Goal: Task Accomplishment & Management: Manage account settings

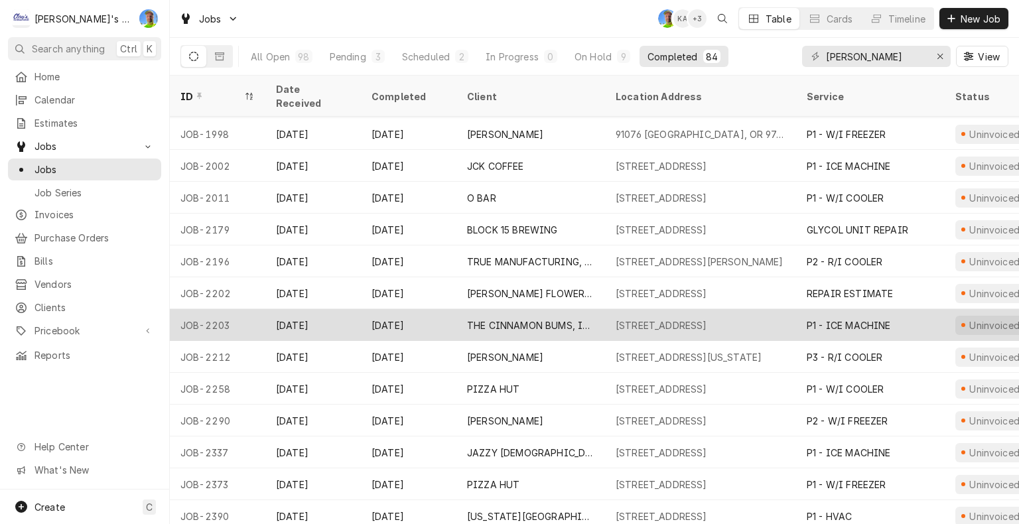
scroll to position [515, 0]
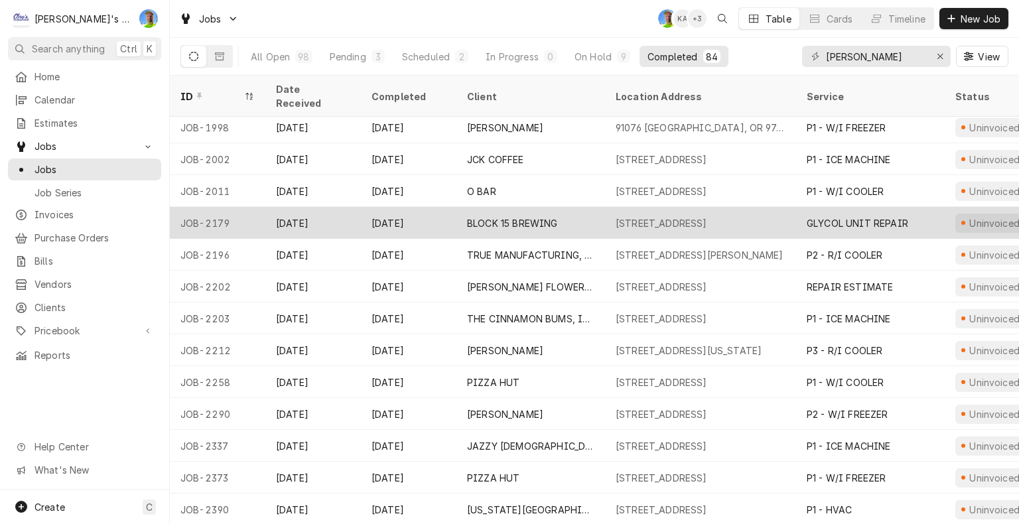
click at [707, 216] on div "308 SW 3RD ST, CORVALLIS, OR 97333" at bounding box center [661, 223] width 92 height 14
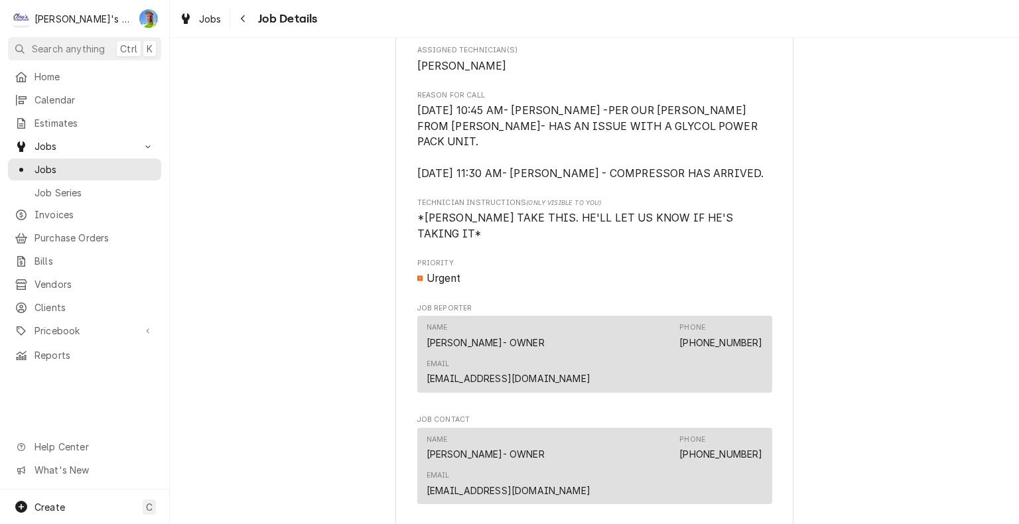
scroll to position [663, 0]
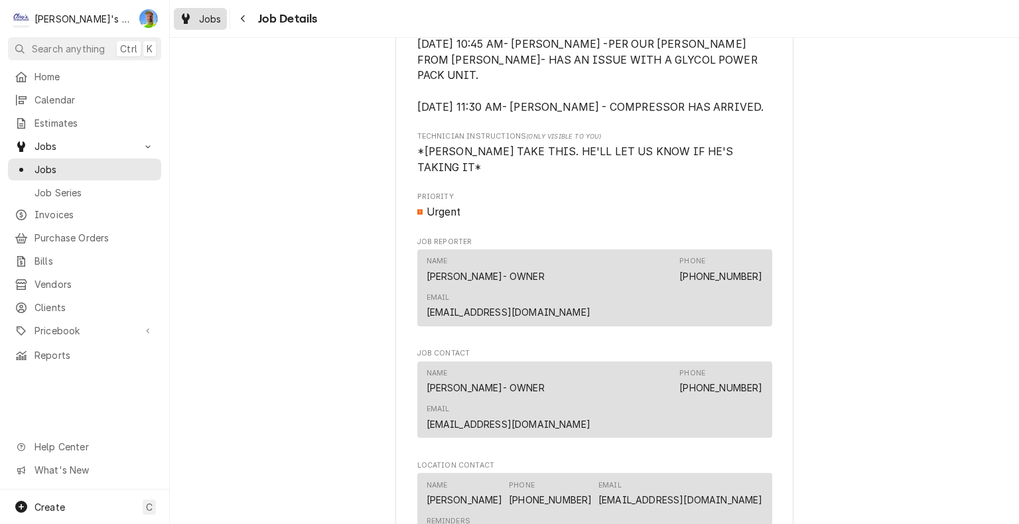
click at [208, 25] on div "Jobs" at bounding box center [200, 19] width 48 height 17
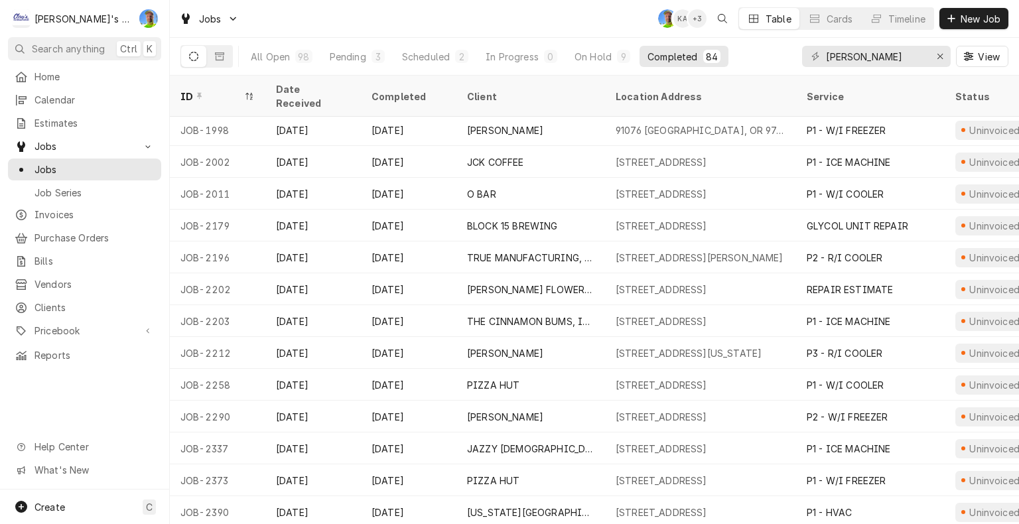
scroll to position [520, 0]
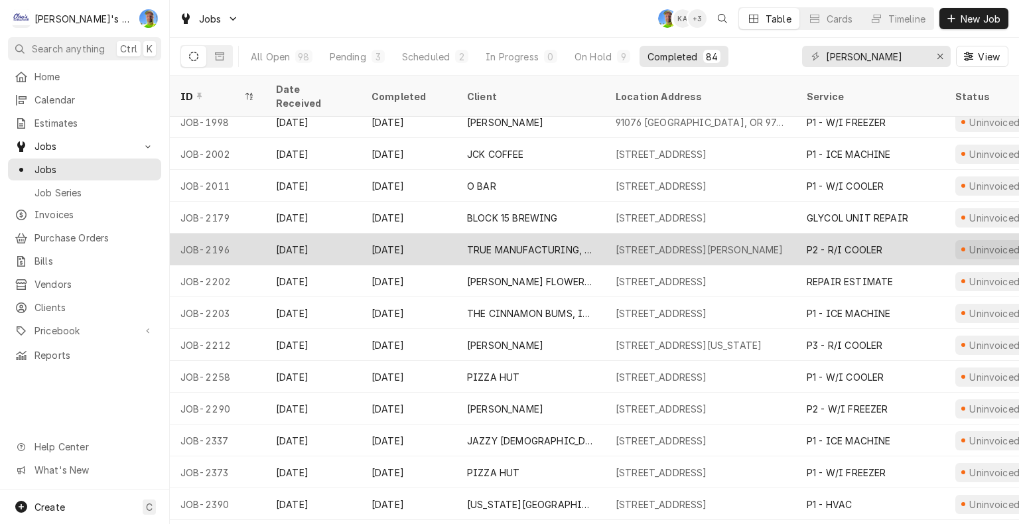
click at [838, 240] on div "P2 - R/I COOLER" at bounding box center [870, 249] width 149 height 32
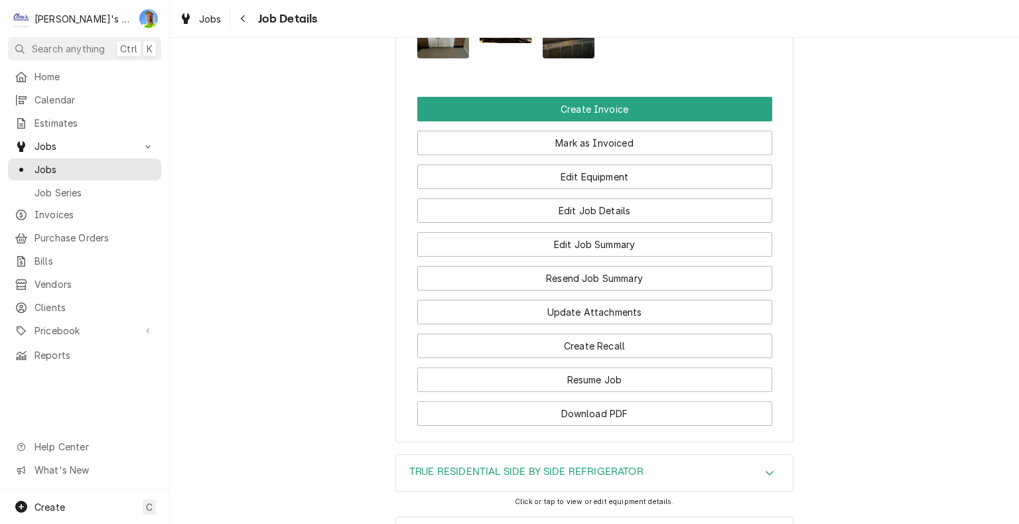
scroll to position [2056, 0]
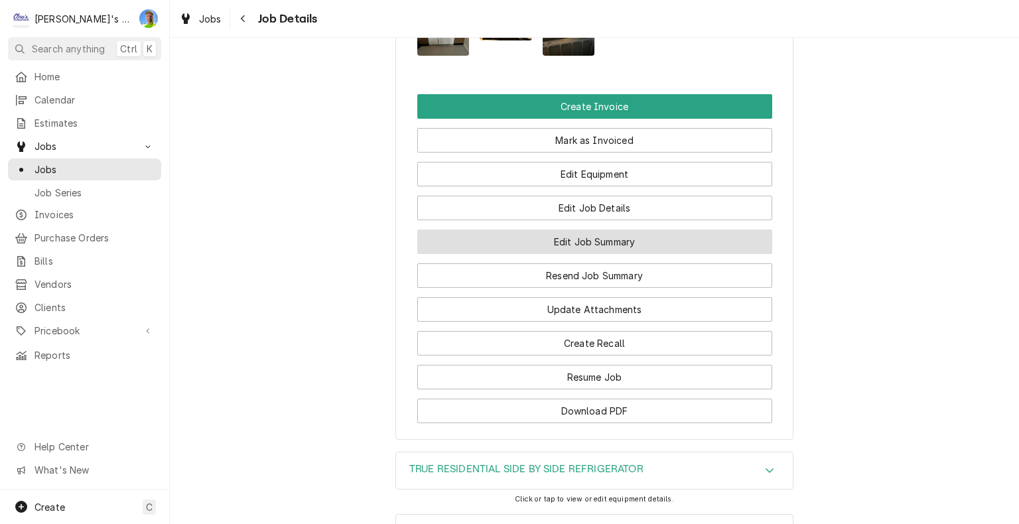
click at [698, 229] on button "Edit Job Summary" at bounding box center [594, 241] width 355 height 25
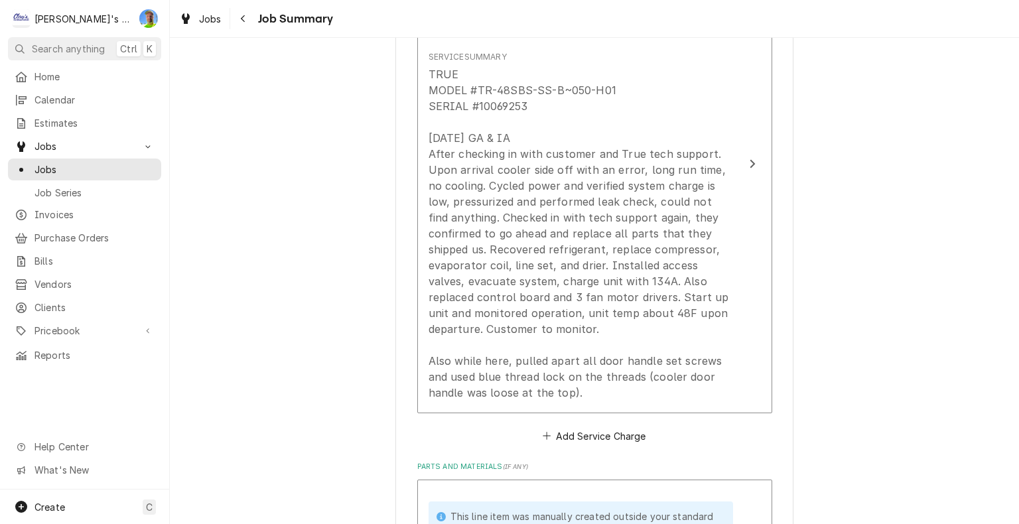
scroll to position [398, 0]
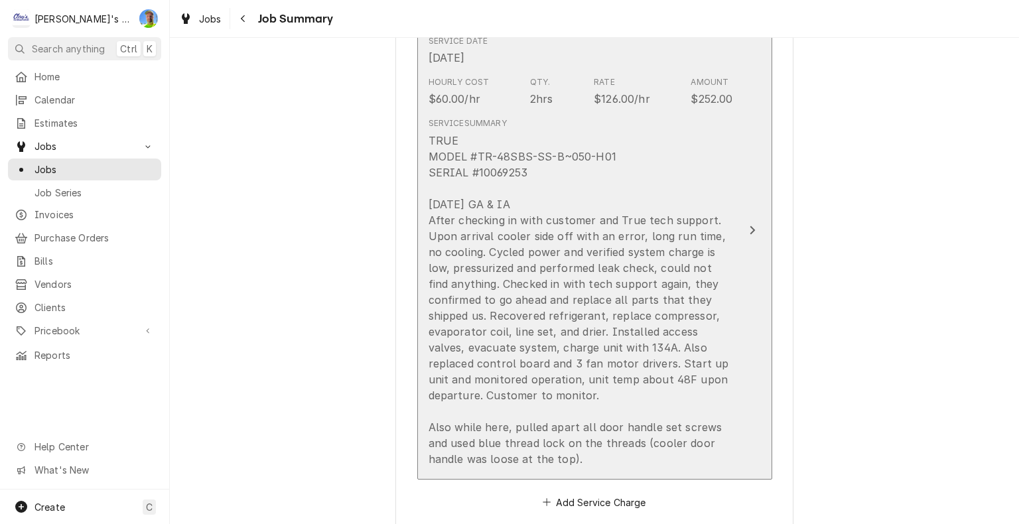
click at [594, 392] on div "TRUE MODEL #TR-48SBS-SS-B~050-H01 SERIAL #10069253 7/2/2025 GA & IA After check…" at bounding box center [580, 300] width 304 height 334
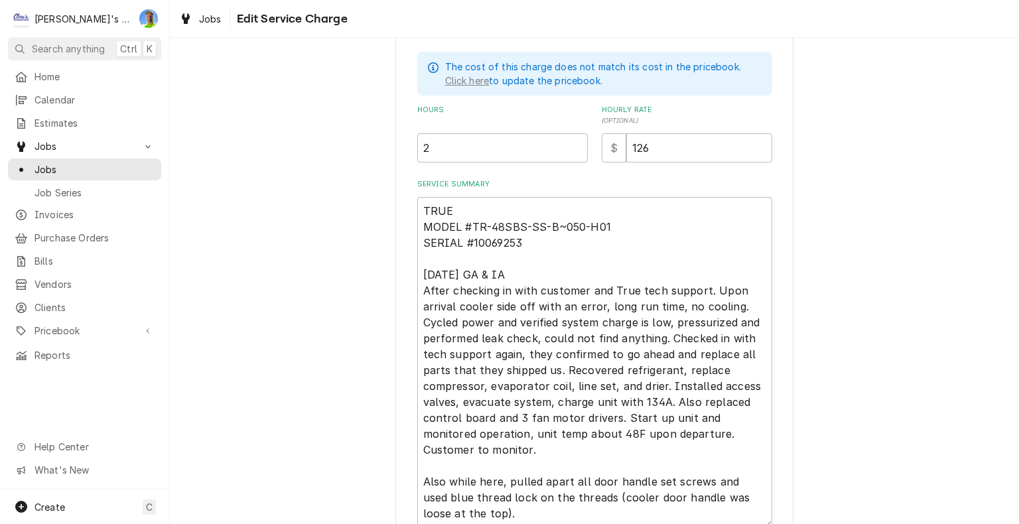
scroll to position [398, 0]
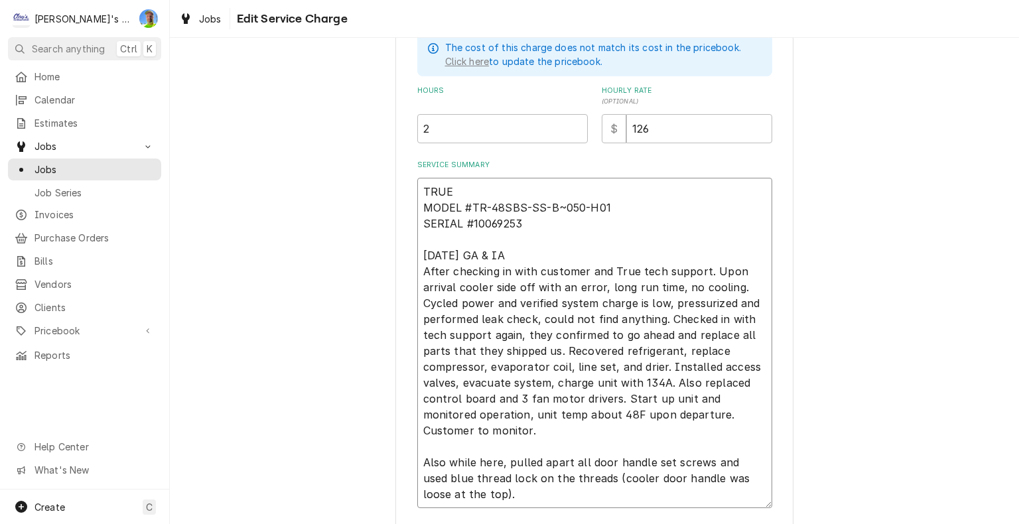
click at [484, 422] on textarea "TRUE MODEL #TR-48SBS-SS-B~050-H01 SERIAL #10069253 7/2/2025 GA & IA After check…" at bounding box center [594, 343] width 355 height 330
type textarea "x"
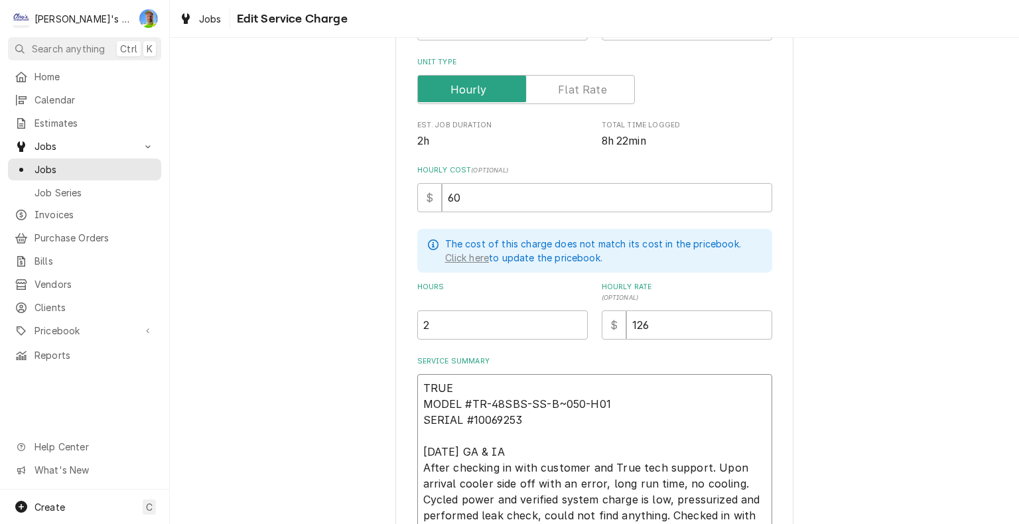
scroll to position [201, 0]
type textarea "TRUE MODEL #TR-48SBS-SS-B~050-H01 SERIAL #10069253 7/2/2025 GA & IA After check…"
click at [428, 324] on input "2" at bounding box center [502, 325] width 170 height 29
type textarea "x"
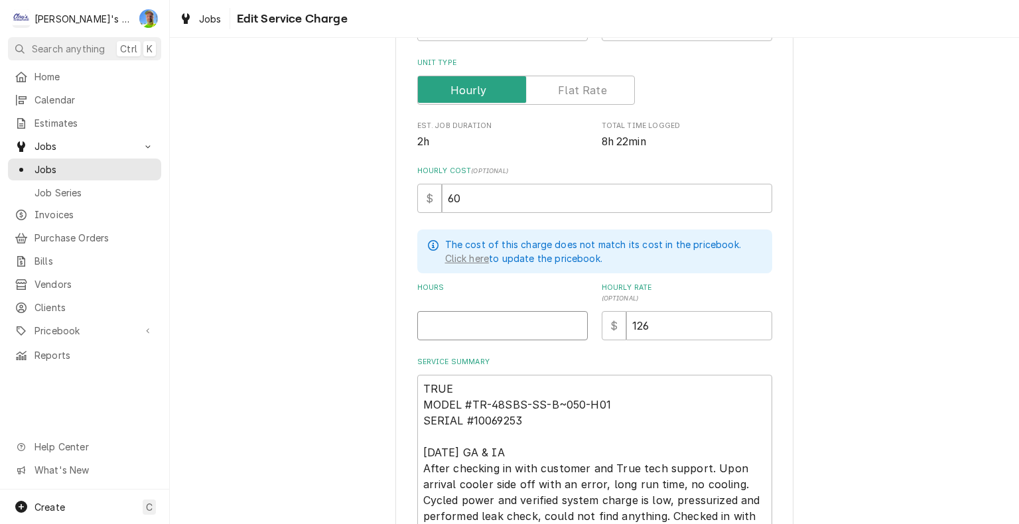
type textarea "x"
type input "8"
type textarea "x"
type input "8.5"
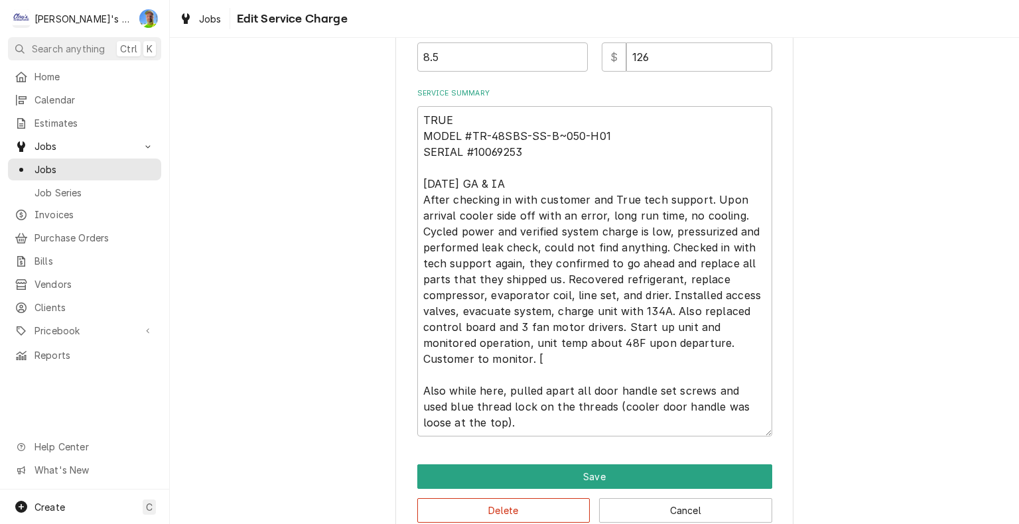
scroll to position [493, 0]
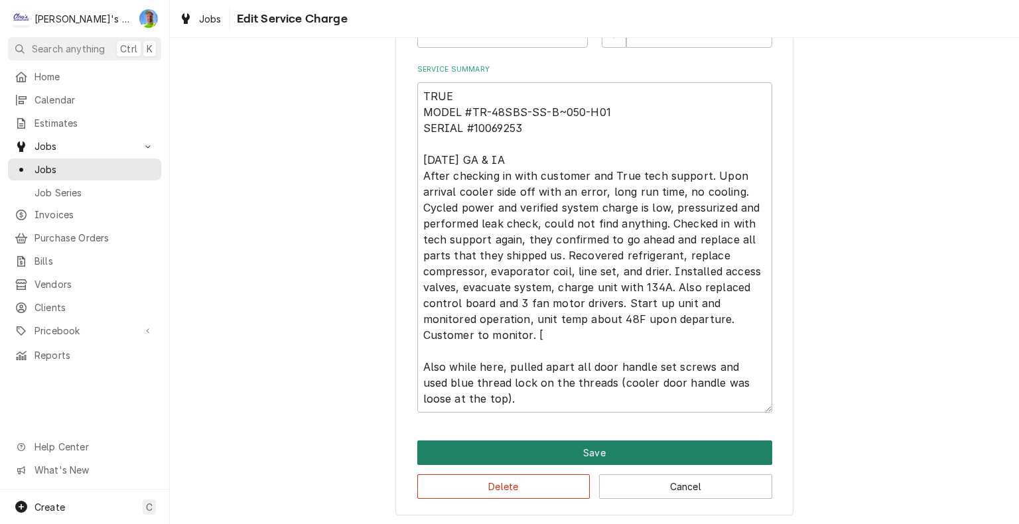
click at [645, 447] on button "Save" at bounding box center [594, 452] width 355 height 25
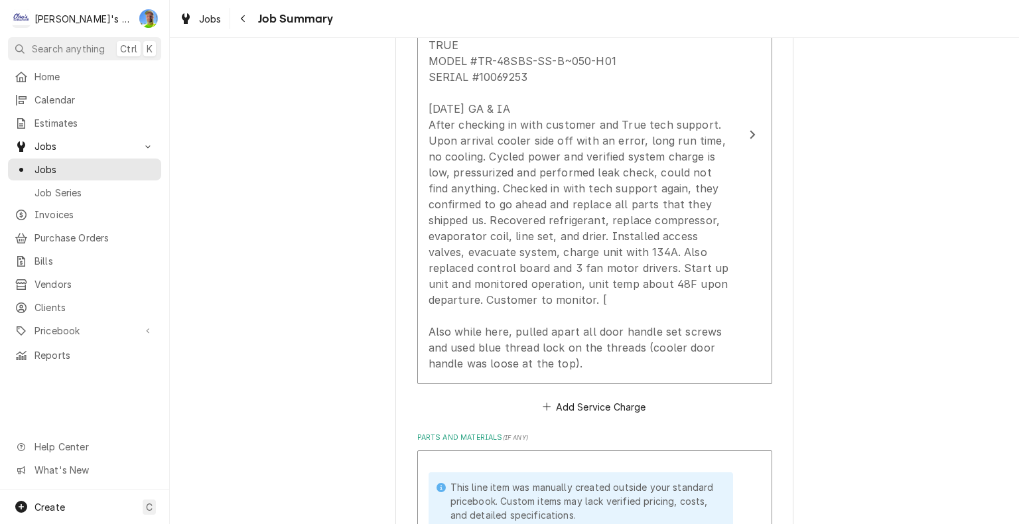
scroll to position [398, 0]
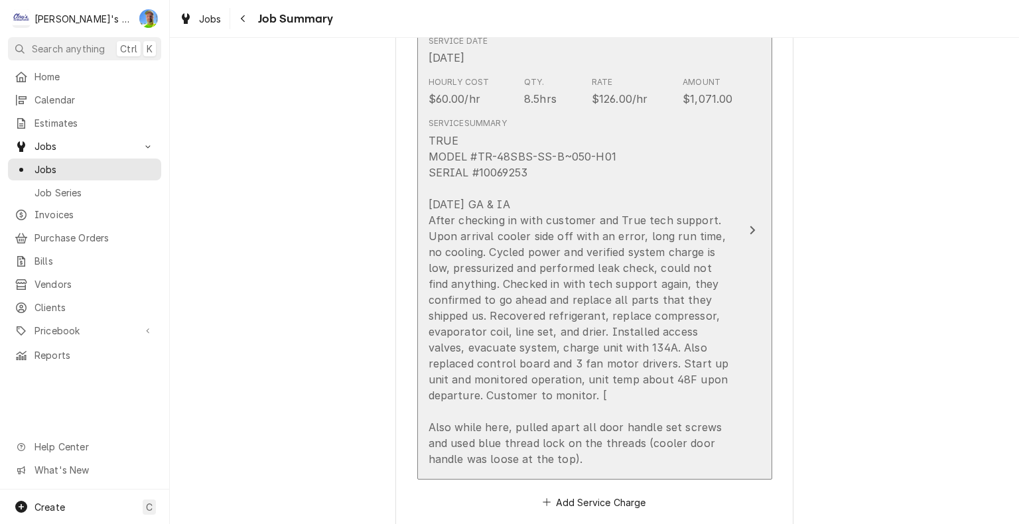
click at [735, 325] on button "Short Description P2 - R/I COOLER Service Date Jul 2, 2025 Hourly Cost $60.00/h…" at bounding box center [594, 230] width 355 height 498
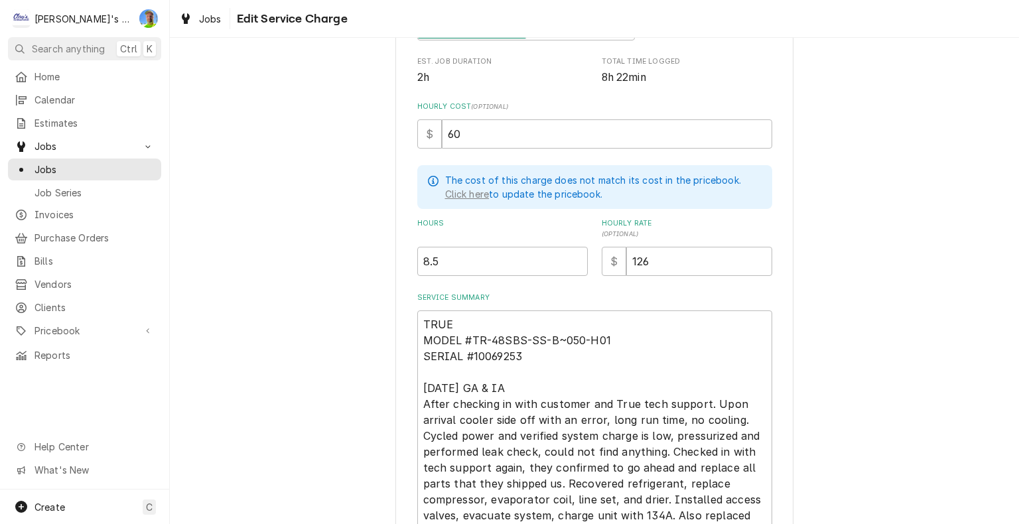
scroll to position [464, 0]
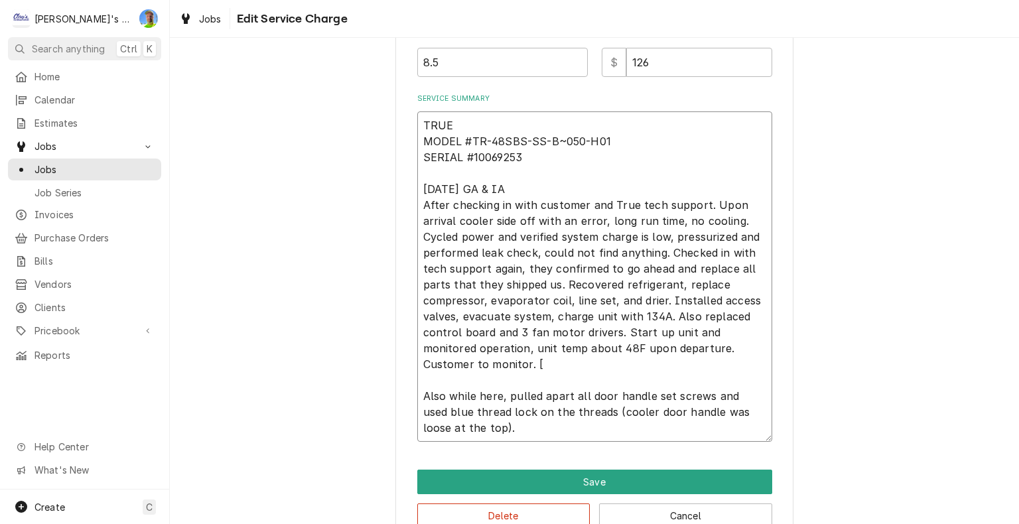
click at [474, 359] on textarea "TRUE MODEL #TR-48SBS-SS-B~050-H01 SERIAL #10069253 7/2/2025 GA & IA After check…" at bounding box center [594, 276] width 355 height 330
type textarea "x"
type textarea "TRUE MODEL #TR-48SBS-SS-B~050-H01 SERIAL #10069253 7/2/2025 GA & IA After check…"
click at [631, 479] on button "Save" at bounding box center [594, 482] width 355 height 25
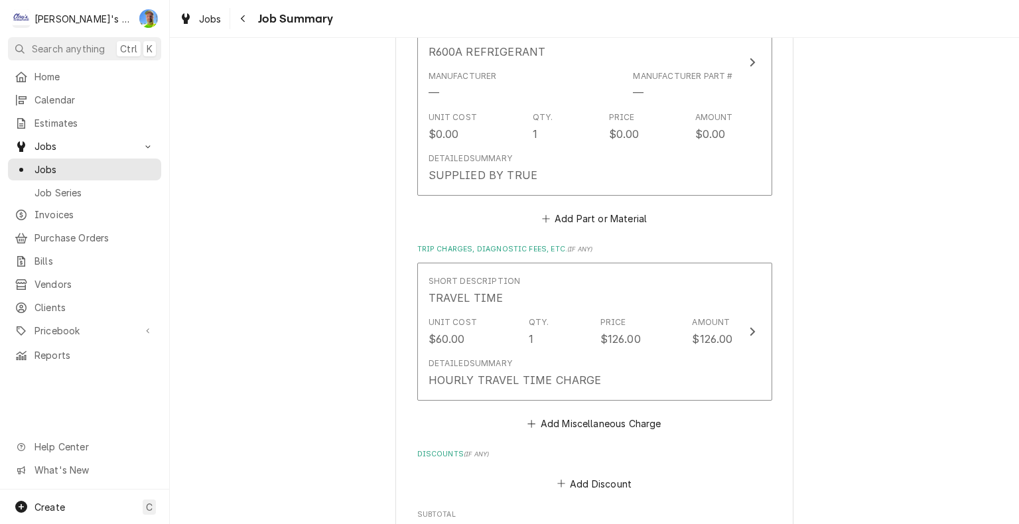
scroll to position [2586, 0]
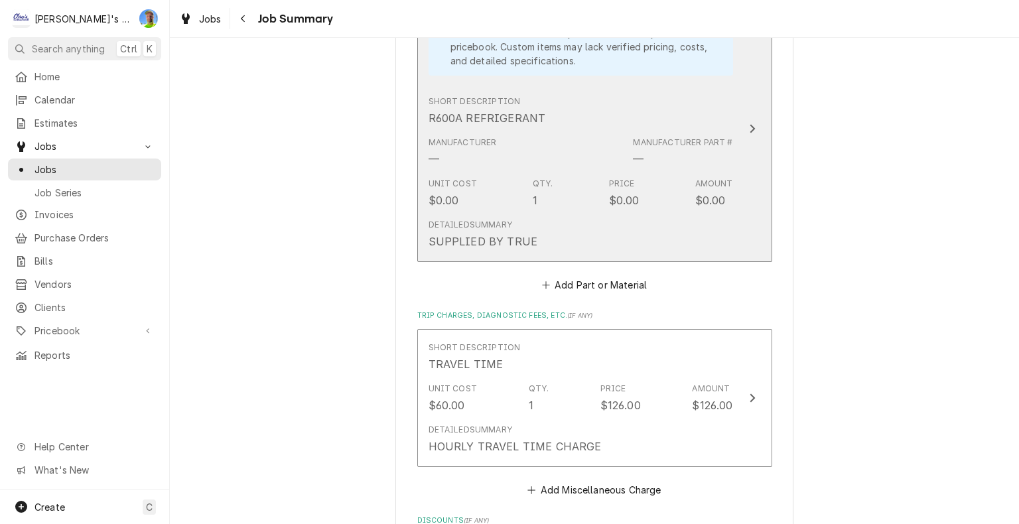
click at [725, 227] on div "Detailed Summary SUPPLIED BY TRUE" at bounding box center [580, 234] width 304 height 41
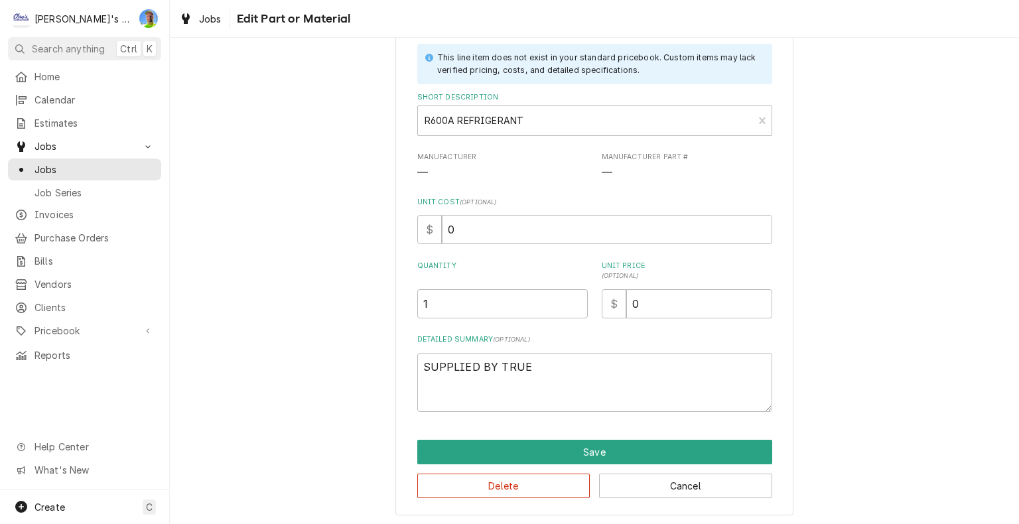
scroll to position [78, 0]
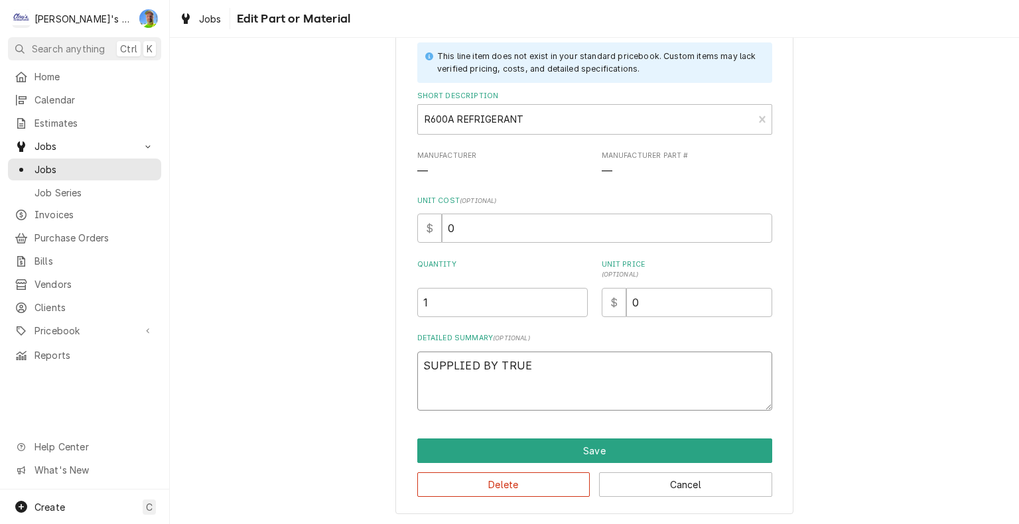
click at [602, 371] on textarea "SUPPLIED BY TRUE" at bounding box center [594, 381] width 355 height 60
type textarea "x"
type textarea "SUPPLIED BY TRUE"
type textarea "x"
type textarea "SUPPLIED BY TRUE *"
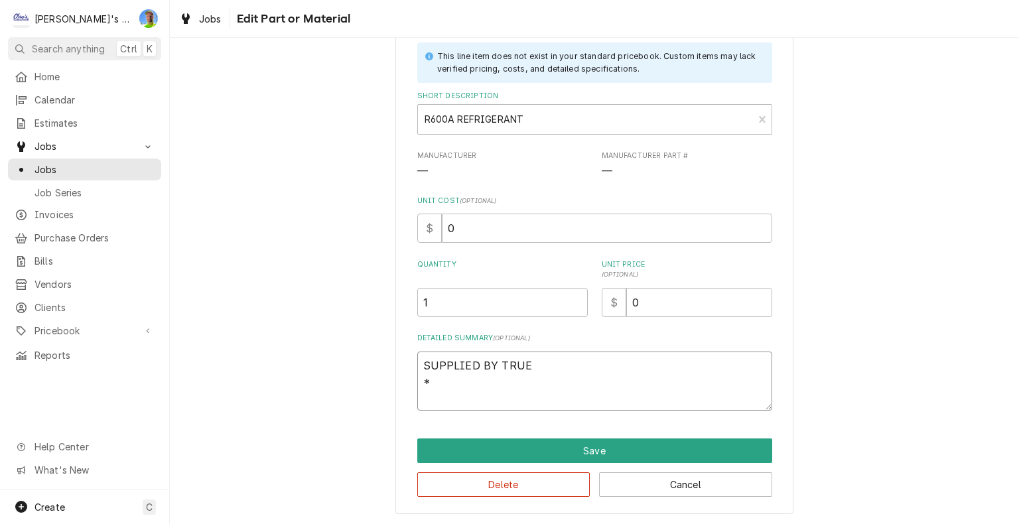
type textarea "x"
type textarea "SUPPLIED BY TRUE *n"
type textarea "x"
type textarea "SUPPLIED BY TRUE *no"
type textarea "x"
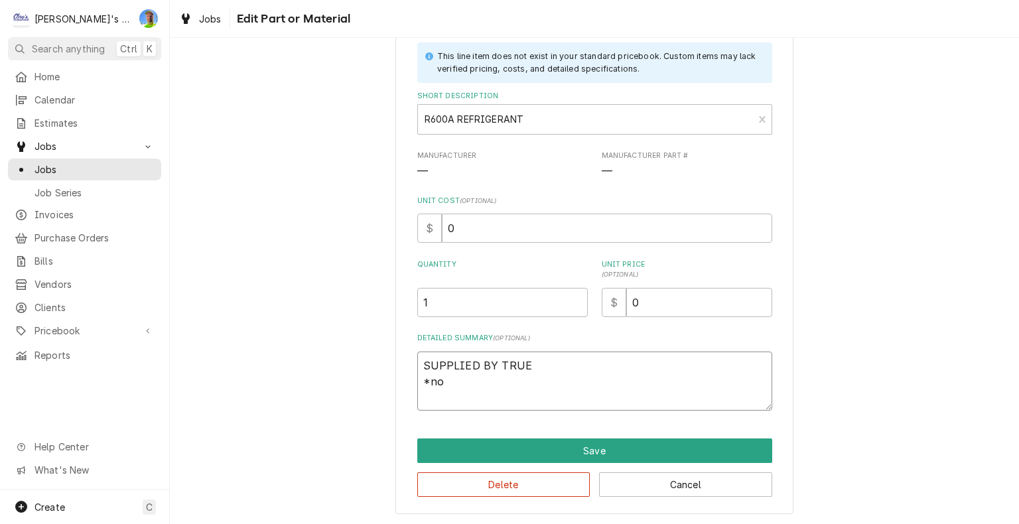
type textarea "SUPPLIED BY TRUE *not"
type textarea "x"
type textarea "SUPPLIED BY TRUE *not"
type textarea "x"
type textarea "SUPPLIED BY TRUE *not u"
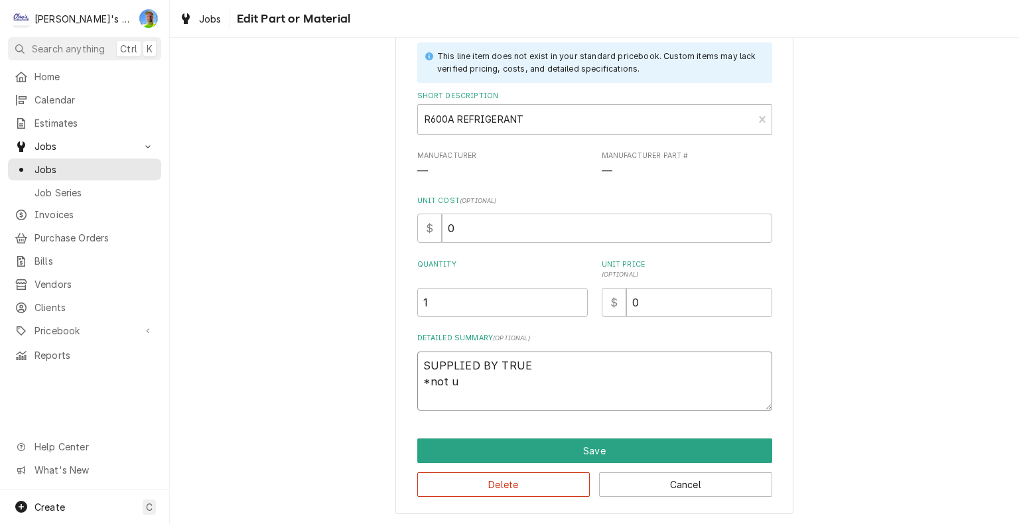
type textarea "x"
type textarea "SUPPLIED BY TRUE *not us"
type textarea "x"
type textarea "SUPPLIED BY TRUE *not use"
type textarea "x"
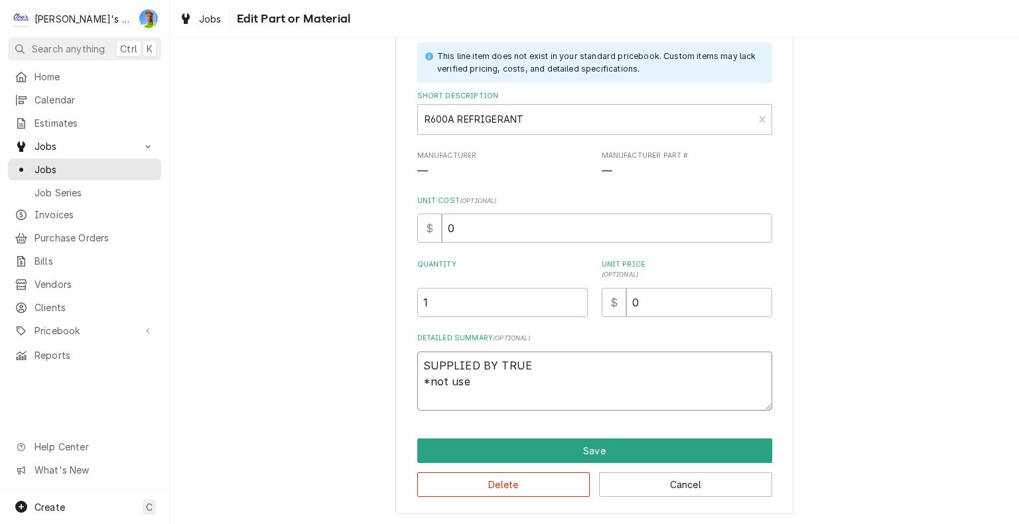
type textarea "SUPPLIED BY TRUE *not used"
type textarea "x"
type textarea "SUPPLIED BY TRUE *not used,"
type textarea "x"
type textarea "SUPPLIED BY TRUE *not used,"
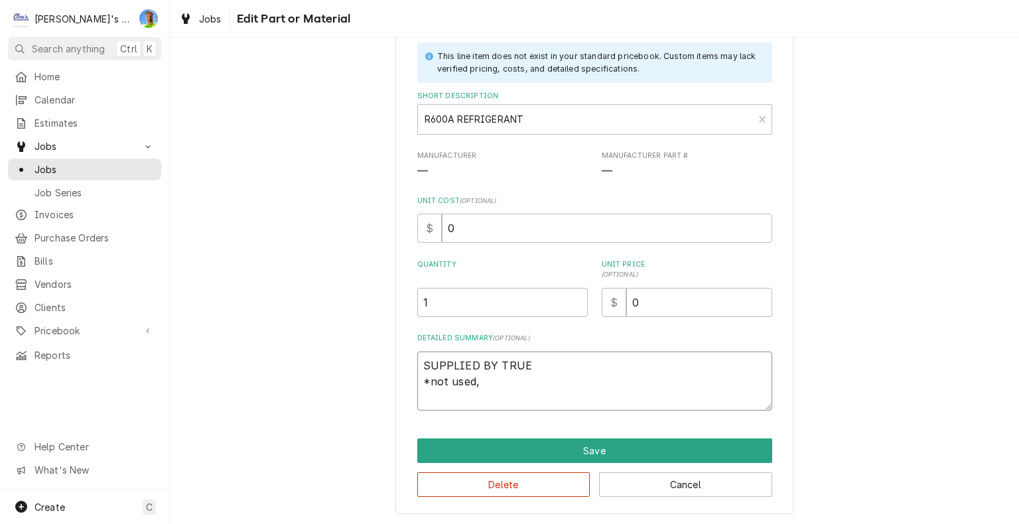
type textarea "x"
type textarea "SUPPLIED BY TRUE *not used, u"
type textarea "x"
type textarea "SUPPLIED BY TRUE *not used, un"
type textarea "x"
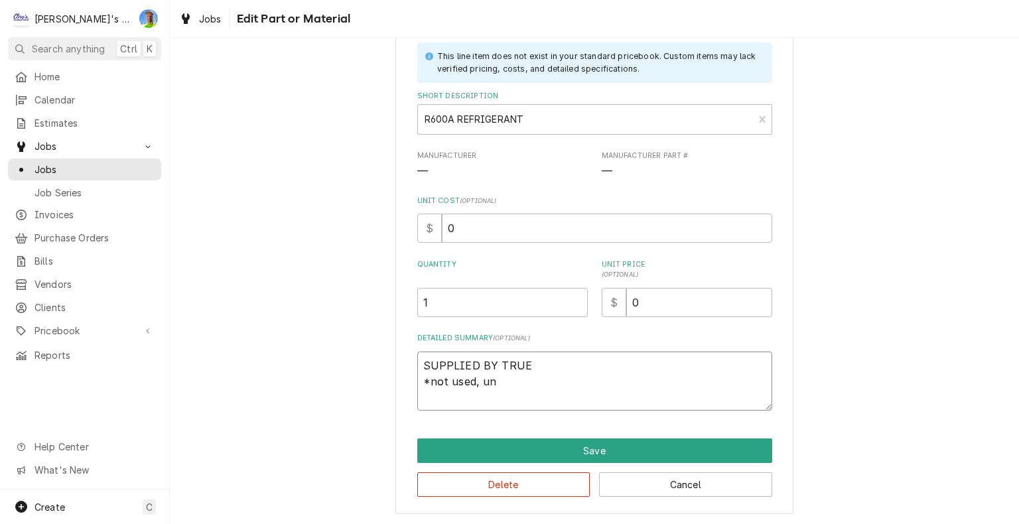
type textarea "SUPPLIED BY TRUE *not used, uni"
type textarea "x"
type textarea "SUPPLIED BY TRUE *not used, unit"
type textarea "x"
type textarea "SUPPLIED BY TRUE *not used, unit"
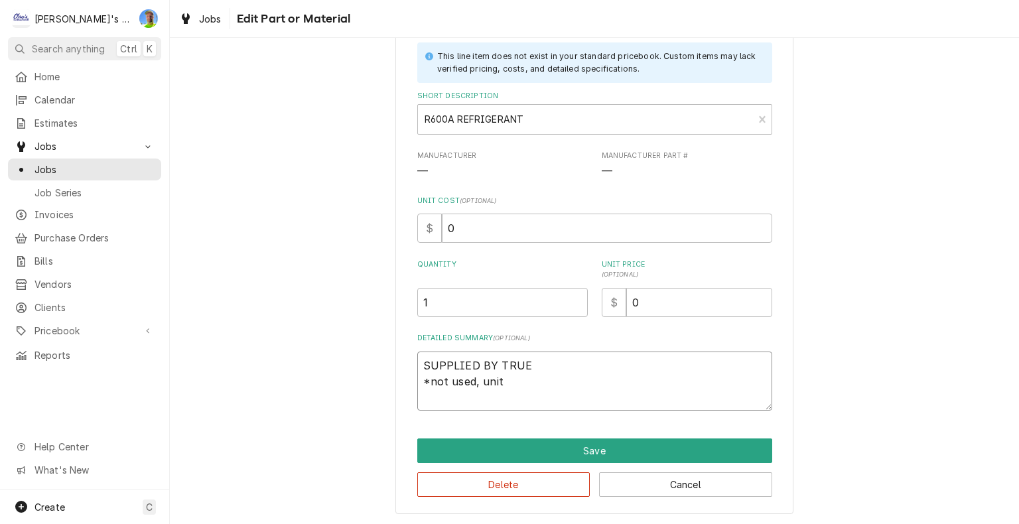
type textarea "x"
type textarea "SUPPLIED BY TRUE *not used, unit i"
type textarea "x"
type textarea "SUPPLIED BY TRUE *not used, unit is"
type textarea "x"
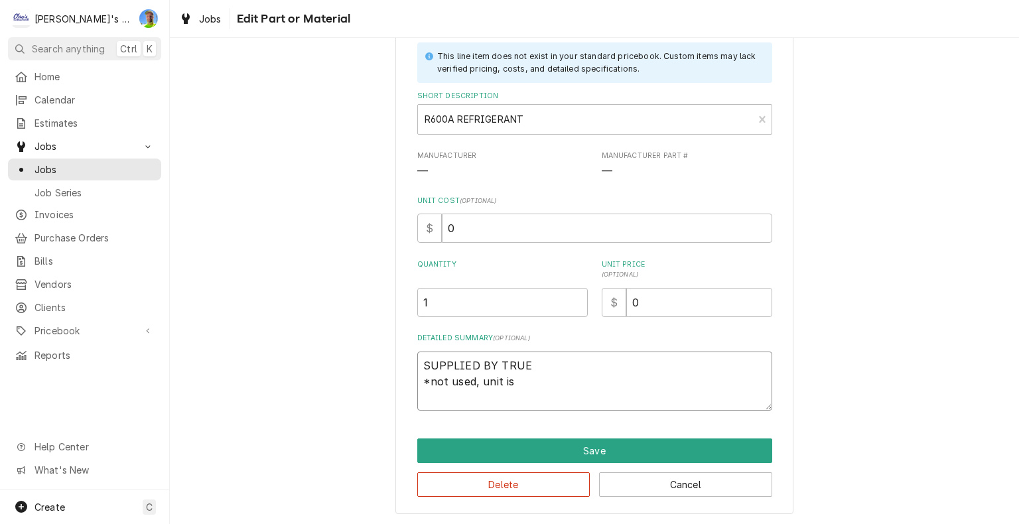
type textarea "SUPPLIED BY TRUE *not used, unit is"
type textarea "x"
type textarea "SUPPLIED BY TRUE *not used, unit is R"
type textarea "x"
type textarea "SUPPLIED BY TRUE *not used, unit is R1"
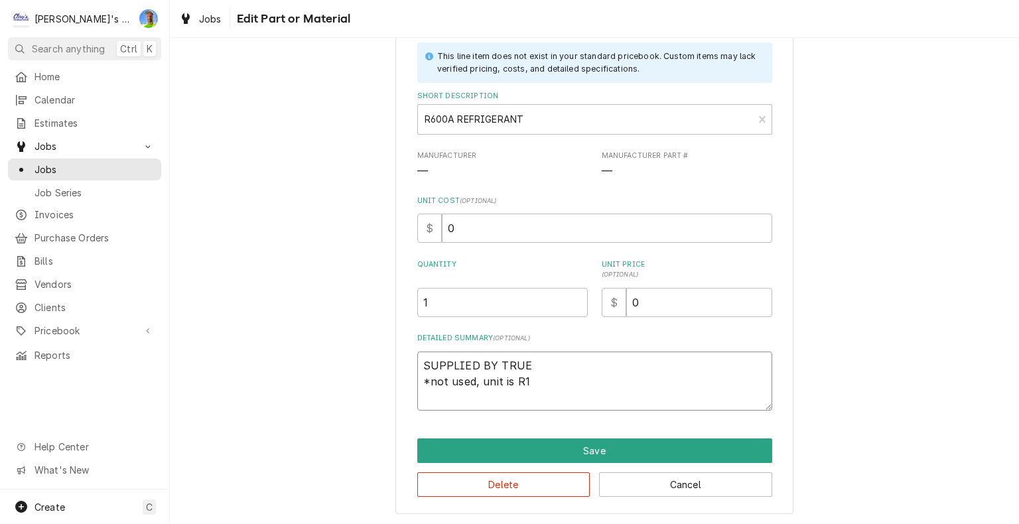
type textarea "x"
type textarea "SUPPLIED BY TRUE *not used, unit is R13"
type textarea "x"
type textarea "SUPPLIED BY TRUE *not used, unit is R134"
type textarea "x"
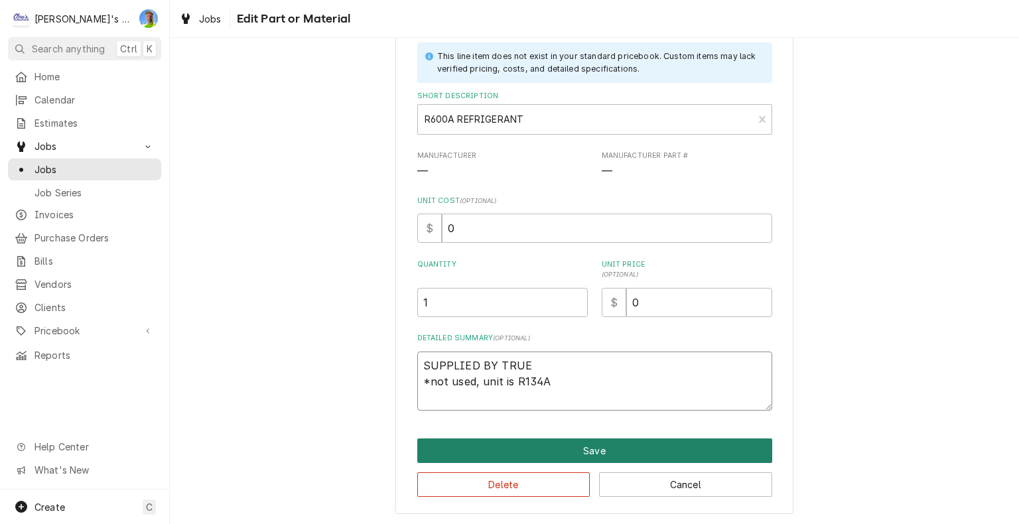
type textarea "SUPPLIED BY TRUE *not used, unit is R134A"
click at [592, 446] on button "Save" at bounding box center [594, 450] width 355 height 25
type textarea "x"
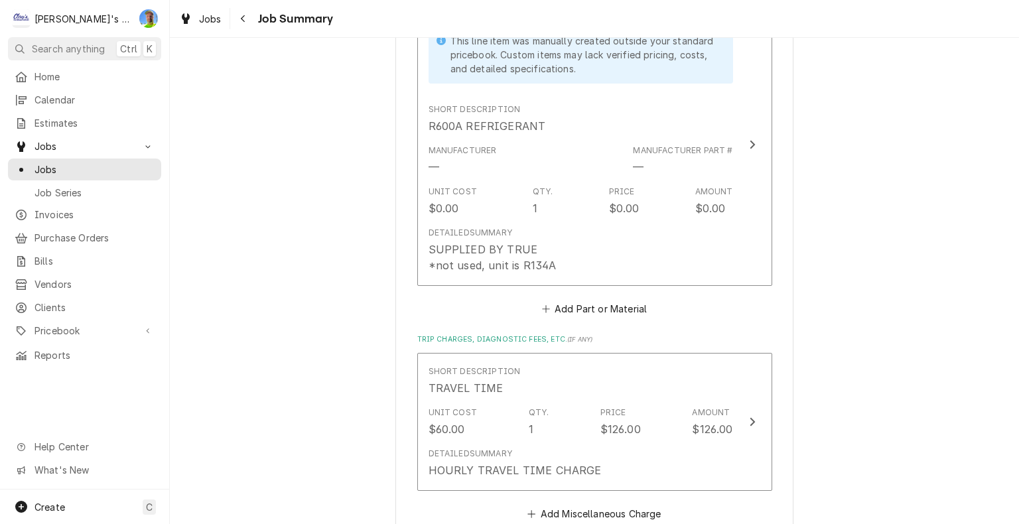
scroll to position [2602, 0]
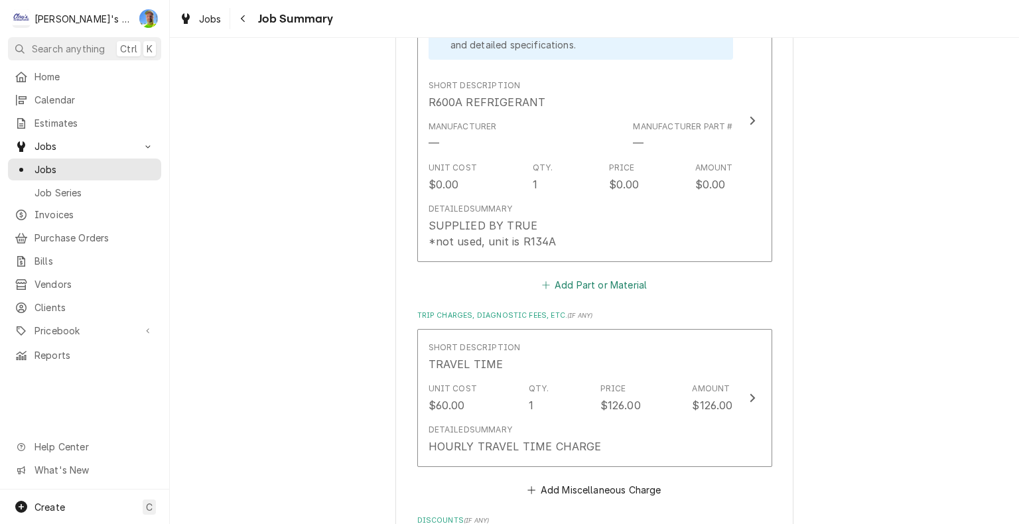
click at [605, 285] on button "Add Part or Material" at bounding box center [593, 285] width 109 height 19
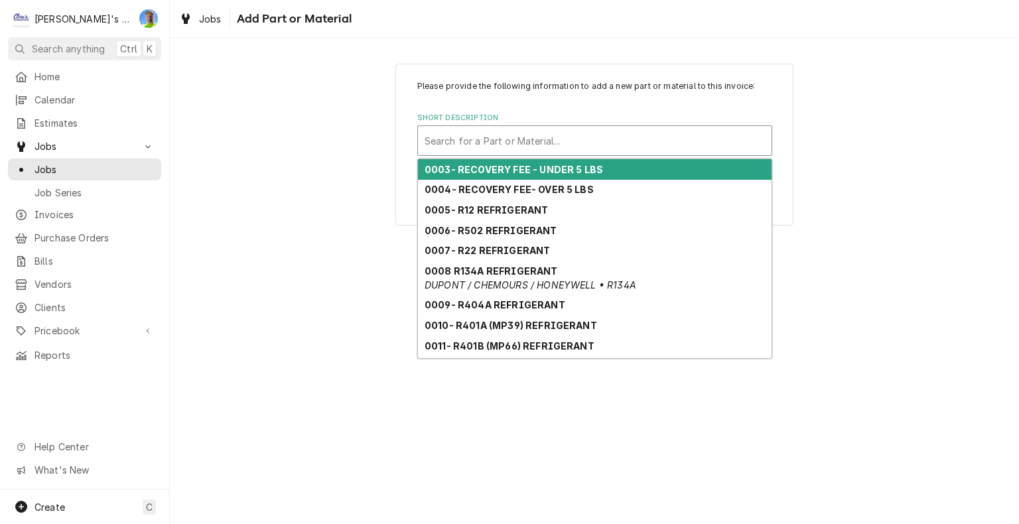
click at [499, 142] on div "Short Description" at bounding box center [594, 141] width 340 height 24
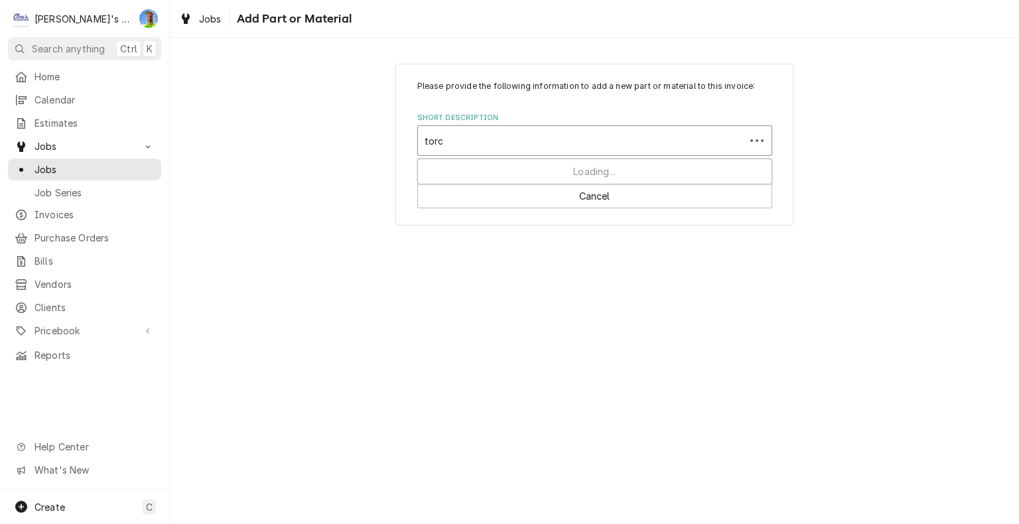
type input "torch"
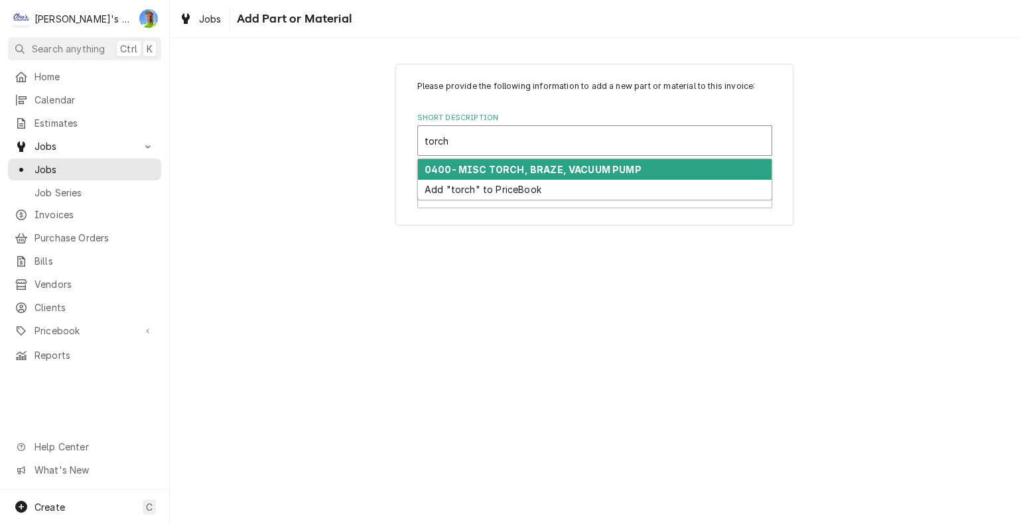
click at [511, 170] on strong "0400- MISC TORCH, BRAZE, VACUUM PUMP" at bounding box center [532, 169] width 217 height 11
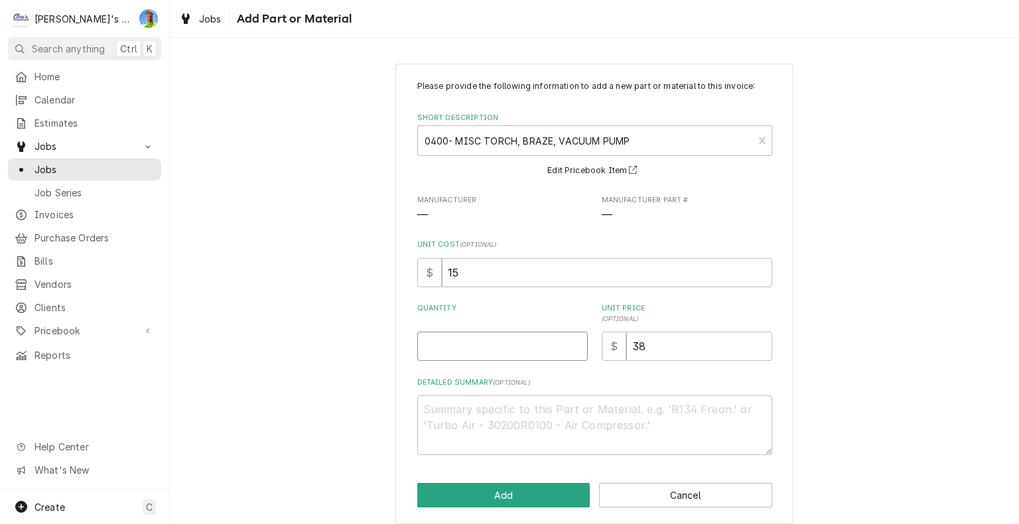
click at [501, 349] on input "Quantity" at bounding box center [502, 346] width 170 height 29
type textarea "x"
type input "1"
click at [535, 500] on button "Add" at bounding box center [503, 495] width 173 height 25
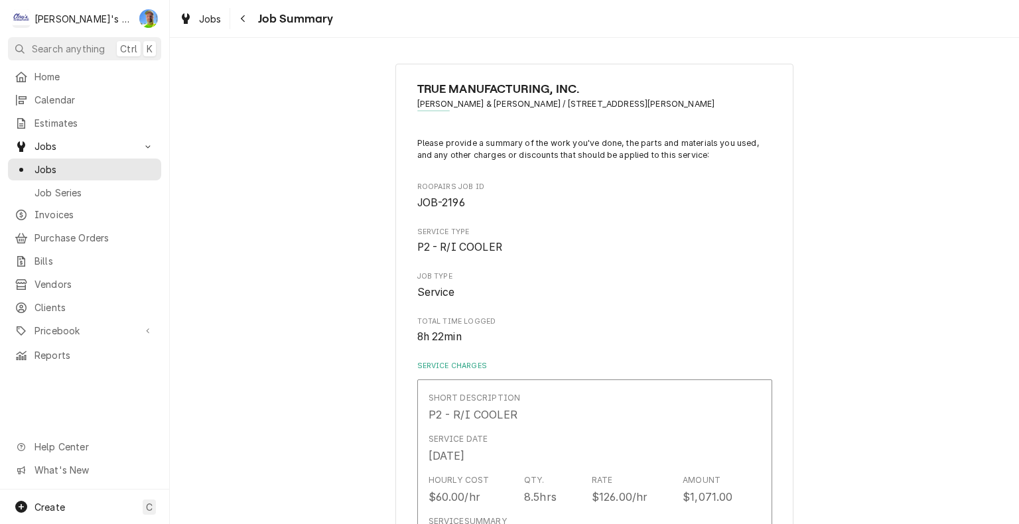
type textarea "x"
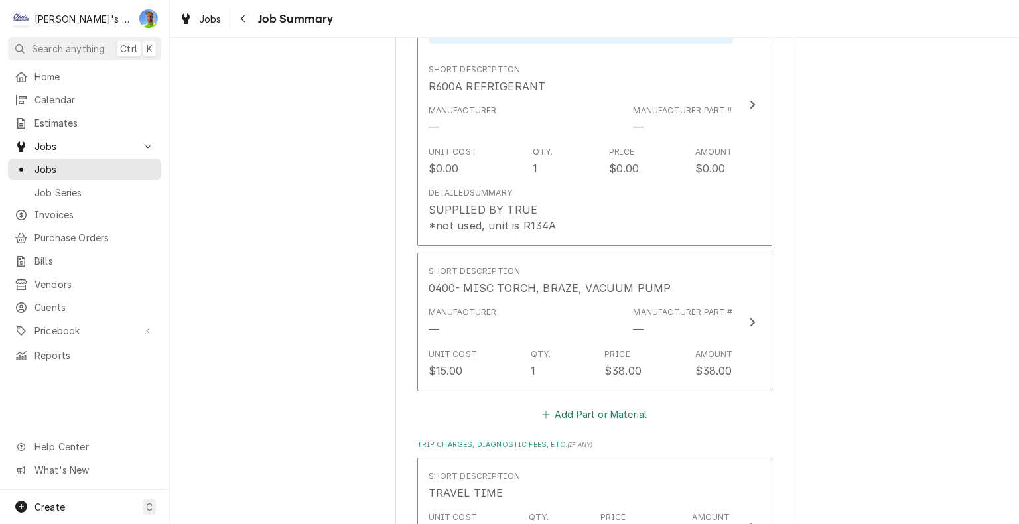
click at [566, 417] on button "Add Part or Material" at bounding box center [593, 414] width 109 height 19
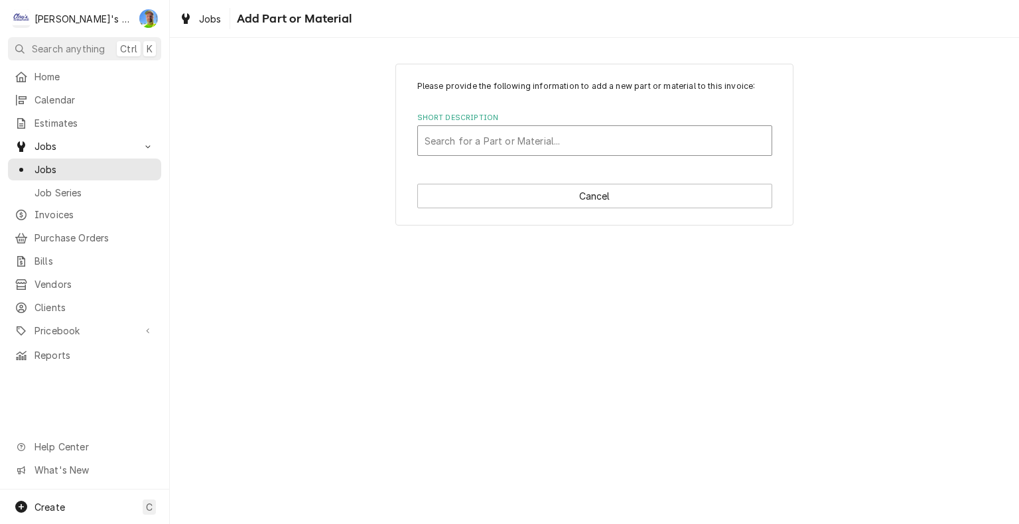
click at [506, 147] on div "Short Description" at bounding box center [594, 141] width 340 height 24
type input "nitro"
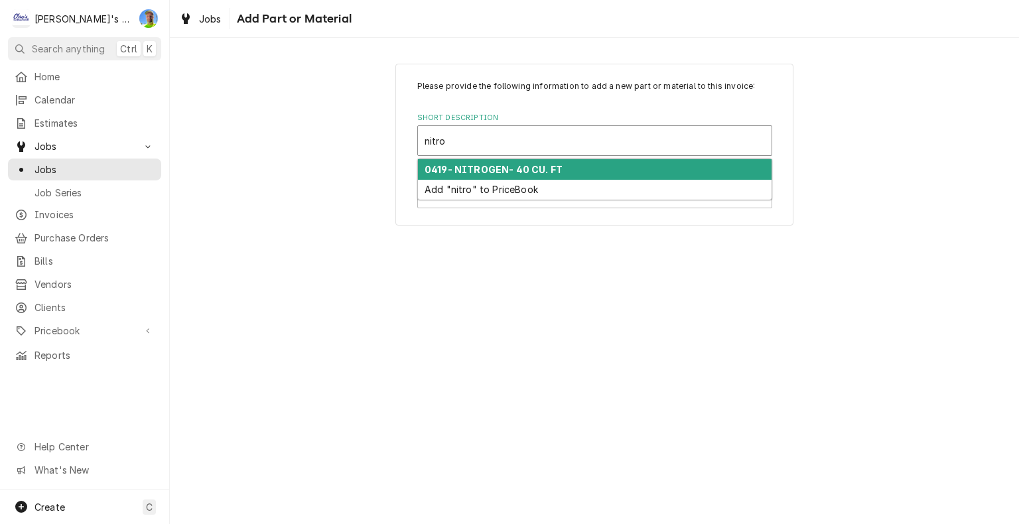
click at [506, 170] on strong "0419- NITROGEN- 40 CU. FT" at bounding box center [493, 169] width 138 height 11
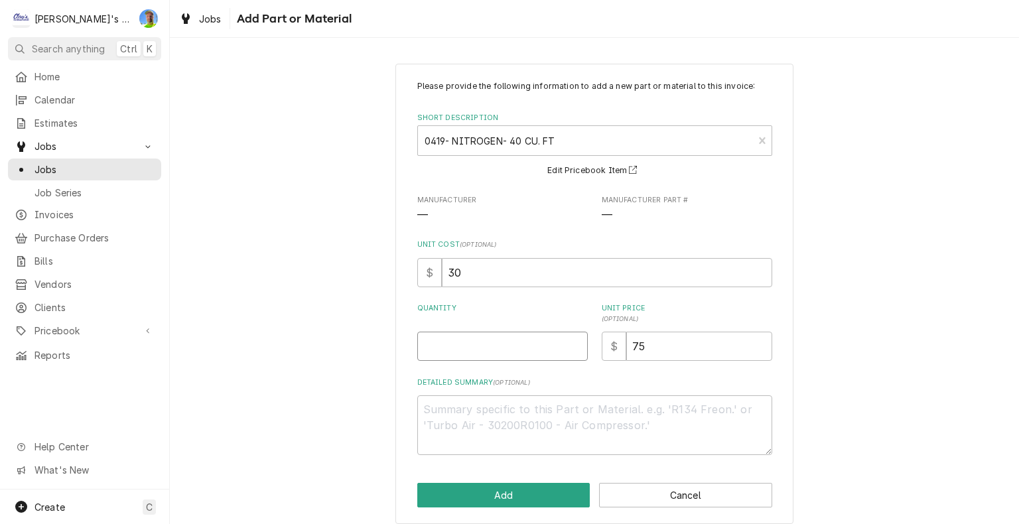
click at [477, 341] on input "Quantity" at bounding box center [502, 346] width 170 height 29
type textarea "x"
type input "1"
type textarea "x"
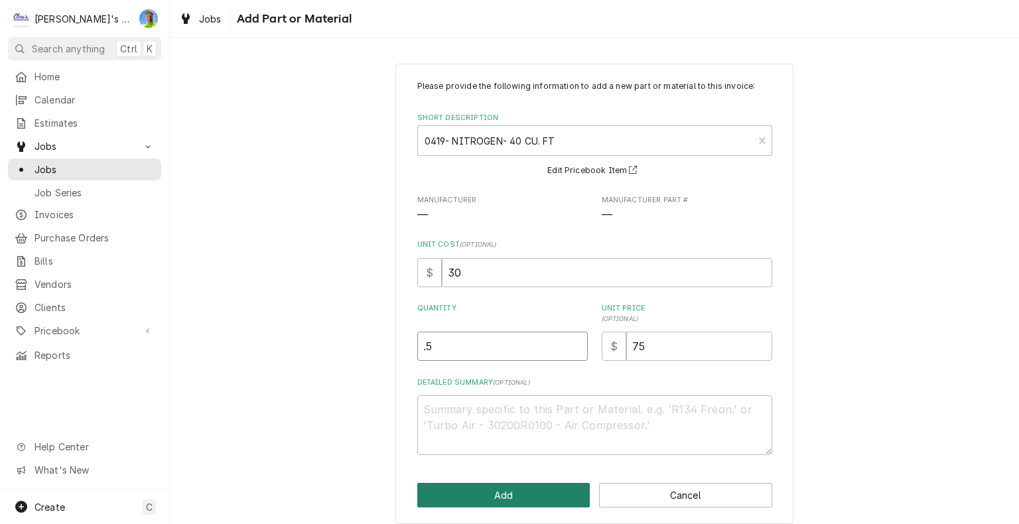
type input ".5"
click at [480, 487] on button "Add" at bounding box center [503, 495] width 173 height 25
type textarea "x"
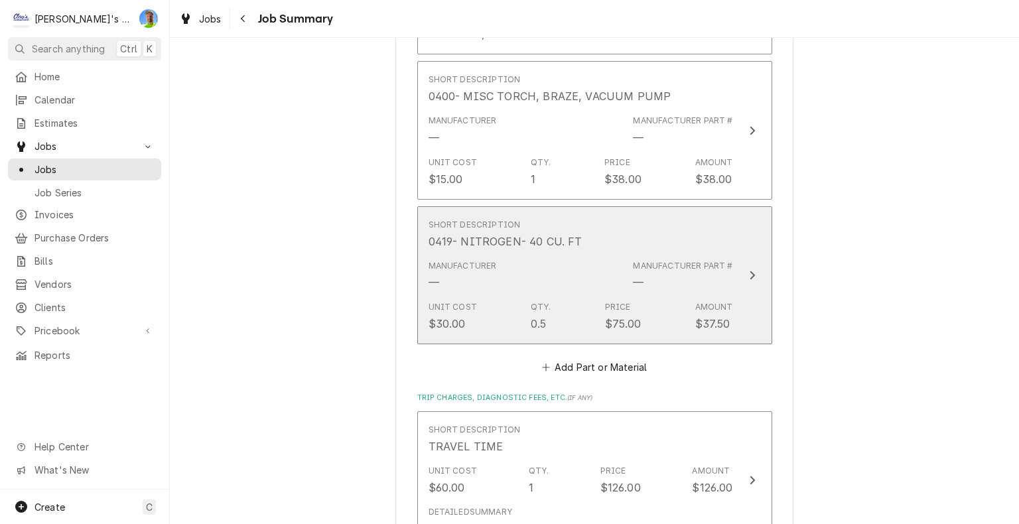
scroll to position [2833, 0]
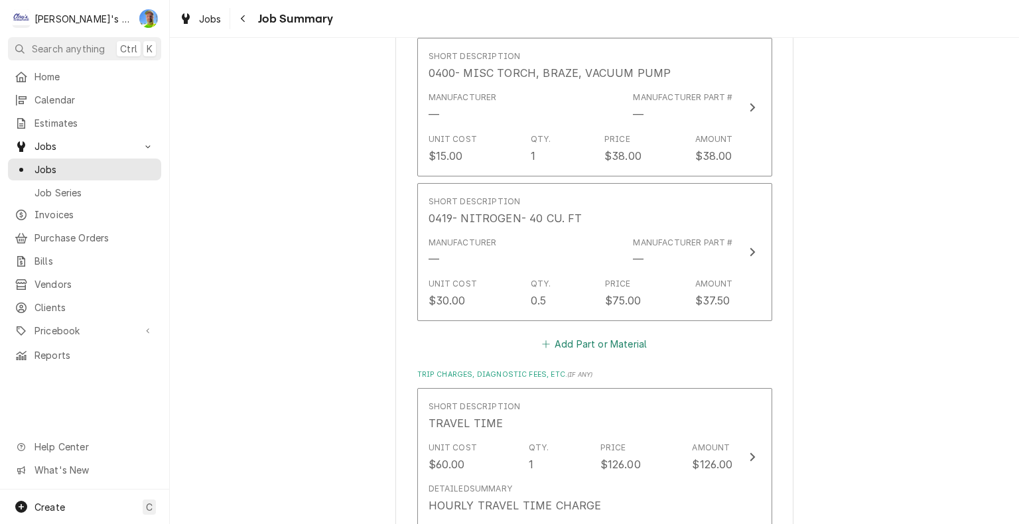
click at [554, 341] on button "Add Part or Material" at bounding box center [593, 344] width 109 height 19
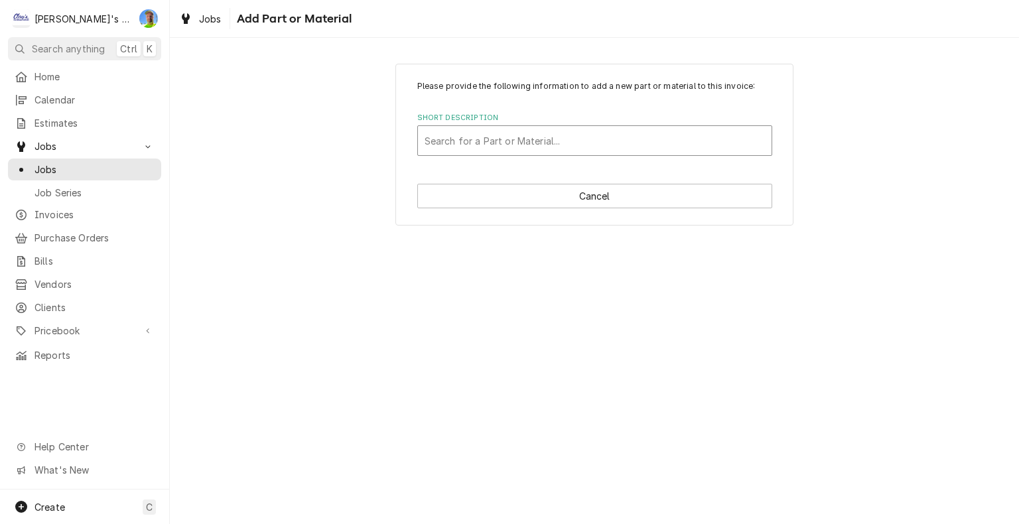
click at [489, 138] on div "Short Description" at bounding box center [594, 141] width 340 height 24
type input "134"
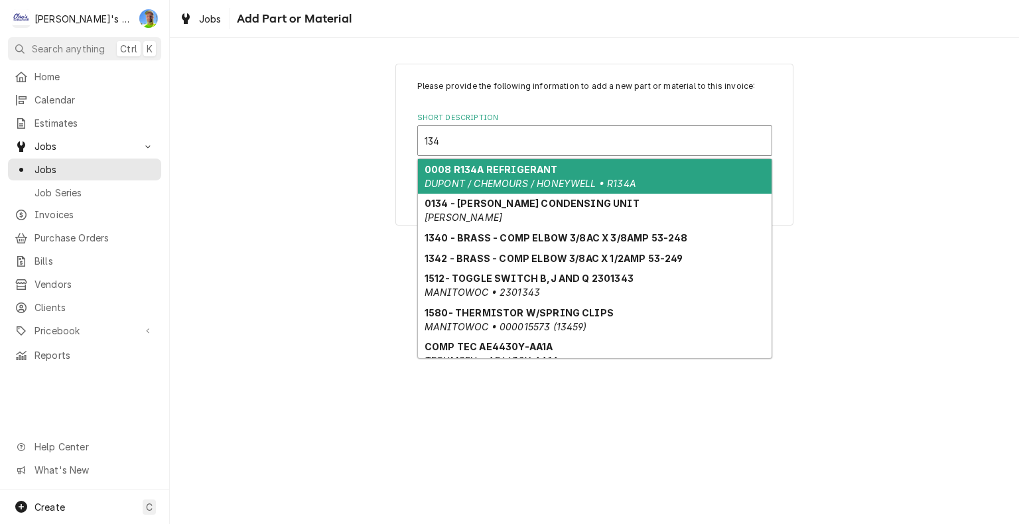
click at [499, 179] on em "DUPONT / CHEMOURS / HONEYWELL • R134A" at bounding box center [530, 183] width 212 height 11
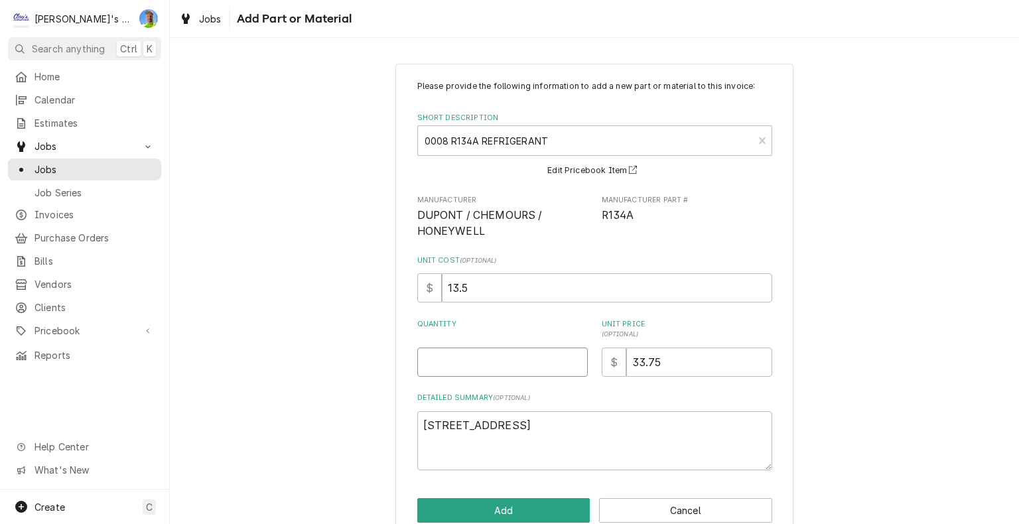
click at [478, 365] on input "Quantity" at bounding box center [502, 362] width 170 height 29
type textarea "x"
type input "1"
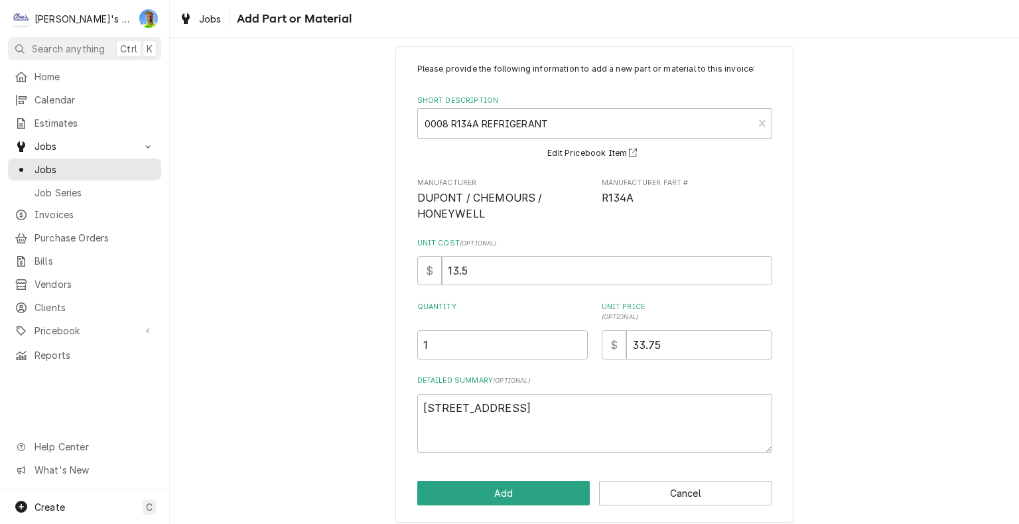
scroll to position [27, 0]
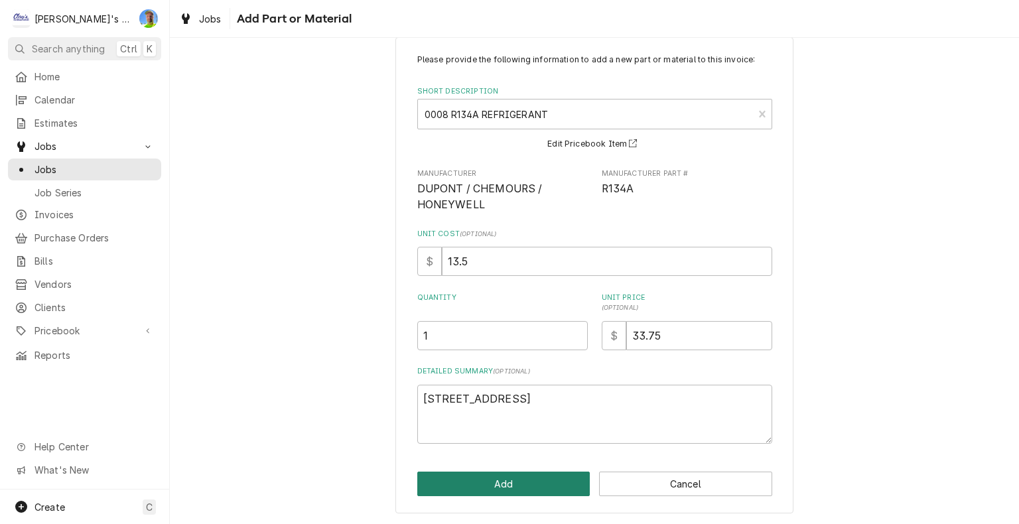
click at [513, 479] on button "Add" at bounding box center [503, 484] width 173 height 25
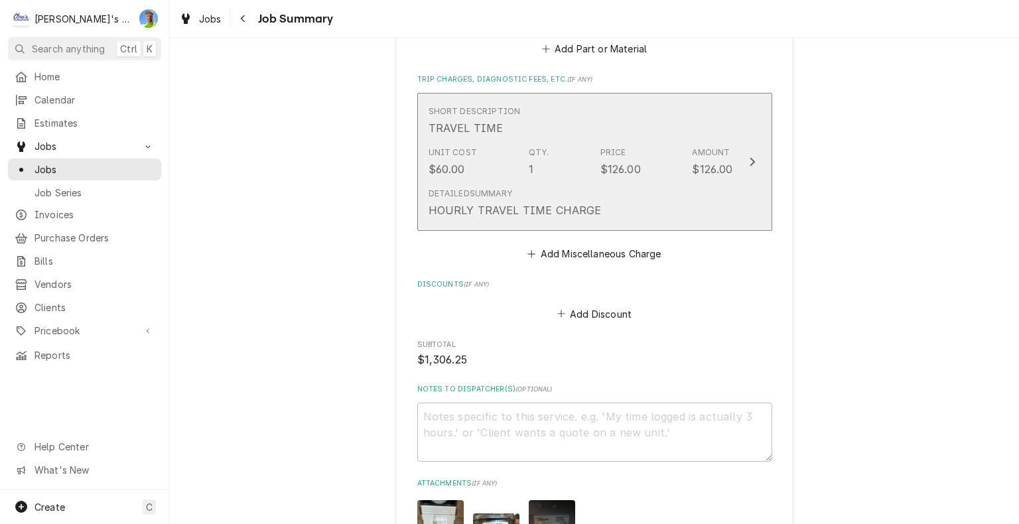
scroll to position [3380, 0]
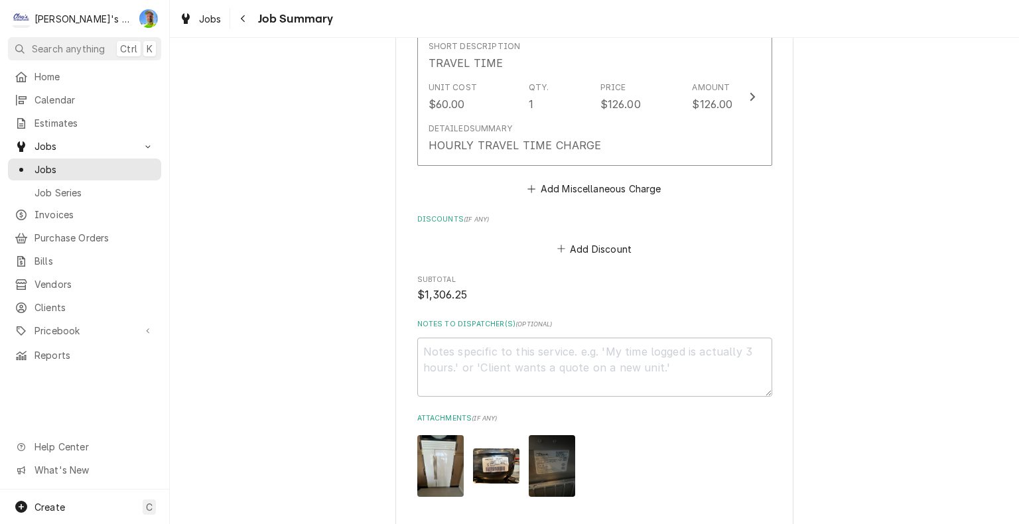
click at [542, 450] on img "Attachments" at bounding box center [552, 466] width 46 height 62
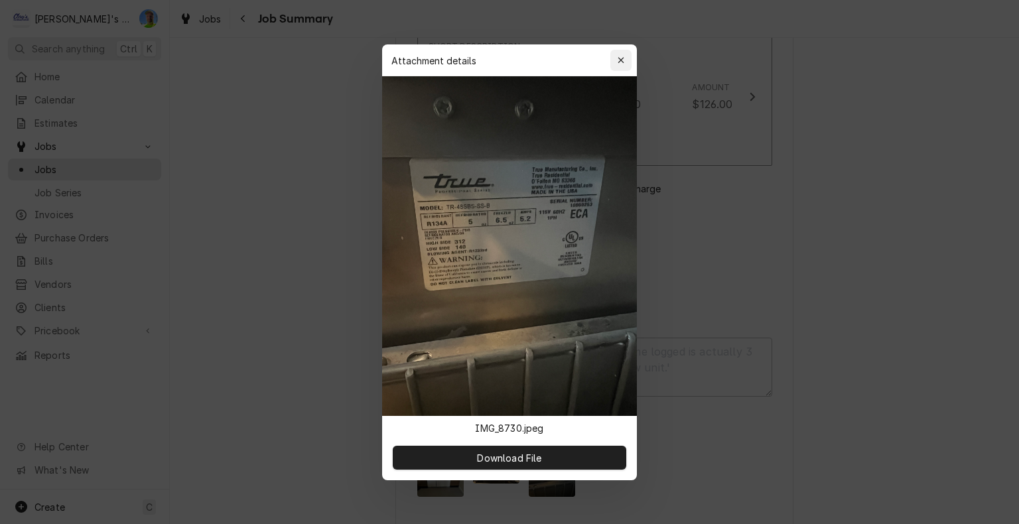
click at [618, 60] on icon "button" at bounding box center [620, 60] width 7 height 9
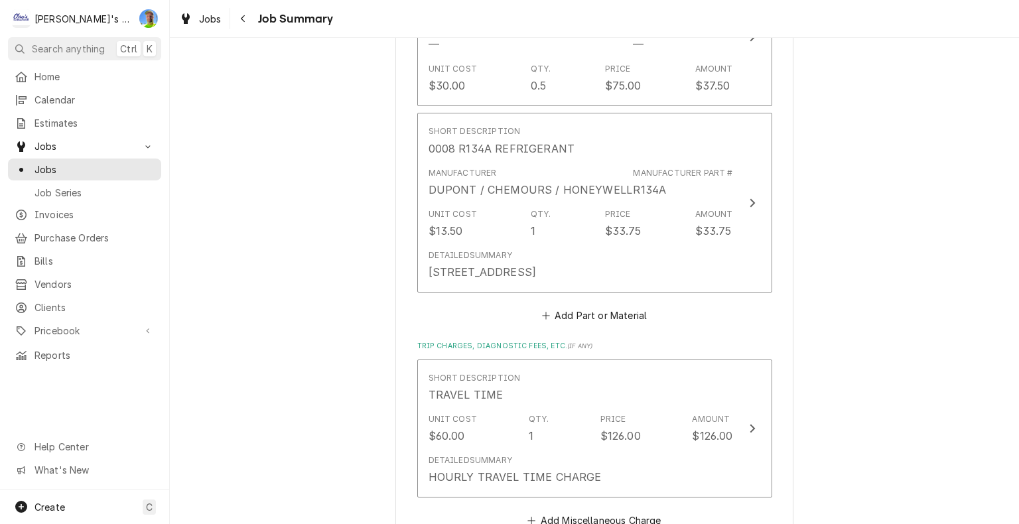
scroll to position [2982, 0]
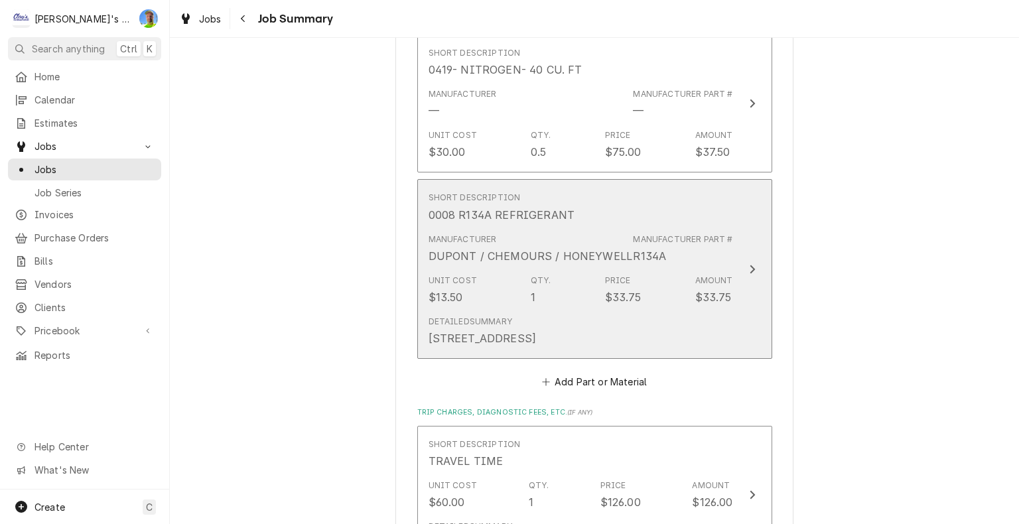
click at [755, 267] on div "Update Line Item" at bounding box center [751, 269] width 17 height 16
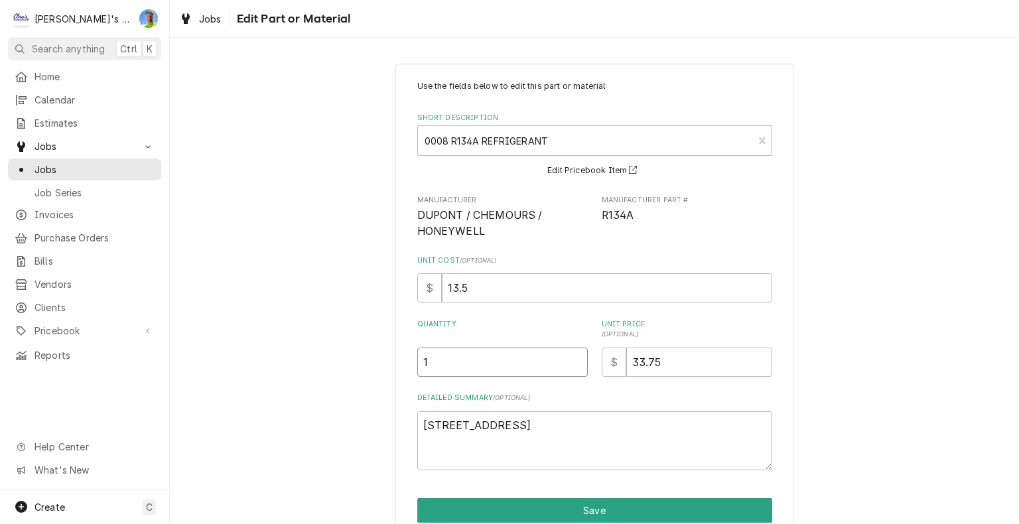
click at [456, 357] on input "1" at bounding box center [502, 362] width 170 height 29
type textarea "x"
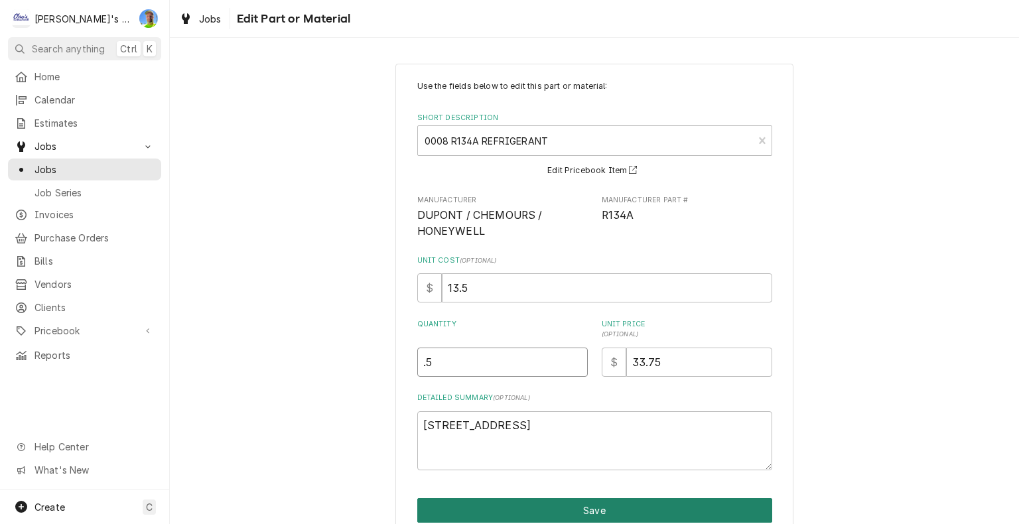
type input ".5"
click at [564, 507] on button "Save" at bounding box center [594, 510] width 355 height 25
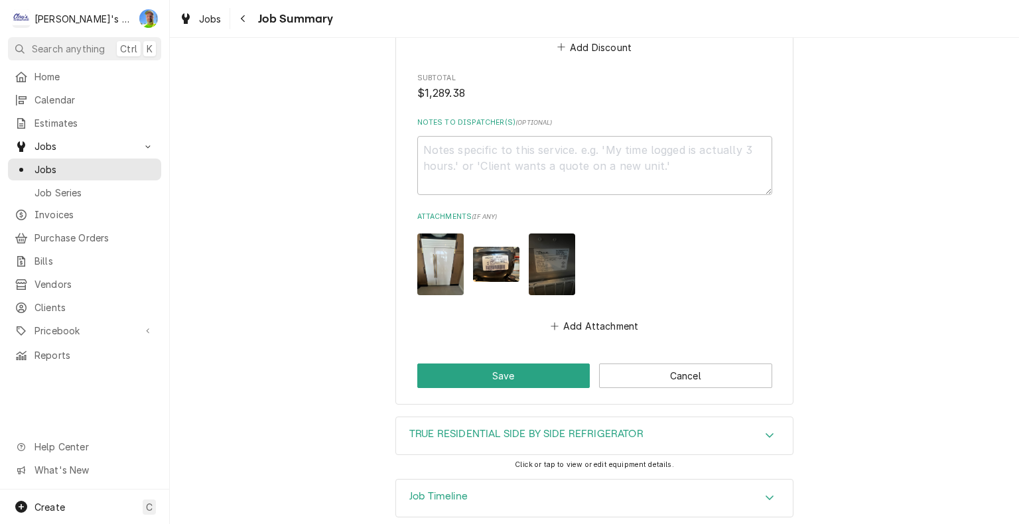
scroll to position [3595, 0]
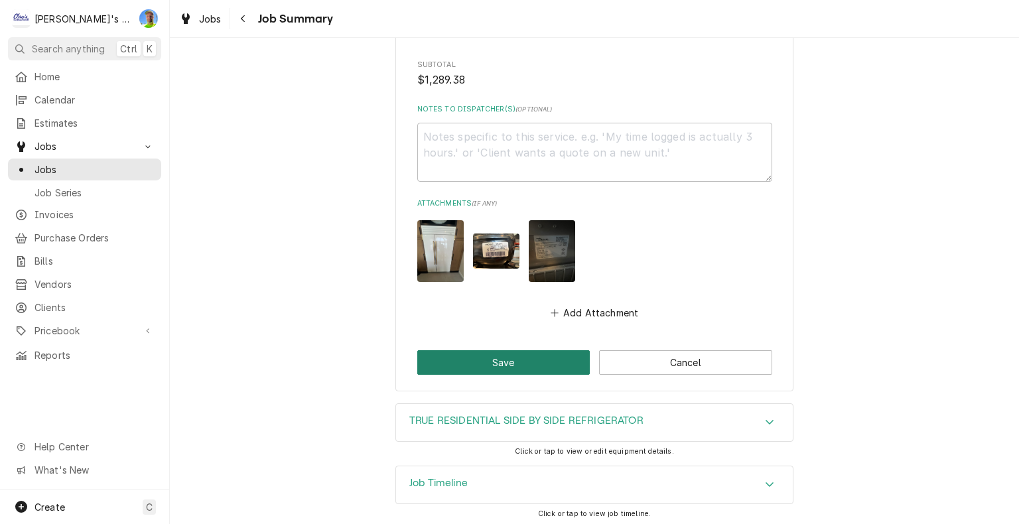
click at [507, 362] on button "Save" at bounding box center [503, 362] width 173 height 25
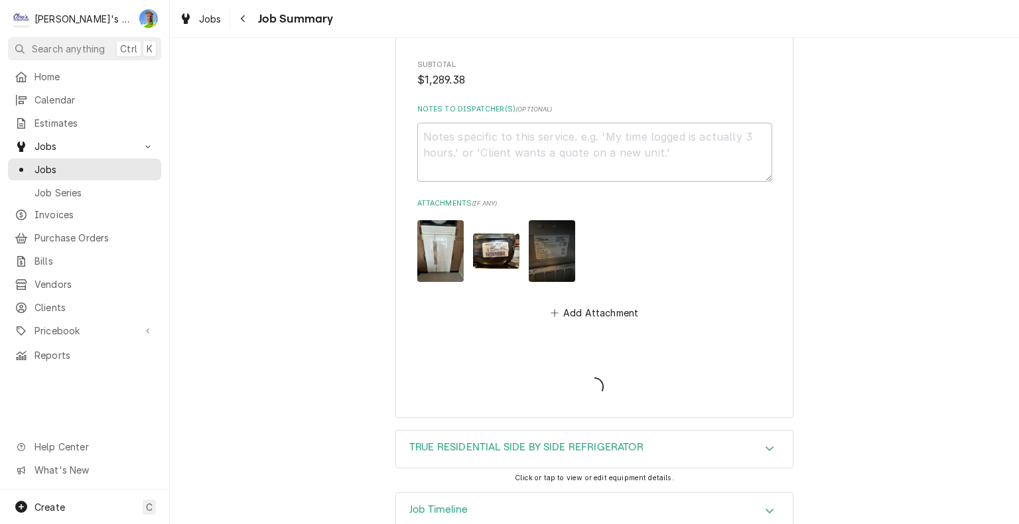
type textarea "x"
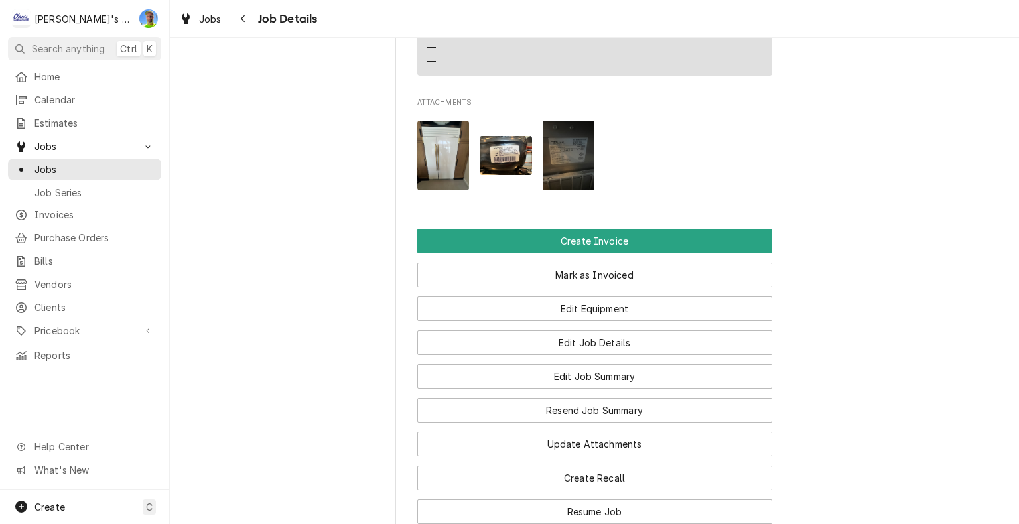
scroll to position [1923, 0]
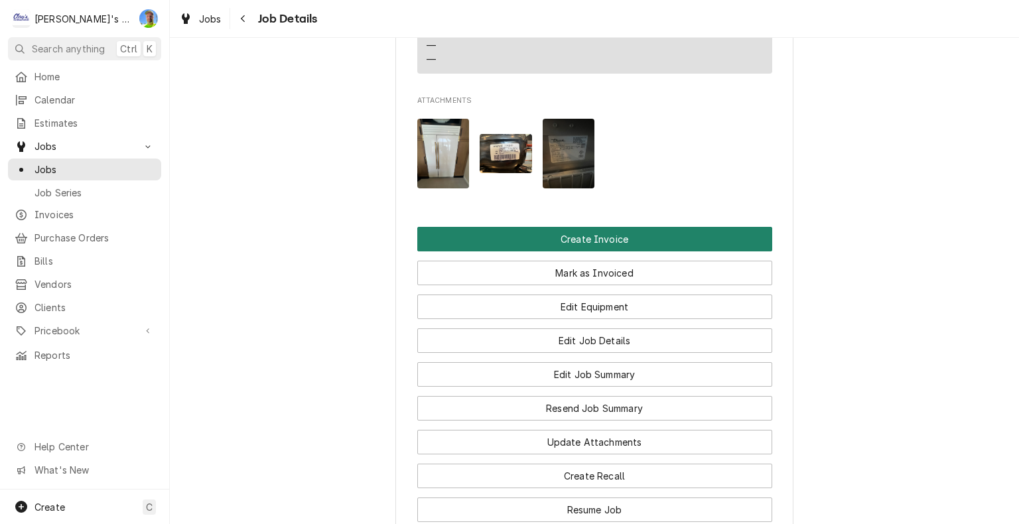
click at [661, 227] on button "Create Invoice" at bounding box center [594, 239] width 355 height 25
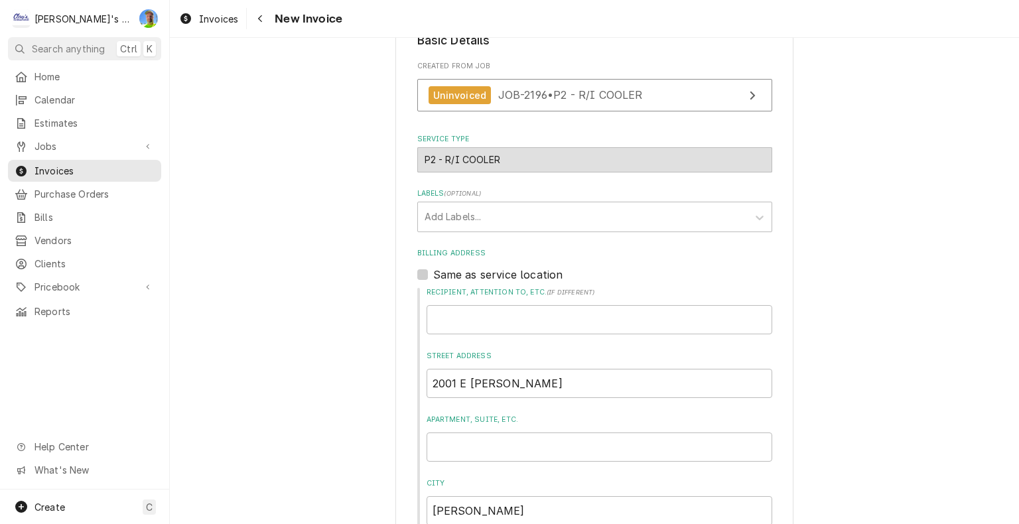
scroll to position [199, 0]
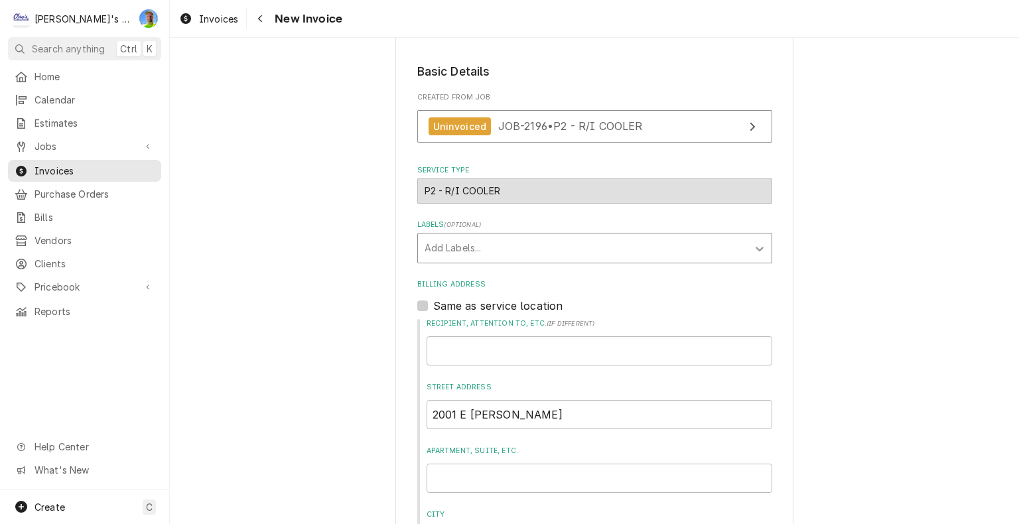
click at [753, 248] on icon "Labels" at bounding box center [759, 248] width 13 height 13
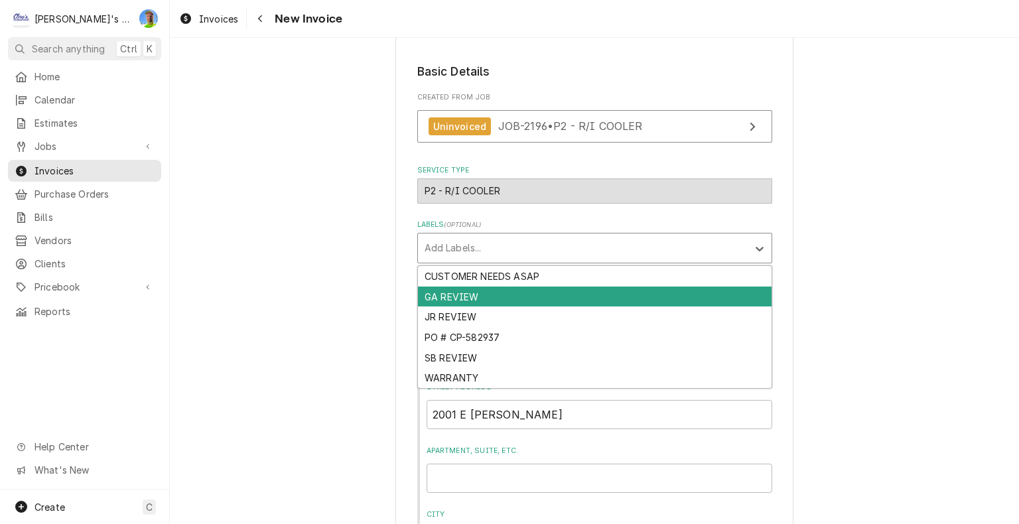
click at [732, 301] on div "GA REVIEW" at bounding box center [594, 296] width 353 height 21
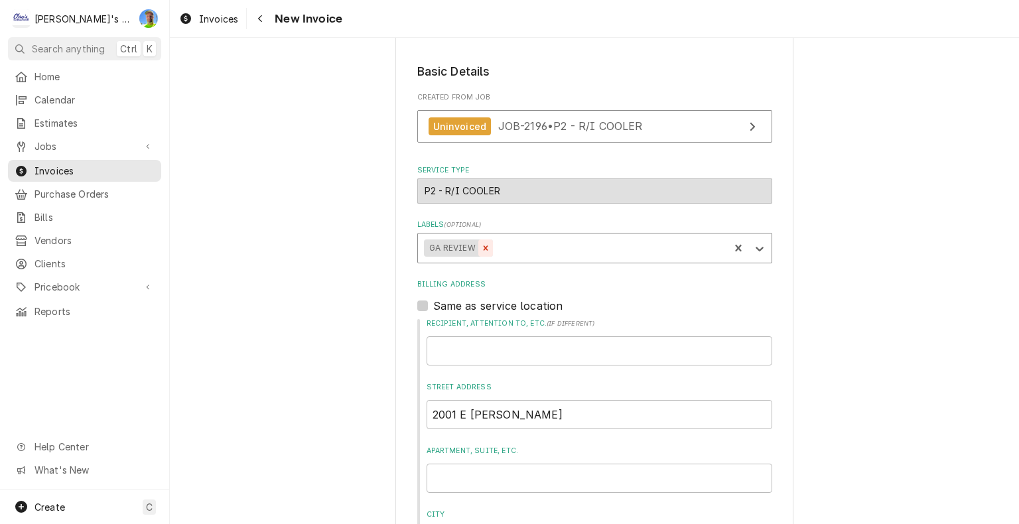
click at [481, 249] on icon "Remove GA REVIEW" at bounding box center [485, 247] width 9 height 9
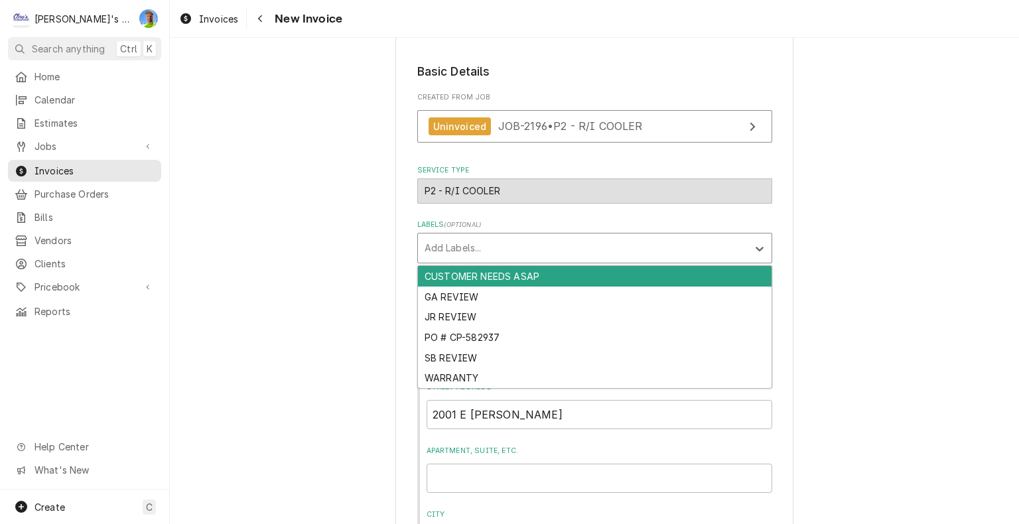
click at [515, 251] on div "Labels" at bounding box center [582, 248] width 316 height 24
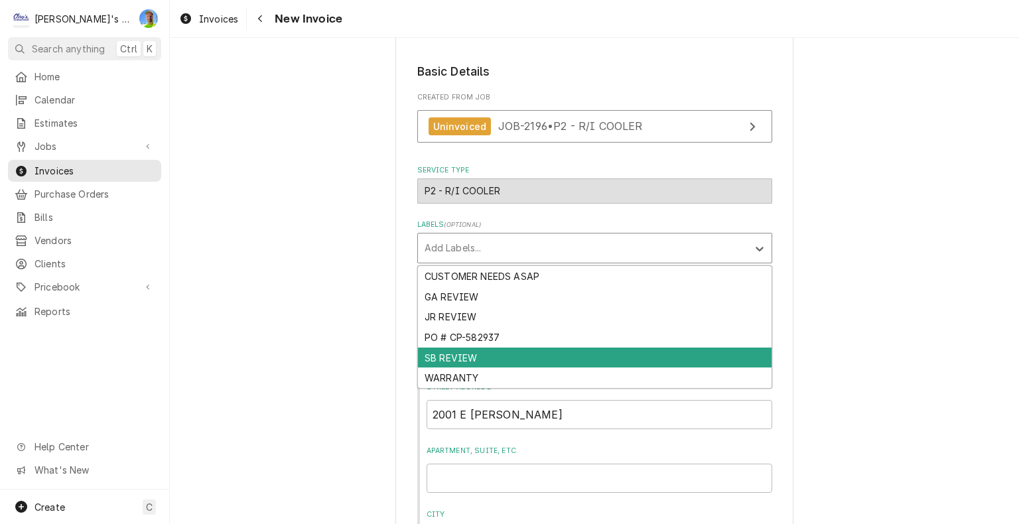
click at [531, 351] on div "SB REVIEW" at bounding box center [594, 358] width 353 height 21
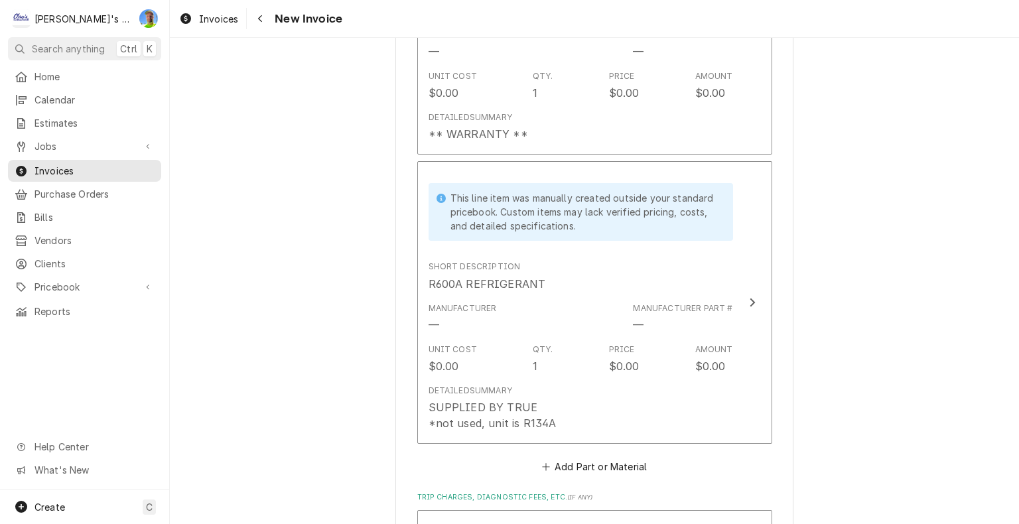
scroll to position [3714, 0]
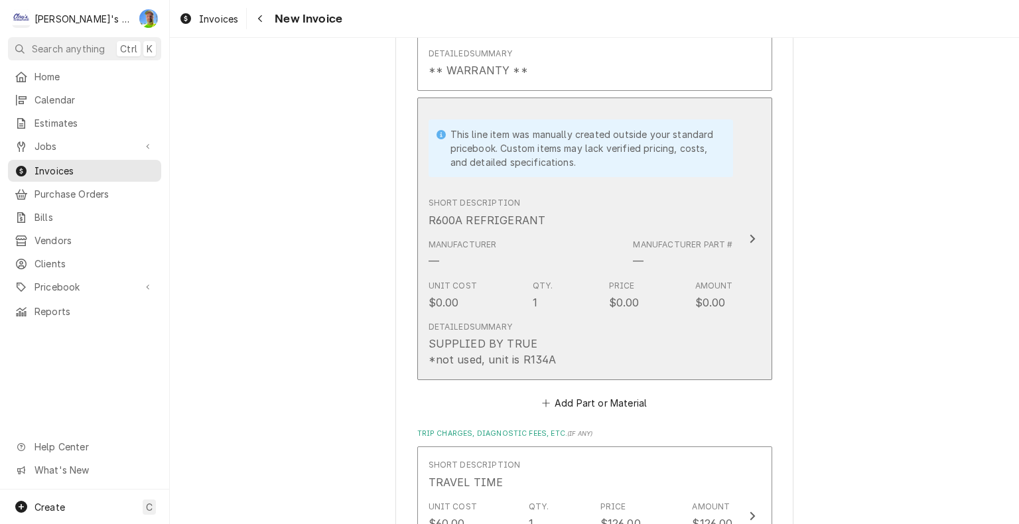
click at [747, 242] on button "This line item was manually created outside your standard pricebook. Custom ite…" at bounding box center [594, 238] width 355 height 283
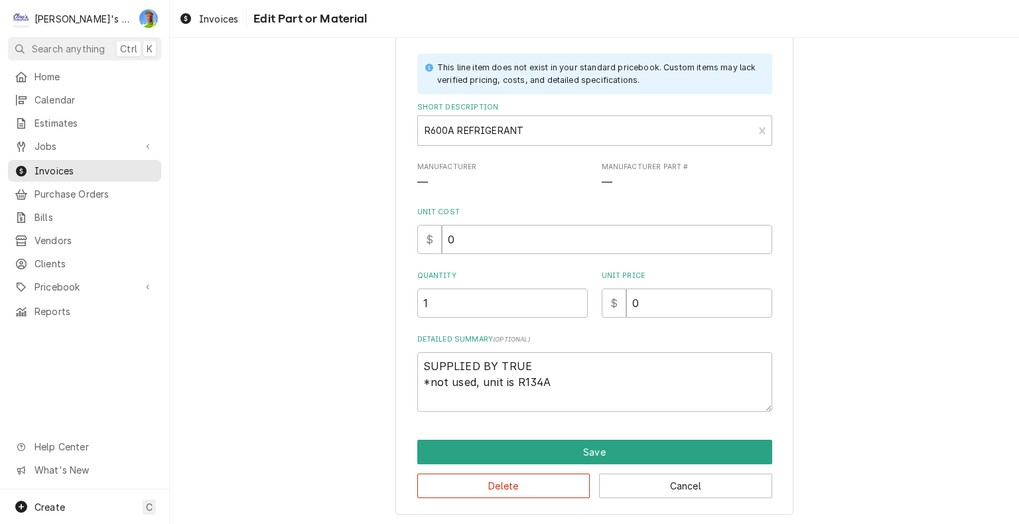
scroll to position [68, 0]
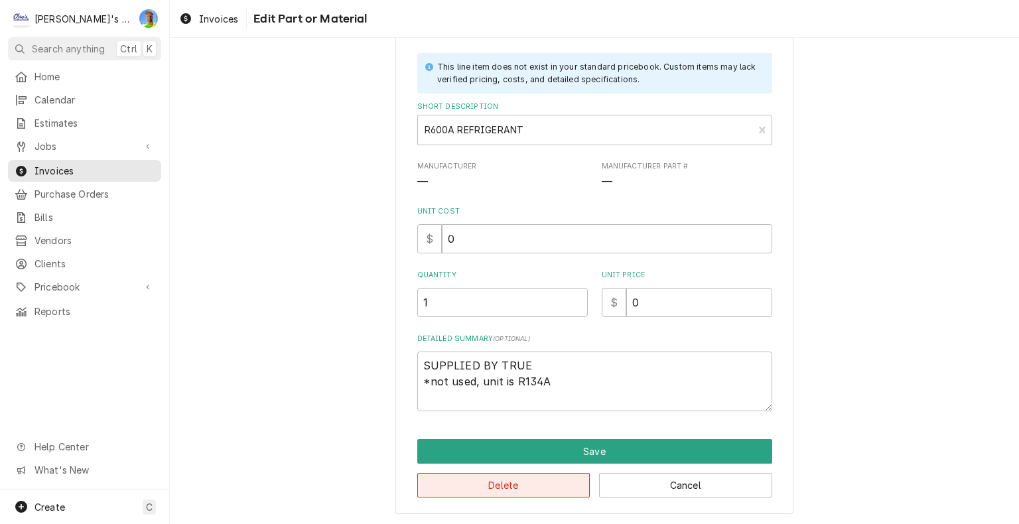
click at [552, 479] on button "Delete" at bounding box center [503, 485] width 173 height 25
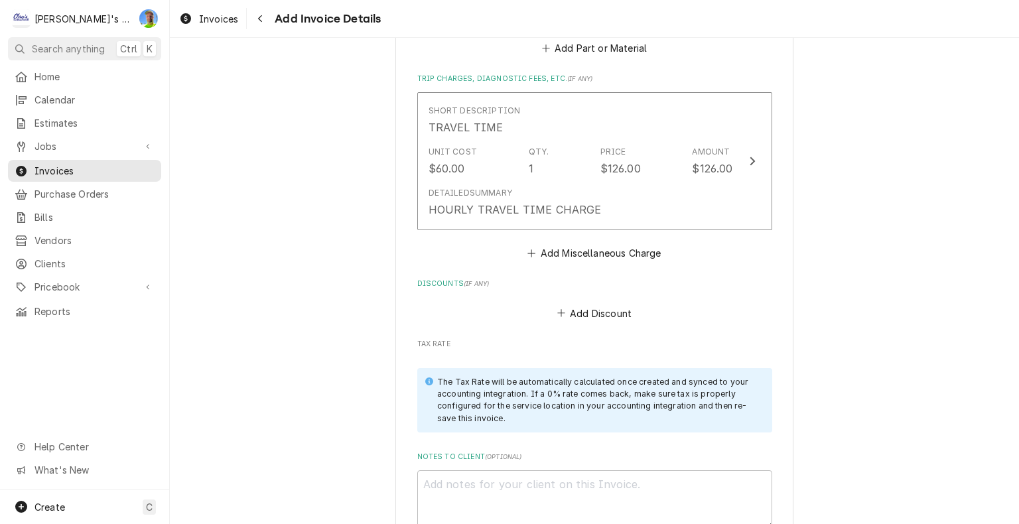
scroll to position [3846, 0]
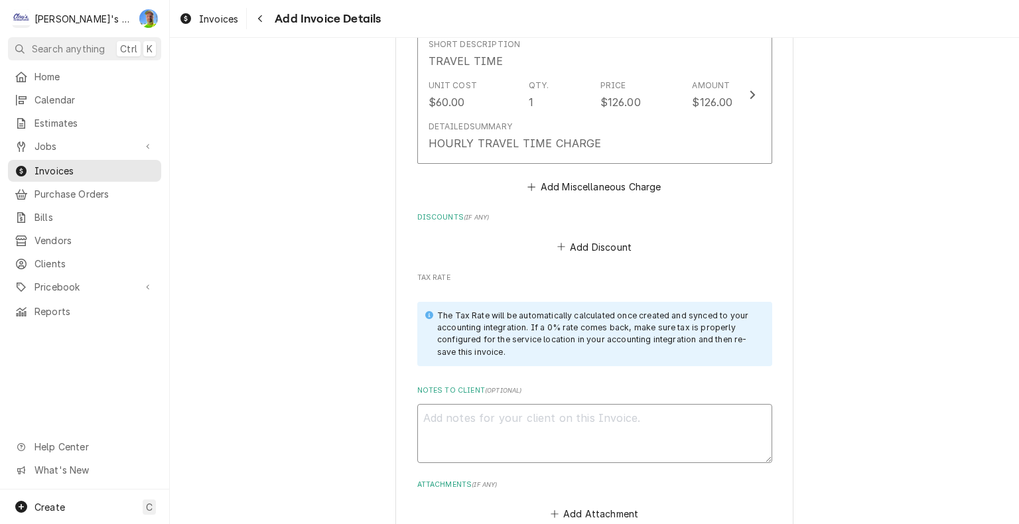
click at [703, 411] on textarea "Notes to Client ( optional )" at bounding box center [594, 434] width 355 height 60
type textarea "x"
type textarea "*"
type textarea "x"
type textarea "*1"
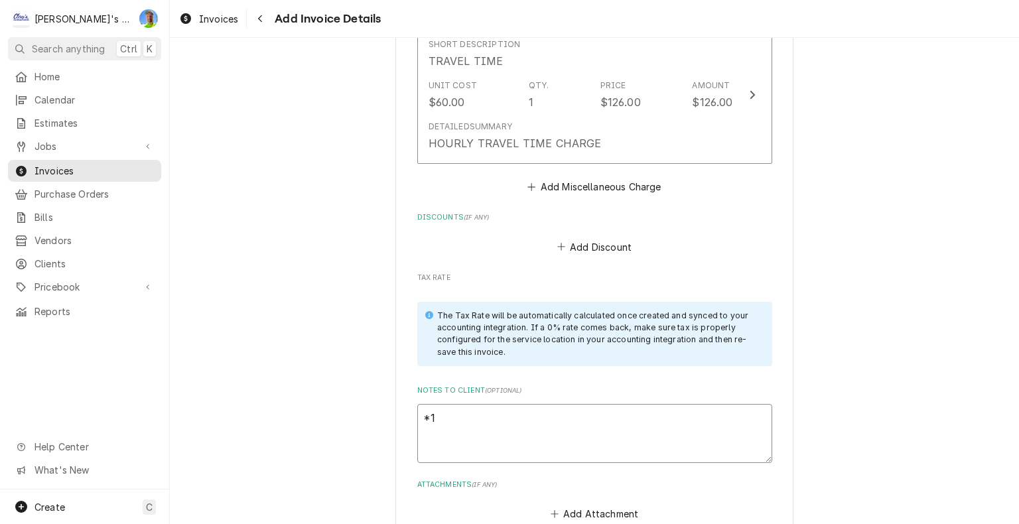
type textarea "x"
type textarea "*10"
type textarea "x"
type textarea "*10/"
type textarea "x"
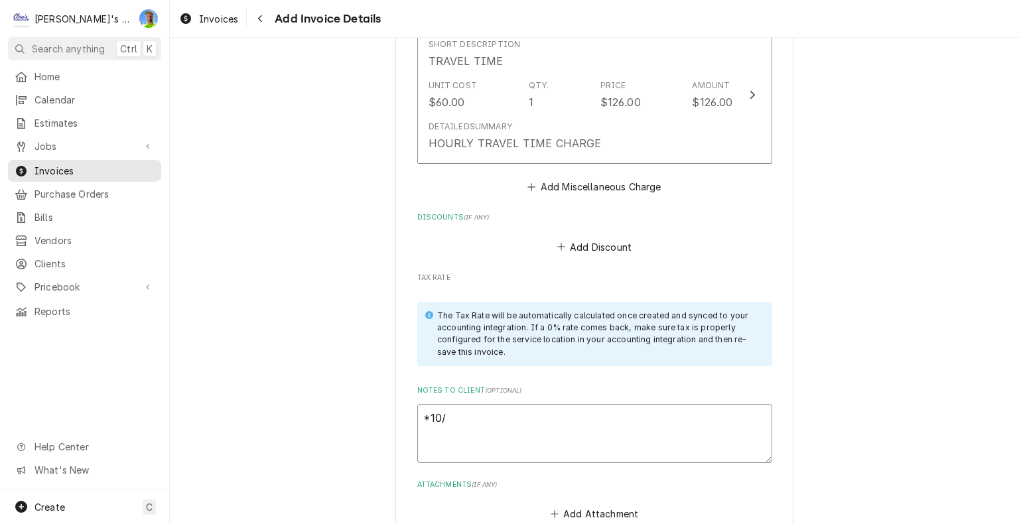
type textarea "*10/1"
type textarea "x"
type textarea "*10/11"
type textarea "x"
type textarea "*10/11"
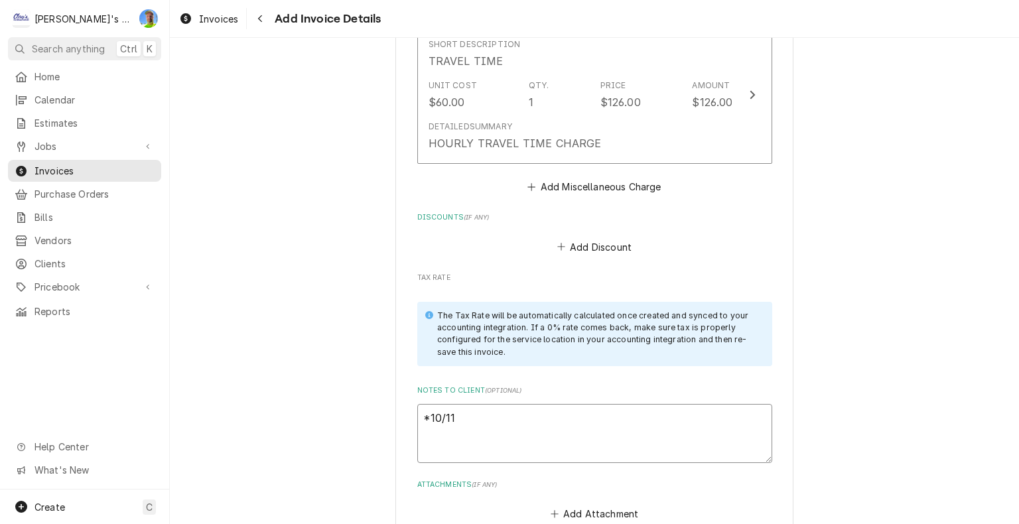
type textarea "x"
type textarea "*10/11 G"
type textarea "x"
type textarea "*10/11 GA"
type textarea "x"
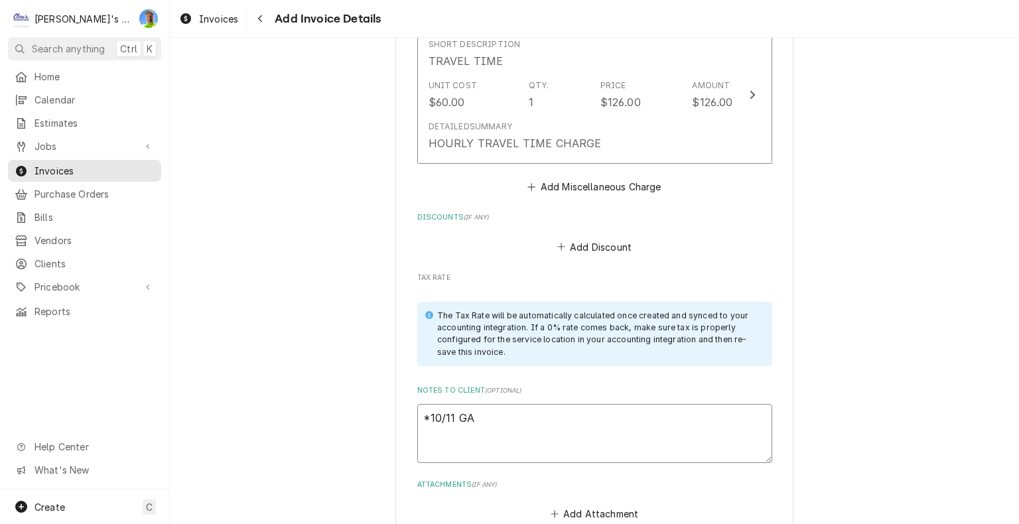
type textarea "*10/11 GA"
type textarea "x"
type textarea "*10/11 GA f"
type textarea "x"
type textarea "*10/11 GA fo"
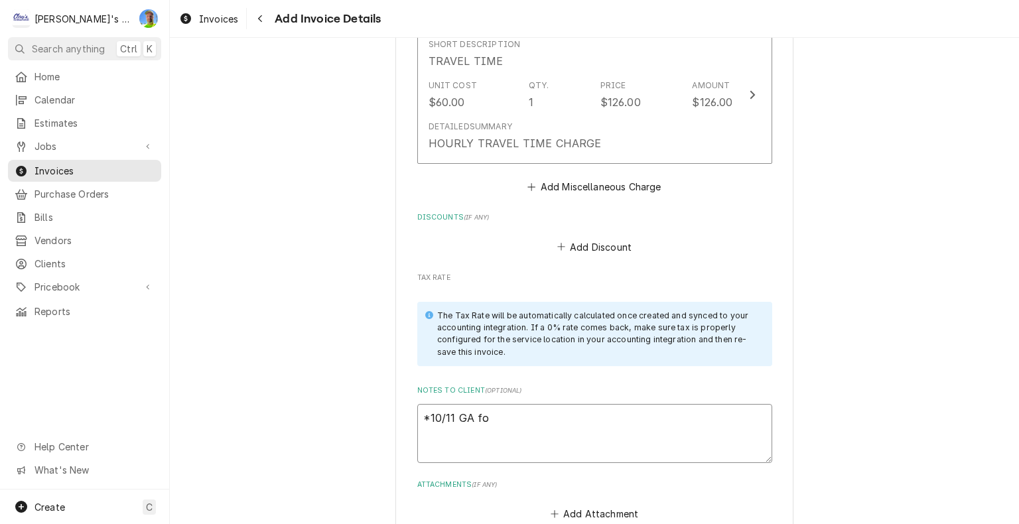
type textarea "x"
type textarea "*10/11 GA for"
type textarea "x"
type textarea "*10/11 GA for"
type textarea "x"
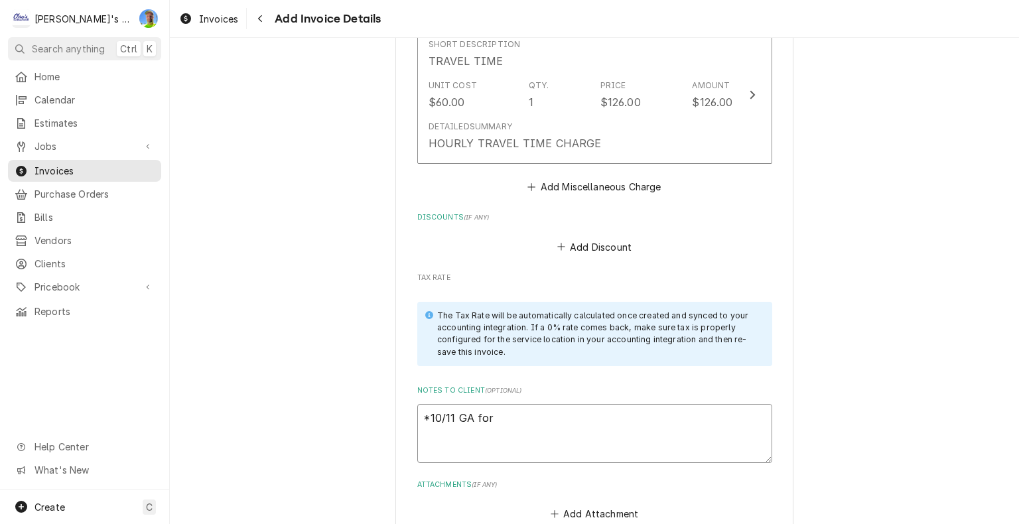
type textarea "*10/11 GA for y"
type textarea "x"
type textarea "*10/11 GA for yo"
type textarea "x"
type textarea "*10/11 GA for you"
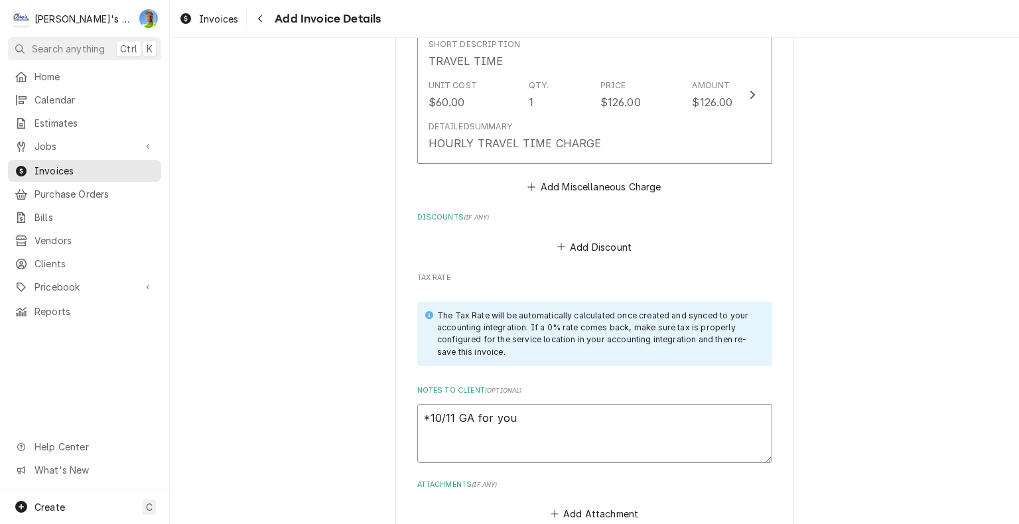
type textarea "x"
type textarea "*10/11 GA for your"
type textarea "x"
type textarea "*10/11 GA for your"
type textarea "x"
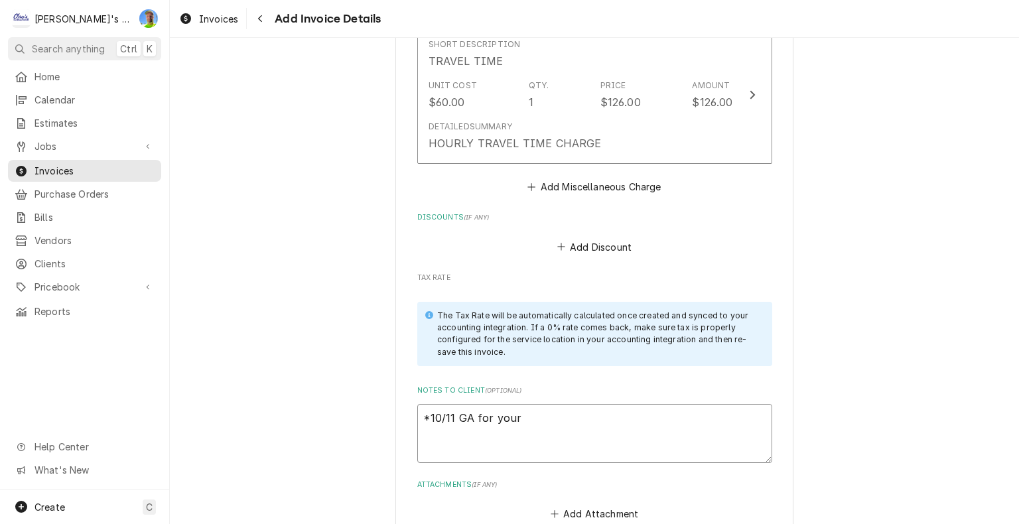
type textarea "*10/11 GA for your r"
type textarea "x"
type textarea "*10/11 GA for your re"
type textarea "x"
type textarea "*10/11 GA for your rev"
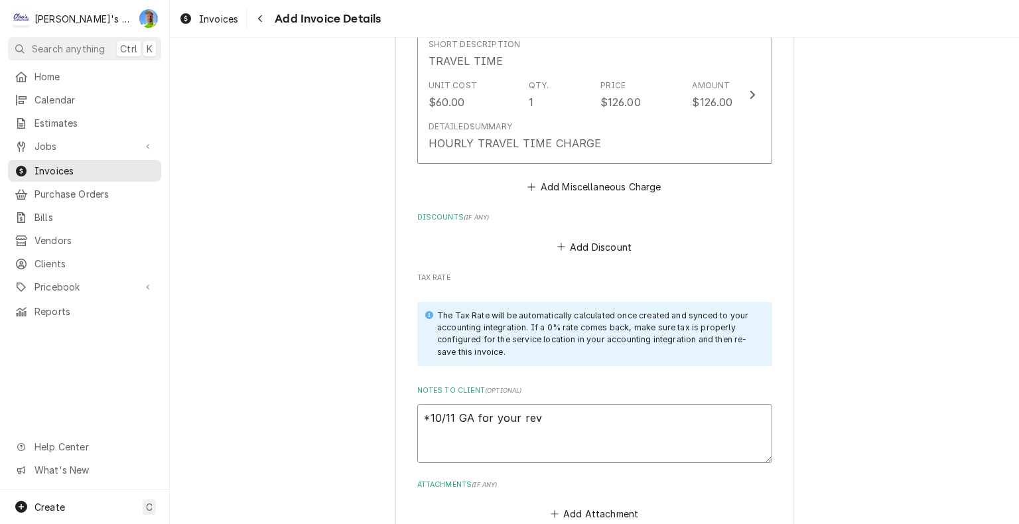
type textarea "x"
type textarea "*10/11 GA for your revi"
type textarea "x"
type textarea "*10/11 GA for your revie"
type textarea "x"
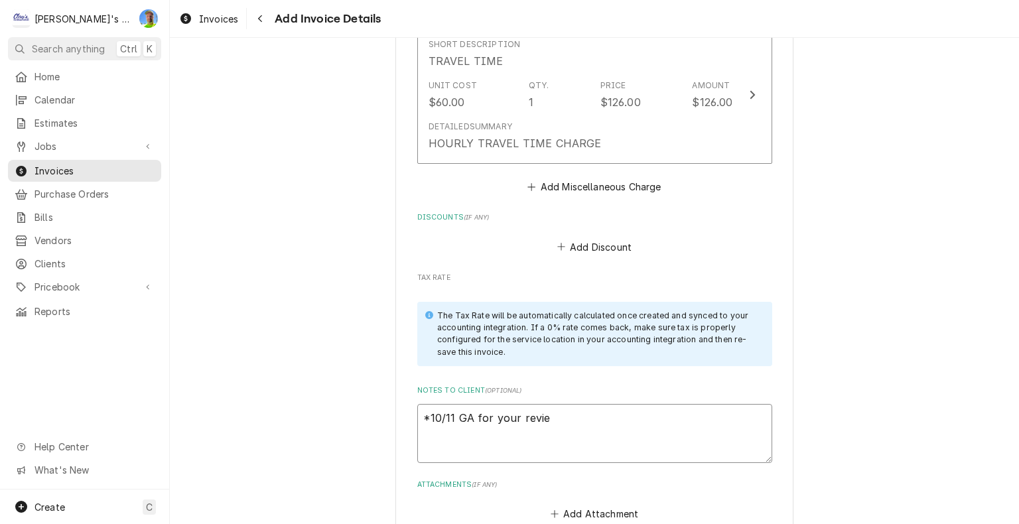
type textarea "*10/11 GA for your review"
type textarea "x"
type textarea "*10/11 GA for your review"
type textarea "x"
type textarea "*10/11 GA for your review"
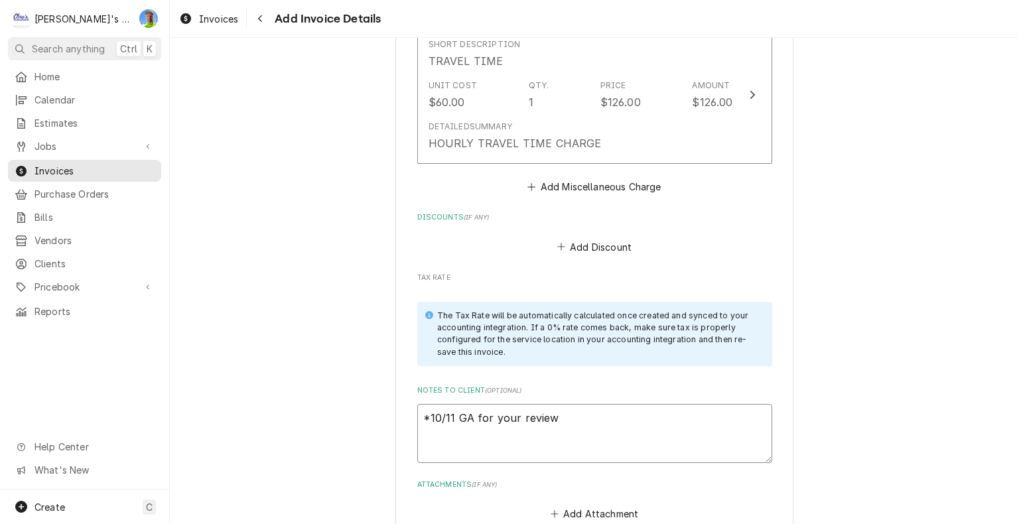
type textarea "x"
type textarea "*10/11 GA for your review,"
type textarea "x"
type textarea "*10/11 GA for your review,"
type textarea "x"
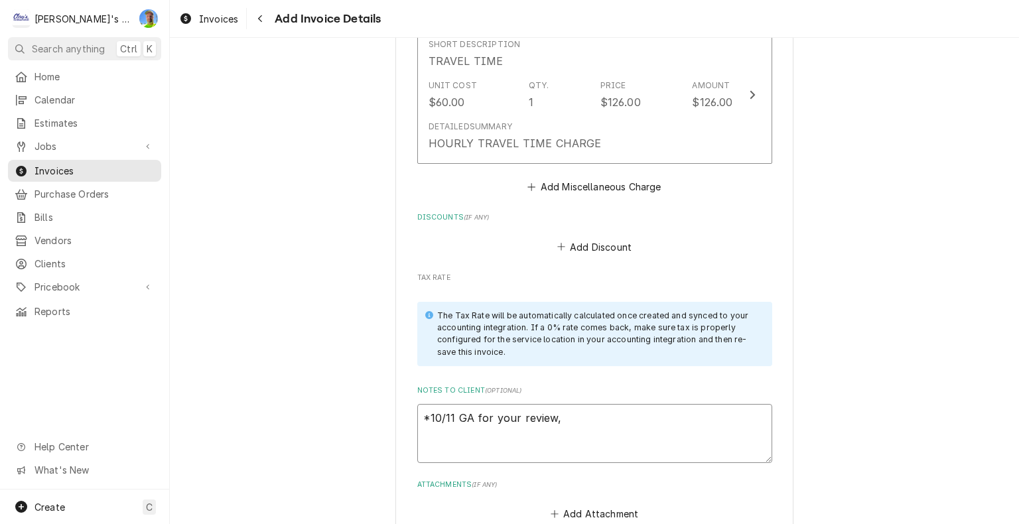
type textarea "*10/11 GA for your review, S"
type textarea "x"
type textarea "*10/11 GA for your review, Sa"
type textarea "x"
type textarea "*10/11 GA for your review, Sar"
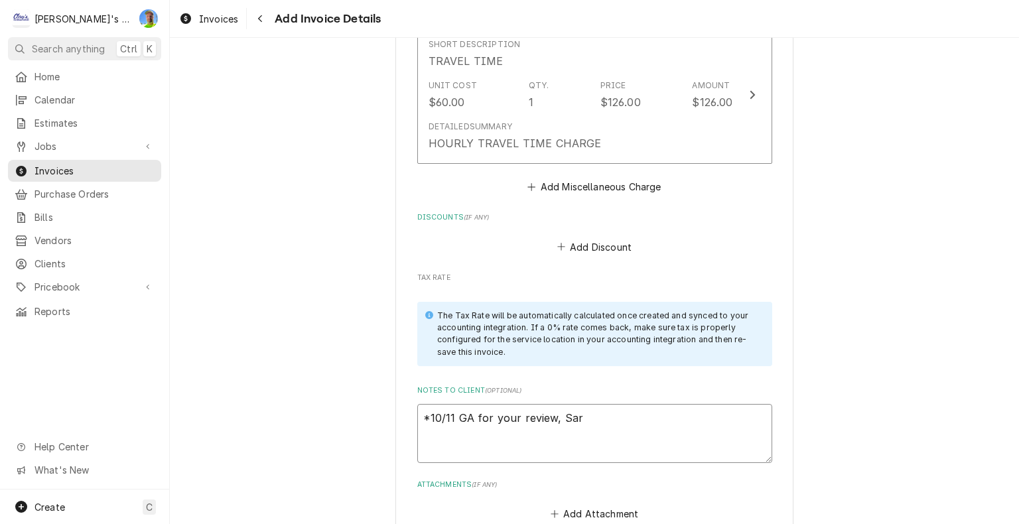
type textarea "x"
type textarea "*10/11 GA for your review, Sara"
type textarea "x"
type textarea "*10/11 GA for your review, Sarah"
type textarea "x"
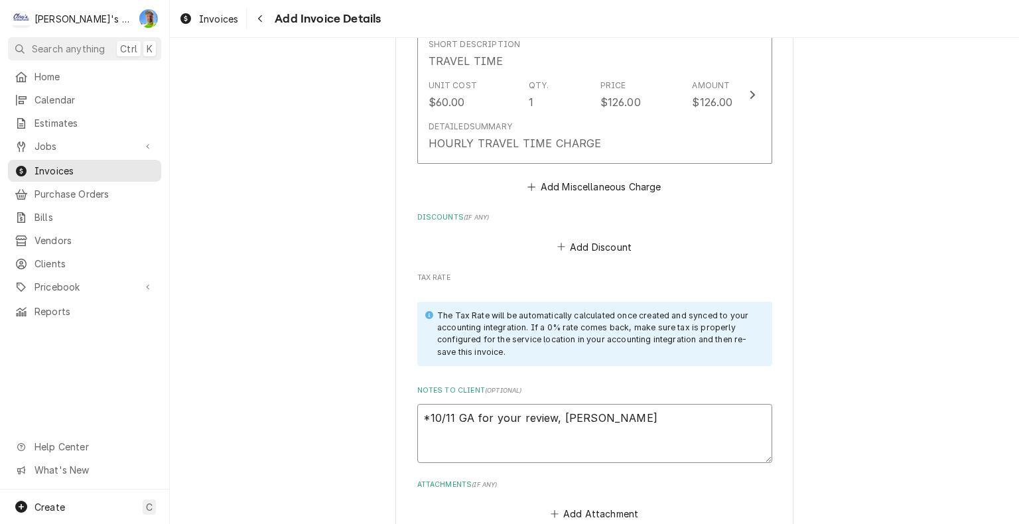
type textarea "*10/11 GA for your review, Sarah."
type textarea "x"
type textarea "*10/11 GA for your review, Sarah."
type textarea "x"
type textarea "*10/11 GA for your review, Sarah. T"
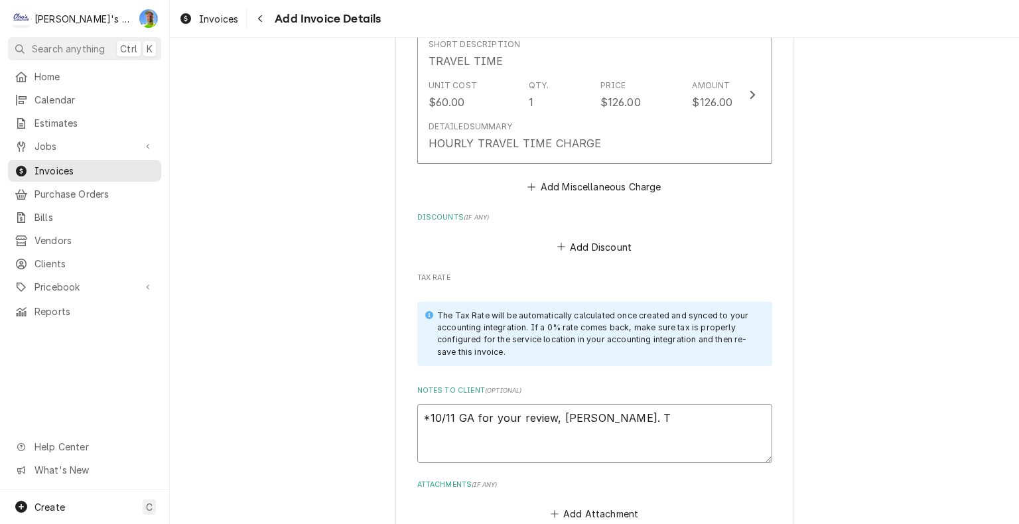
type textarea "x"
type textarea "*10/11 GA for your review, Sarah. TY"
type textarea "x"
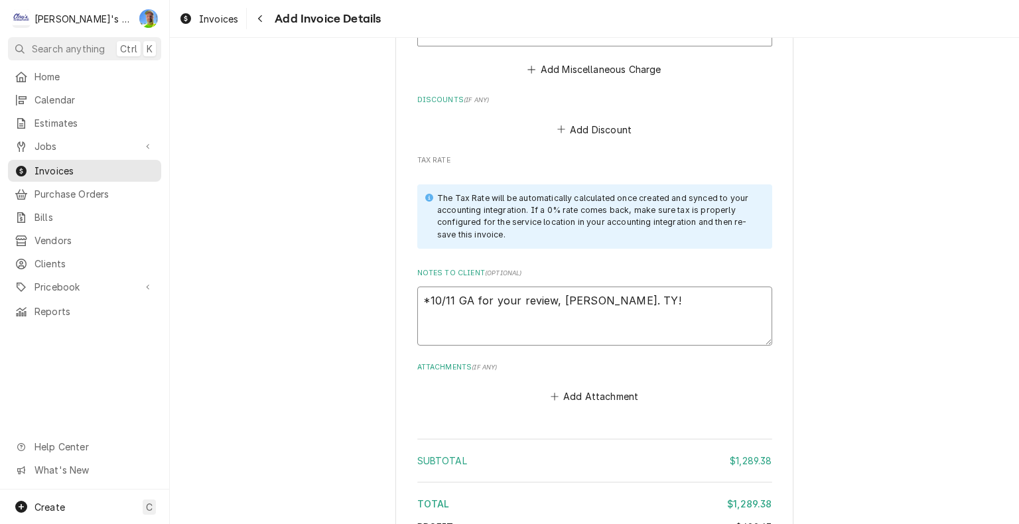
scroll to position [4091, 0]
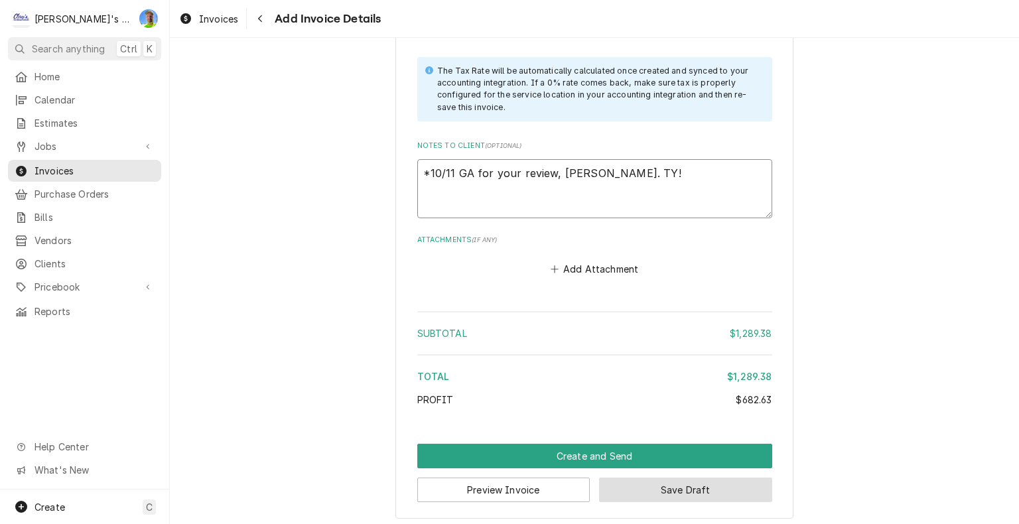
type textarea "*10/11 GA for your review, Sarah. TY!"
click at [700, 481] on button "Save Draft" at bounding box center [685, 489] width 173 height 25
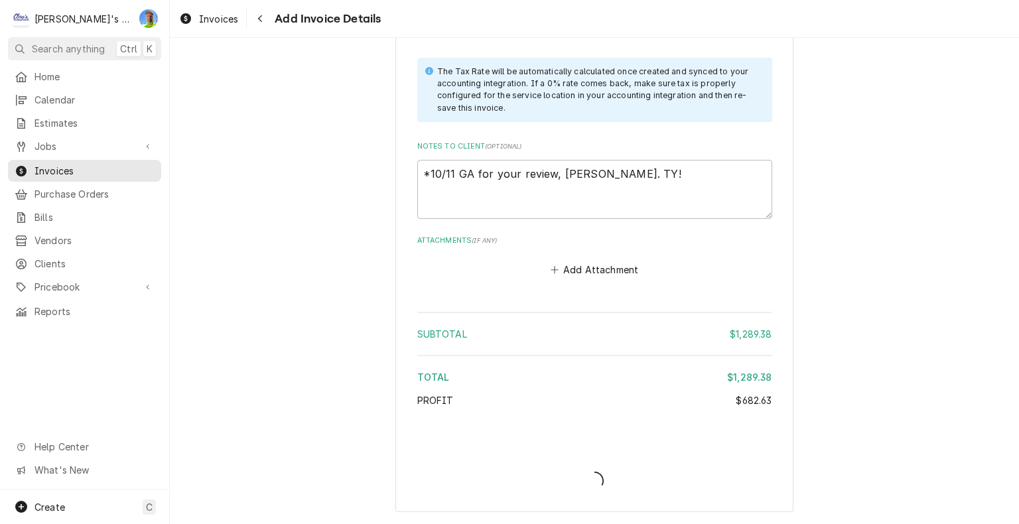
scroll to position [4084, 0]
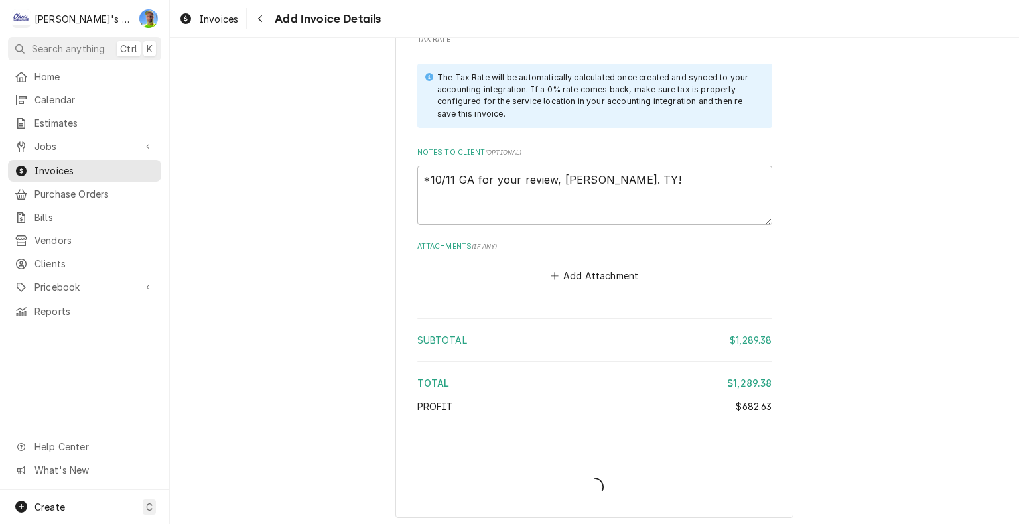
type textarea "x"
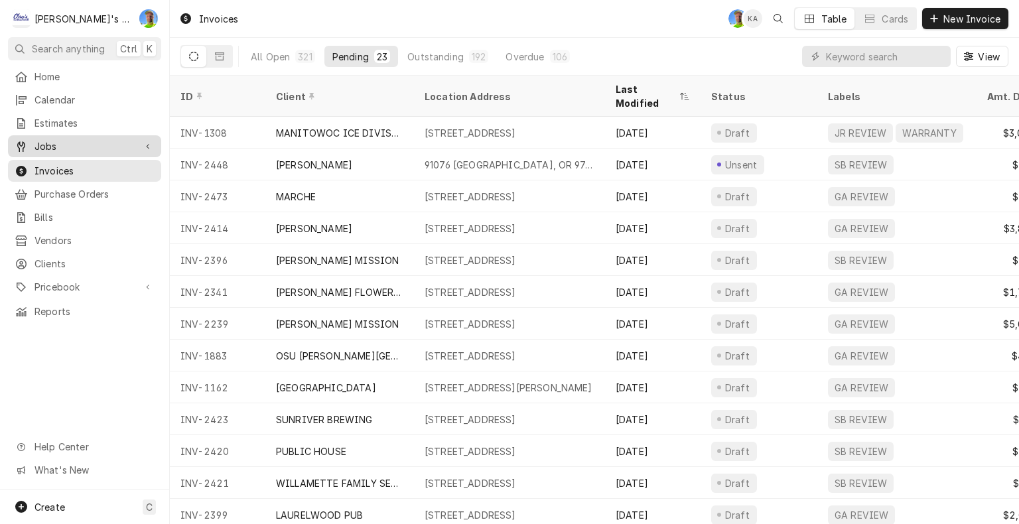
click at [46, 139] on span "Jobs" at bounding box center [84, 146] width 100 height 14
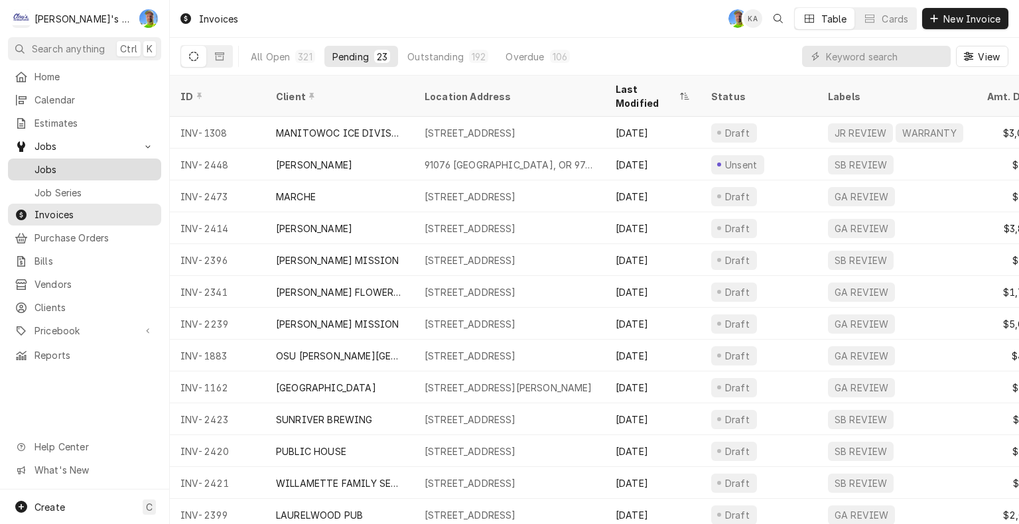
click at [46, 167] on span "Jobs" at bounding box center [94, 169] width 120 height 14
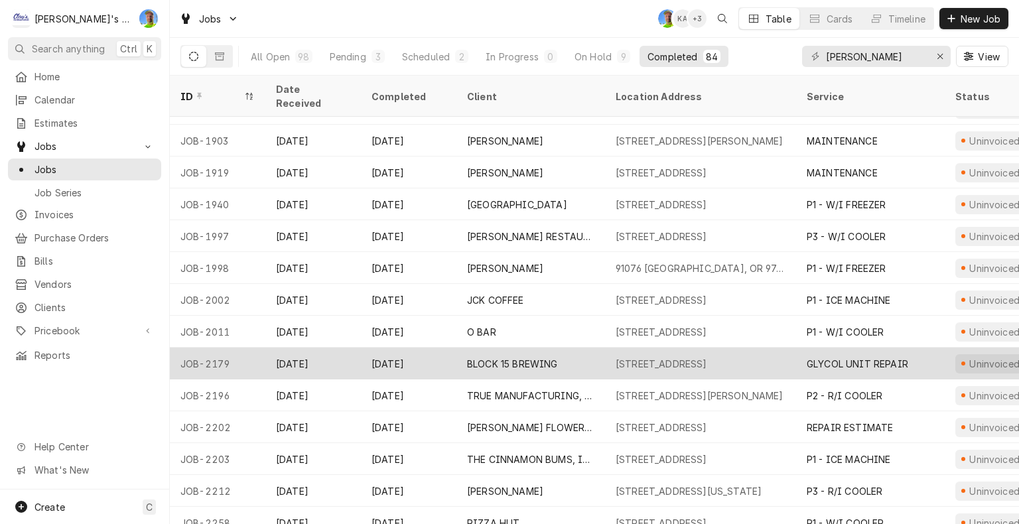
scroll to position [387, 0]
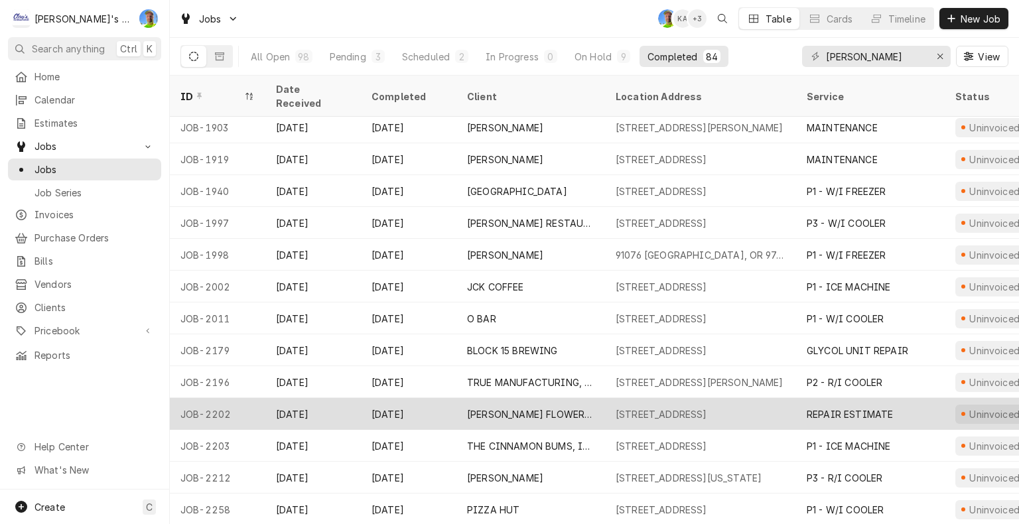
click at [681, 407] on div "[STREET_ADDRESS]" at bounding box center [661, 414] width 92 height 14
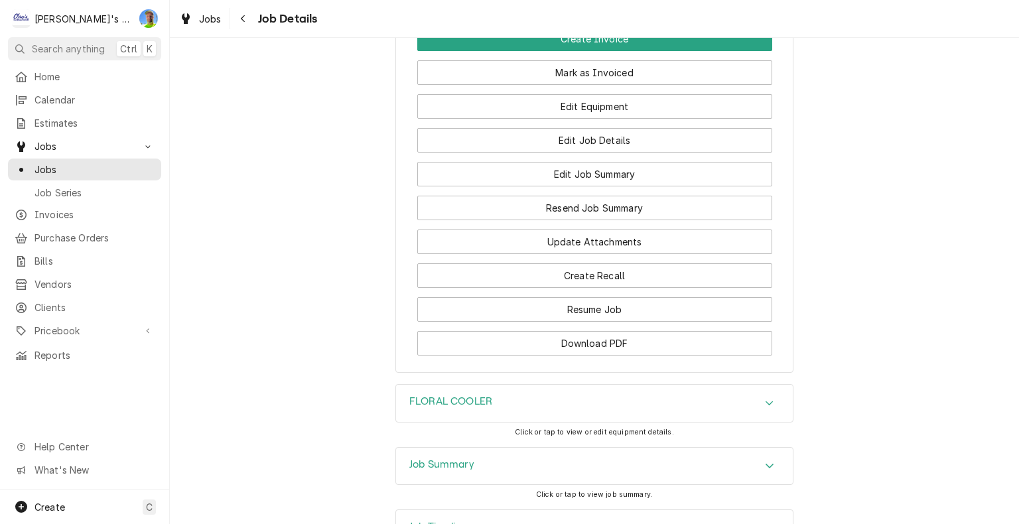
scroll to position [1868, 0]
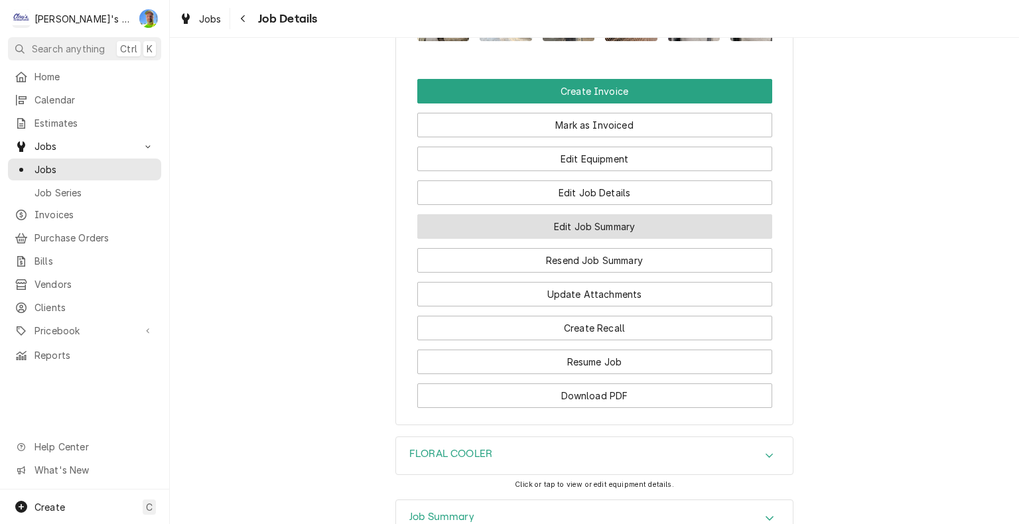
click at [681, 239] on button "Edit Job Summary" at bounding box center [594, 226] width 355 height 25
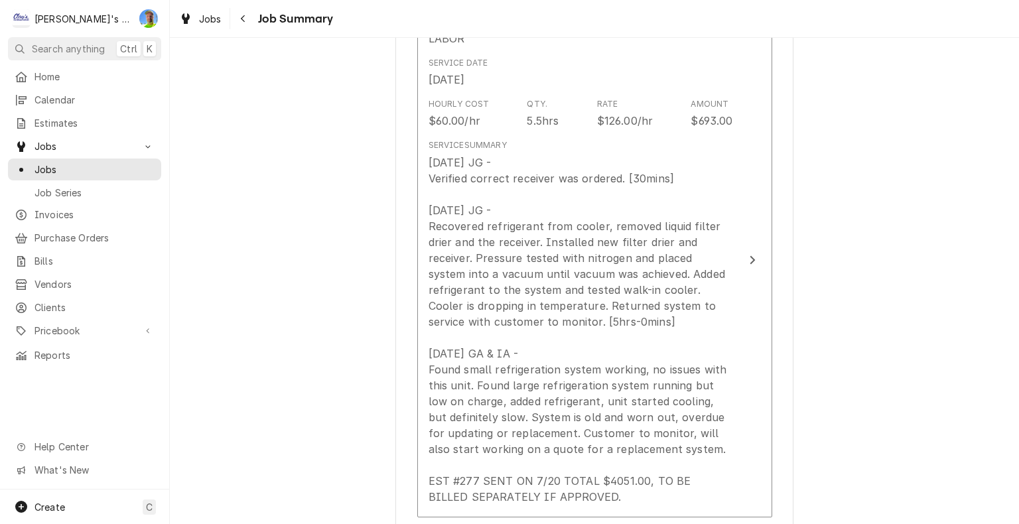
scroll to position [398, 0]
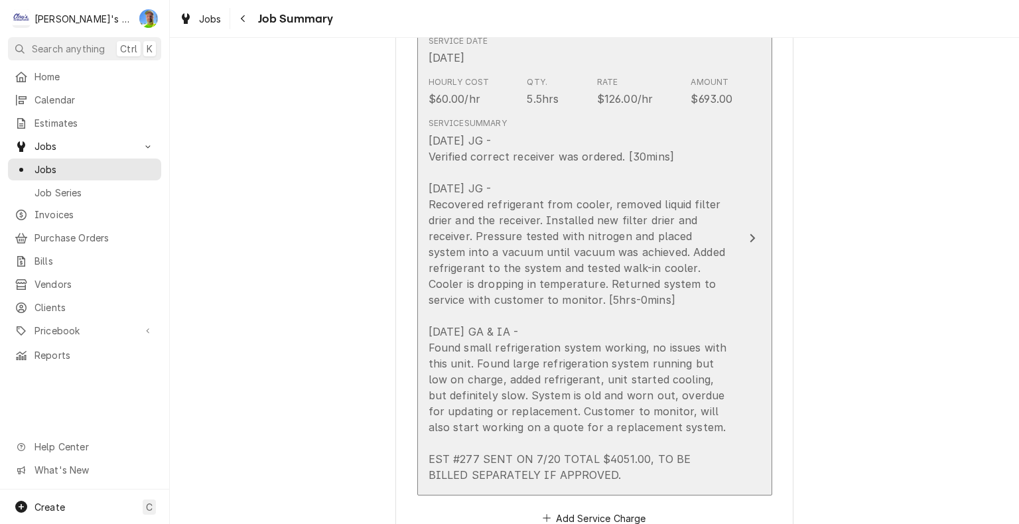
click at [740, 326] on button "Short Description LABOR Service Date [DATE] Hourly Cost $60.00/hr Qty. 5.5hrs R…" at bounding box center [594, 238] width 355 height 514
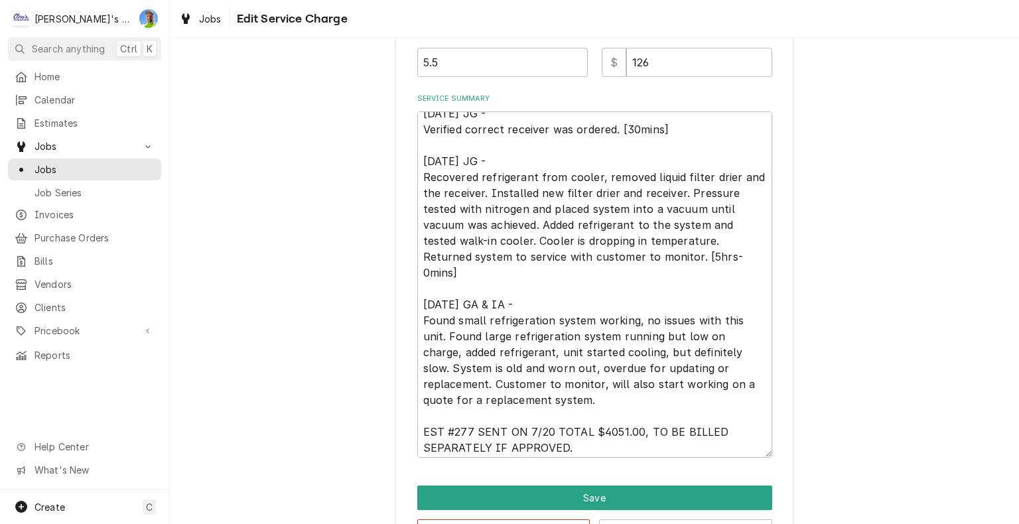
scroll to position [16, 0]
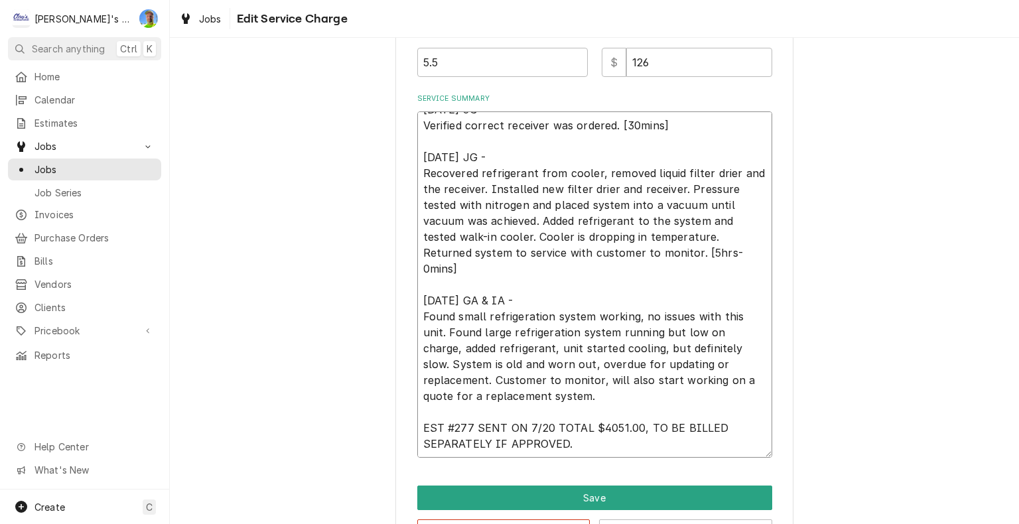
click at [589, 397] on textarea "[DATE] JG - Verified correct receiver was ordered. [30mins] [DATE] JG - Recover…" at bounding box center [594, 284] width 355 height 346
type textarea "x"
type textarea "[DATE] JG - Verified correct receiver was ordered. [30mins] [DATE] JG - Recover…"
type textarea "x"
type textarea "[DATE] JG - Verified correct receiver was ordered. [30mins] [DATE] JG - Recover…"
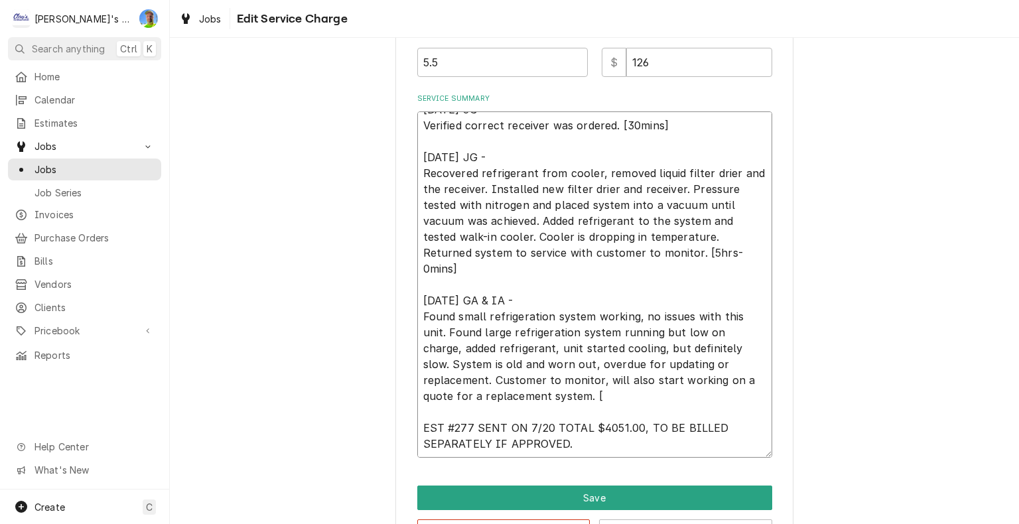
type textarea "x"
type textarea "[DATE] JG - Verified correct receiver was ordered. [30mins] [DATE] JG - Recover…"
type textarea "x"
type textarea "[DATE] JG - Verified correct receiver was ordered. [30mins] [DATE] JG - Recover…"
type textarea "x"
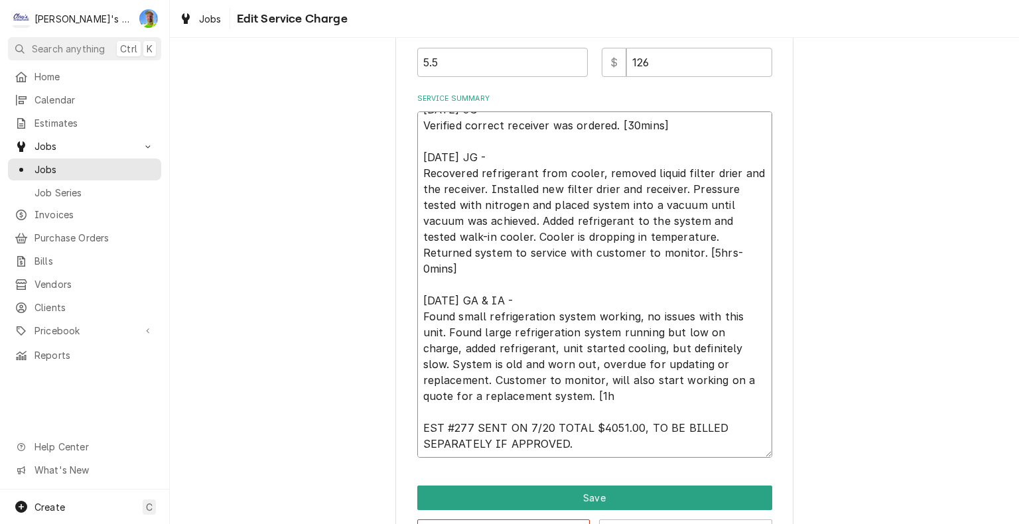
type textarea "[DATE] JG - Verified correct receiver was ordered. [30mins] [DATE] JG - Recover…"
type textarea "x"
type textarea "[DATE] JG - Verified correct receiver was ordered. [30mins] [DATE] JG - Recover…"
type textarea "x"
type textarea "[DATE] JG - Verified correct receiver was ordered. [30mins] [DATE] JG - Recover…"
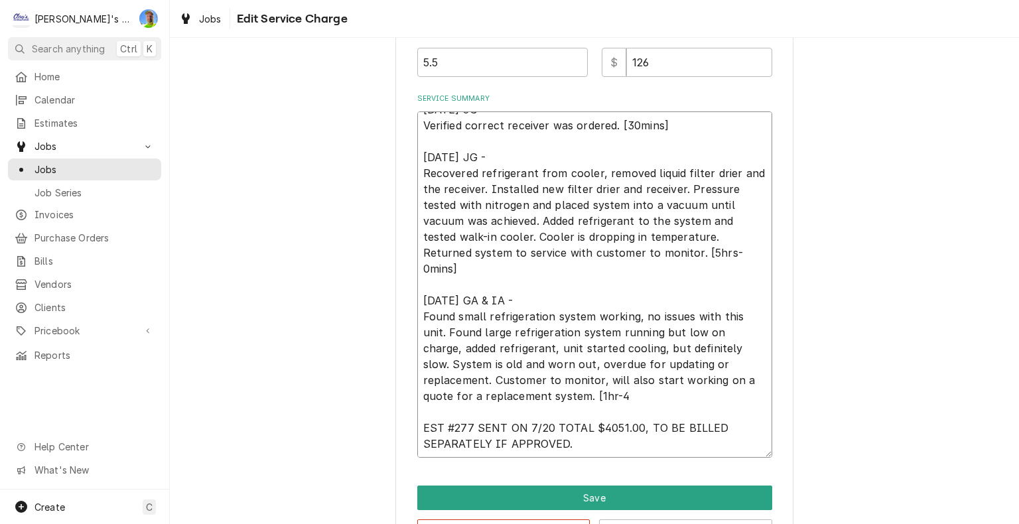
type textarea "x"
type textarea "[DATE] JG - Verified correct receiver was ordered. [30mins] [DATE] JG - Recover…"
type textarea "x"
type textarea "[DATE] JG - Verified correct receiver was ordered. [30mins] [DATE] JG - Recover…"
type textarea "x"
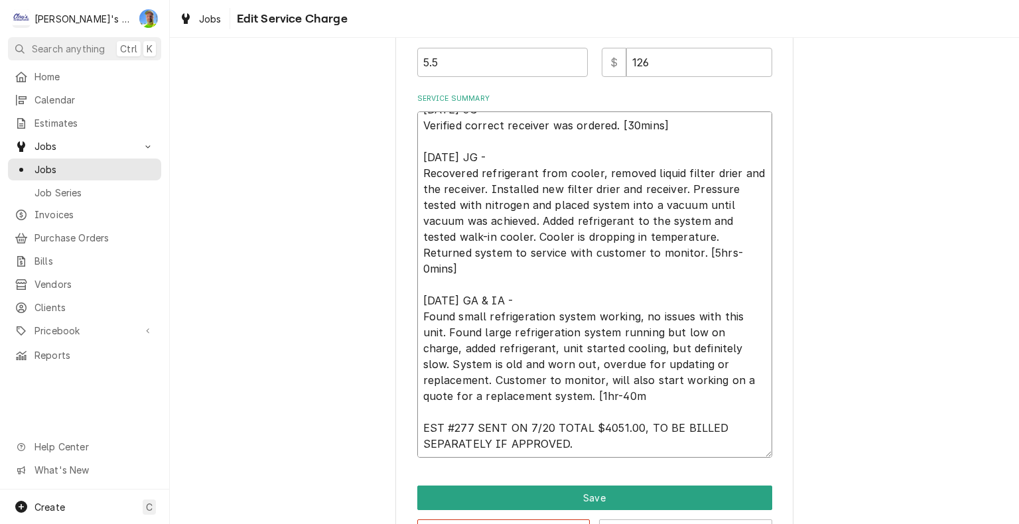
type textarea "[DATE] JG - Verified correct receiver was ordered. [30mins] [DATE] JG - Recover…"
type textarea "x"
type textarea "[DATE] JG - Verified correct receiver was ordered. [30mins] [DATE] JG - Recover…"
type textarea "x"
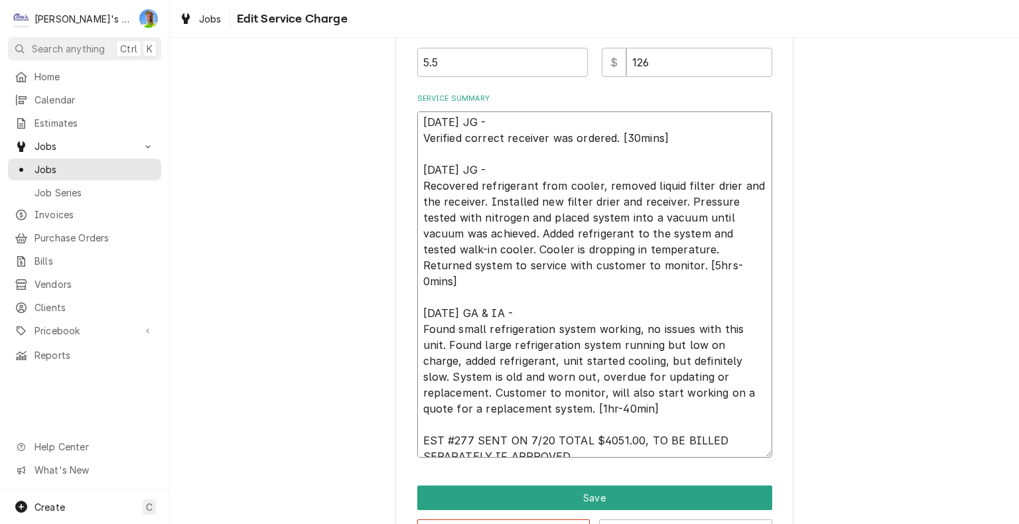
scroll to position [0, 0]
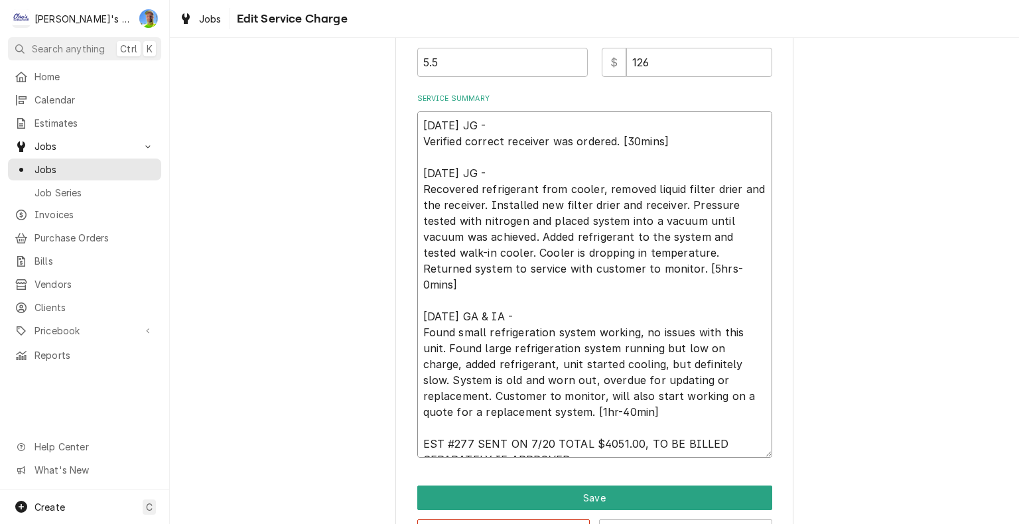
type textarea "[DATE] JG - Verified correct receiver was ordered. [30mins] [DATE] JG - Recover…"
click at [470, 63] on input "5.5" at bounding box center [502, 62] width 170 height 29
type textarea "x"
type input "5"
type textarea "x"
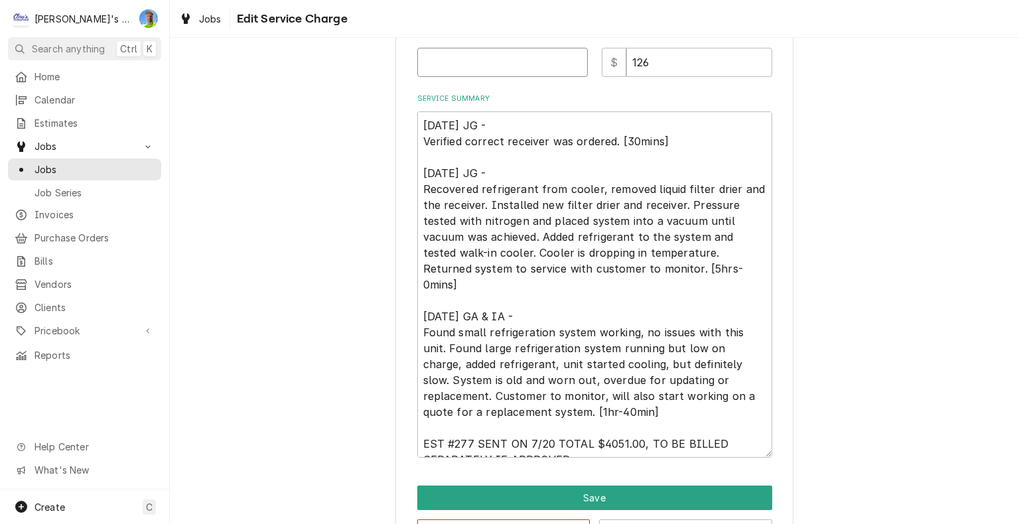
type textarea "x"
type input "7"
type textarea "x"
type input "7.1"
type textarea "x"
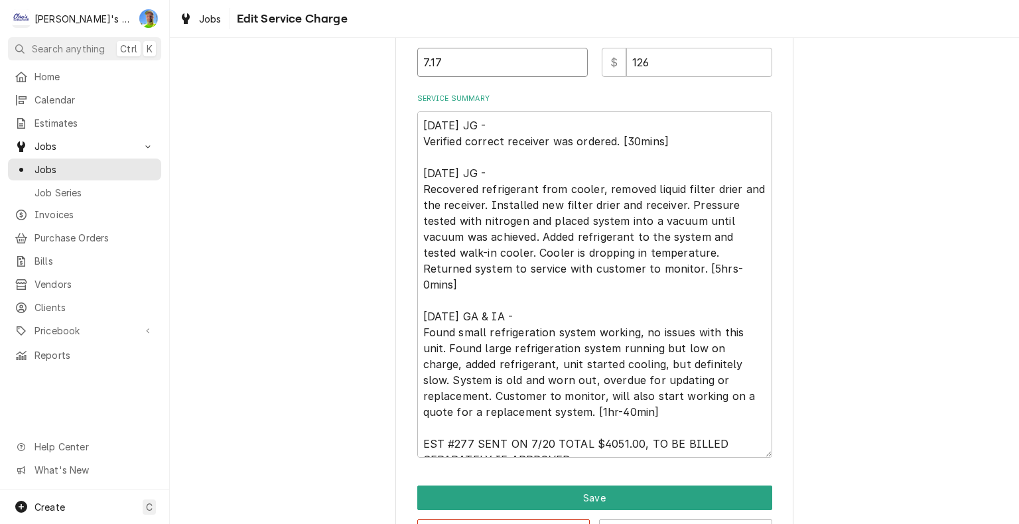
type input "7.17"
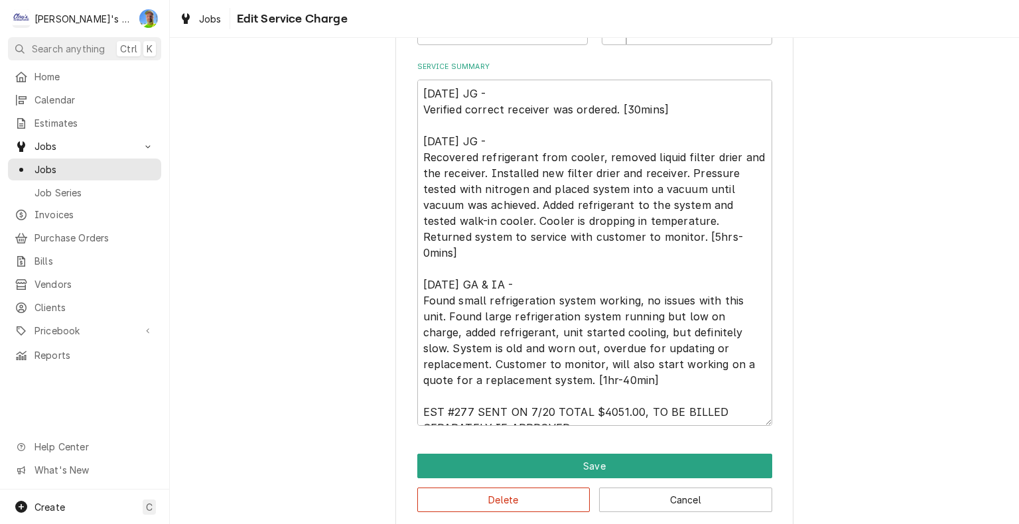
scroll to position [509, 0]
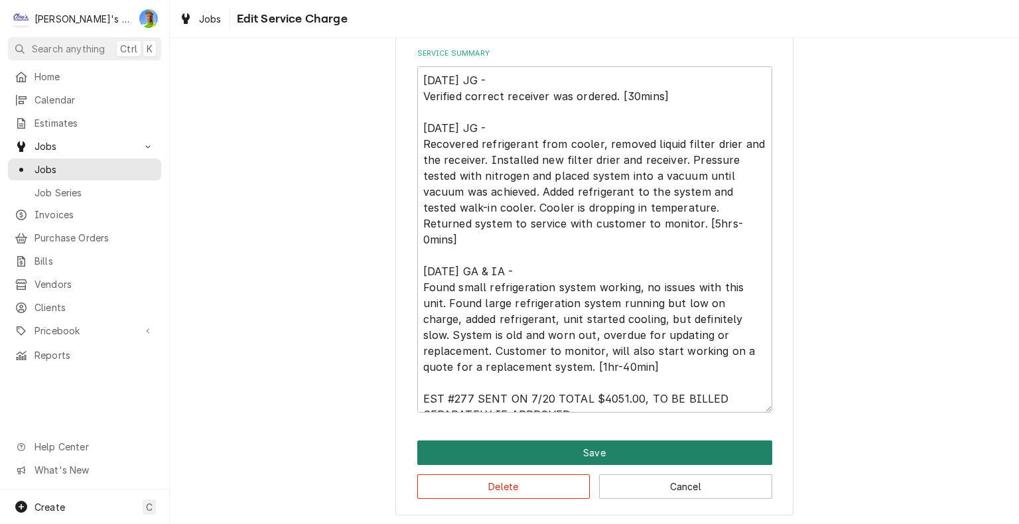
click at [647, 449] on button "Save" at bounding box center [594, 452] width 355 height 25
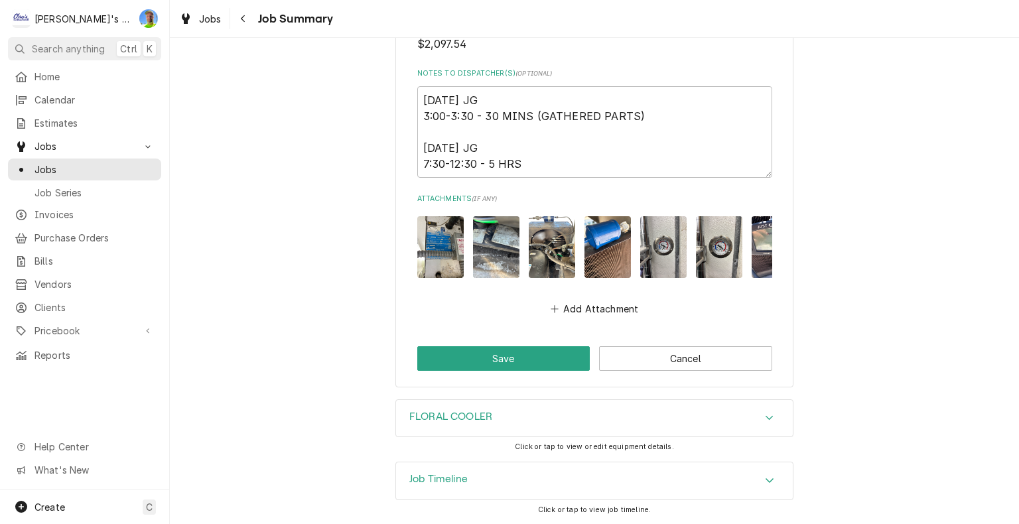
scroll to position [3417, 0]
click at [523, 355] on button "Save" at bounding box center [503, 358] width 173 height 25
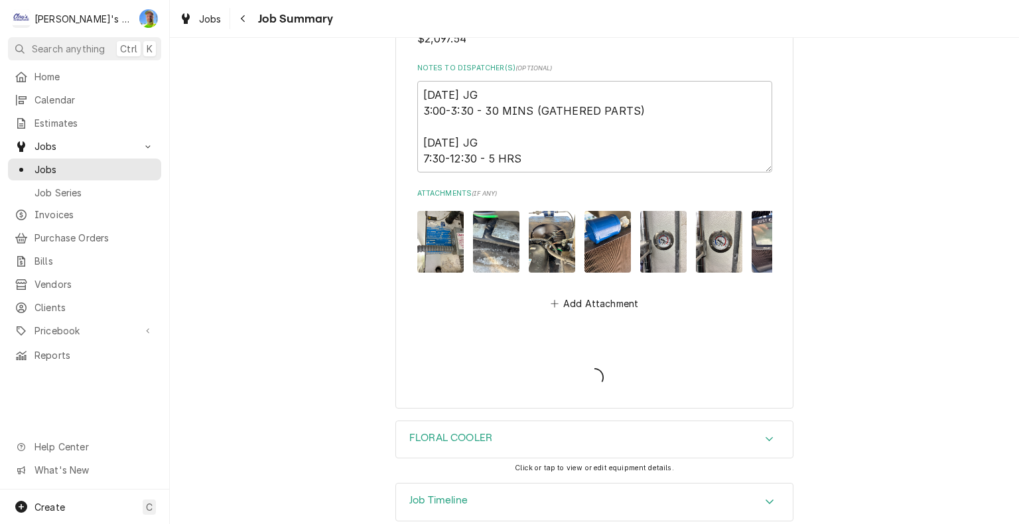
type textarea "x"
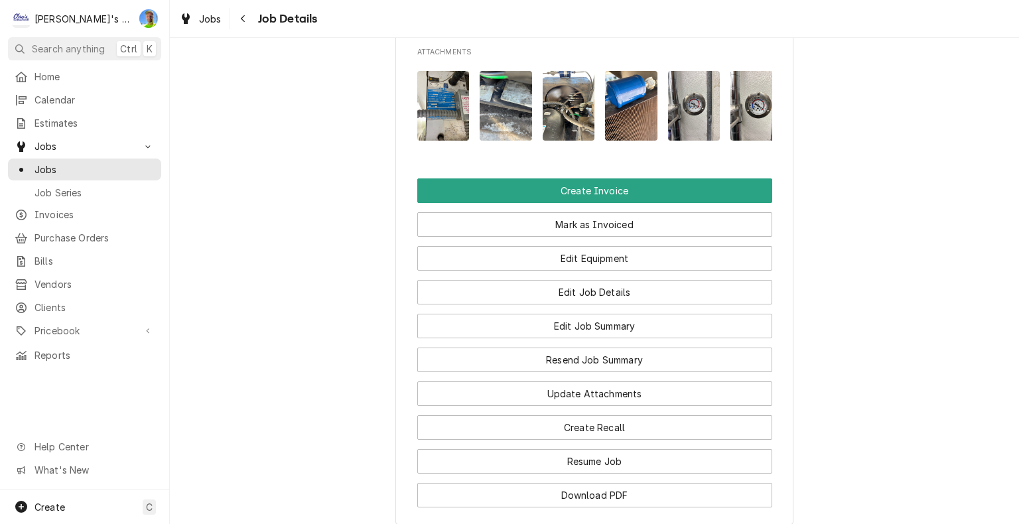
scroll to position [1791, 0]
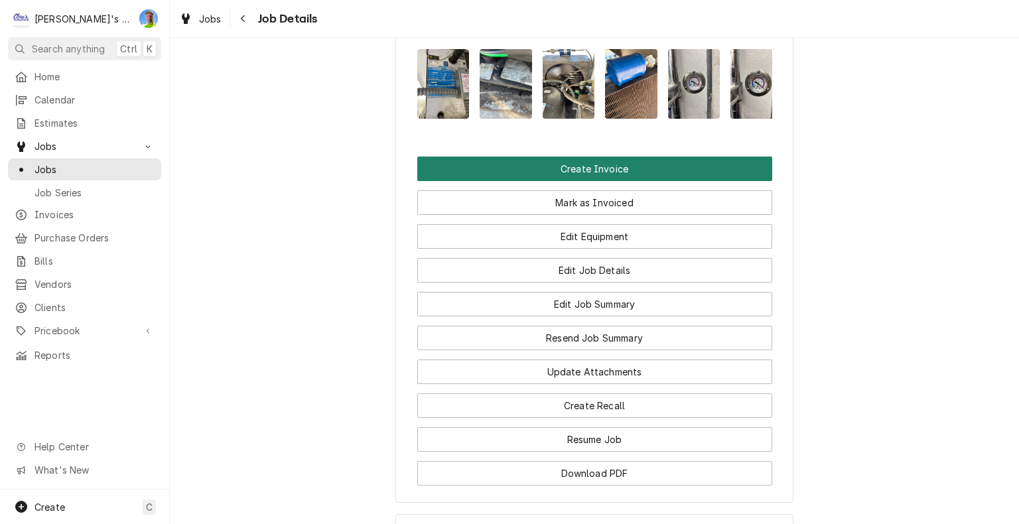
click at [731, 181] on button "Create Invoice" at bounding box center [594, 169] width 355 height 25
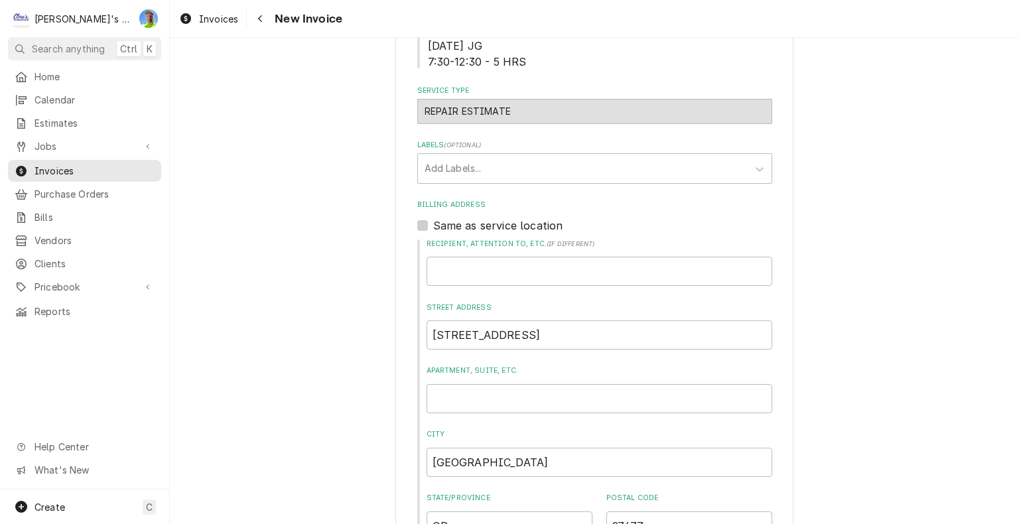
scroll to position [531, 0]
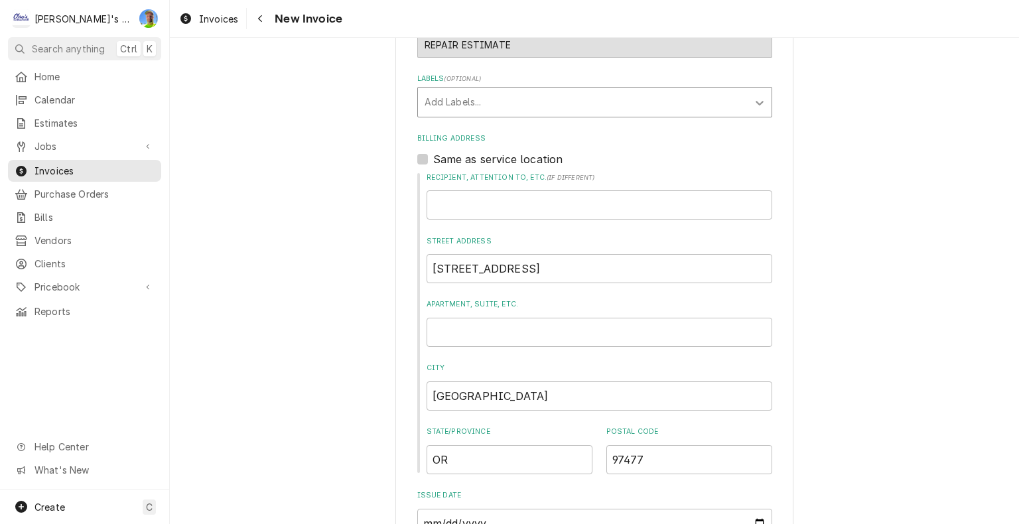
click at [753, 99] on icon "Labels" at bounding box center [759, 102] width 13 height 13
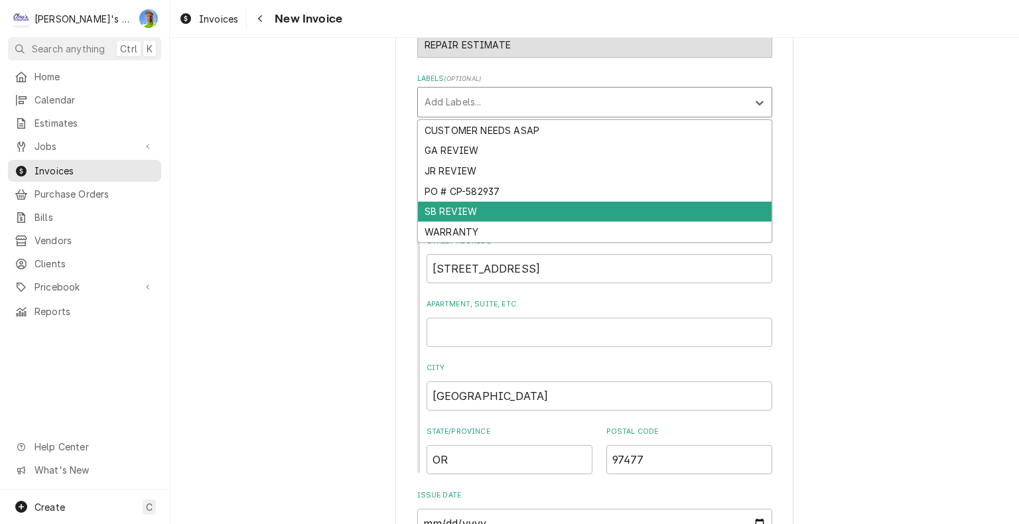
click at [719, 208] on div "SB REVIEW" at bounding box center [594, 212] width 353 height 21
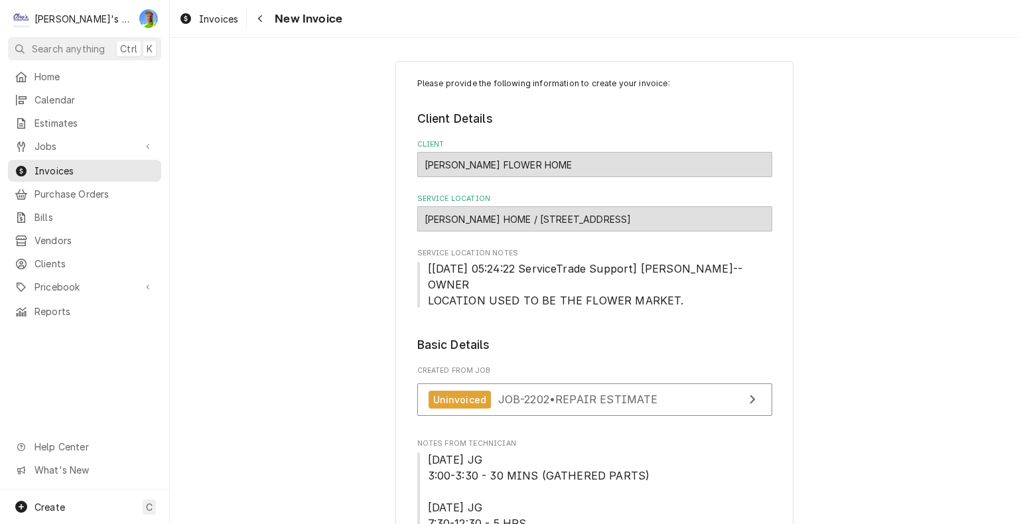
scroll to position [0, 0]
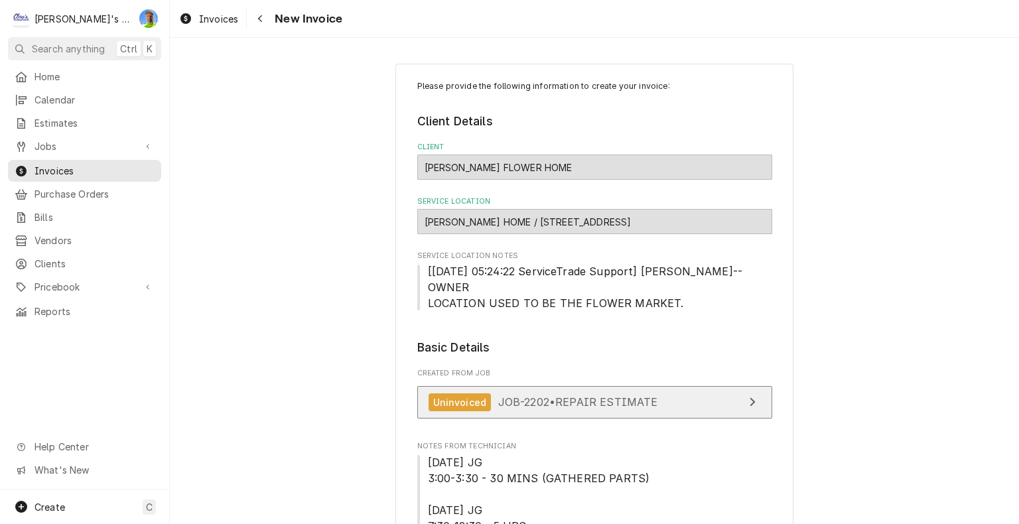
click at [628, 407] on span "JOB-2202 • REPAIR ESTIMATE" at bounding box center [578, 401] width 160 height 13
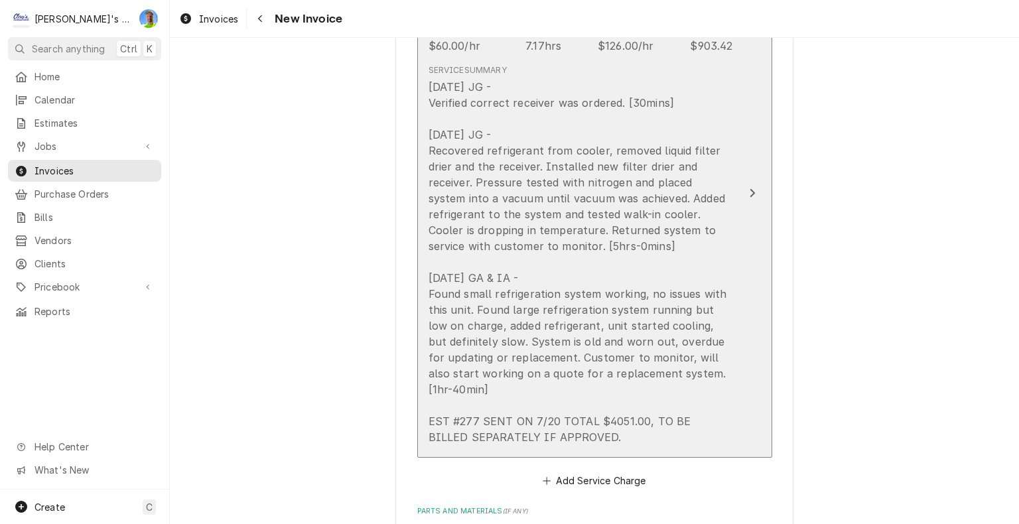
scroll to position [1393, 0]
click at [745, 139] on button "Short Description LABOR Service Date Jul 1, 2025 Hourly Cost $60.00/hr Qty. 7.1…" at bounding box center [594, 191] width 355 height 530
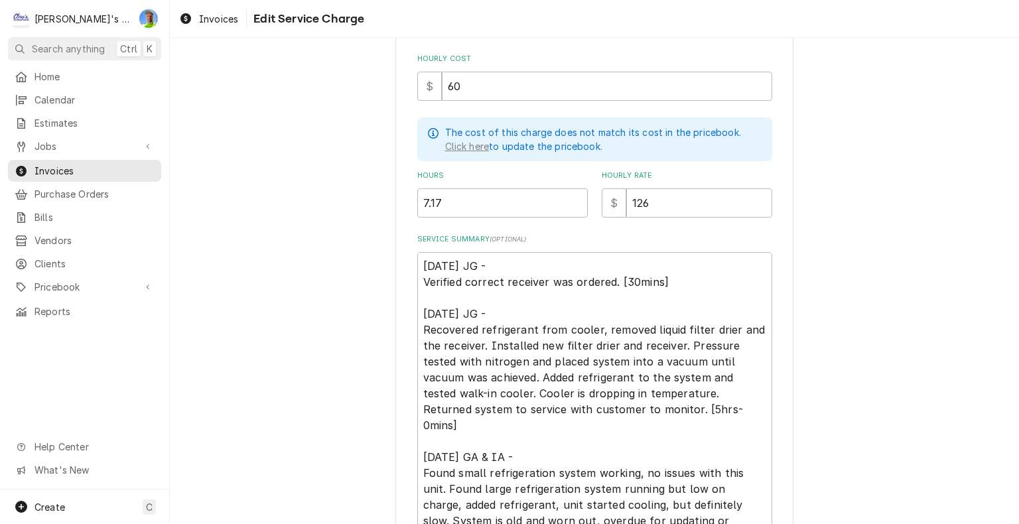
scroll to position [332, 0]
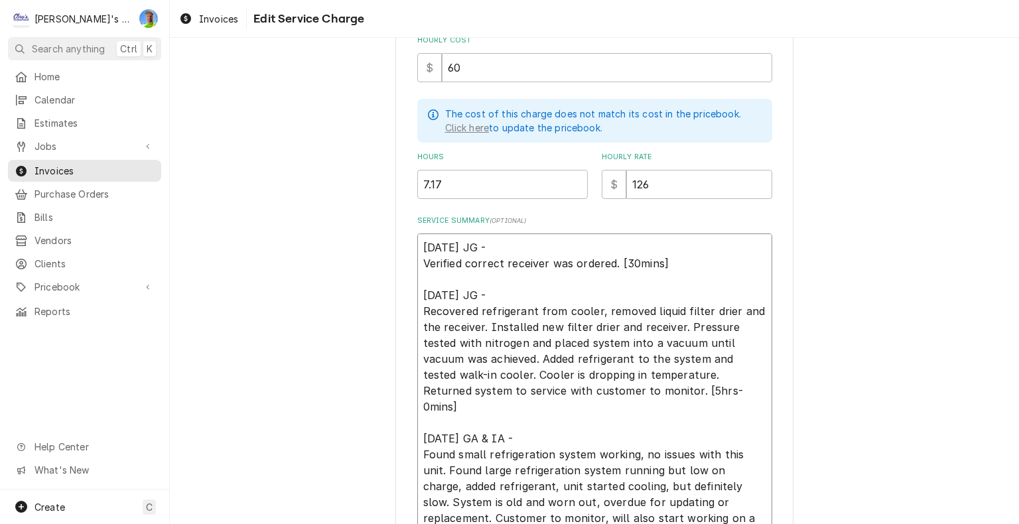
click at [417, 243] on textarea "7/1/2025 JG - Verified correct receiver was ordered. [30mins] 7/2/2025 JG - Rec…" at bounding box center [594, 406] width 355 height 346
type textarea "x"
type textarea "7/1/2025 JG - Verified correct receiver was ordered. [30mins] 7/2/2025 JG - Rec…"
type textarea "x"
type textarea "P 7/1/2025 JG - Verified correct receiver was ordered. [30mins] 7/2/2025 JG - R…"
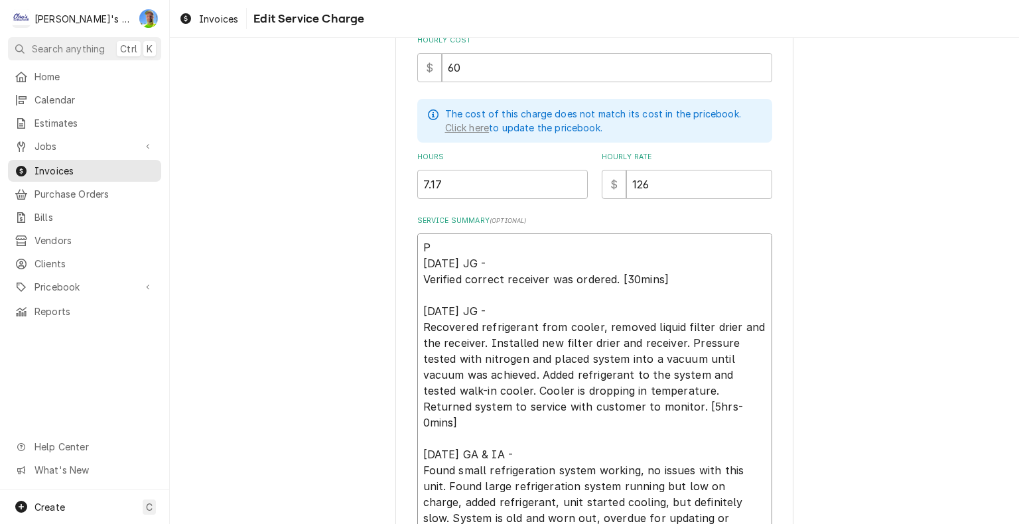
type textarea "x"
type textarea "PE 7/1/2025 JG - Verified correct receiver was ordered. [30mins] 7/2/2025 JG - …"
type textarea "x"
type textarea "PER 7/1/2025 JG - Verified correct receiver was ordered. [30mins] 7/2/2025 JG -…"
type textarea "x"
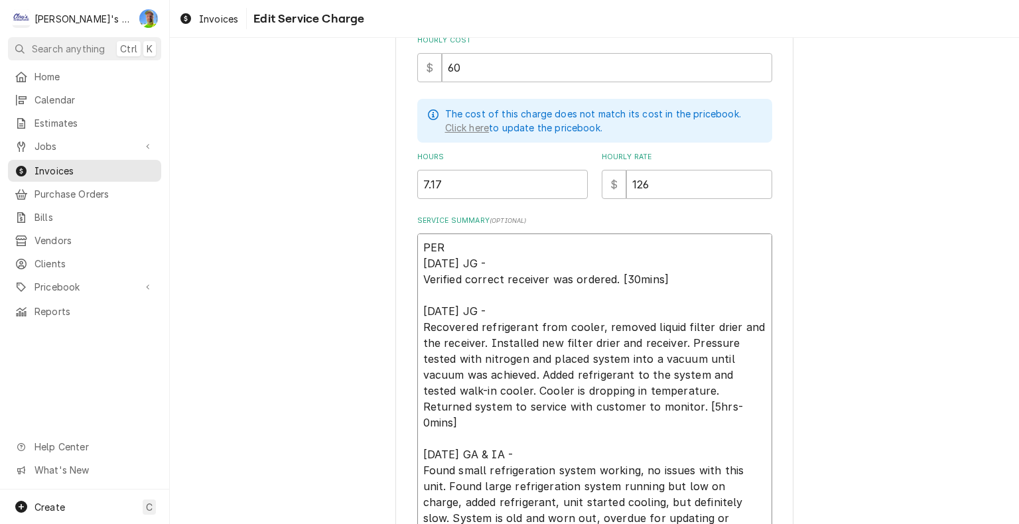
type textarea "PER 7/1/2025 JG - Verified correct receiver was ordered. [30mins] 7/2/2025 JG -…"
type textarea "x"
type textarea "PER E 7/1/2025 JG - Verified correct receiver was ordered. [30mins] 7/2/2025 JG…"
type textarea "x"
type textarea "PER ES 7/1/2025 JG - Verified correct receiver was ordered. [30mins] 7/2/2025 J…"
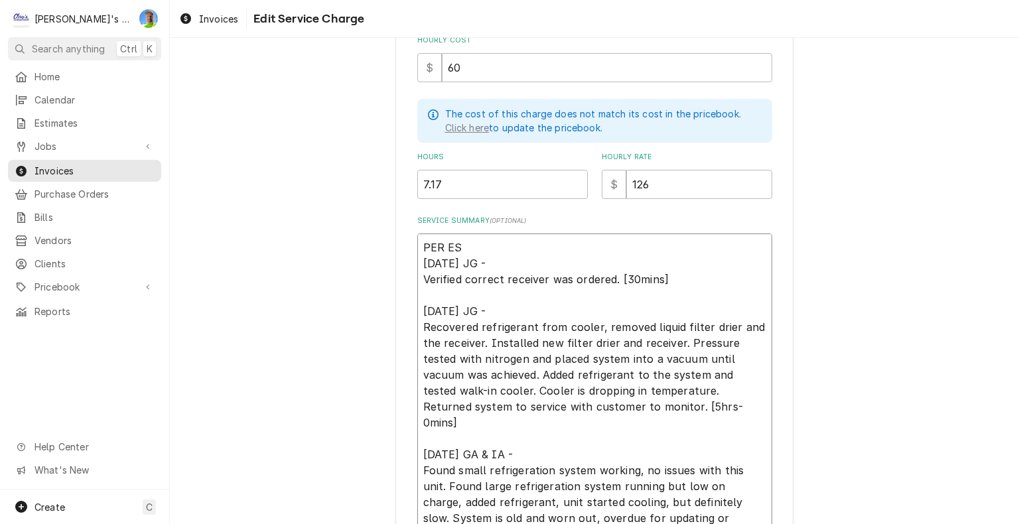
type textarea "x"
type textarea "PER EST 7/1/2025 JG - Verified correct receiver was ordered. [30mins] 7/2/2025 …"
type textarea "x"
type textarea "PER ESTI 7/1/2025 JG - Verified correct receiver was ordered. [30mins] 7/2/2025…"
type textarea "x"
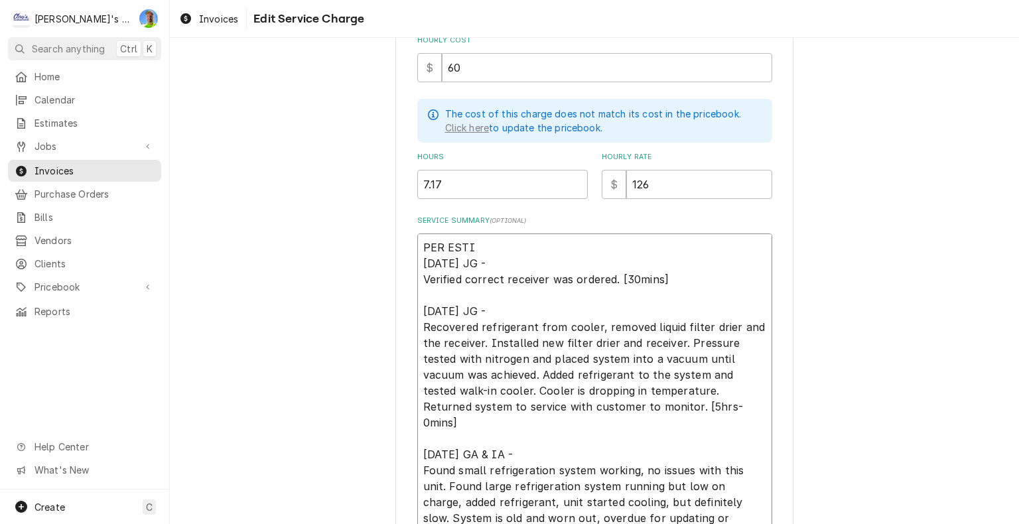
type textarea "PER ESTIM 7/1/2025 JG - Verified correct receiver was ordered. [30mins] 7/2/202…"
type textarea "x"
type textarea "PER ESTIMA 7/1/2025 JG - Verified correct receiver was ordered. [30mins] 7/2/20…"
type textarea "x"
type textarea "PER ESTIMAT 7/1/2025 JG - Verified correct receiver was ordered. [30mins] 7/2/2…"
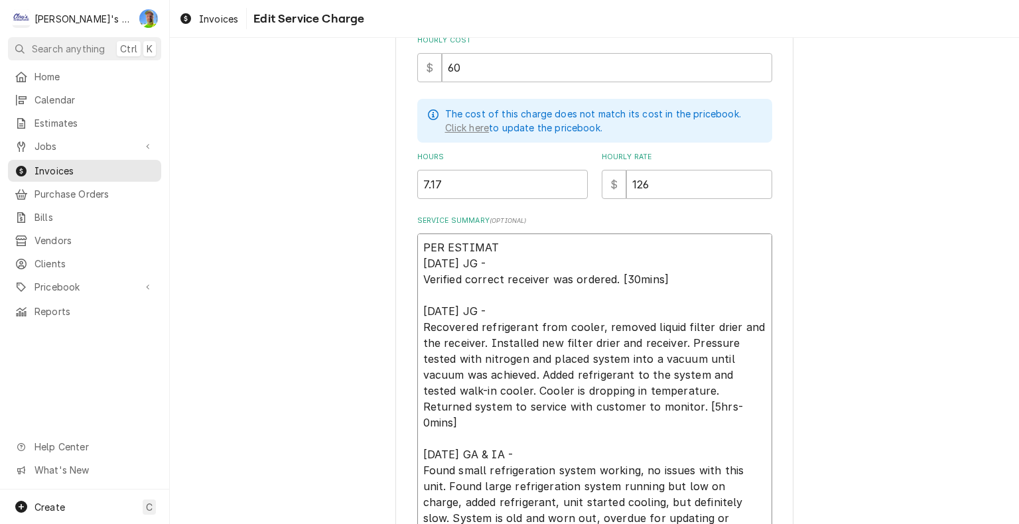
type textarea "x"
type textarea "PER ESTIMATE 7/1/2025 JG - Verified correct receiver was ordered. [30mins] 7/2/…"
type textarea "x"
type textarea "PER ESTIMATE 7/1/2025 JG - Verified correct receiver was ordered. [30mins] 7/2/…"
type textarea "x"
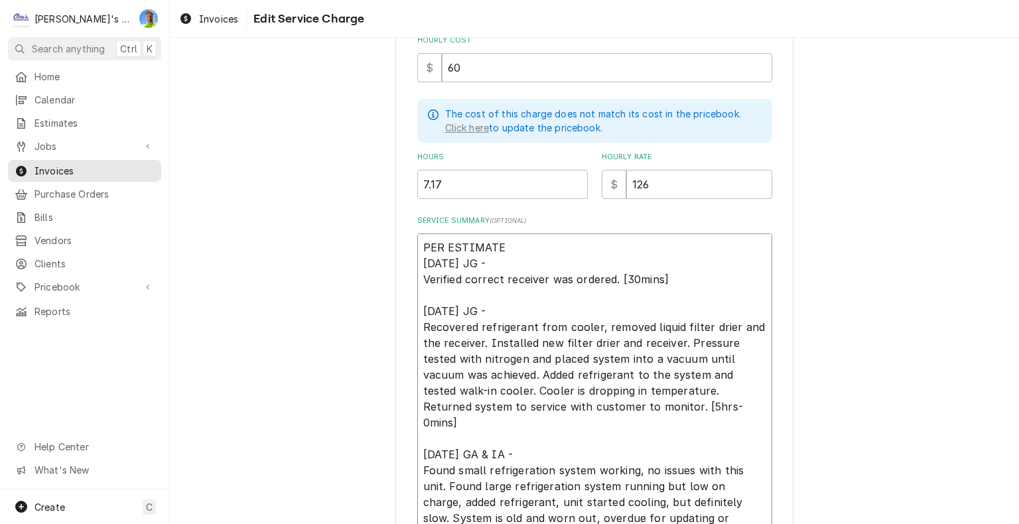
type textarea "PER ESTIMATE # 7/1/2025 JG - Verified correct receiver was ordered. [30mins] 7/…"
type textarea "x"
type textarea "PER ESTIMATE #2 7/1/2025 JG - Verified correct receiver was ordered. [30mins] 7…"
type textarea "x"
type textarea "PER ESTIMATE #24 7/1/2025 JG - Verified correct receiver was ordered. [30mins] …"
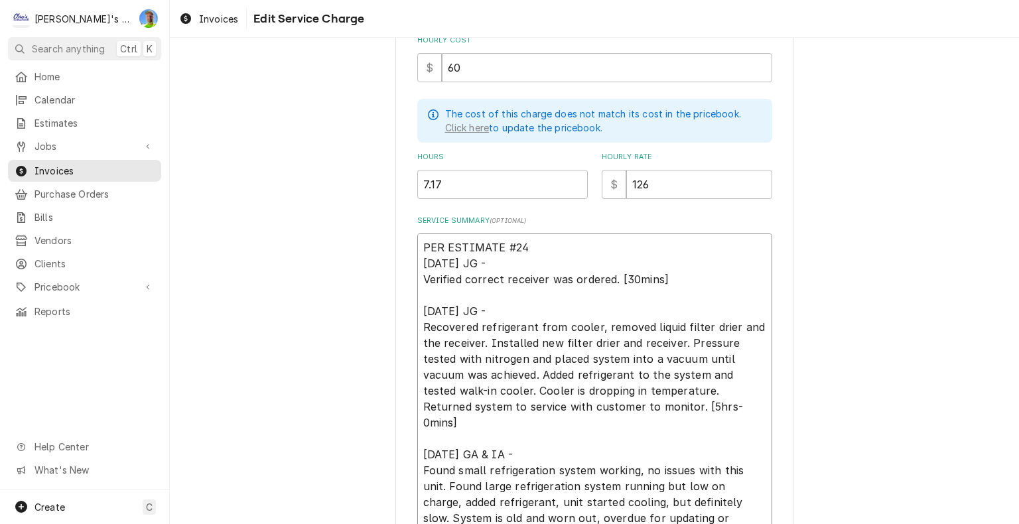
type textarea "x"
type textarea "PER ESTIMATE #244 7/1/2025 JG - Verified correct receiver was ordered. [30mins]…"
type textarea "x"
type textarea "PER ESTIMATE #244 7/1/2025 JG - Verified correct receiver was ordered. [30mins]…"
type textarea "x"
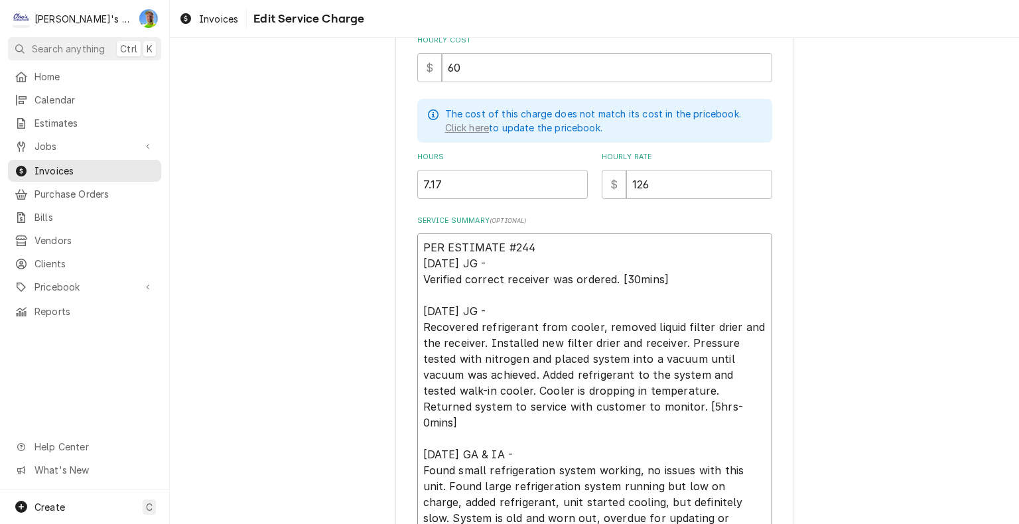
type textarea "PER ESTIMATE #244 T 7/1/2025 JG - Verified correct receiver was ordered. [30min…"
type textarea "x"
type textarea "PER ESTIMATE #244 TO 7/1/2025 JG - Verified correct receiver was ordered. [30mi…"
type textarea "x"
type textarea "PER ESTIMATE #244 TOT 7/1/2025 JG - Verified correct receiver was ordered. [30m…"
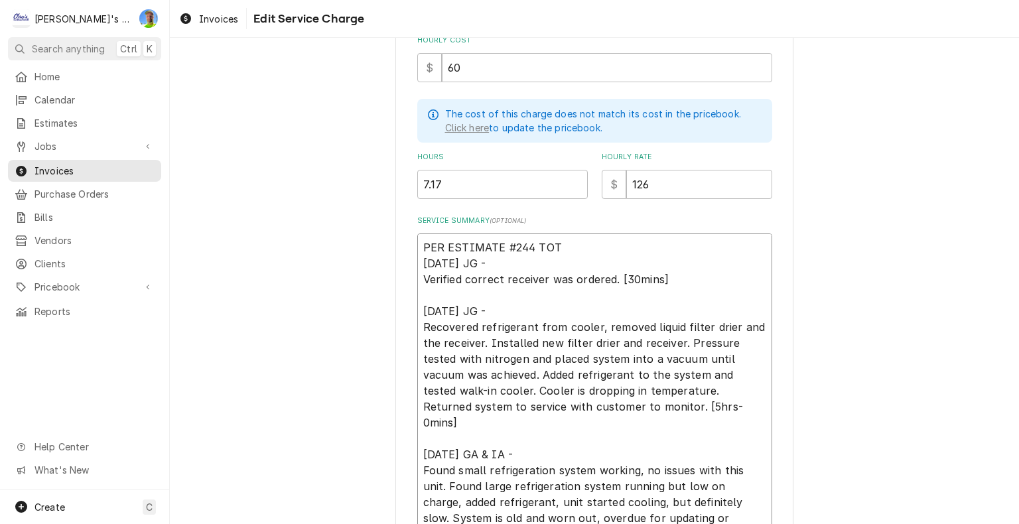
type textarea "x"
type textarea "PER ESTIMATE #244 TOTA 7/1/2025 JG - Verified correct receiver was ordered. [30…"
type textarea "x"
type textarea "PER ESTIMATE #244 TOTAL 7/1/2025 JG - Verified correct receiver was ordered. [3…"
type textarea "x"
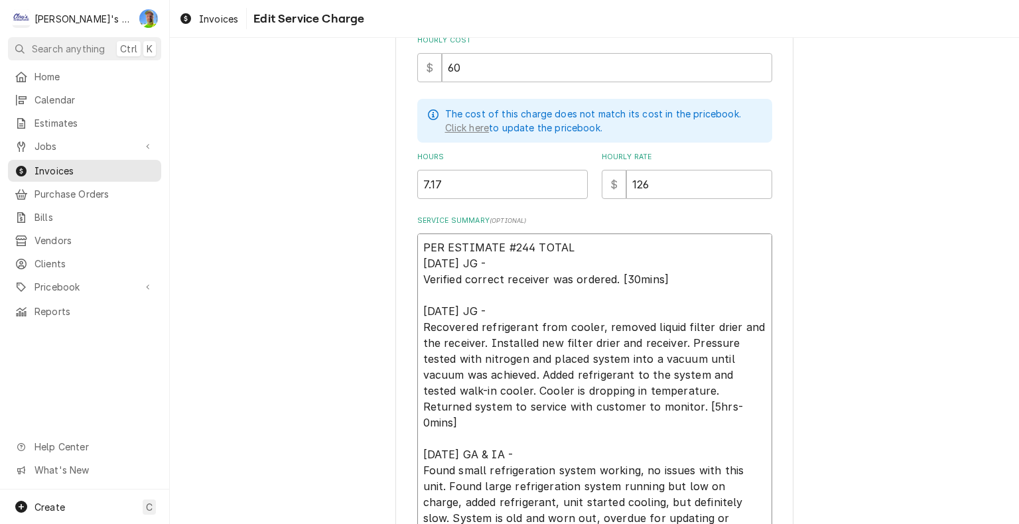
type textarea "PER ESTIMATE #244 TOTAL 7/1/2025 JG - Verified correct receiver was ordered. [3…"
type textarea "x"
type textarea "PER ESTIMATE #244 TOTAL $ 7/1/2025 JG - Verified correct receiver was ordered. …"
type textarea "x"
type textarea "PER ESTIMATE #244 TOTAL $1 7/1/2025 JG - Verified correct receiver was ordered.…"
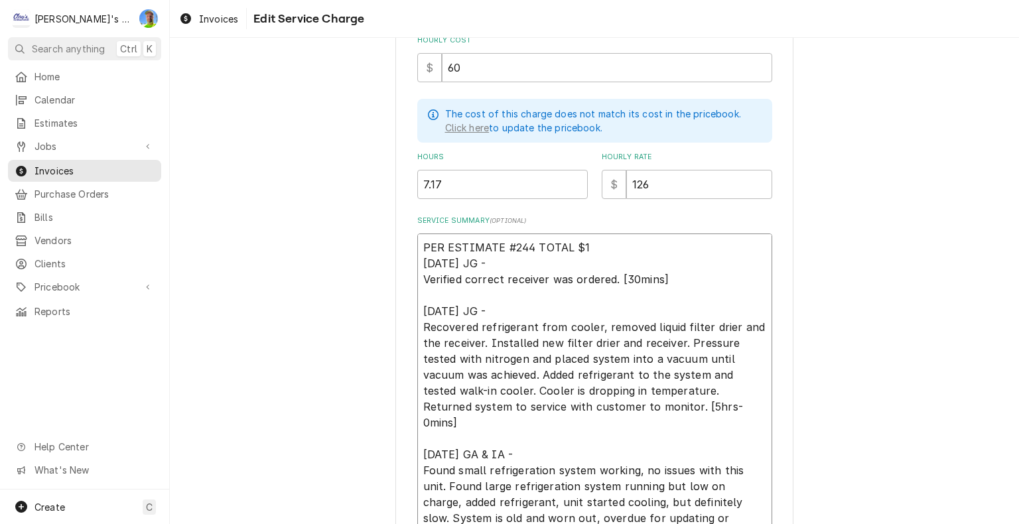
type textarea "x"
type textarea "PER ESTIMATE #244 TOTAL $18 7/1/2025 JG - Verified correct receiver was ordered…"
type textarea "x"
type textarea "PER ESTIMATE #244 TOTAL $180 7/1/2025 JG - Verified correct receiver was ordere…"
type textarea "x"
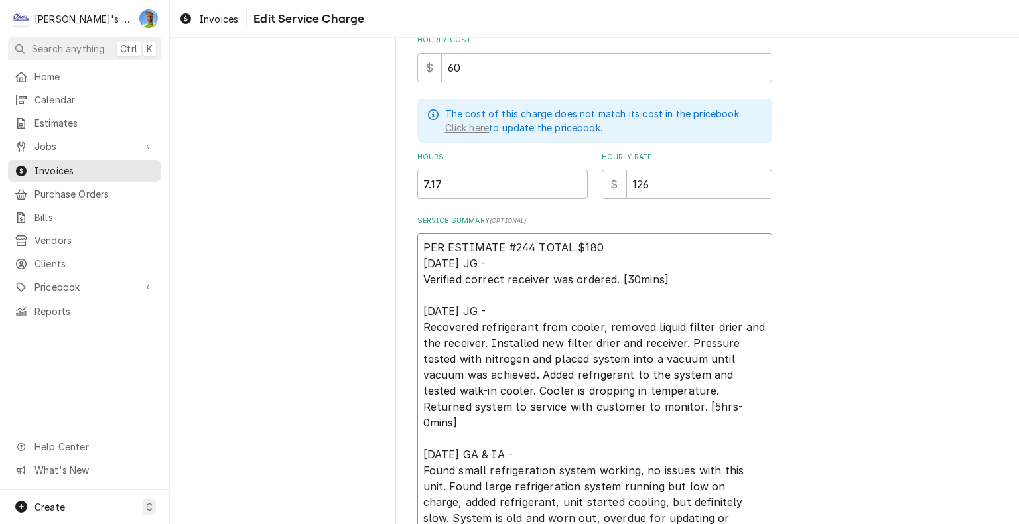
type textarea "PER ESTIMATE #244 TOTAL $1803 7/1/2025 JG - Verified correct receiver was order…"
type textarea "x"
type textarea "PER ESTIMATE #244 TOTAL $1803. 7/1/2025 JG - Verified correct receiver was orde…"
type textarea "x"
type textarea "PER ESTIMATE #244 TOTAL $1803.0 7/1/2025 JG - Verified correct receiver was ord…"
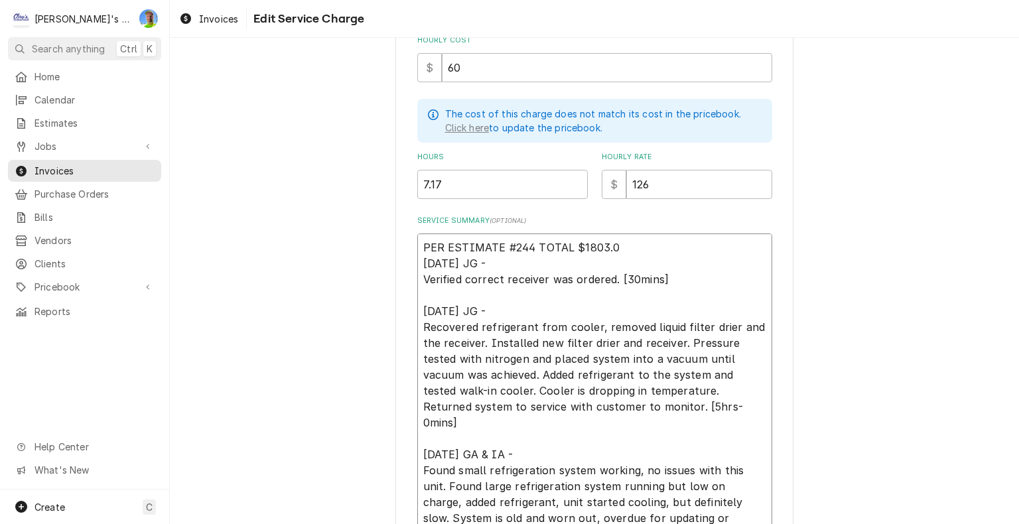
type textarea "x"
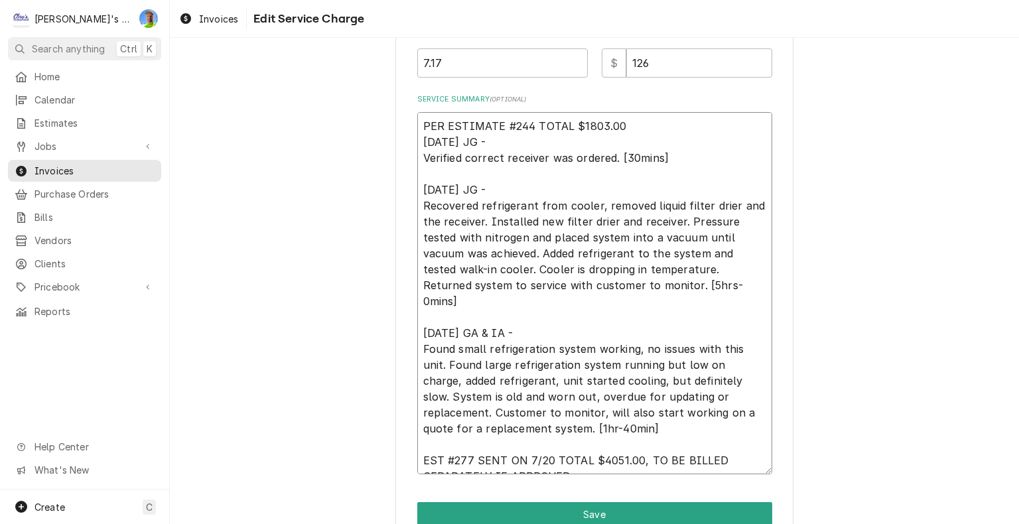
scroll to position [515, 0]
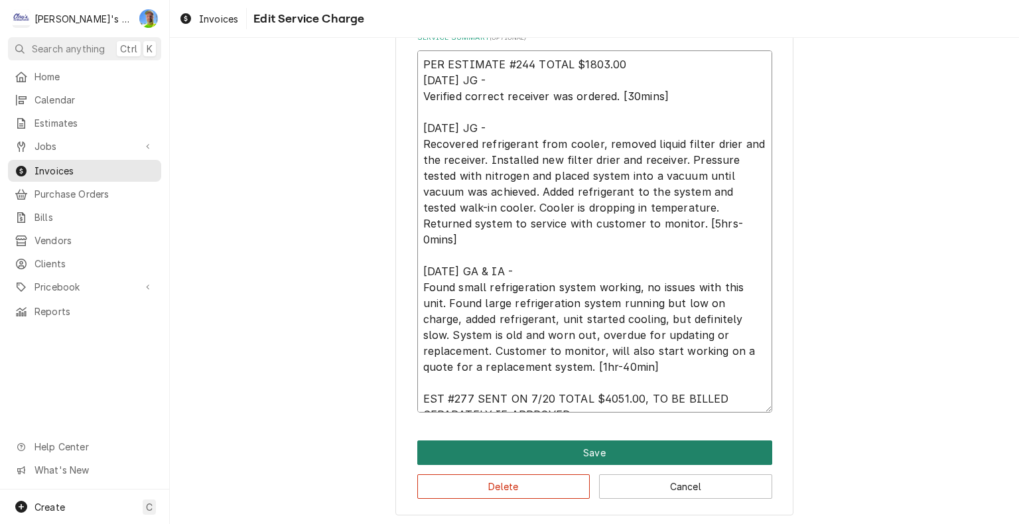
type textarea "PER ESTIMATE #244 TOTAL $1803.00 7/1/2025 JG - Verified correct receiver was or…"
click at [753, 450] on button "Save" at bounding box center [594, 452] width 355 height 25
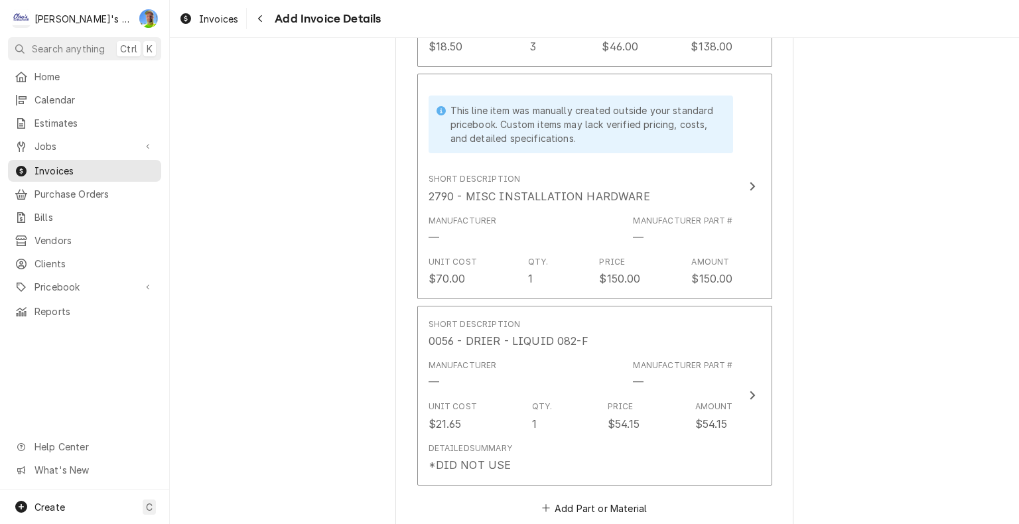
scroll to position [3632, 0]
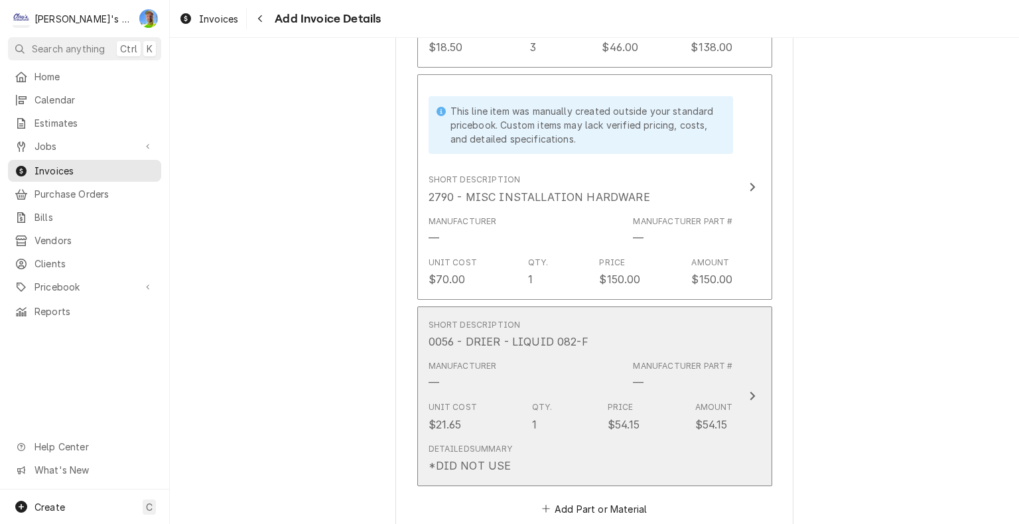
click at [754, 391] on div "Update Line Item" at bounding box center [751, 396] width 17 height 16
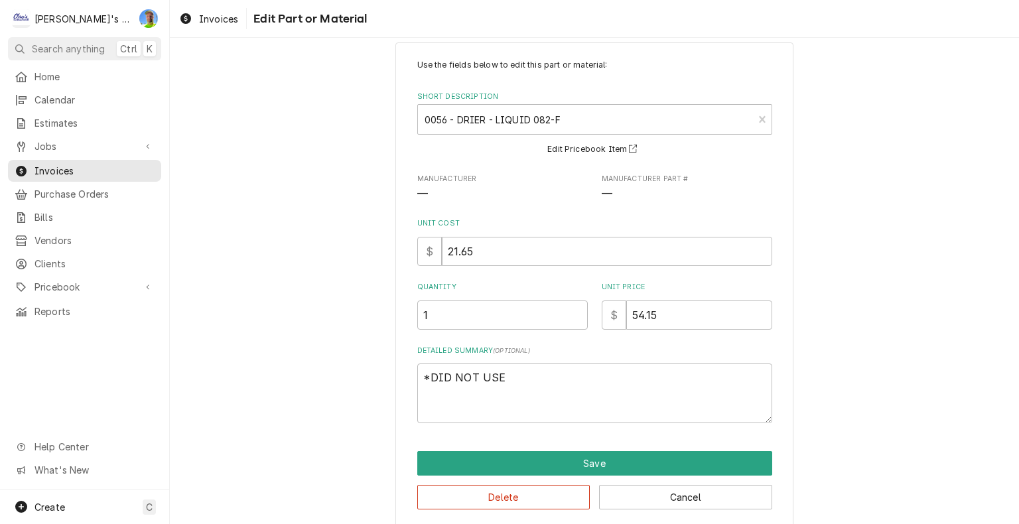
scroll to position [34, 0]
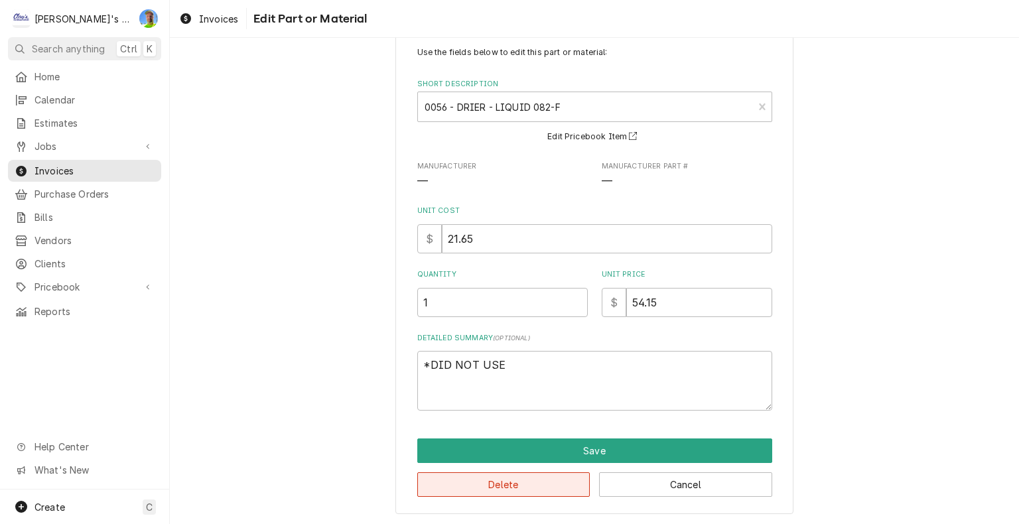
click at [535, 482] on button "Delete" at bounding box center [503, 484] width 173 height 25
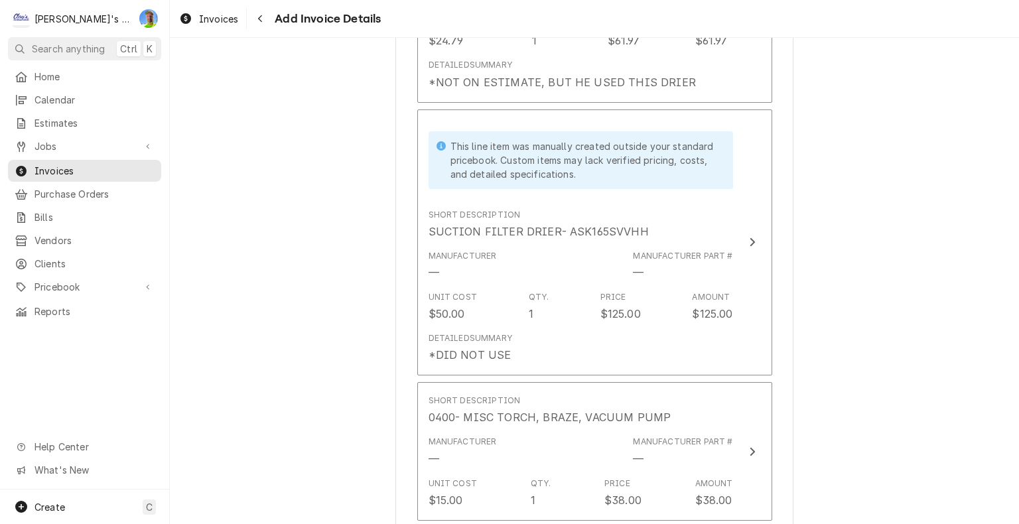
scroll to position [2968, 0]
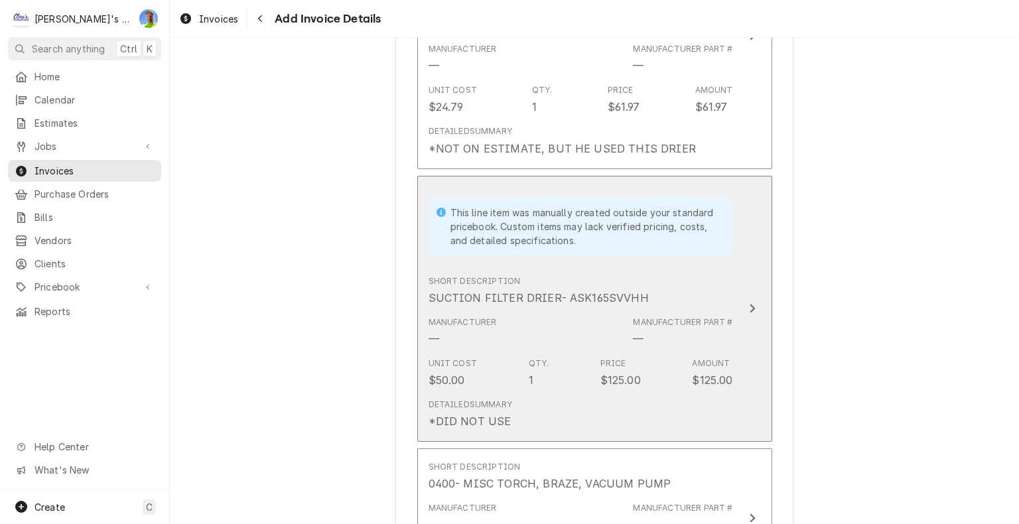
click at [749, 373] on button "This line item was manually created outside your standard pricebook. Custom ite…" at bounding box center [594, 309] width 355 height 267
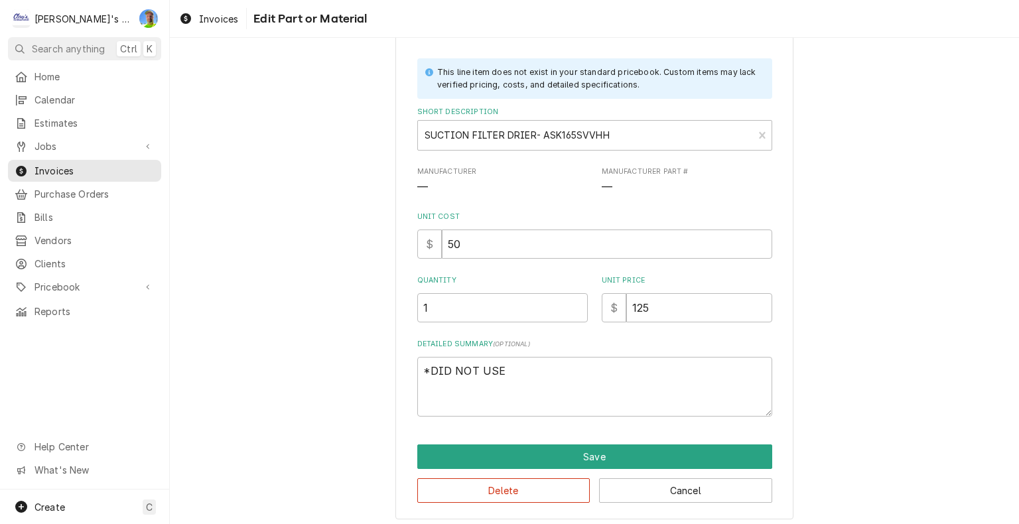
scroll to position [68, 0]
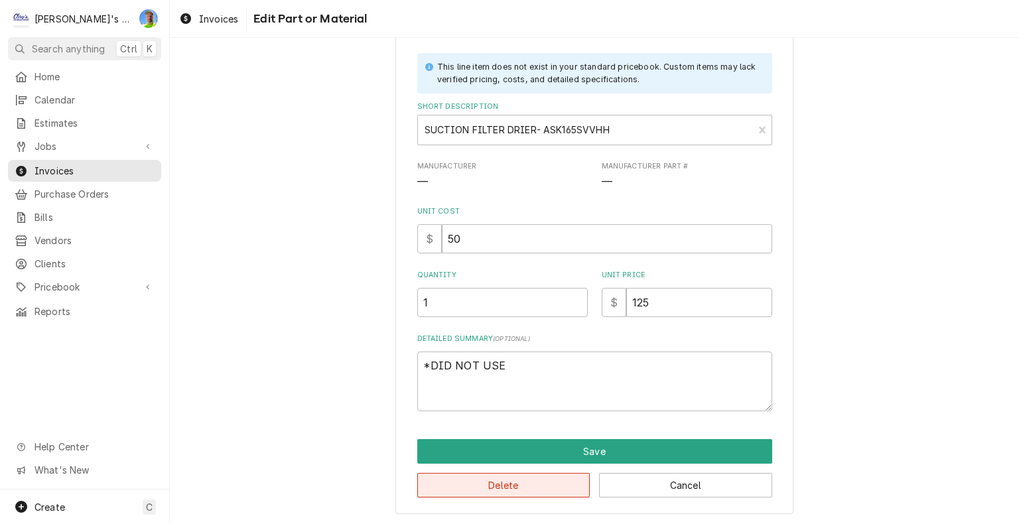
click at [504, 479] on button "Delete" at bounding box center [503, 485] width 173 height 25
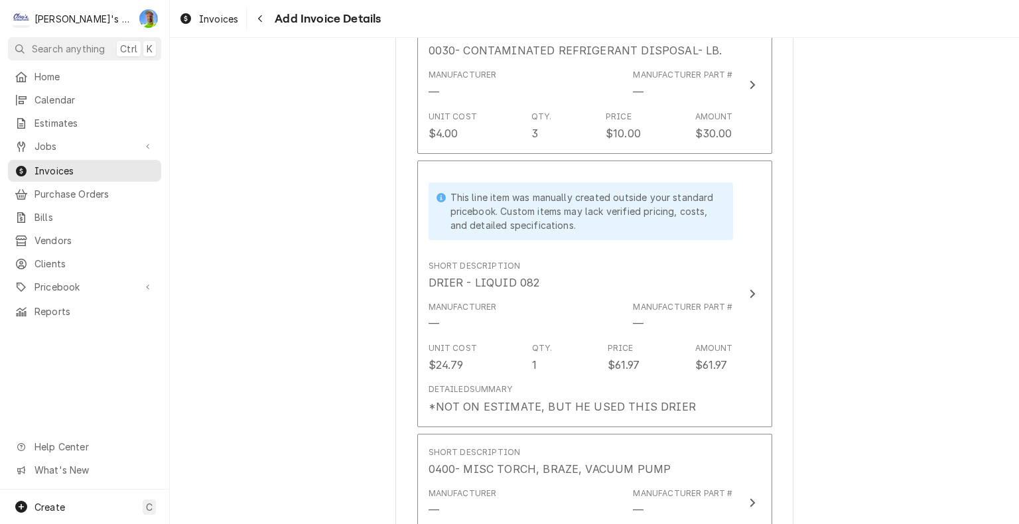
scroll to position [2702, 0]
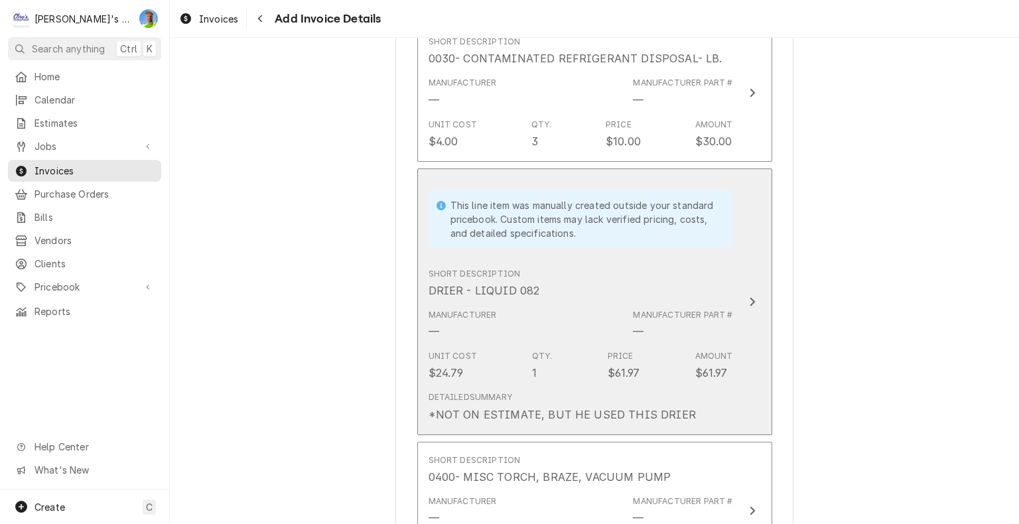
click at [751, 382] on button "This line item was manually created outside your standard pricebook. Custom ite…" at bounding box center [594, 301] width 355 height 267
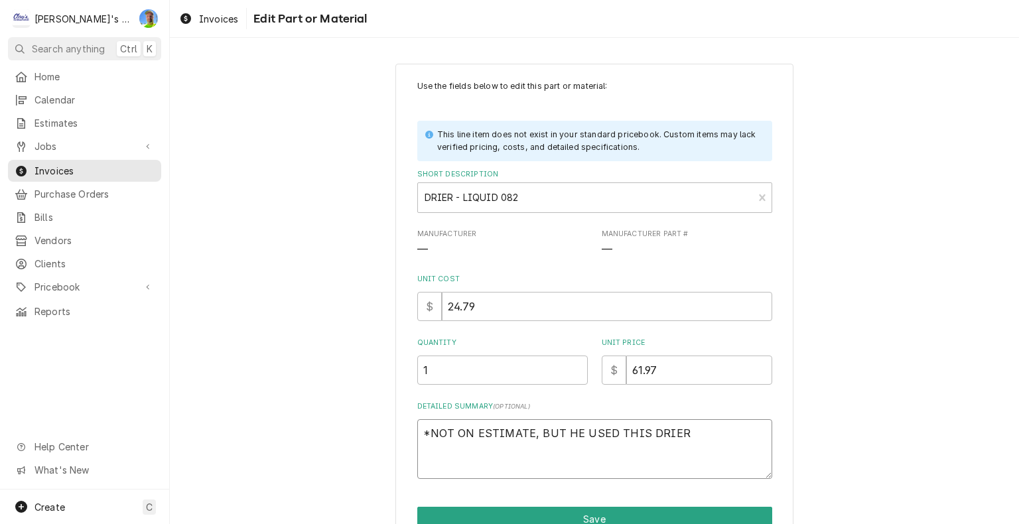
drag, startPoint x: 416, startPoint y: 430, endPoint x: 690, endPoint y: 448, distance: 274.5
click at [690, 448] on textarea "*NOT ON ESTIMATE, BUT HE USED THIS DRIER" at bounding box center [594, 449] width 355 height 60
type textarea "x"
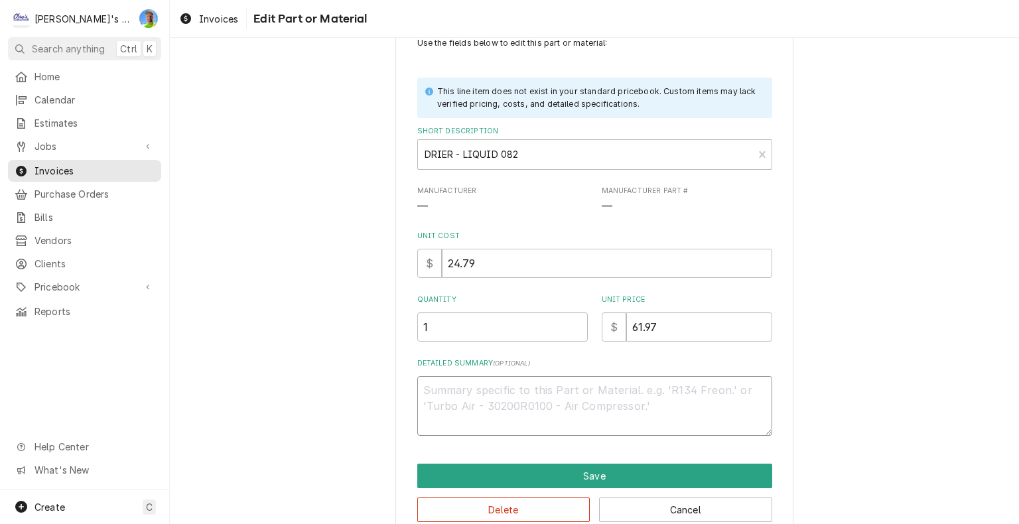
scroll to position [66, 0]
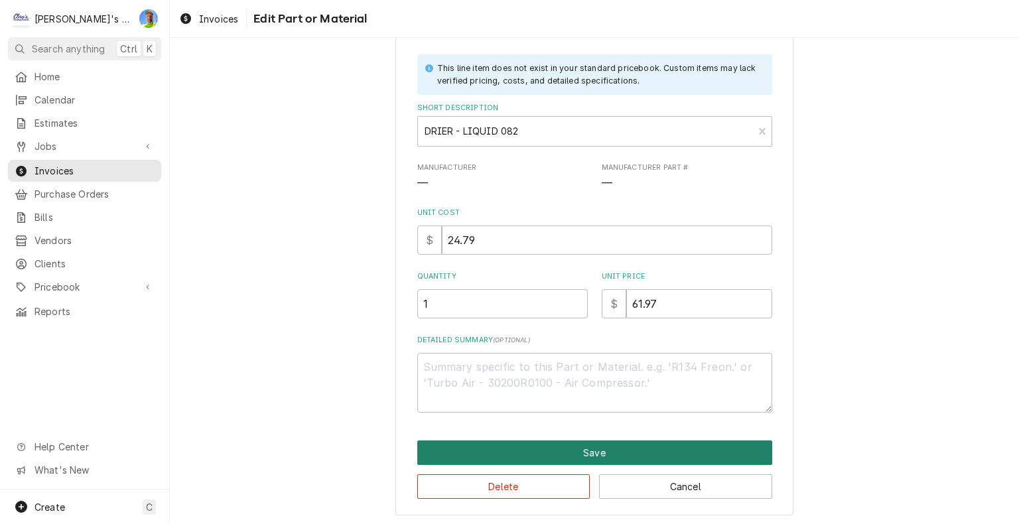
click at [668, 449] on button "Save" at bounding box center [594, 452] width 355 height 25
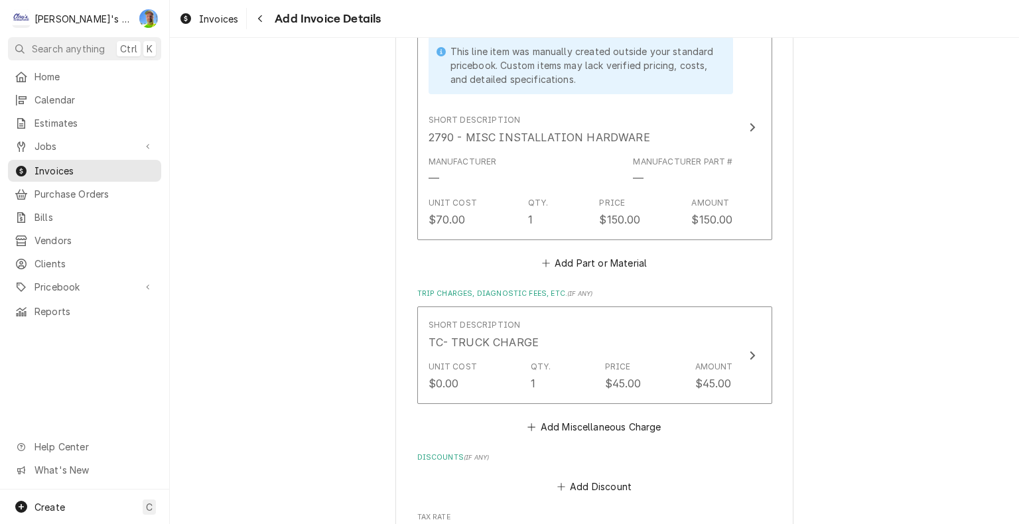
scroll to position [3596, 0]
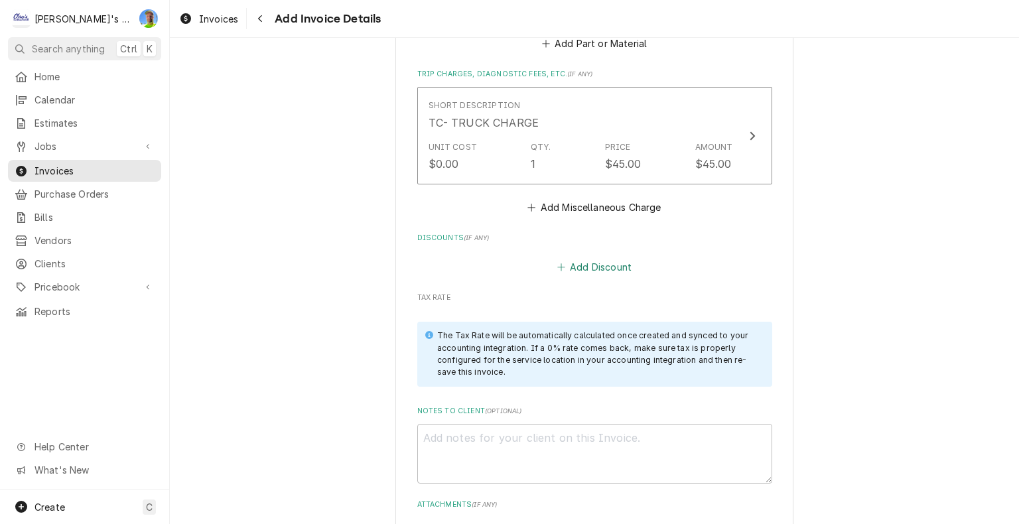
click at [597, 263] on button "Add Discount" at bounding box center [593, 267] width 79 height 19
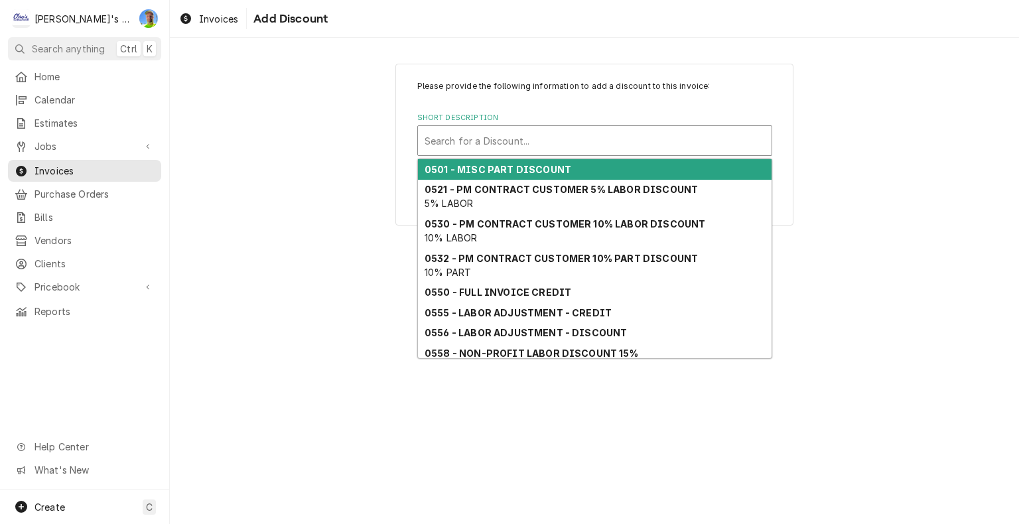
click at [493, 147] on div "Short Description" at bounding box center [594, 141] width 340 height 24
click at [489, 168] on strong "0501 - MISC PART DISCOUNT" at bounding box center [497, 169] width 147 height 11
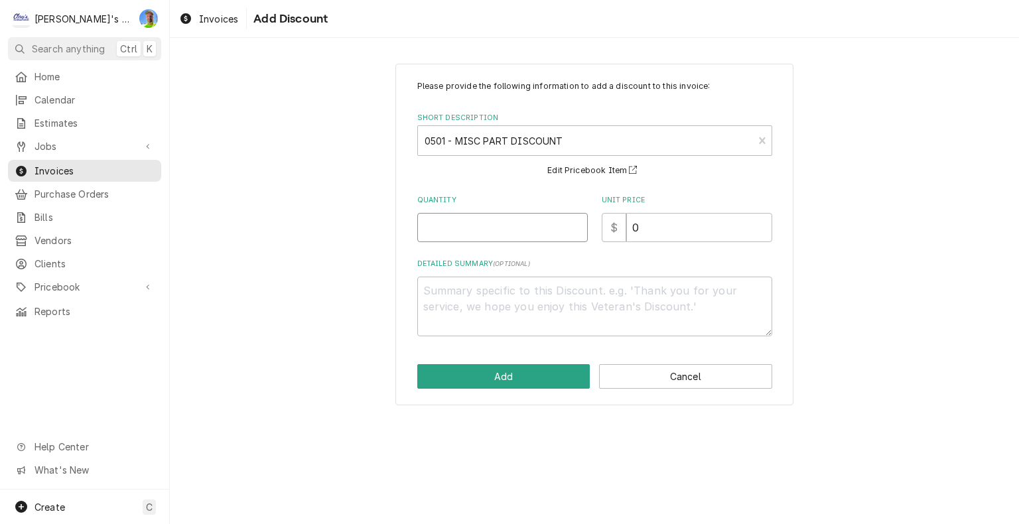
click at [458, 232] on input "Quantity" at bounding box center [502, 227] width 170 height 29
type textarea "x"
type input "1"
type textarea "x"
type input "7"
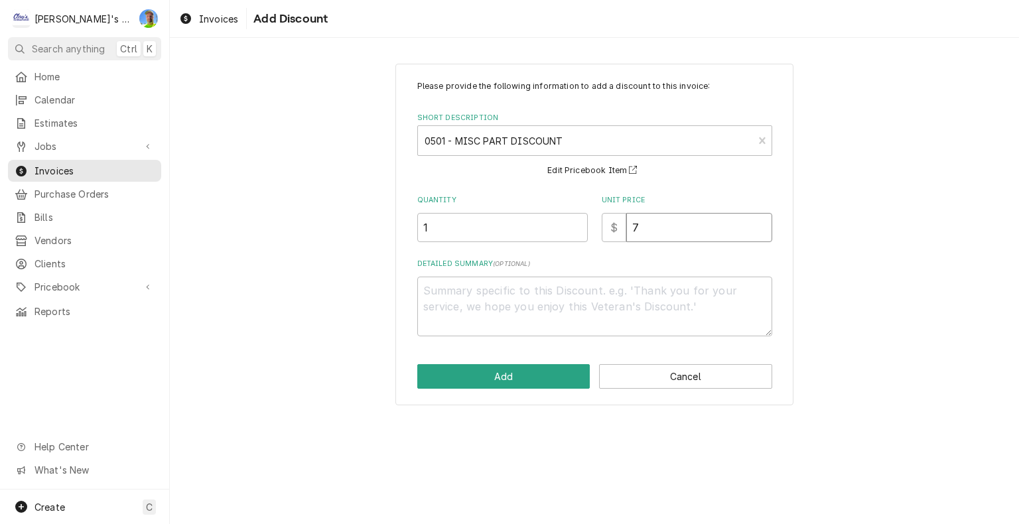
type textarea "x"
type input "70"
type textarea "x"
type input "70.4"
type textarea "x"
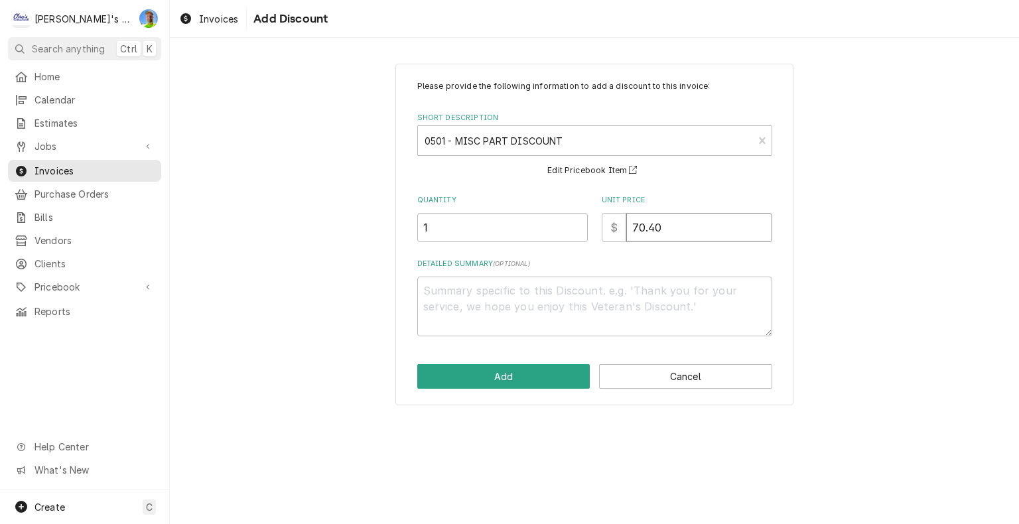
type input "70.40"
type textarea "x"
type textarea "1"
type textarea "x"
type textarea "10"
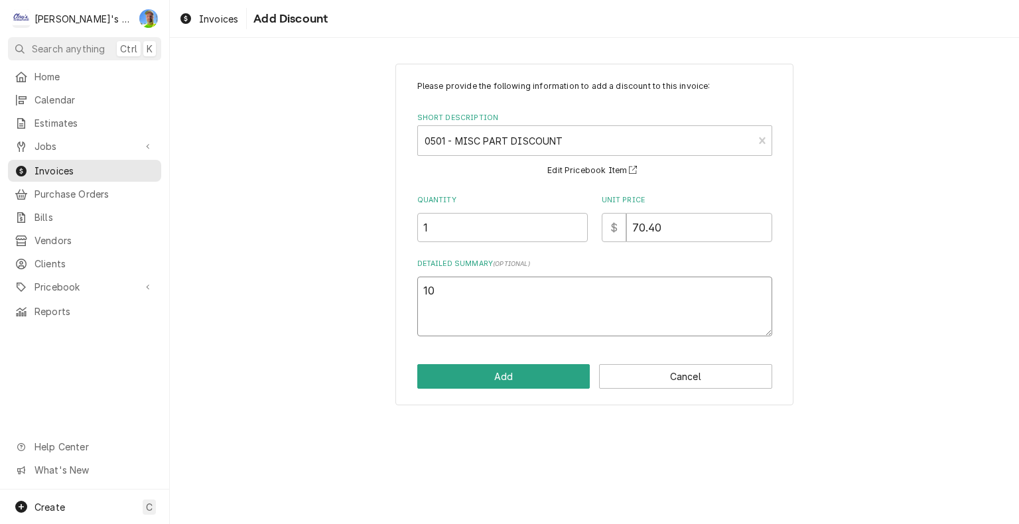
type textarea "x"
type textarea "10%"
click at [458, 370] on button "Add" at bounding box center [503, 376] width 173 height 25
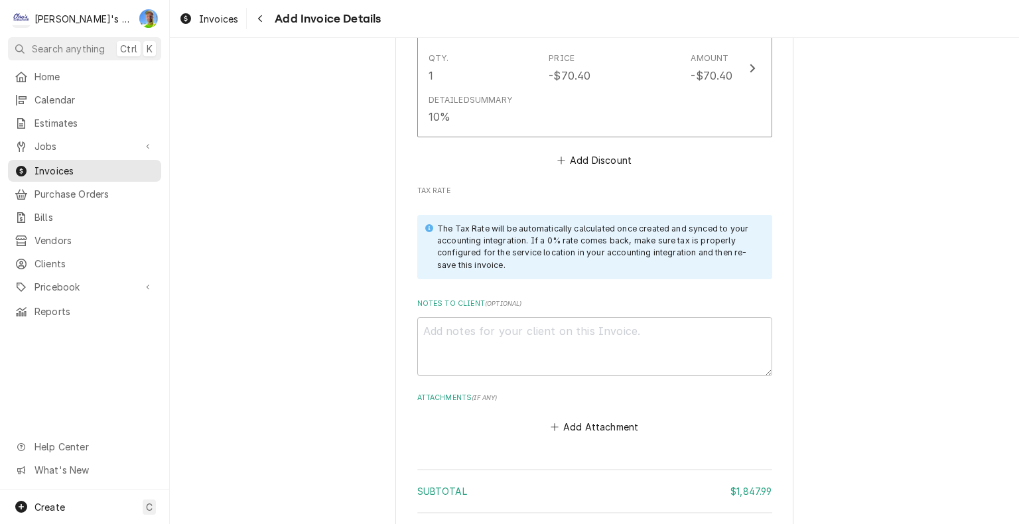
scroll to position [3861, 0]
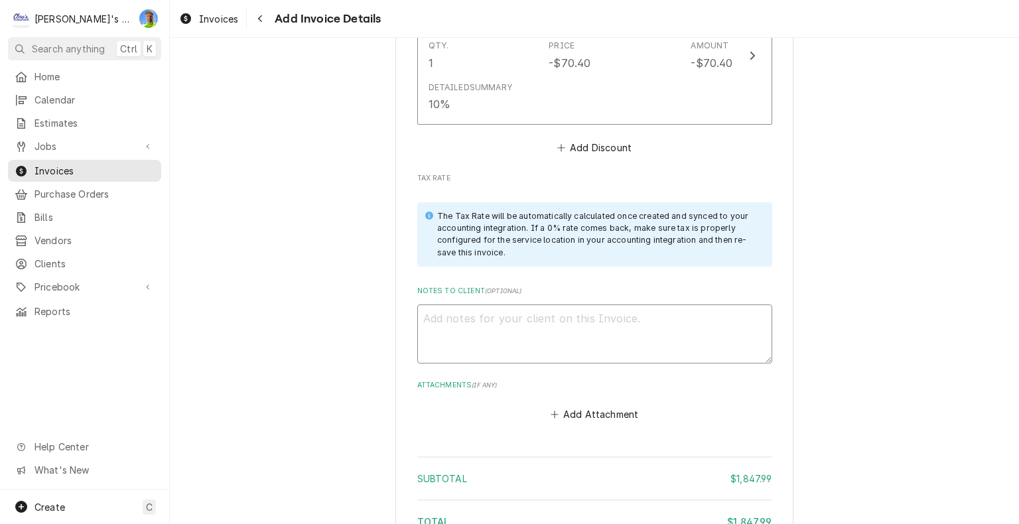
click at [733, 317] on textarea "Notes to Client ( optional )" at bounding box center [594, 334] width 355 height 60
type textarea "x"
type textarea "1"
type textarea "x"
type textarea "10"
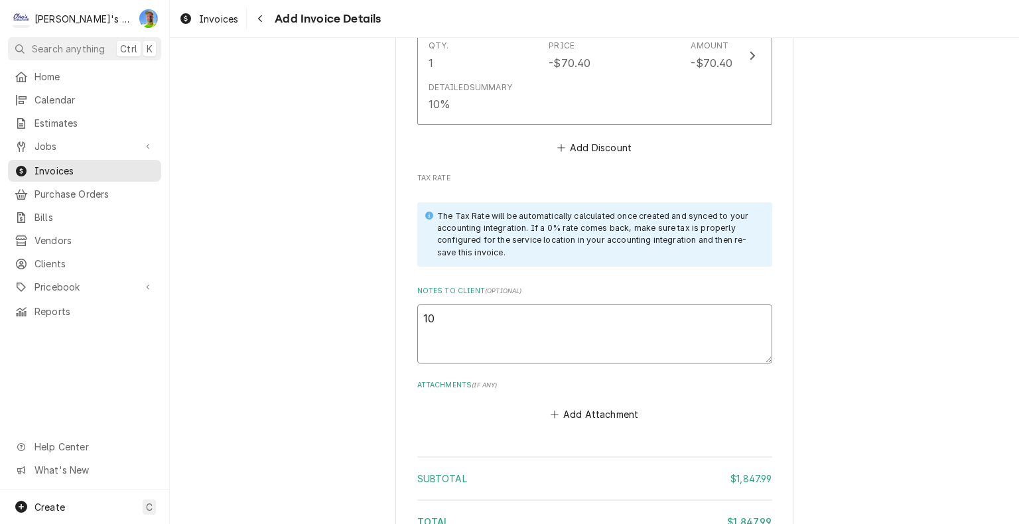
type textarea "x"
type textarea "10/"
type textarea "x"
type textarea "10/1"
type textarea "x"
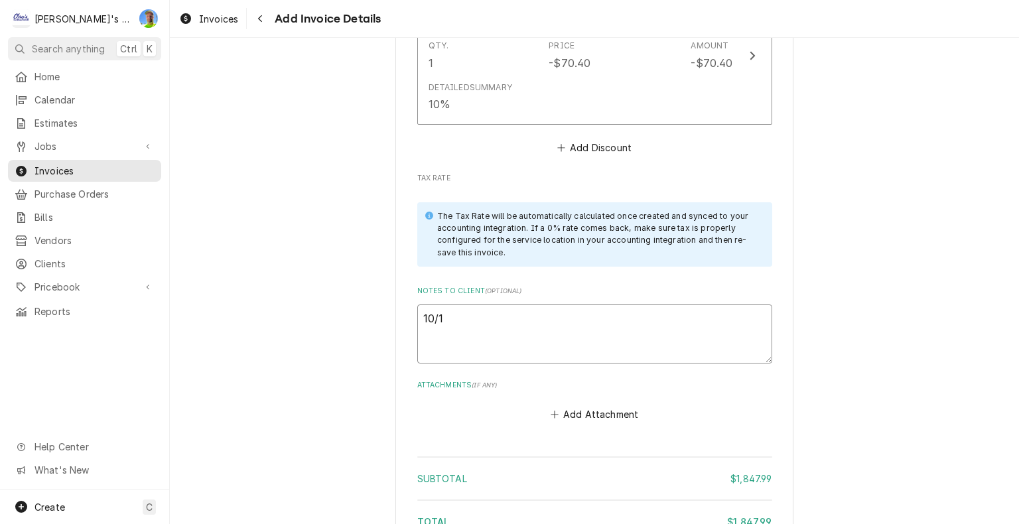
type textarea "10/11"
type textarea "x"
type textarea "10/11"
type textarea "x"
type textarea "10/11 g"
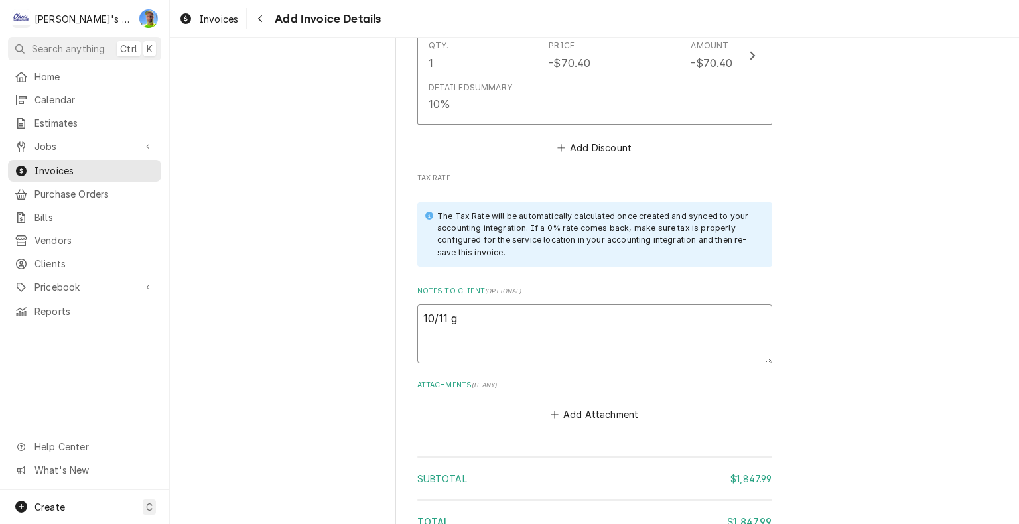
type textarea "x"
type textarea "10/11"
type textarea "x"
type textarea "10/11 G"
type textarea "x"
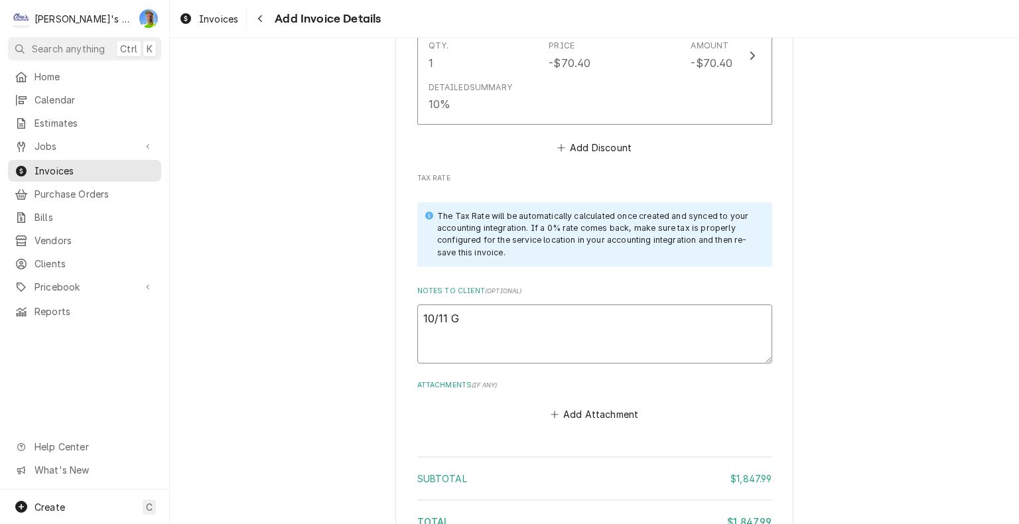
type textarea "10/11 GA"
type textarea "x"
type textarea "10/11 GA"
type textarea "x"
type textarea "10/11 GA -"
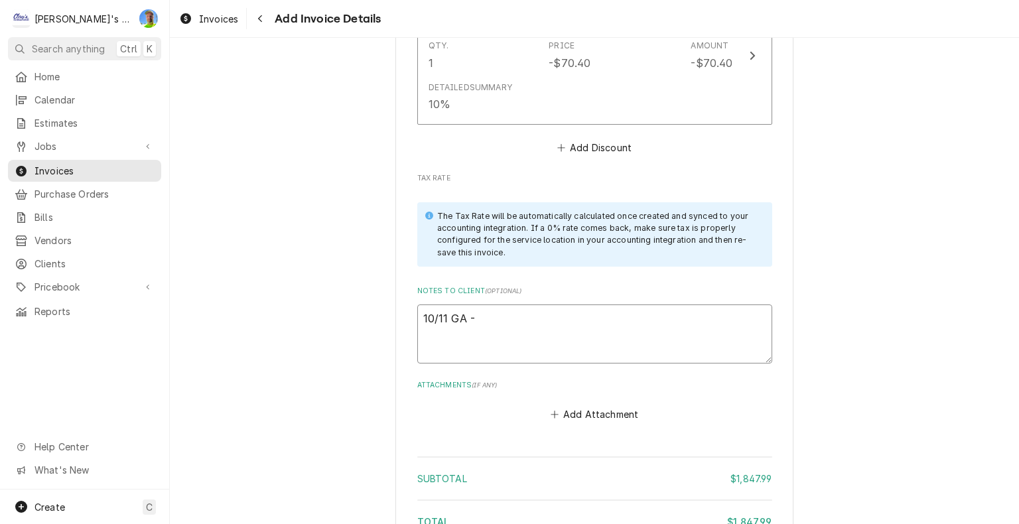
type textarea "x"
type textarea "10/11 GA -"
type textarea "x"
type textarea "10/11 GA -"
type textarea "x"
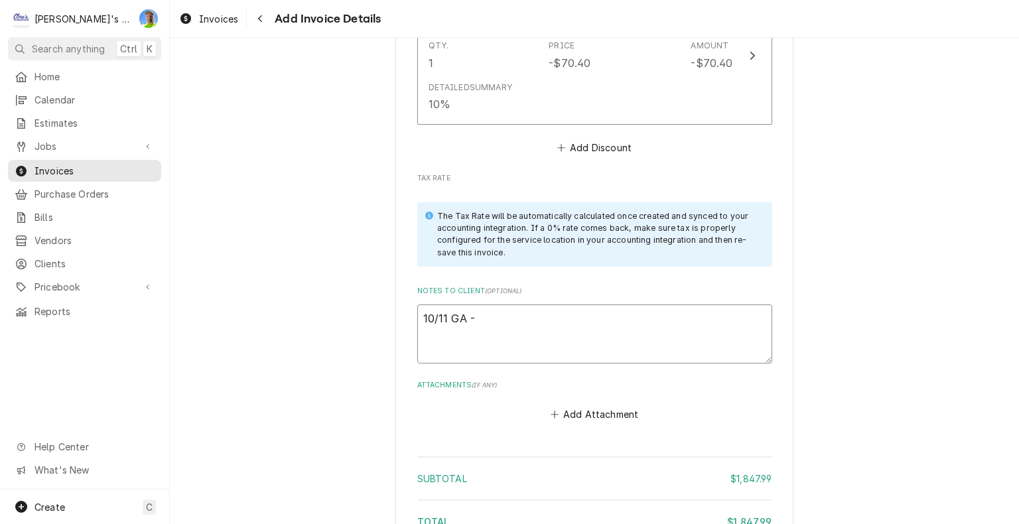
type textarea "10/11 GA"
type textarea "x"
type textarea "10/11 GA o"
type textarea "x"
type textarea "10/11 GA on"
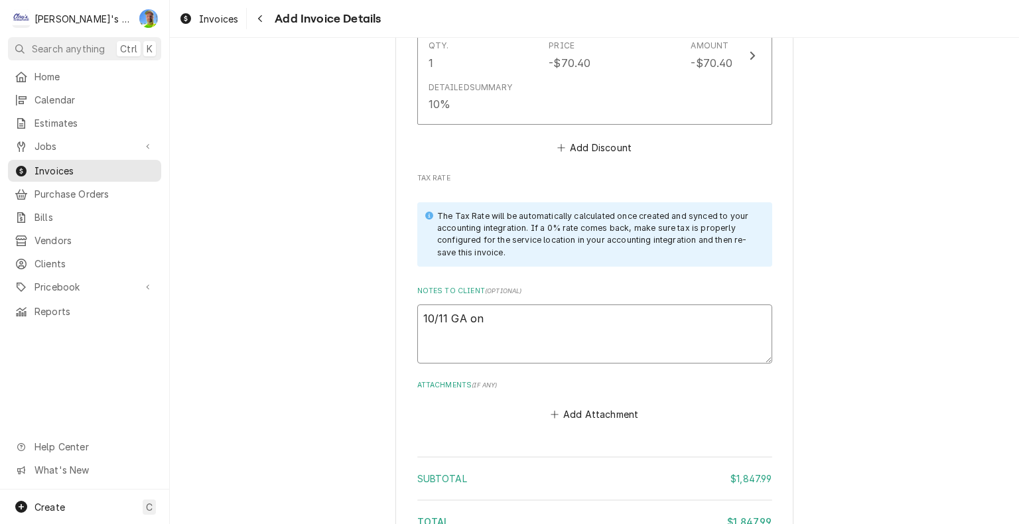
type textarea "x"
type textarea "10/11 GA on"
type textarea "x"
type textarea "10/11 GA on t"
type textarea "x"
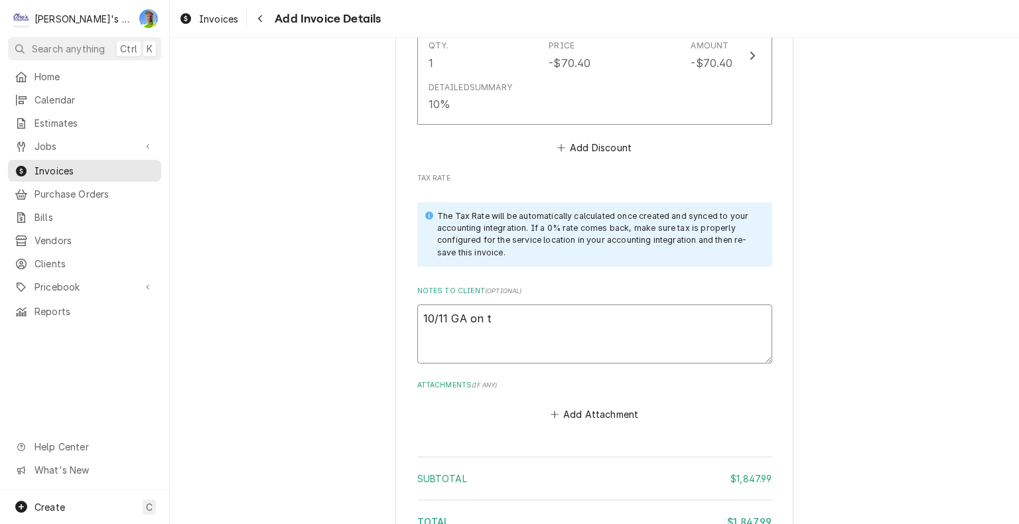
type textarea "10/11 GA on th"
type textarea "x"
type textarea "10/11 GA on thi"
type textarea "x"
type textarea "10/11 GA on this"
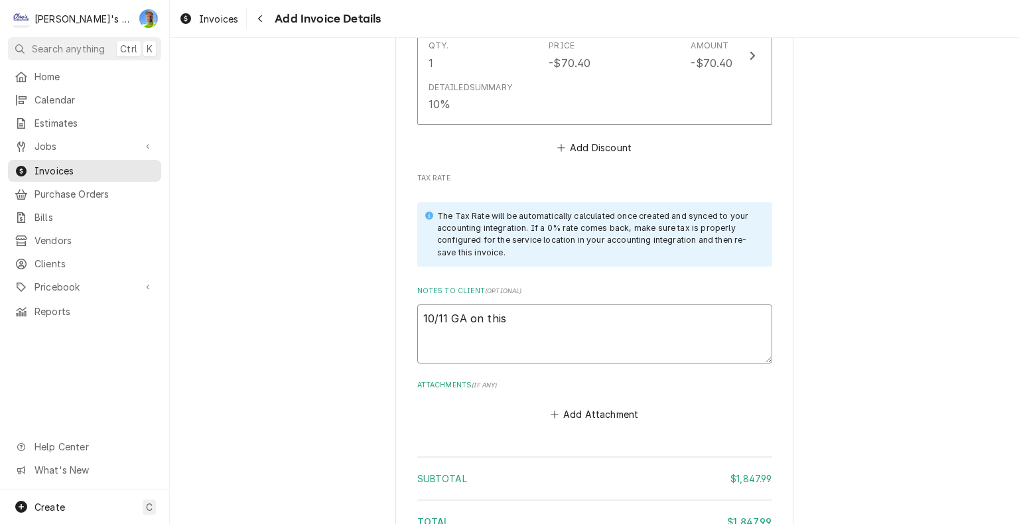
type textarea "x"
type textarea "10/11 GA on this"
type textarea "x"
type textarea "10/11 GA on this o"
type textarea "x"
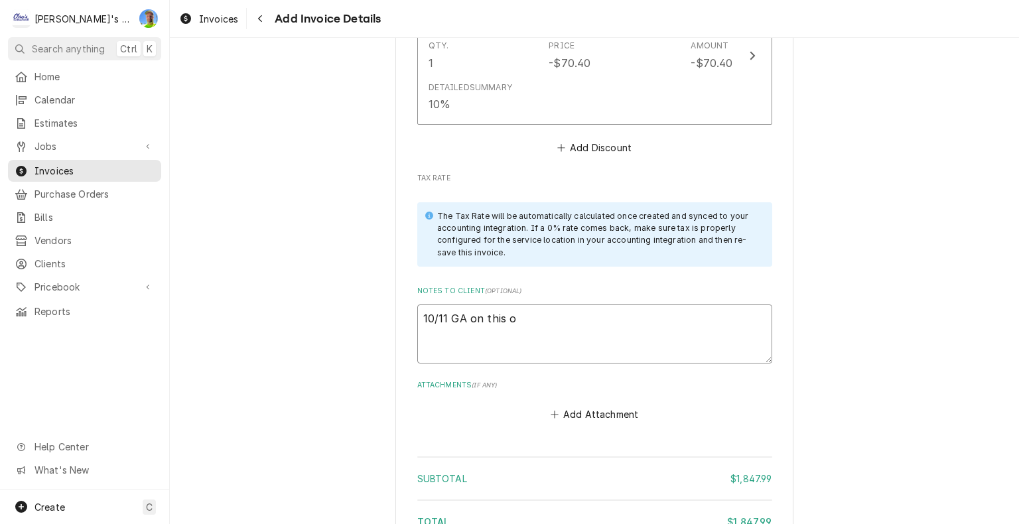
type textarea "10/11 GA on this on"
type textarea "x"
type textarea "10/11 GA on this one"
type textarea "x"
type textarea "10/11 GA on this one,"
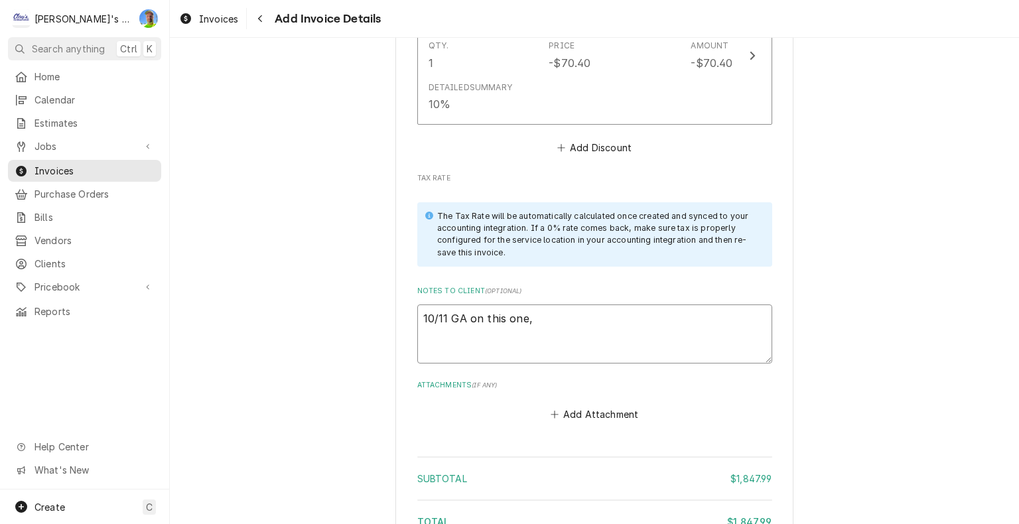
type textarea "x"
type textarea "10/11 GA on this one,"
type textarea "x"
type textarea "10/11 GA on this one, I"
type textarea "x"
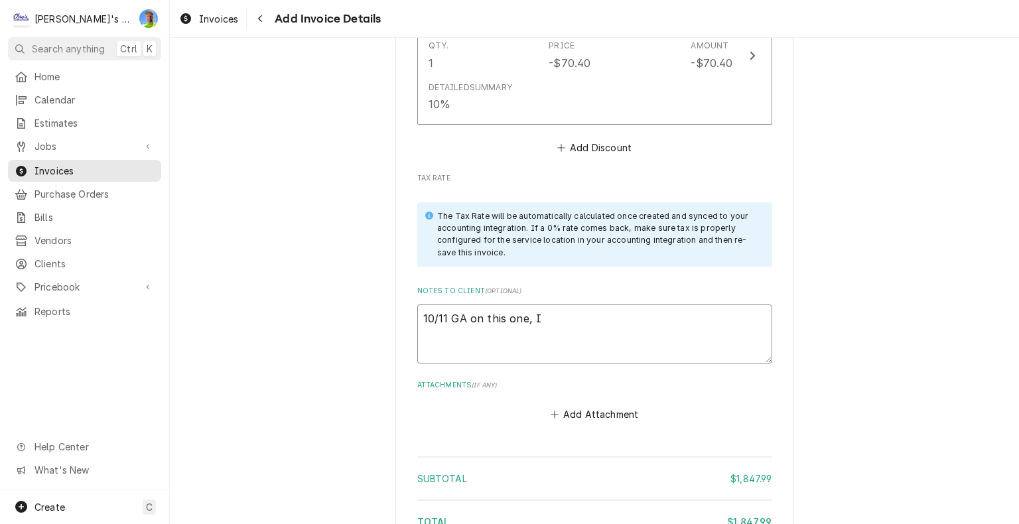
type textarea "10/11 GA on this one, I"
type textarea "x"
type textarea "10/11 GA on this one, I w"
type textarea "x"
type textarea "10/11 GA on this one, I wa"
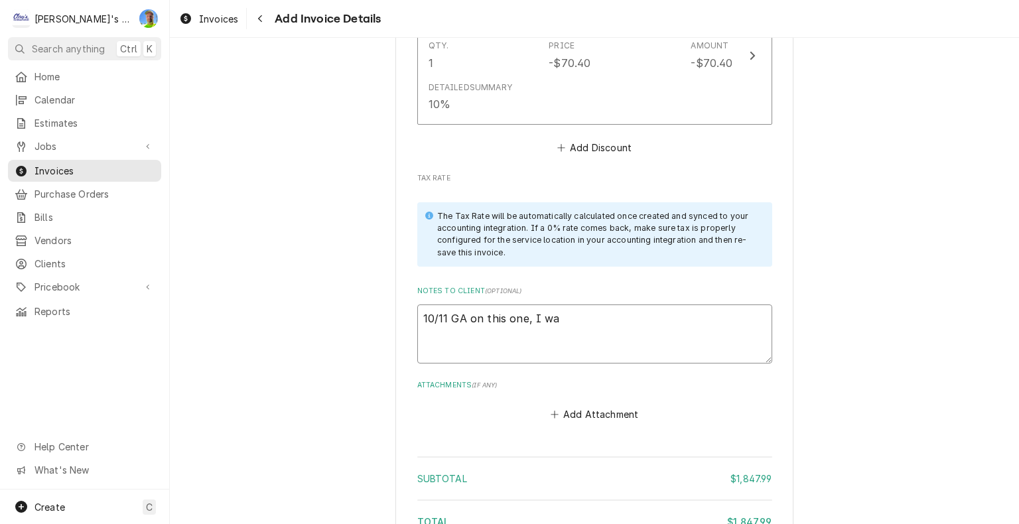
type textarea "x"
type textarea "10/11 GA on this one, I was"
type textarea "x"
type textarea "10/11 GA on this one, I was"
type textarea "x"
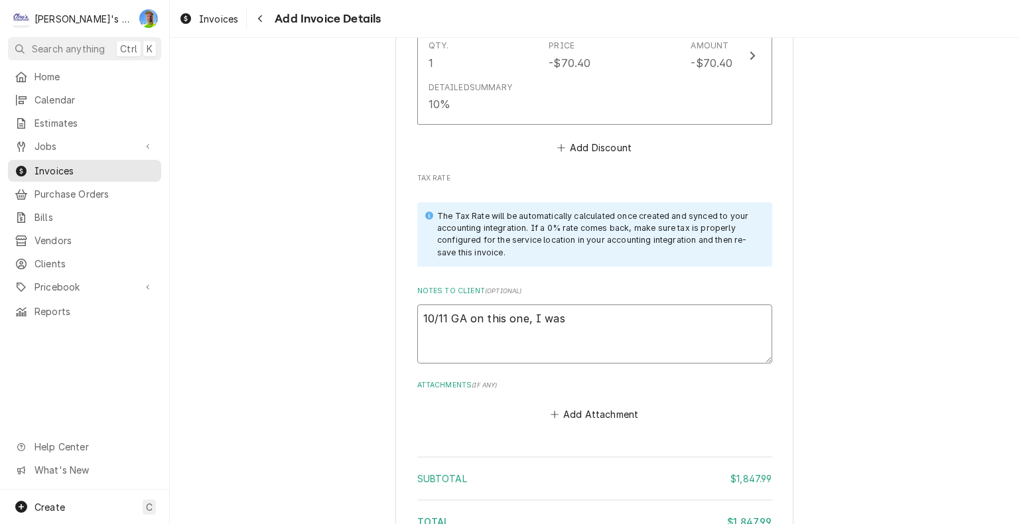
type textarea "10/11 GA on this one, I was a"
type textarea "x"
type textarea "10/11 GA on this one, I was a"
type textarea "x"
type textarea "10/11 GA on this one, I was a l"
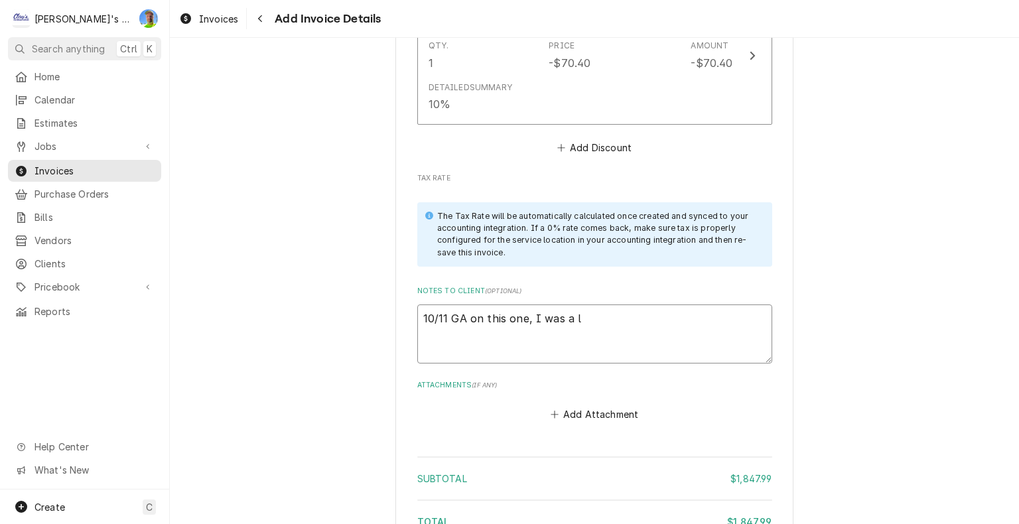
type textarea "x"
type textarea "10/11 GA on this one, I was a li"
type textarea "x"
type textarea "10/11 GA on this one, I was a lit"
type textarea "x"
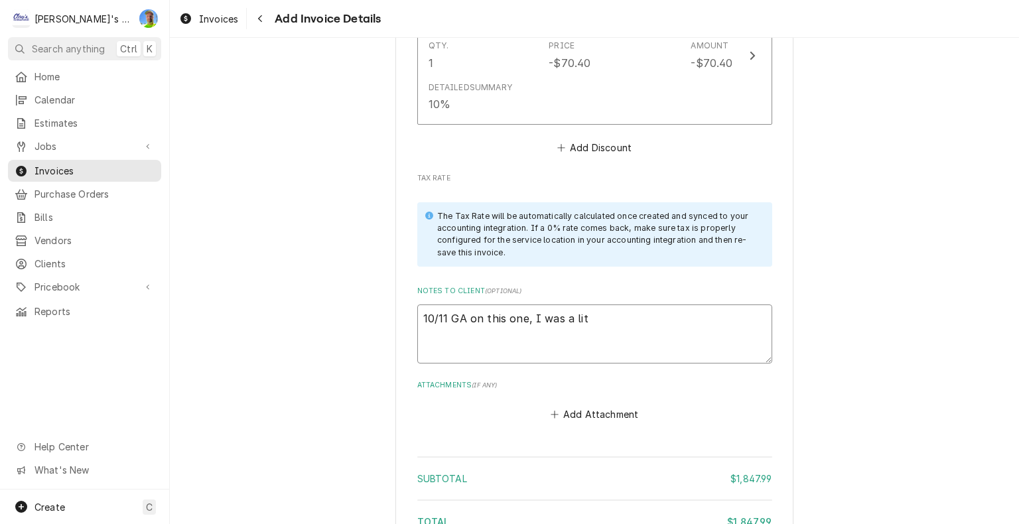
type textarea "10/11 GA on this one, I was a litt"
type textarea "x"
type textarea "10/11 GA on this one, I was a littl"
type textarea "x"
type textarea "10/11 GA on this one, I was a little"
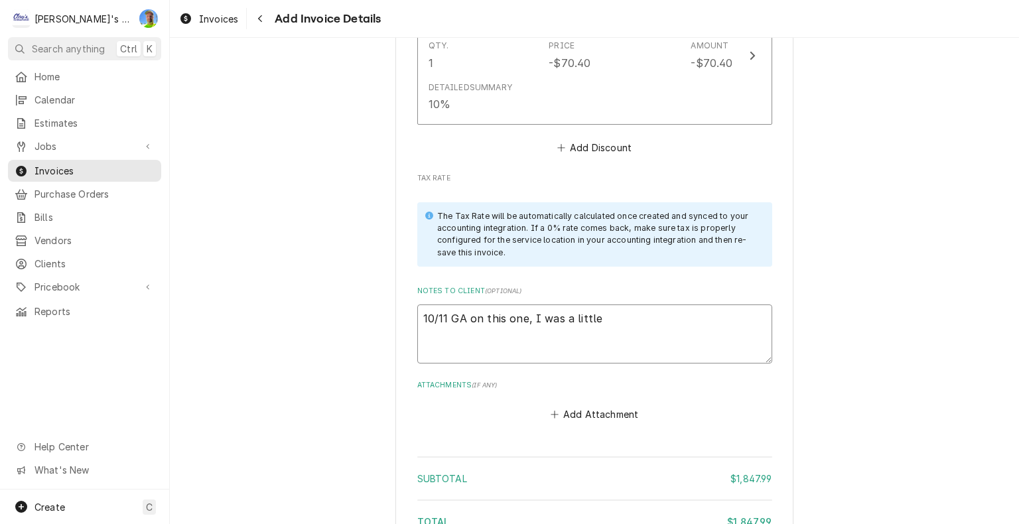
type textarea "x"
type textarea "10/11 GA on this one, I was a little"
type textarea "x"
type textarea "10/11 GA on this one, I was a little u"
type textarea "x"
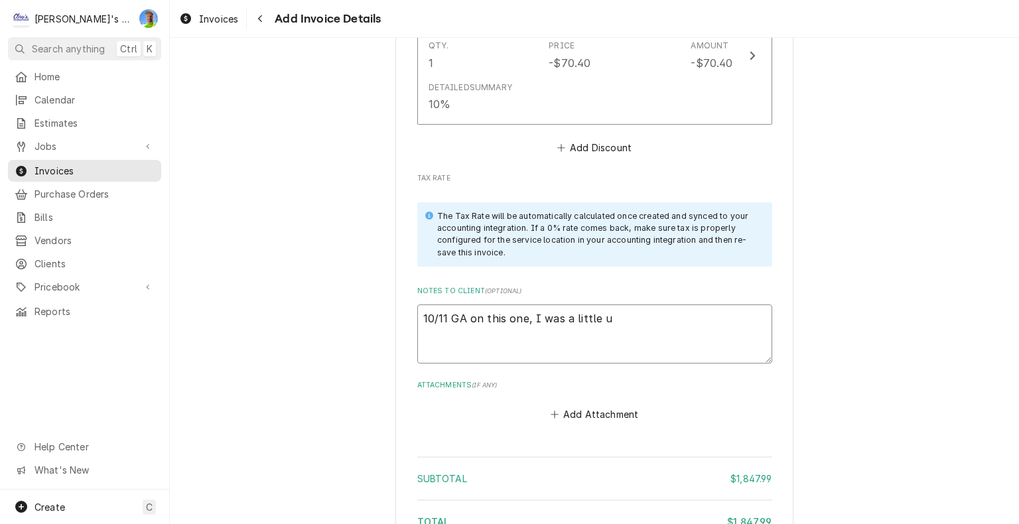
type textarea "10/11 GA on this one, I was a little un"
type textarea "x"
type textarea "10/11 GA on this one, I was a little uns"
type textarea "x"
type textarea "10/11 GA on this one, I was a little unsu"
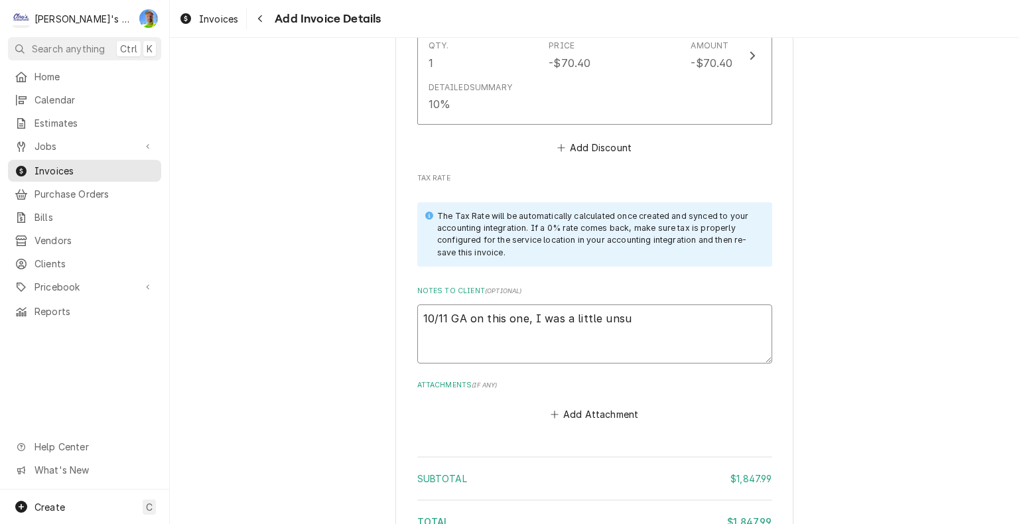
type textarea "x"
type textarea "10/11 GA on this one, I was a little unsur"
type textarea "x"
type textarea "10/11 GA on this one, I was a little unsure"
type textarea "x"
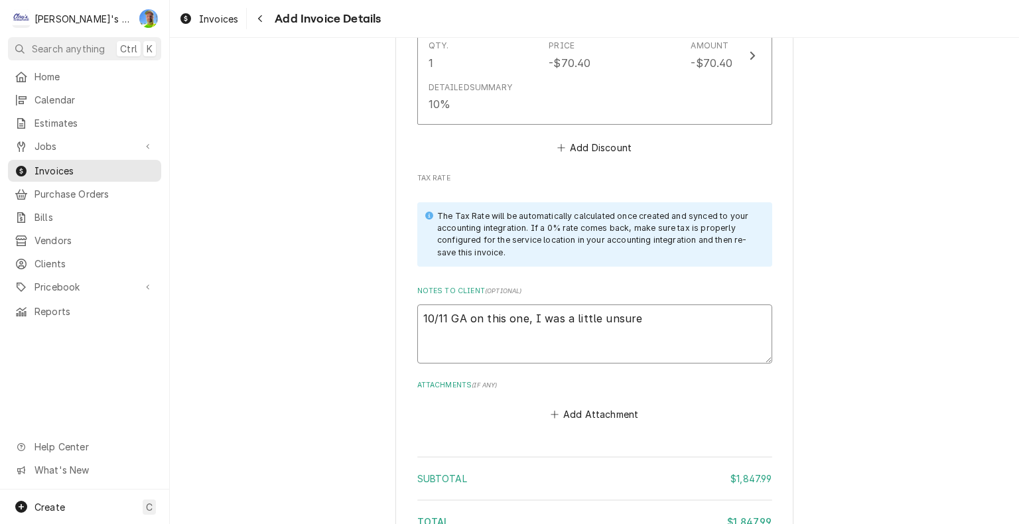
type textarea "10/11 GA on this one, I was a little unsure"
type textarea "x"
type textarea "10/11 GA on this one, I was a little unsure o"
type textarea "x"
type textarea "10/11 GA on this one, I was a little unsure on"
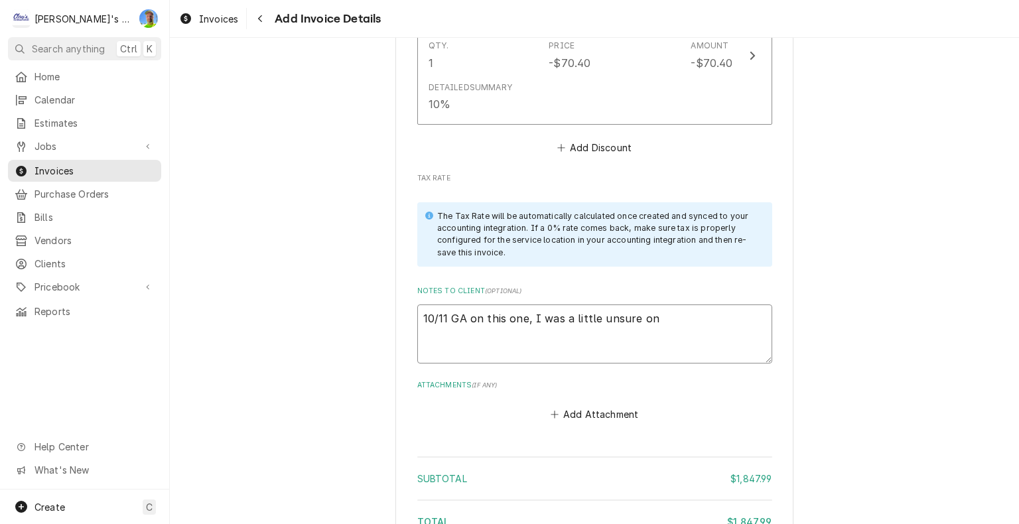
type textarea "x"
type textarea "10/11 GA on this one, I was a little unsure on"
type textarea "x"
type textarea "10/11 GA on this one, I was a little unsure on h"
type textarea "x"
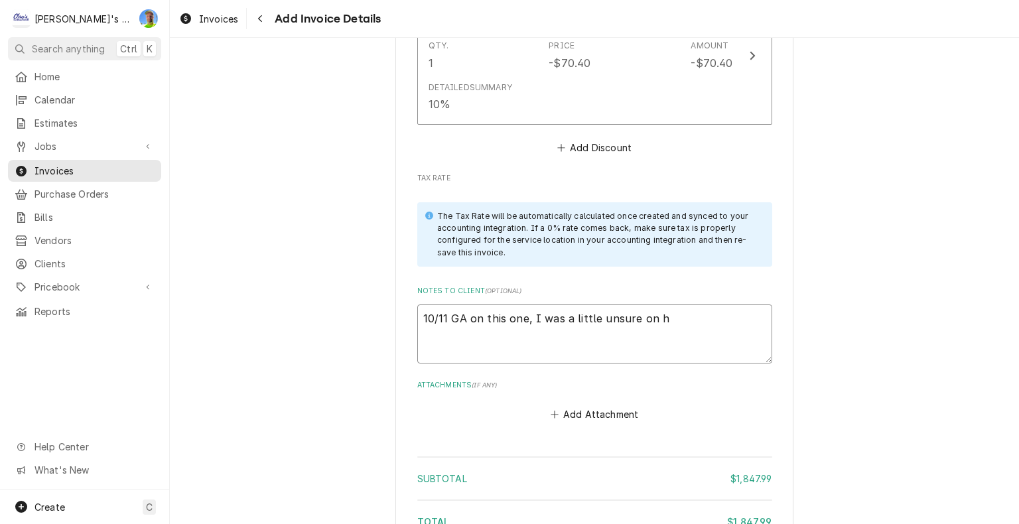
type textarea "10/11 GA on this one, I was a little unsure on ho"
type textarea "x"
type textarea "10/11 GA on this one, I was a little unsure on how"
type textarea "x"
type textarea "10/11 GA on this one, I was a little unsure on how"
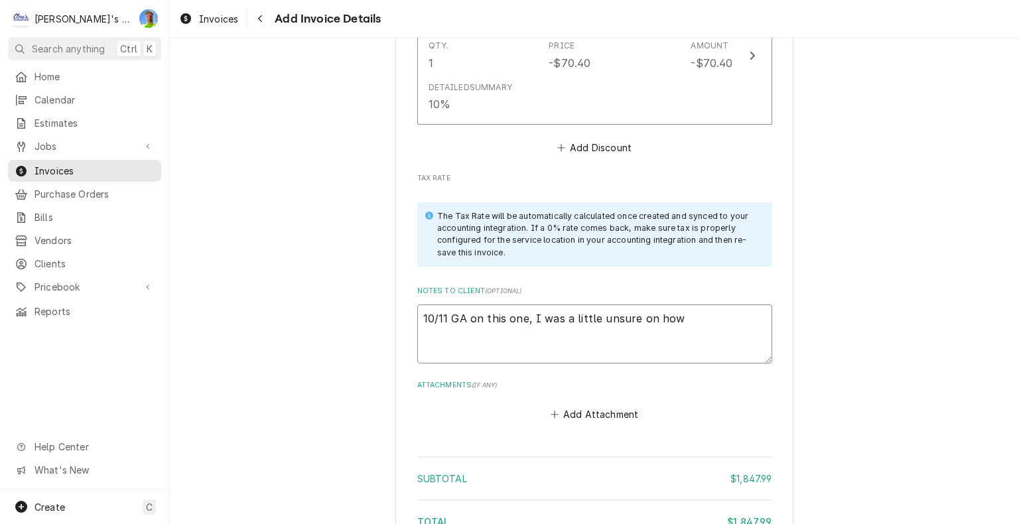
type textarea "x"
type textarea "10/11 GA on this one, I was a little unsure on how t"
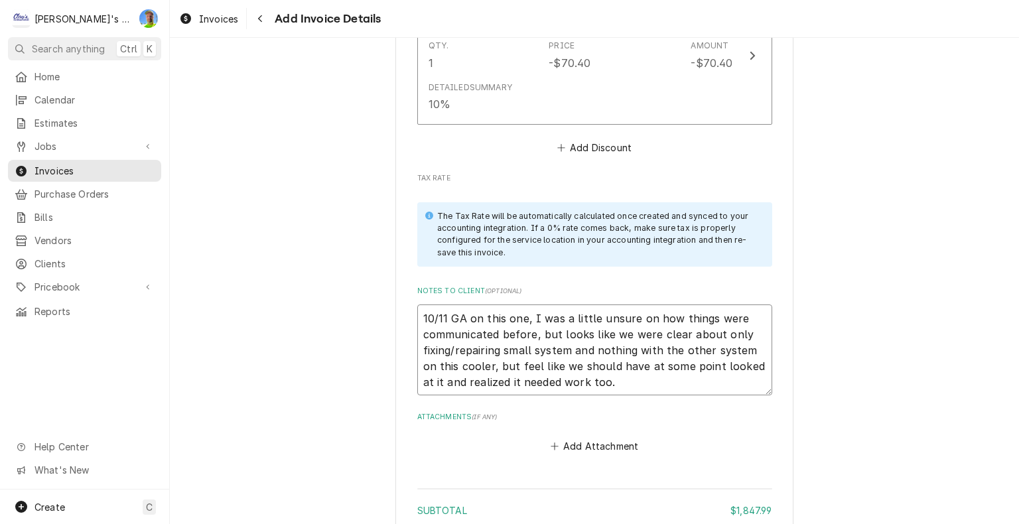
click at [742, 344] on textarea "10/11 GA on this one, I was a little unsure on how things were communicated bef…" at bounding box center [594, 350] width 355 height 92
click at [699, 378] on textarea "10/11 GA on this one, I was a little unsure on how things were communicated bef…" at bounding box center [594, 350] width 355 height 92
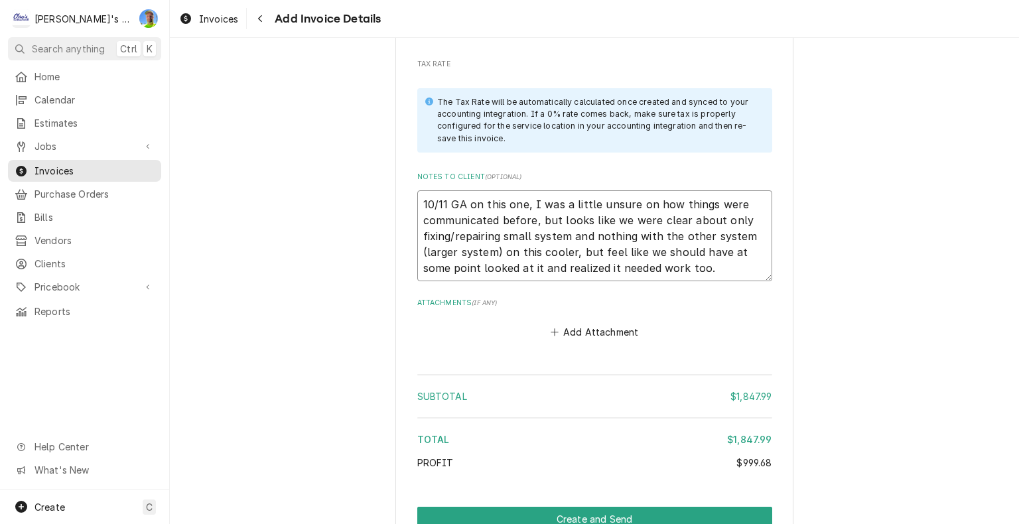
scroll to position [4038, 0]
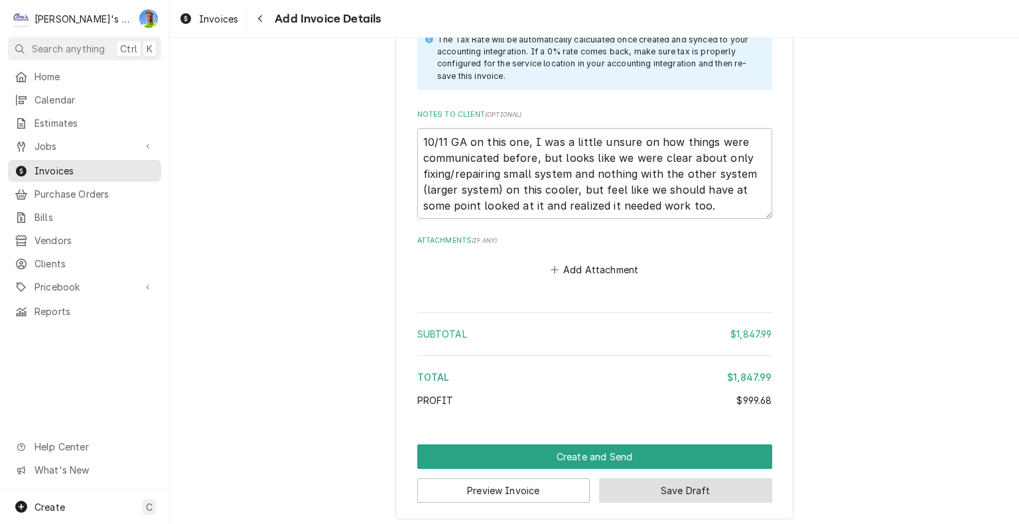
click at [649, 488] on button "Save Draft" at bounding box center [685, 490] width 173 height 25
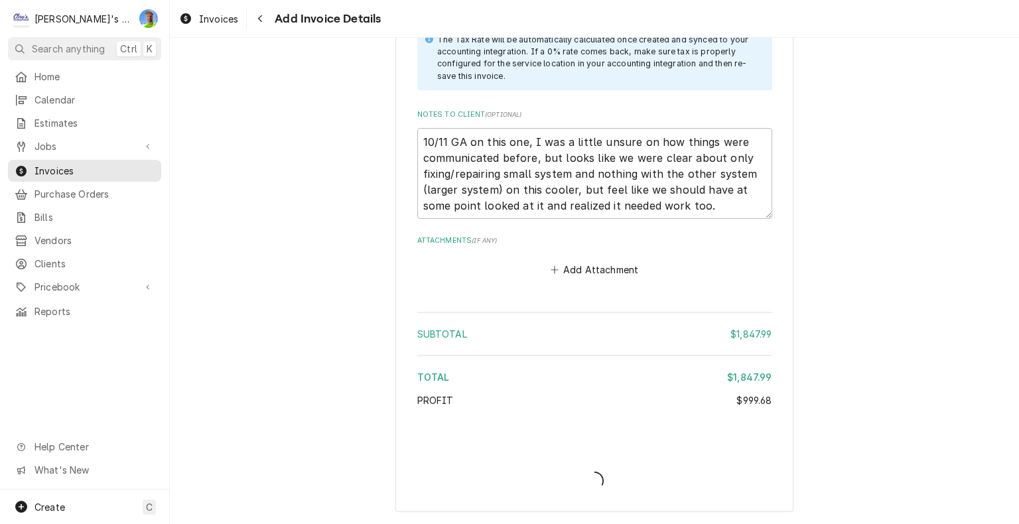
scroll to position [4032, 0]
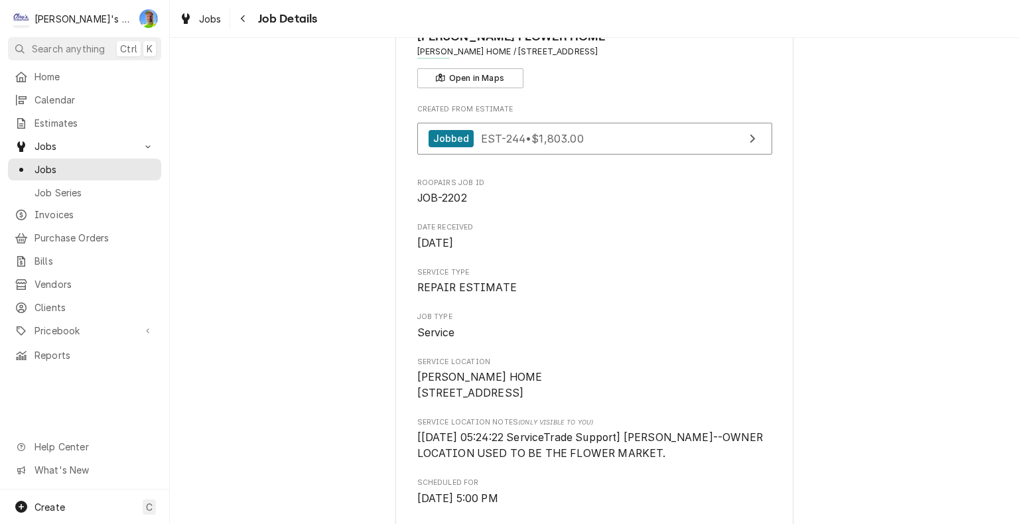
scroll to position [66, 0]
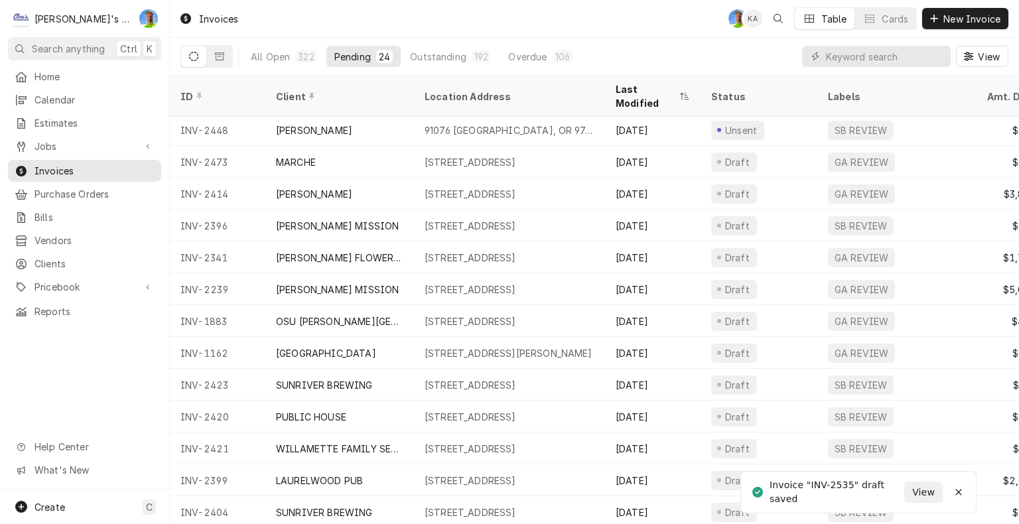
scroll to position [66, 0]
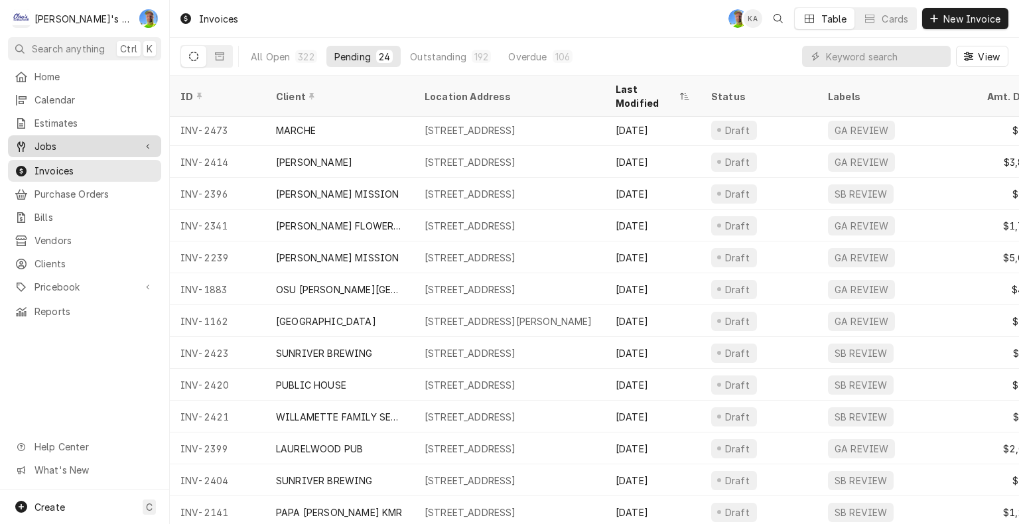
click at [71, 143] on span "Jobs" at bounding box center [84, 146] width 100 height 14
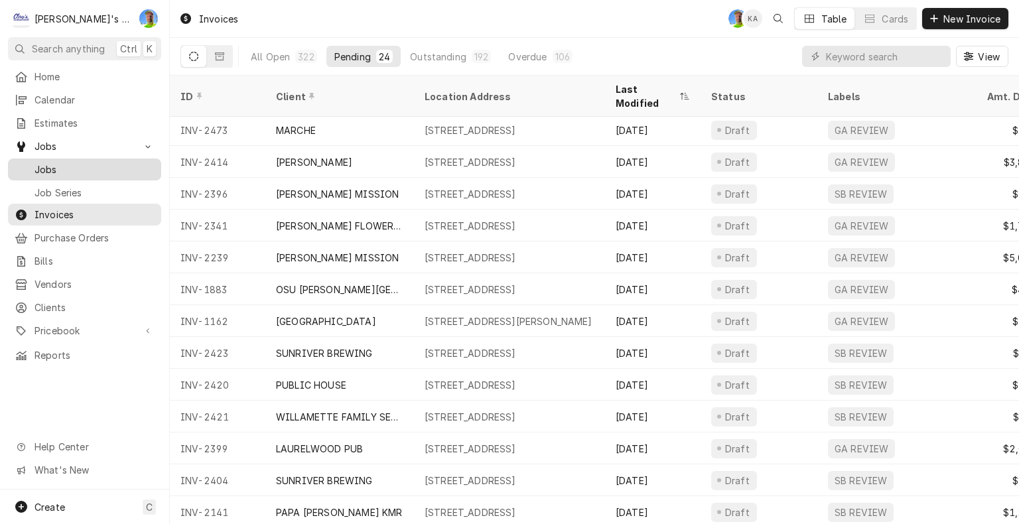
click at [68, 166] on span "Jobs" at bounding box center [94, 169] width 120 height 14
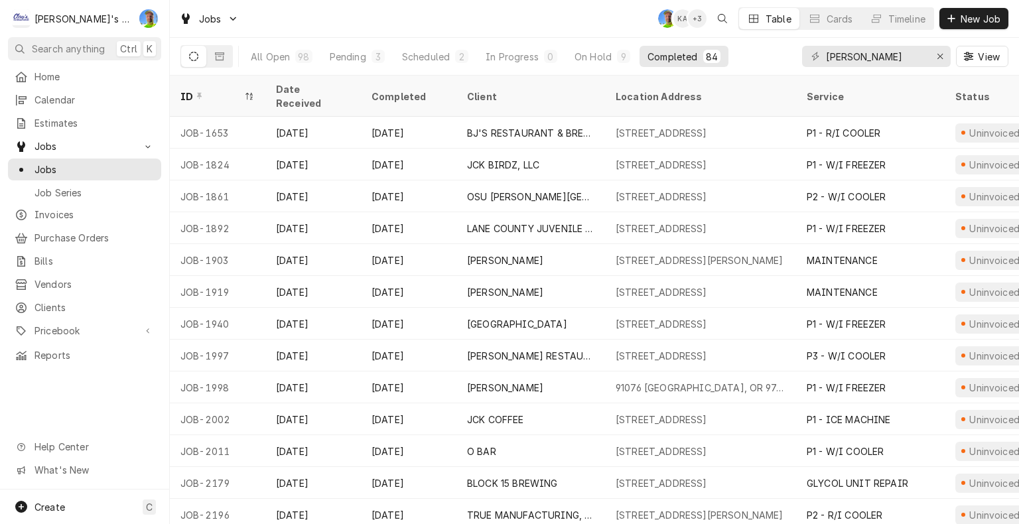
scroll to position [321, 0]
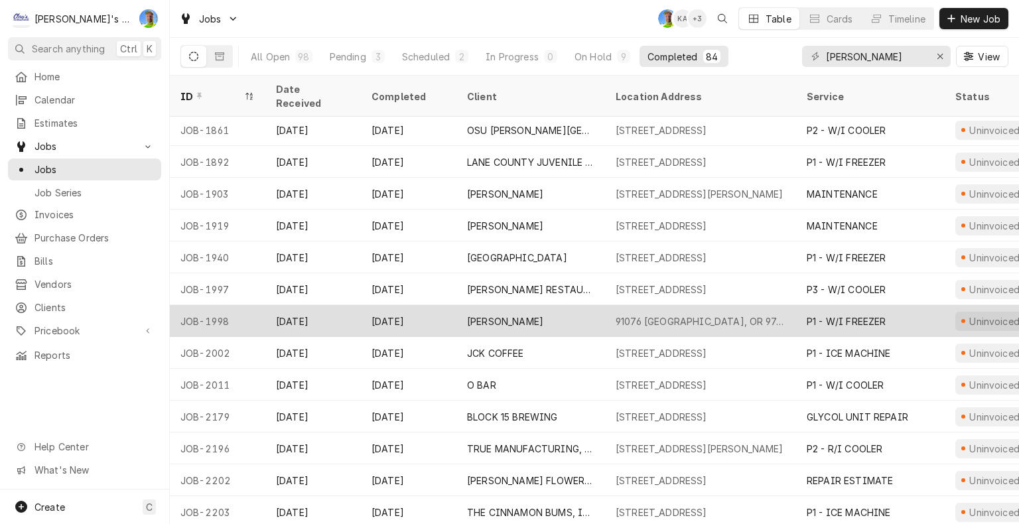
click at [745, 314] on div "91076 [GEOGRAPHIC_DATA], OR 97448" at bounding box center [700, 321] width 170 height 14
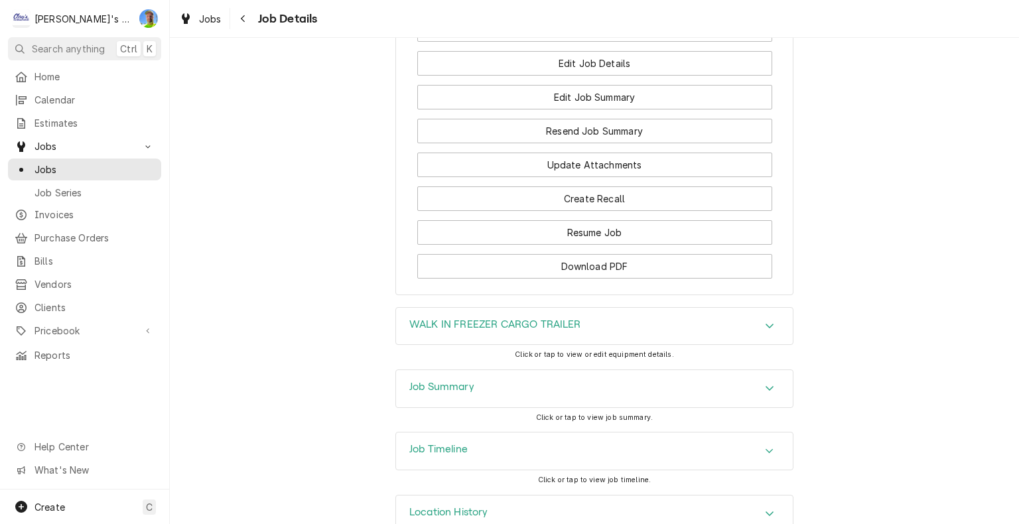
scroll to position [1714, 0]
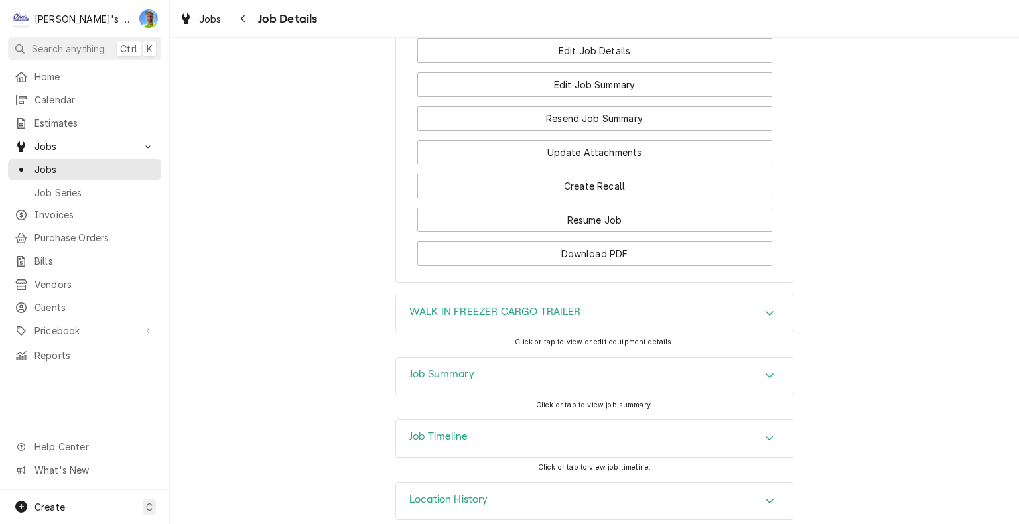
click at [780, 357] on div "Job Summary" at bounding box center [594, 375] width 397 height 37
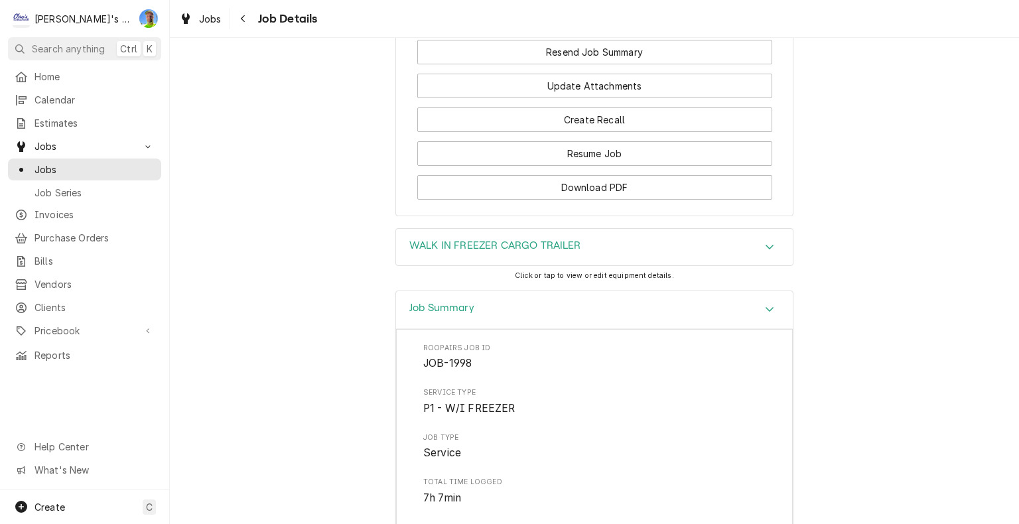
scroll to position [1448, 0]
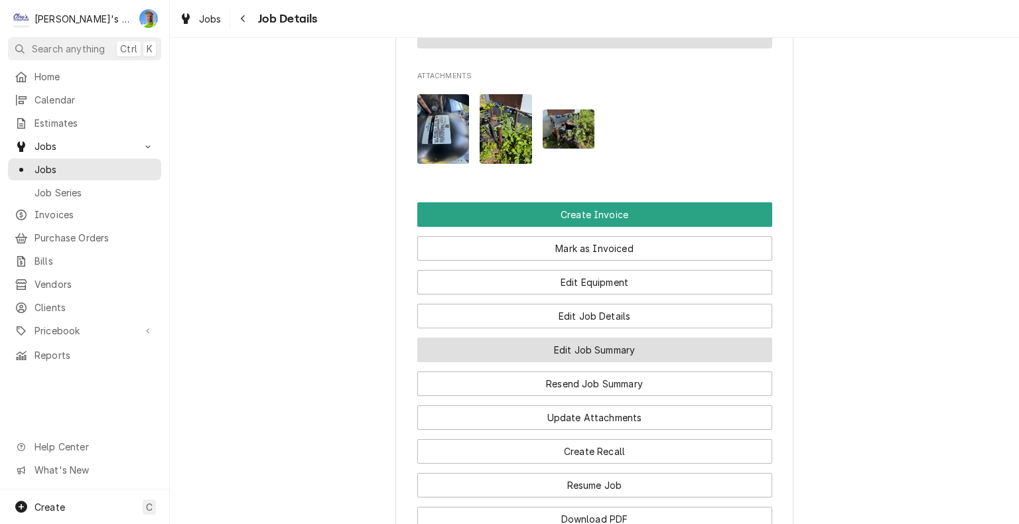
click at [727, 338] on button "Edit Job Summary" at bounding box center [594, 350] width 355 height 25
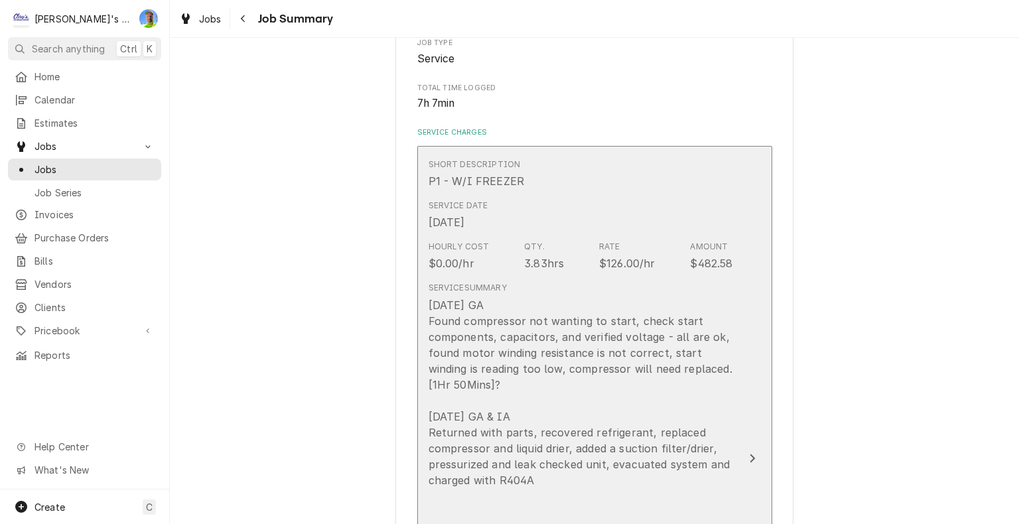
scroll to position [265, 0]
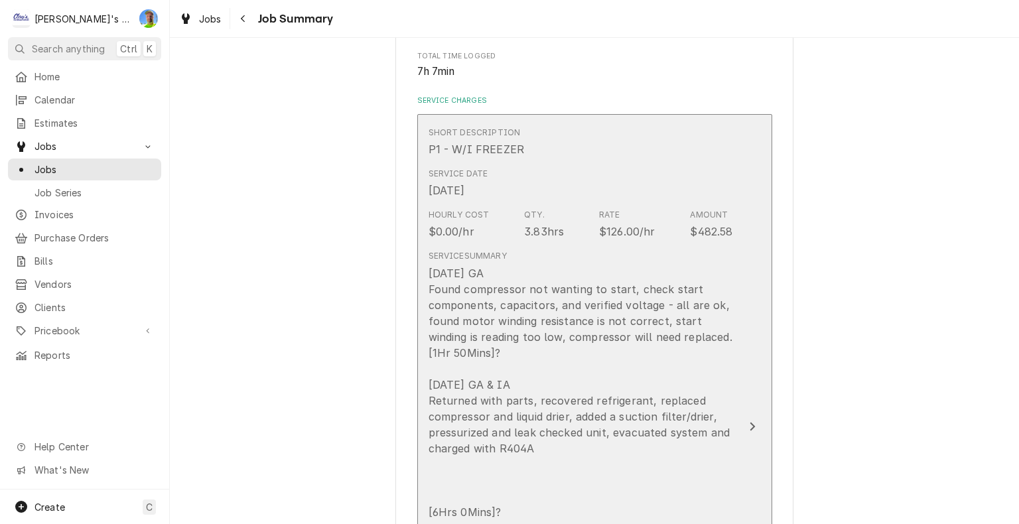
click at [741, 366] on button "Short Description P1 - W/I FREEZER Service Date [DATE] Hourly Cost $0.00/hr Qty…" at bounding box center [594, 426] width 355 height 625
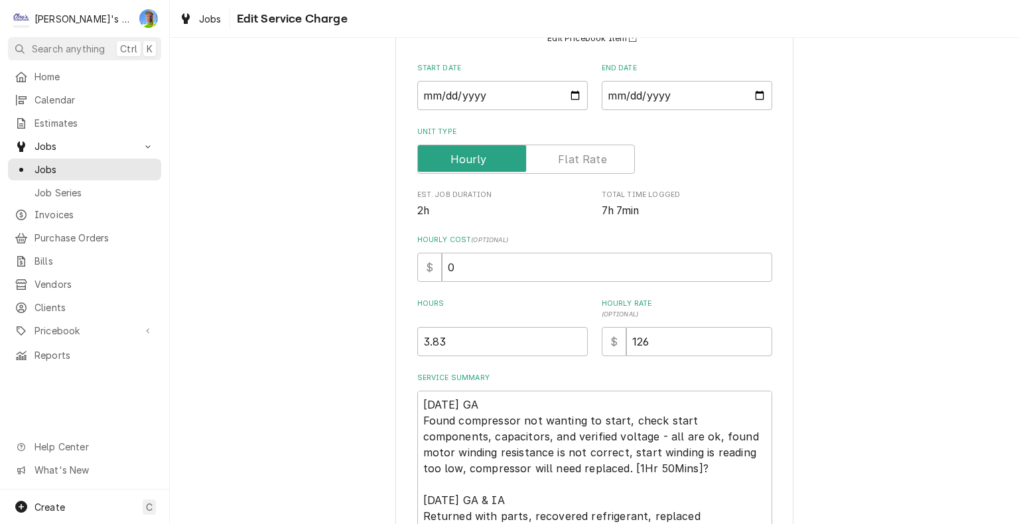
scroll to position [199, 0]
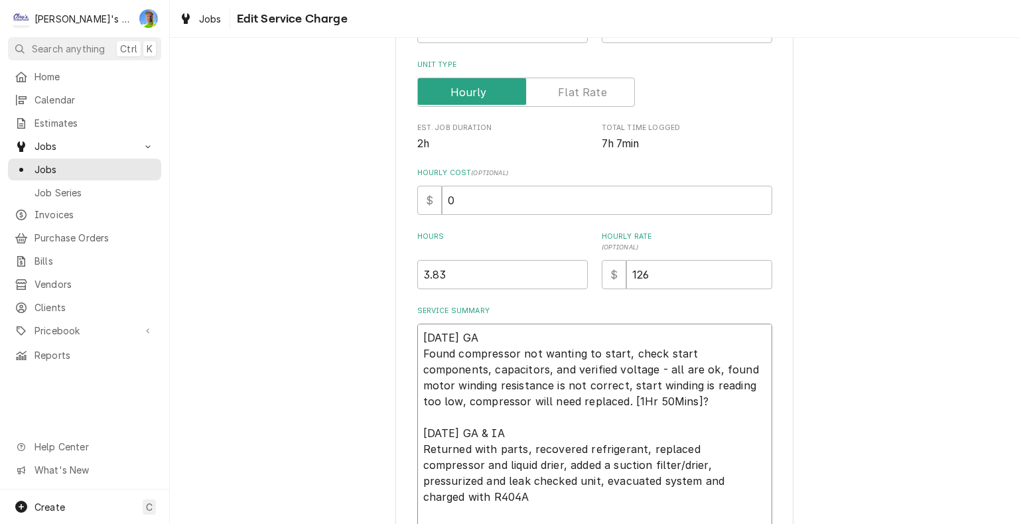
type textarea "x"
type textarea "[DATE] GA Found compressor not wanting to start, check start components, capaci…"
type textarea "x"
type textarea "[DATE] GA Found compressor not wanting to start, check start components, capaci…"
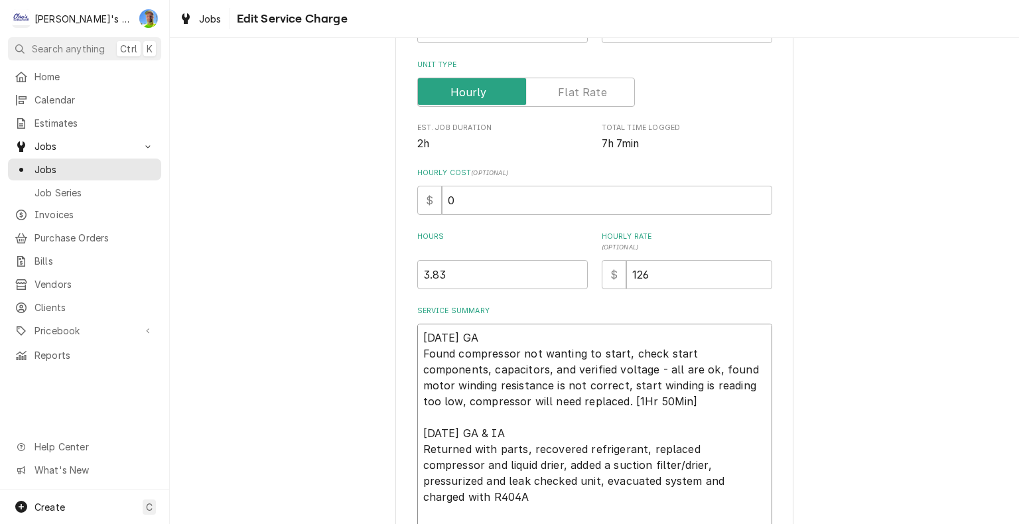
type textarea "x"
type textarea "[DATE] GA Found compressor not wanting to start, check start components, capaci…"
type textarea "x"
type textarea "[DATE] GA Found compressor not wanting to start, check start components, capaci…"
type textarea "x"
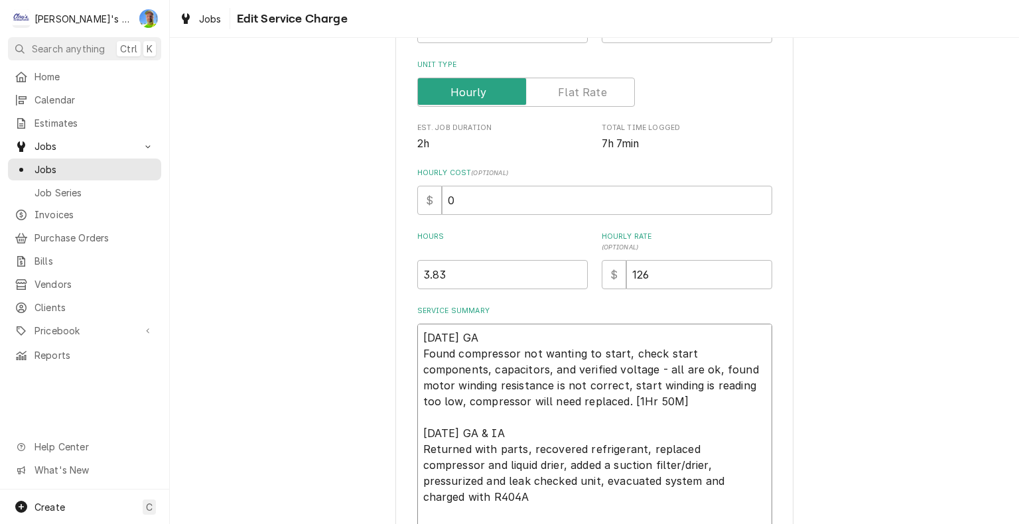
type textarea "[DATE] GA Found compressor not wanting to start, check start components, capaci…"
type textarea "x"
type textarea "[DATE] GA Found compressor not wanting to start, check start components, capaci…"
type textarea "x"
type textarea "[DATE] GA Found compressor not wanting to start, check start components, capaci…"
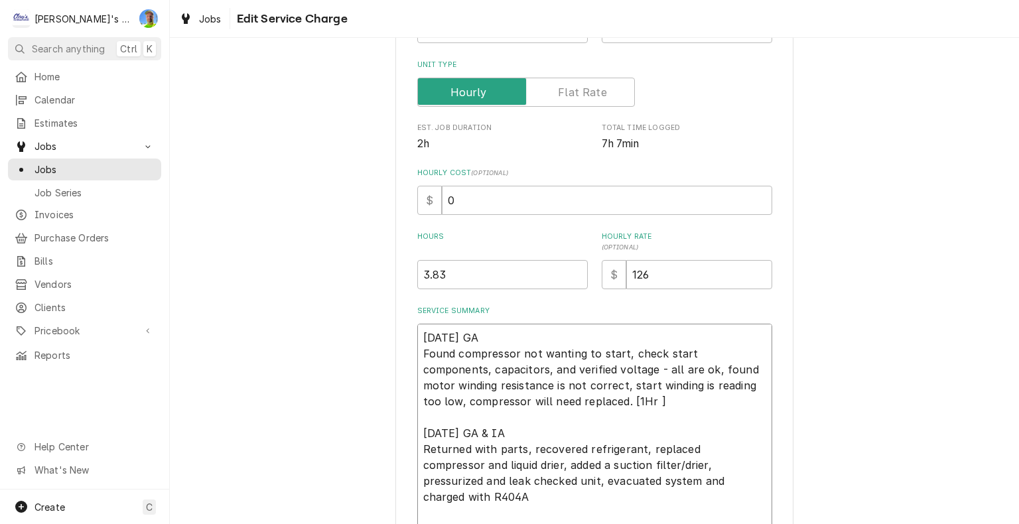
type textarea "x"
type textarea "[DATE] GA Found compressor not wanting to start, check start components, capaci…"
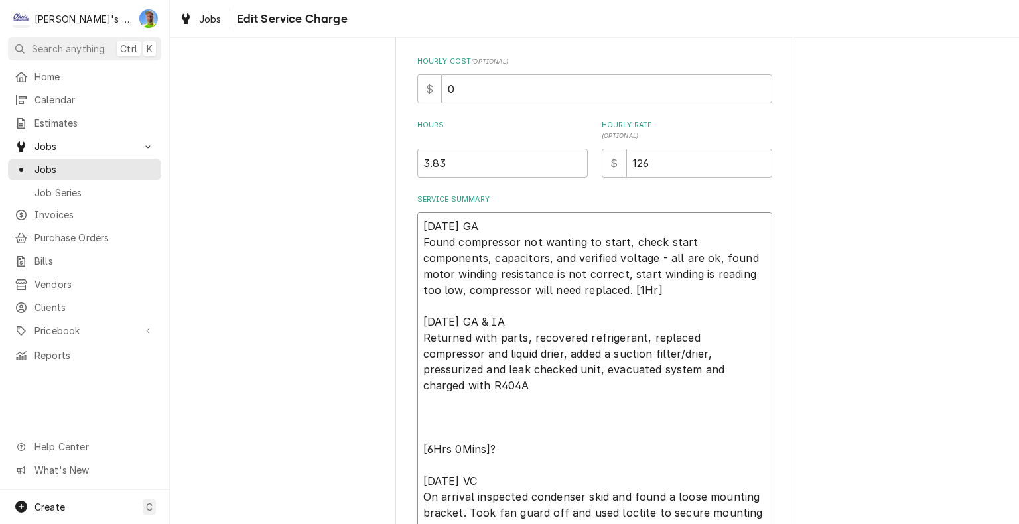
scroll to position [332, 0]
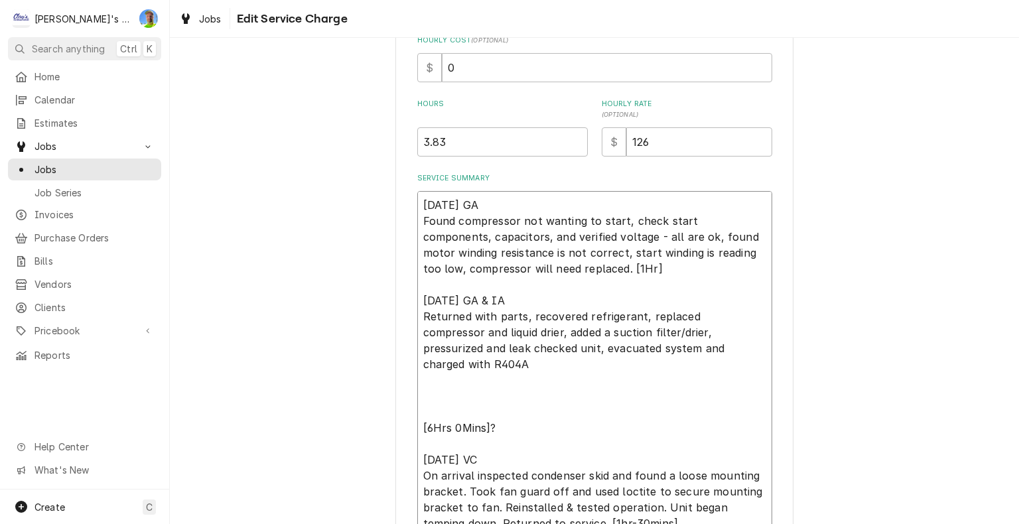
click at [496, 410] on textarea "[DATE] GA Found compressor not wanting to start, check start components, capaci…" at bounding box center [594, 404] width 355 height 426
type textarea "x"
type textarea "[DATE] GA Found compressor not wanting to start, check start components, capaci…"
type textarea "x"
type textarea "[DATE] GA Found compressor not wanting to start, check start components, capaci…"
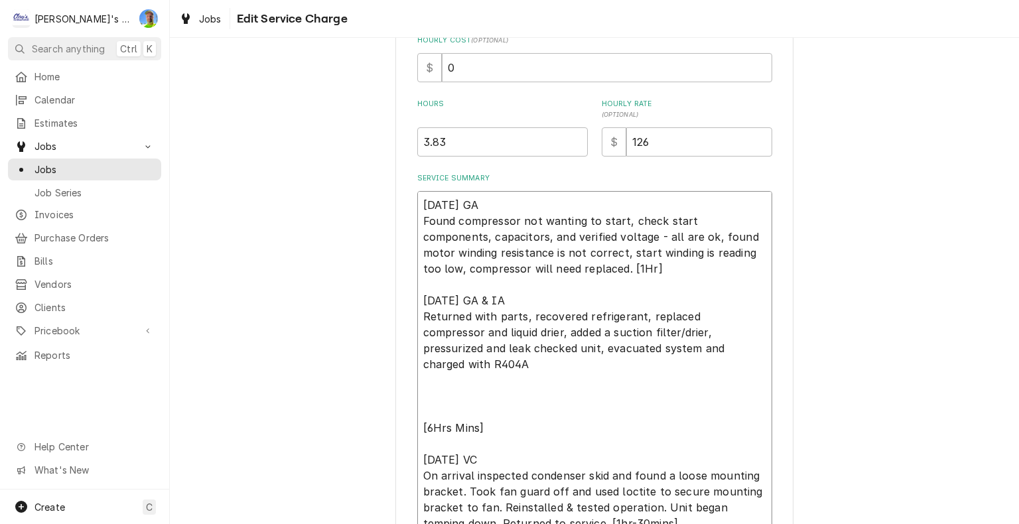
type textarea "x"
type textarea "[DATE] GA Found compressor not wanting to start, check start components, capaci…"
type textarea "x"
type textarea "[DATE] GA Found compressor not wanting to start, check start components, capaci…"
type textarea "x"
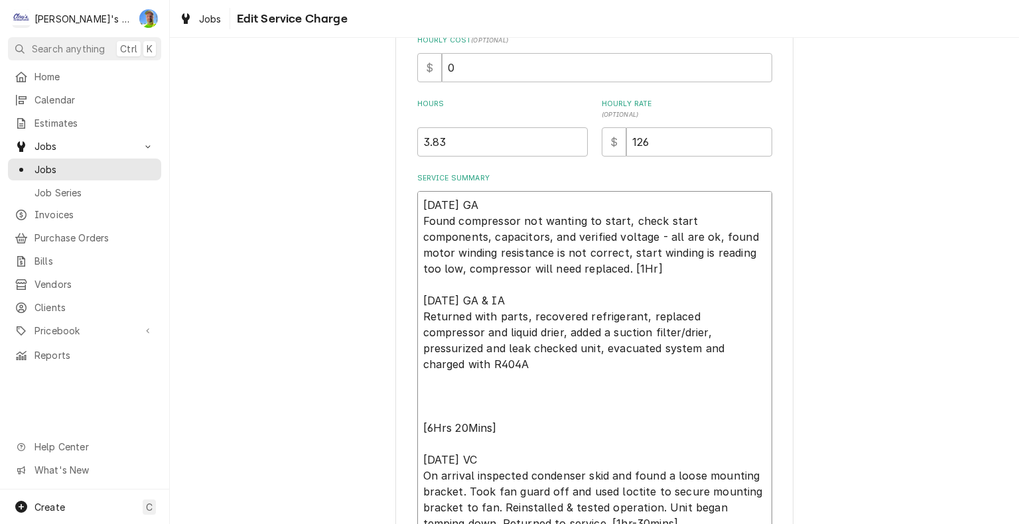
type textarea "[DATE] GA Found compressor not wanting to start, check start components, capaci…"
type textarea "x"
type textarea "[DATE] GA Found compressor not wanting to start, check start components, capaci…"
type textarea "x"
type textarea "[DATE] GA Found compressor not wanting to start, check start components, capaci…"
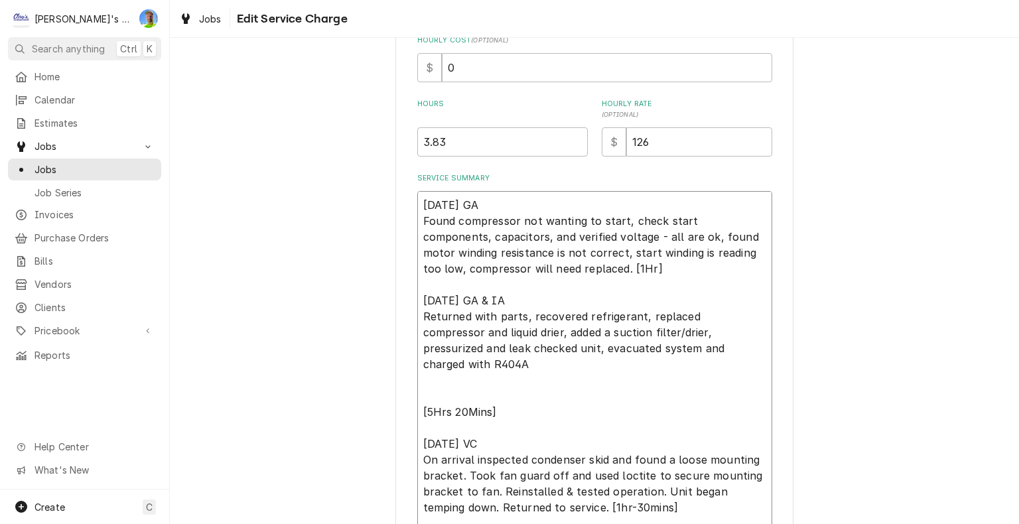
type textarea "x"
type textarea "[DATE] GA Found compressor not wanting to start, check start components, capaci…"
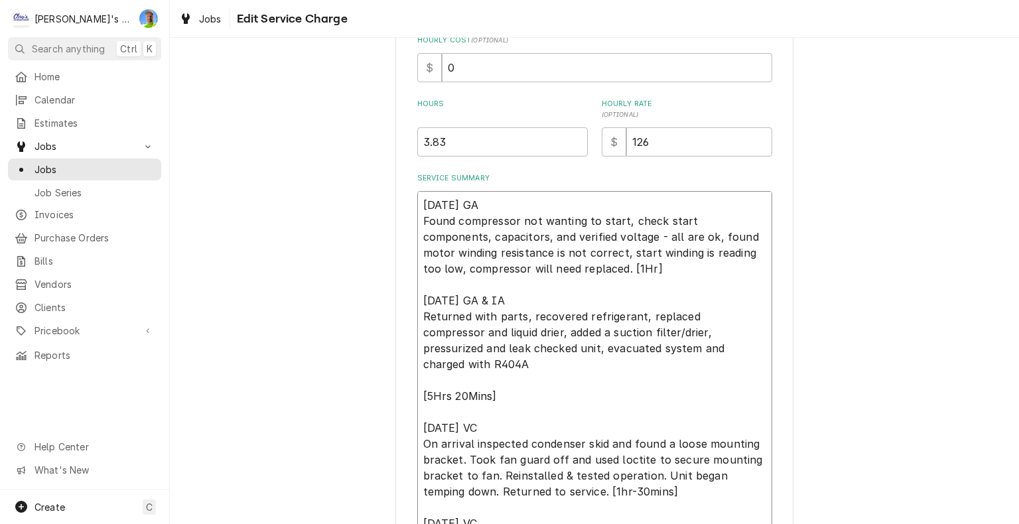
type textarea "x"
type textarea "[DATE] GA Found compressor not wanting to start, check start components, capaci…"
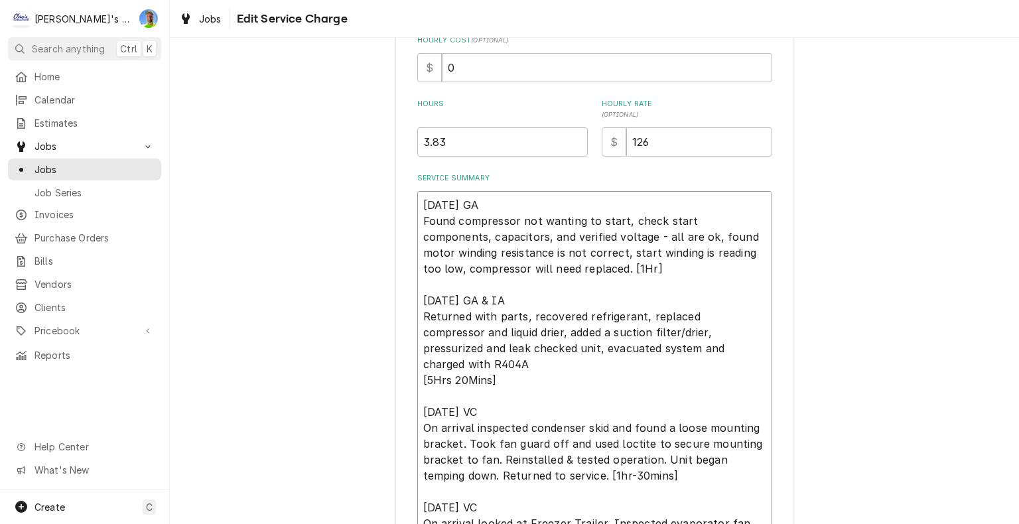
type textarea "x"
type textarea "[DATE] GA Found compressor not wanting to start, check start components, capaci…"
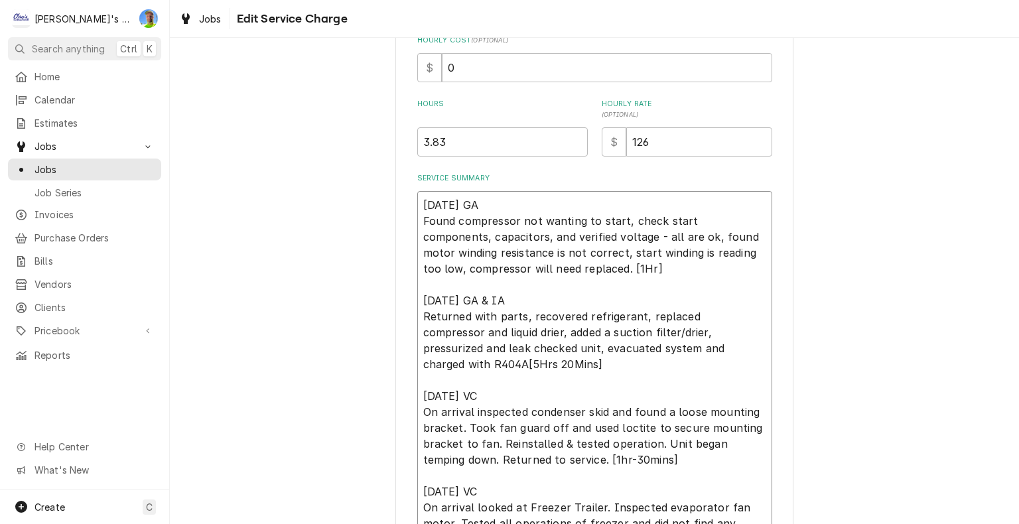
type textarea "x"
type textarea "[DATE] GA Found compressor not wanting to start, check start components, capaci…"
type textarea "x"
type textarea "[DATE] GA Found compressor not wanting to start, check start components, capaci…"
type textarea "x"
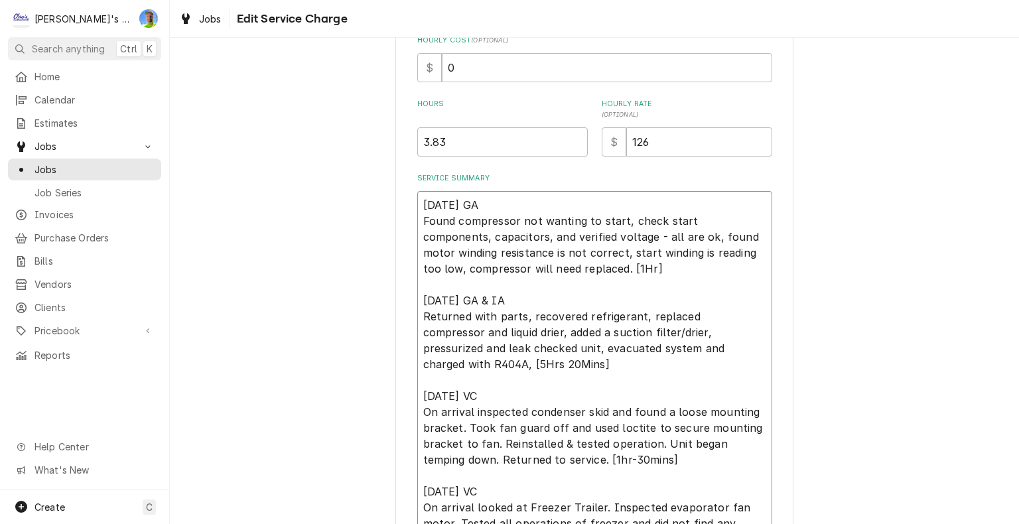
type textarea "[DATE] GA Found compressor not wanting to start, check start components, capaci…"
type textarea "x"
type textarea "[DATE] GA Found compressor not wanting to start, check start components, capaci…"
type textarea "x"
type textarea "[DATE] GA Found compressor not wanting to start, check start components, capaci…"
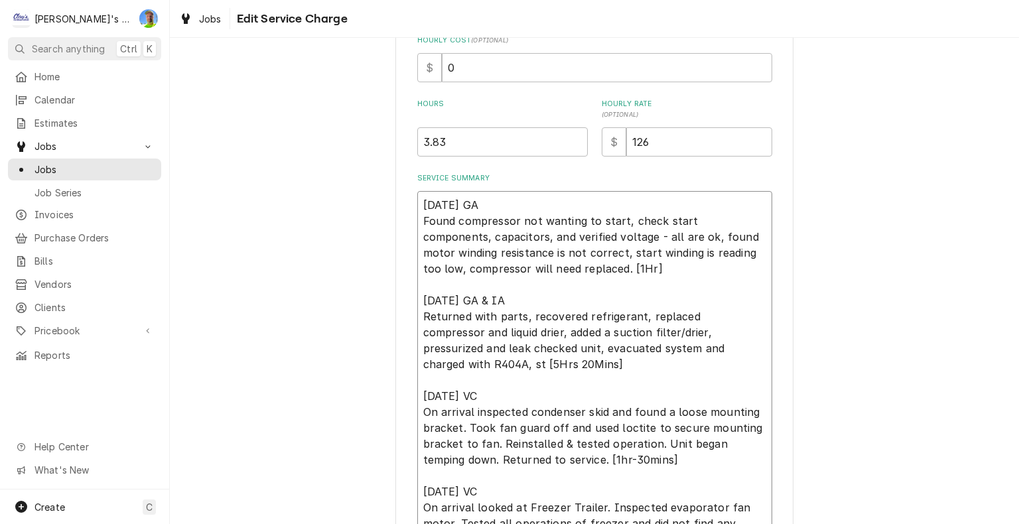
type textarea "x"
type textarea "[DATE] GA Found compressor not wanting to start, check start components, capaci…"
type textarea "x"
type textarea "[DATE] GA Found compressor not wanting to start, check start components, capaci…"
type textarea "x"
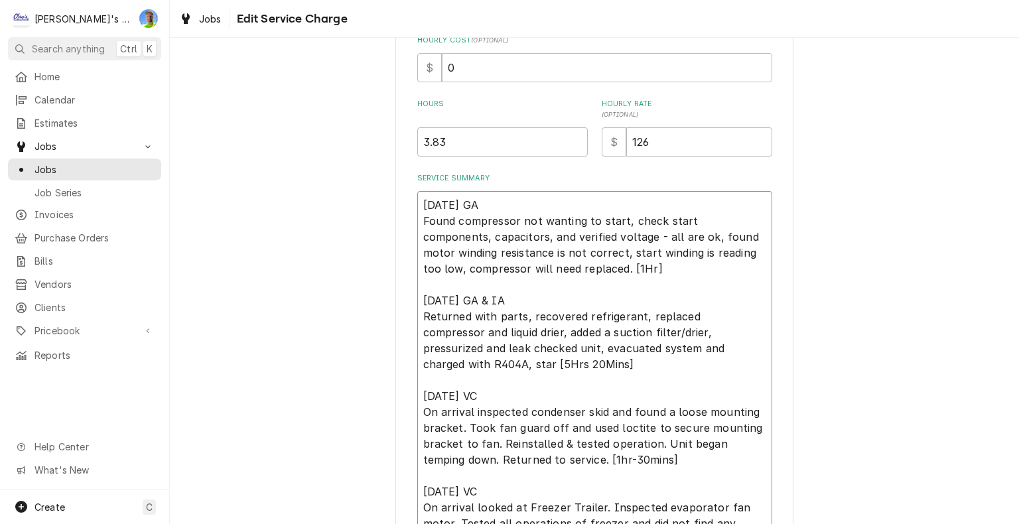
type textarea "[DATE] GA Found compressor not wanting to start, check start components, capaci…"
type textarea "x"
type textarea "[DATE] GA Found compressor not wanting to start, check start components, capaci…"
type textarea "x"
type textarea "[DATE] GA Found compressor not wanting to start, check start components, capaci…"
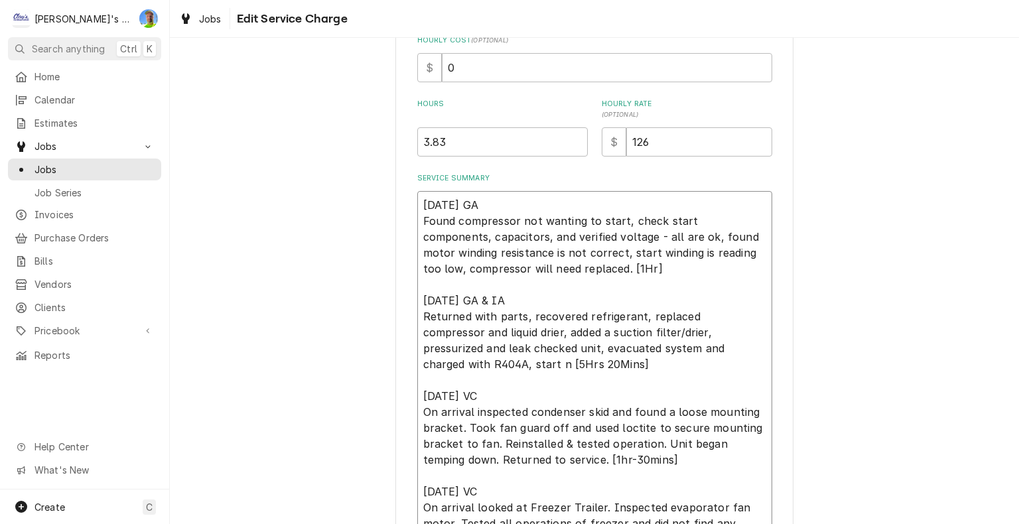
type textarea "x"
type textarea "[DATE] GA Found compressor not wanting to start, check start components, capaci…"
type textarea "x"
type textarea "[DATE] GA Found compressor not wanting to start, check start components, capaci…"
type textarea "x"
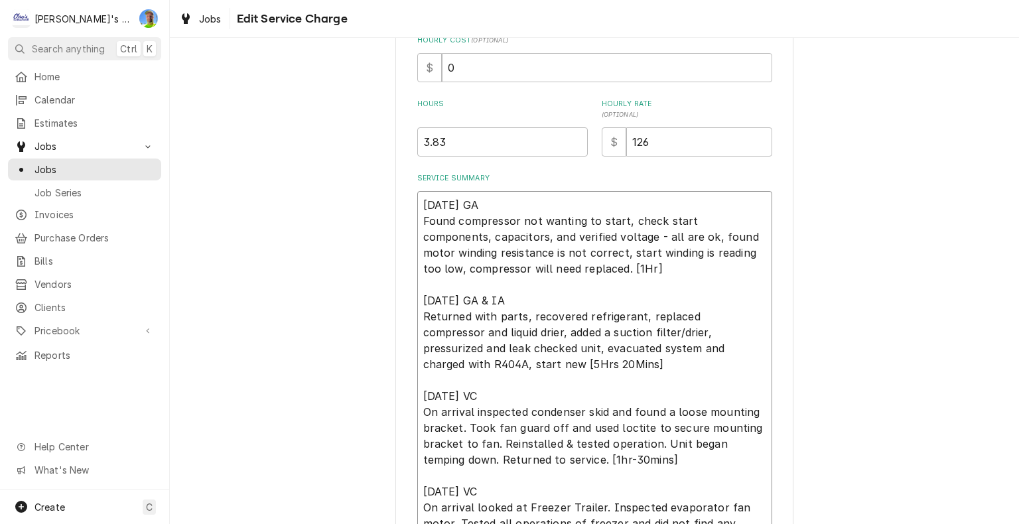
type textarea "6/2/2025 GA Found compressor not wanting to start, check start components, capa…"
type textarea "x"
type textarea "6/2/2025 GA Found compressor not wanting to start, check start components, capa…"
type textarea "x"
type textarea "6/2/2025 GA Found compressor not wanting to start, check start components, capa…"
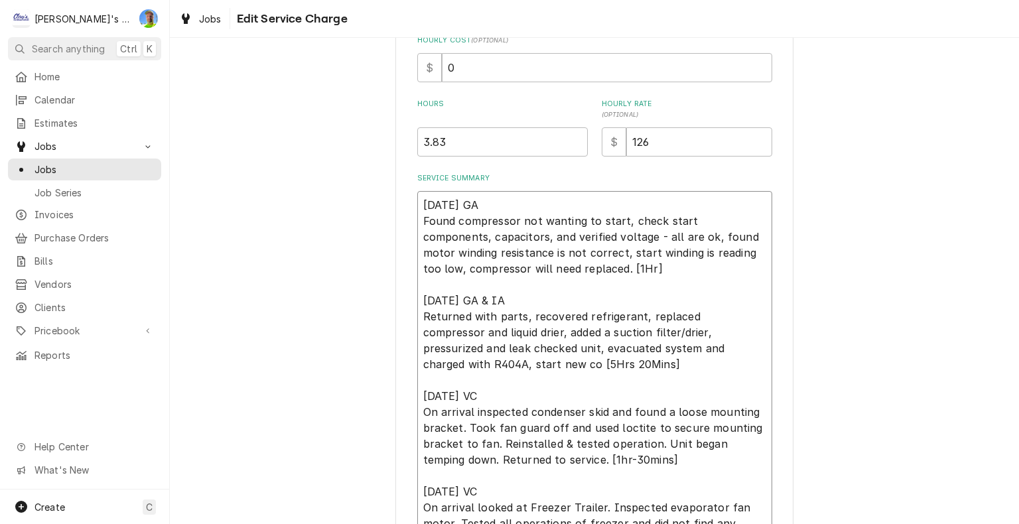
type textarea "x"
type textarea "6/2/2025 GA Found compressor not wanting to start, check start components, capa…"
type textarea "x"
type textarea "6/2/2025 GA Found compressor not wanting to start, check start components, capa…"
type textarea "x"
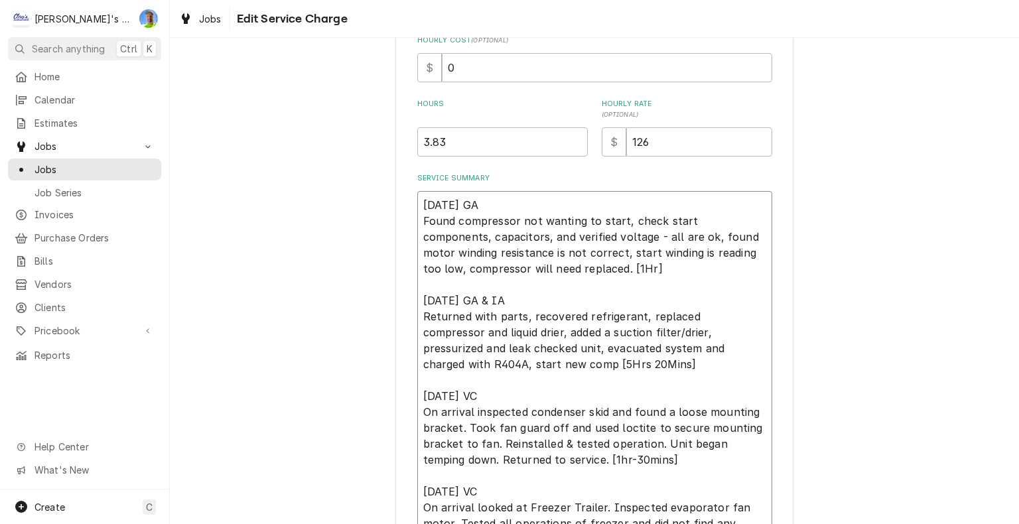
type textarea "6/2/2025 GA Found compressor not wanting to start, check start components, capa…"
type textarea "x"
type textarea "6/2/2025 GA Found compressor not wanting to start, check start components, capa…"
type textarea "x"
type textarea "6/2/2025 GA Found compressor not wanting to start, check start components, capa…"
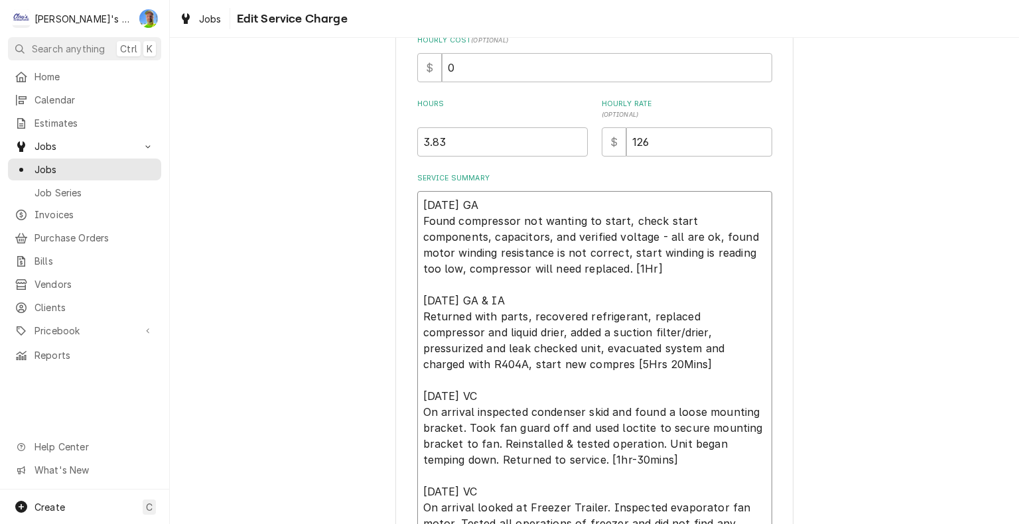
type textarea "x"
type textarea "6/2/2025 GA Found compressor not wanting to start, check start components, capa…"
type textarea "x"
type textarea "6/2/2025 GA Found compressor not wanting to start, check start components, capa…"
type textarea "x"
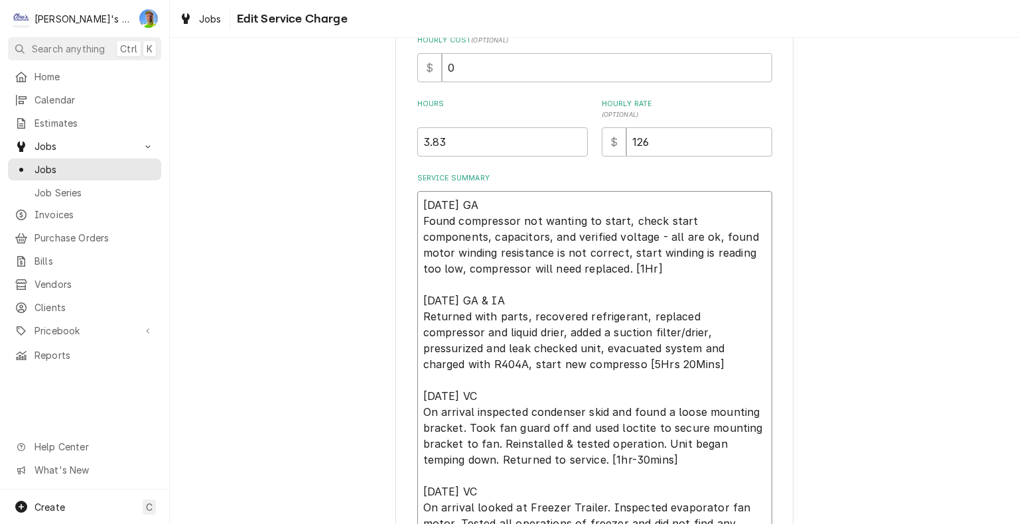
type textarea "6/2/2025 GA Found compressor not wanting to start, check start components, capa…"
type textarea "x"
type textarea "6/2/2025 GA Found compressor not wanting to start, check start components, capa…"
type textarea "x"
type textarea "6/2/2025 GA Found compressor not wanting to start, check start components, capa…"
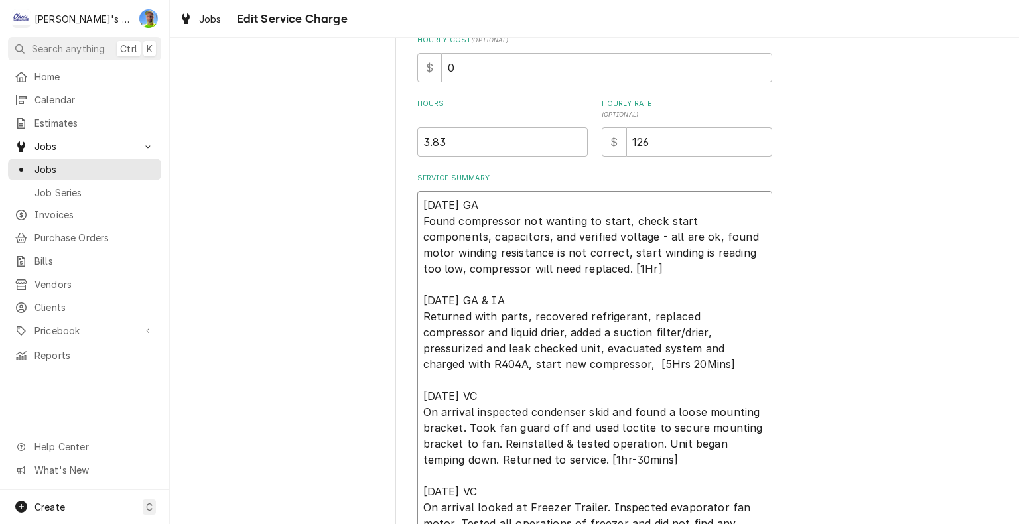
type textarea "x"
type textarea "6/2/2025 GA Found compressor not wanting to start, check start components, capa…"
type textarea "x"
type textarea "6/2/2025 GA Found compressor not wanting to start, check start components, capa…"
type textarea "x"
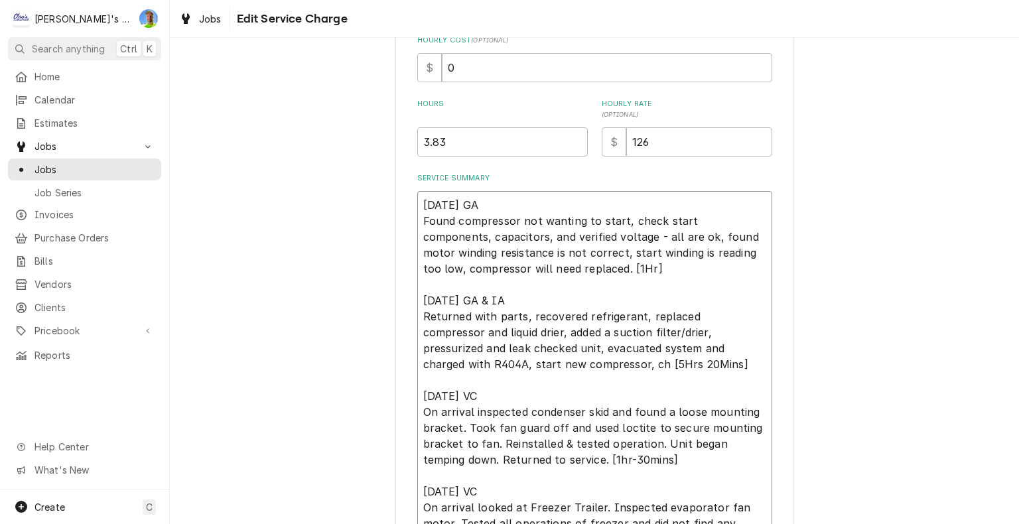
type textarea "6/2/2025 GA Found compressor not wanting to start, check start components, capa…"
type textarea "x"
type textarea "6/2/2025 GA Found compressor not wanting to start, check start components, capa…"
type textarea "x"
type textarea "6/2/2025 GA Found compressor not wanting to start, check start components, capa…"
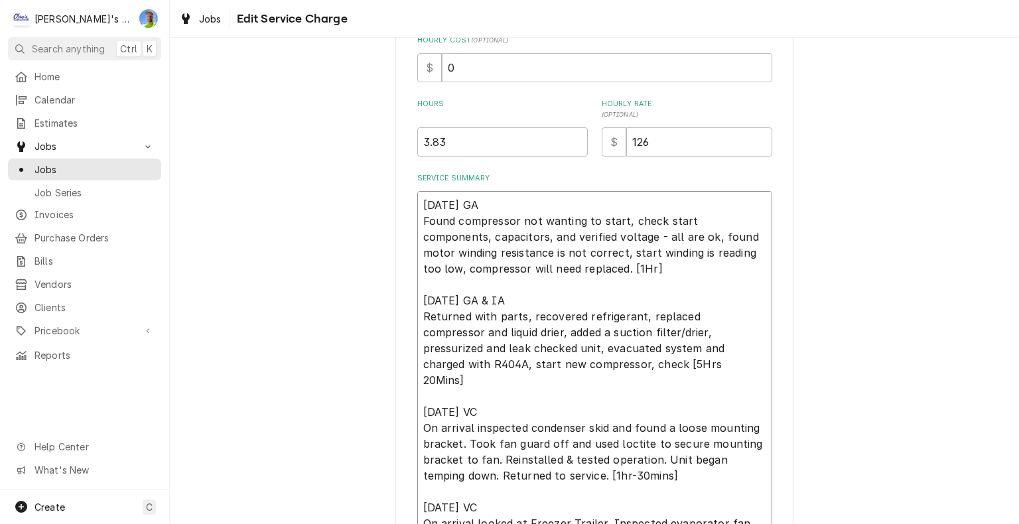
type textarea "x"
type textarea "6/2/2025 GA Found compressor not wanting to start, check start components, capa…"
type textarea "x"
type textarea "6/2/2025 GA Found compressor not wanting to start, check start components, capa…"
type textarea "x"
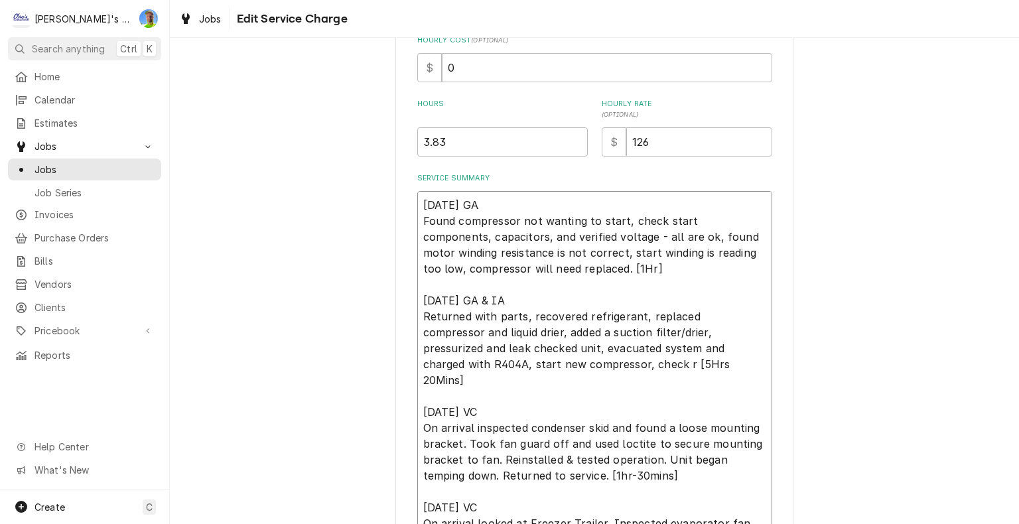
type textarea "6/2/2025 GA Found compressor not wanting to start, check start components, capa…"
type textarea "x"
type textarea "6/2/2025 GA Found compressor not wanting to start, check start components, capa…"
type textarea "x"
type textarea "6/2/2025 GA Found compressor not wanting to start, check start components, capa…"
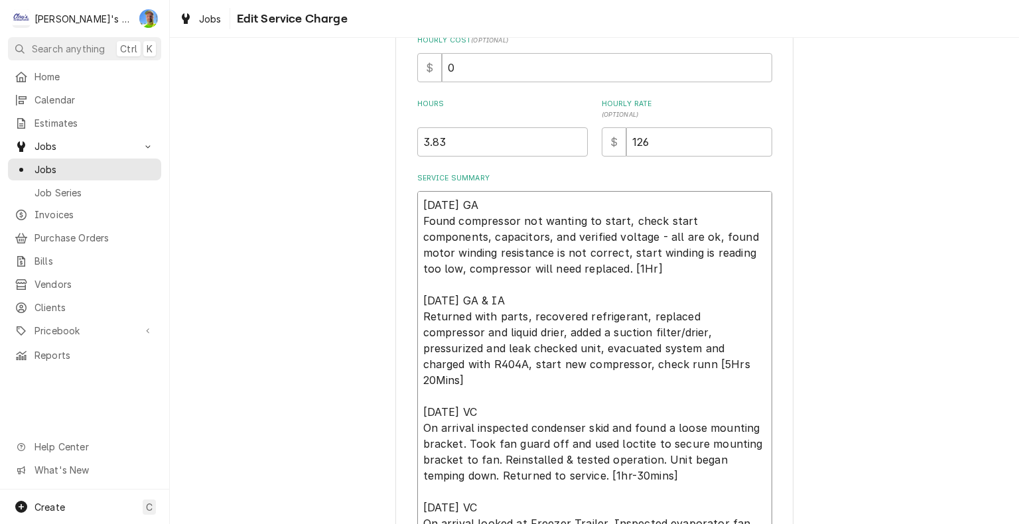
type textarea "x"
type textarea "6/2/2025 GA Found compressor not wanting to start, check start components, capa…"
type textarea "x"
type textarea "6/2/2025 GA Found compressor not wanting to start, check start components, capa…"
type textarea "x"
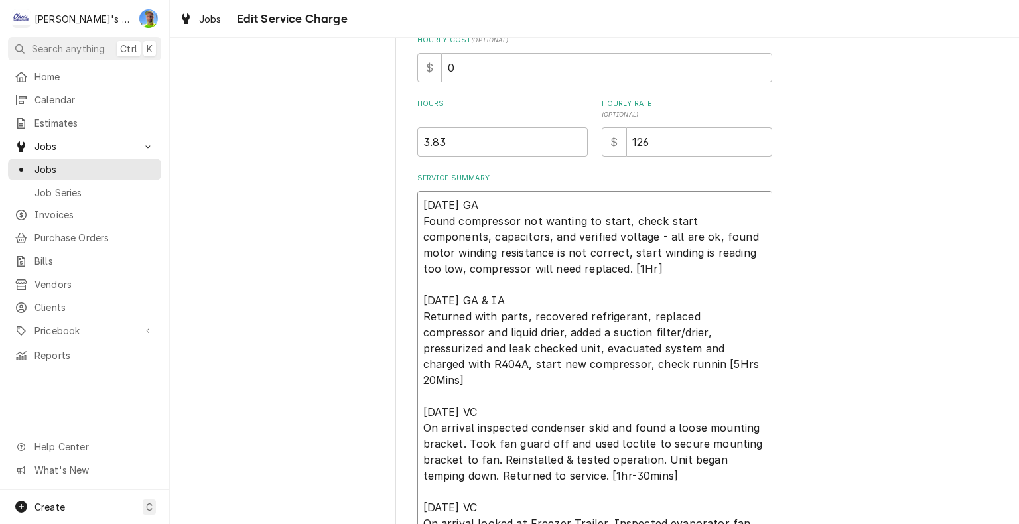
type textarea "6/2/2025 GA Found compressor not wanting to start, check start components, capa…"
type textarea "x"
type textarea "6/2/2025 GA Found compressor not wanting to start, check start components, capa…"
type textarea "x"
type textarea "6/2/2025 GA Found compressor not wanting to start, check start components, capa…"
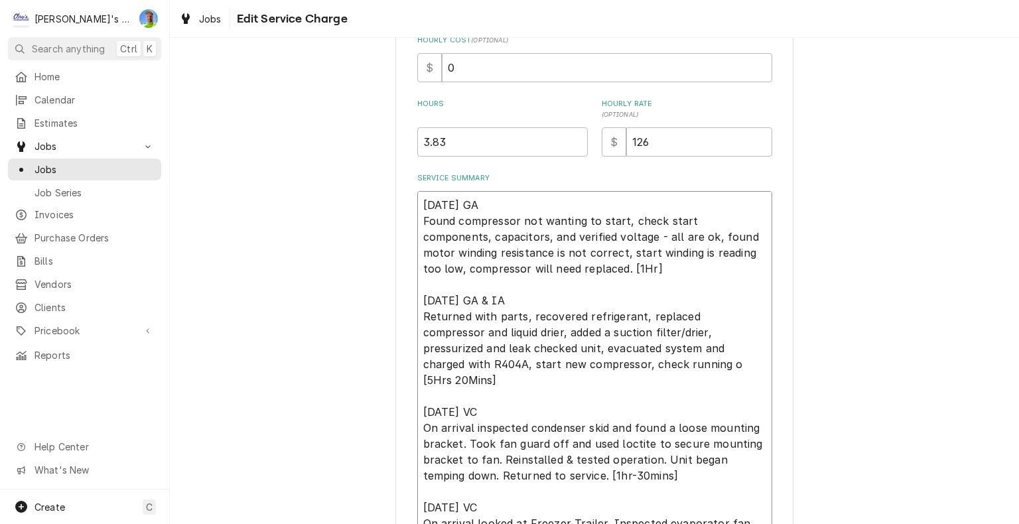
type textarea "x"
type textarea "6/2/2025 GA Found compressor not wanting to start, check start components, capa…"
type textarea "x"
type textarea "6/2/2025 GA Found compressor not wanting to start, check start components, capa…"
type textarea "x"
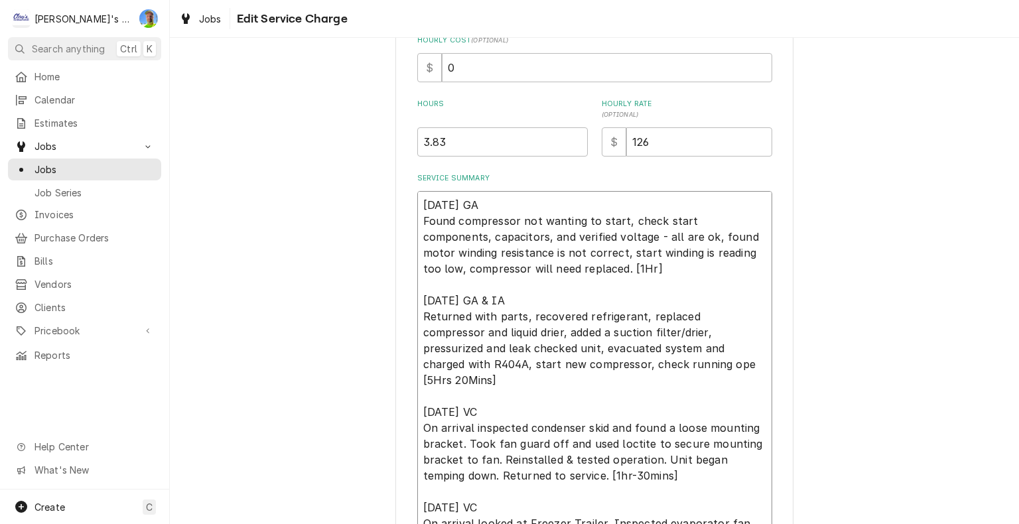
type textarea "6/2/2025 GA Found compressor not wanting to start, check start components, capa…"
type textarea "x"
type textarea "6/2/2025 GA Found compressor not wanting to start, check start components, capa…"
type textarea "x"
type textarea "6/2/2025 GA Found compressor not wanting to start, check start components, capa…"
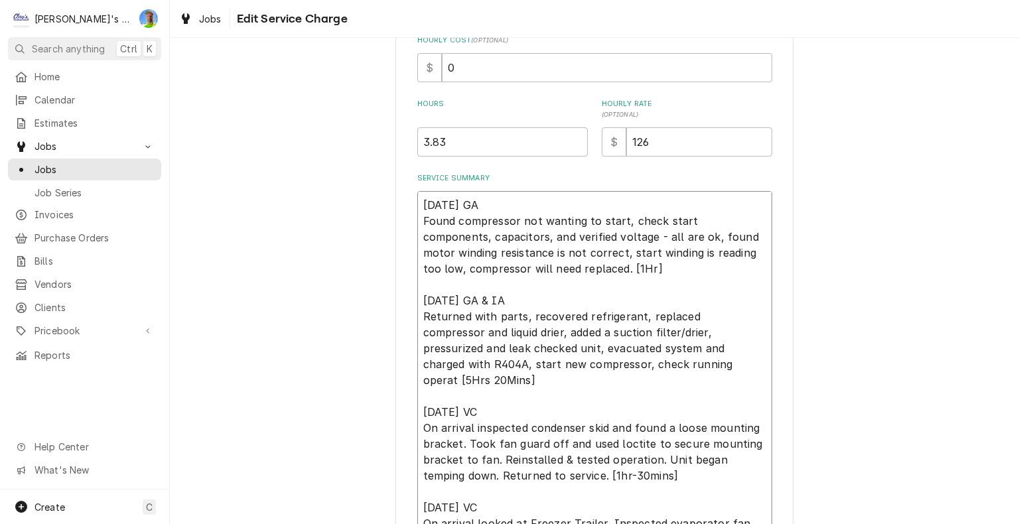
type textarea "x"
type textarea "6/2/2025 GA Found compressor not wanting to start, check start components, capa…"
type textarea "x"
type textarea "6/2/2025 GA Found compressor not wanting to start, check start components, capa…"
type textarea "x"
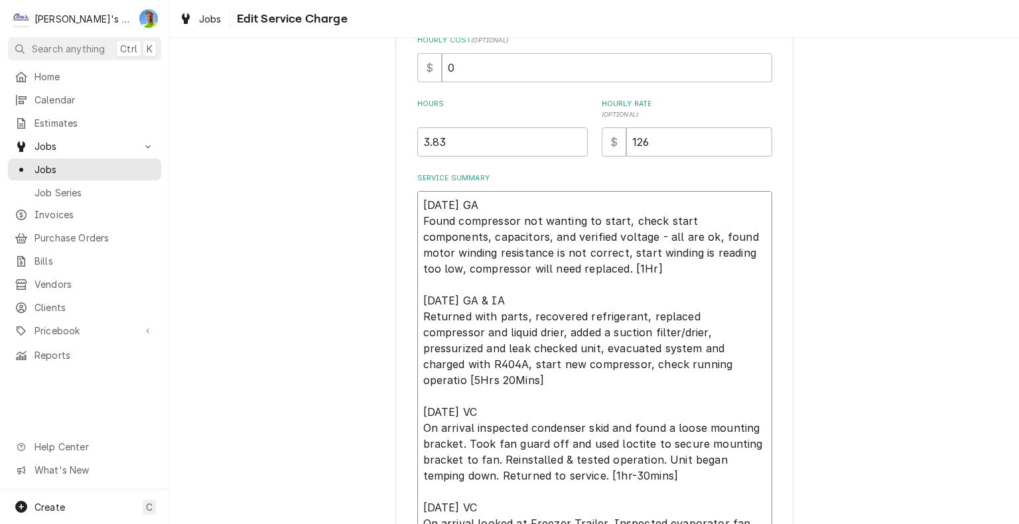
type textarea "6/2/2025 GA Found compressor not wanting to start, check start components, capa…"
type textarea "x"
type textarea "6/2/2025 GA Found compressor not wanting to start, check start components, capa…"
type textarea "x"
type textarea "6/2/2025 GA Found compressor not wanting to start, check start components, capa…"
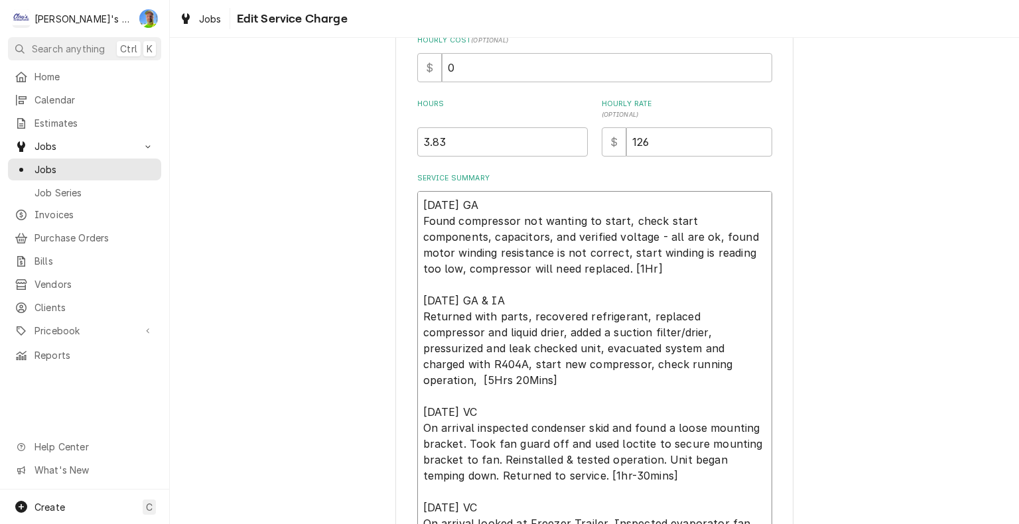
type textarea "x"
type textarea "6/2/2025 GA Found compressor not wanting to start, check start components, capa…"
type textarea "x"
type textarea "6/2/2025 GA Found compressor not wanting to start, check start components, capa…"
type textarea "x"
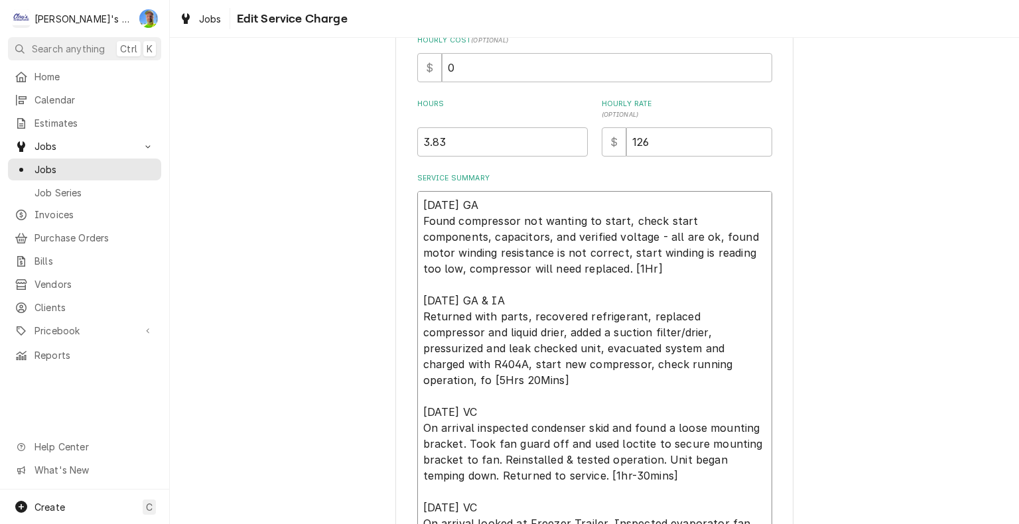
type textarea "6/2/2025 GA Found compressor not wanting to start, check start components, capa…"
type textarea "x"
type textarea "6/2/2025 GA Found compressor not wanting to start, check start components, capa…"
type textarea "x"
type textarea "6/2/2025 GA Found compressor not wanting to start, check start components, capa…"
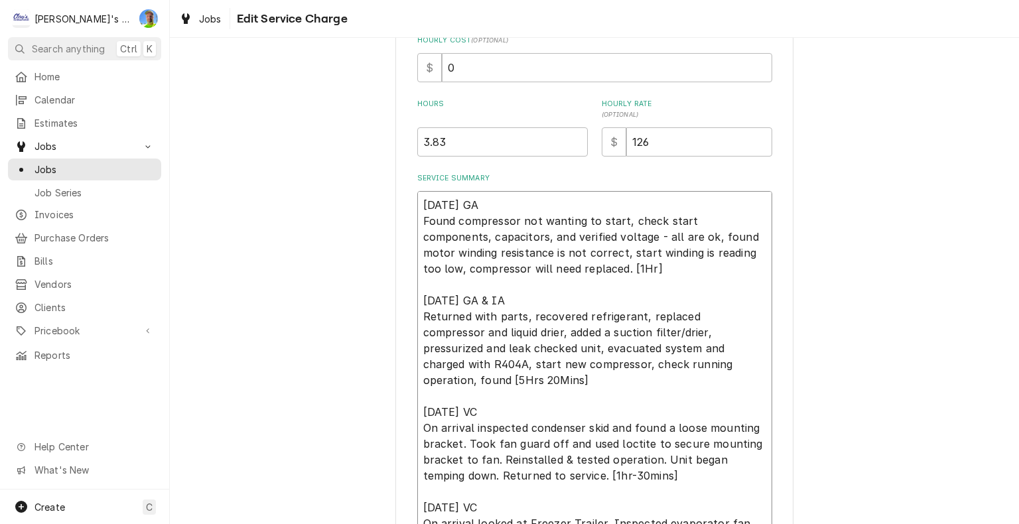
type textarea "x"
type textarea "6/2/2025 GA Found compressor not wanting to start, check start components, capa…"
type textarea "x"
type textarea "6/2/2025 GA Found compressor not wanting to start, check start components, capa…"
type textarea "x"
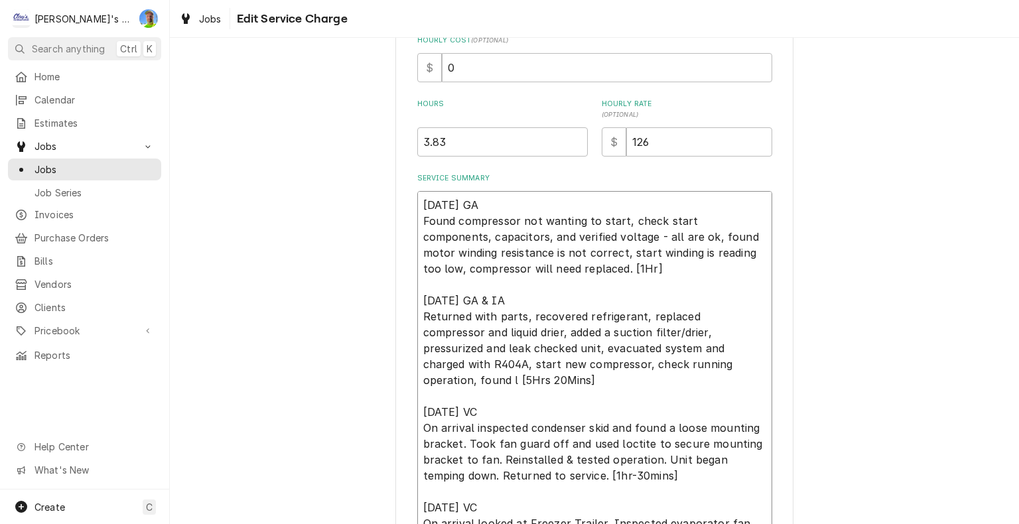
type textarea "6/2/2025 GA Found compressor not wanting to start, check start components, capa…"
type textarea "x"
type textarea "6/2/2025 GA Found compressor not wanting to start, check start components, capa…"
type textarea "x"
type textarea "6/2/2025 GA Found compressor not wanting to start, check start components, capa…"
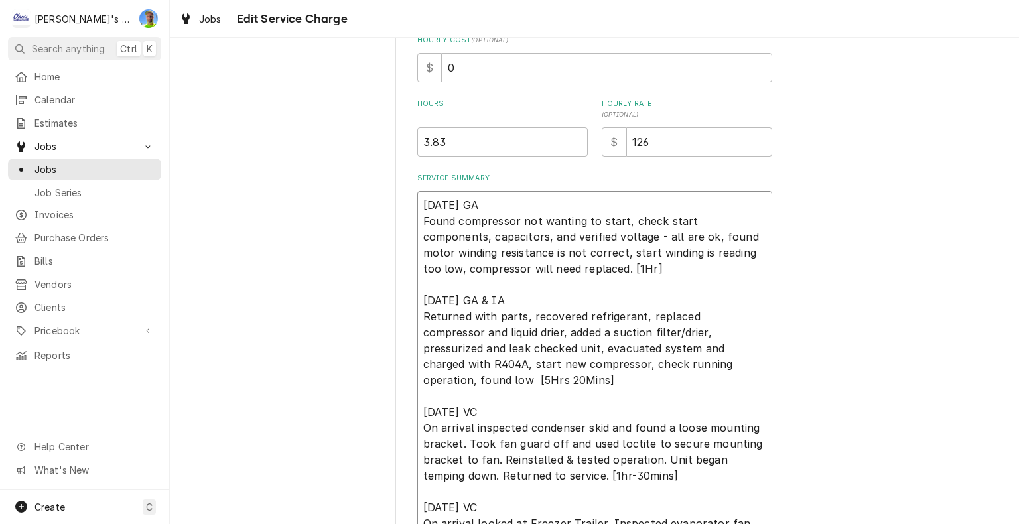
type textarea "x"
type textarea "6/2/2025 GA Found compressor not wanting to start, check start components, capa…"
type textarea "x"
type textarea "6/2/2025 GA Found compressor not wanting to start, check start components, capa…"
type textarea "x"
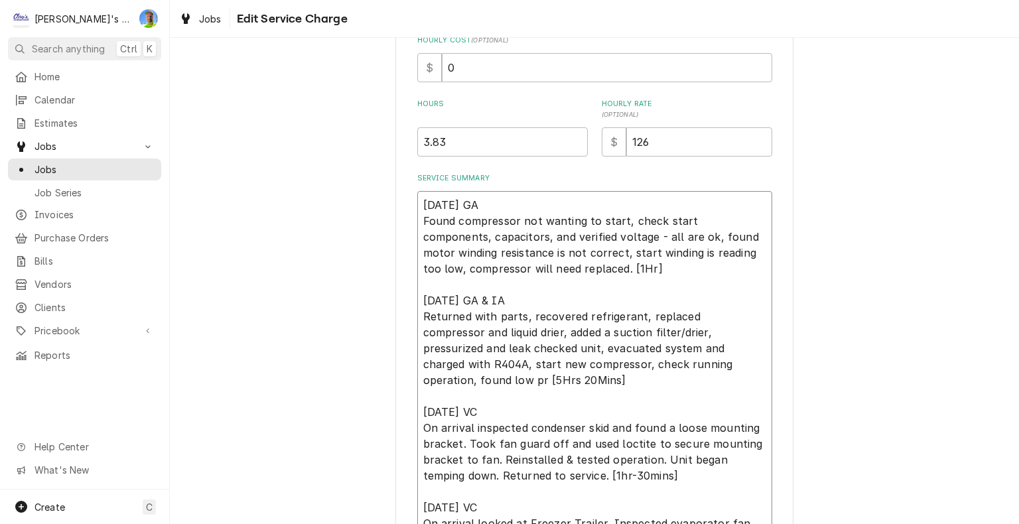
type textarea "6/2/2025 GA Found compressor not wanting to start, check start components, capa…"
type textarea "x"
type textarea "6/2/2025 GA Found compressor not wanting to start, check start components, capa…"
type textarea "x"
type textarea "6/2/2025 GA Found compressor not wanting to start, check start components, capa…"
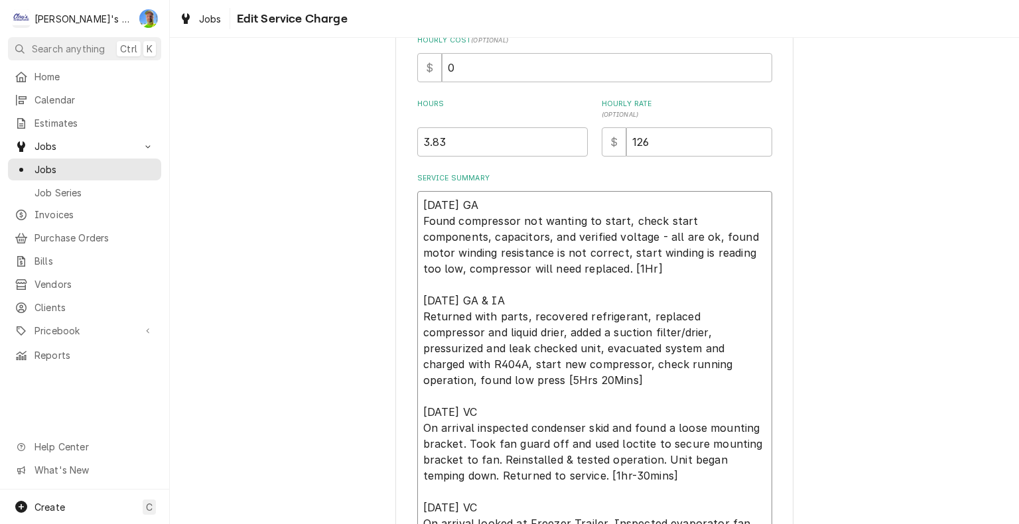
type textarea "x"
type textarea "6/2/2025 GA Found compressor not wanting to start, check start components, capa…"
type textarea "x"
type textarea "6/2/2025 GA Found compressor not wanting to start, check start components, capa…"
type textarea "x"
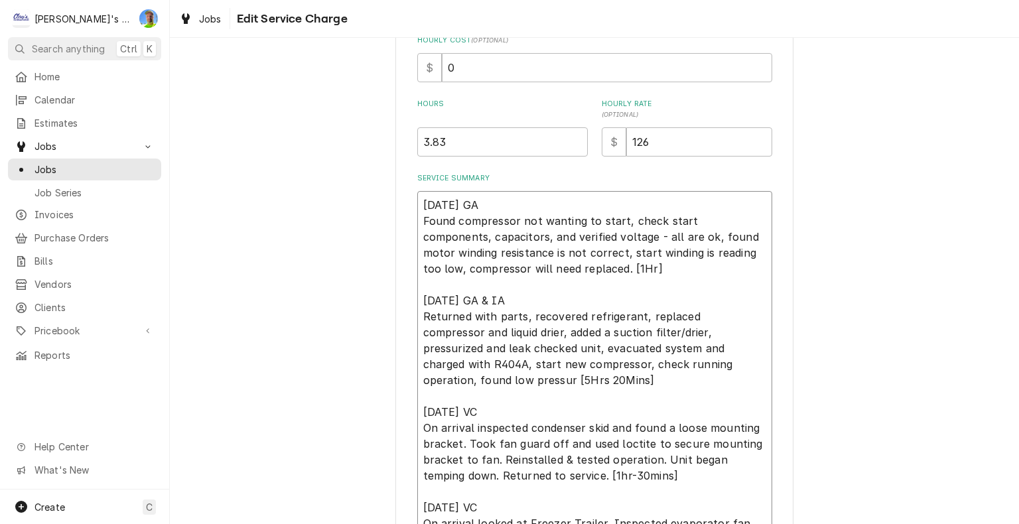
type textarea "6/2/2025 GA Found compressor not wanting to start, check start components, capa…"
type textarea "x"
type textarea "6/2/2025 GA Found compressor not wanting to start, check start components, capa…"
type textarea "x"
type textarea "6/2/2025 GA Found compressor not wanting to start, check start components, capa…"
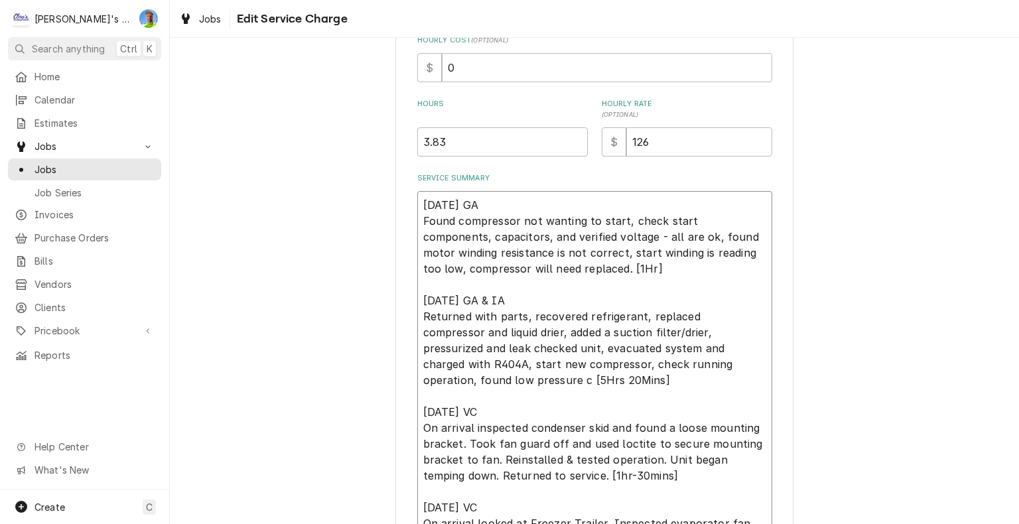
type textarea "x"
type textarea "6/2/2025 GA Found compressor not wanting to start, check start components, capa…"
type textarea "x"
type textarea "6/2/2025 GA Found compressor not wanting to start, check start components, capa…"
type textarea "x"
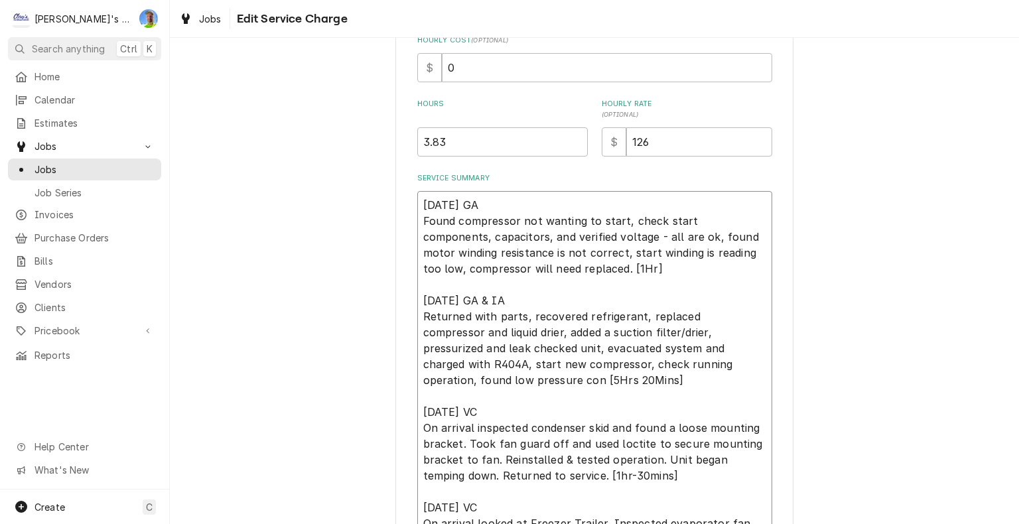
type textarea "6/2/2025 GA Found compressor not wanting to start, check start components, capa…"
type textarea "x"
type textarea "6/2/2025 GA Found compressor not wanting to start, check start components, capa…"
type textarea "x"
type textarea "6/2/2025 GA Found compressor not wanting to start, check start components, capa…"
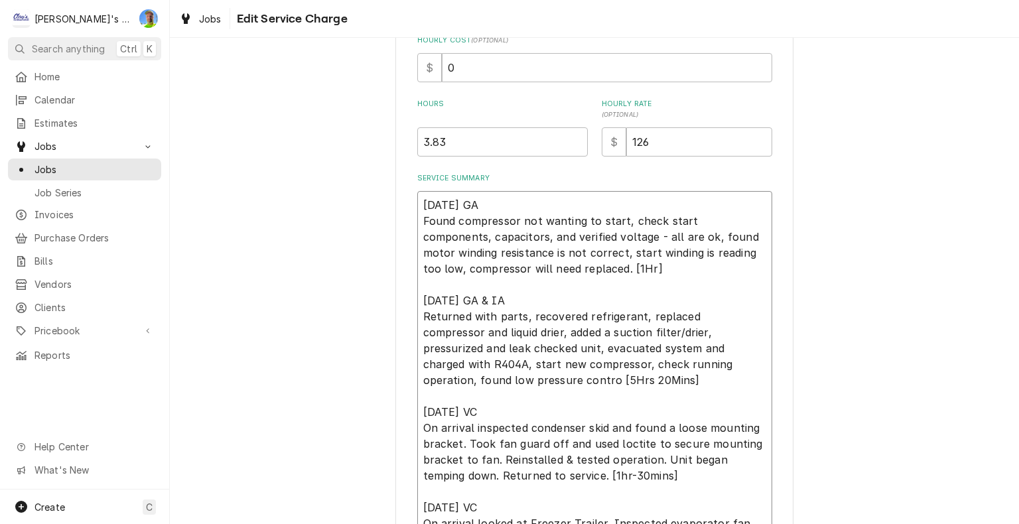
type textarea "x"
type textarea "6/2/2025 GA Found compressor not wanting to start, check start components, capa…"
type textarea "x"
type textarea "6/2/2025 GA Found compressor not wanting to start, check start components, capa…"
type textarea "x"
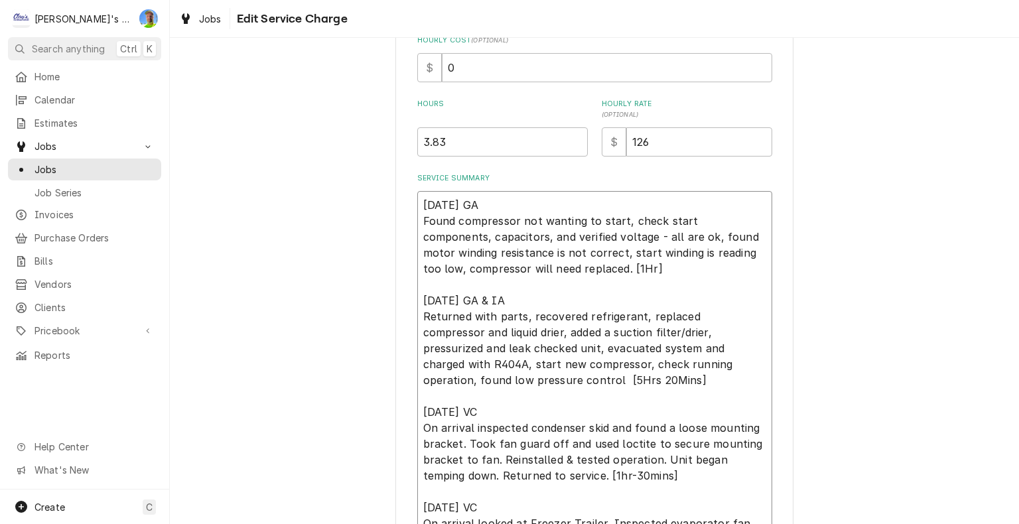
type textarea "6/2/2025 GA Found compressor not wanting to start, check start components, capa…"
type textarea "x"
type textarea "6/2/2025 GA Found compressor not wanting to start, check start components, capa…"
type textarea "x"
type textarea "6/2/2025 GA Found compressor not wanting to start, check start components, capa…"
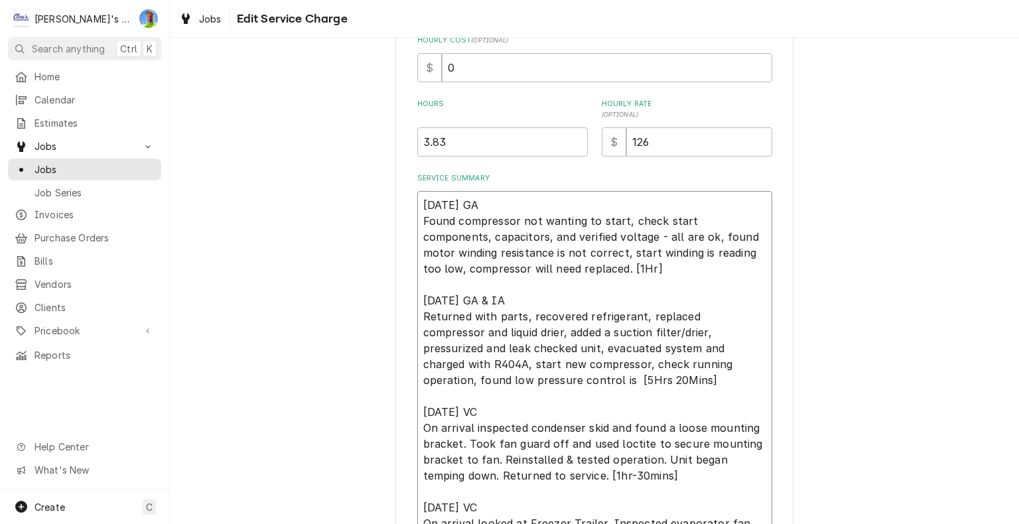
type textarea "x"
type textarea "6/2/2025 GA Found compressor not wanting to start, check start components, capa…"
type textarea "x"
type textarea "6/2/2025 GA Found compressor not wanting to start, check start components, capa…"
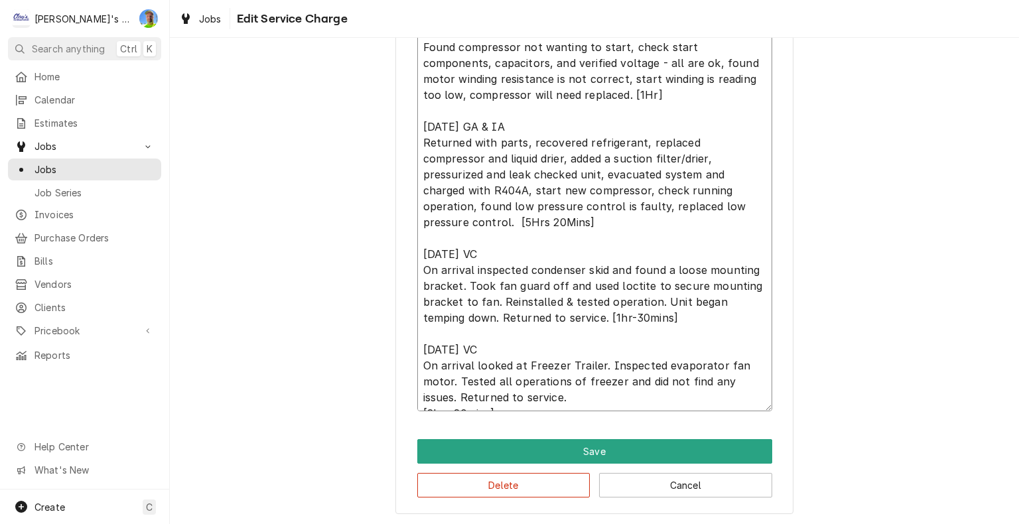
scroll to position [439, 0]
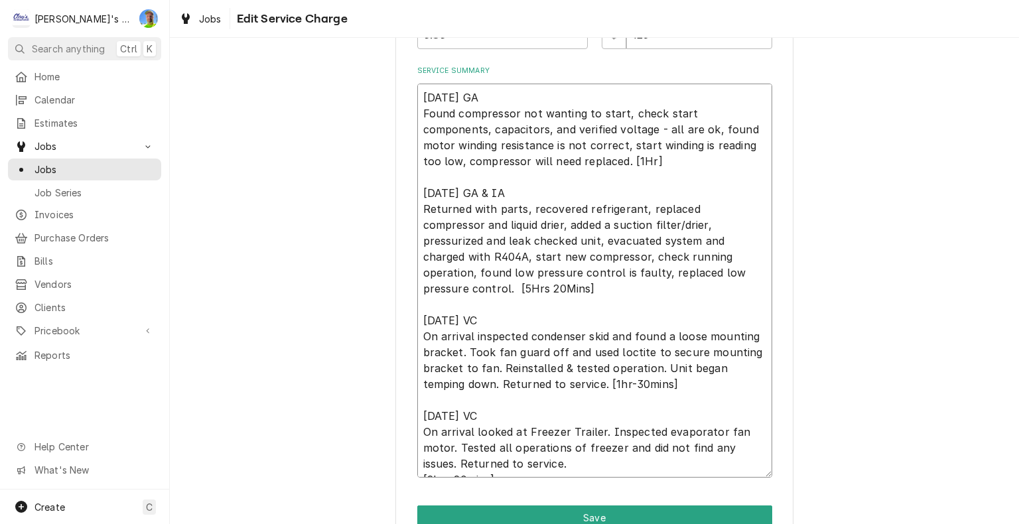
click at [525, 444] on textarea "6/2/2025 GA Found compressor not wanting to start, check start components, capa…" at bounding box center [594, 281] width 355 height 394
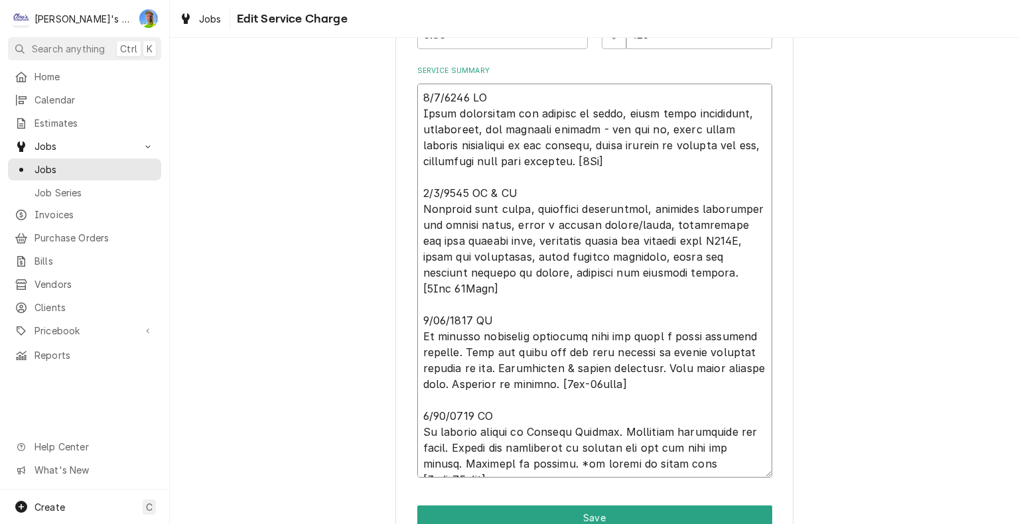
click at [505, 464] on textarea "Service Summary" at bounding box center [594, 281] width 355 height 394
click at [525, 447] on textarea "Service Summary" at bounding box center [594, 281] width 355 height 394
drag, startPoint x: 525, startPoint y: 447, endPoint x: 659, endPoint y: 448, distance: 134.0
click at [660, 448] on textarea "Service Summary" at bounding box center [594, 281] width 355 height 394
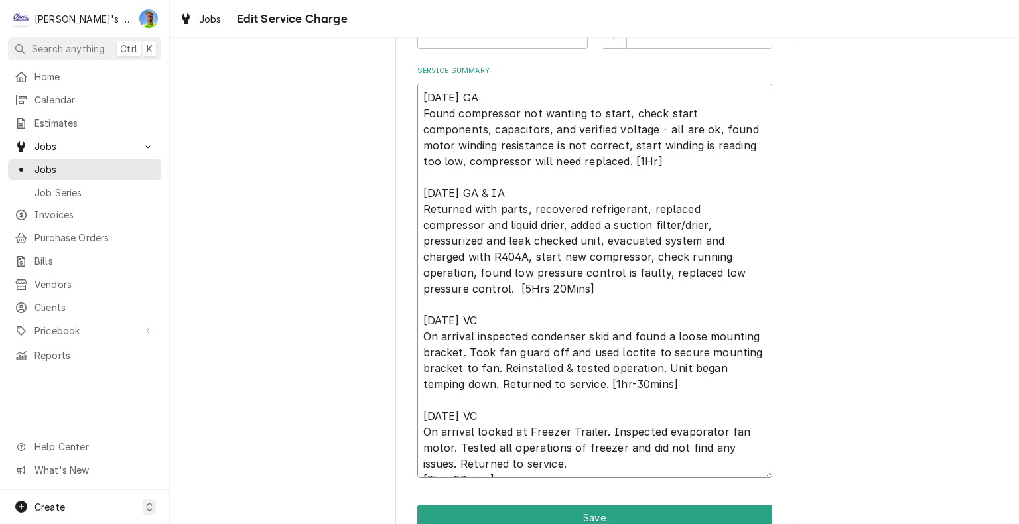
click at [505, 465] on textarea "6/2/2025 GA Found compressor not wanting to start, check start components, capa…" at bounding box center [594, 281] width 355 height 394
drag, startPoint x: 418, startPoint y: 462, endPoint x: 474, endPoint y: 465, distance: 55.8
click at [419, 462] on textarea "6/2/2025 GA Found compressor not wanting to start, check start components, capa…" at bounding box center [594, 281] width 355 height 394
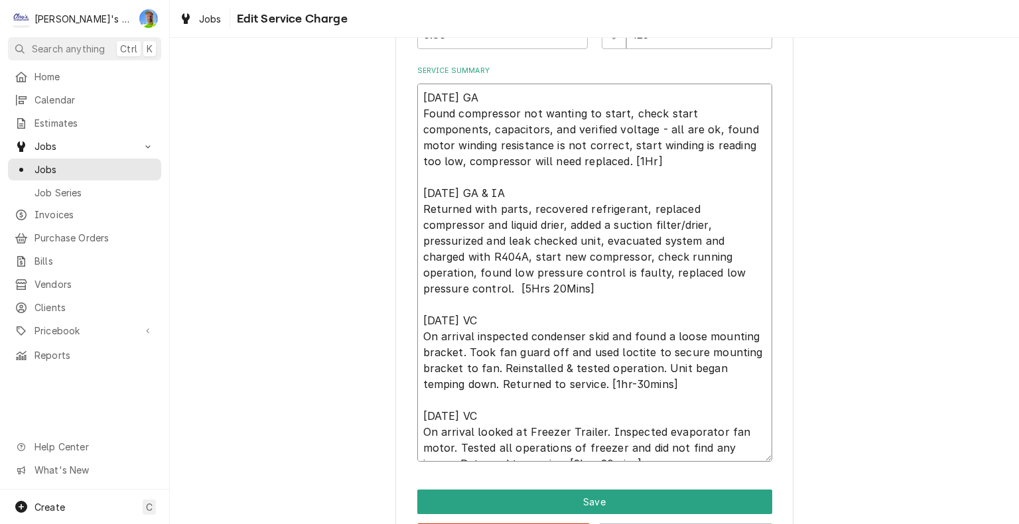
click at [611, 449] on textarea "6/2/2025 GA Found compressor not wanting to start, check start components, capa…" at bounding box center [594, 273] width 355 height 378
paste textarea "*we looked at wrong unit"
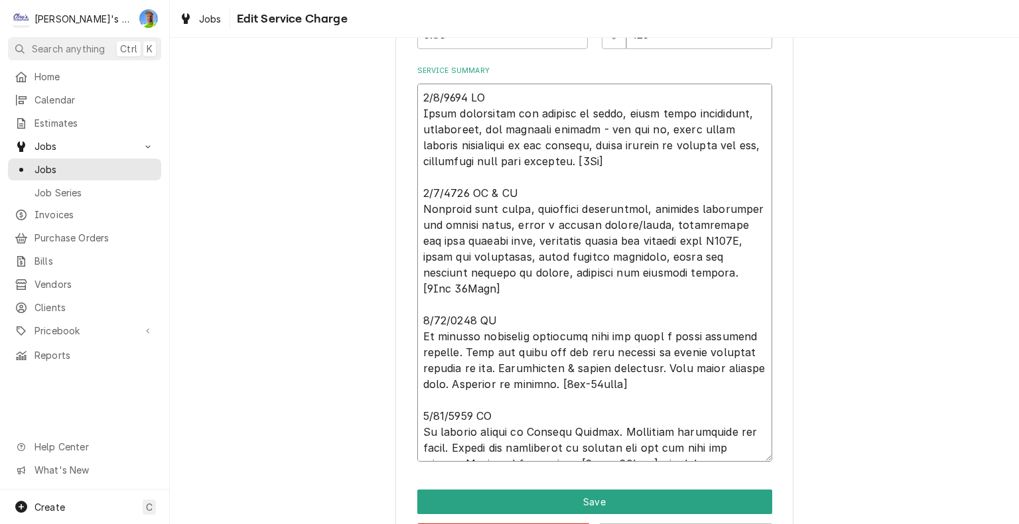
click at [616, 447] on textarea "Service Summary" at bounding box center [594, 273] width 355 height 378
click at [732, 449] on textarea "Service Summary" at bounding box center [594, 273] width 355 height 378
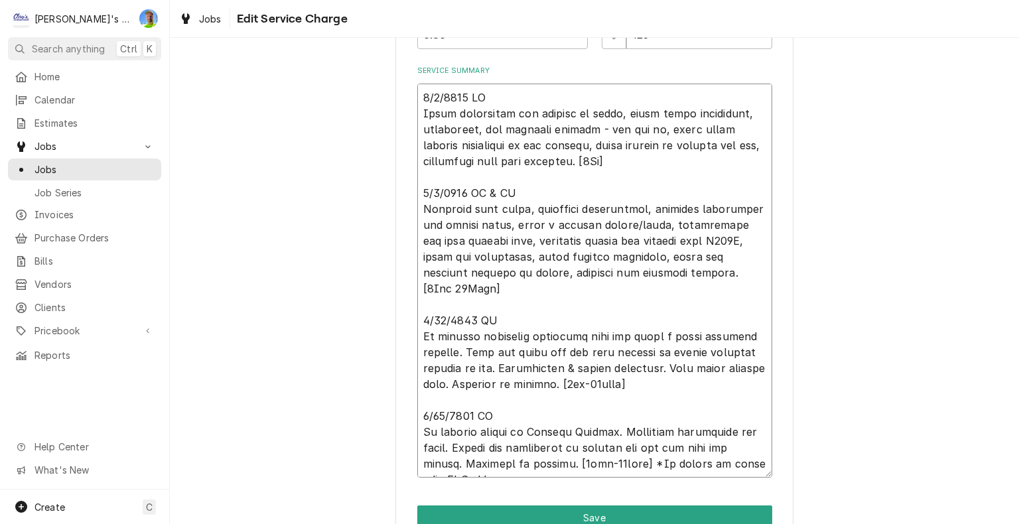
scroll to position [373, 0]
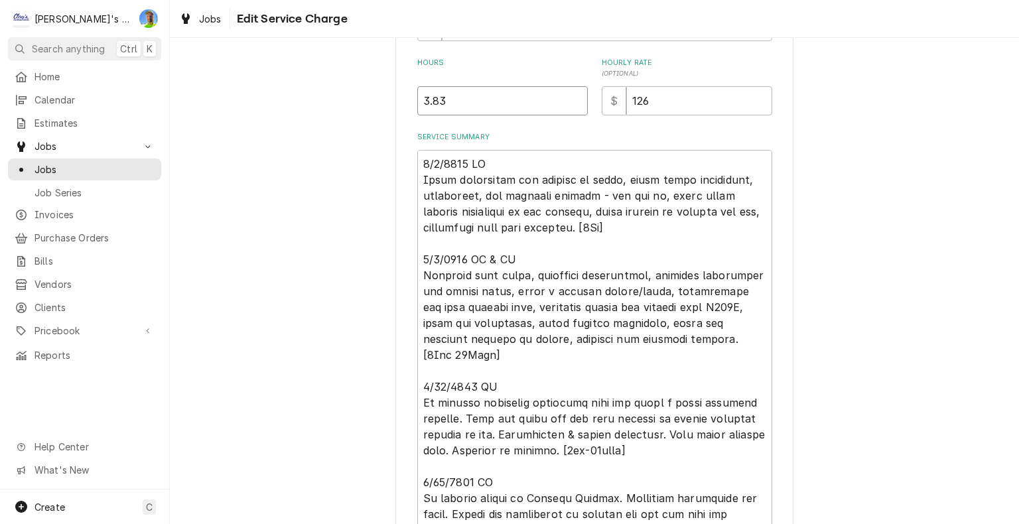
click at [448, 96] on input "3.83" at bounding box center [502, 100] width 170 height 29
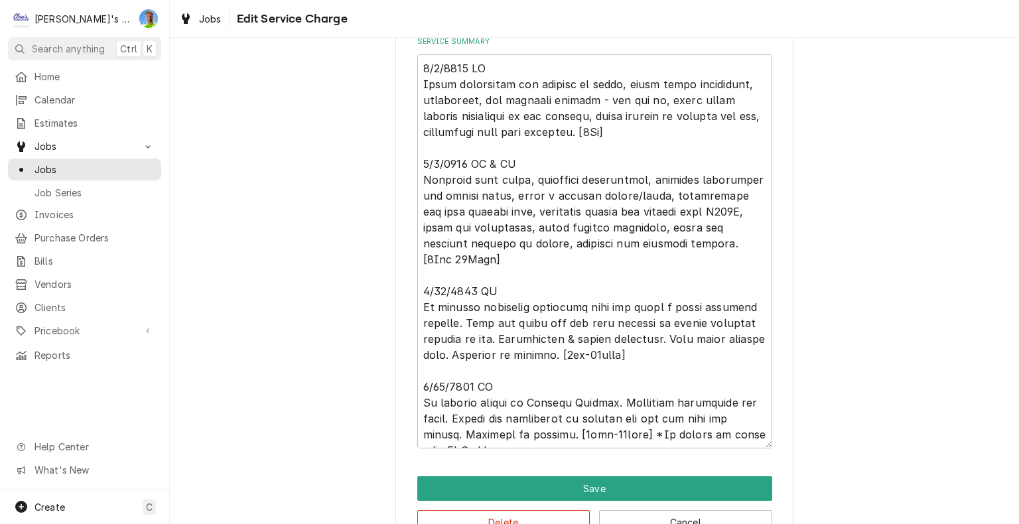
scroll to position [505, 0]
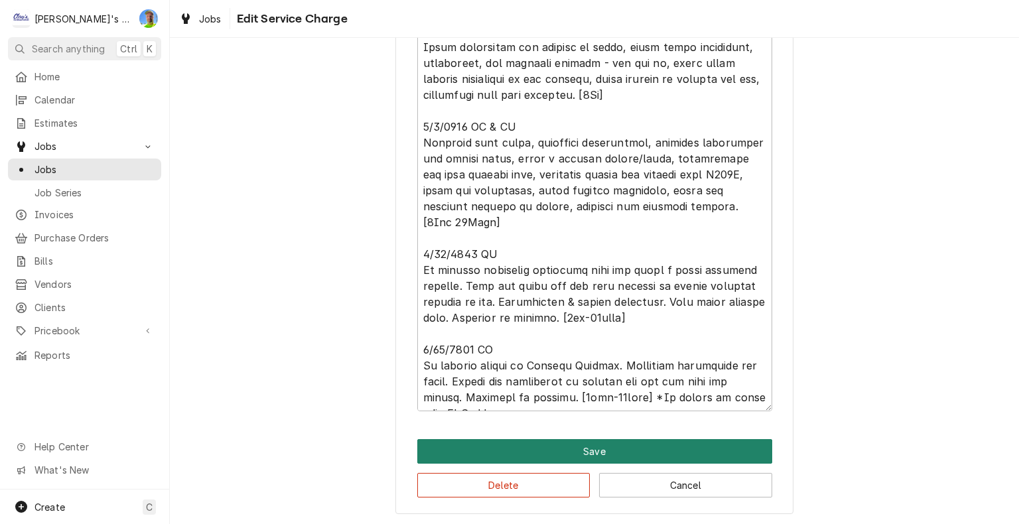
click at [730, 451] on button "Save" at bounding box center [594, 451] width 355 height 25
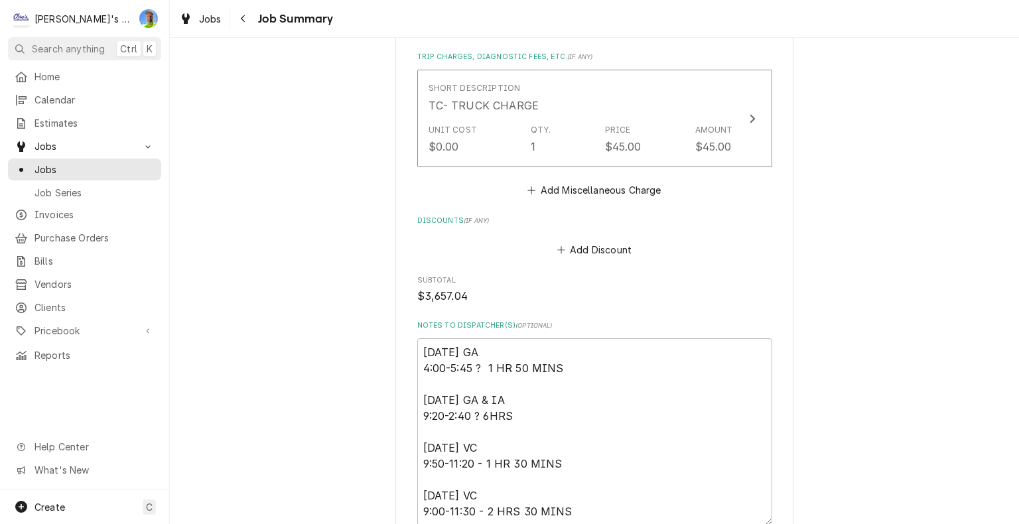
scroll to position [1791, 0]
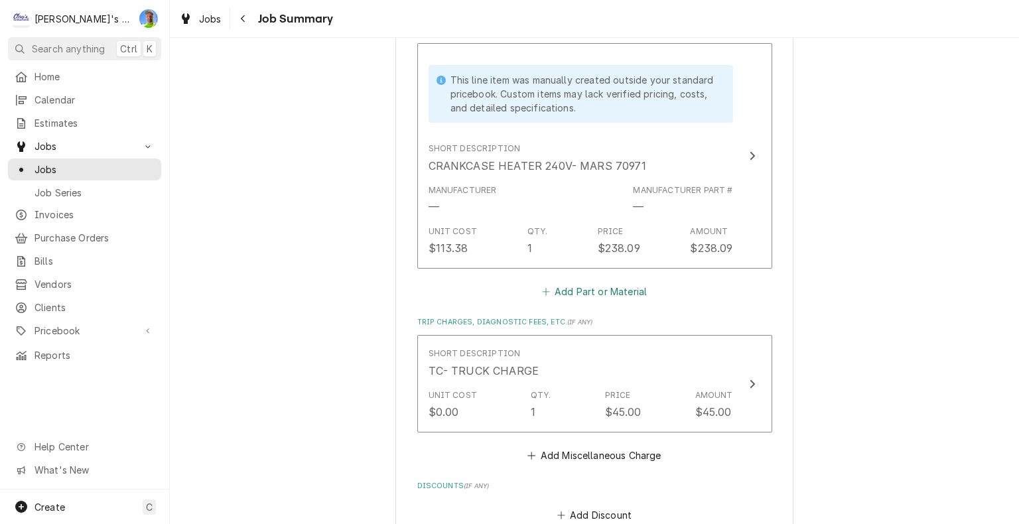
click at [586, 288] on button "Add Part or Material" at bounding box center [593, 292] width 109 height 19
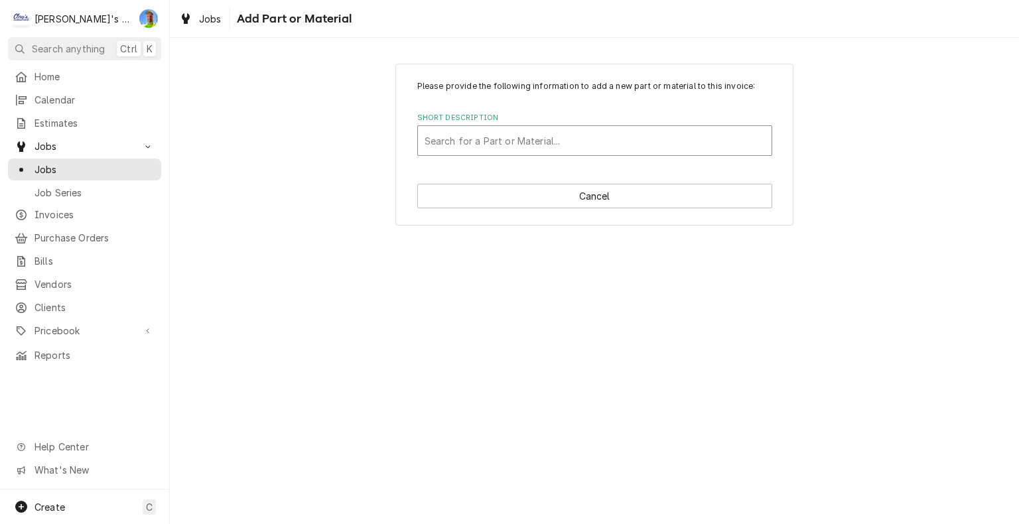
click at [518, 145] on div "Short Description" at bounding box center [594, 141] width 340 height 24
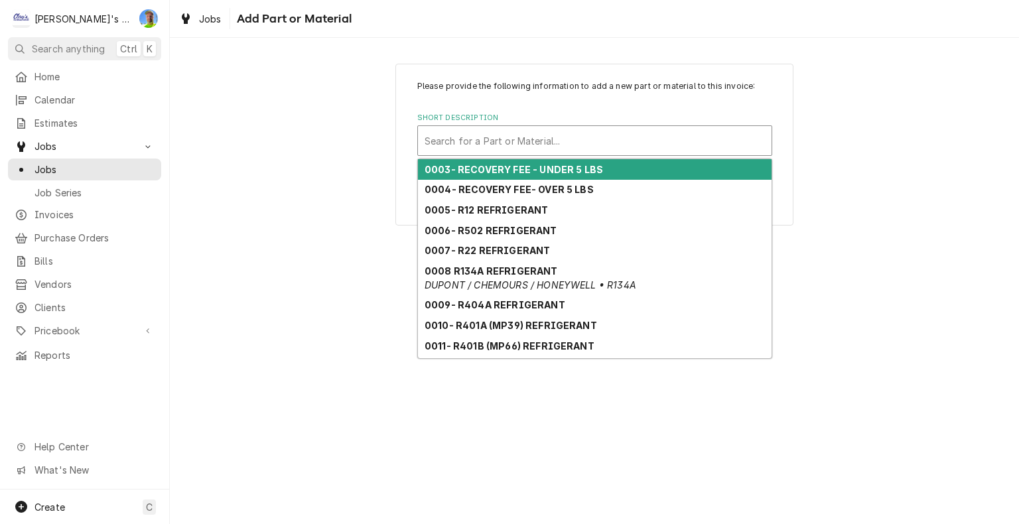
click at [531, 164] on strong "0003- RECOVERY FEE - UNDER 5 LBS" at bounding box center [513, 169] width 178 height 11
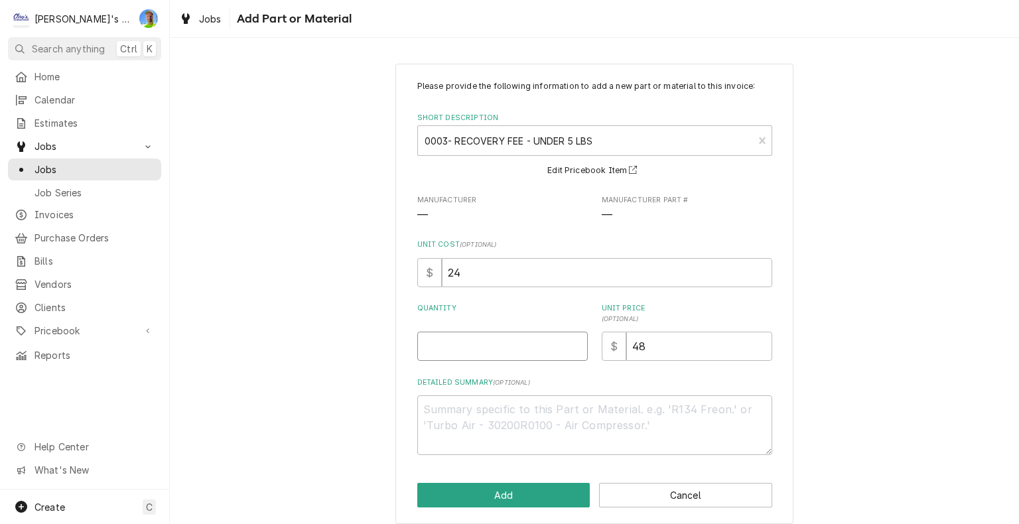
click at [495, 340] on input "Quantity" at bounding box center [502, 346] width 170 height 29
click at [515, 491] on button "Add" at bounding box center [503, 495] width 173 height 25
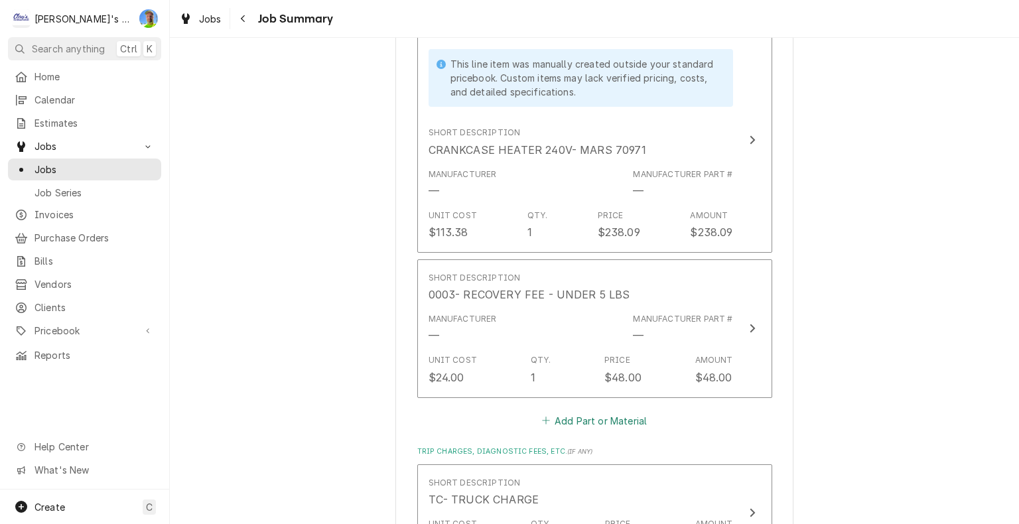
click at [549, 415] on button "Add Part or Material" at bounding box center [593, 420] width 109 height 19
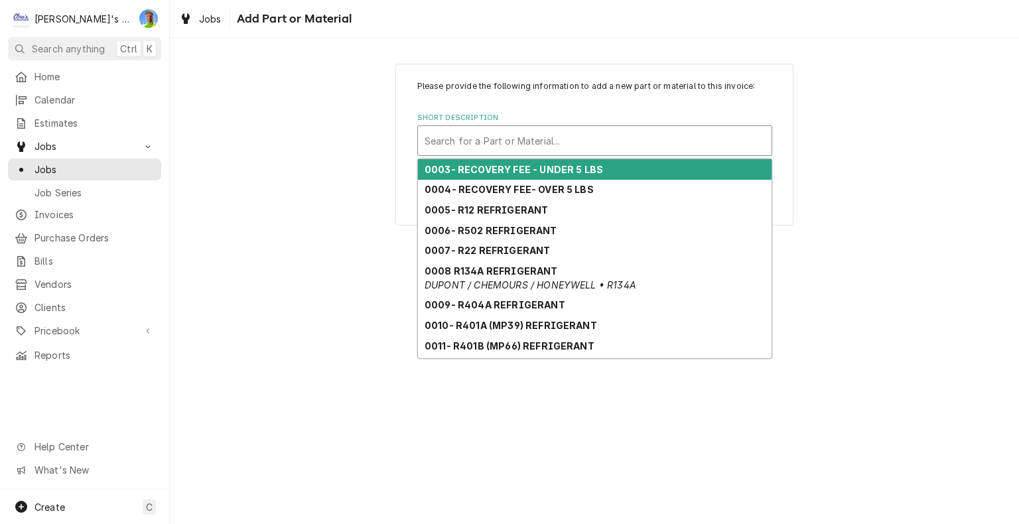
click at [488, 142] on div "Short Description" at bounding box center [594, 141] width 340 height 24
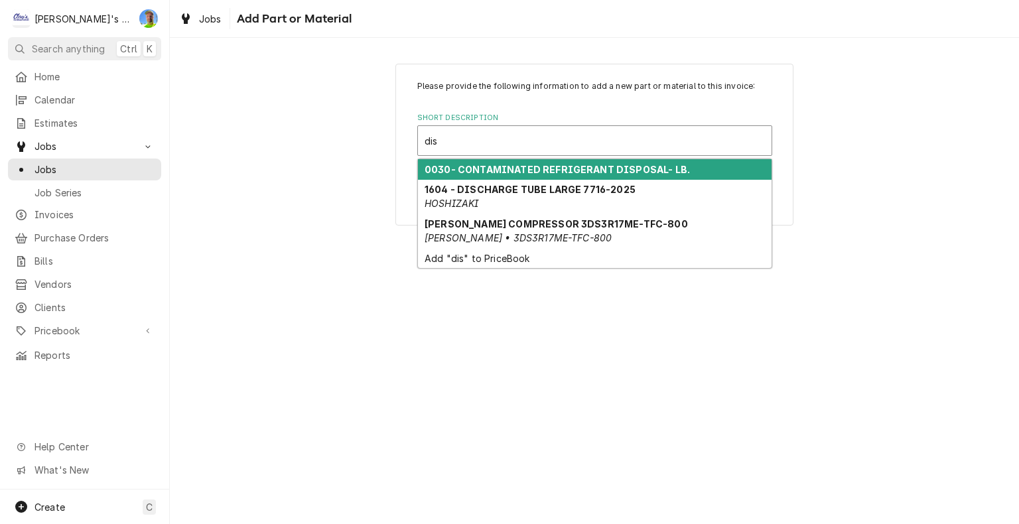
click at [492, 167] on strong "0030- CONTAMINATED REFRIGERANT DISPOSAL- LB." at bounding box center [556, 169] width 265 height 11
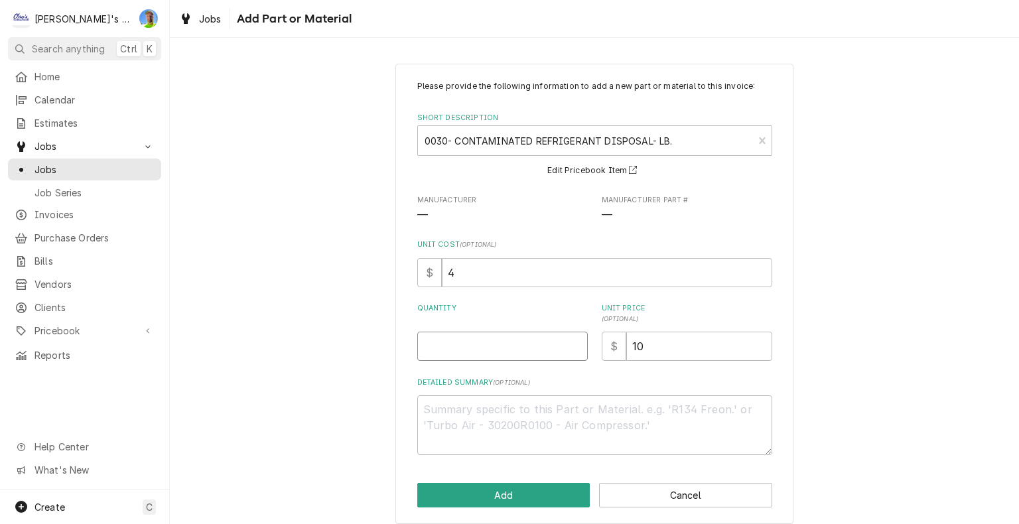
click at [487, 350] on input "Quantity" at bounding box center [502, 346] width 170 height 29
click at [520, 496] on button "Add" at bounding box center [503, 495] width 173 height 25
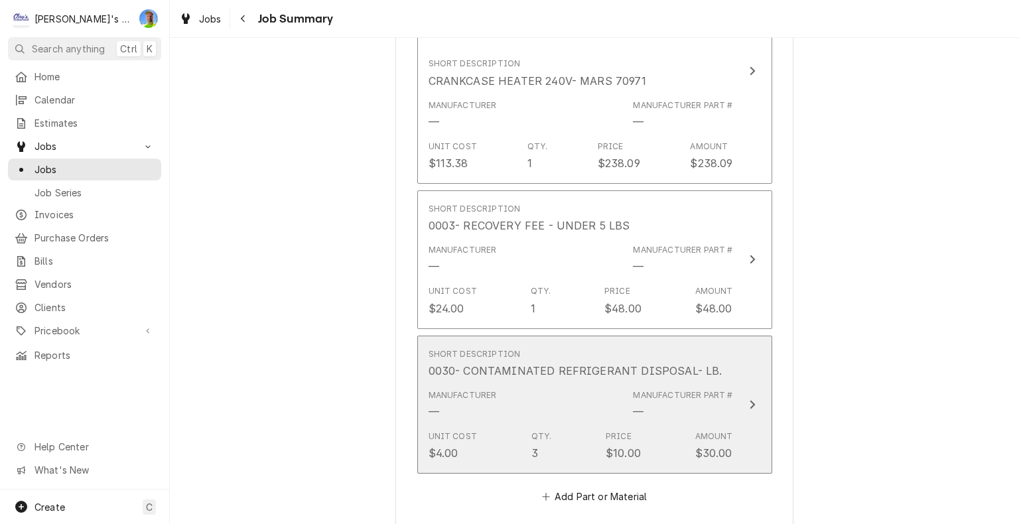
scroll to position [1889, 0]
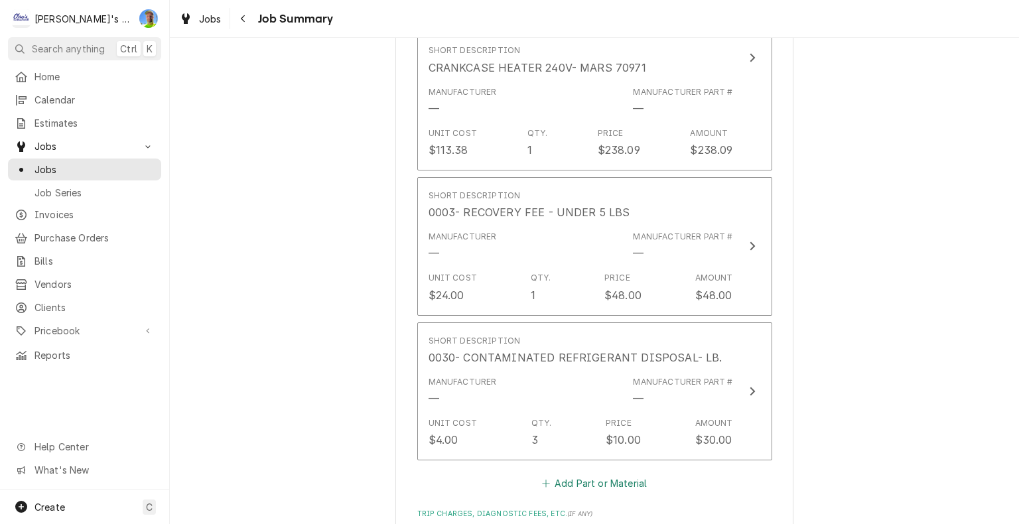
click at [552, 479] on button "Add Part or Material" at bounding box center [593, 483] width 109 height 19
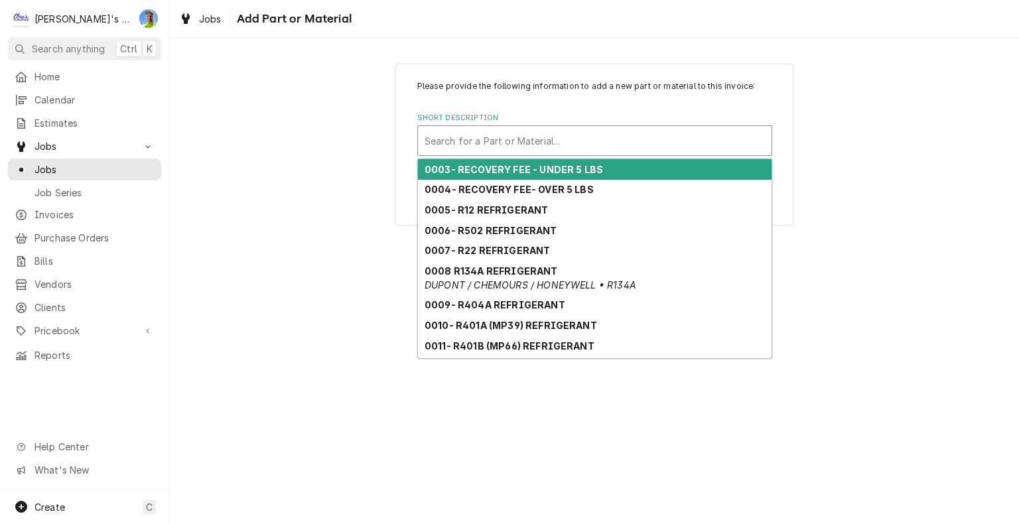
click at [477, 131] on div "Short Description" at bounding box center [594, 141] width 340 height 24
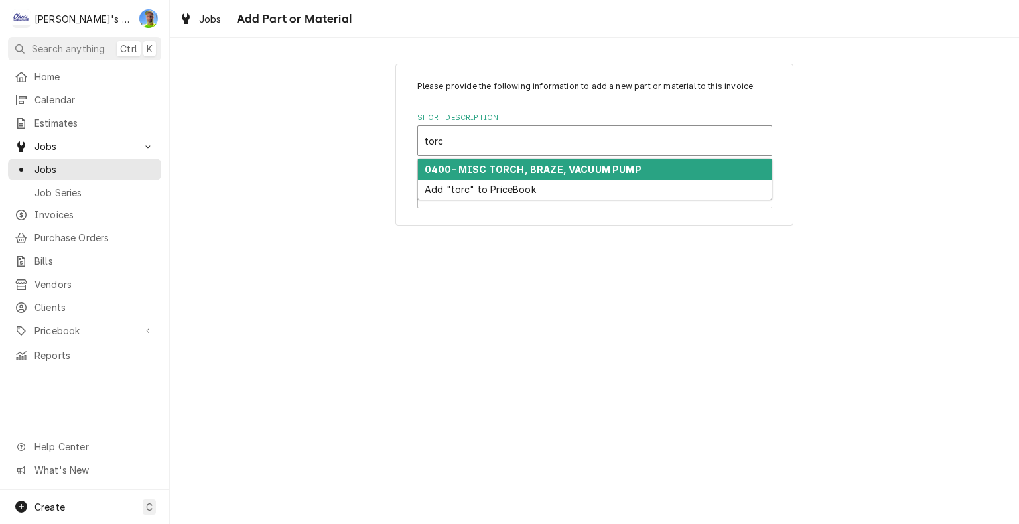
click at [491, 168] on strong "0400- MISC TORCH, BRAZE, VACUUM PUMP" at bounding box center [532, 169] width 217 height 11
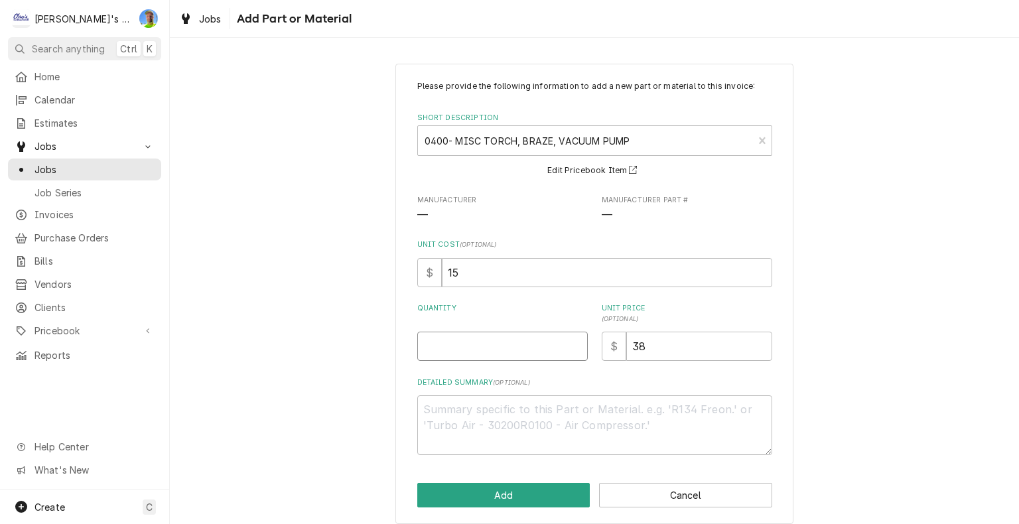
click at [462, 349] on input "Quantity" at bounding box center [502, 346] width 170 height 29
click at [512, 491] on button "Add" at bounding box center [503, 495] width 173 height 25
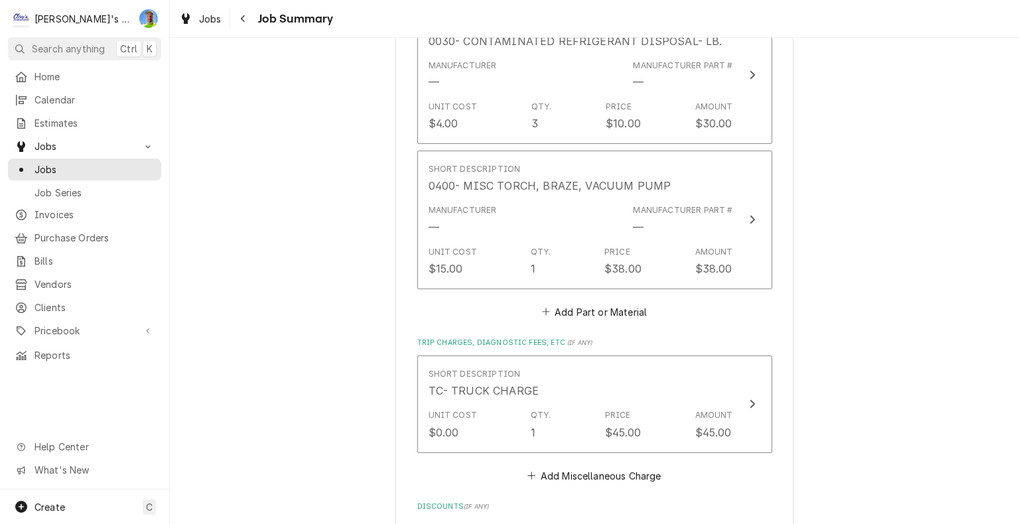
scroll to position [2236, 0]
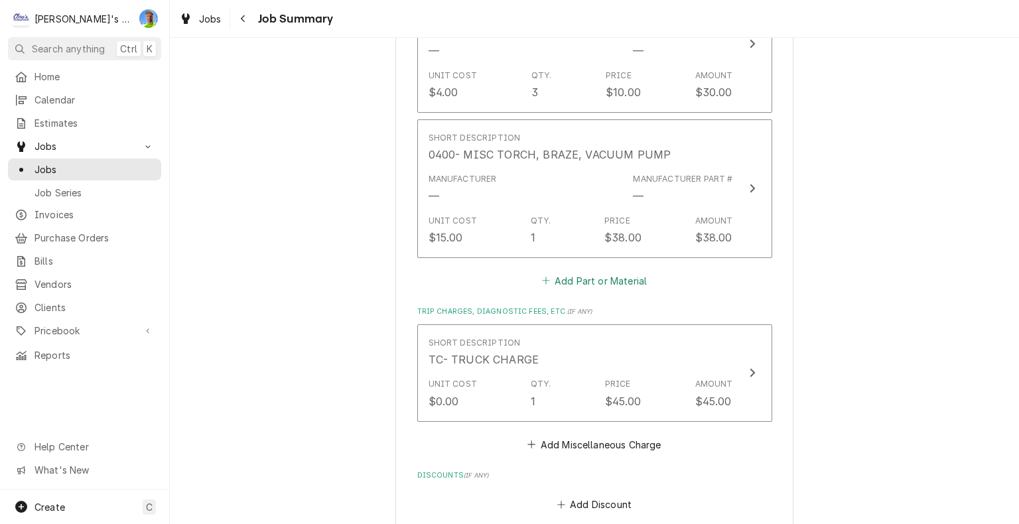
click at [578, 276] on button "Add Part or Material" at bounding box center [593, 280] width 109 height 19
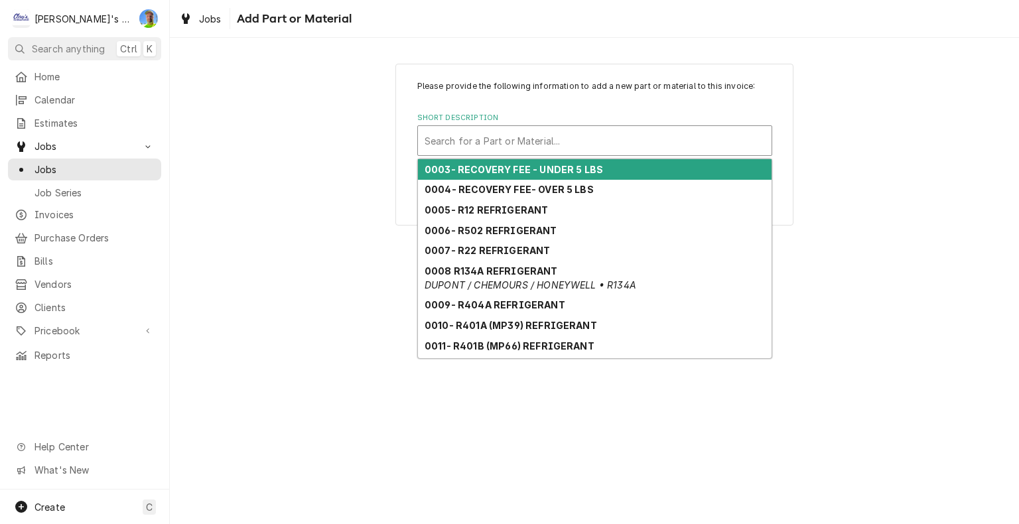
click at [525, 145] on div "Short Description" at bounding box center [594, 141] width 340 height 24
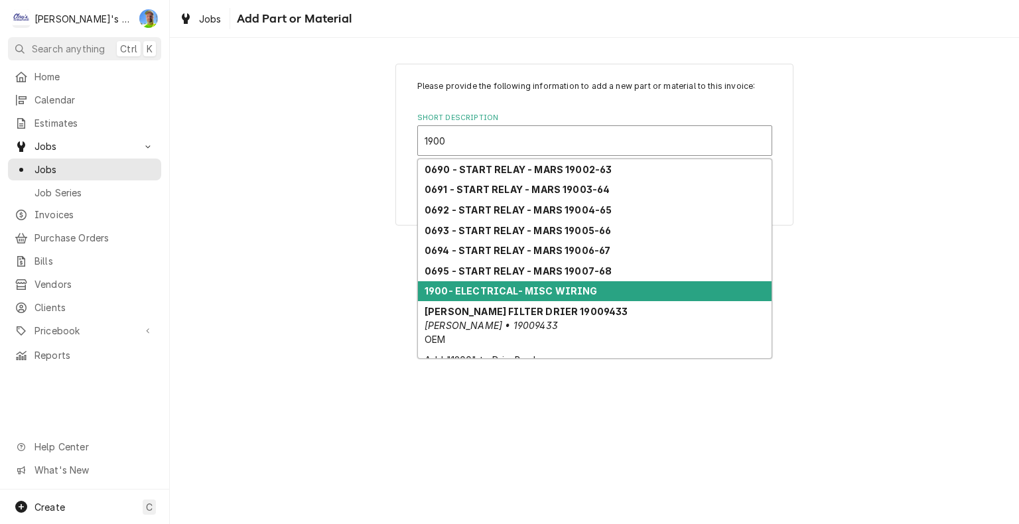
click at [501, 291] on strong "1900- ELECTRICAL- MISC WIRING" at bounding box center [510, 290] width 173 height 11
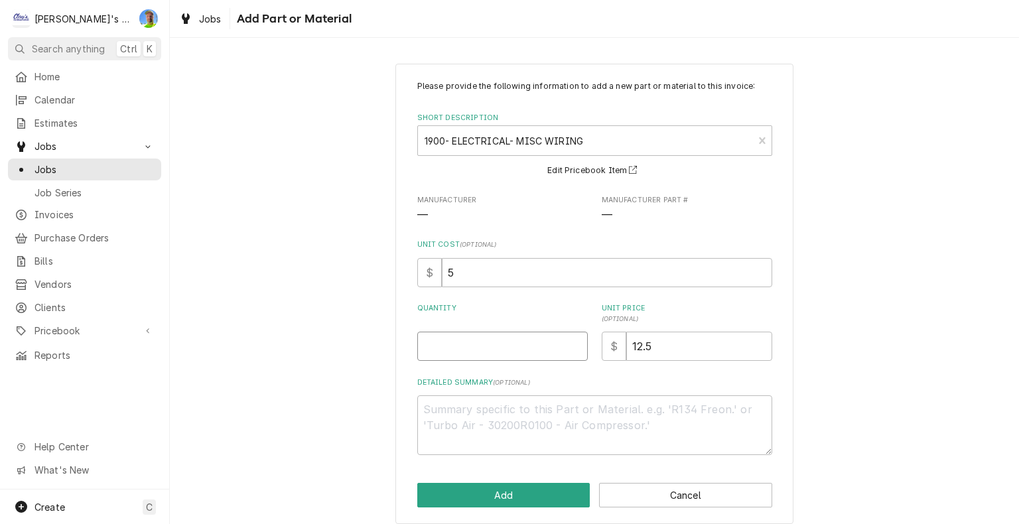
click at [458, 345] on input "Quantity" at bounding box center [502, 346] width 170 height 29
click at [486, 487] on button "Add" at bounding box center [503, 495] width 173 height 25
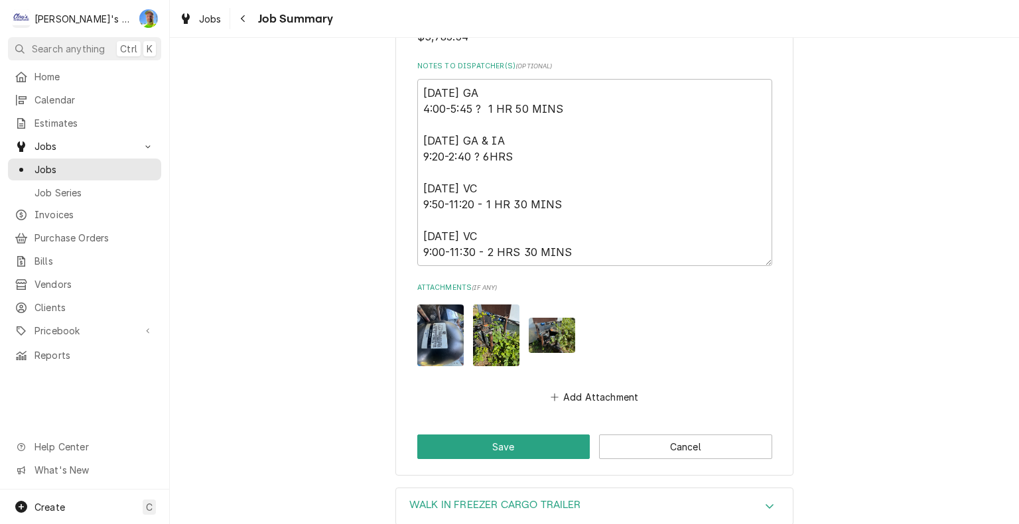
scroll to position [2915, 0]
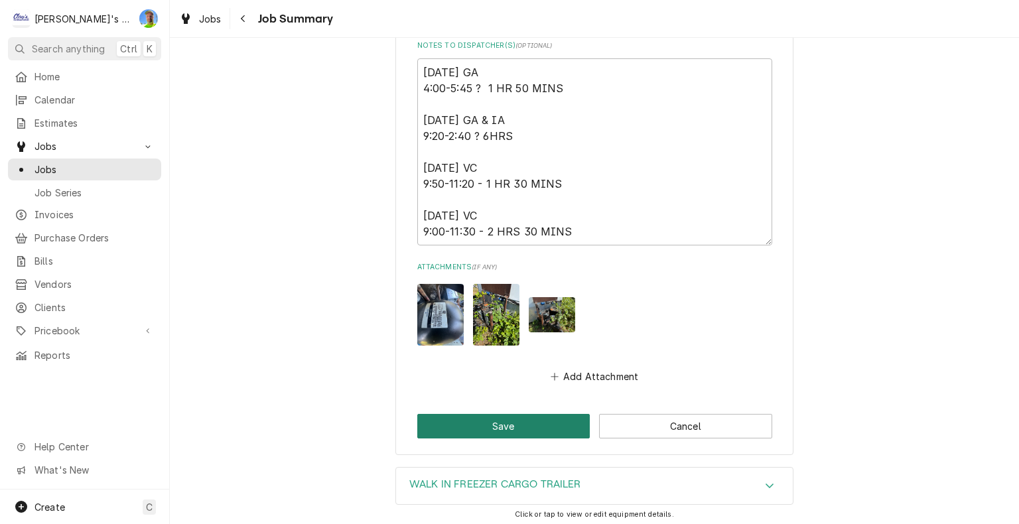
click at [532, 422] on button "Save" at bounding box center [503, 426] width 173 height 25
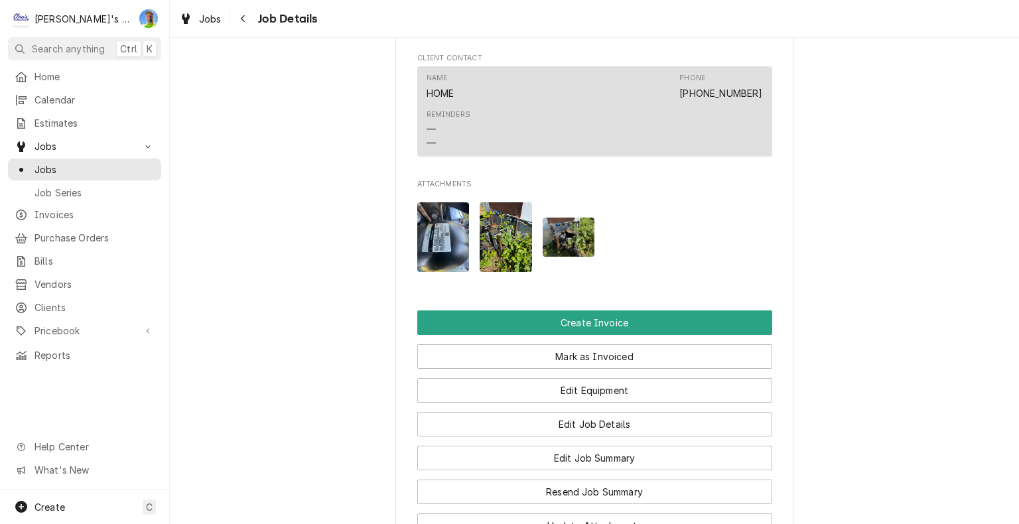
scroll to position [1459, 0]
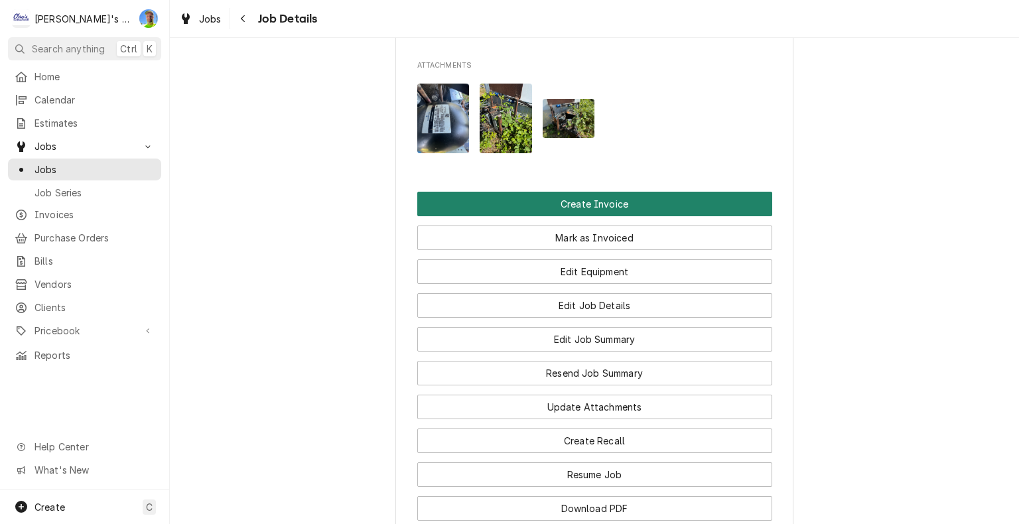
click at [708, 192] on button "Create Invoice" at bounding box center [594, 204] width 355 height 25
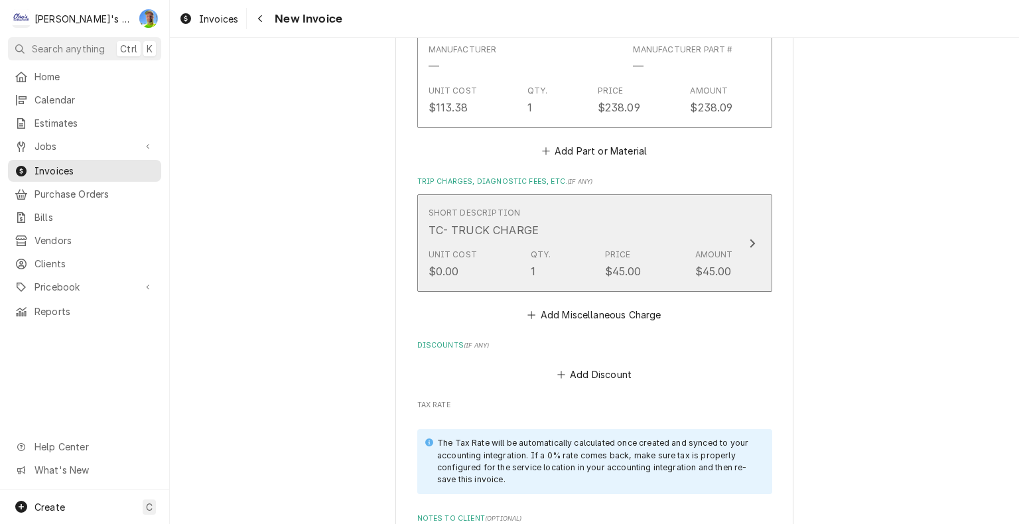
scroll to position [3847, 0]
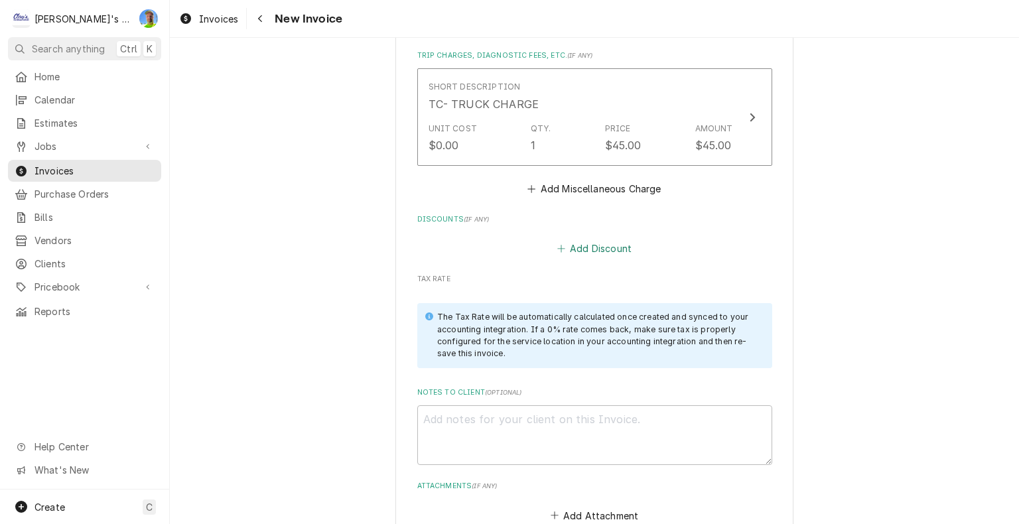
click at [597, 243] on button "Add Discount" at bounding box center [593, 248] width 79 height 19
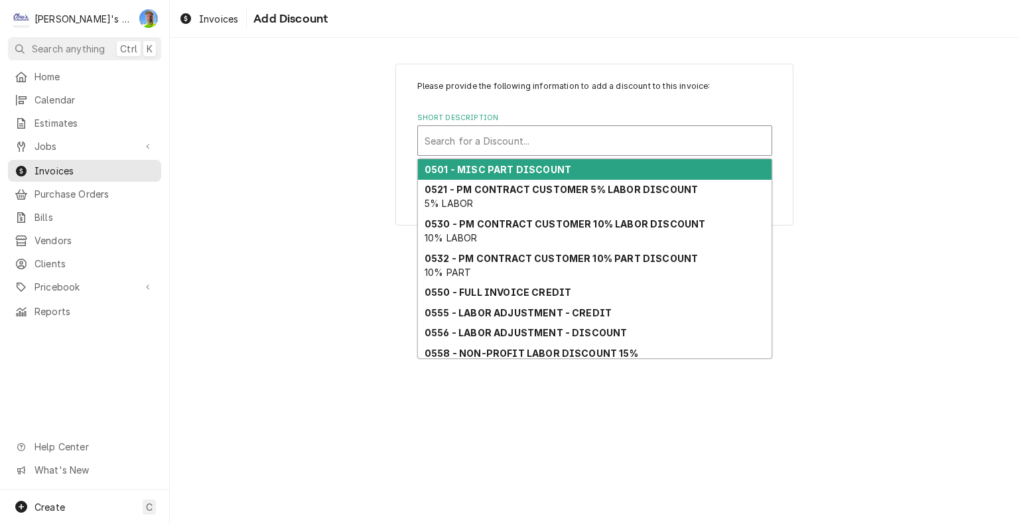
click at [519, 145] on div "Short Description" at bounding box center [594, 141] width 340 height 24
click at [520, 170] on strong "0501 - MISC PART DISCOUNT" at bounding box center [497, 169] width 147 height 11
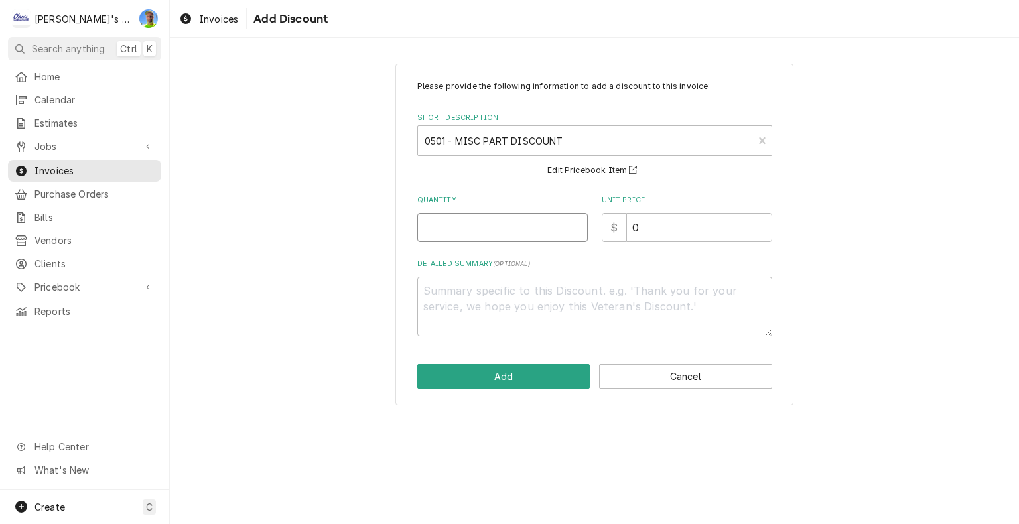
click at [497, 225] on input "Quantity" at bounding box center [502, 227] width 170 height 29
type textarea "x"
type input "1"
click at [529, 373] on button "Add" at bounding box center [503, 376] width 173 height 25
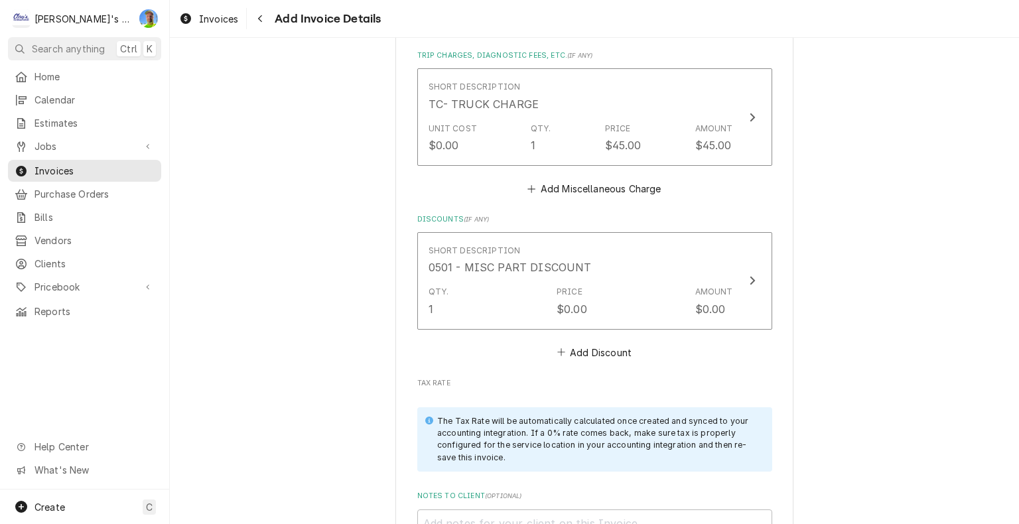
scroll to position [3913, 0]
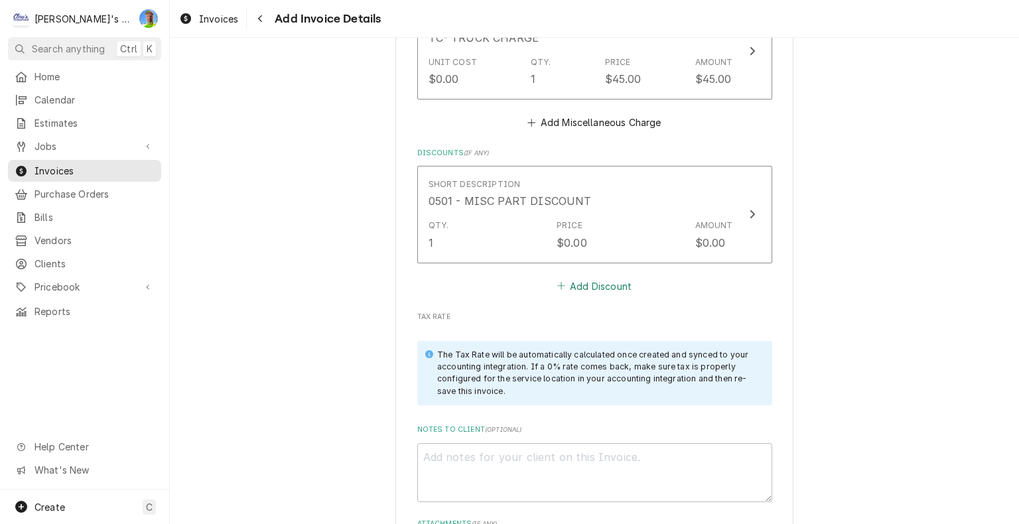
click at [583, 280] on button "Add Discount" at bounding box center [593, 286] width 79 height 19
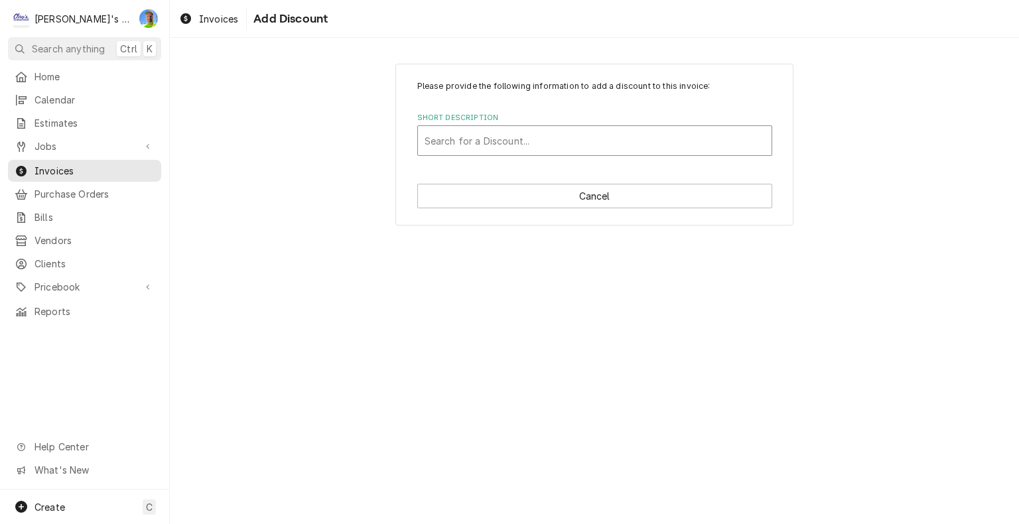
click at [485, 139] on div "Short Description" at bounding box center [594, 141] width 340 height 24
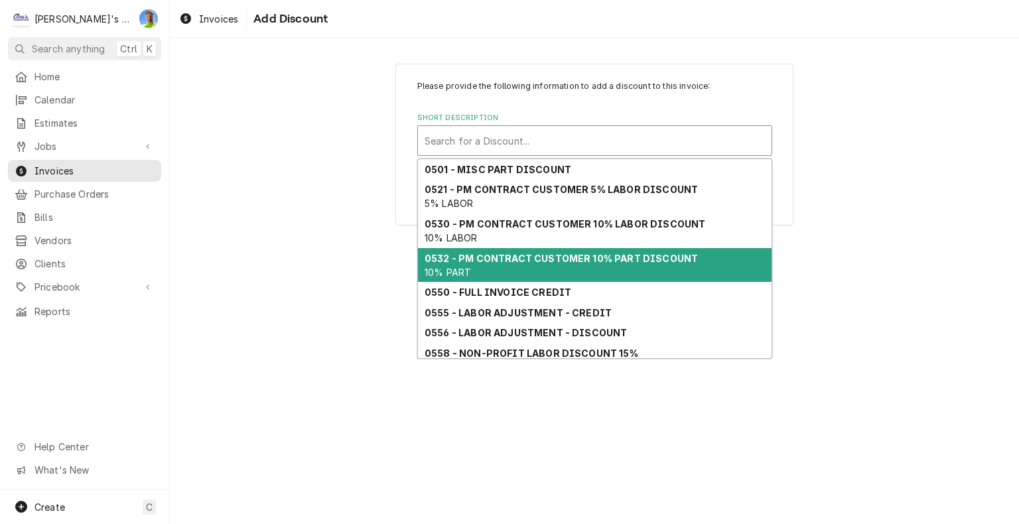
scroll to position [60, 0]
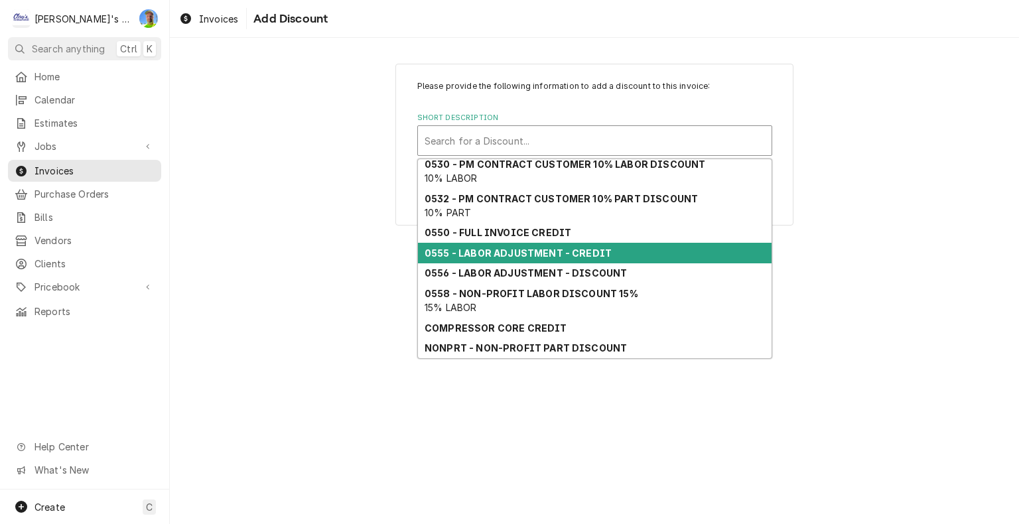
click at [584, 256] on strong "0555 - LABOR ADJUSTMENT - CREDIT" at bounding box center [517, 252] width 187 height 11
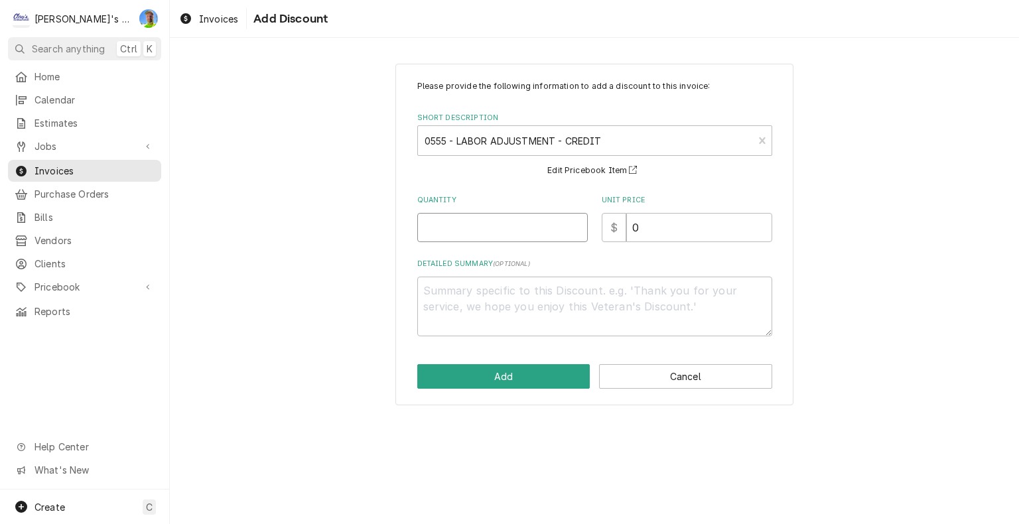
click at [502, 224] on input "Quantity" at bounding box center [502, 227] width 170 height 29
type textarea "x"
type input "1"
type textarea "x"
type input "1.5"
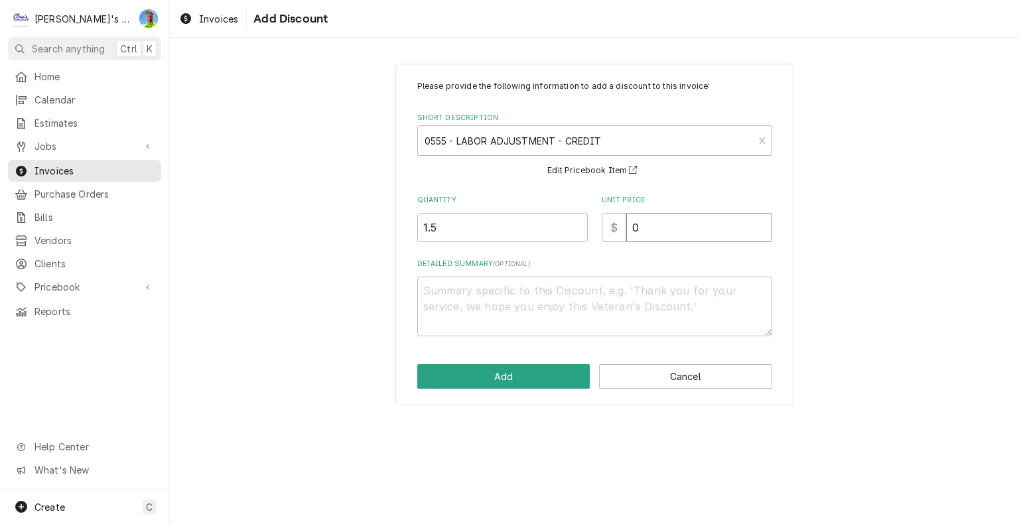
type textarea "x"
type input "1"
type textarea "x"
type input "12"
type textarea "x"
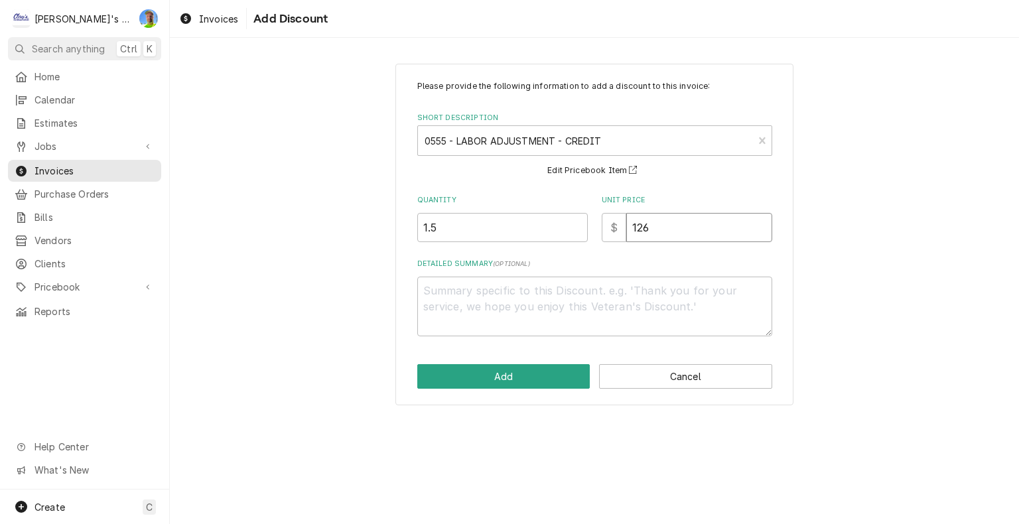
type input "126"
type textarea "x"
type textarea "6"
type textarea "x"
type textarea "6/"
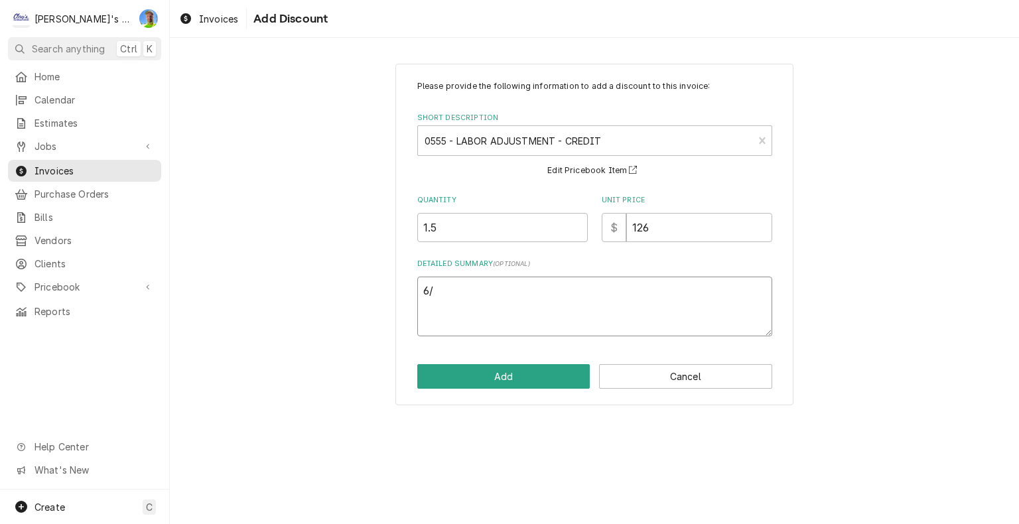
type textarea "x"
type textarea "6/3"
type textarea "x"
type textarea "6/30"
type textarea "x"
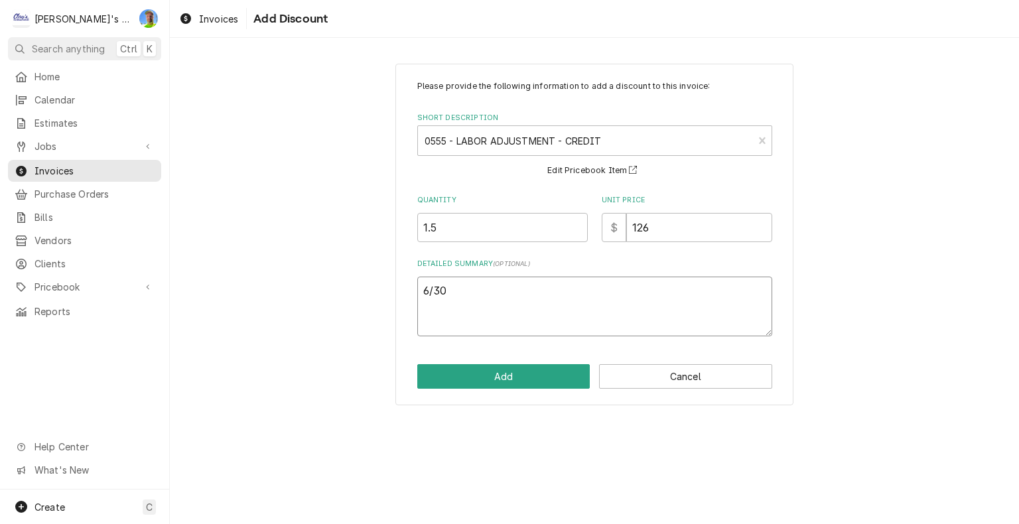
type textarea "6/30"
type textarea "x"
type textarea "6/30 l"
type textarea "x"
type textarea "6/30 la"
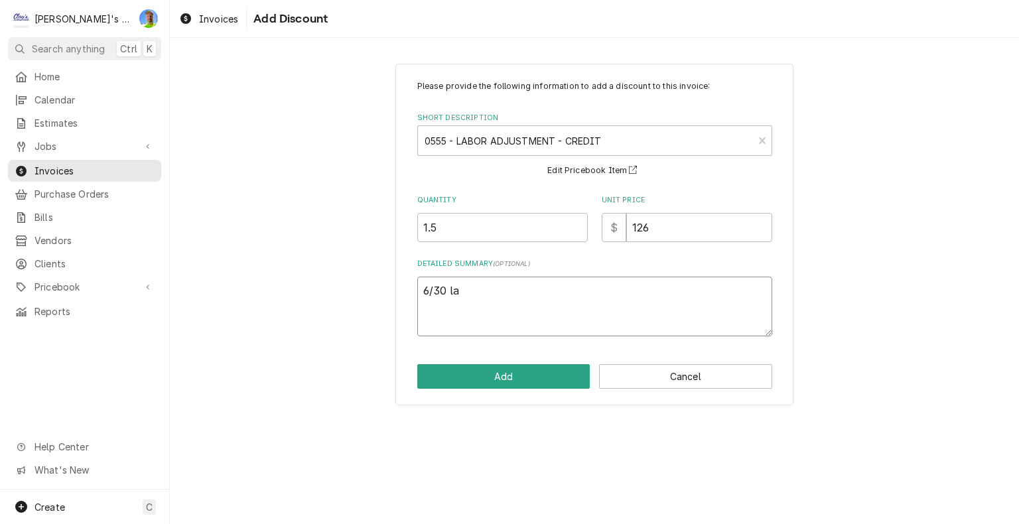
type textarea "x"
type textarea "6/30 lab"
type textarea "x"
type textarea "6/30 labo"
type textarea "x"
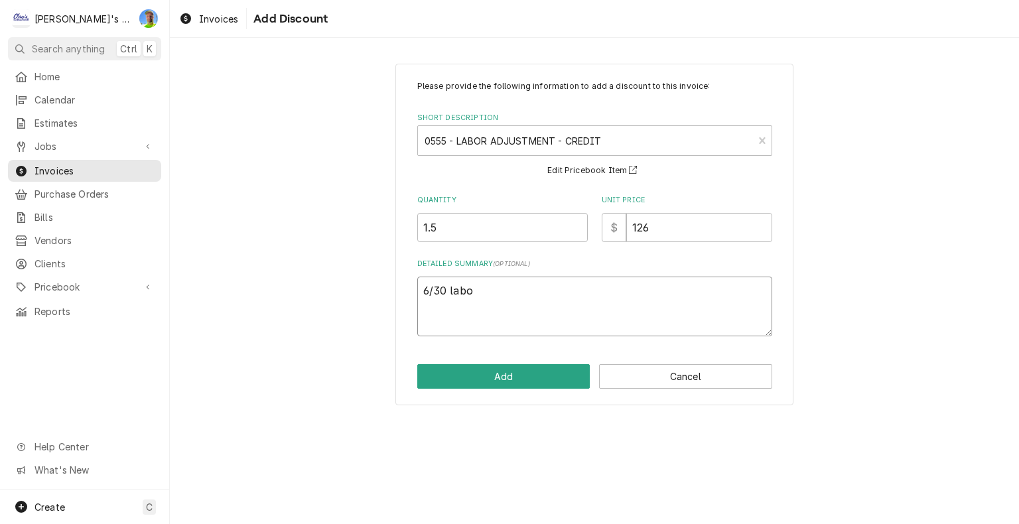
type textarea "6/30 labor"
type textarea "x"
type textarea "6/30 labor"
type textarea "x"
type textarea "6/30 labor c"
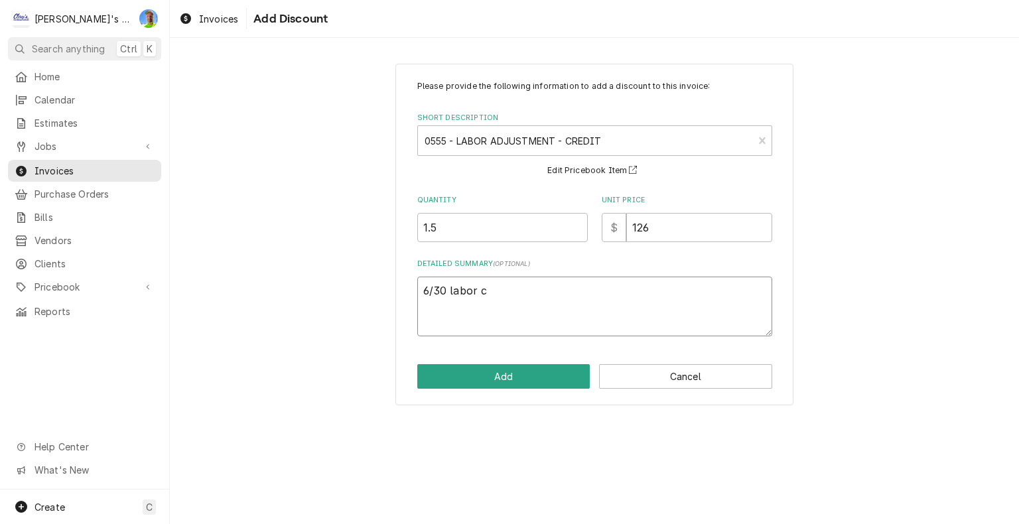
type textarea "x"
type textarea "6/30 labor cr"
type textarea "x"
type textarea "6/30 labor cre"
type textarea "x"
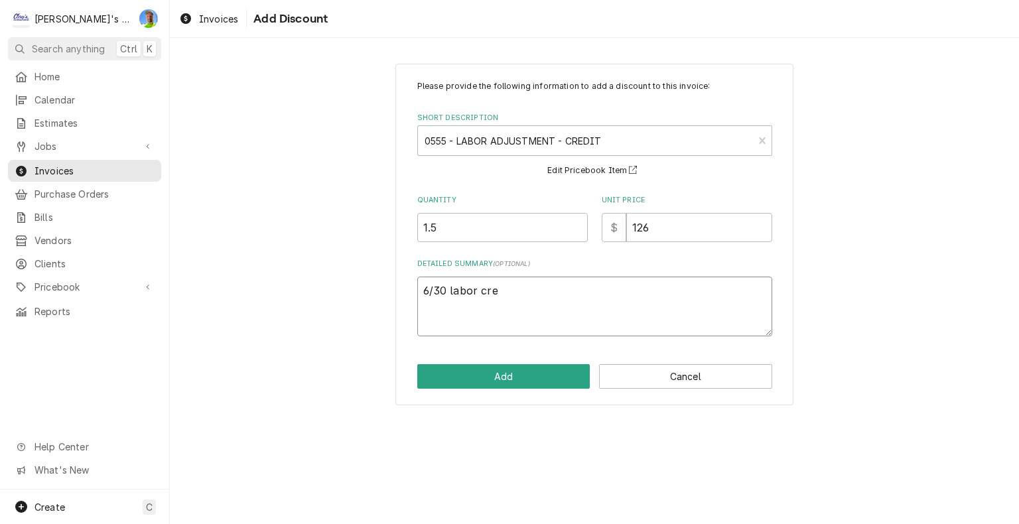
type textarea "6/30 labor cred"
type textarea "x"
type textarea "6/30 labor credi"
type textarea "x"
type textarea "6/30 labor credit"
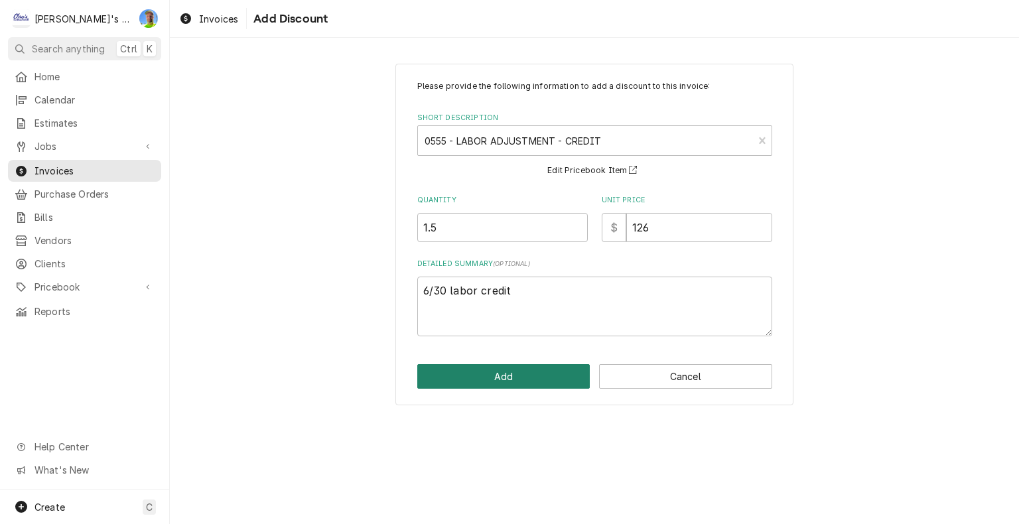
click at [522, 377] on button "Add" at bounding box center [503, 376] width 173 height 25
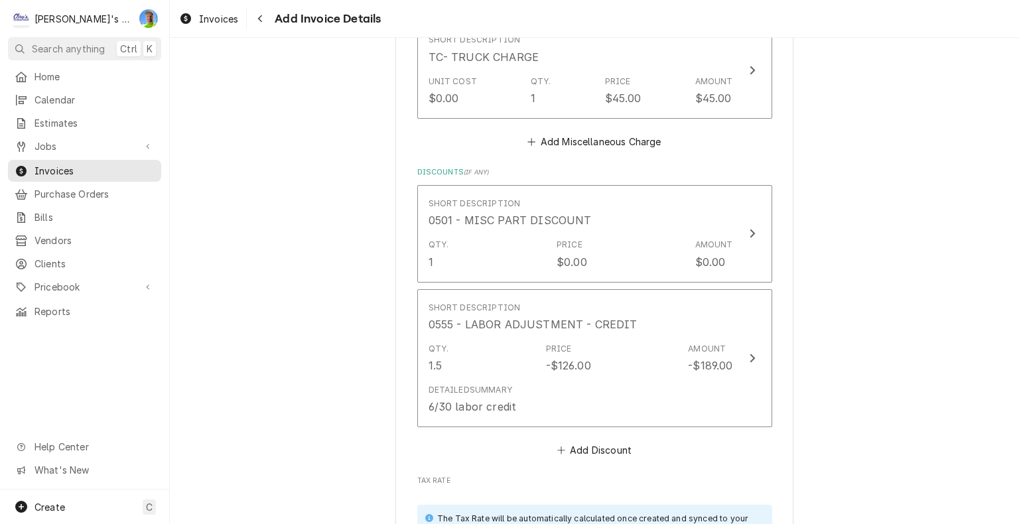
scroll to position [3912, 0]
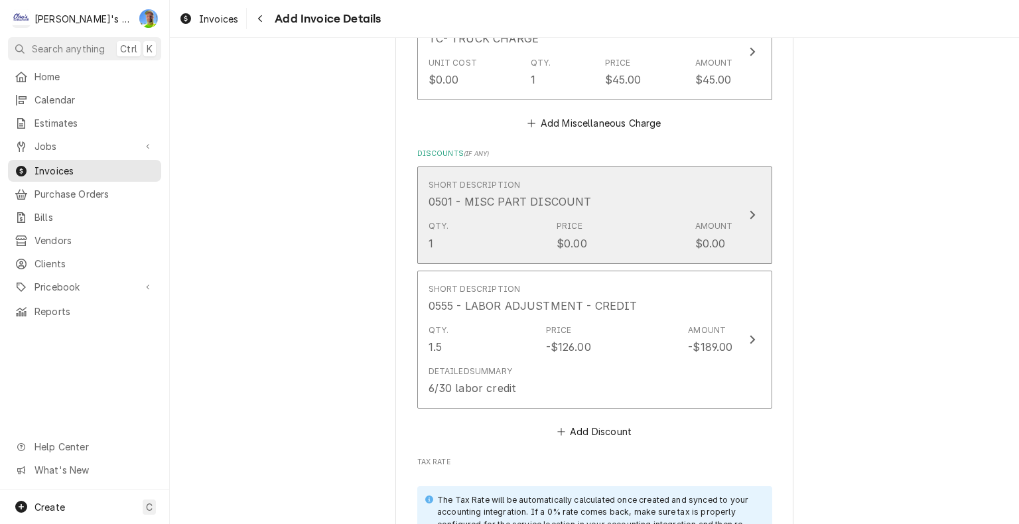
click at [749, 210] on icon "Update Line Item" at bounding box center [752, 215] width 7 height 11
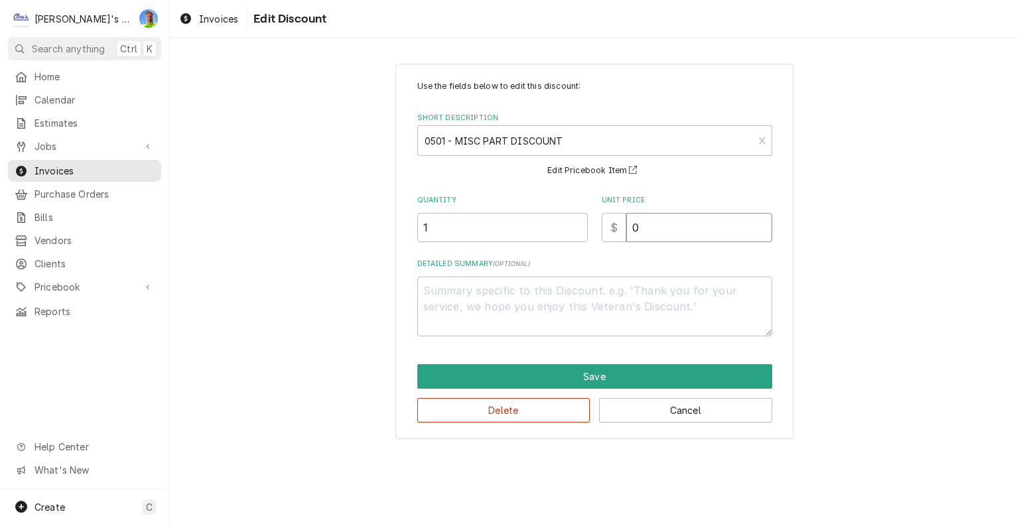
click at [663, 229] on input "0" at bounding box center [699, 227] width 146 height 29
type textarea "x"
type input "6"
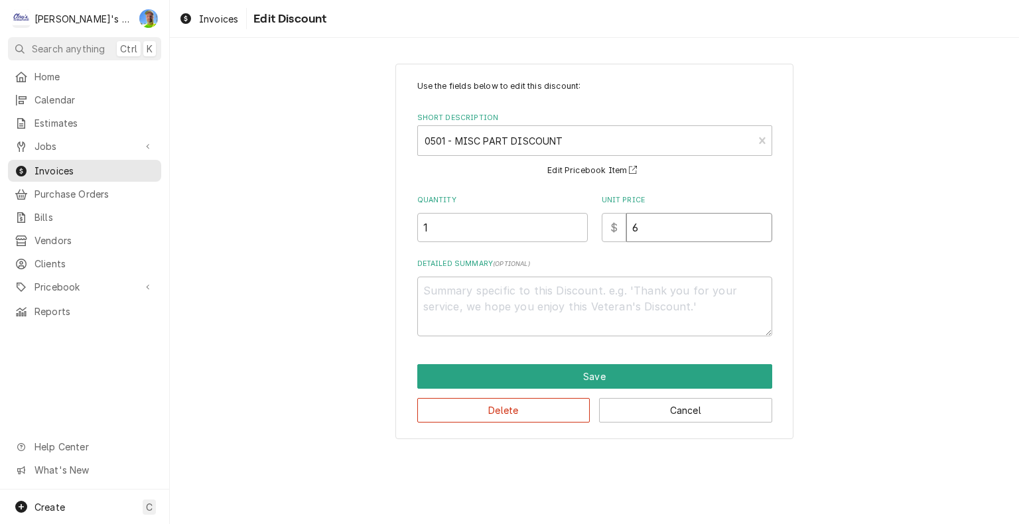
type textarea "x"
type input "68"
type textarea "x"
type input "68.4"
click at [641, 294] on textarea "Detailed Summary ( optional )" at bounding box center [594, 307] width 355 height 60
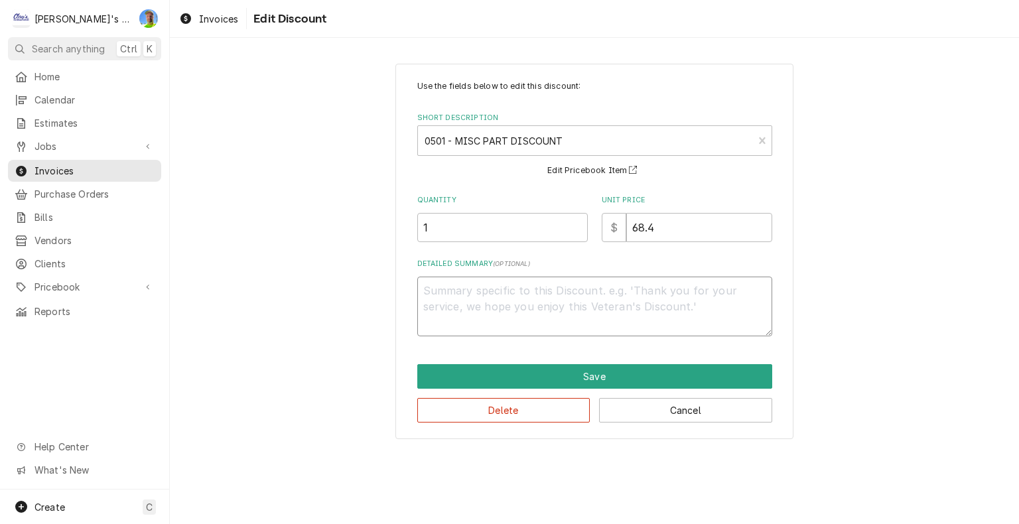
type textarea "x"
type textarea "1"
type textarea "x"
type textarea "10"
type textarea "x"
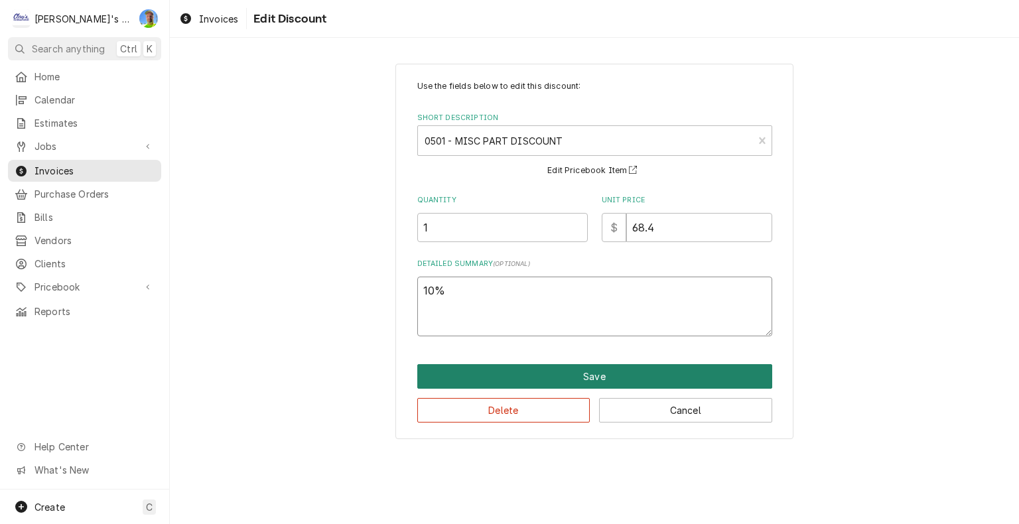
type textarea "10%"
click at [672, 368] on button "Save" at bounding box center [594, 376] width 355 height 25
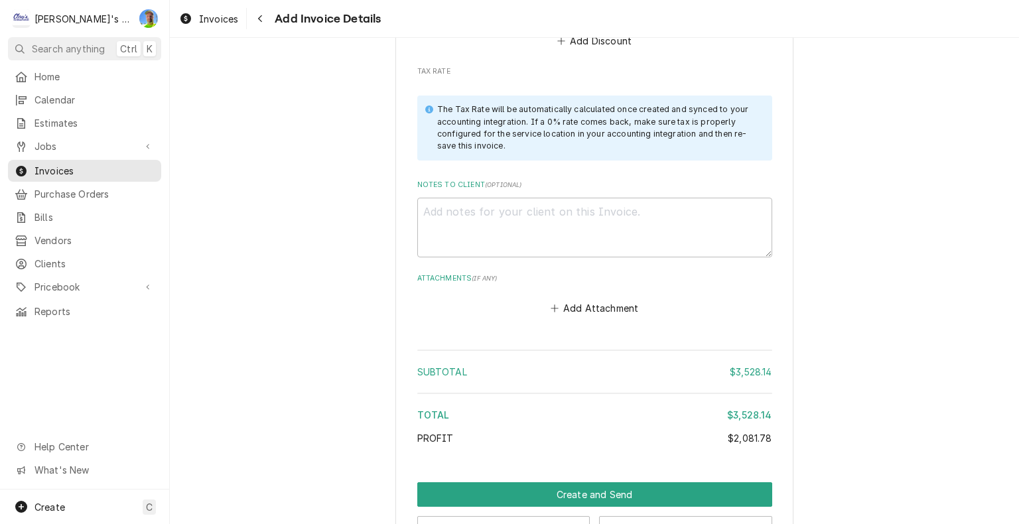
scroll to position [4382, 0]
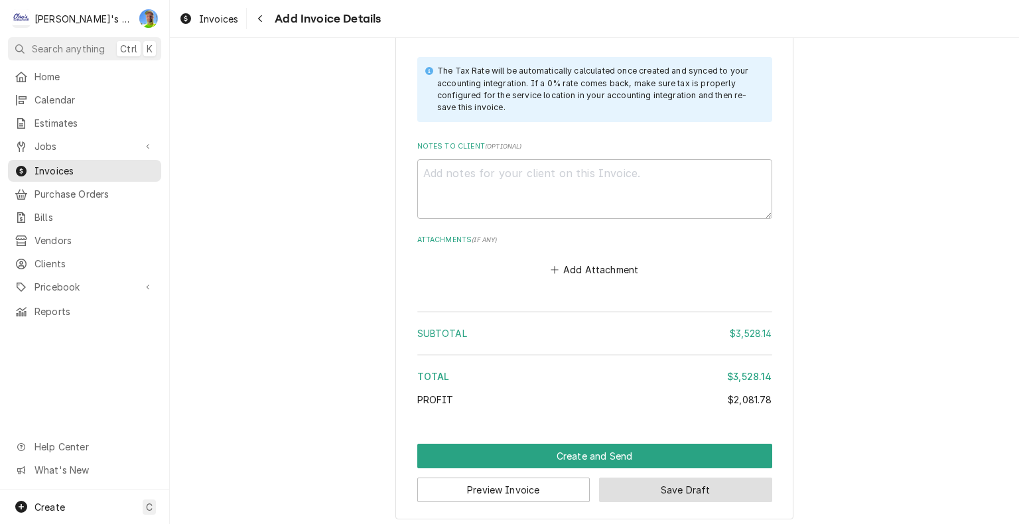
click at [729, 490] on button "Save Draft" at bounding box center [685, 489] width 173 height 25
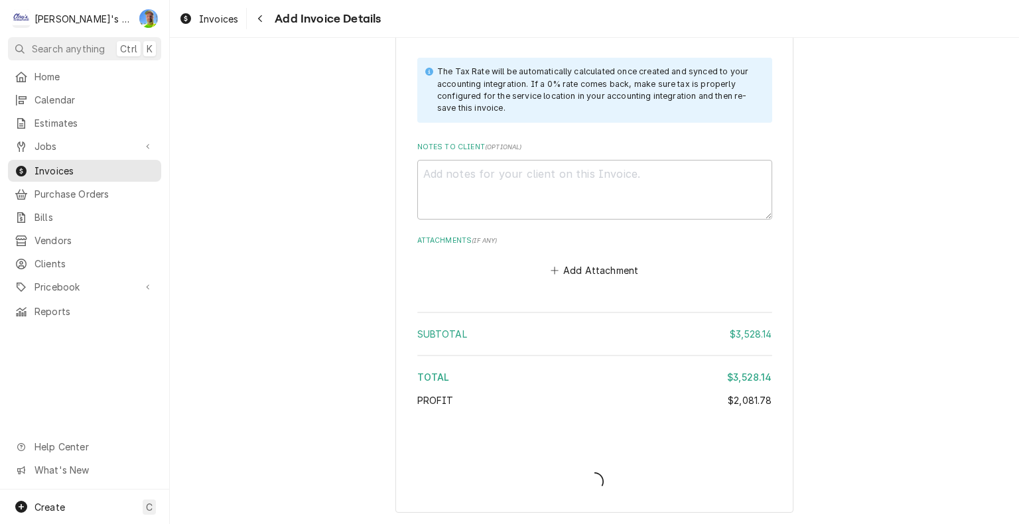
scroll to position [4376, 0]
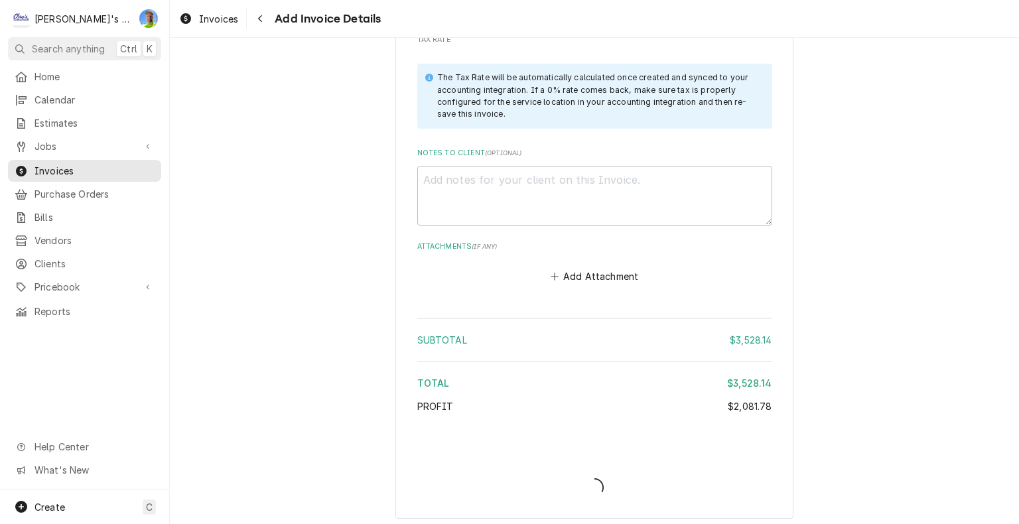
type textarea "x"
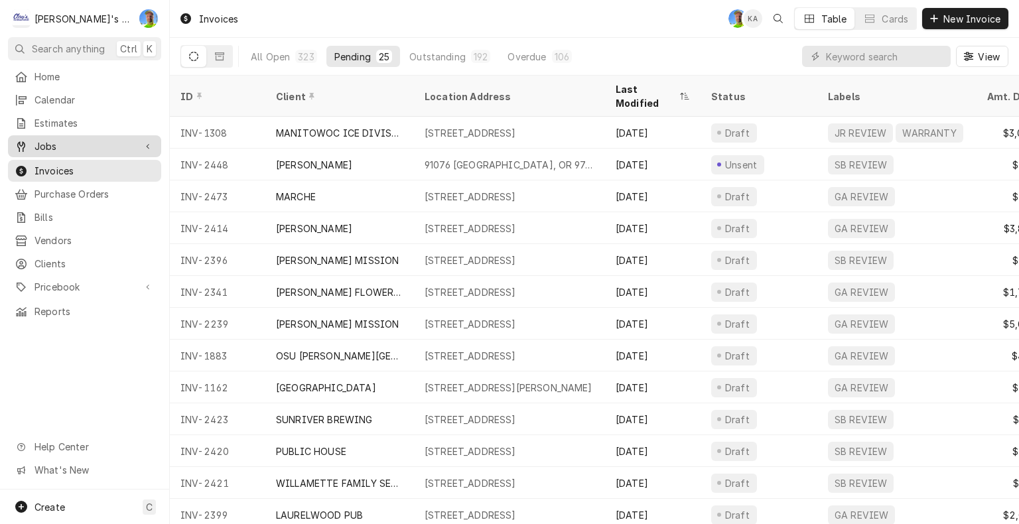
click at [69, 139] on span "Jobs" at bounding box center [84, 146] width 100 height 14
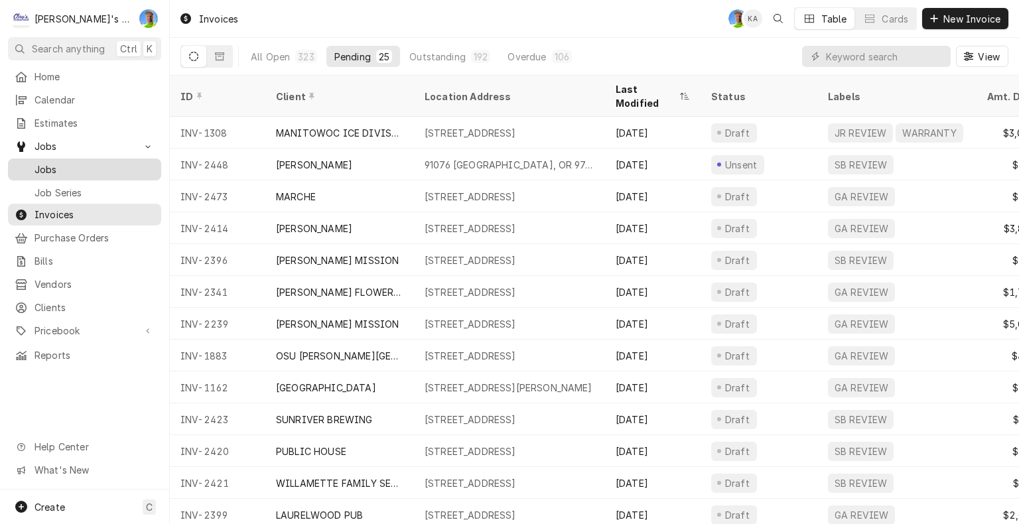
click at [69, 162] on span "Jobs" at bounding box center [94, 169] width 120 height 14
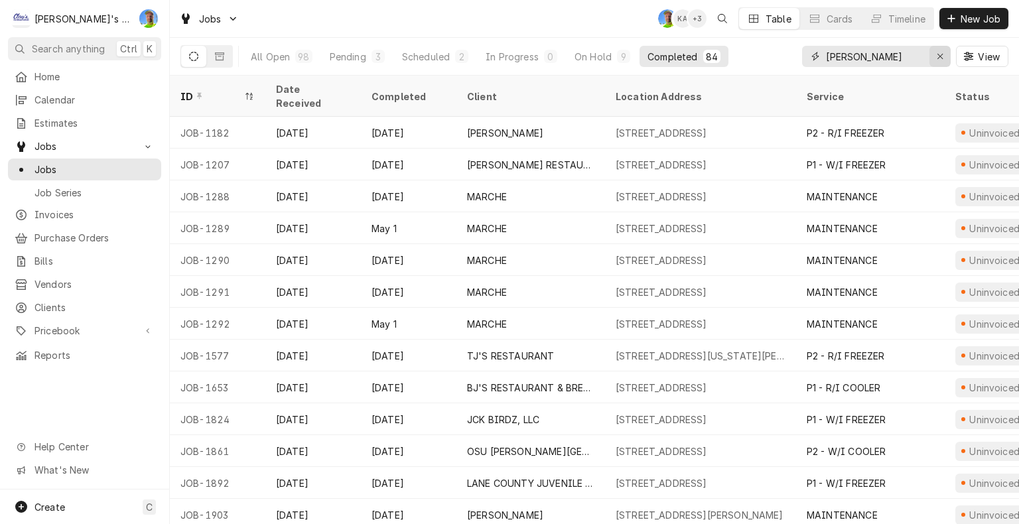
click at [940, 55] on icon "Erase input" at bounding box center [939, 56] width 5 height 5
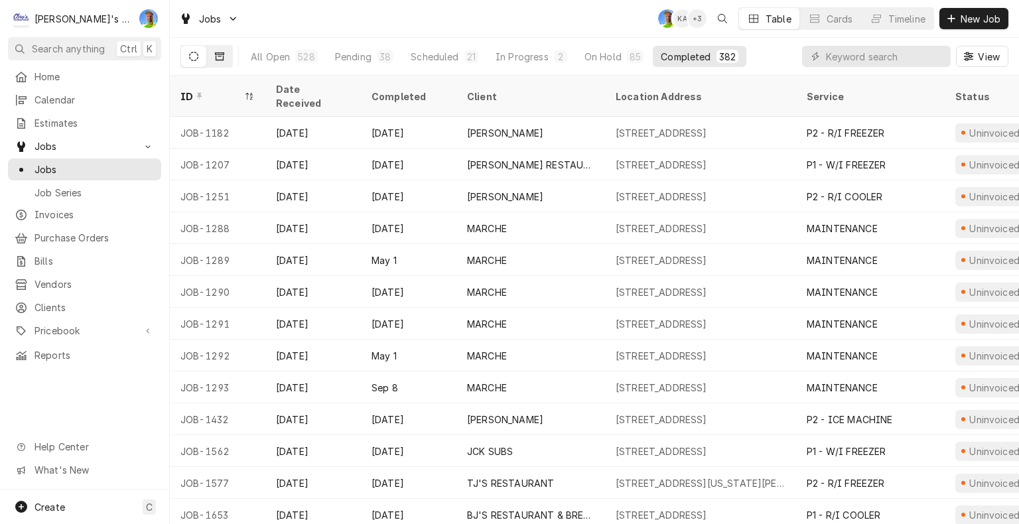
click at [220, 56] on icon "Dynamic Content Wrapper" at bounding box center [219, 56] width 9 height 8
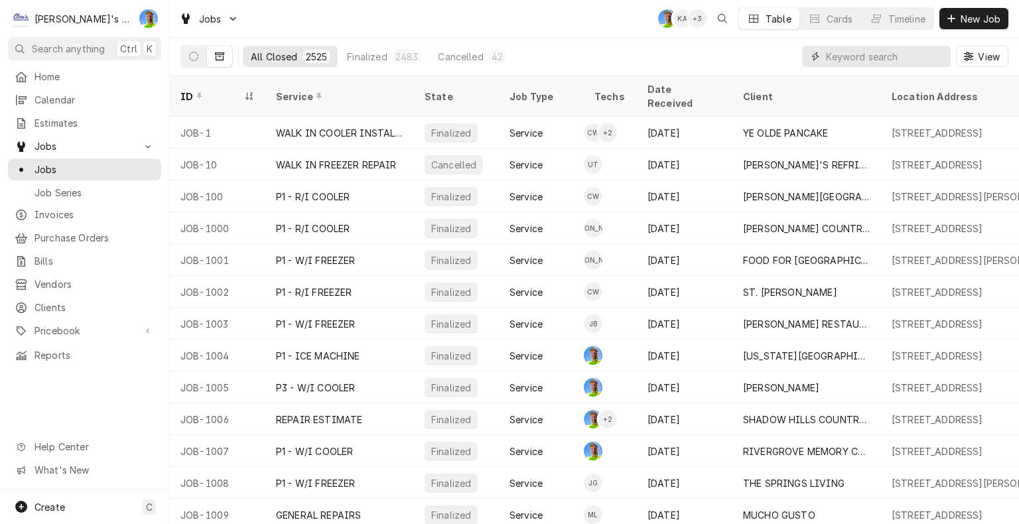
click at [862, 57] on input "Dynamic Content Wrapper" at bounding box center [885, 56] width 118 height 21
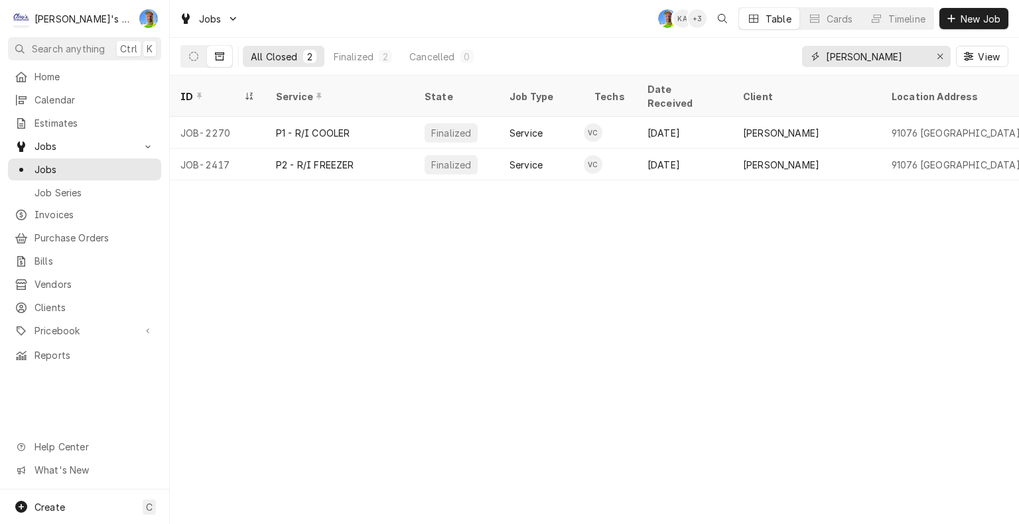
drag, startPoint x: 462, startPoint y: 174, endPoint x: 289, endPoint y: 171, distance: 173.1
click at [289, 171] on div "ID Service State Job Type Techs Date Received Client Location Address Scheduled…" at bounding box center [594, 300] width 849 height 448
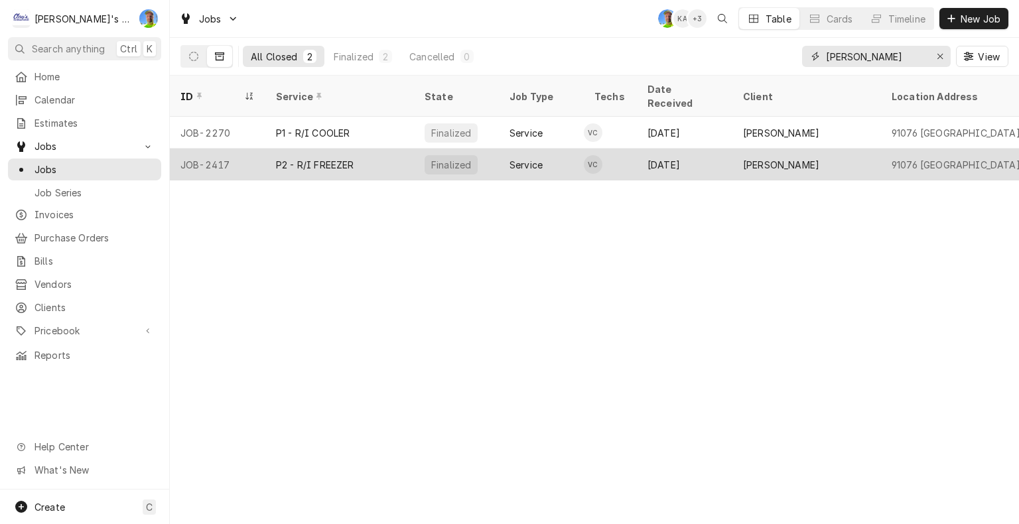
type input "[PERSON_NAME]"
click at [334, 158] on div "P2 - R/I FREEZER" at bounding box center [315, 165] width 78 height 14
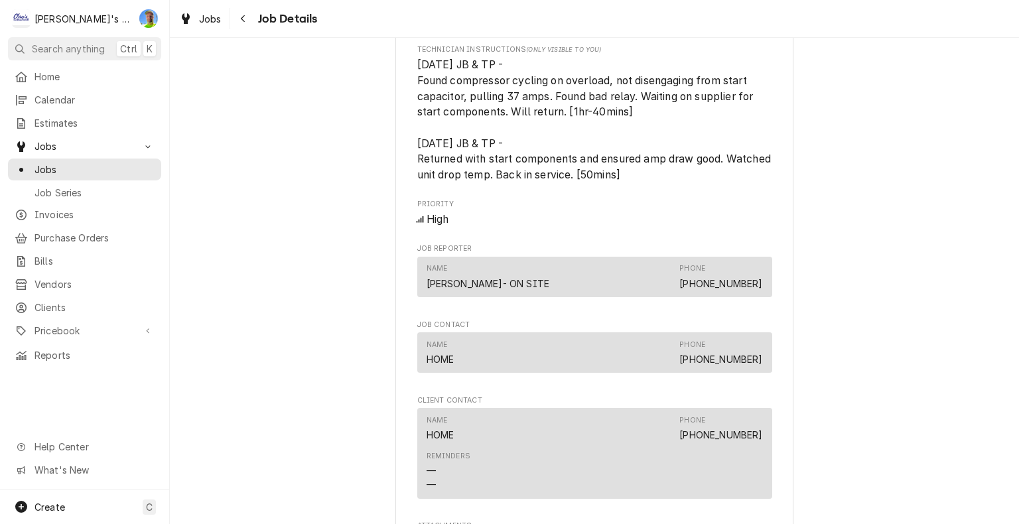
scroll to position [1127, 0]
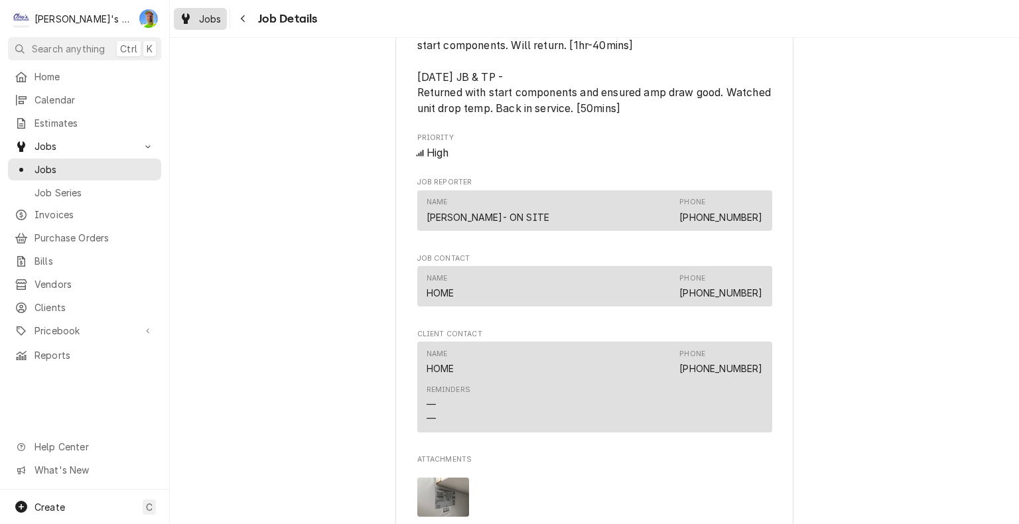
click at [211, 20] on span "Jobs" at bounding box center [210, 19] width 23 height 14
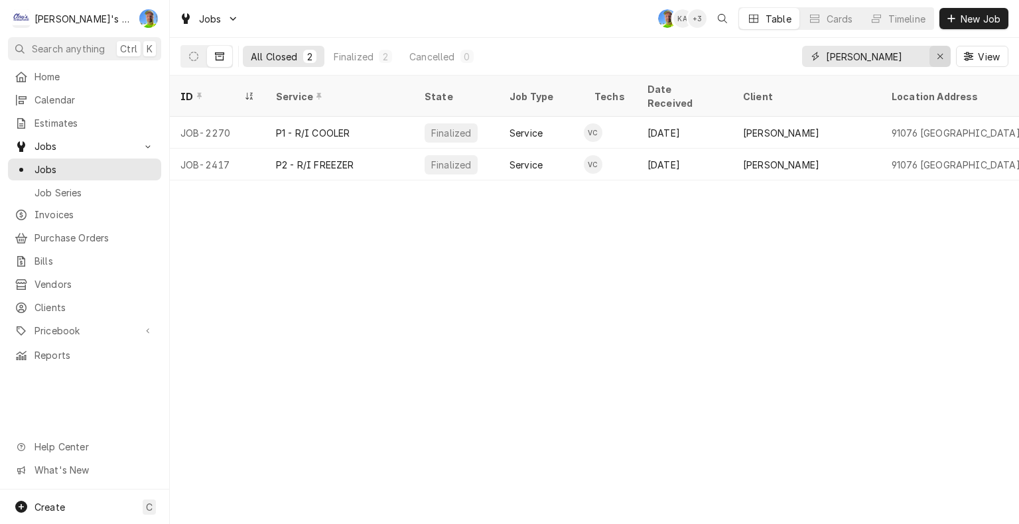
click at [939, 58] on icon "Erase input" at bounding box center [939, 56] width 7 height 9
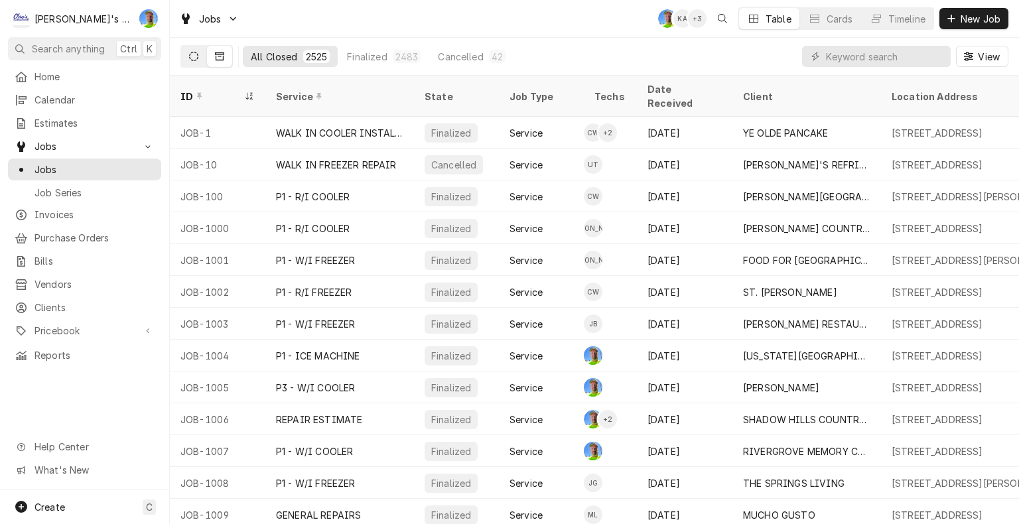
click at [196, 57] on icon "Dynamic Content Wrapper" at bounding box center [193, 56] width 9 height 9
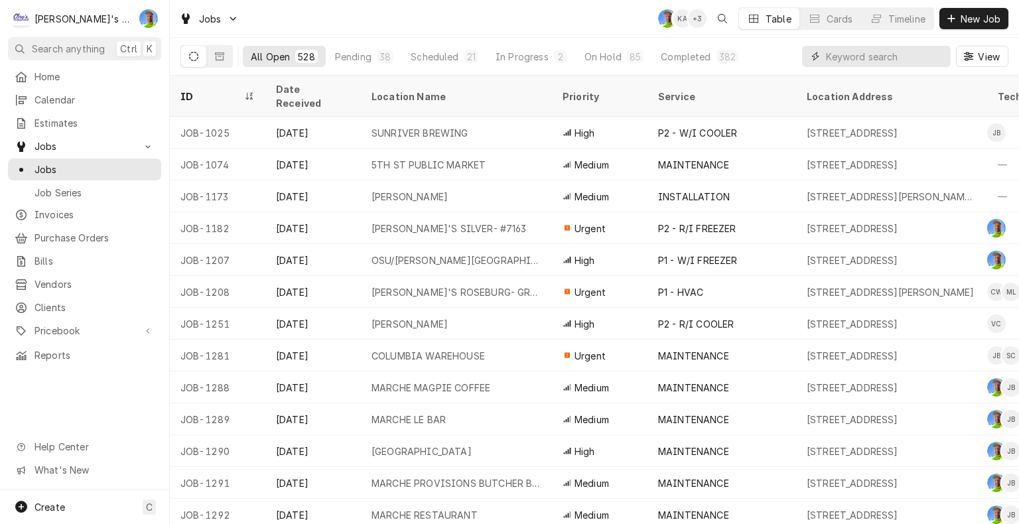
click at [874, 60] on input "Dynamic Content Wrapper" at bounding box center [885, 56] width 118 height 21
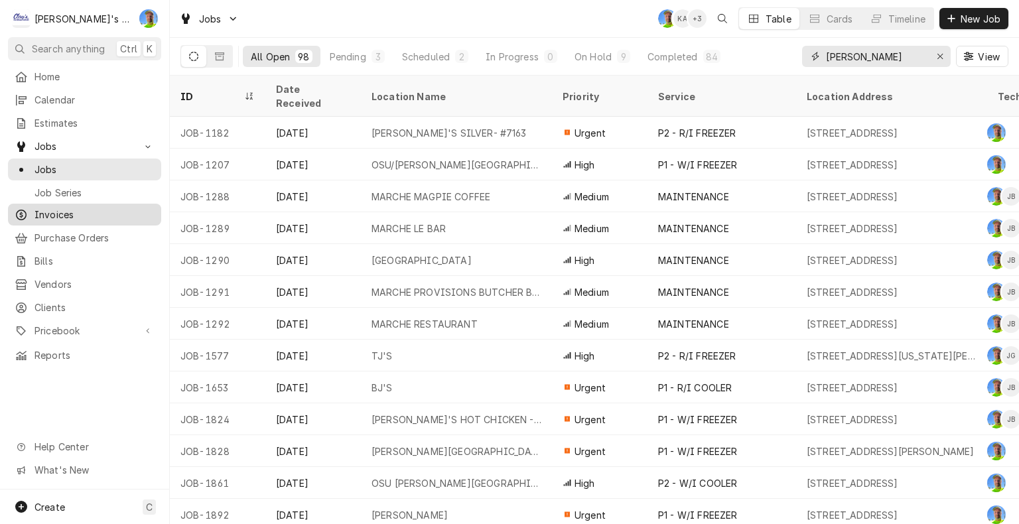
type input "greg"
click at [63, 208] on span "Invoices" at bounding box center [94, 215] width 120 height 14
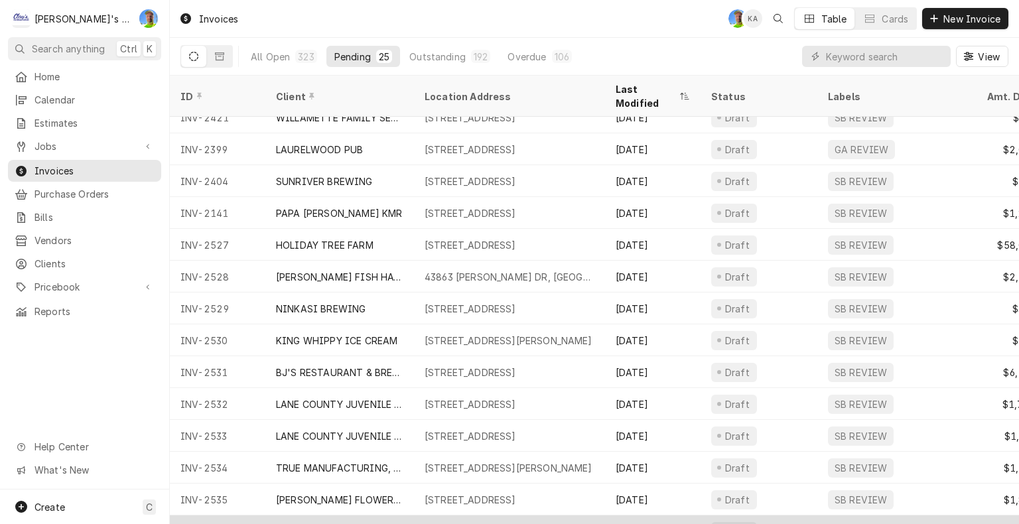
scroll to position [382, 0]
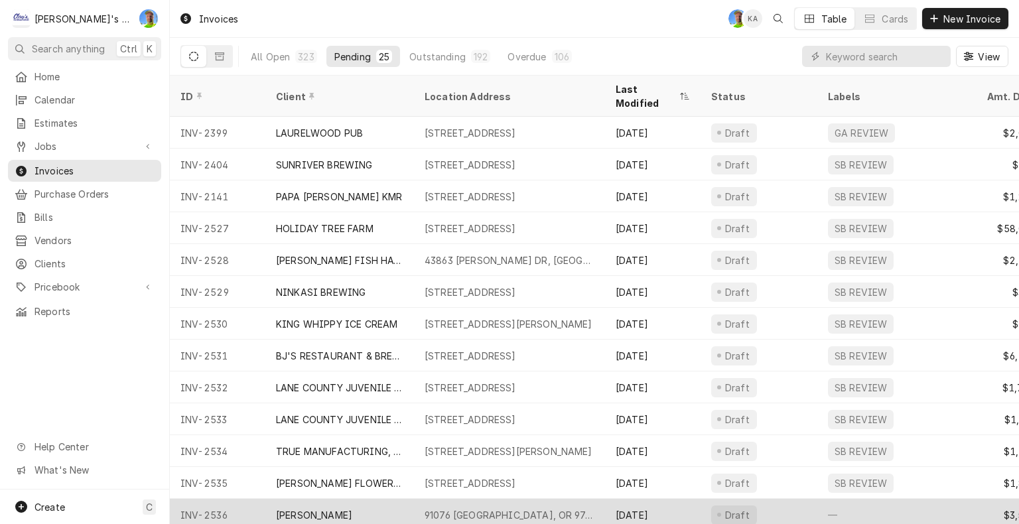
click at [857, 499] on div "—" at bounding box center [896, 515] width 159 height 32
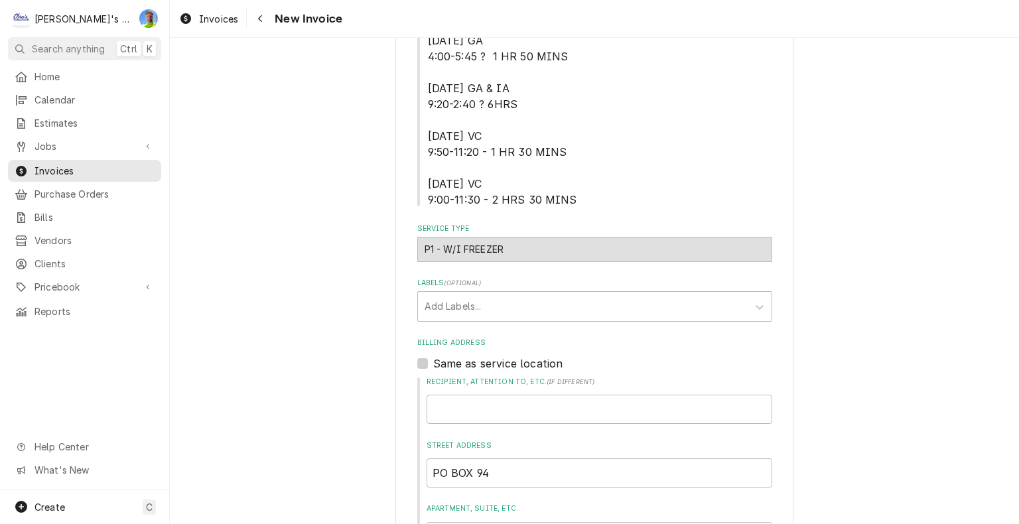
scroll to position [730, 0]
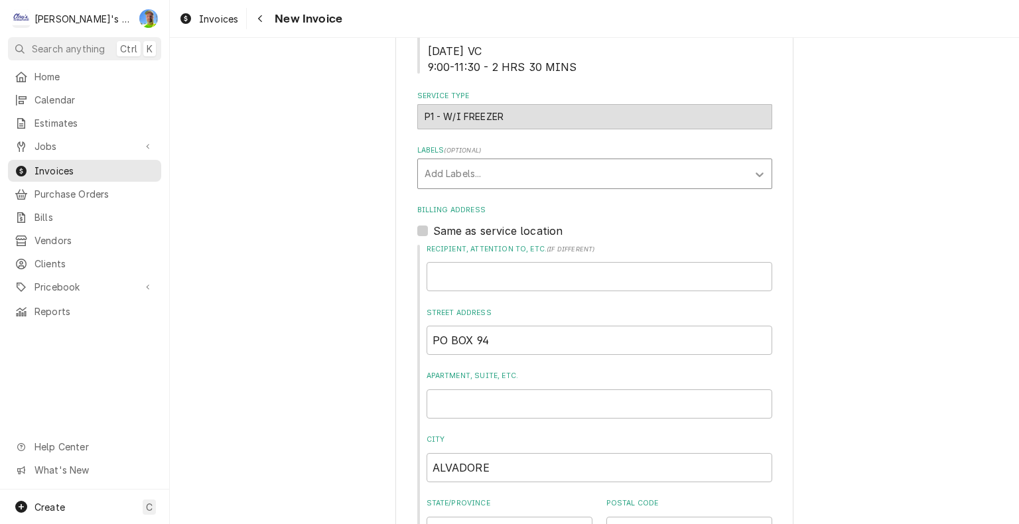
click at [755, 172] on icon "Labels" at bounding box center [759, 174] width 8 height 5
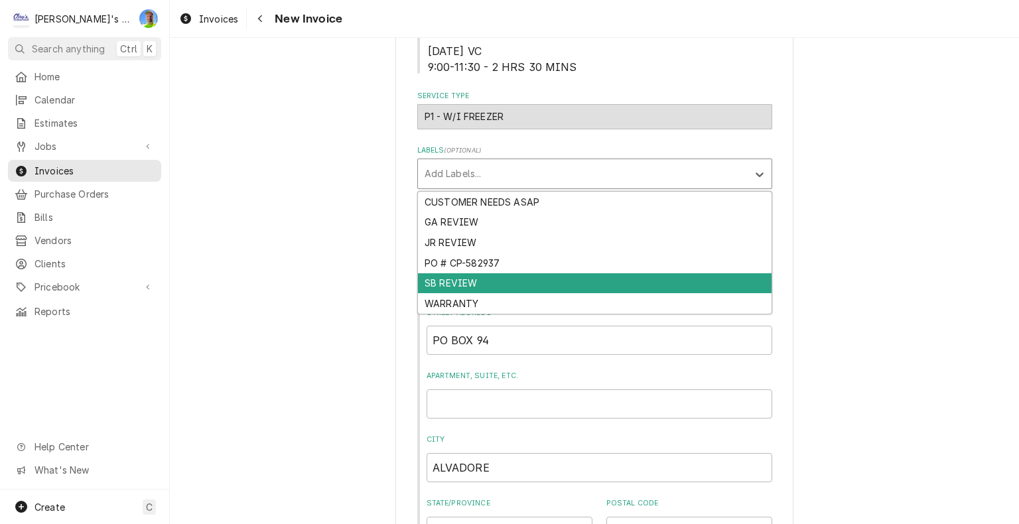
click at [739, 285] on div "SB REVIEW" at bounding box center [594, 283] width 353 height 21
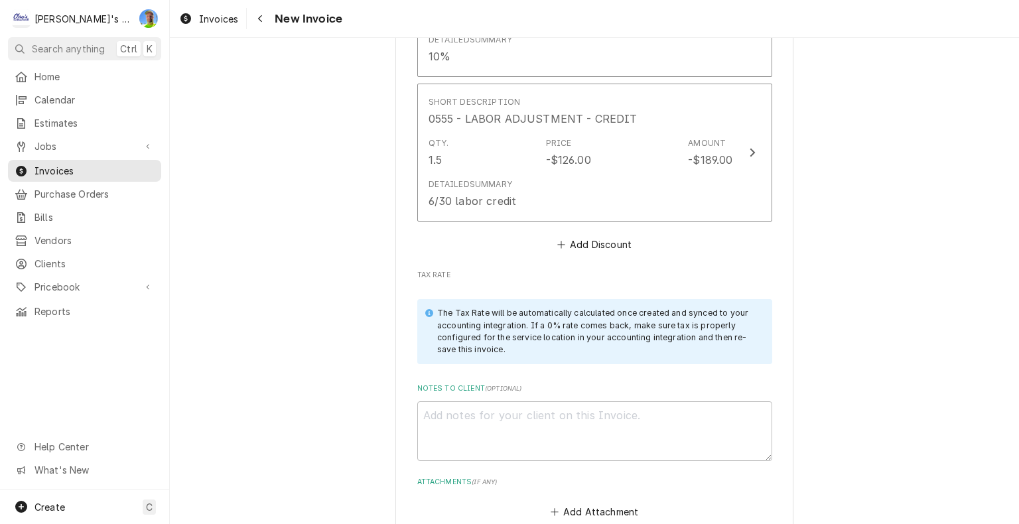
scroll to position [4311, 0]
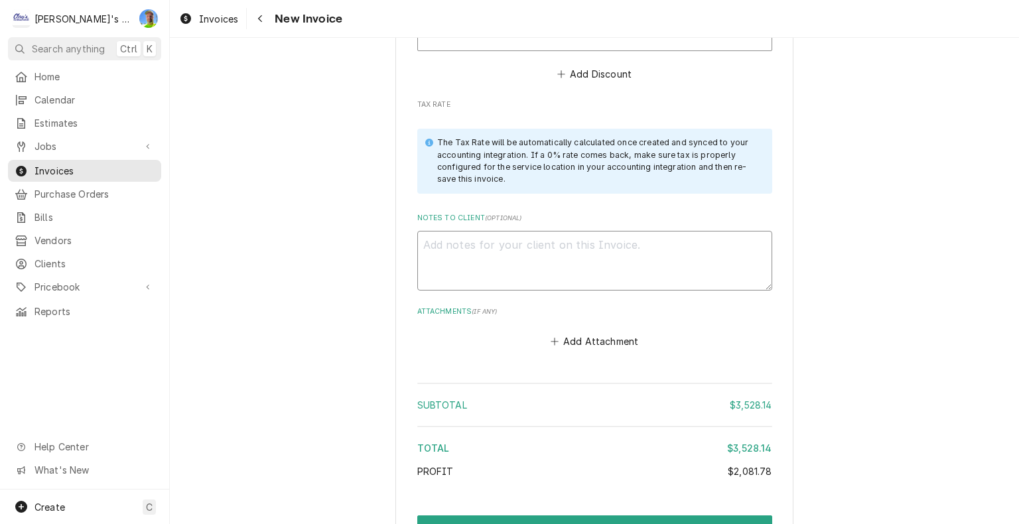
click at [711, 246] on textarea "Notes to Client ( optional )" at bounding box center [594, 261] width 355 height 60
type textarea "x"
type textarea "1"
type textarea "x"
type textarea "10"
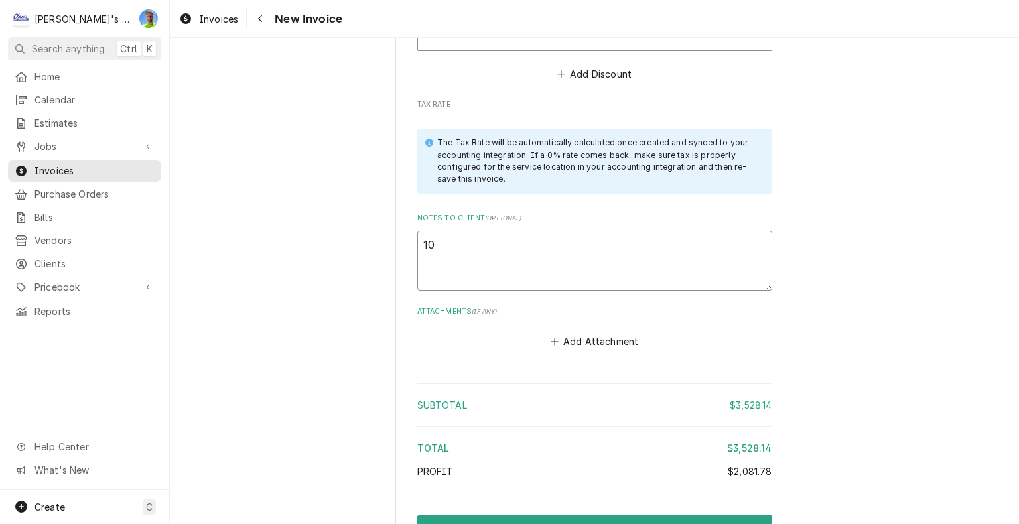
type textarea "x"
type textarea "10/"
type textarea "x"
type textarea "10/1"
type textarea "x"
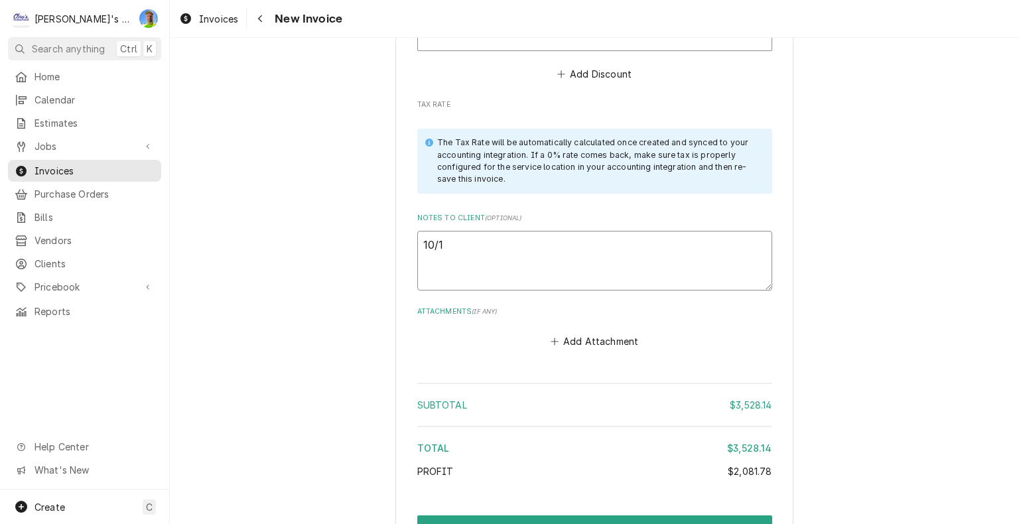
type textarea "10/11"
type textarea "x"
type textarea "10/11"
type textarea "x"
type textarea "10/11 G"
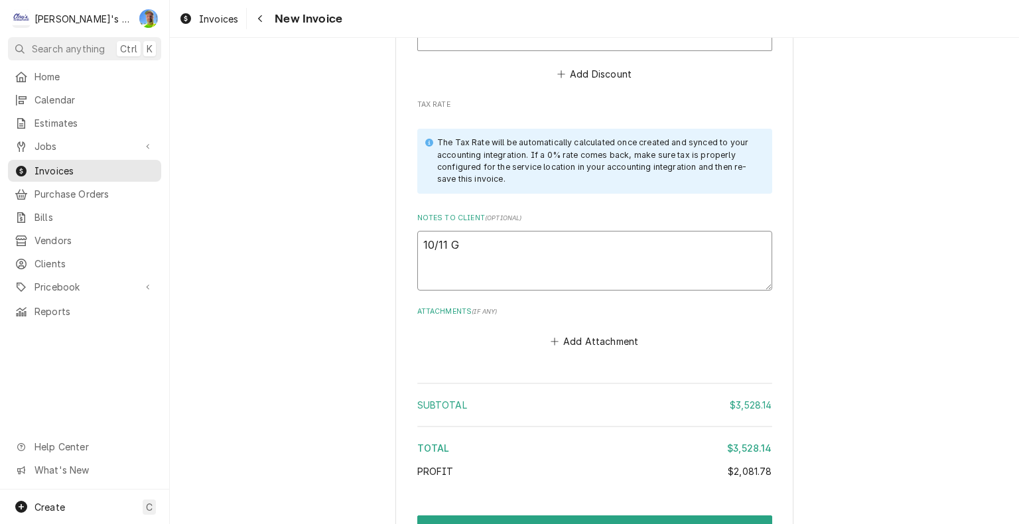
type textarea "x"
type textarea "10/11 GA"
type textarea "x"
type textarea "10/11 GA"
type textarea "x"
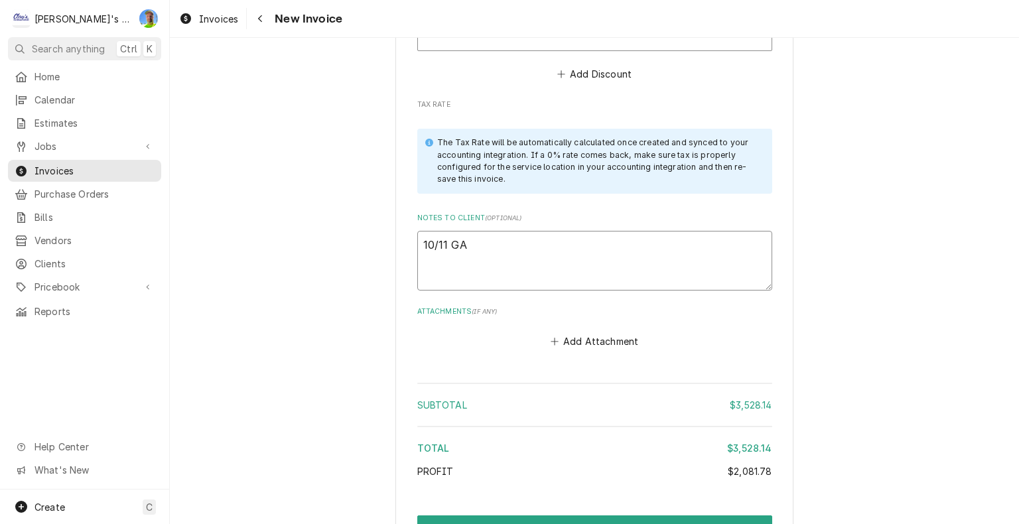
type textarea "10/11 GA s"
type textarea "x"
type textarea "10/11 GA so"
type textarea "x"
type textarea "10/11 GA so"
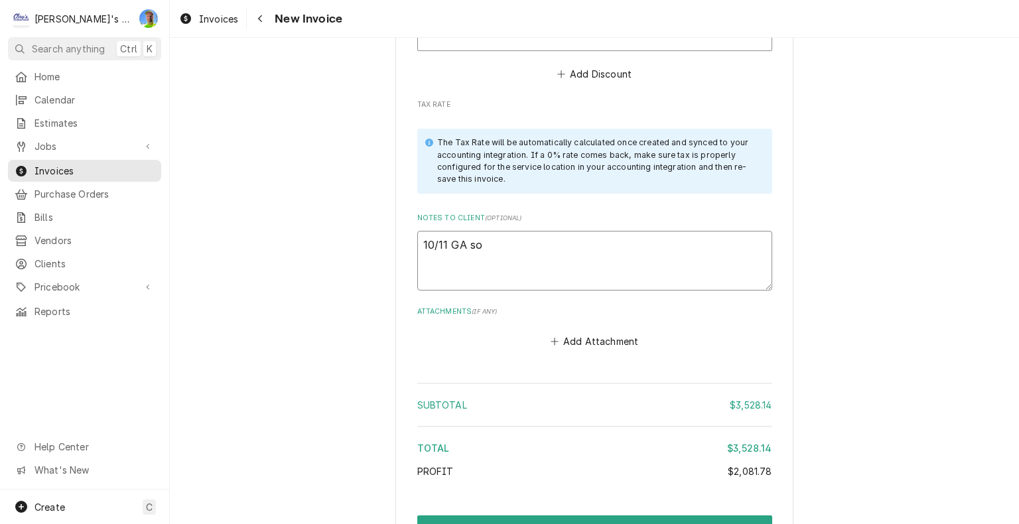
type textarea "x"
type textarea "10/11 GA so i"
type textarea "x"
type textarea "10/11 GA so i"
type textarea "x"
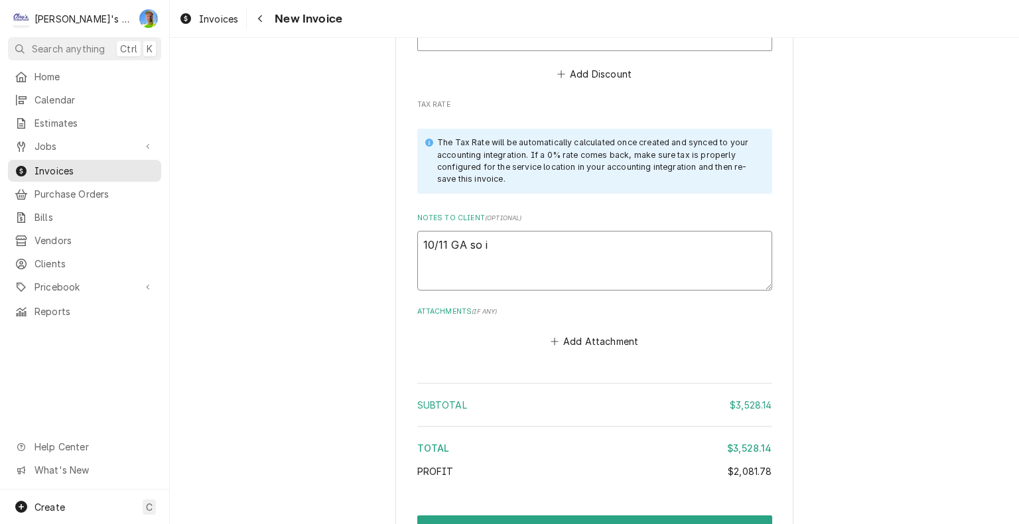
type textarea "10/11 GA so i k"
type textarea "x"
type textarea "10/11 GA so i kn"
type textarea "x"
type textarea "10/11 GA so i kno"
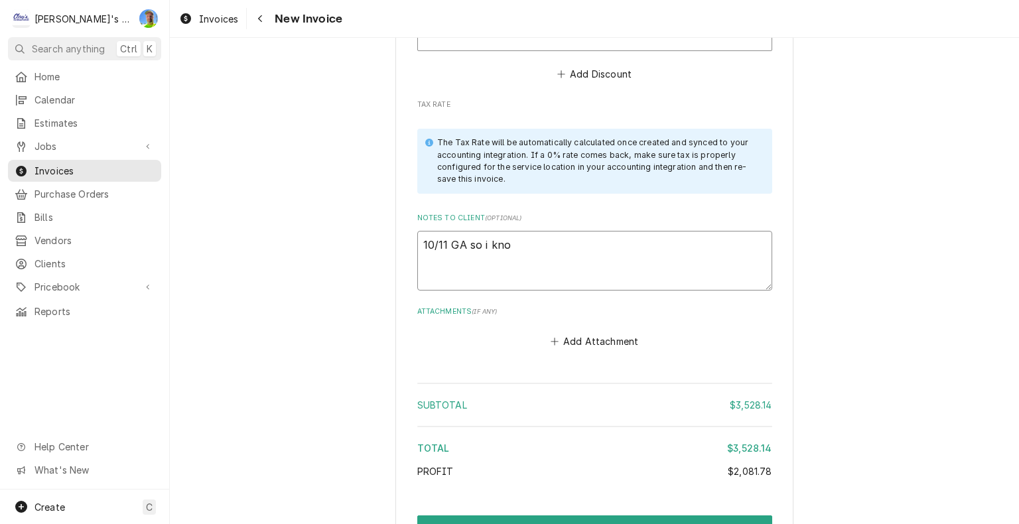
type textarea "x"
type textarea "10/11 GA so i know"
type textarea "x"
type textarea "10/11 GA so i know"
type textarea "x"
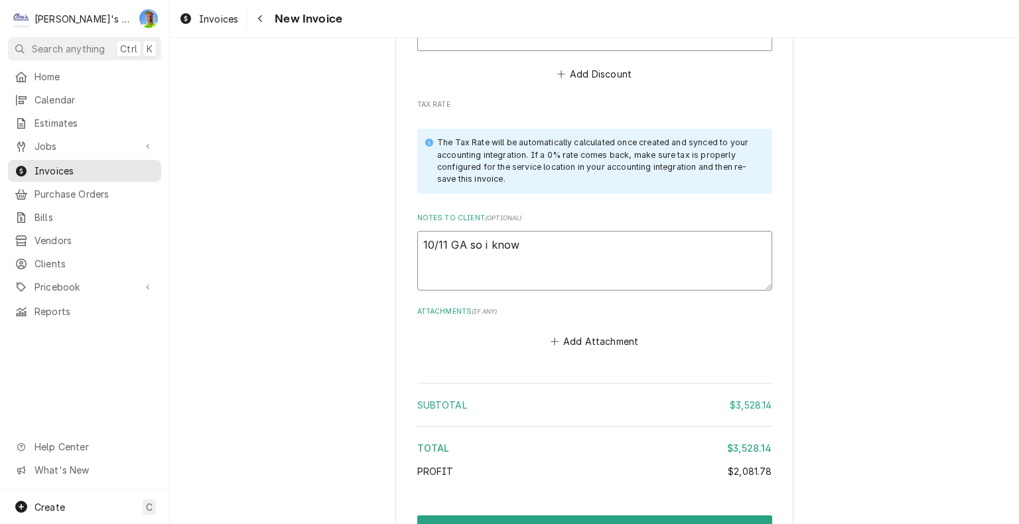
type textarea "10/11 GA so i know w"
type textarea "x"
type textarea "10/11 GA so i know we"
type textarea "x"
type textarea "10/11 GA so i know we"
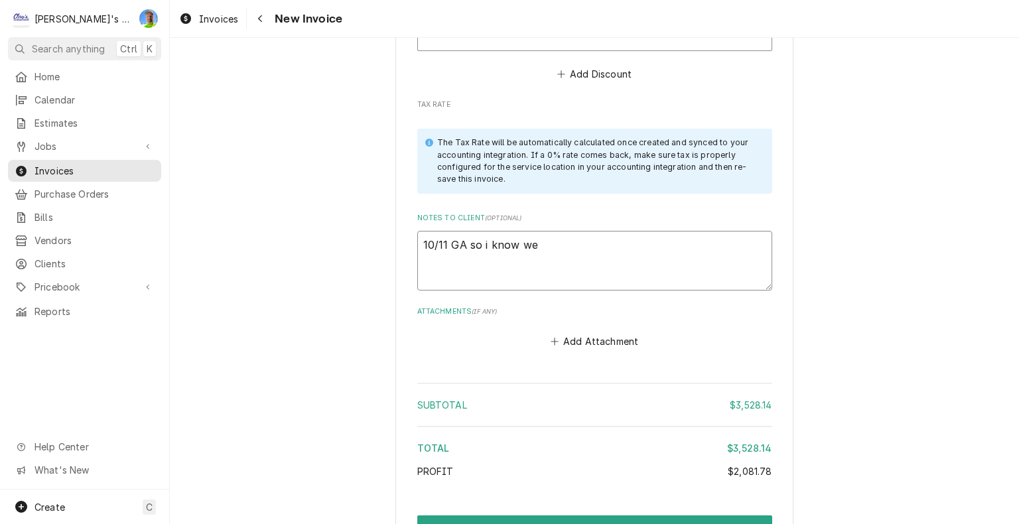
type textarea "x"
type textarea "10/11 GA so i know we c"
type textarea "x"
type textarea "10/11 GA so i know we ch"
type textarea "x"
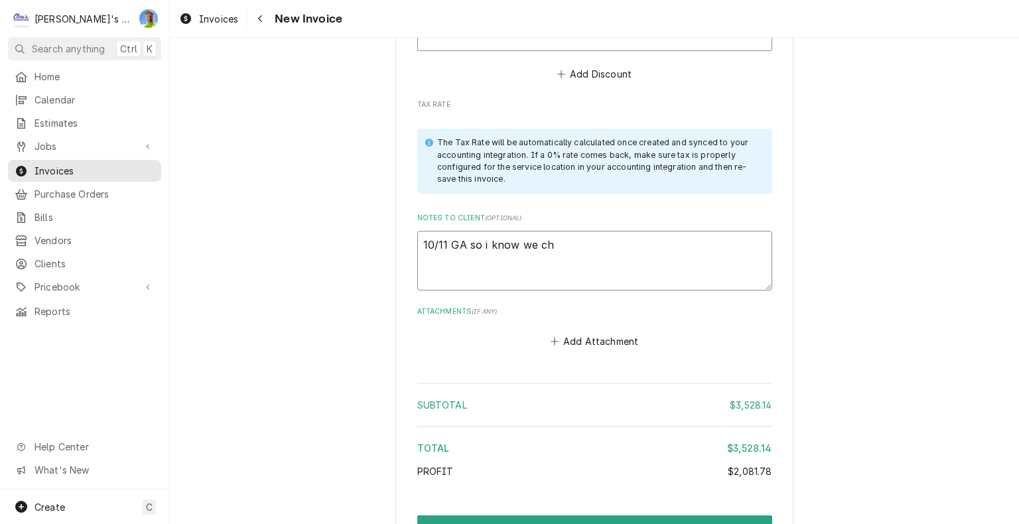
type textarea "10/11 GA so i know we cha"
type textarea "x"
type textarea "10/11 GA so i know we chan"
type textarea "x"
type textarea "10/11 GA so i know we chang"
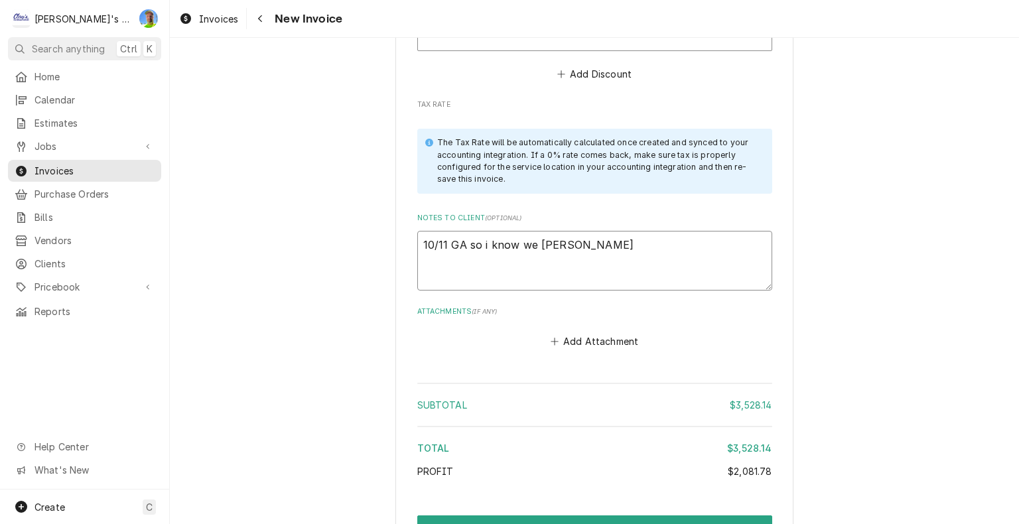
type textarea "x"
type textarea "10/11 GA so i know we change"
type textarea "x"
type textarea "10/11 GA so i know we changed"
type textarea "x"
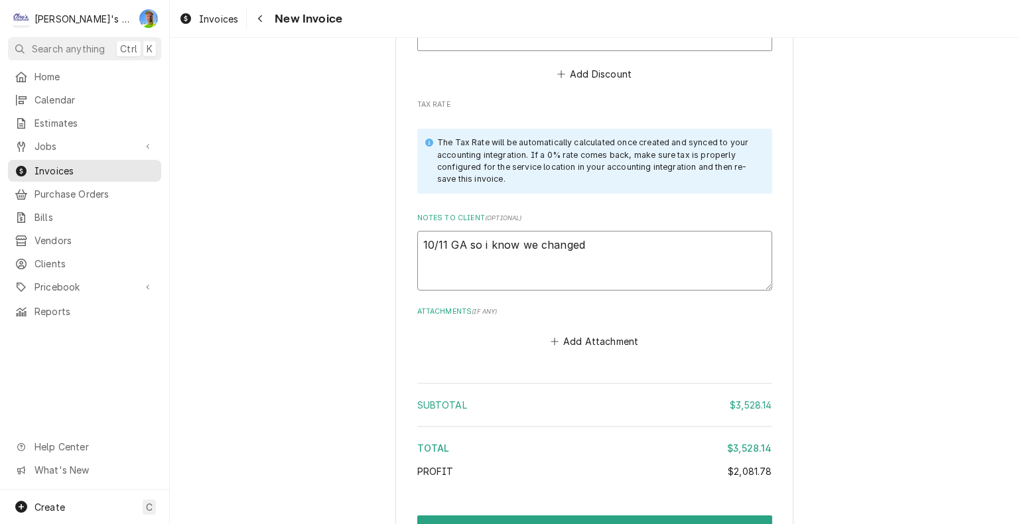
type textarea "10/11 GA so i know we changed"
type textarea "x"
type textarea "10/11 GA so i know we changed a"
type textarea "x"
type textarea "10/11 GA so i know we changed a"
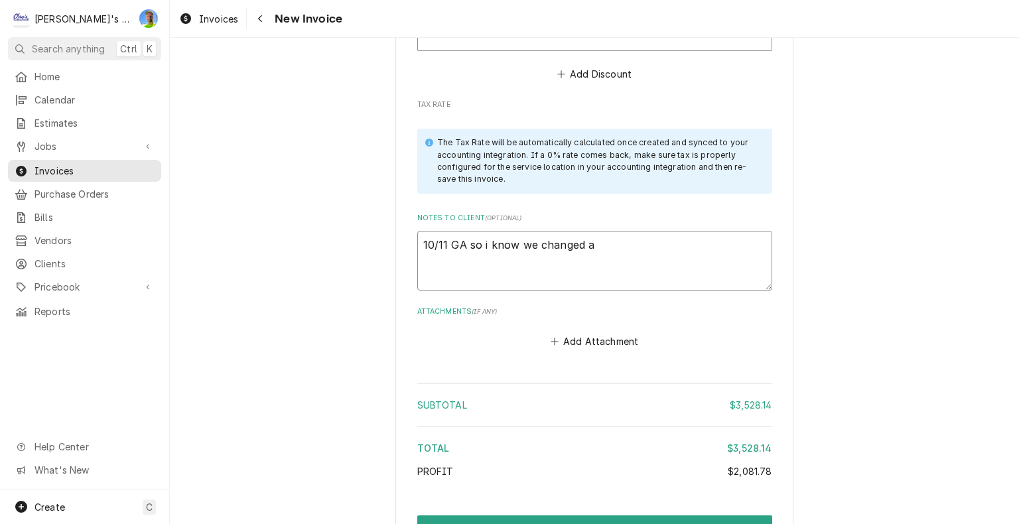
type textarea "x"
type textarea "10/11 GA so i know we changed a c"
type textarea "x"
type textarea "10/11 GA so i know we changed a co"
type textarea "x"
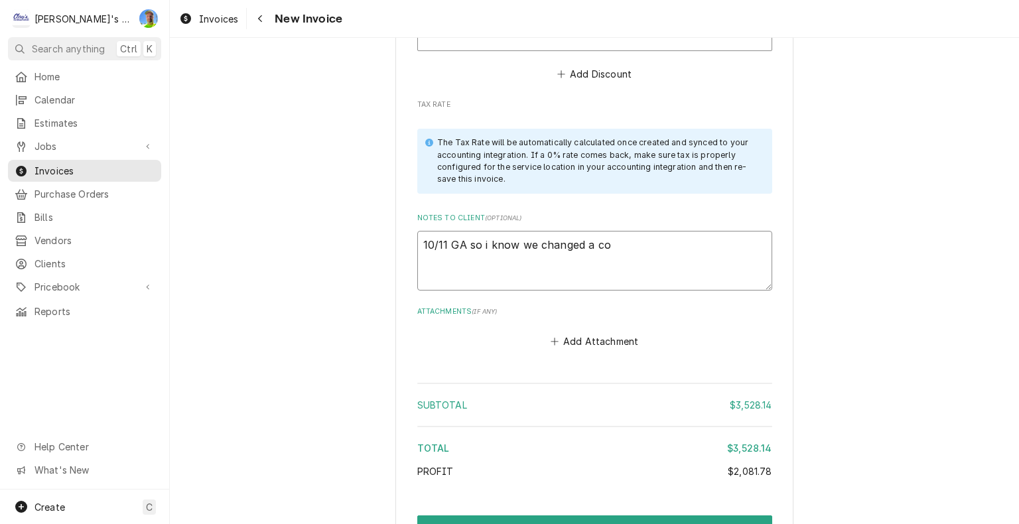
type textarea "10/11 GA so i know we changed a com"
type textarea "x"
type textarea "10/11 GA so i know we changed a comp"
type textarea "x"
type textarea "10/11 GA so i know we changed a compr"
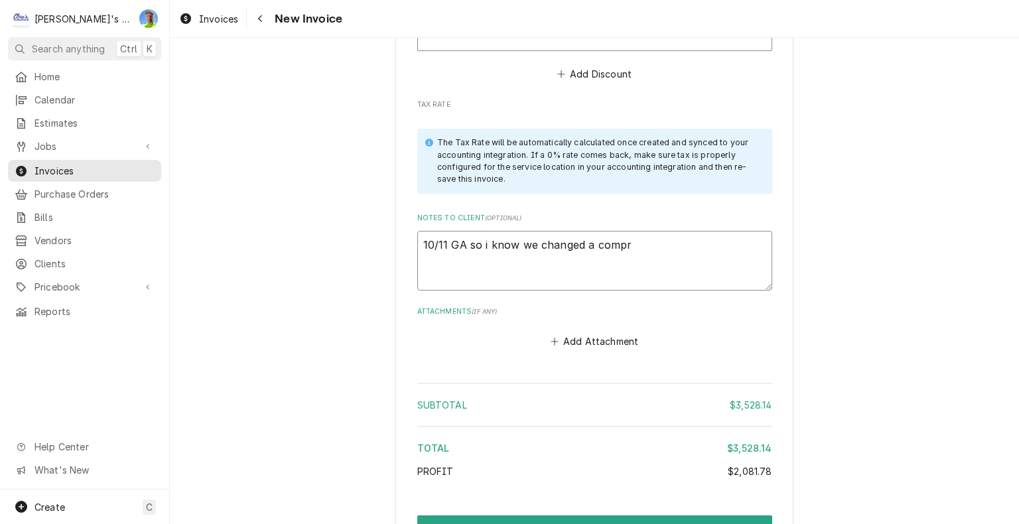
type textarea "x"
type textarea "10/11 GA so i know we changed a compre"
type textarea "x"
type textarea "10/11 GA so i know we changed a compres"
type textarea "x"
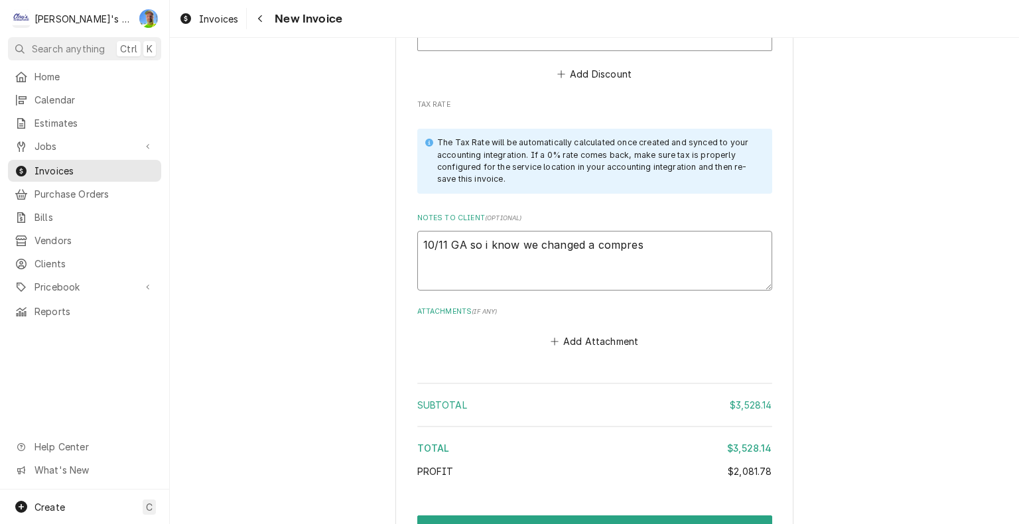
type textarea "10/11 GA so i know we changed a compress"
type textarea "x"
type textarea "10/11 GA so i know we changed a compresso"
type textarea "x"
type textarea "10/11 GA so i know we changed a compressor"
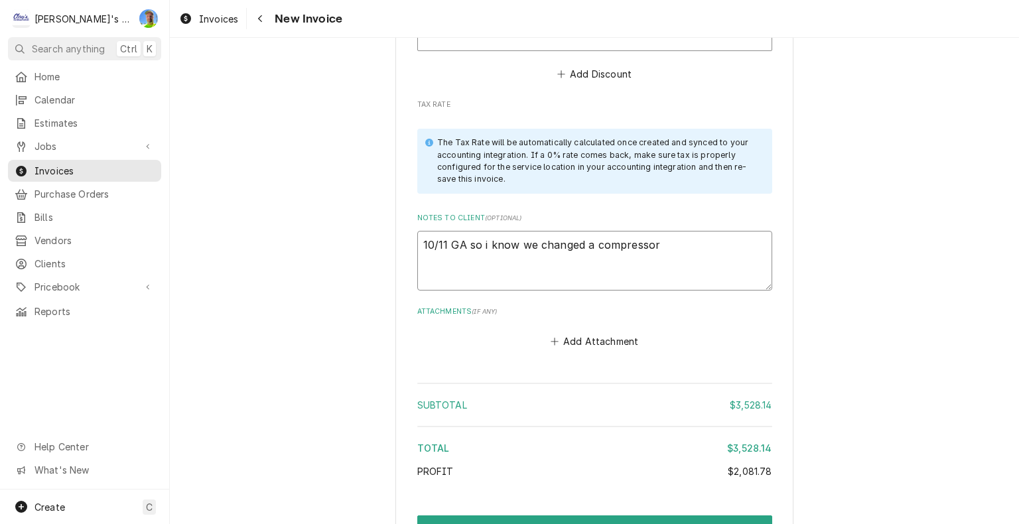
type textarea "x"
type textarea "10/11 GA so i know we changed a compressor"
type textarea "x"
type textarea "10/11 GA so i know we changed a compressor o"
type textarea "x"
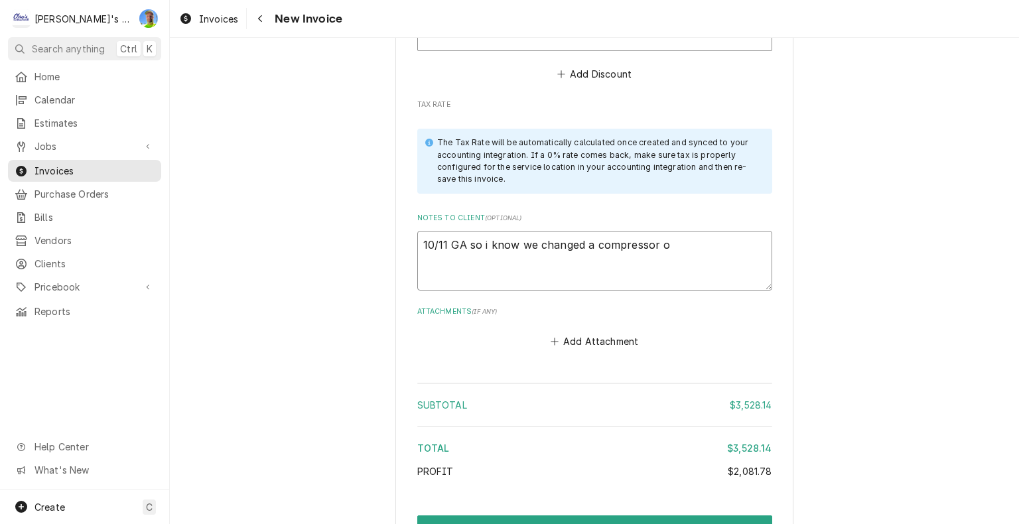
type textarea "10/11 GA so i know we changed a compressor on"
type textarea "x"
type textarea "10/11 GA so i know we changed a compressor on"
type textarea "x"
type textarea "10/11 GA so i know we changed a compressor on t"
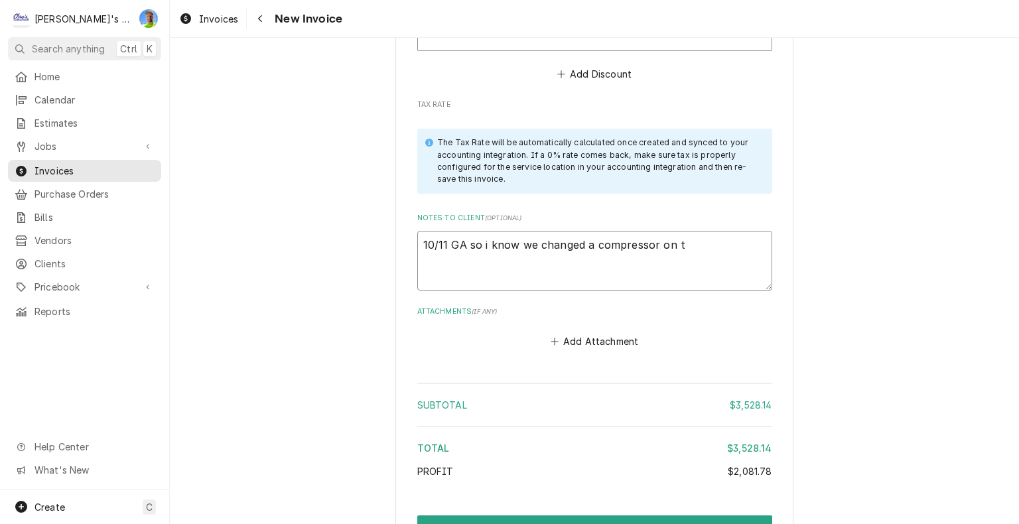
type textarea "x"
type textarea "10/11 GA so i know we changed a compressor on th"
type textarea "x"
type textarea "10/11 GA so i know we changed a compressor on thi"
type textarea "x"
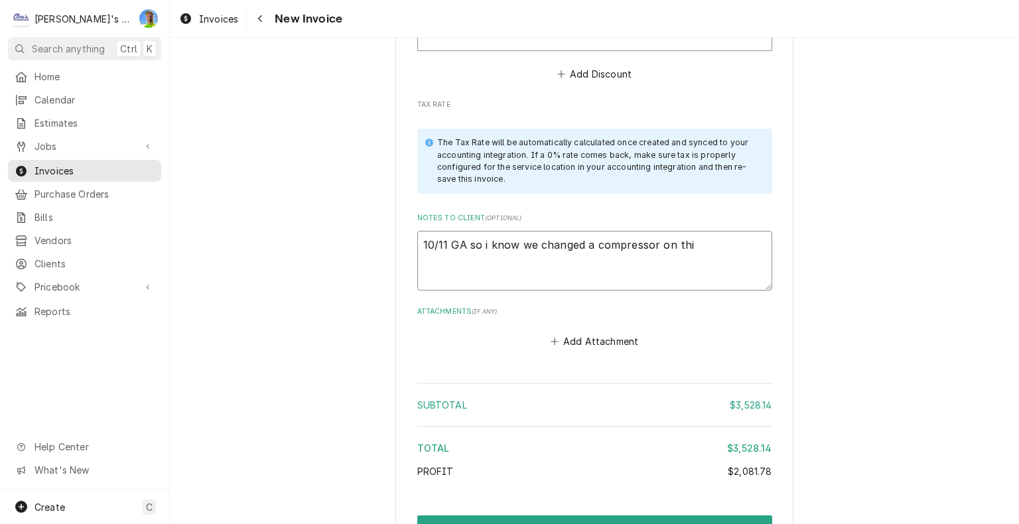
type textarea "10/11 GA so i know we changed a compressor on this"
type textarea "x"
type textarea "10/11 GA so i know we changed a compressor on this"
type textarea "x"
type textarea "10/11 GA so i know we changed a compressor on this u"
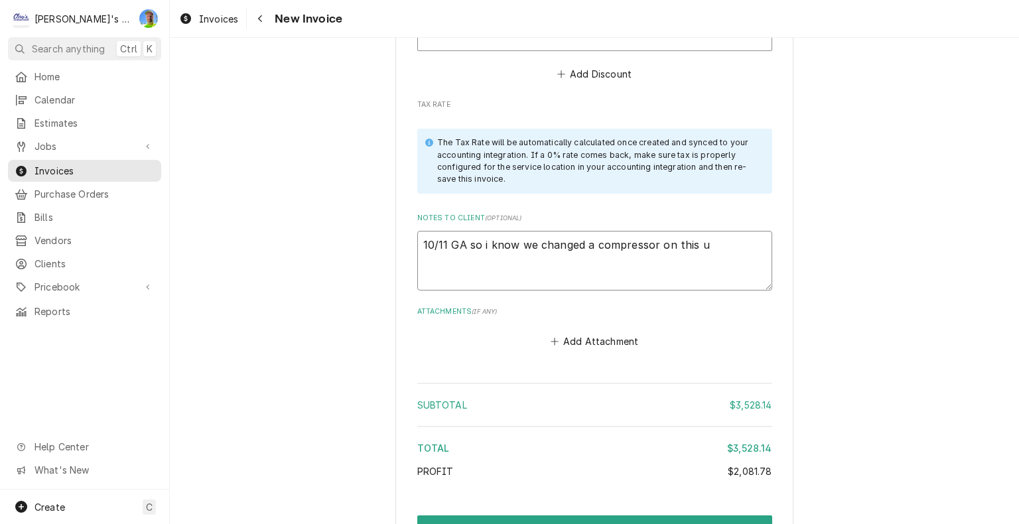
type textarea "x"
type textarea "10/11 GA so i know we changed a compressor on this un"
type textarea "x"
type textarea "10/11 GA so i know we changed a compressor on this uni"
type textarea "x"
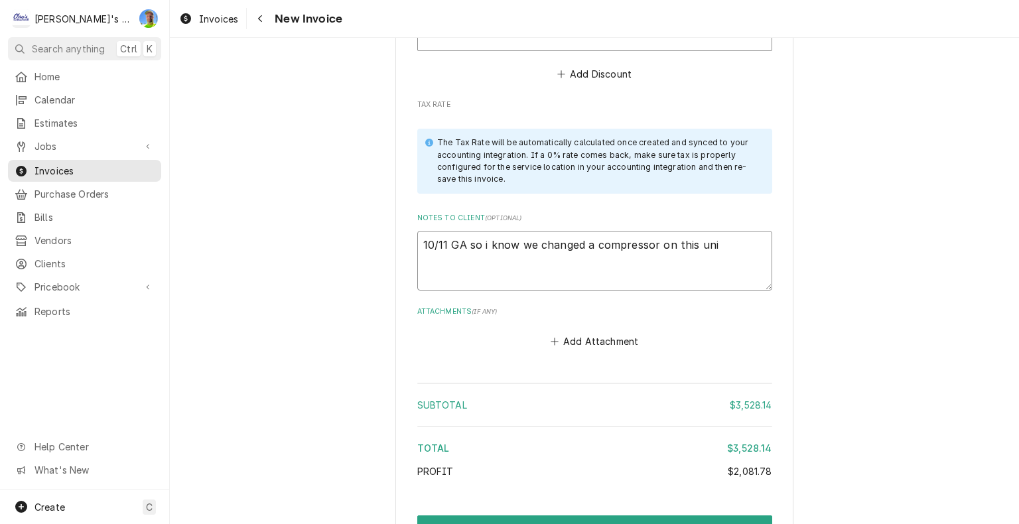
type textarea "10/11 GA so i know we changed a compressor on this unit"
type textarea "x"
type textarea "10/11 GA so i know we changed a compressor on this unit"
type textarea "x"
type textarea "10/11 GA so i know we changed a compressor on this unit a"
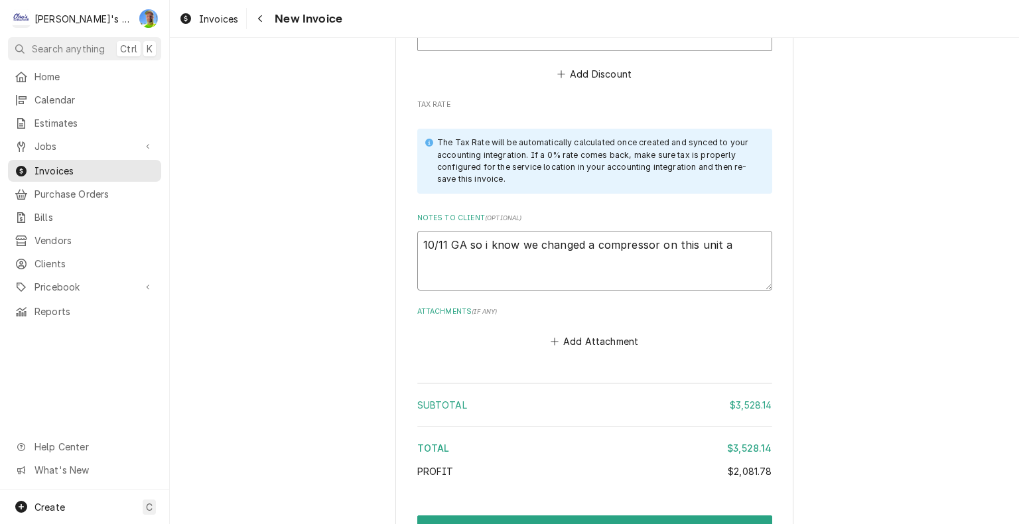
type textarea "x"
type textarea "10/11 GA so i know we changed a compressor on this unit ar"
type textarea "x"
type textarea "10/11 GA so i know we changed a compressor on this unit aro"
type textarea "x"
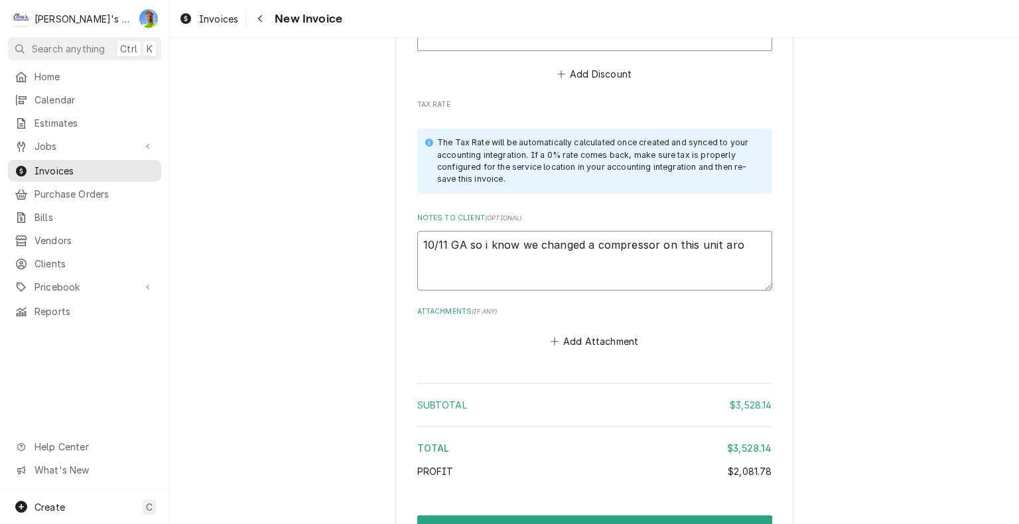
type textarea "10/11 GA so i know we changed a compressor on this unit arou"
type textarea "x"
type textarea "10/11 GA so i know we changed a compressor on this unit aroun"
type textarea "x"
type textarea "10/11 GA so i know we changed a compressor on this unit around"
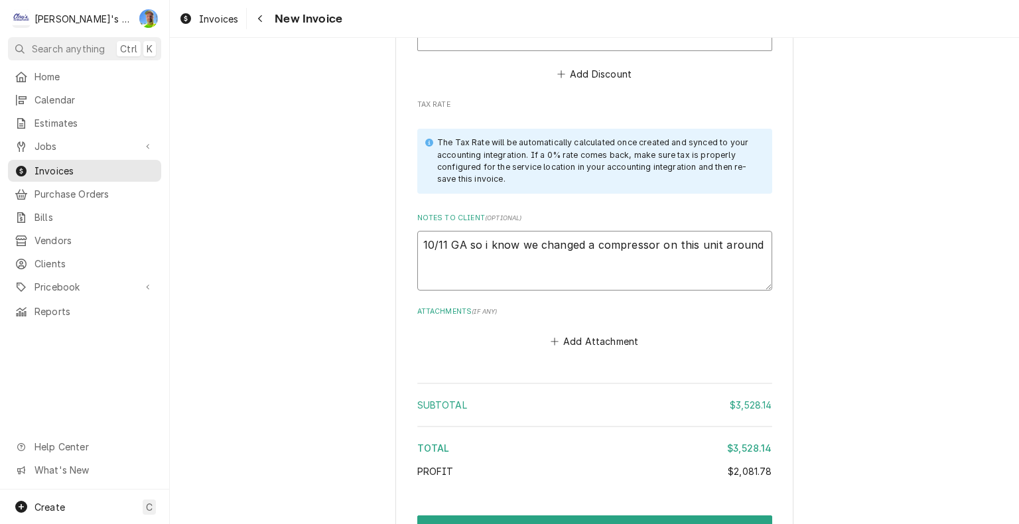
type textarea "x"
type textarea "10/11 GA so i know we changed a compressor on this unit around"
type textarea "x"
type textarea "10/11 GA so i know we changed a compressor on this unit around J"
type textarea "x"
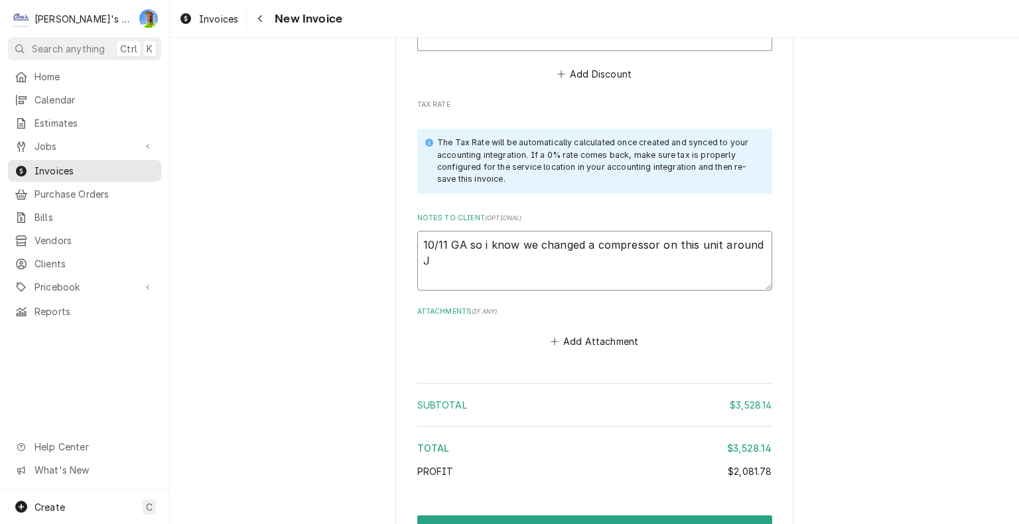
type textarea "10/11 GA so i know we changed a compressor on this unit around Ja"
type textarea "x"
type textarea "10/11 GA so i know we changed a compressor on this unit around Jan"
type textarea "x"
type textarea "10/11 GA so i know we changed a compressor on this unit around Janu"
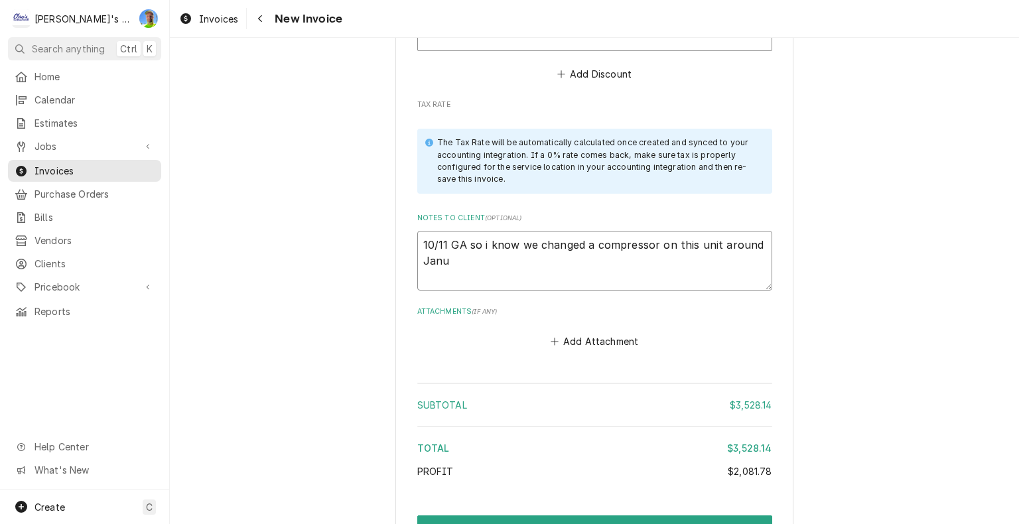
type textarea "x"
type textarea "10/11 GA so i know we changed a compressor on this unit around Janua"
type textarea "x"
type textarea "10/11 GA so i know we changed a compressor on this unit around Januar"
type textarea "x"
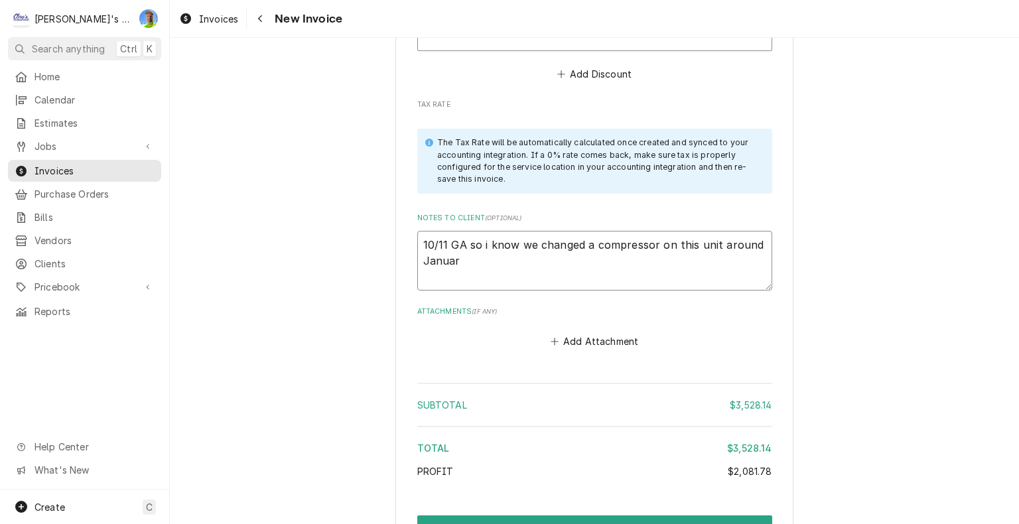
type textarea "10/11 GA so i know we changed a compressor on this unit around January"
type textarea "x"
type textarea "10/11 GA so i know we changed a compressor on this unit around January"
type textarea "x"
type textarea "10/11 GA so i know we changed a compressor on this unit around January o"
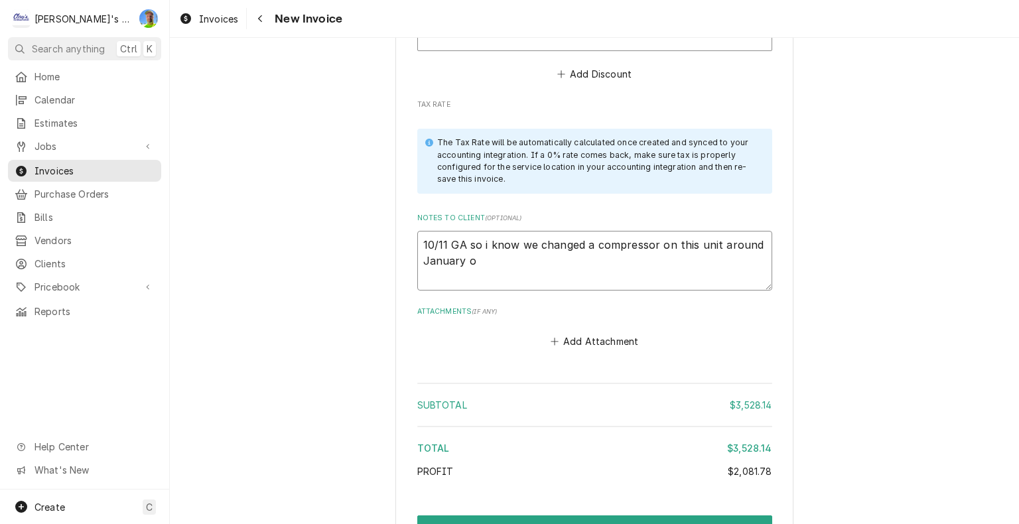
type textarea "x"
type textarea "10/11 GA so i know we changed a compressor on this unit around January or"
type textarea "x"
type textarea "10/11 GA so i know we changed a compressor on this unit around January or"
type textarea "x"
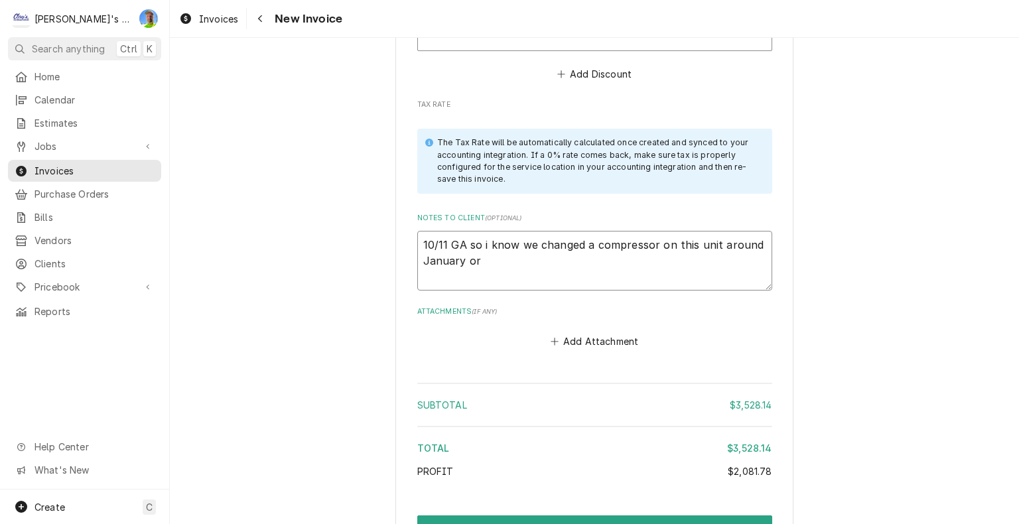
type textarea "10/11 GA so i know we changed a compressor on this unit around January or 2"
type textarea "x"
type textarea "10/11 GA so i know we changed a compressor on this unit around January or 24"
type textarea "x"
type textarea "10/11 GA so i know we changed a compressor on this unit around January or 2"
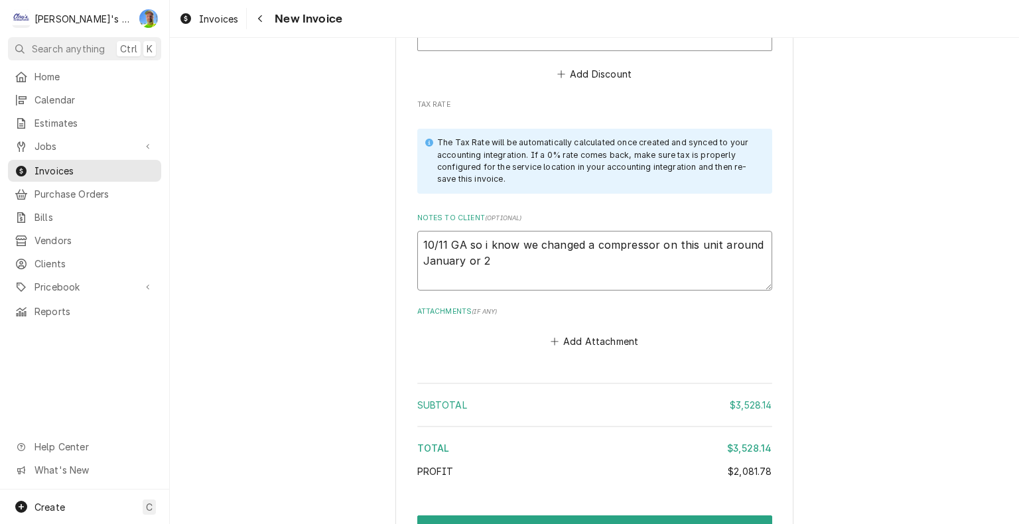
type textarea "x"
type textarea "10/11 GA so i know we changed a compressor on this unit around January or"
type textarea "x"
type textarea "10/11 GA so i know we changed a compressor on this unit around January or"
type textarea "x"
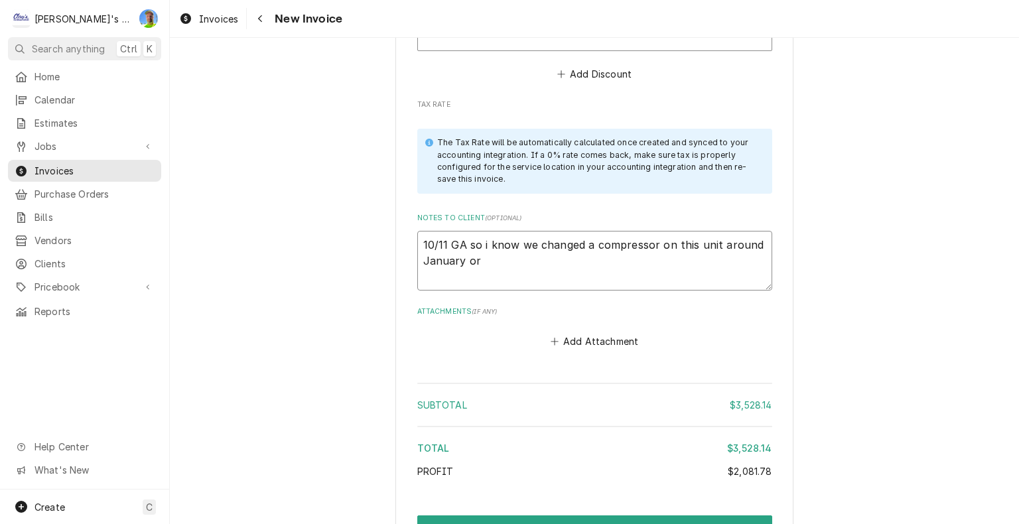
type textarea "10/11 GA so i know we changed a compressor on this unit around January o"
type textarea "x"
type textarea "10/11 GA so i know we changed a compressor on this unit around January of"
type textarea "x"
type textarea "10/11 GA so i know we changed a compressor on this unit around January of"
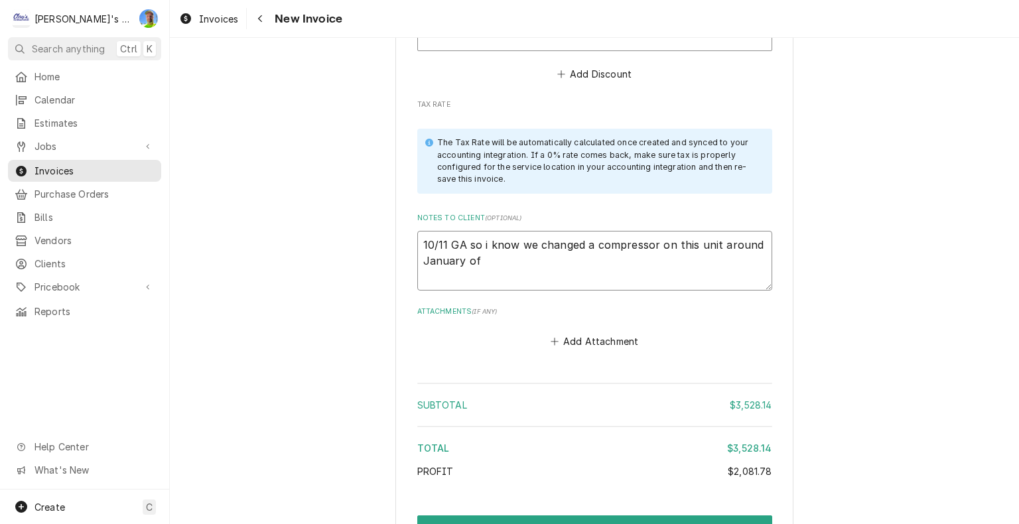
type textarea "x"
type textarea "10/11 GA so i know we changed a compressor on this unit around January of '"
type textarea "x"
type textarea "10/11 GA so i know we changed a compressor on this unit around January of '2"
type textarea "x"
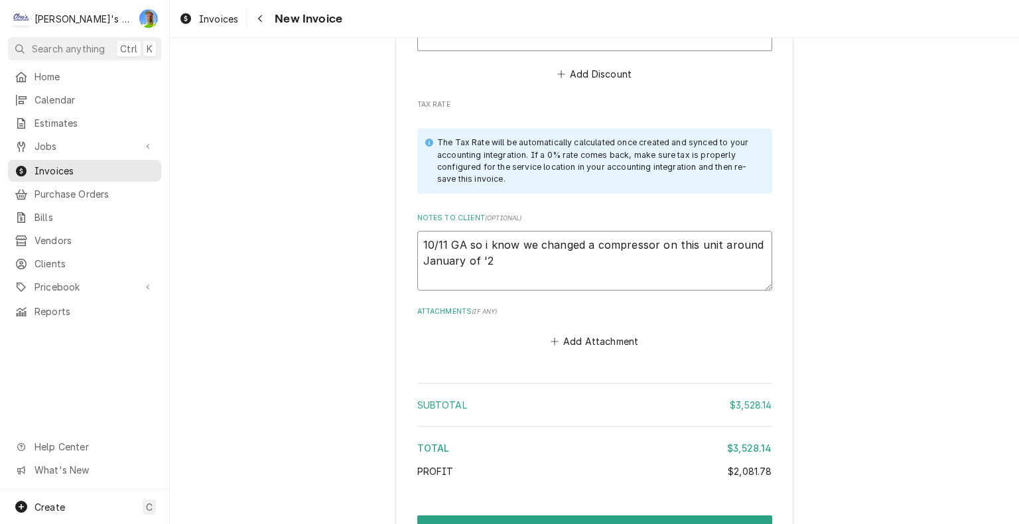
type textarea "10/11 GA so i know we changed a compressor on this unit around January of '24"
type textarea "x"
type textarea "10/11 GA so i know we changed a compressor on this unit around January of '24,"
type textarea "x"
type textarea "10/11 GA so i know we changed a compressor on this unit around January of '24,"
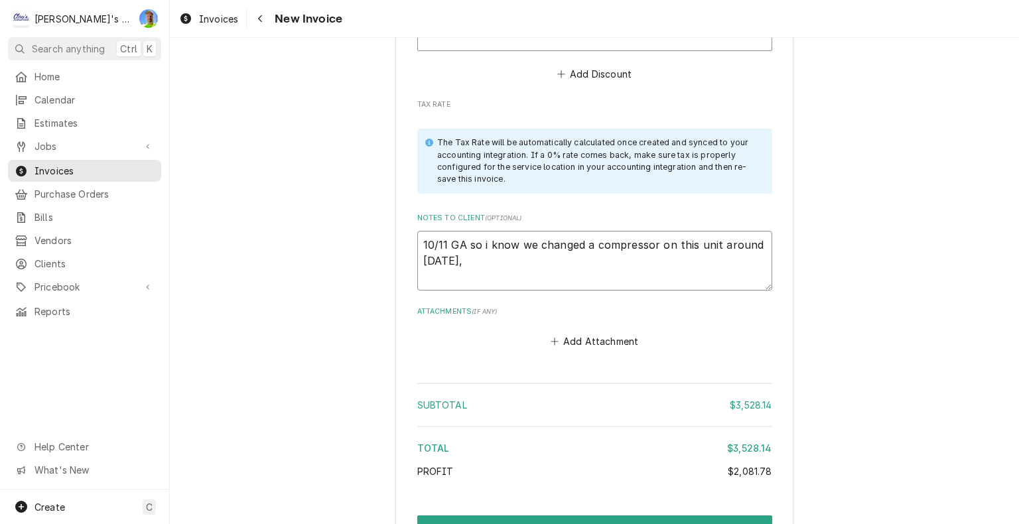
type textarea "x"
type textarea "10/11 GA so i know we changed a compressor on this unit around January of '24, I"
type textarea "x"
type textarea "10/11 GA so i know we changed a compressor on this unit around January of '24, I"
type textarea "x"
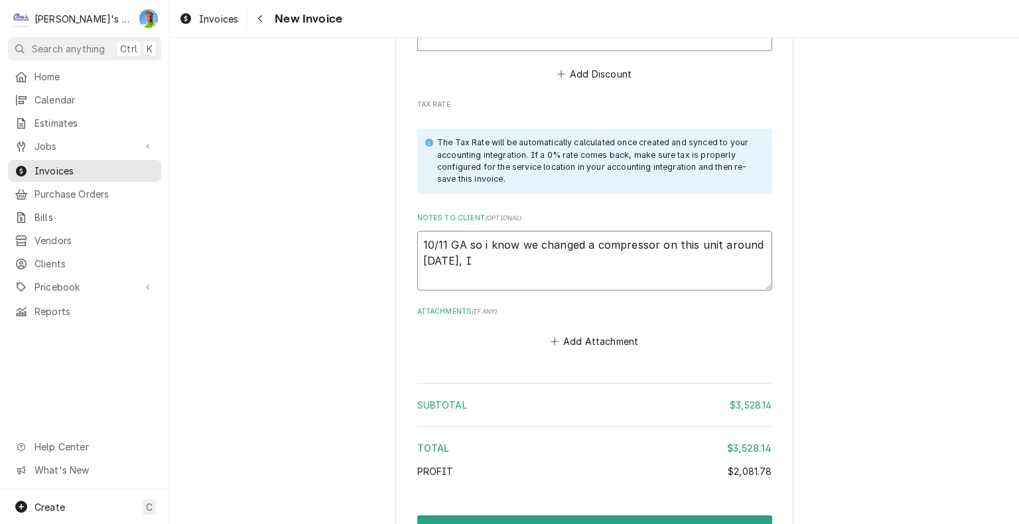
type textarea "10/11 GA so i know we changed a compressor on this unit around January of '24, …"
type textarea "x"
type textarea "10/11 GA so i know we changed a compressor on this unit around January of '24, …"
type textarea "x"
type textarea "10/11 GA so i know we changed a compressor on this unit around January of '24, …"
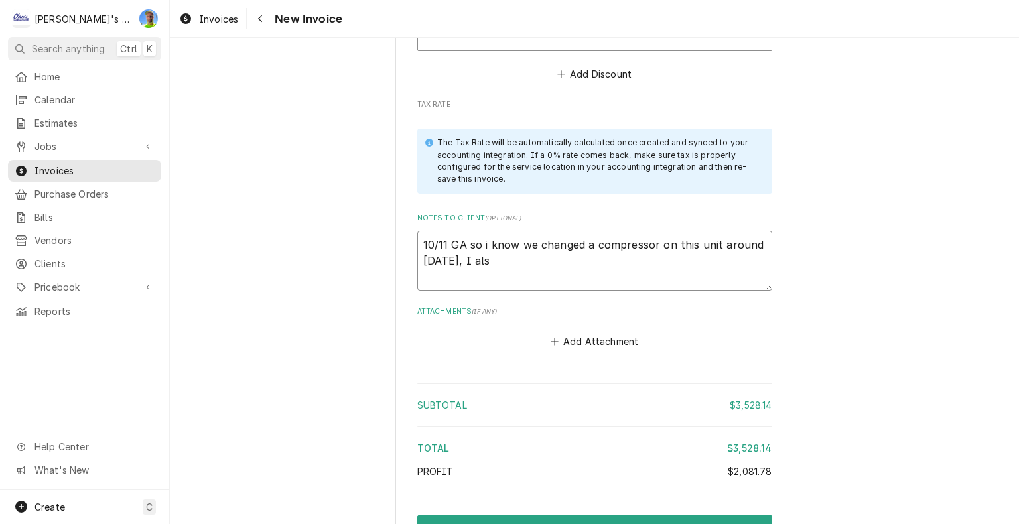
type textarea "x"
type textarea "10/11 GA so i know we changed a compressor on this unit around January of '24, …"
type textarea "x"
type textarea "10/11 GA so i know we changed a compressor on this unit around January of '24, …"
type textarea "x"
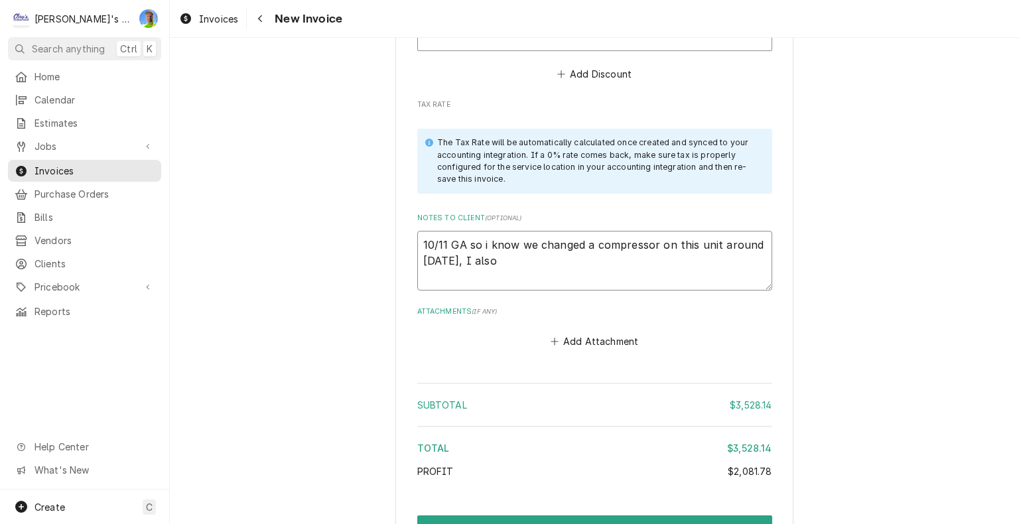
type textarea "10/11 GA so i know we changed a compressor on this unit around January of '24, …"
type textarea "x"
type textarea "10/11 GA so i know we changed a compressor on this unit around January of '24, …"
type textarea "x"
type textarea "10/11 GA so i know we changed a compressor on this unit around January of '24, …"
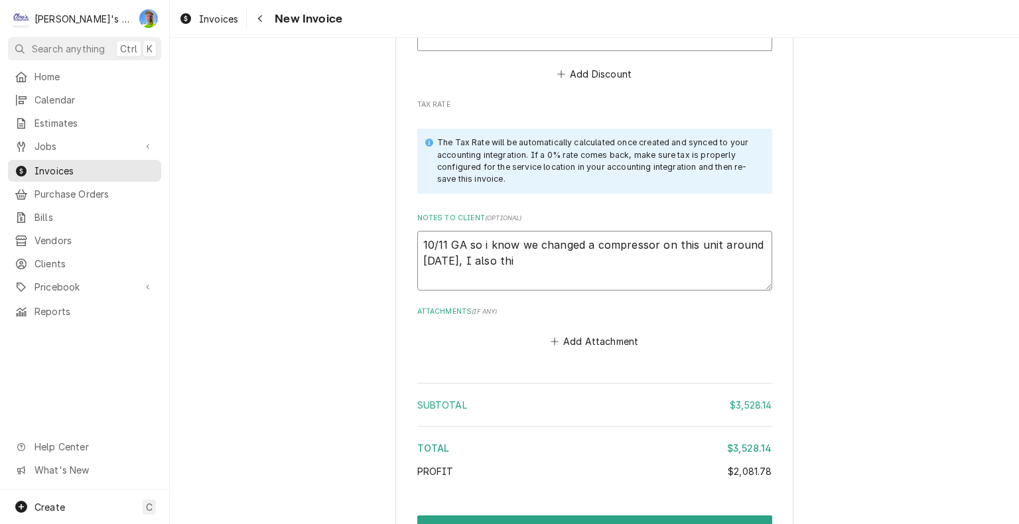
type textarea "x"
type textarea "10/11 GA so i know we changed a compressor on this unit around January of '24, …"
type textarea "x"
type textarea "10/11 GA so i know we changed a compressor on this unit around January of '24, …"
type textarea "x"
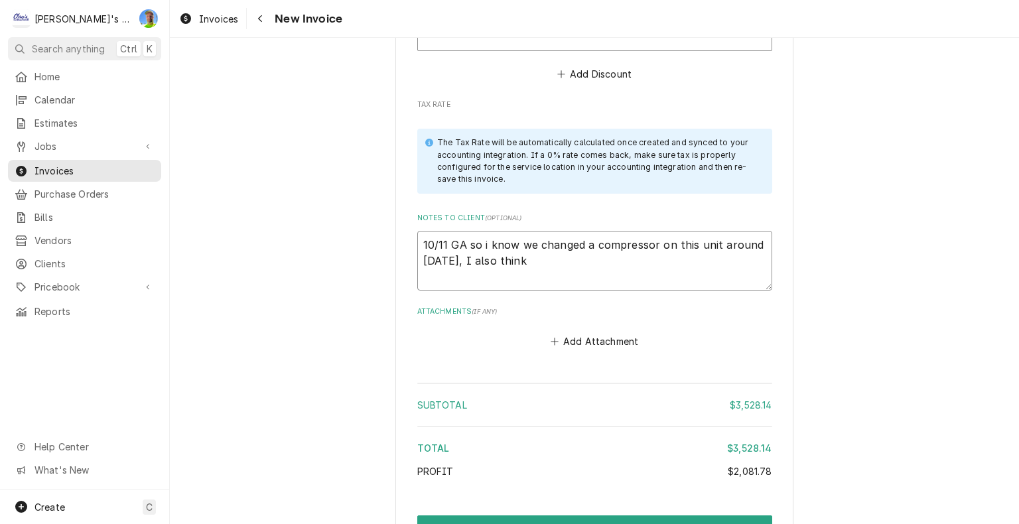
type textarea "10/11 GA so i know we changed a compressor on this unit around January of '24, …"
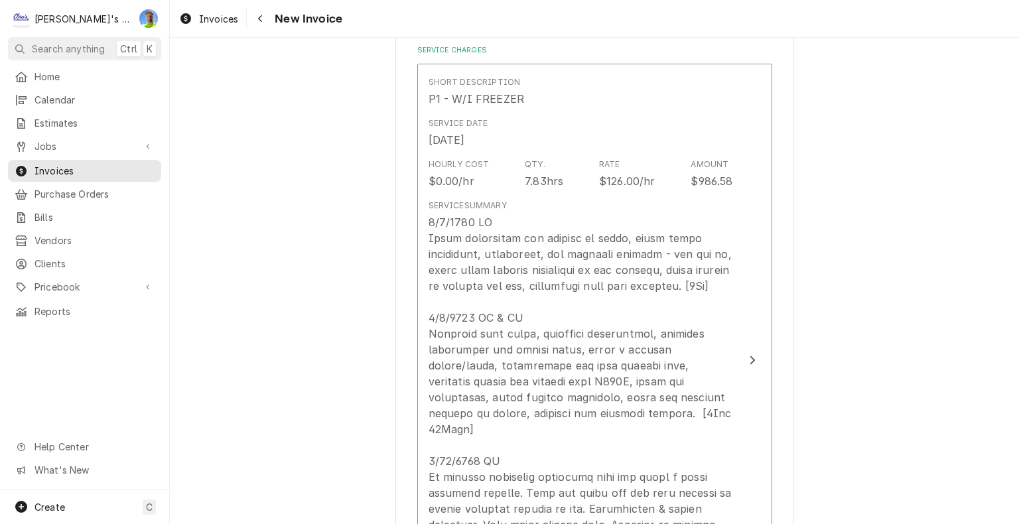
scroll to position [1459, 0]
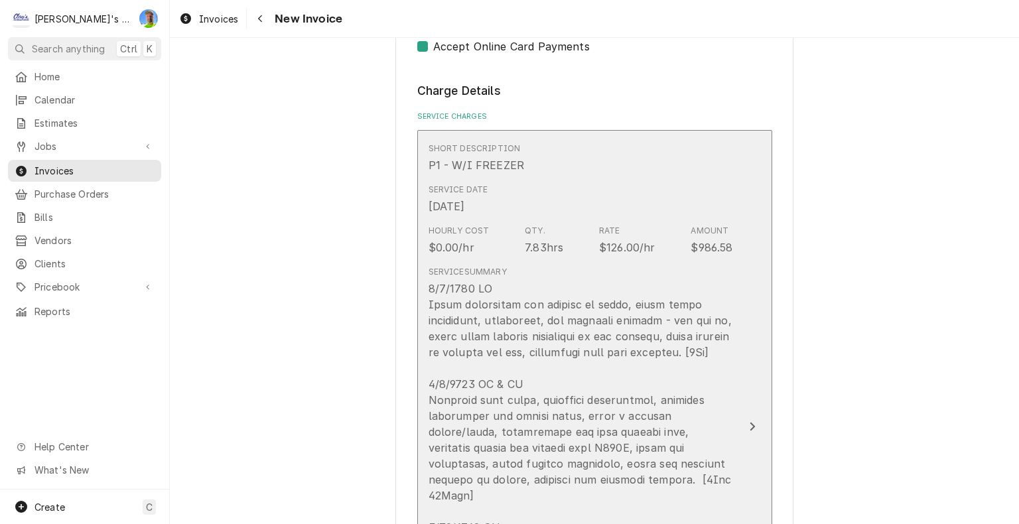
click at [760, 310] on button "Short Description P1 - W/I FREEZER Service Date Jun 2, 2025 Hourly Cost $0.00/h…" at bounding box center [594, 427] width 355 height 594
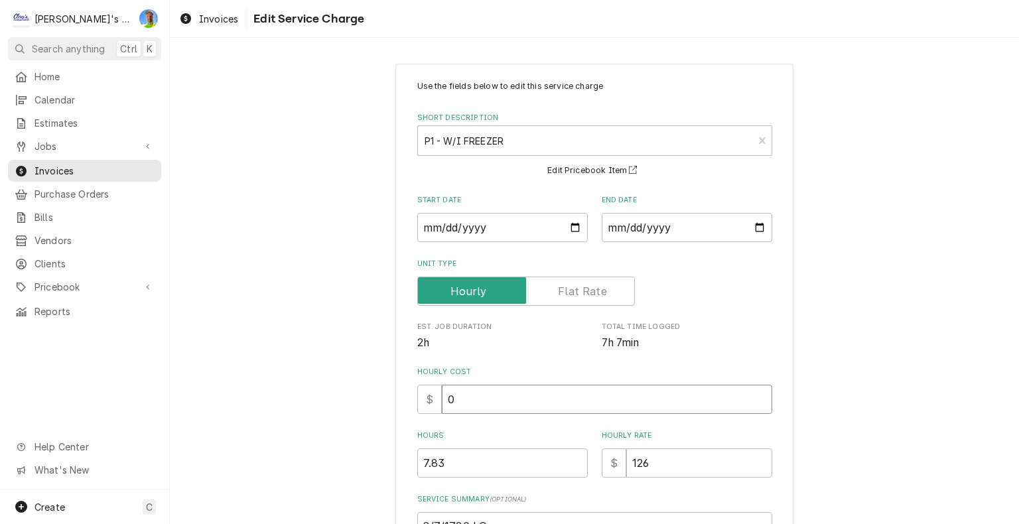
click at [459, 405] on input "0" at bounding box center [607, 399] width 330 height 29
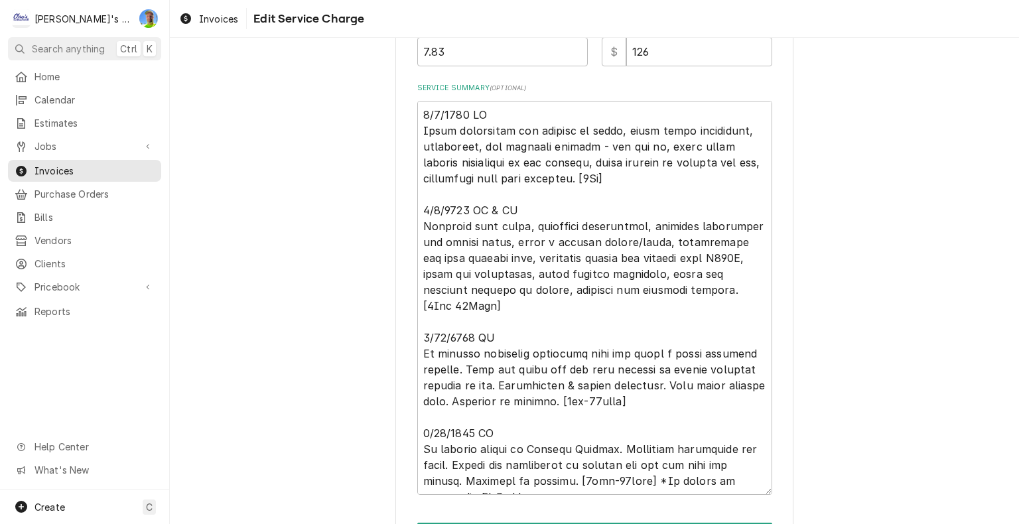
scroll to position [546, 0]
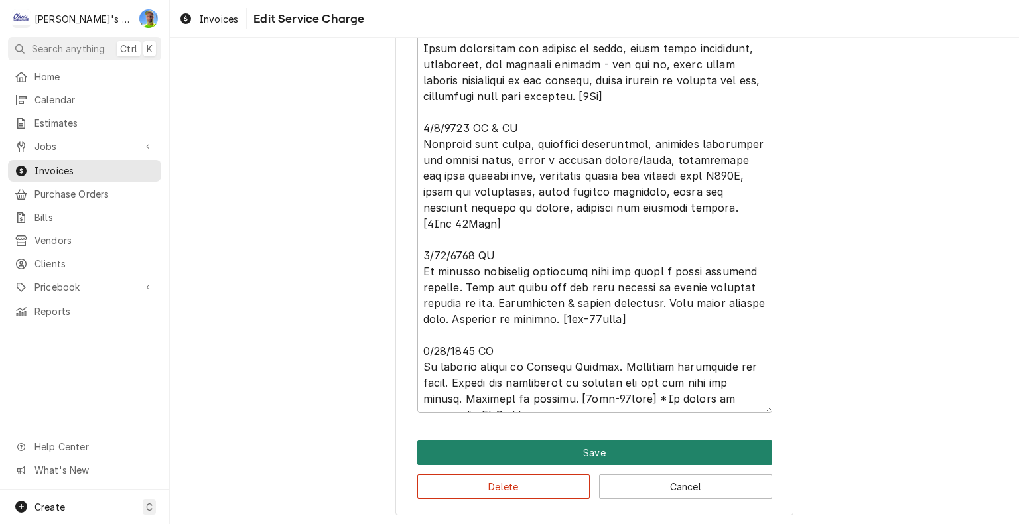
click at [706, 452] on button "Save" at bounding box center [594, 452] width 355 height 25
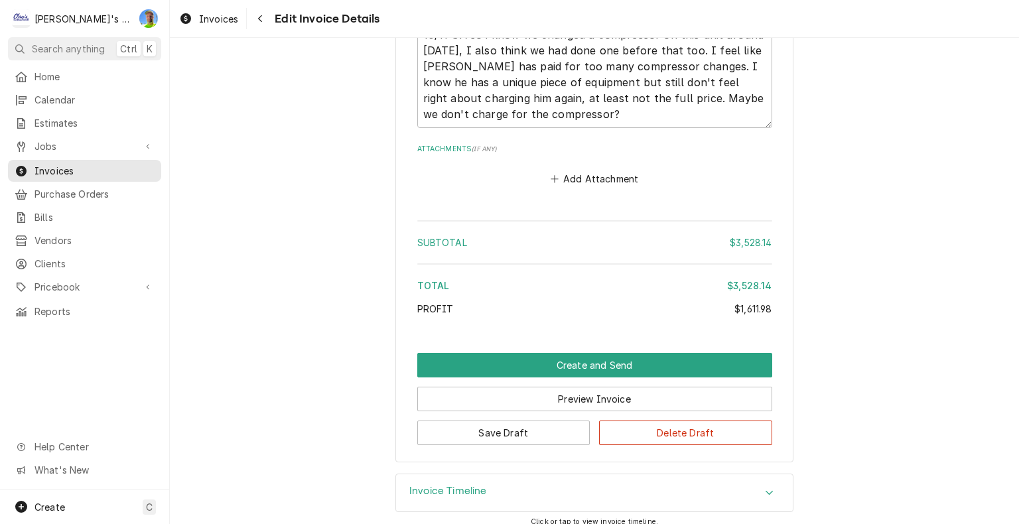
scroll to position [4526, 0]
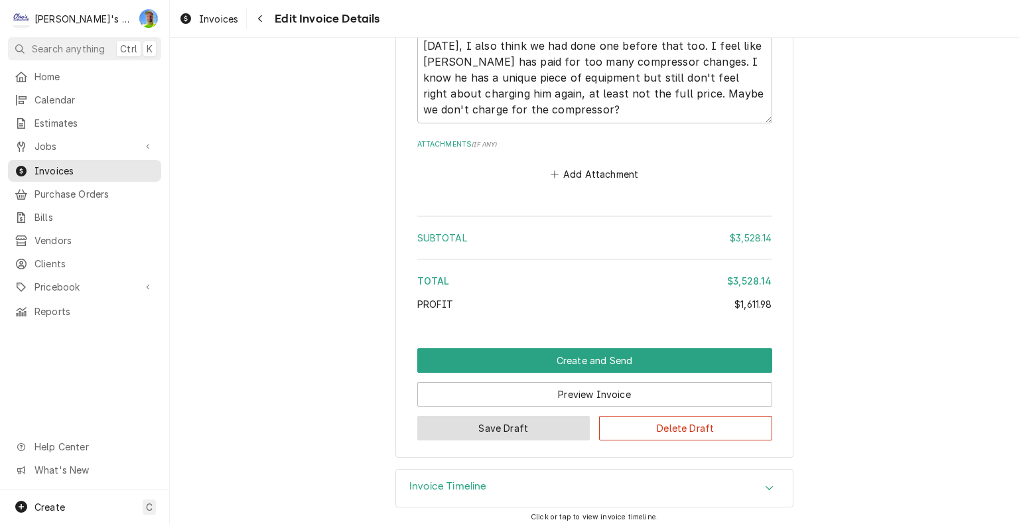
click at [523, 422] on button "Save Draft" at bounding box center [503, 428] width 173 height 25
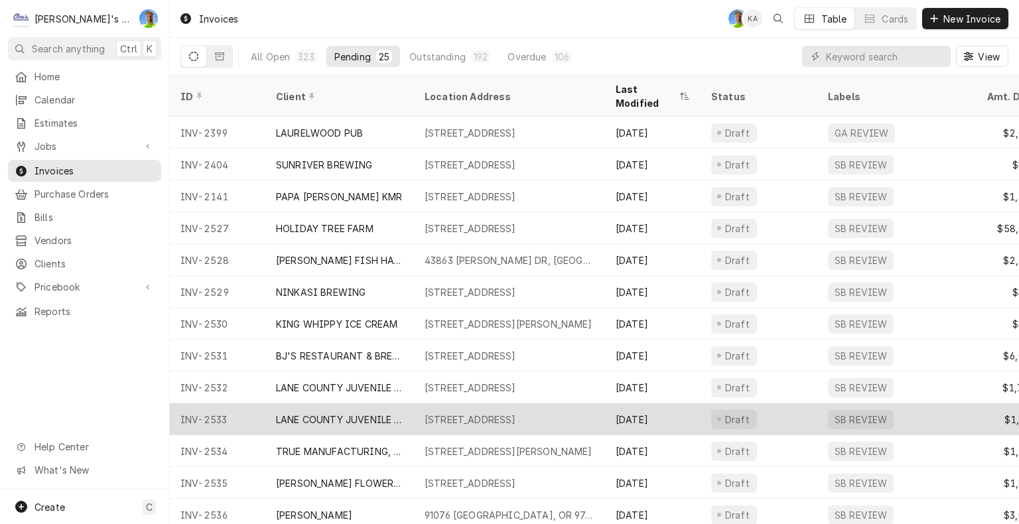
scroll to position [382, 0]
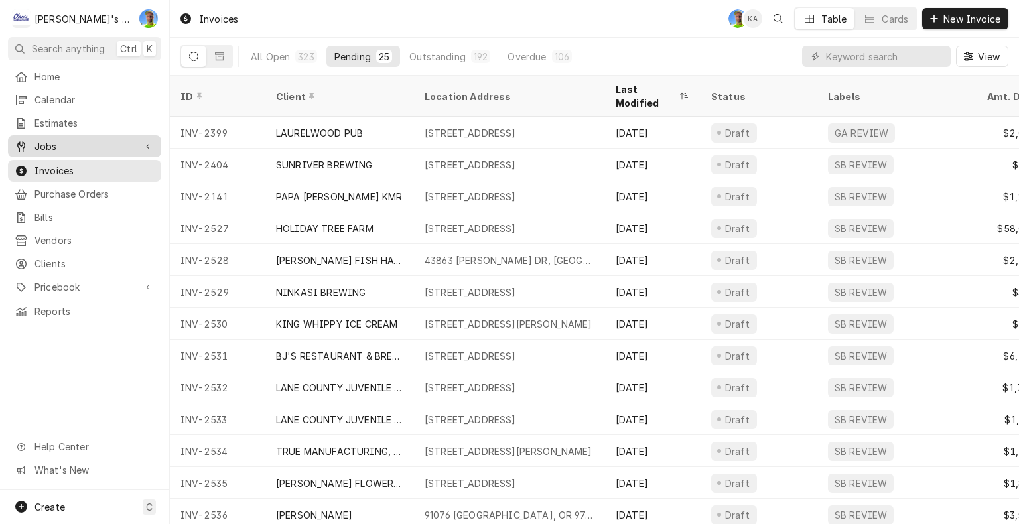
click at [50, 140] on span "Jobs" at bounding box center [84, 146] width 100 height 14
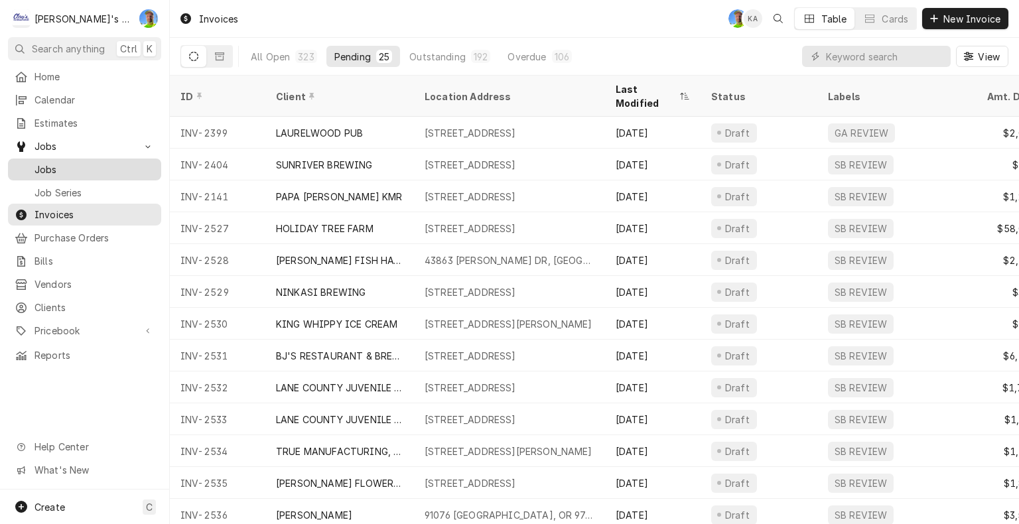
click at [52, 162] on span "Jobs" at bounding box center [94, 169] width 120 height 14
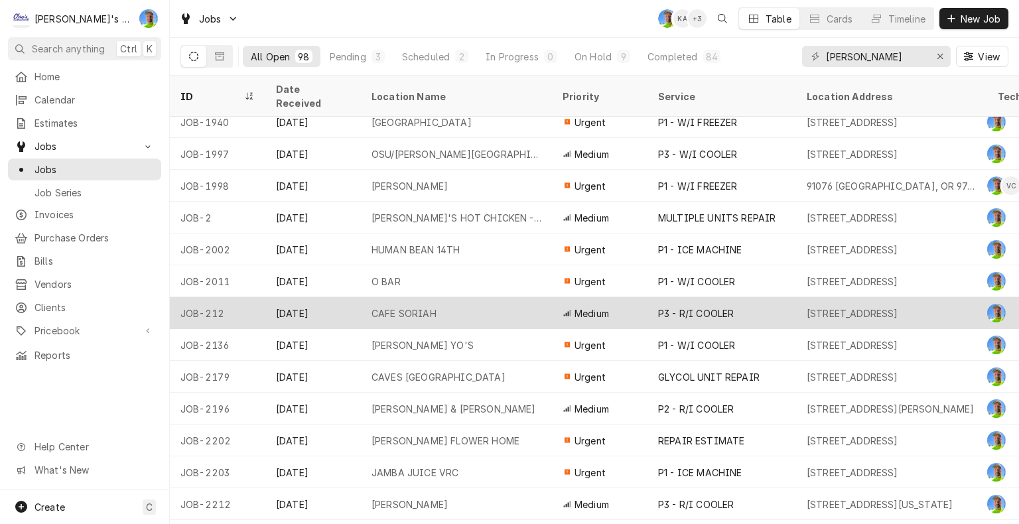
scroll to position [586, 0]
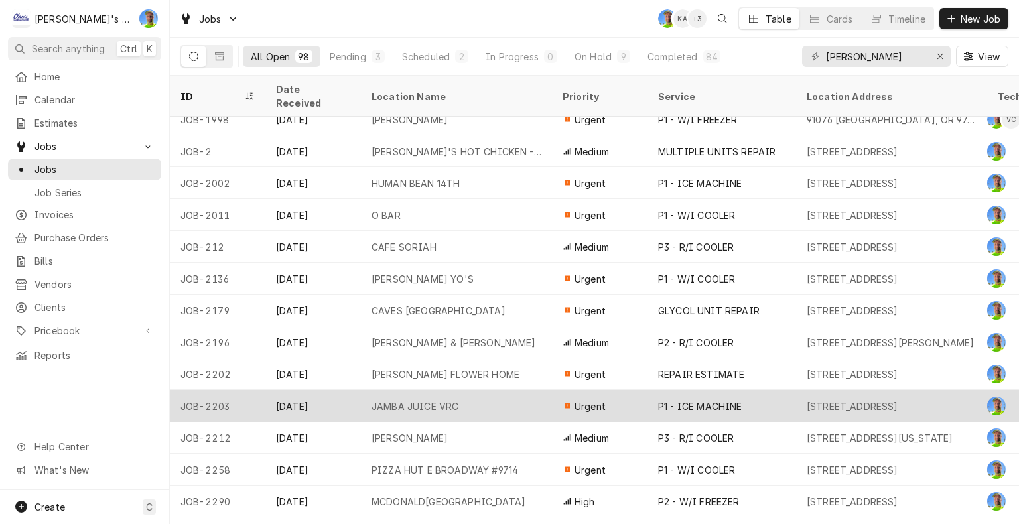
click at [789, 391] on div "P1 - ICE MACHINE" at bounding box center [721, 406] width 149 height 32
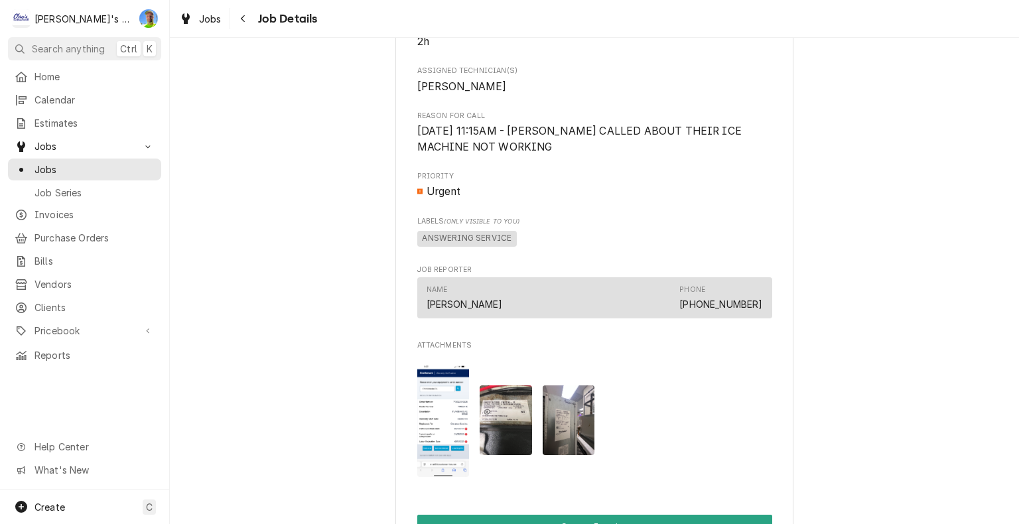
scroll to position [597, 0]
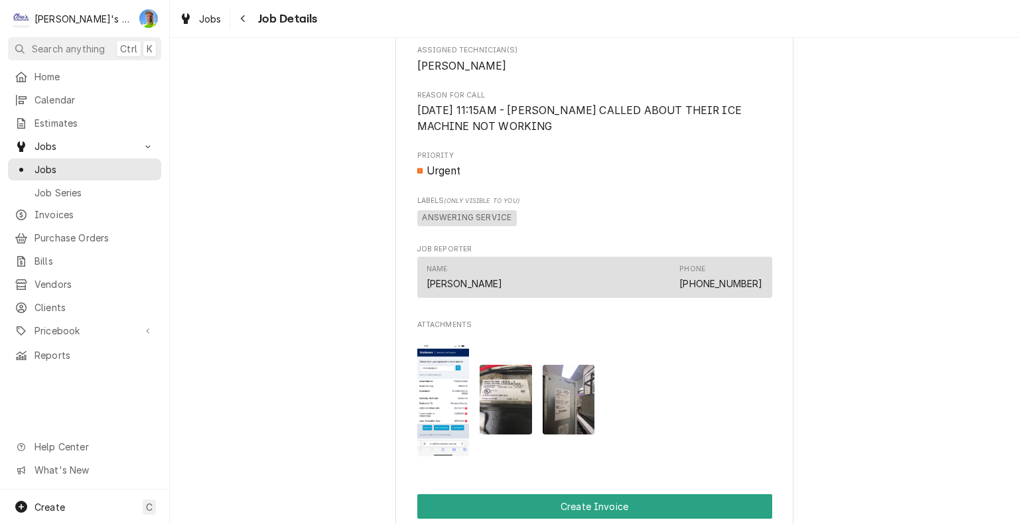
click at [442, 414] on img "Attachments" at bounding box center [443, 399] width 52 height 113
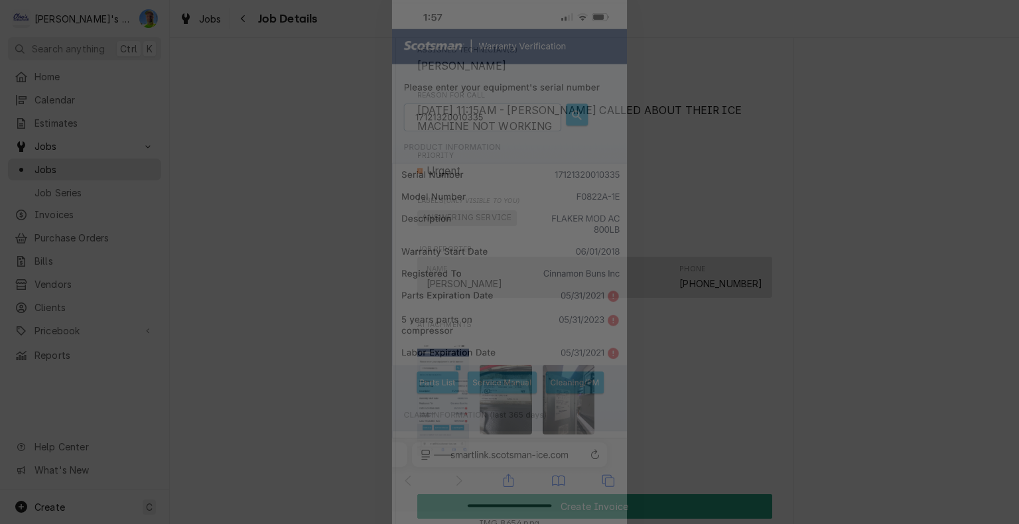
click at [885, 266] on div at bounding box center [509, 262] width 1019 height 524
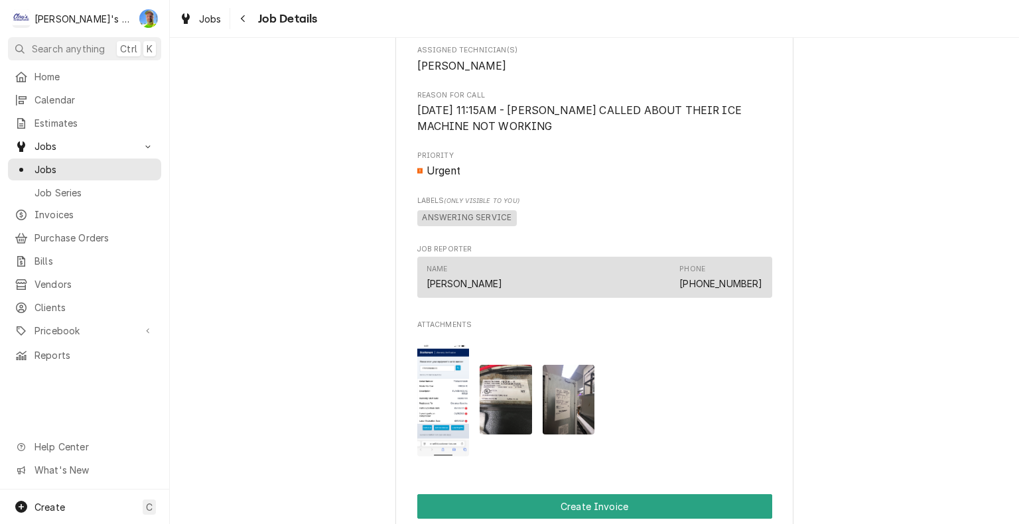
click at [557, 403] on img "Attachments" at bounding box center [568, 400] width 52 height 70
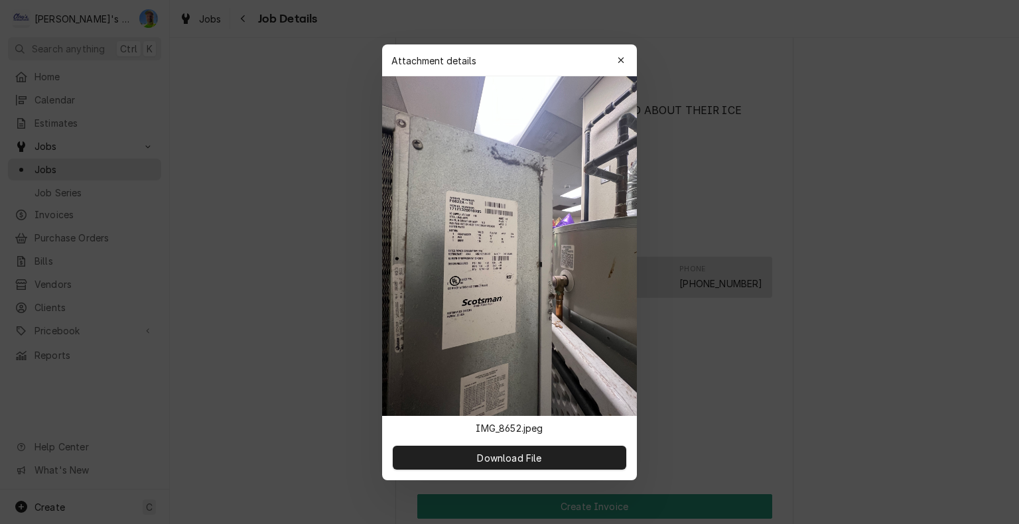
click at [797, 340] on div at bounding box center [509, 262] width 1019 height 524
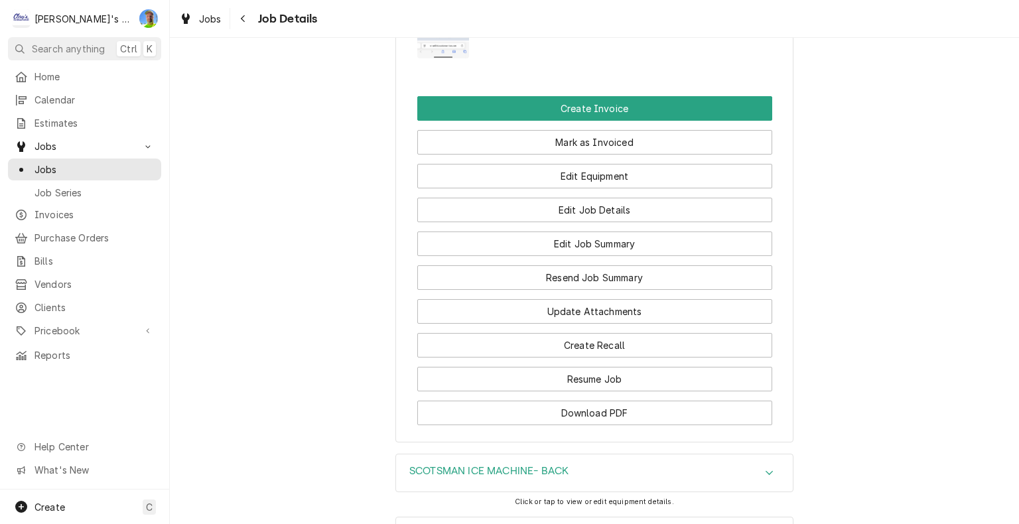
scroll to position [1127, 0]
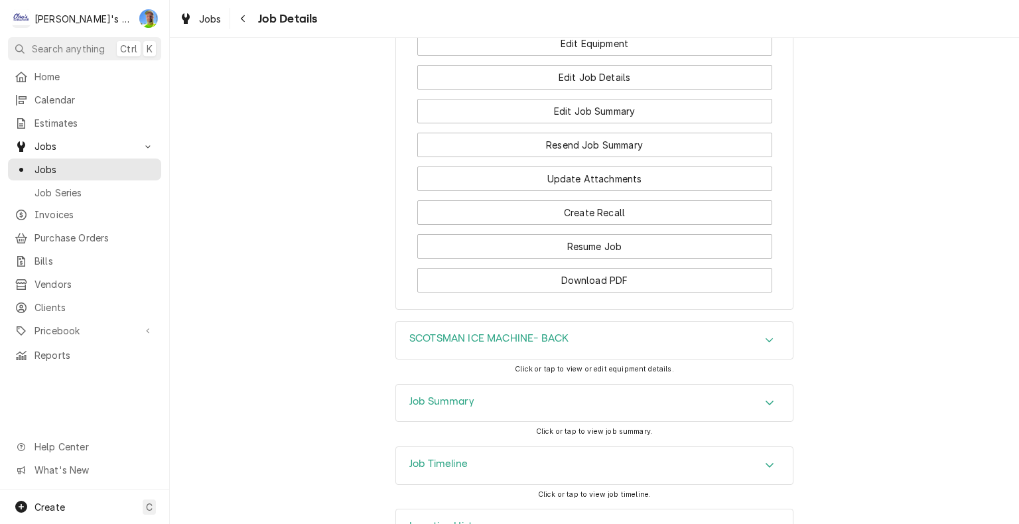
click at [781, 412] on div "Job Summary" at bounding box center [594, 403] width 397 height 37
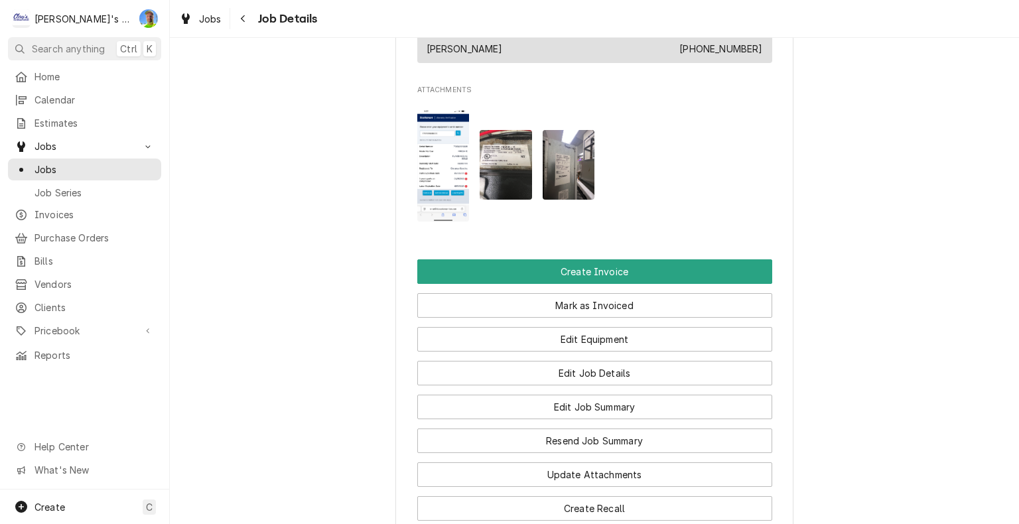
scroll to position [995, 0]
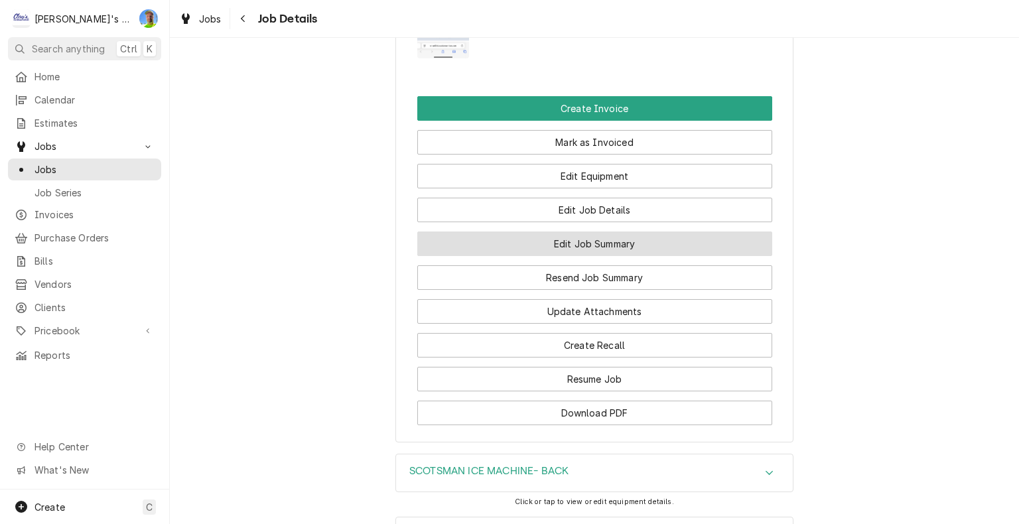
click at [730, 256] on button "Edit Job Summary" at bounding box center [594, 243] width 355 height 25
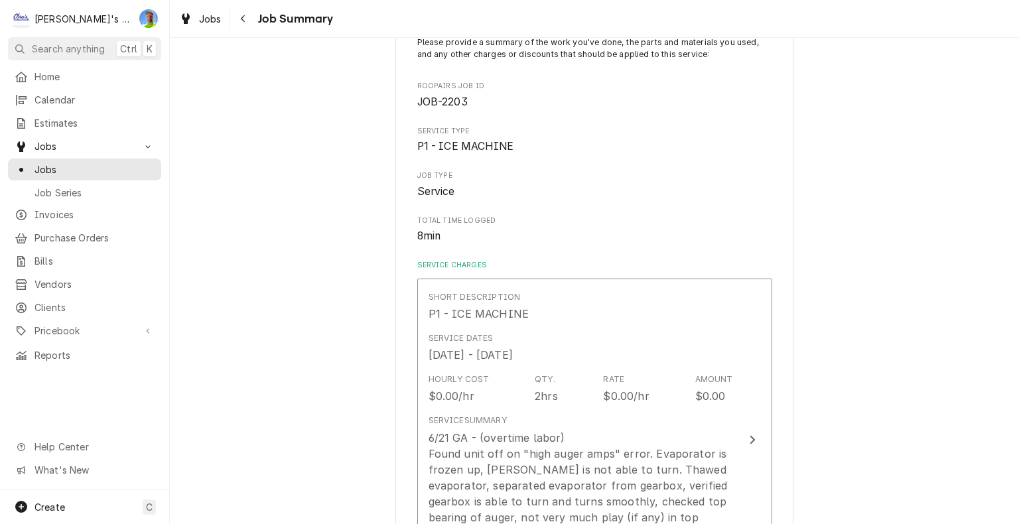
scroll to position [199, 0]
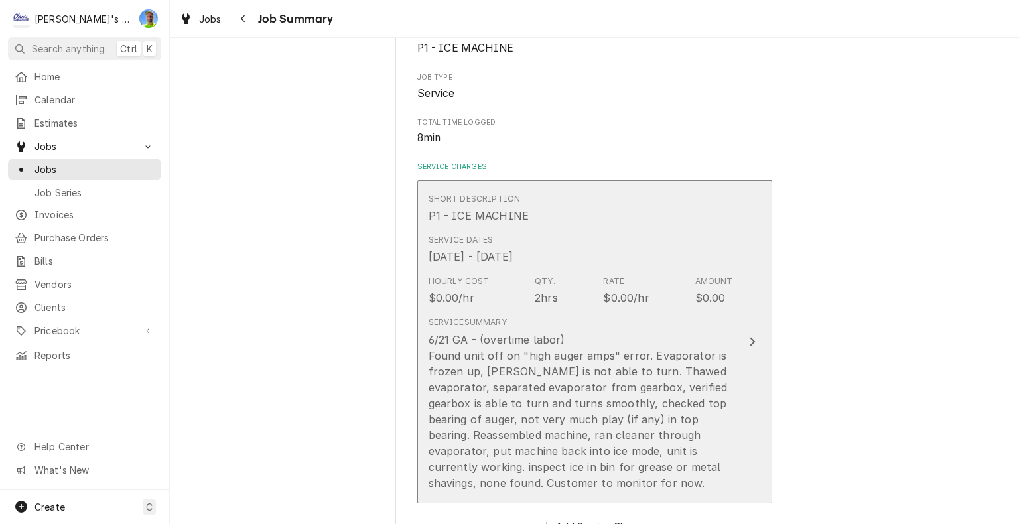
click at [755, 351] on button "Short Description P1 - ICE MACHINE Service Dates [DATE] - [DATE] Hourly Cost $0…" at bounding box center [594, 341] width 355 height 323
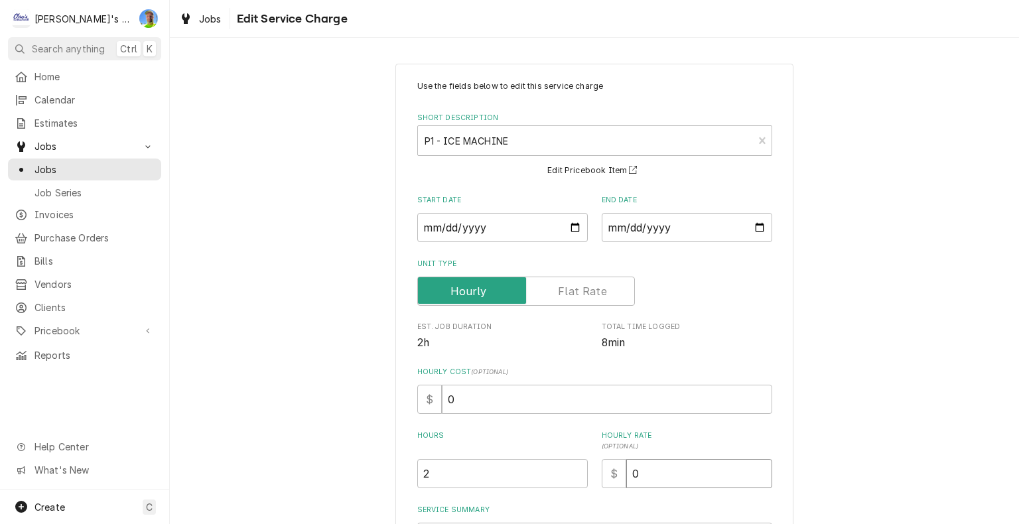
click at [670, 472] on input "0" at bounding box center [699, 473] width 146 height 29
type textarea "x"
type input "1"
type textarea "x"
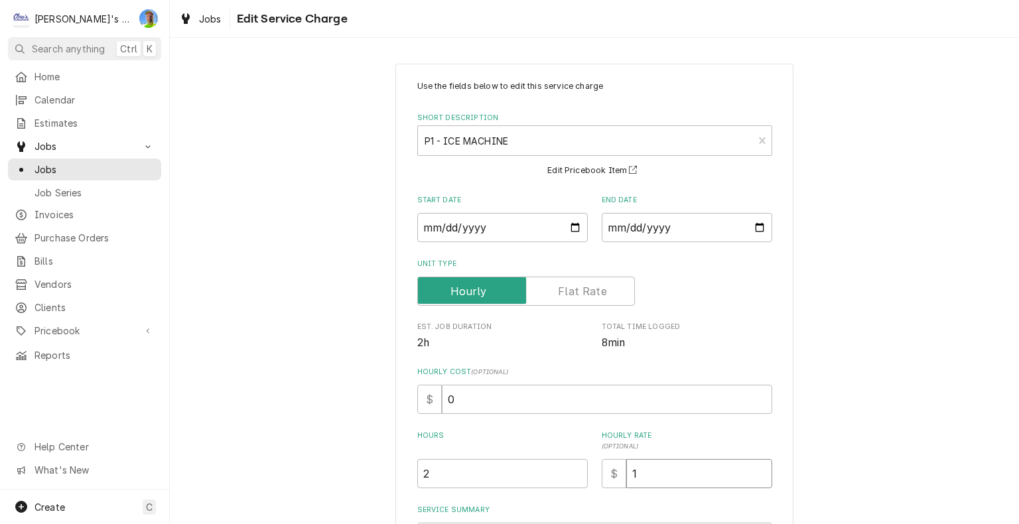
type input "18"
type textarea "x"
type input "189"
click at [472, 409] on input "0" at bounding box center [607, 399] width 330 height 29
type textarea "x"
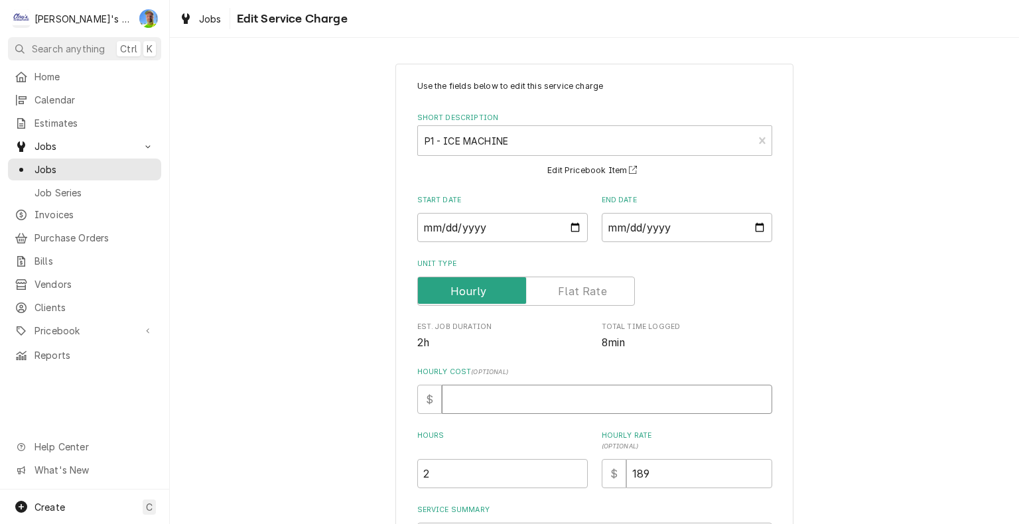
type textarea "x"
type input "9"
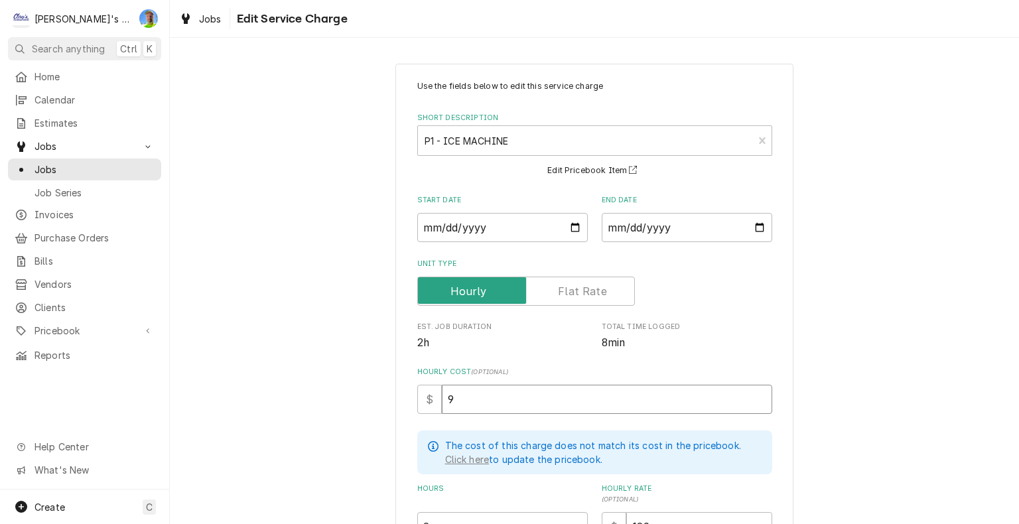
type textarea "x"
type input "98"
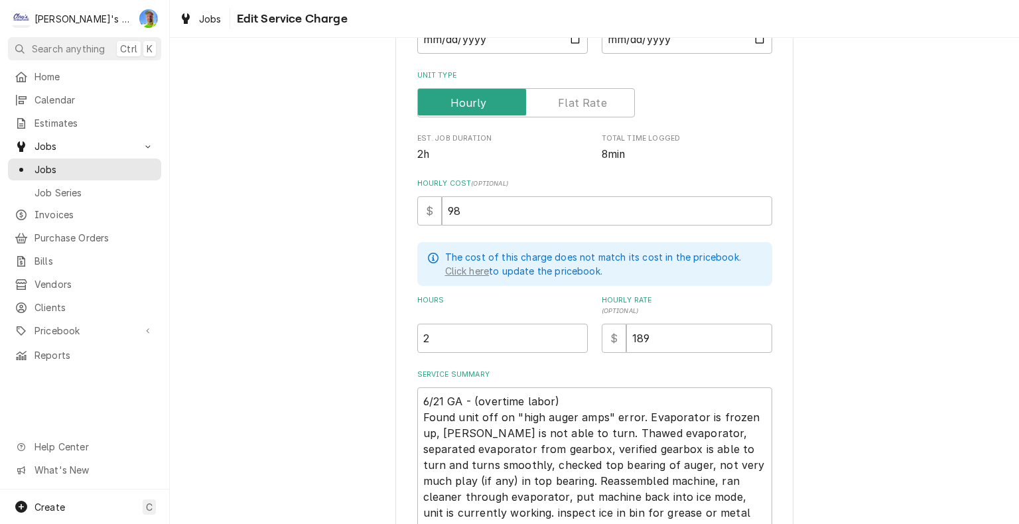
scroll to position [186, 0]
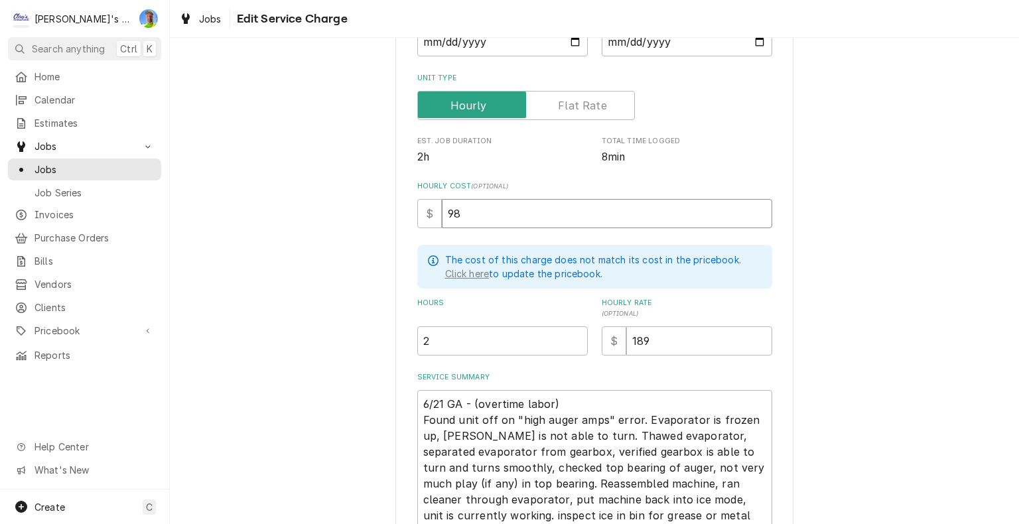
click at [459, 212] on input "98" at bounding box center [607, 213] width 330 height 29
type textarea "x"
type input "9"
type textarea "x"
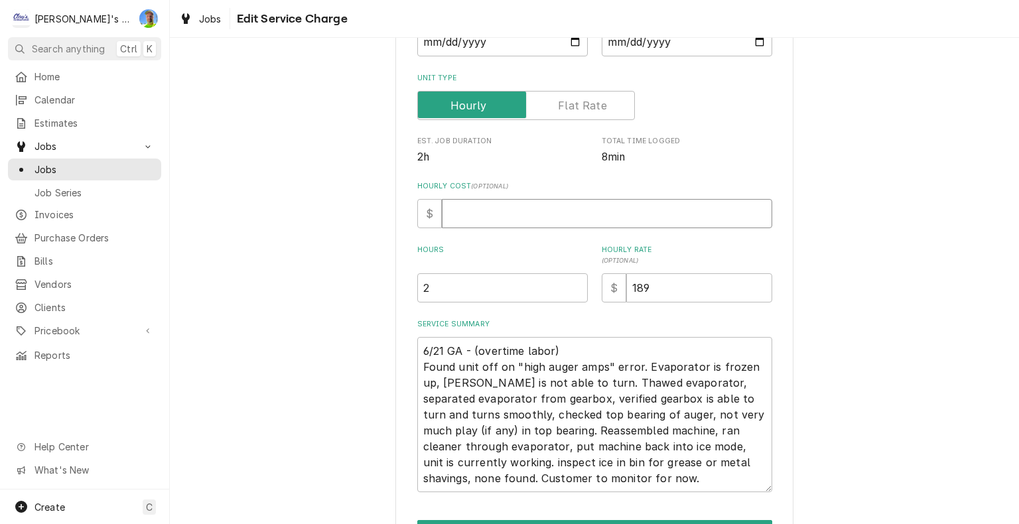
type textarea "x"
type input "8"
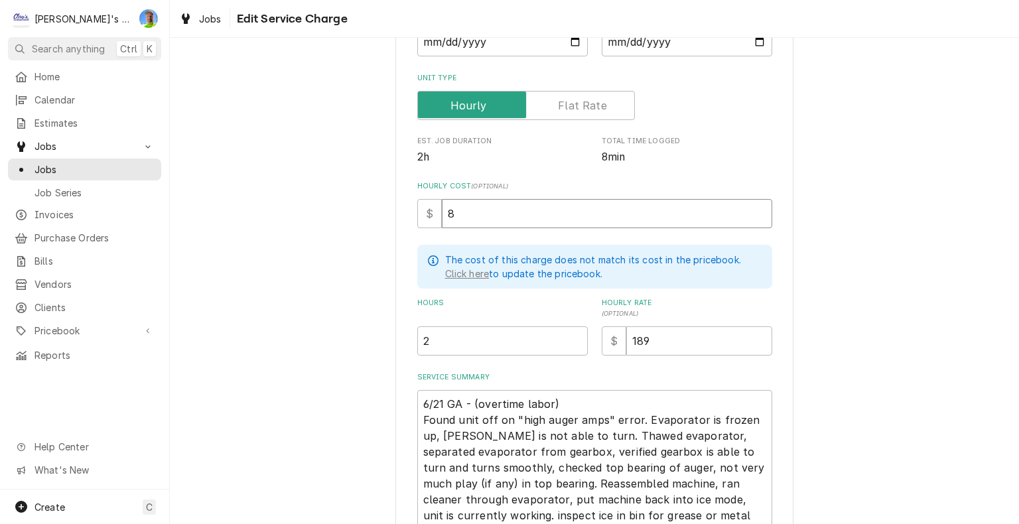
type textarea "x"
type input "85"
click at [863, 352] on div "Use the fields below to edit this service charge Short Description P1 - ICE MAC…" at bounding box center [594, 263] width 849 height 794
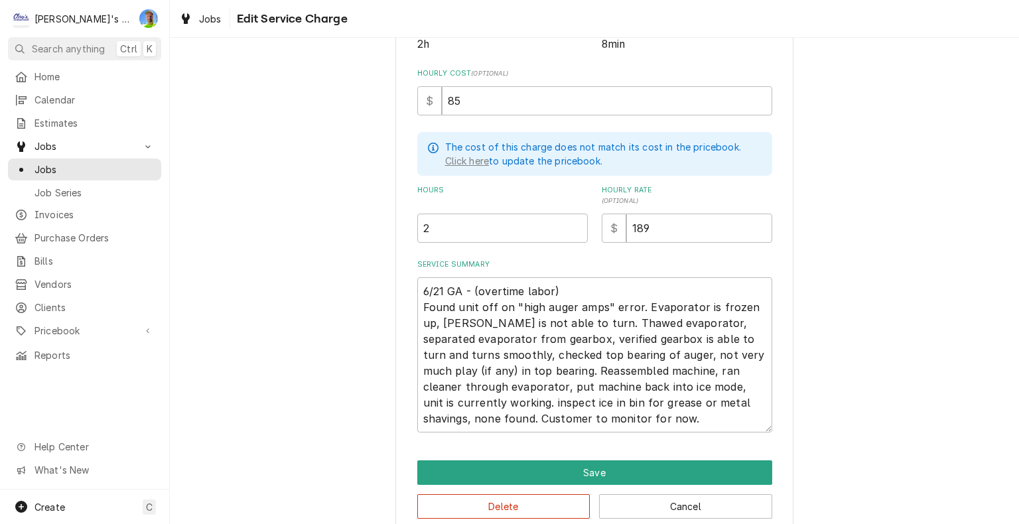
scroll to position [318, 0]
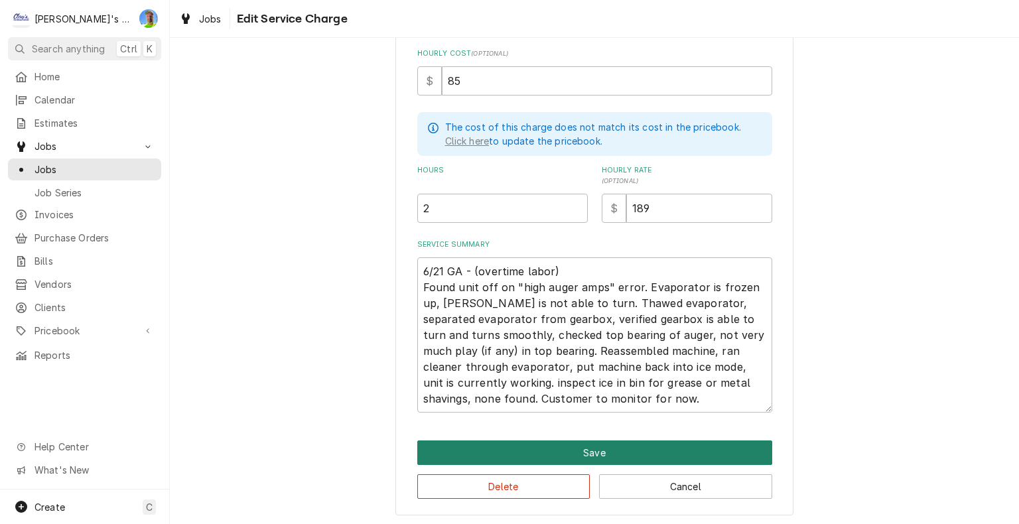
click at [749, 441] on button "Save" at bounding box center [594, 452] width 355 height 25
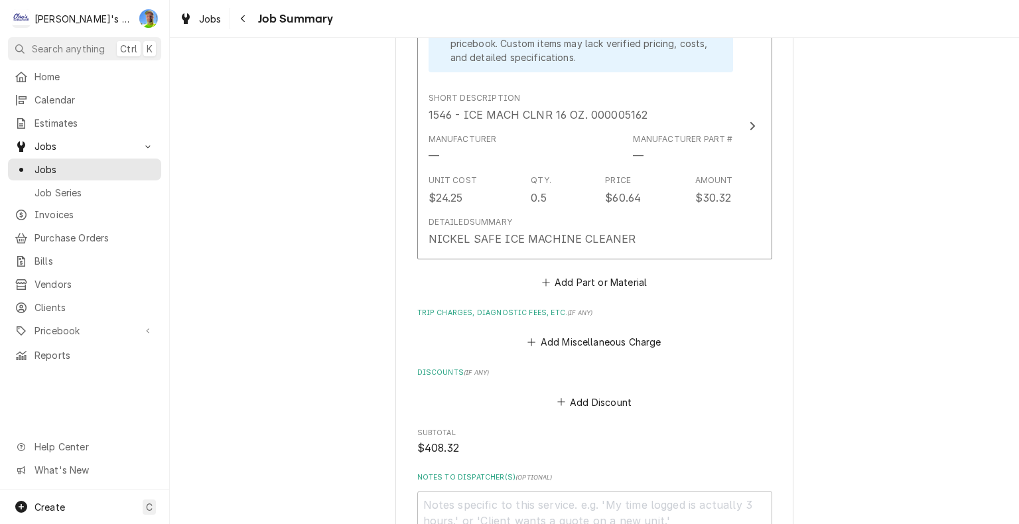
scroll to position [796, 0]
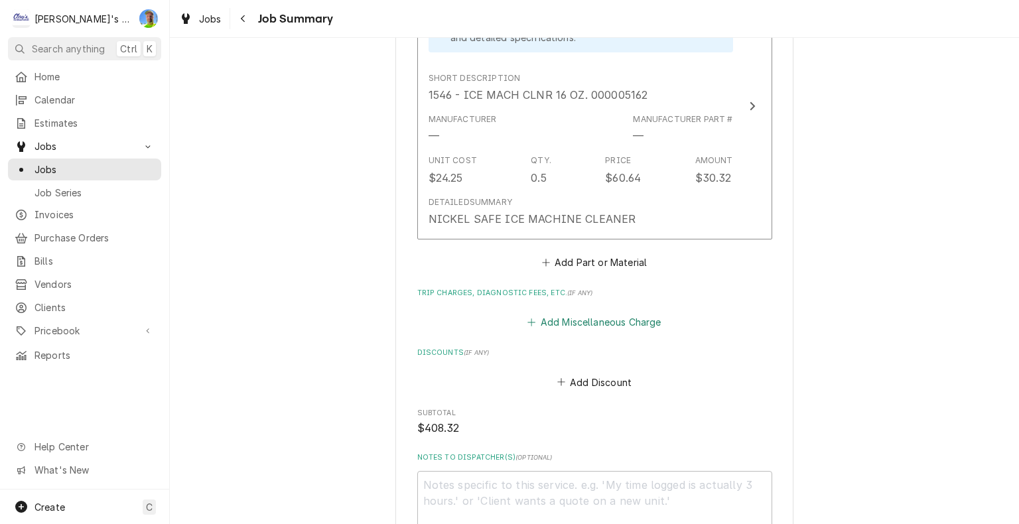
click at [597, 322] on button "Add Miscellaneous Charge" at bounding box center [594, 322] width 138 height 19
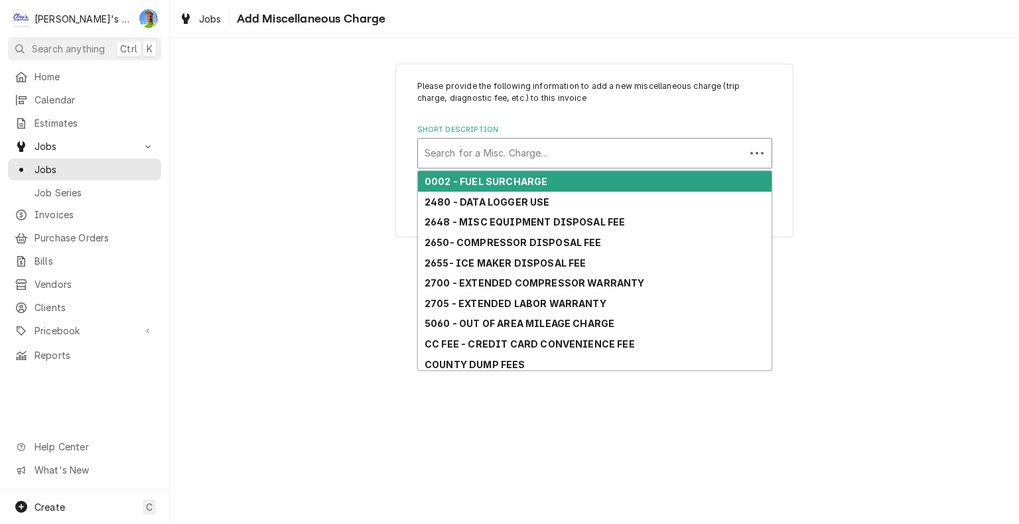
click at [545, 160] on div "Short Description" at bounding box center [581, 153] width 314 height 24
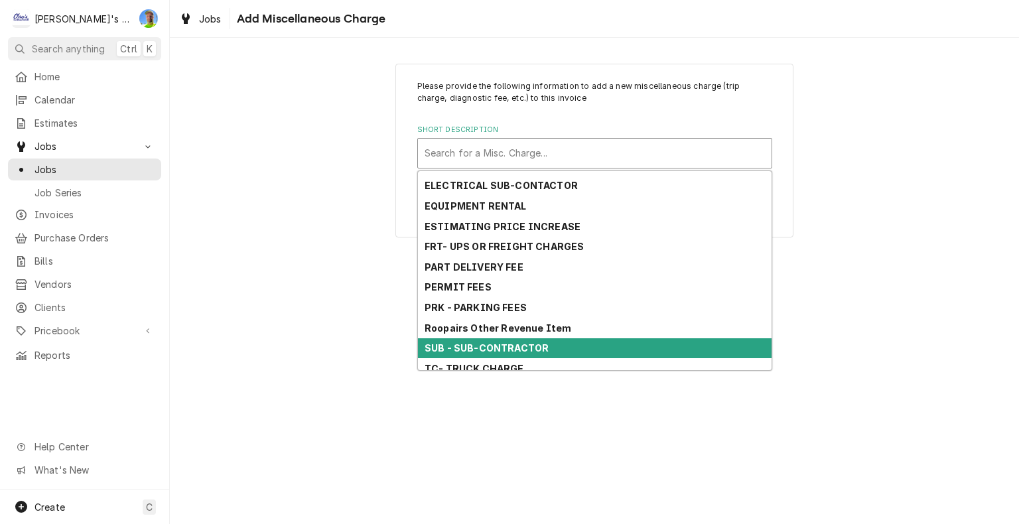
scroll to position [207, 0]
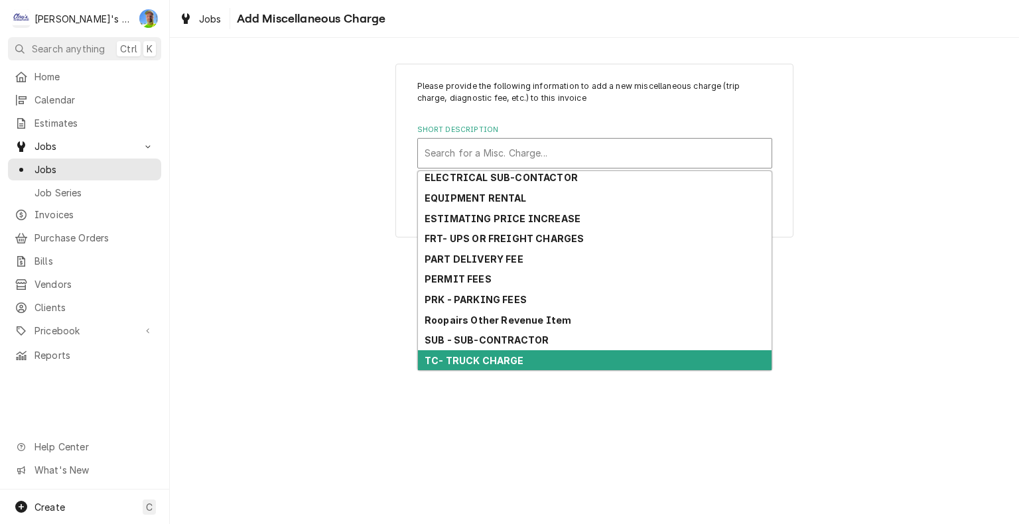
click at [546, 362] on div "TC- TRUCK CHARGE" at bounding box center [594, 360] width 353 height 21
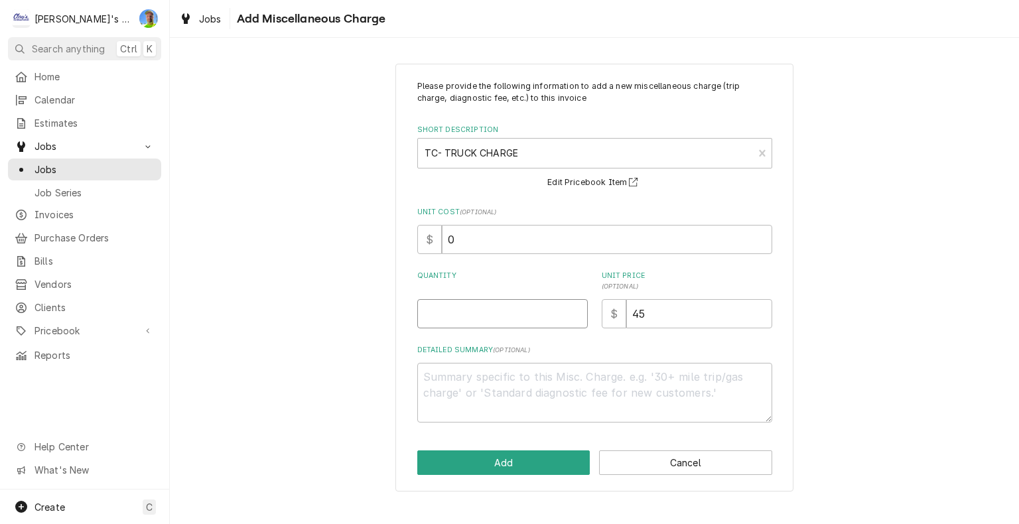
click at [476, 304] on input "Quantity" at bounding box center [502, 313] width 170 height 29
type textarea "x"
type input "1"
click at [498, 466] on button "Add" at bounding box center [503, 462] width 173 height 25
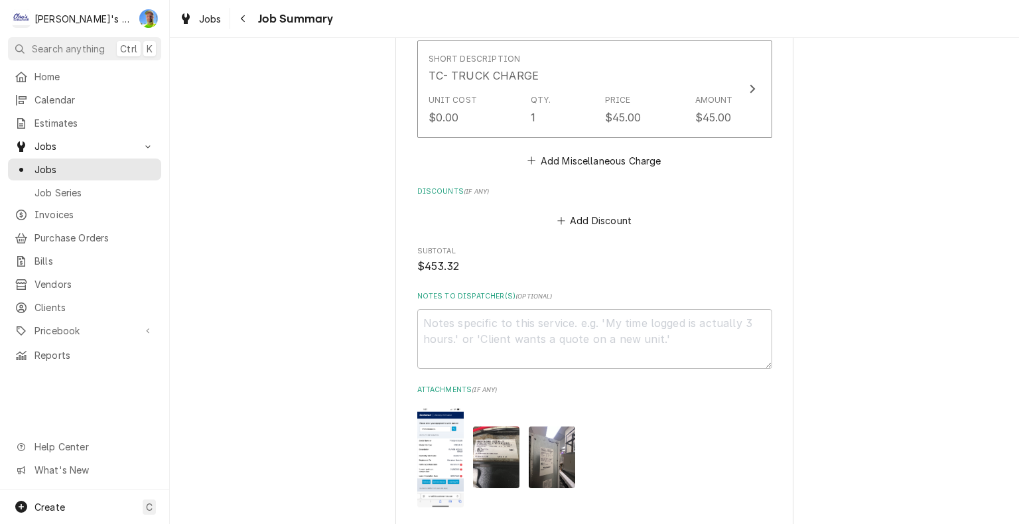
scroll to position [1289, 0]
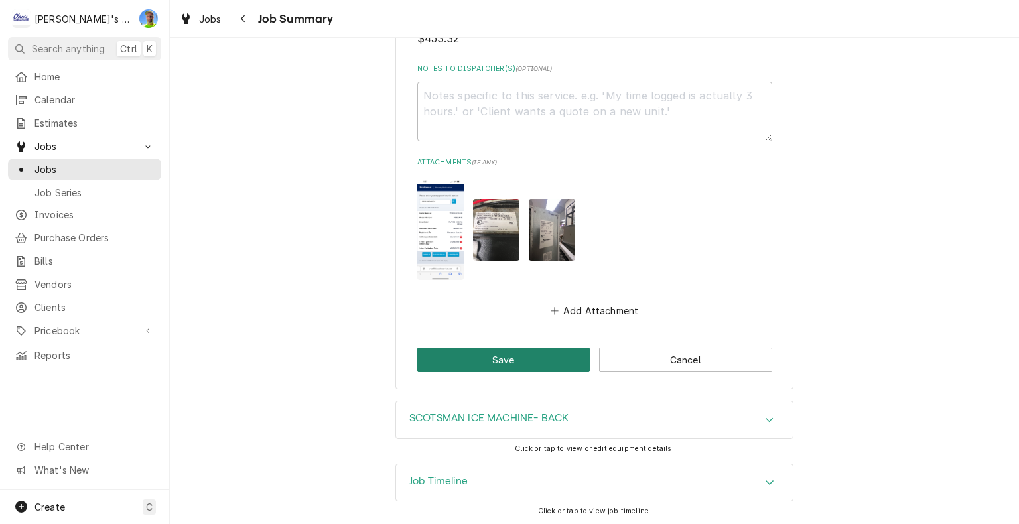
click at [549, 359] on button "Save" at bounding box center [503, 360] width 173 height 25
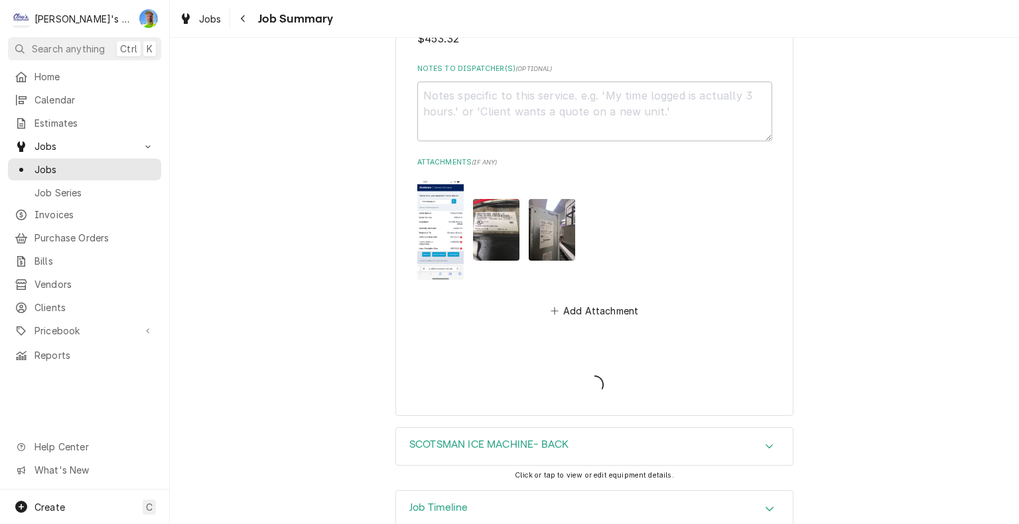
type textarea "x"
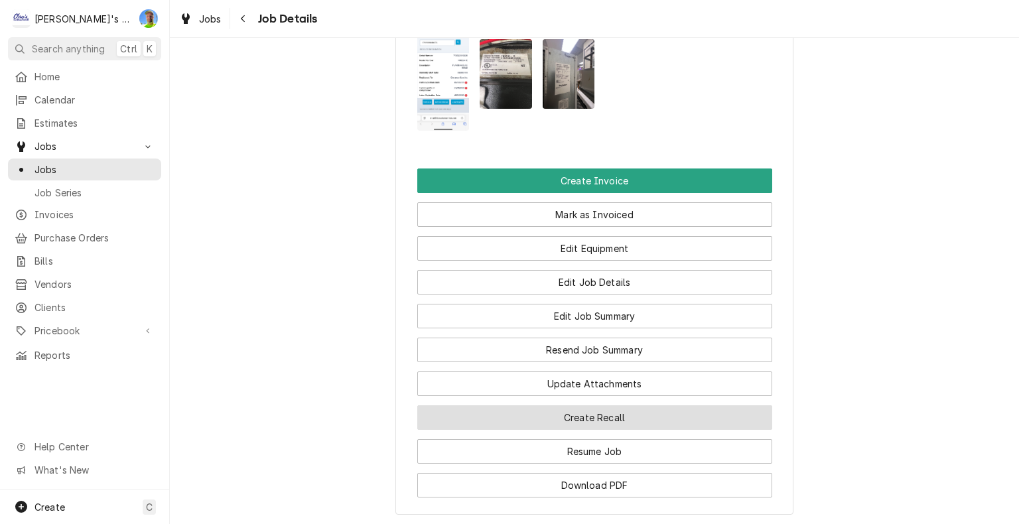
scroll to position [921, 0]
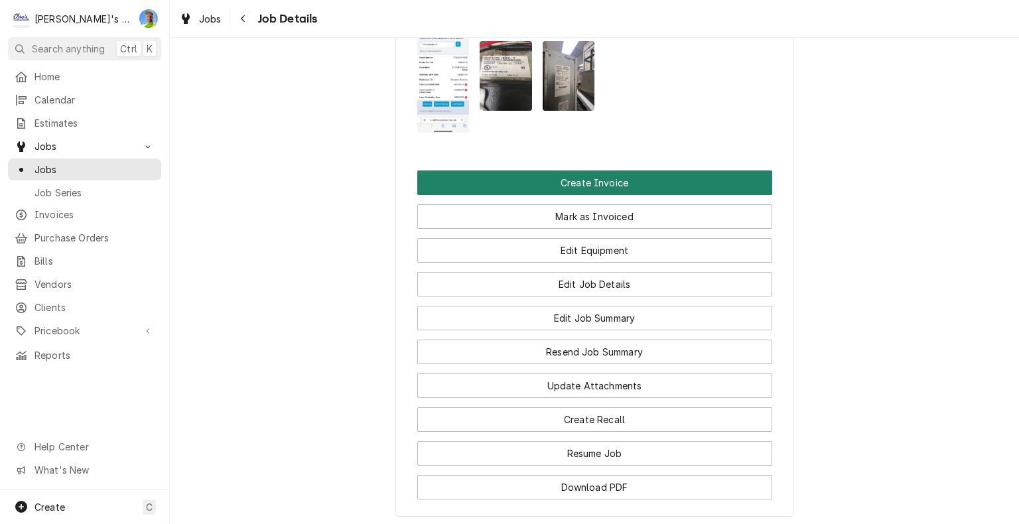
click at [690, 189] on button "Create Invoice" at bounding box center [594, 182] width 355 height 25
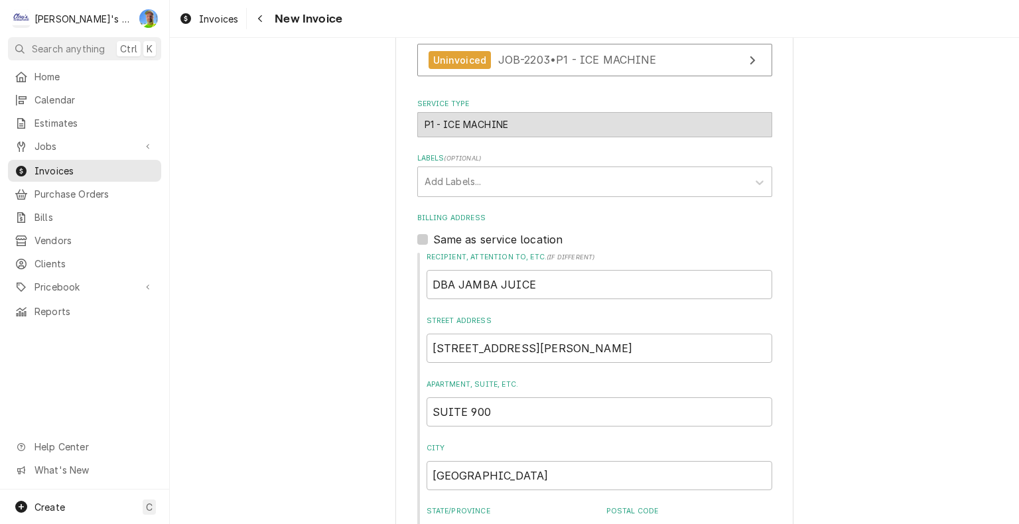
scroll to position [265, 0]
click at [753, 176] on icon "Labels" at bounding box center [759, 182] width 13 height 13
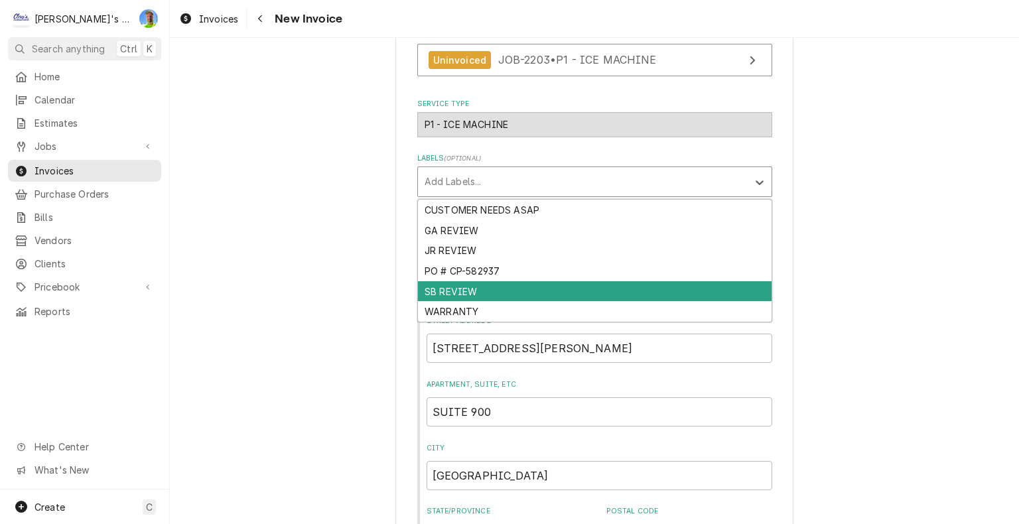
click at [710, 285] on div "SB REVIEW" at bounding box center [594, 291] width 353 height 21
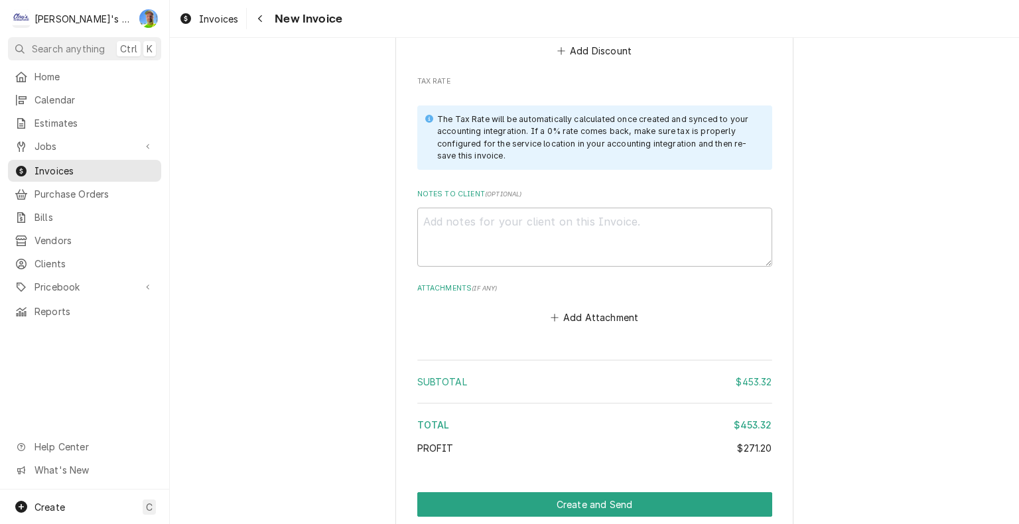
scroll to position [1990, 0]
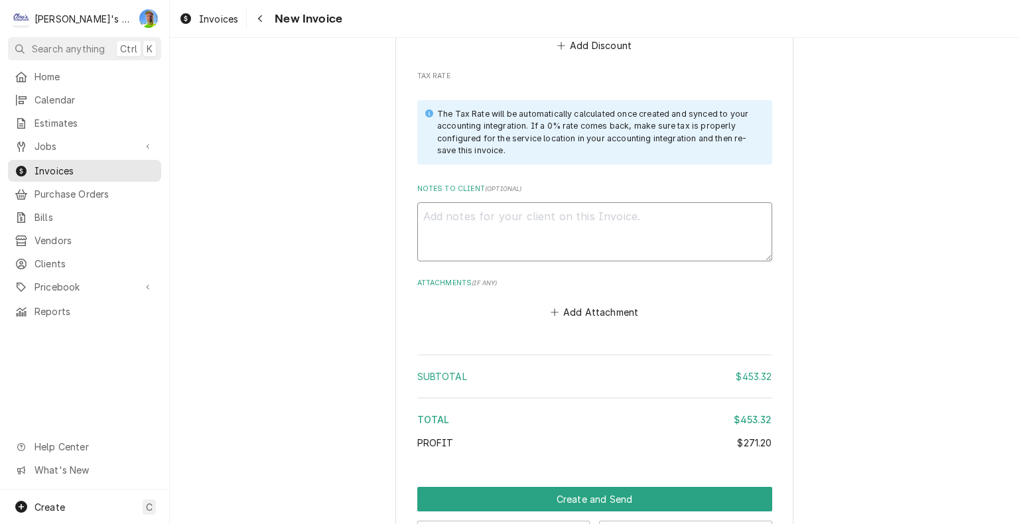
click at [746, 215] on textarea "Notes to Client ( optional )" at bounding box center [594, 232] width 355 height 60
type textarea "x"
type textarea "1"
type textarea "x"
type textarea "10"
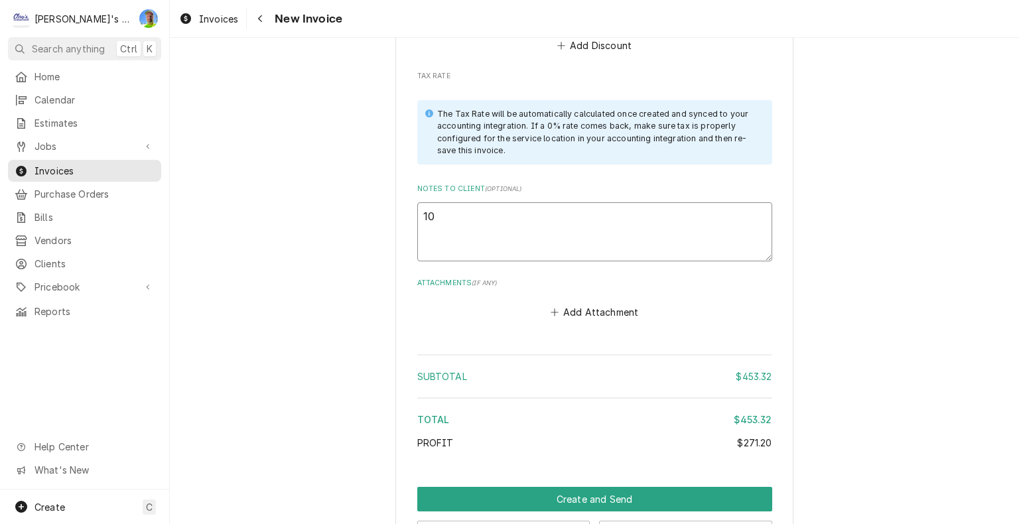
type textarea "x"
type textarea "10/"
type textarea "x"
type textarea "10/1"
type textarea "x"
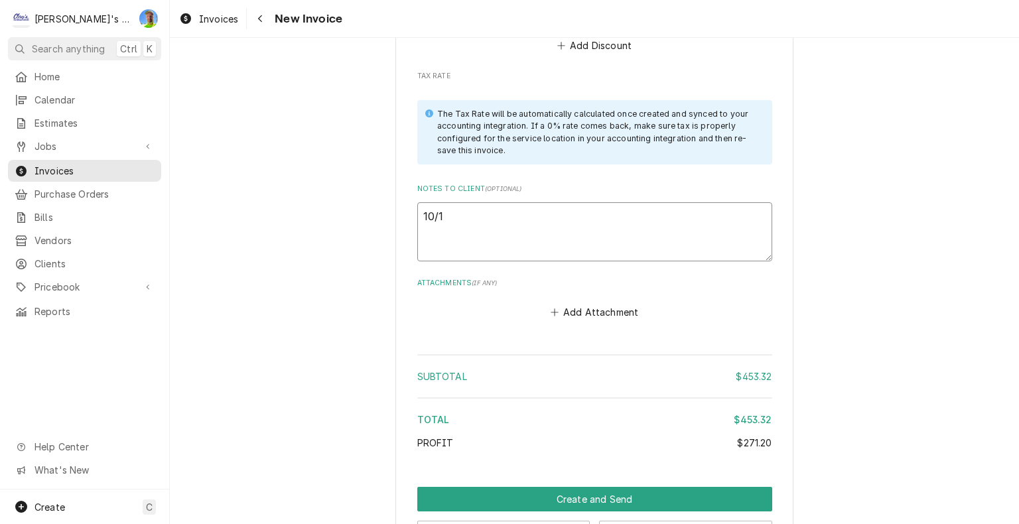
type textarea "10/11"
type textarea "x"
type textarea "10/11"
type textarea "x"
type textarea "10/11 G"
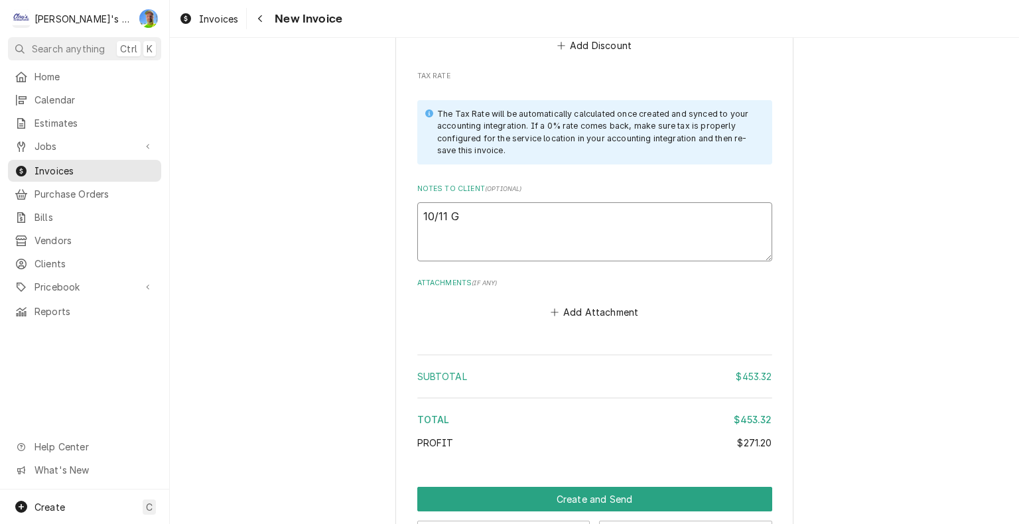
type textarea "x"
type textarea "10/11 GA"
type textarea "x"
type textarea "10/11 GA"
type textarea "x"
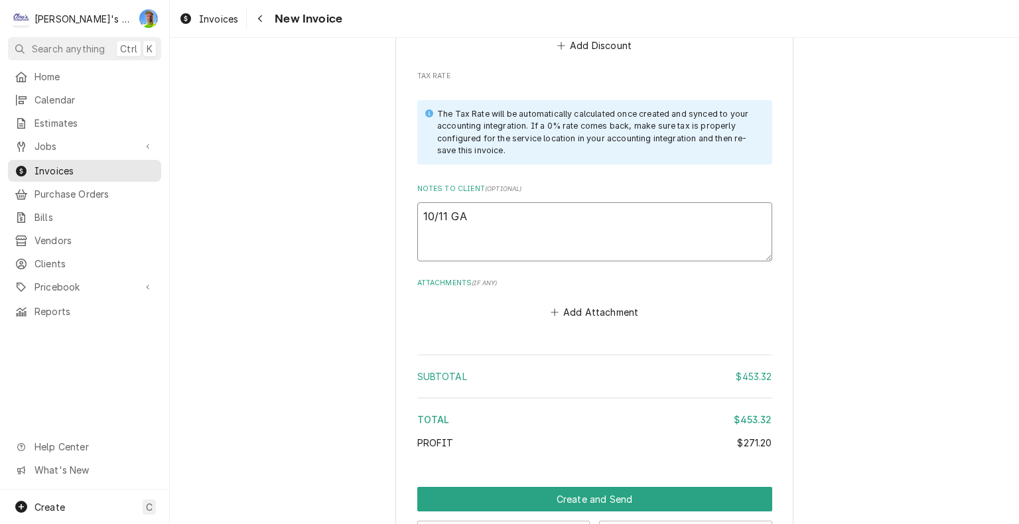
type textarea "10/11 GA l"
type textarea "x"
type textarea "10/11 GA lo"
type textarea "x"
type textarea "10/11 GA loo"
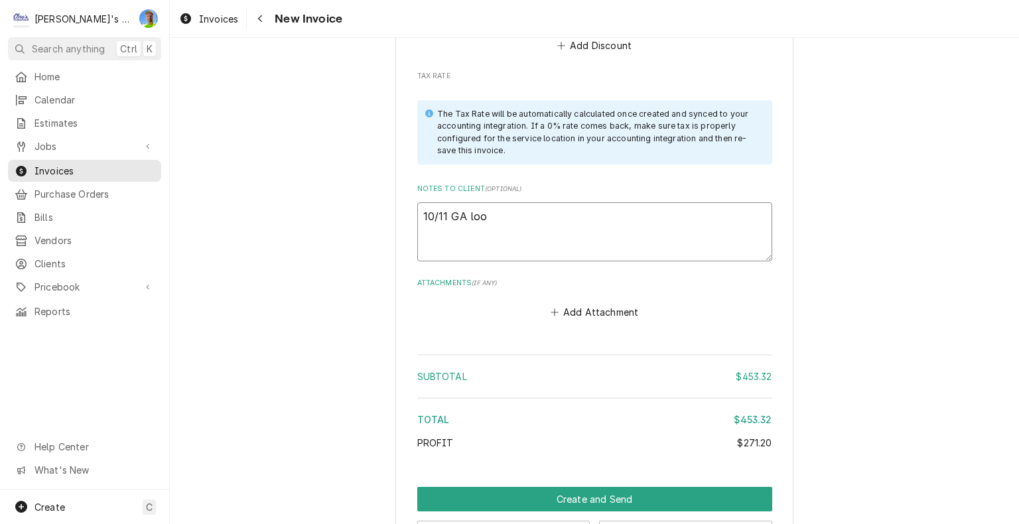
type textarea "x"
type textarea "10/11 GA look"
type textarea "x"
type textarea "10/11 GA look"
type textarea "x"
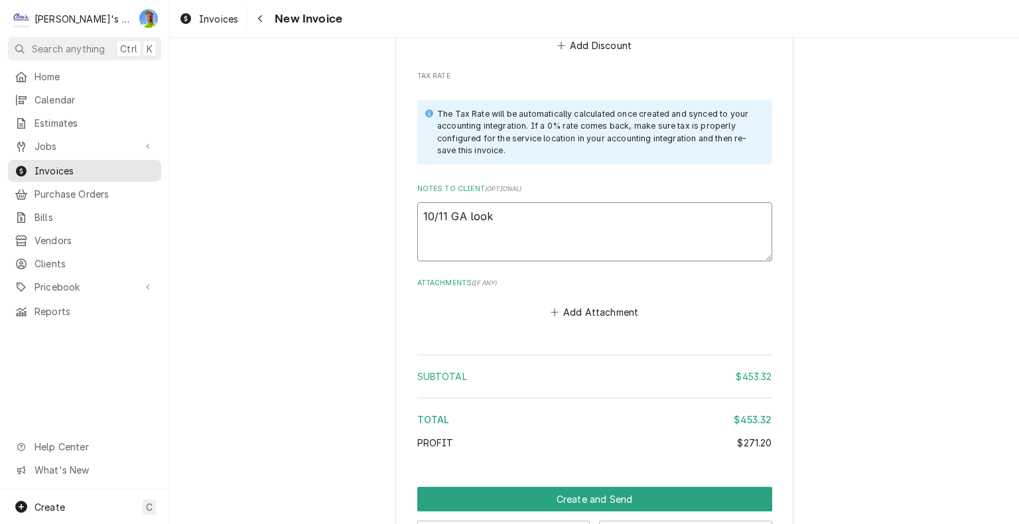
type textarea "10/11 GA look o"
type textarea "x"
type textarea "10/11 GA look ok"
type textarea "x"
type textarea "10/11 GA look ok?"
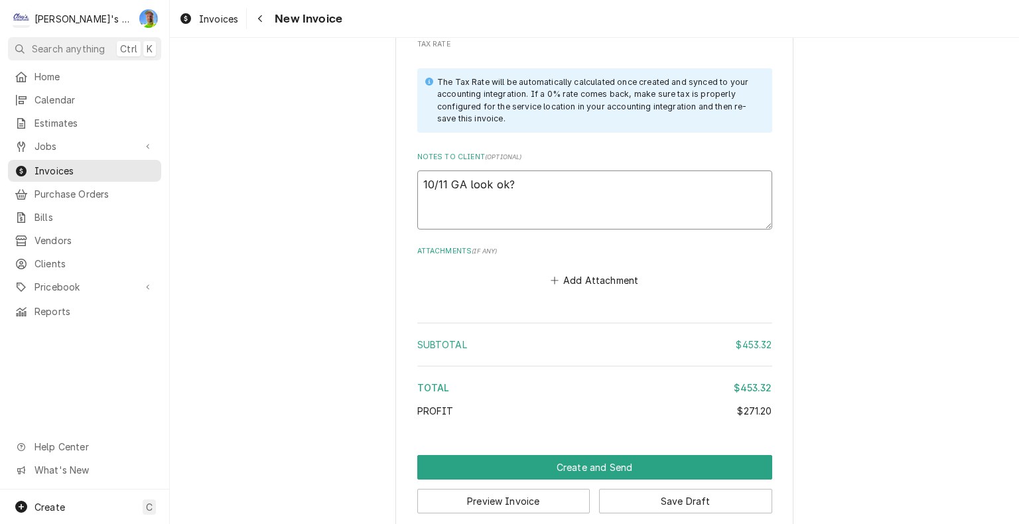
scroll to position [2035, 0]
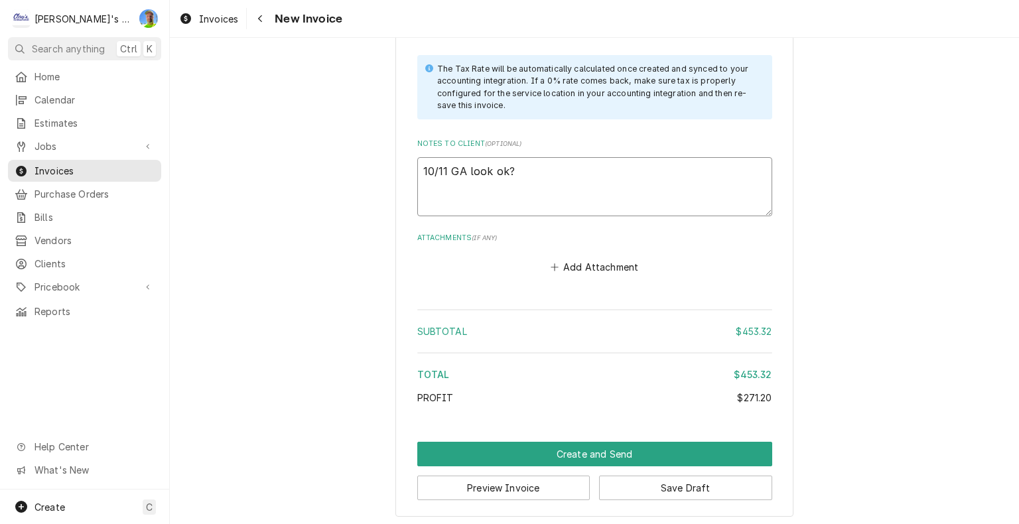
type textarea "x"
type textarea "10/11 GA look ok?"
type textarea "x"
type textarea "10/11 GA look ok? I"
type textarea "x"
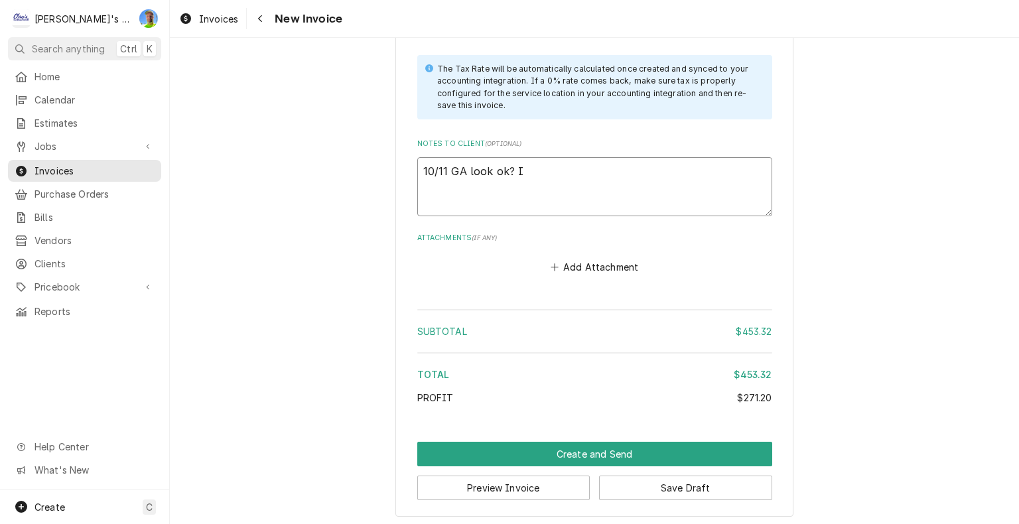
type textarea "10/11 GA look ok? I"
type textarea "x"
type textarea "10/11 GA look ok? I f"
type textarea "x"
type textarea "10/11 GA look ok? I fe"
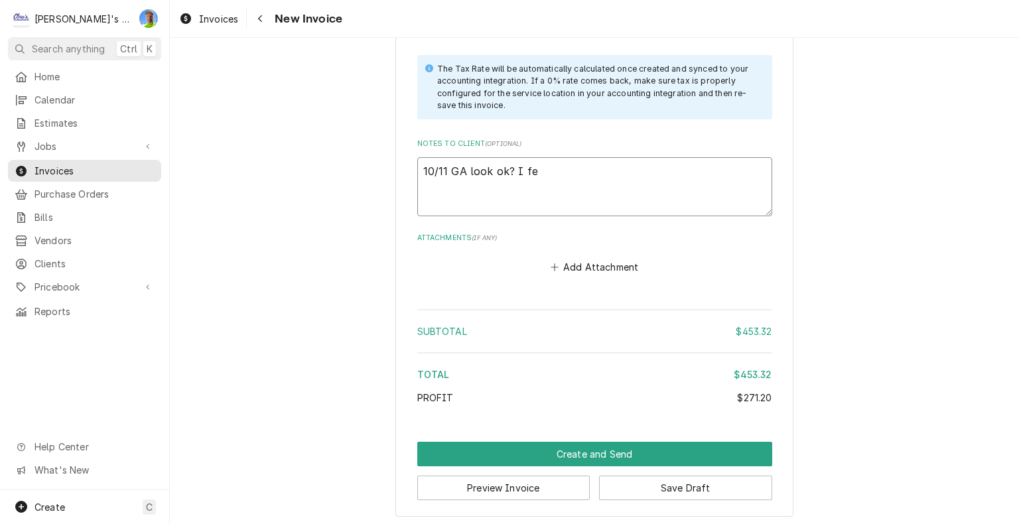
type textarea "x"
type textarea "10/11 GA look ok? I fee"
type textarea "x"
type textarea "10/11 GA look ok? I feel"
type textarea "x"
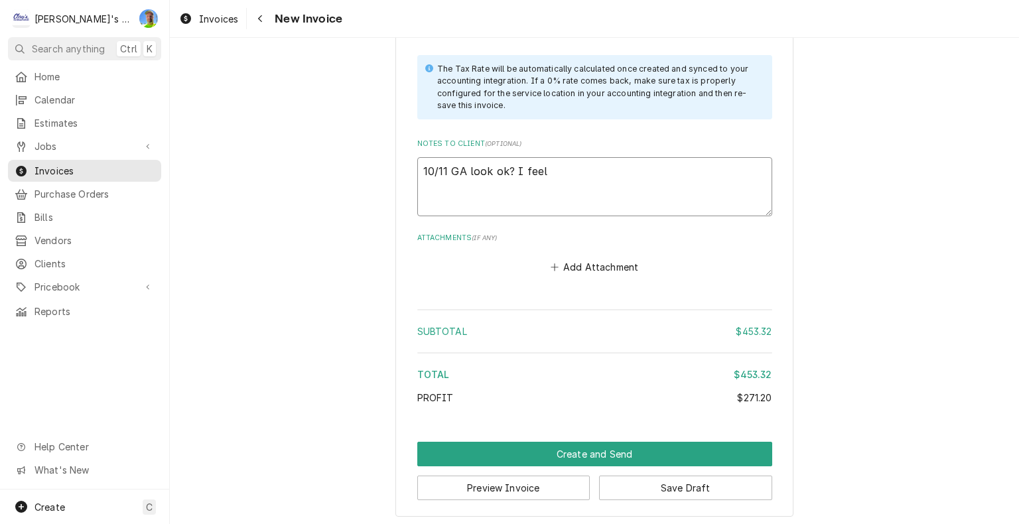
type textarea "10/11 GA look ok? I fee"
type textarea "x"
type textarea "10/11 GA look ok? I fe"
type textarea "x"
type textarea "10/11 GA look ok? I f"
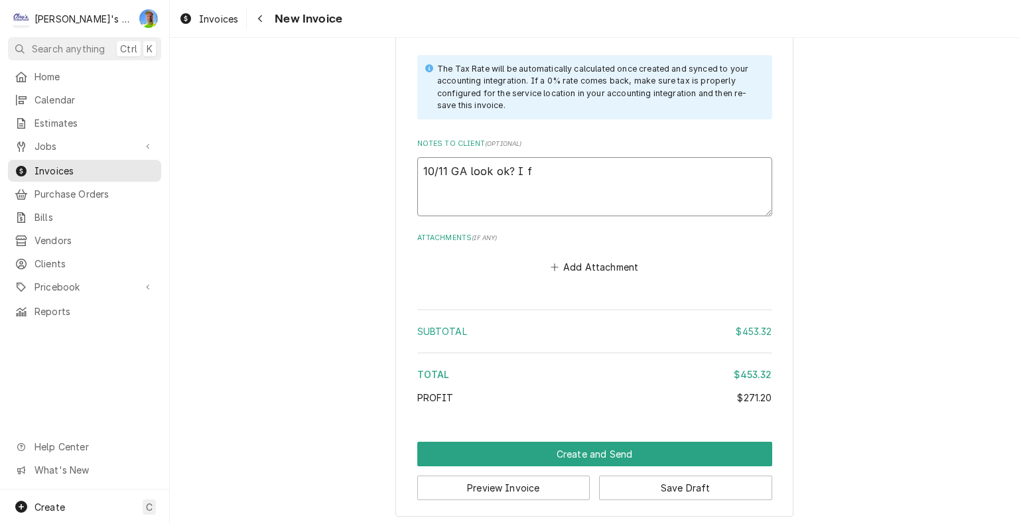
type textarea "x"
type textarea "10/11 GA look ok? I"
type textarea "x"
type textarea "10/11 GA look ok? I"
type textarea "x"
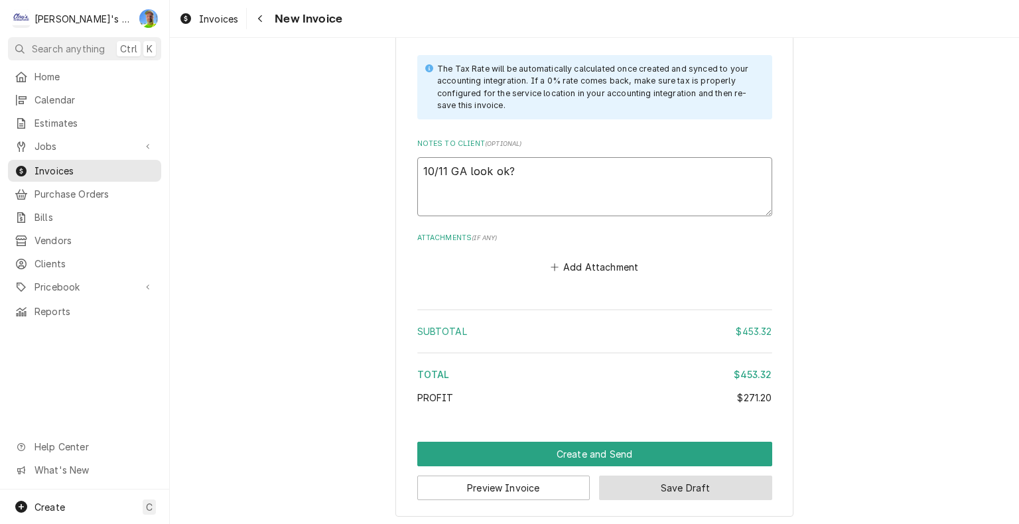
type textarea "10/11 GA look ok?"
click at [672, 485] on button "Save Draft" at bounding box center [685, 488] width 173 height 25
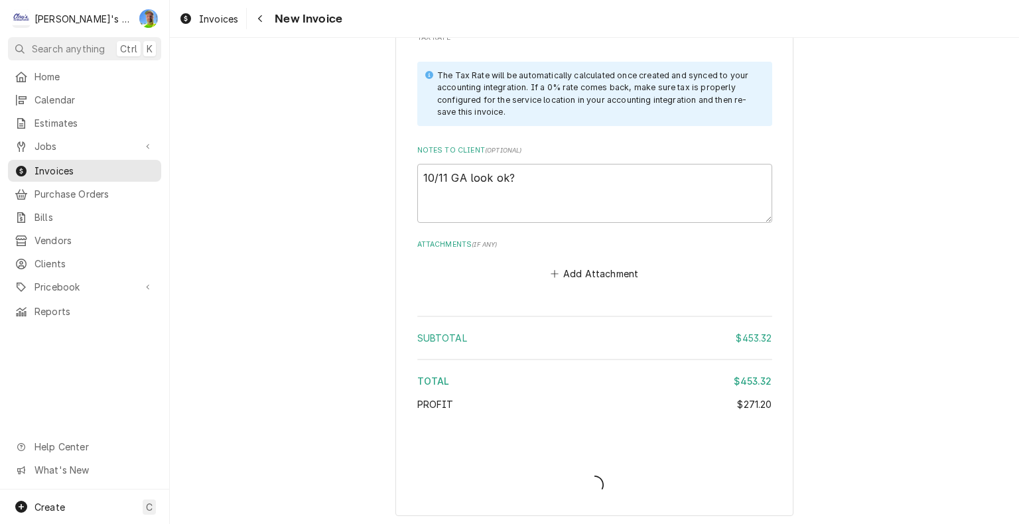
type textarea "x"
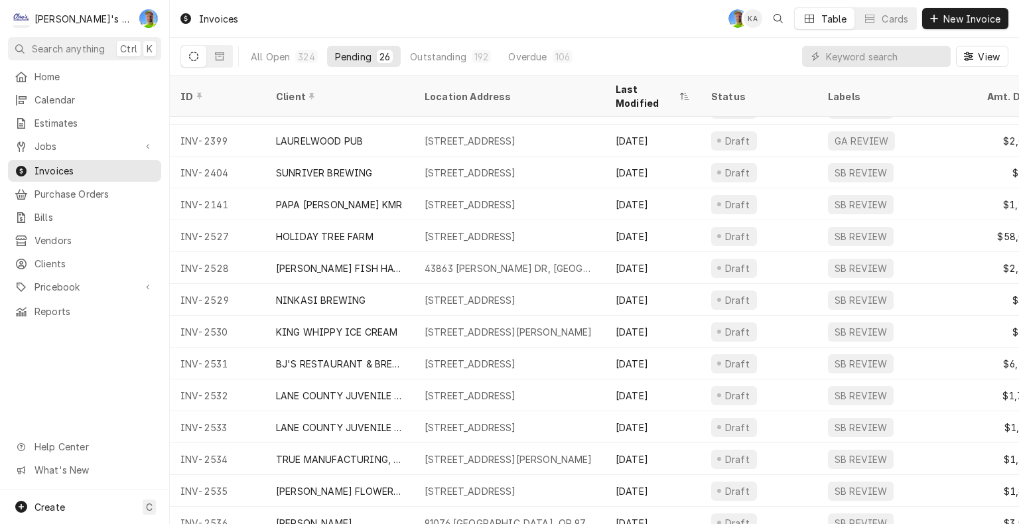
scroll to position [414, 0]
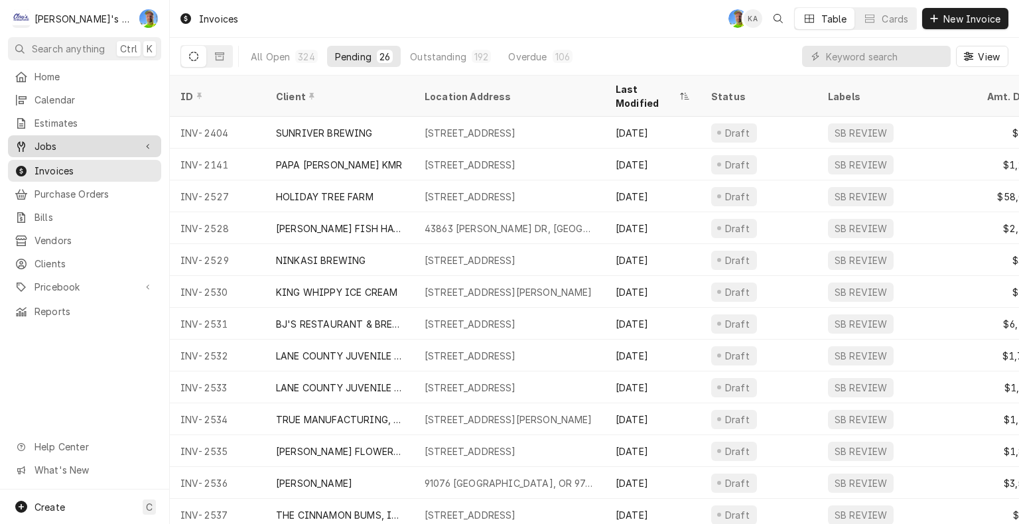
click at [89, 139] on span "Jobs" at bounding box center [84, 146] width 100 height 14
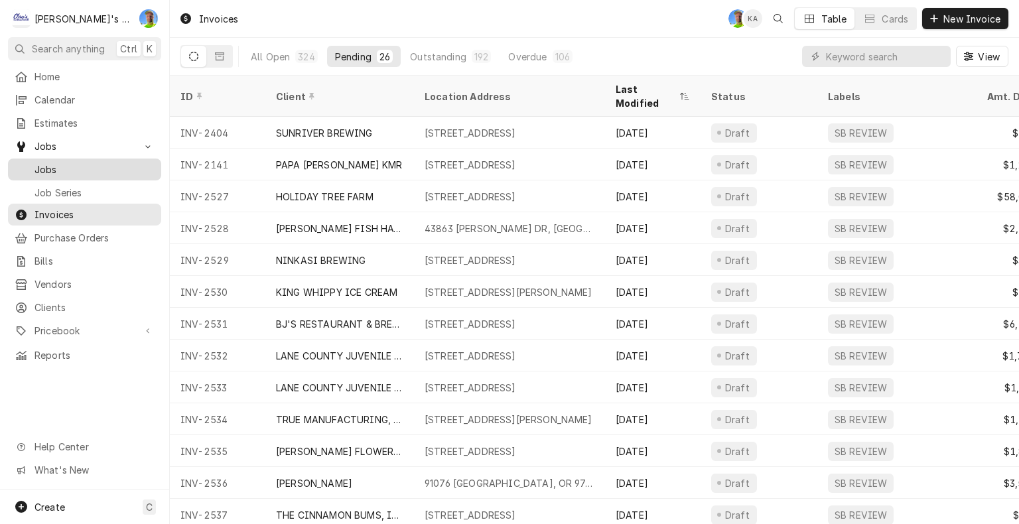
click at [85, 162] on span "Jobs" at bounding box center [94, 169] width 120 height 14
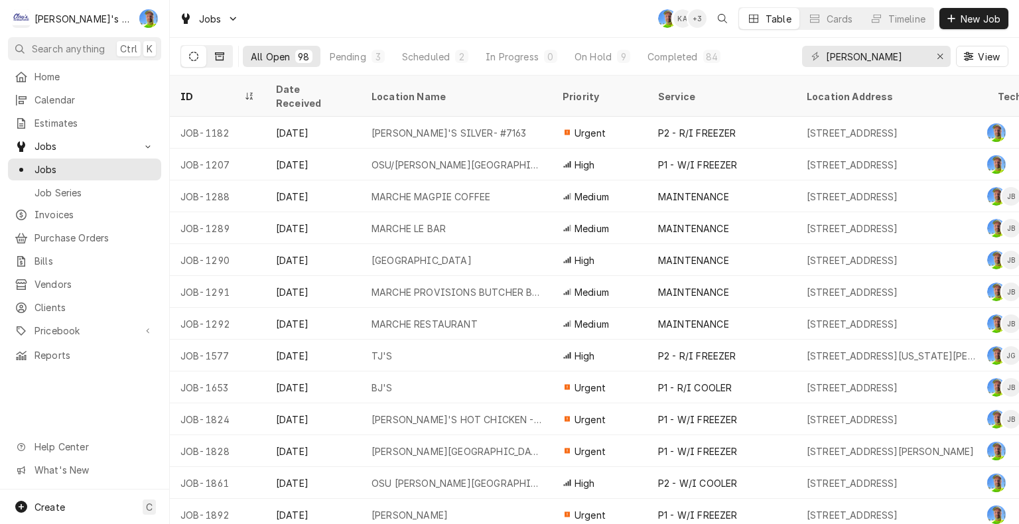
click at [223, 57] on icon "Dynamic Content Wrapper" at bounding box center [219, 56] width 9 height 8
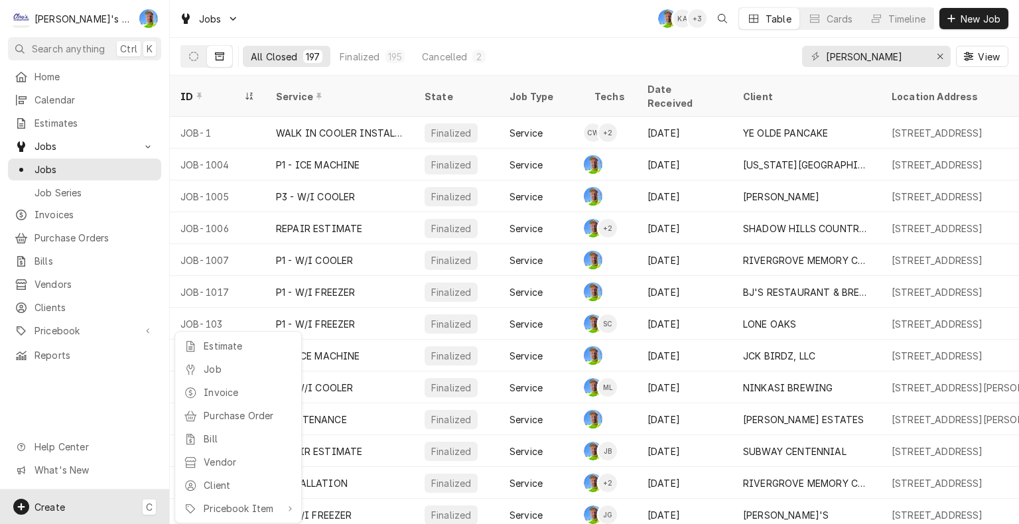
click at [867, 58] on html "C Clay's Refrigeration GA Search anything Ctrl K Home Calendar Estimates Jobs J…" at bounding box center [509, 262] width 1019 height 524
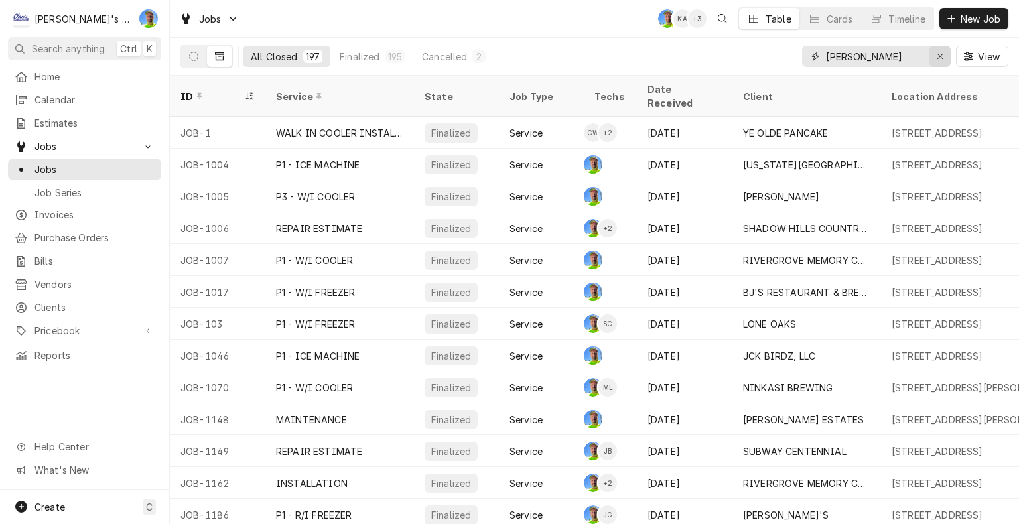
click at [944, 54] on div "Erase input" at bounding box center [939, 56] width 13 height 13
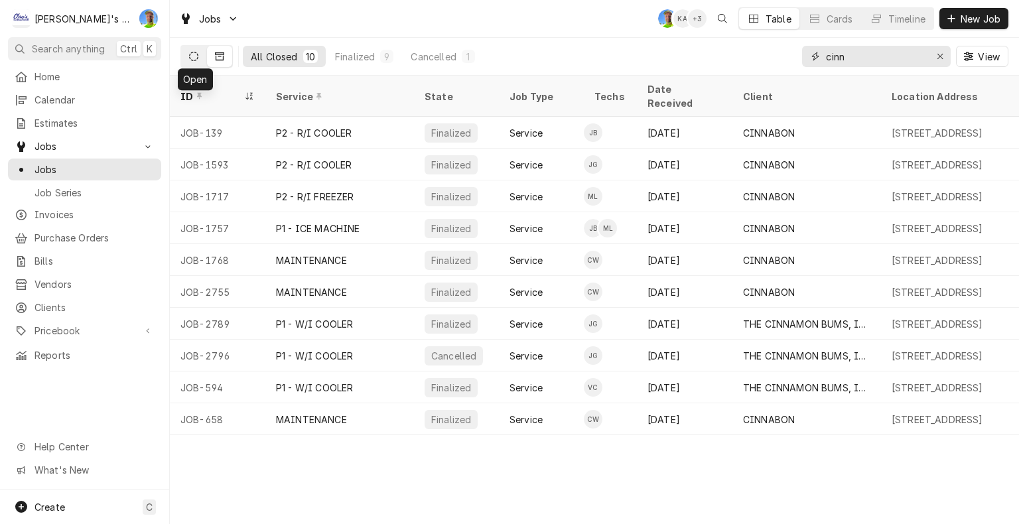
type input "cinn"
click at [192, 56] on icon "Dynamic Content Wrapper" at bounding box center [193, 56] width 9 height 9
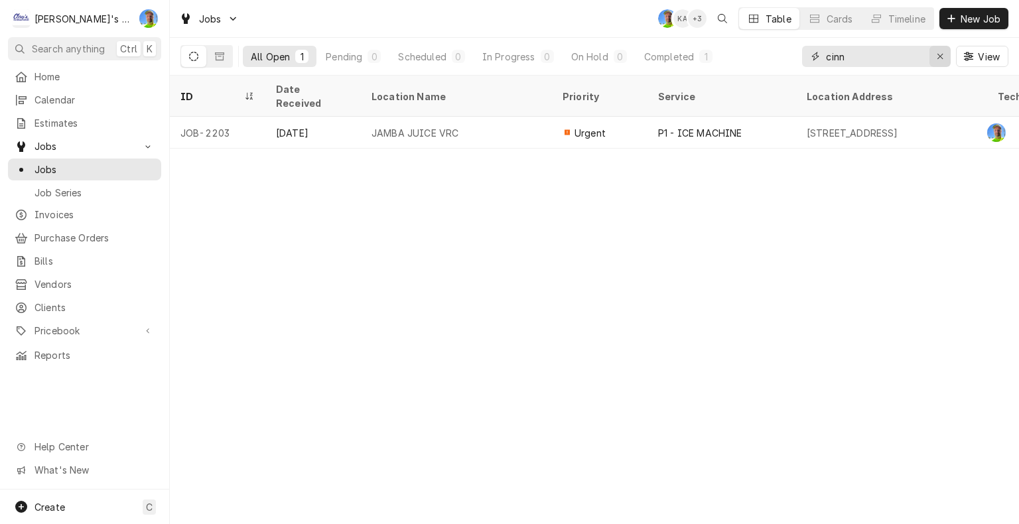
click at [940, 55] on icon "Erase input" at bounding box center [939, 56] width 5 height 5
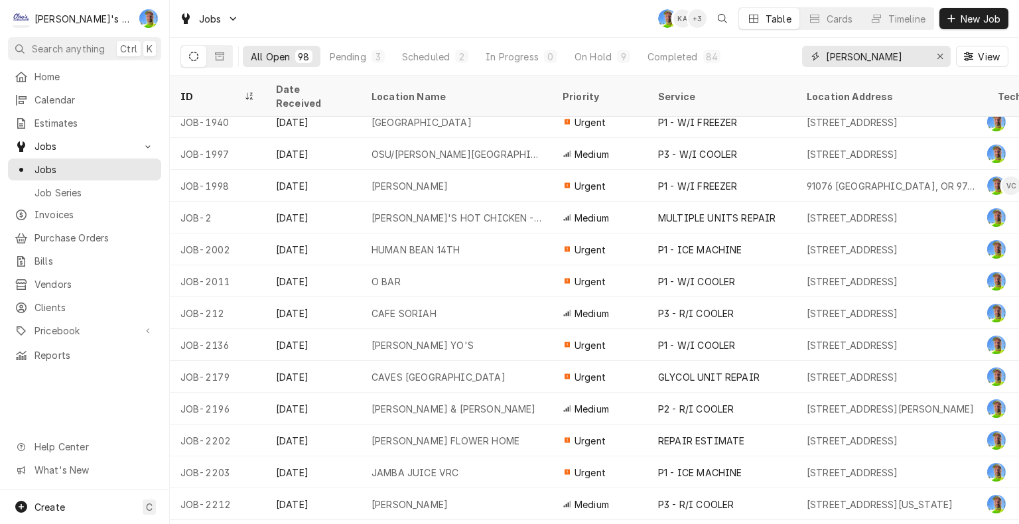
scroll to position [573, 0]
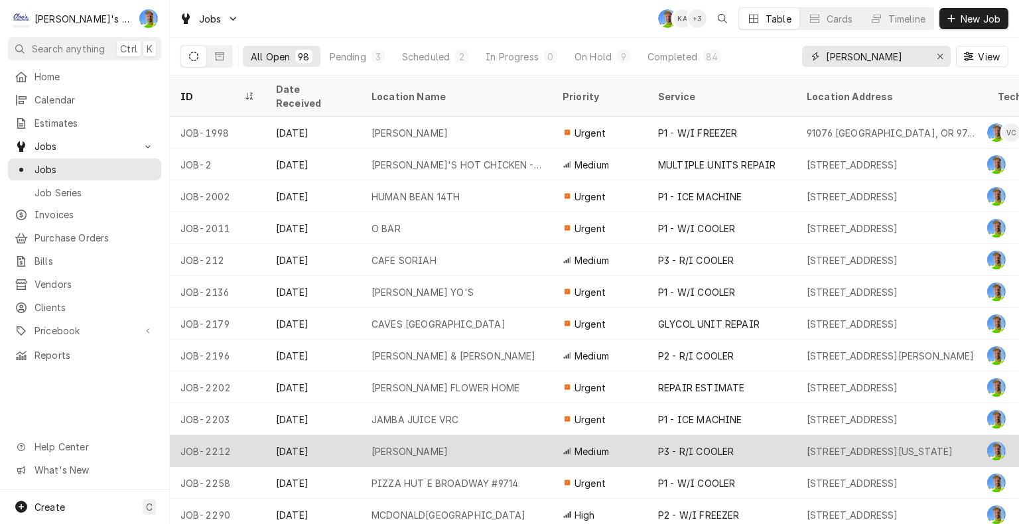
type input "greg"
click at [533, 435] on div "[PERSON_NAME]" at bounding box center [456, 451] width 191 height 32
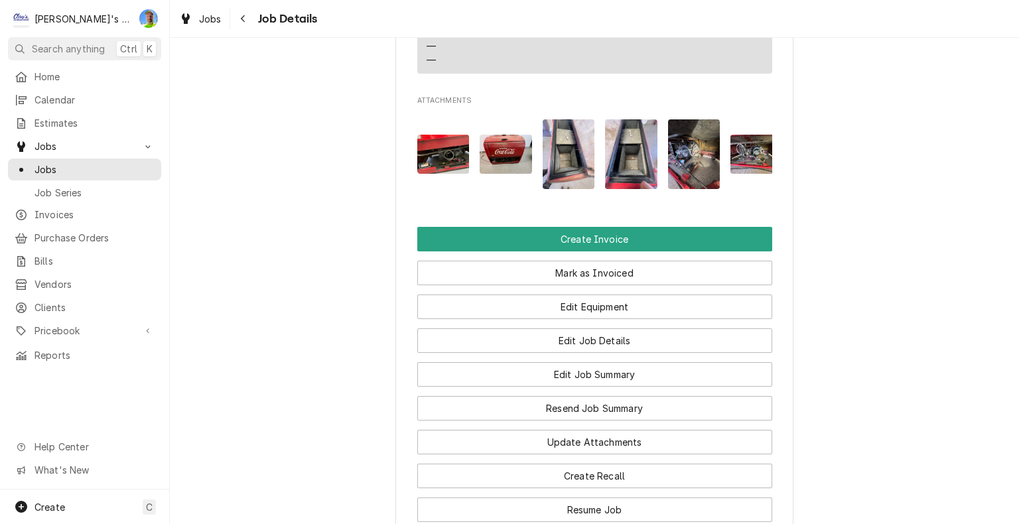
scroll to position [1393, 0]
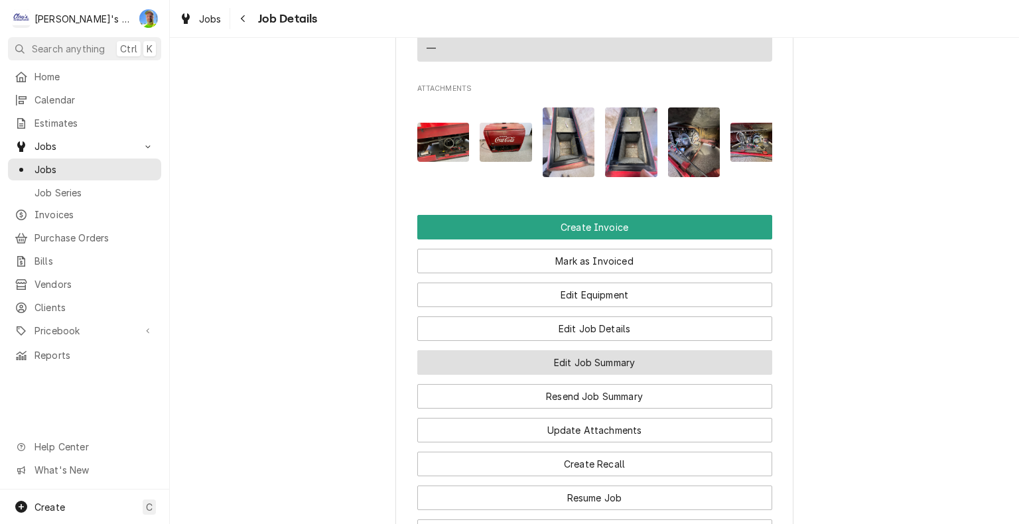
click at [745, 371] on button "Edit Job Summary" at bounding box center [594, 362] width 355 height 25
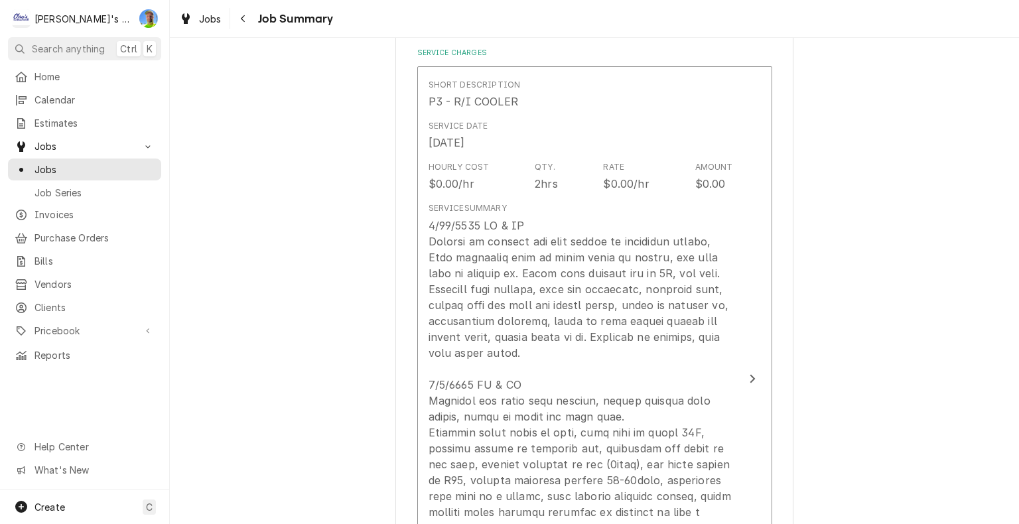
scroll to position [313, 0]
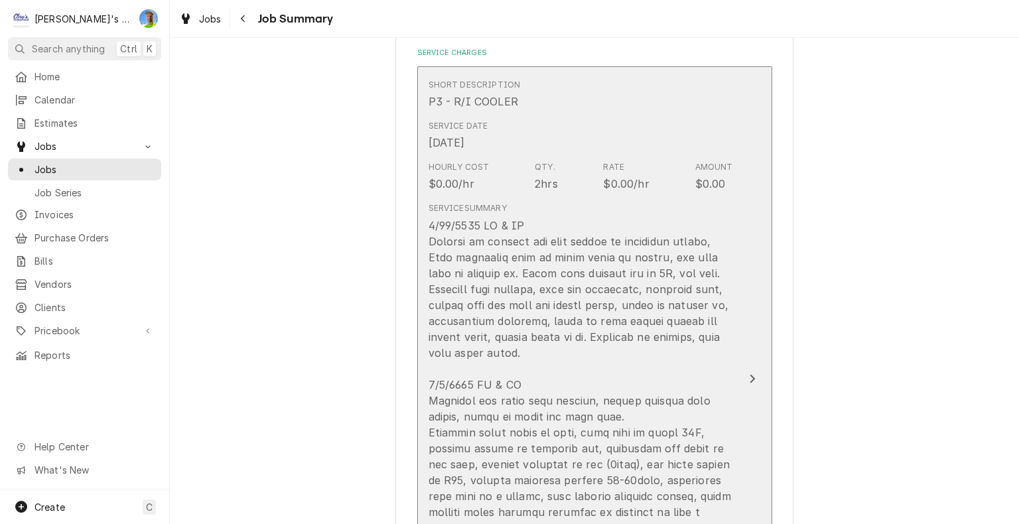
click at [737, 377] on button "Short Description P3 - R/I COOLER Service Date [DATE] Hourly Cost $0.00/hr Qty.…" at bounding box center [594, 378] width 355 height 625
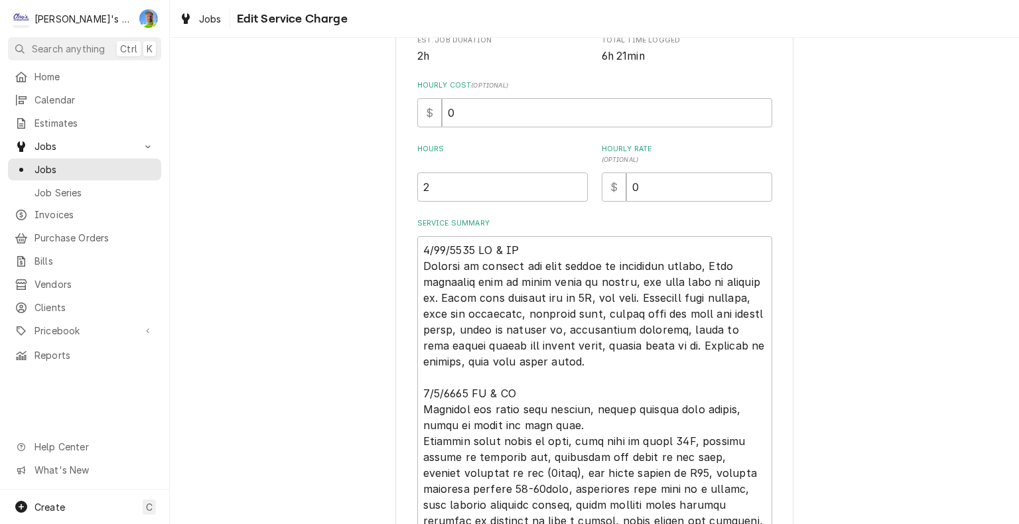
scroll to position [332, 0]
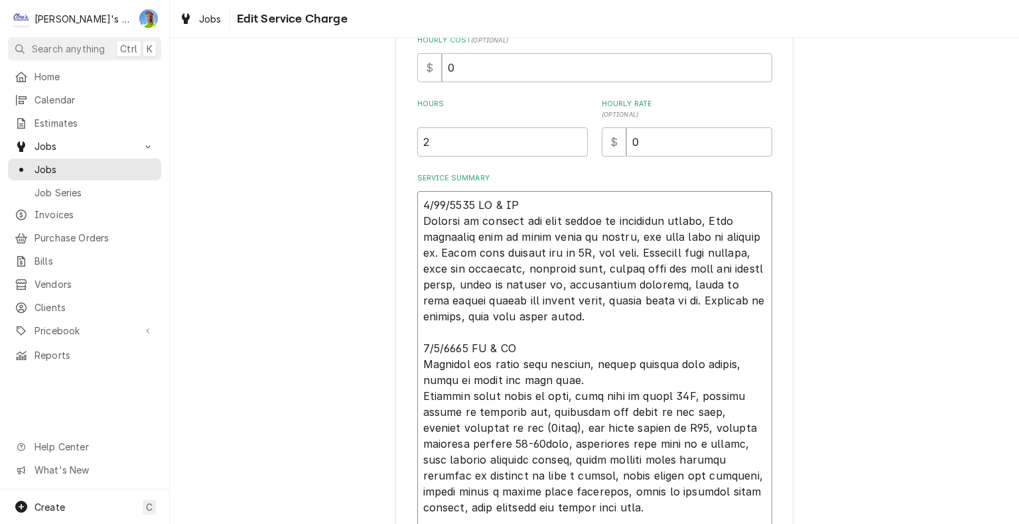
click at [645, 315] on textarea "Service Summary" at bounding box center [594, 404] width 355 height 426
type textarea "x"
type textarea "7/25/2025 GA & IA Arrived to service old coke cooler in customers garage, Gail …"
type textarea "x"
type textarea "7/25/2025 GA & IA Arrived to service old coke cooler in customers garage, Gail …"
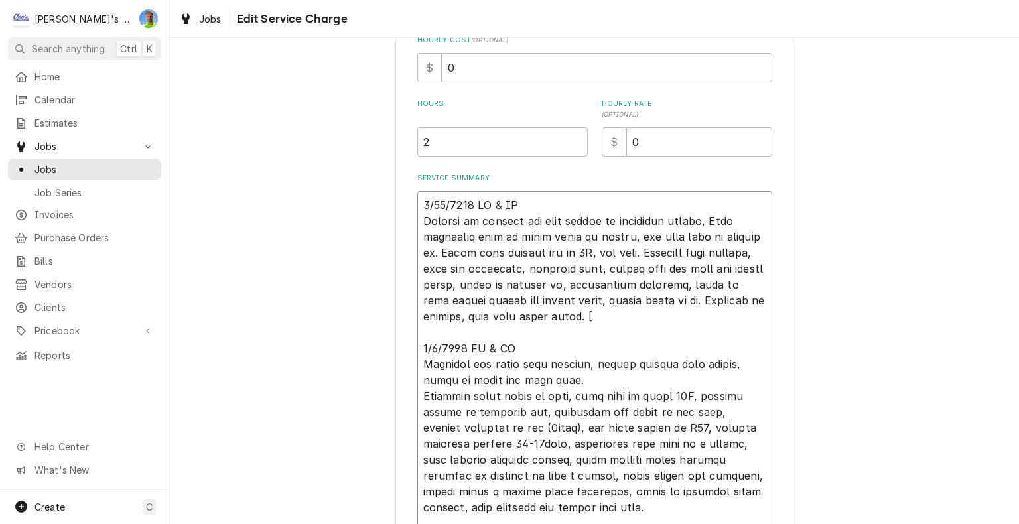
type textarea "x"
type textarea "7/25/2025 GA & IA Arrived to service old coke cooler in customers garage, Gail …"
type textarea "x"
type textarea "7/25/2025 GA & IA Arrived to service old coke cooler in customers garage, Gail …"
type textarea "x"
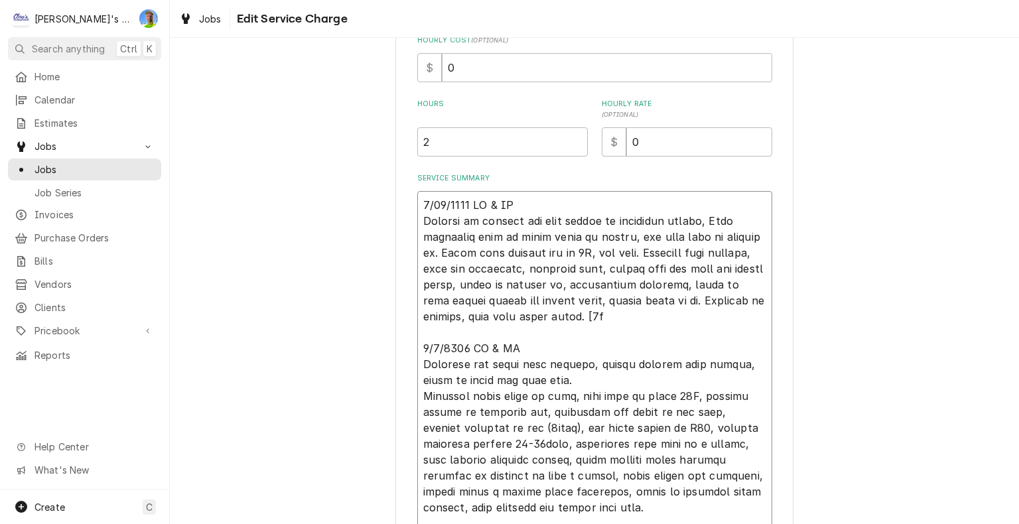
type textarea "7/25/2025 GA & IA Arrived to service old coke cooler in customers garage, Gail …"
type textarea "x"
type textarea "7/25/2025 GA & IA Arrived to service old coke cooler in customers garage, Gail …"
type textarea "x"
type textarea "7/25/2025 GA & IA Arrived to service old coke cooler in customers garage, Gail …"
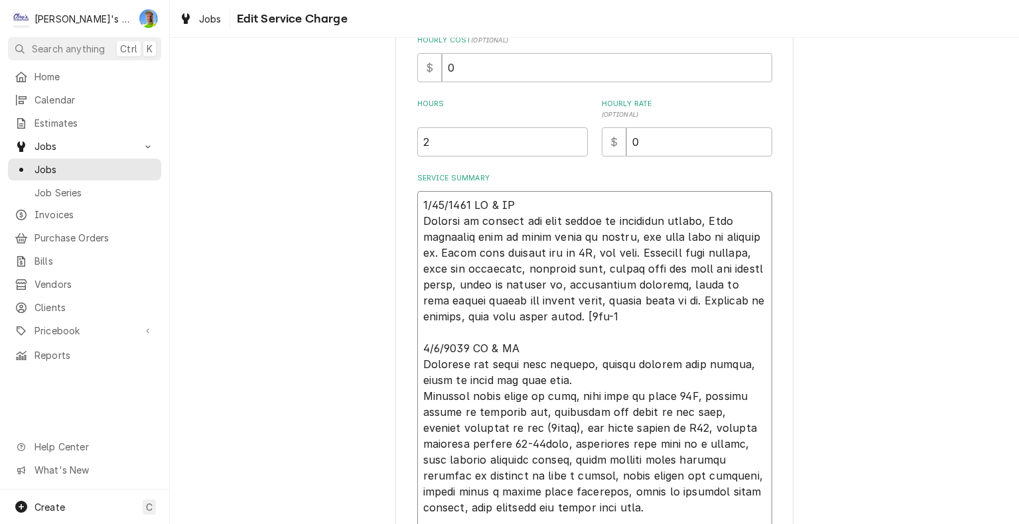
type textarea "x"
type textarea "7/25/2025 GA & IA Arrived to service old coke cooler in customers garage, Gail …"
type textarea "x"
type textarea "7/25/2025 GA & IA Arrived to service old coke cooler in customers garage, Gail …"
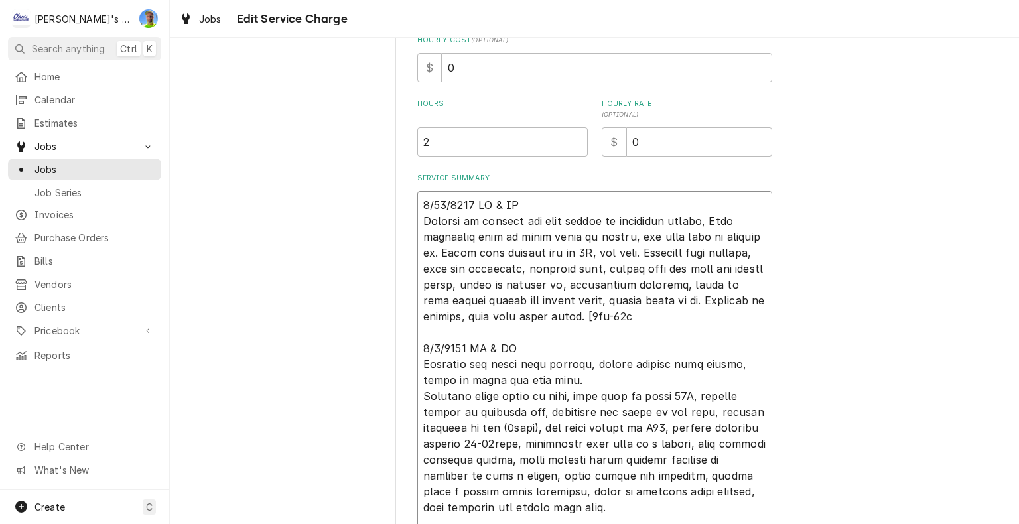
type textarea "x"
type textarea "7/25/2025 GA & IA Arrived to service old coke cooler in customers garage, Gail …"
type textarea "x"
type textarea "7/25/2025 GA & IA Arrived to service old coke cooler in customers garage, Gail …"
type textarea "x"
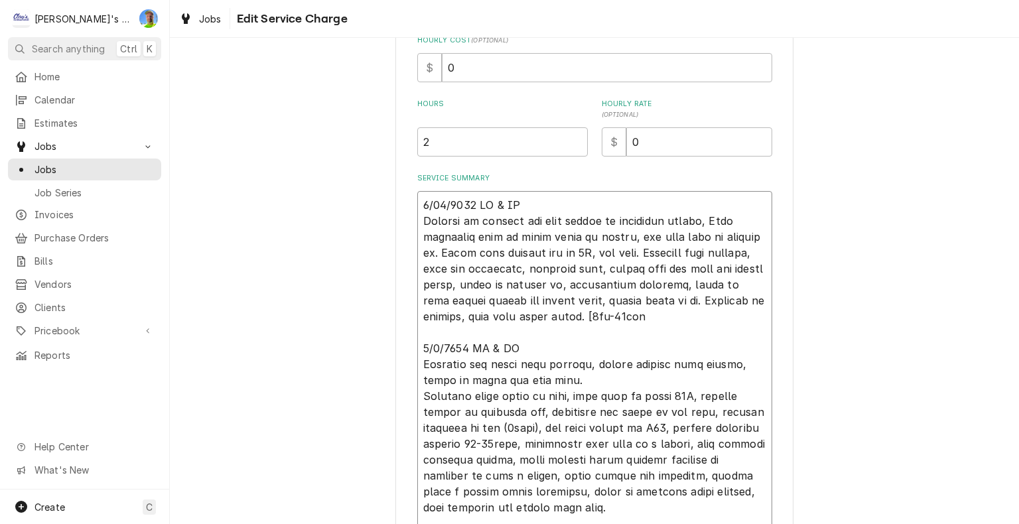
type textarea "7/25/2025 GA & IA Arrived to service old coke cooler in customers garage, Gail …"
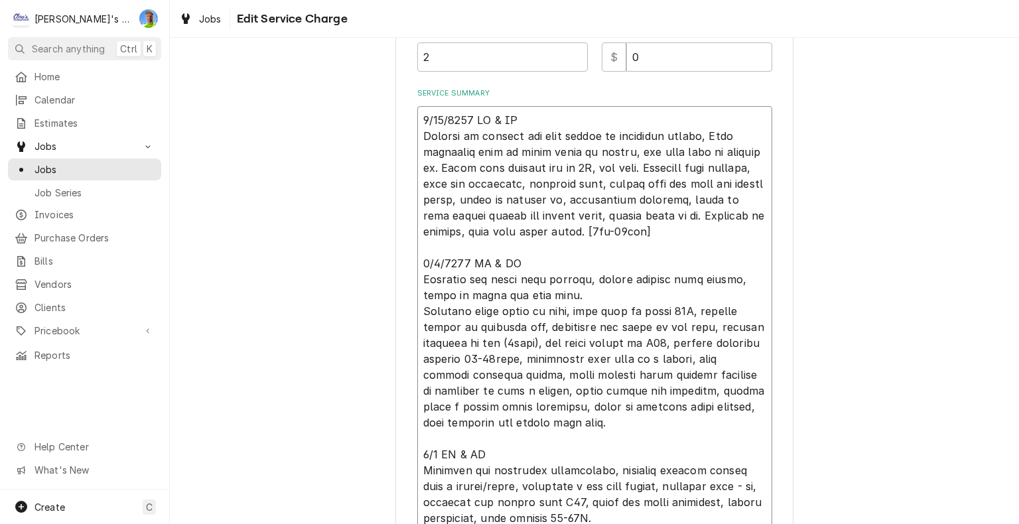
scroll to position [464, 0]
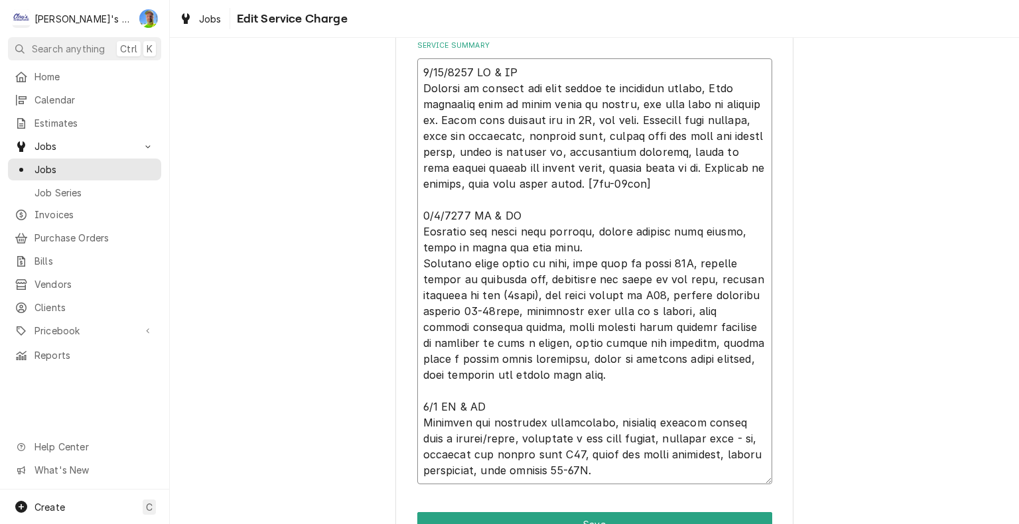
click at [667, 373] on textarea "Service Summary" at bounding box center [594, 271] width 355 height 426
type textarea "x"
type textarea "7/25/2025 GA & IA Arrived to service old coke cooler in customers garage, Gail …"
type textarea "x"
type textarea "7/25/2025 GA & IA Arrived to service old coke cooler in customers garage, Gail …"
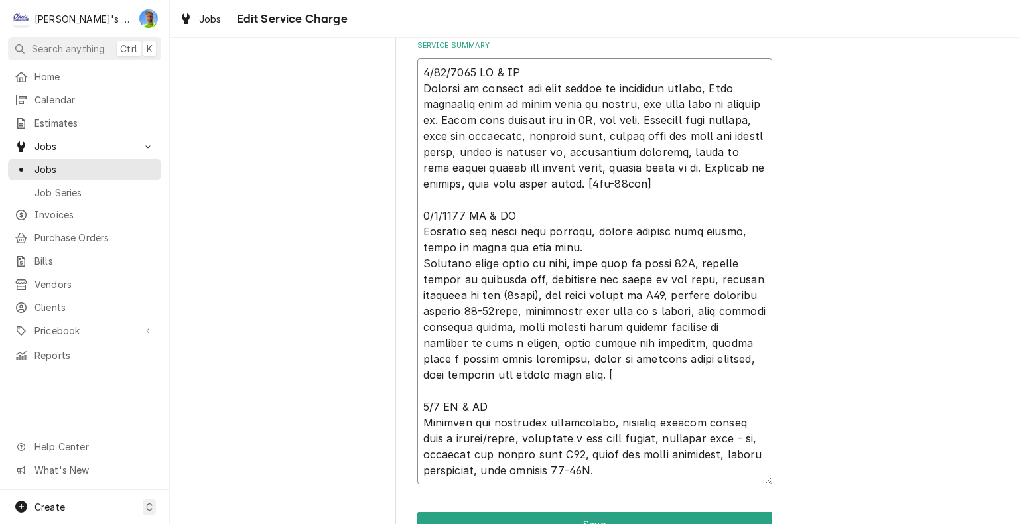
type textarea "x"
type textarea "7/25/2025 GA & IA Arrived to service old coke cooler in customers garage, Gail …"
type textarea "x"
type textarea "7/25/2025 GA & IA Arrived to service old coke cooler in customers garage, Gail …"
type textarea "x"
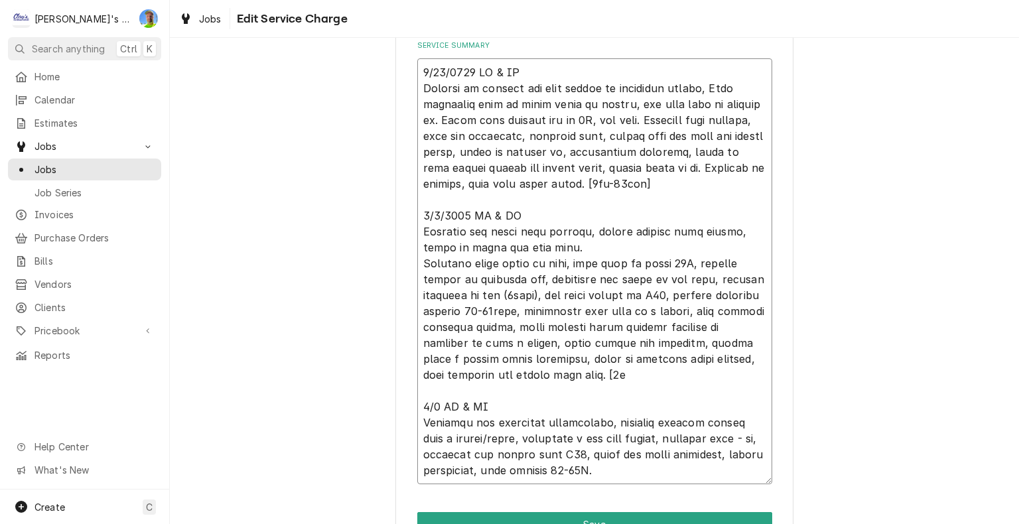
type textarea "7/25/2025 GA & IA Arrived to service old coke cooler in customers garage, Gail …"
type textarea "x"
type textarea "7/25/2025 GA & IA Arrived to service old coke cooler in customers garage, Gail …"
type textarea "x"
type textarea "7/25/2025 GA & IA Arrived to service old coke cooler in customers garage, Gail …"
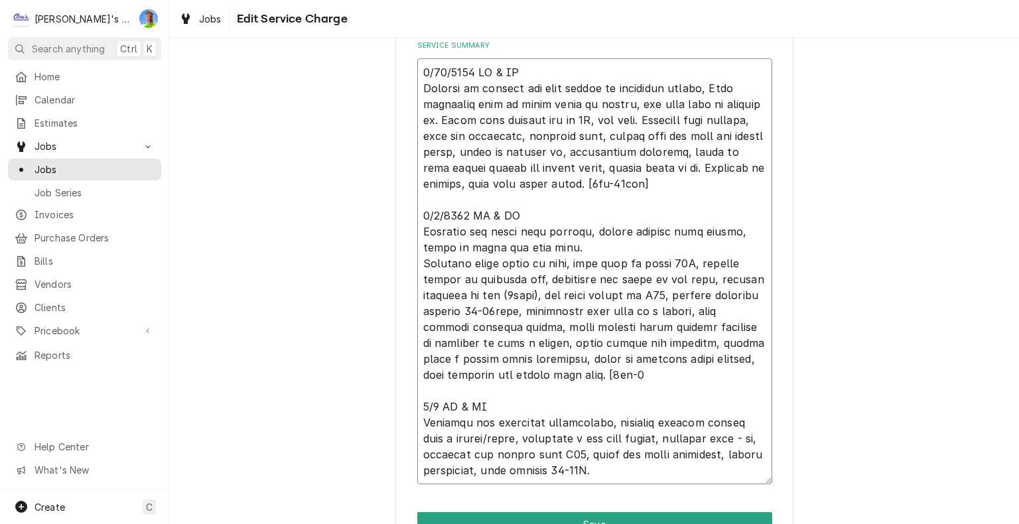
type textarea "x"
type textarea "7/25/2025 GA & IA Arrived to service old coke cooler in customers garage, Gail …"
type textarea "x"
type textarea "7/25/2025 GA & IA Arrived to service old coke cooler in customers garage, Gail …"
type textarea "x"
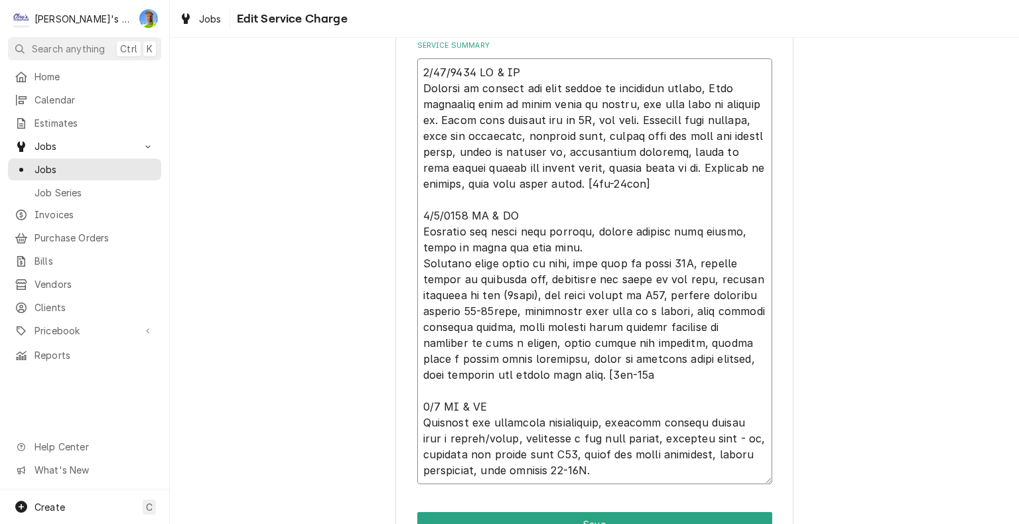
type textarea "7/25/2025 GA & IA Arrived to service old coke cooler in customers garage, Gail …"
type textarea "x"
type textarea "7/25/2025 GA & IA Arrived to service old coke cooler in customers garage, Gail …"
type textarea "x"
type textarea "7/25/2025 GA & IA Arrived to service old coke cooler in customers garage, Gail …"
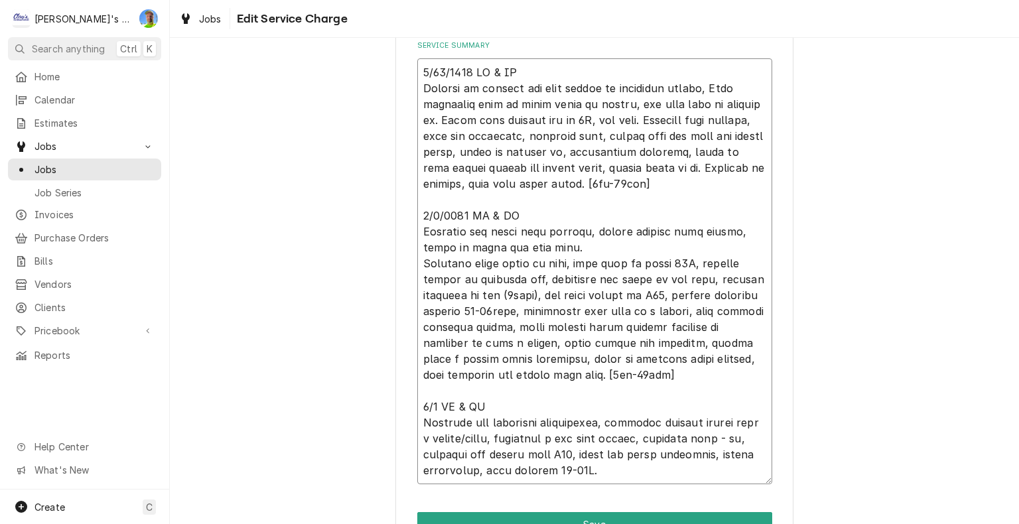
type textarea "x"
type textarea "7/25/2025 GA & IA Arrived to service old coke cooler in customers garage, Gail …"
type textarea "x"
type textarea "7/25/2025 GA & IA Arrived to service old coke cooler in customers garage, Gail …"
type textarea "x"
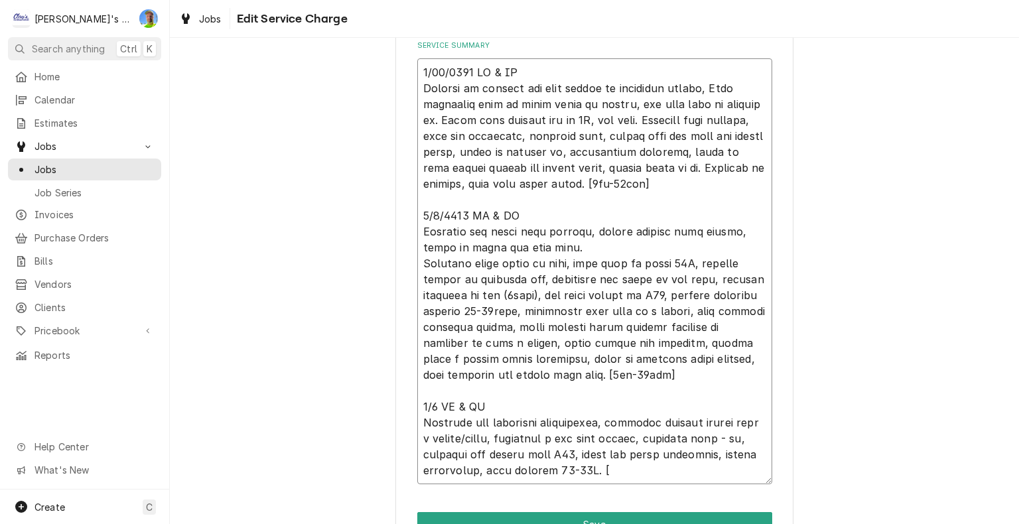
type textarea "7/25/2025 GA & IA Arrived to service old coke cooler in customers garage, Gail …"
type textarea "x"
type textarea "7/25/2025 GA & IA Arrived to service old coke cooler in customers garage, Gail …"
type textarea "x"
type textarea "7/25/2025 GA & IA Arrived to service old coke cooler in customers garage, Gail …"
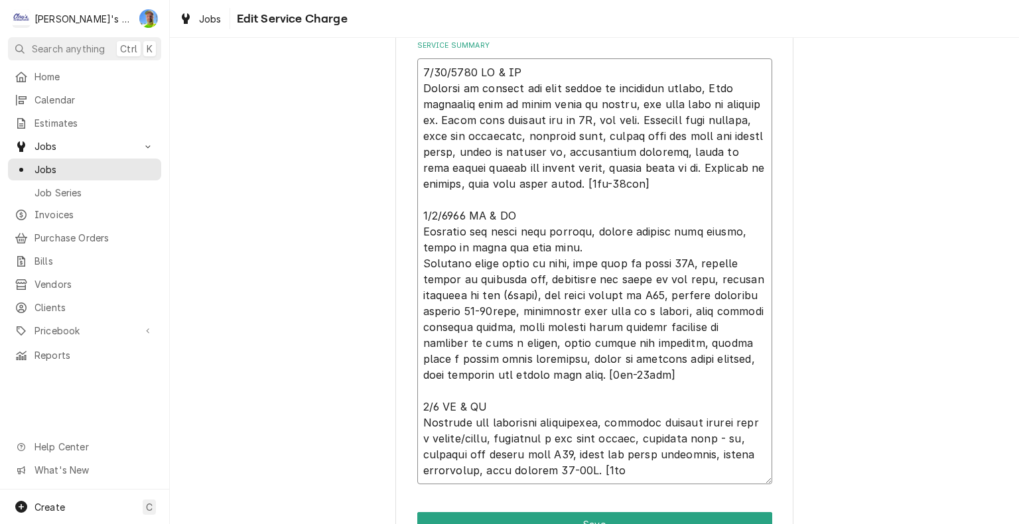
type textarea "x"
type textarea "7/25/2025 GA & IA Arrived to service old coke cooler in customers garage, Gail …"
type textarea "x"
type textarea "7/25/2025 GA & IA Arrived to service old coke cooler in customers garage, Gail …"
type textarea "x"
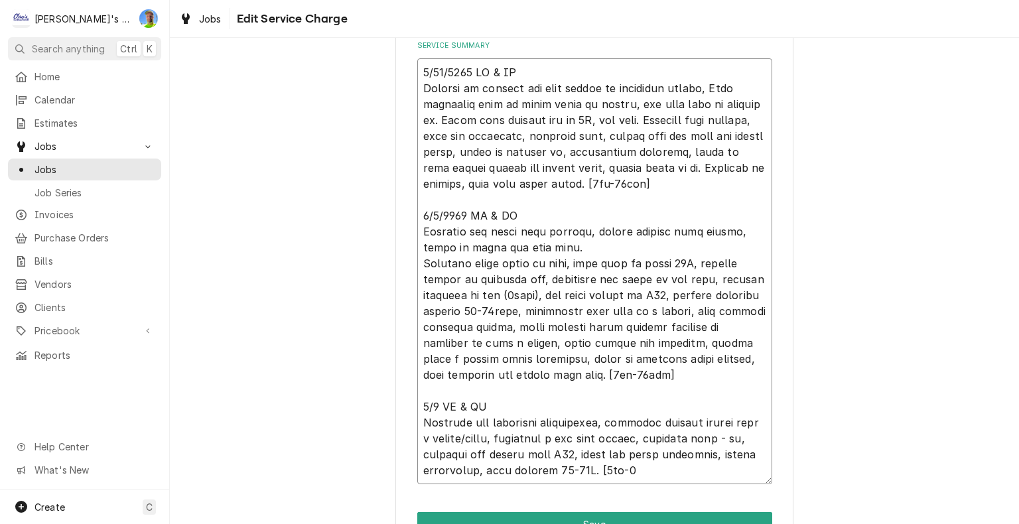
type textarea "7/25/2025 GA & IA Arrived to service old coke cooler in customers garage, Gail …"
type textarea "x"
type textarea "7/25/2025 GA & IA Arrived to service old coke cooler in customers garage, Gail …"
type textarea "x"
type textarea "7/25/2025 GA & IA Arrived to service old coke cooler in customers garage, Gail …"
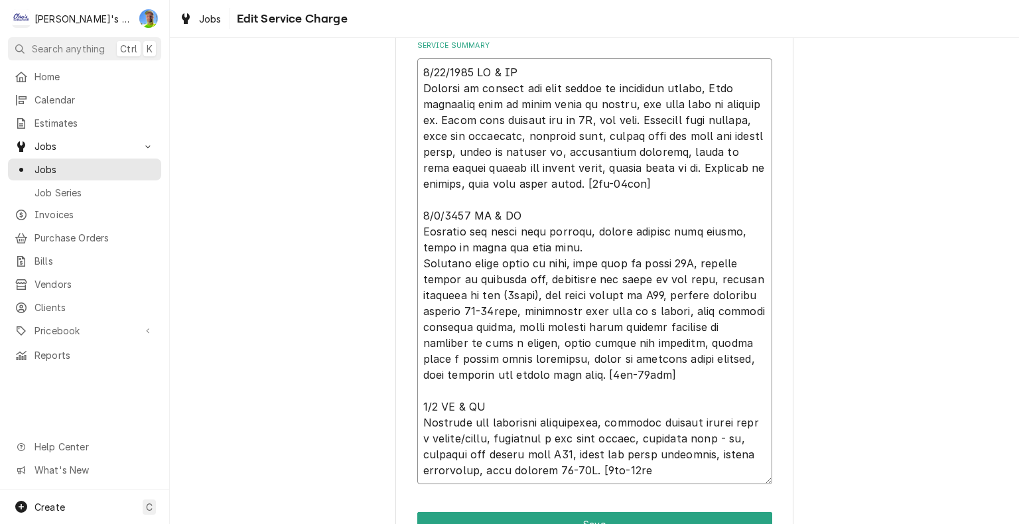
type textarea "x"
type textarea "7/25/2025 GA & IA Arrived to service old coke cooler in customers garage, Gail …"
type textarea "x"
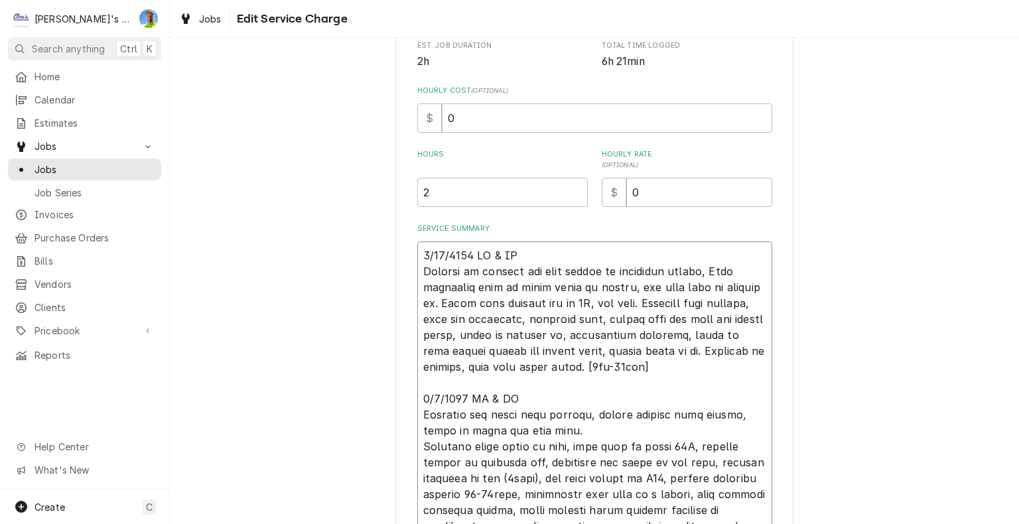
scroll to position [265, 0]
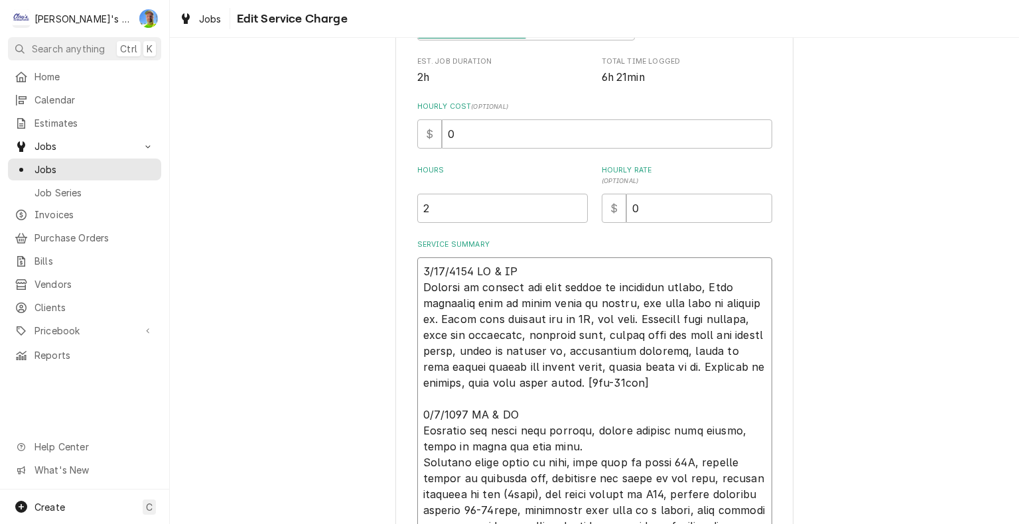
type textarea "7/25/2025 GA & IA Arrived to service old coke cooler in customers garage, Gail …"
click at [489, 214] on input "2" at bounding box center [502, 208] width 170 height 29
type textarea "x"
type input "6"
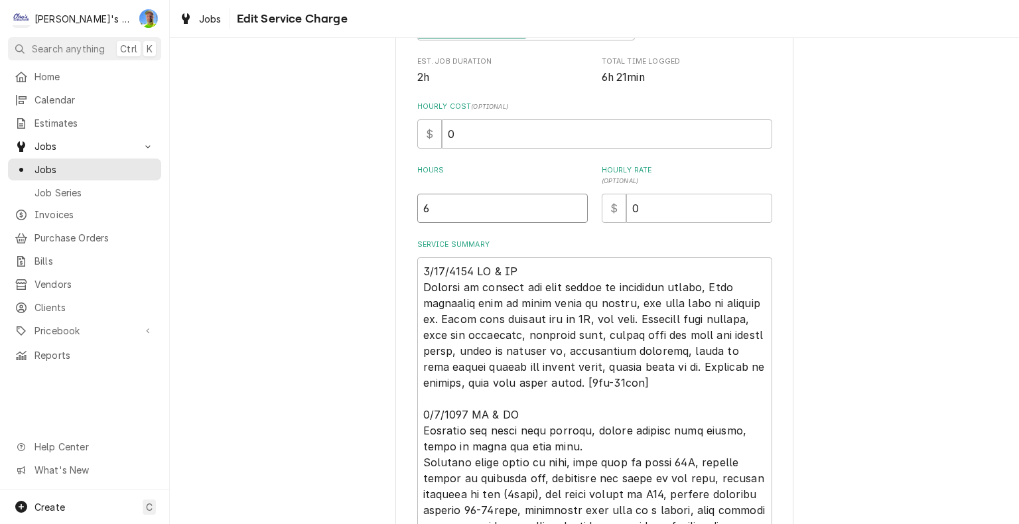
type textarea "x"
type input "6.6"
type textarea "x"
type input "6.67"
click at [643, 205] on input "0" at bounding box center [699, 208] width 146 height 29
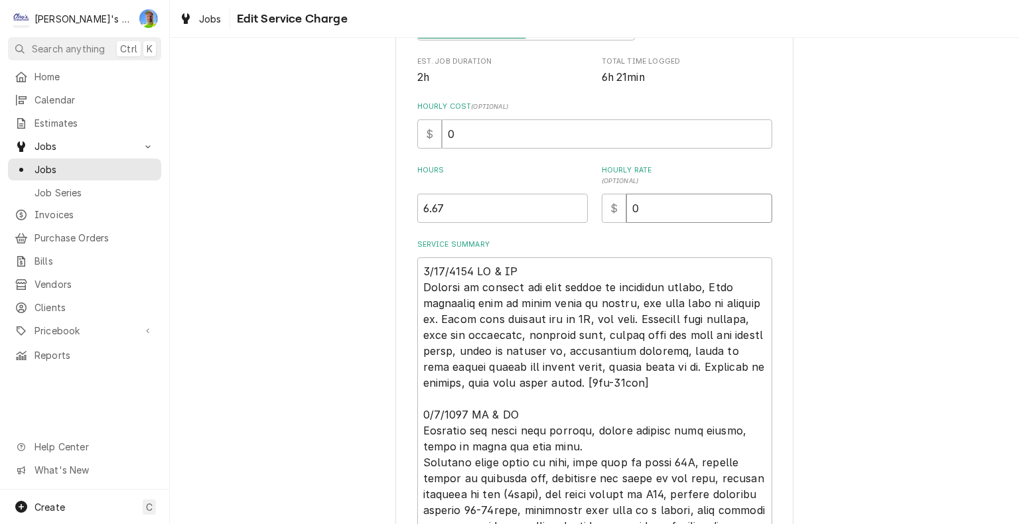
click at [643, 205] on input "0" at bounding box center [699, 208] width 146 height 29
type textarea "x"
type input "1"
type textarea "x"
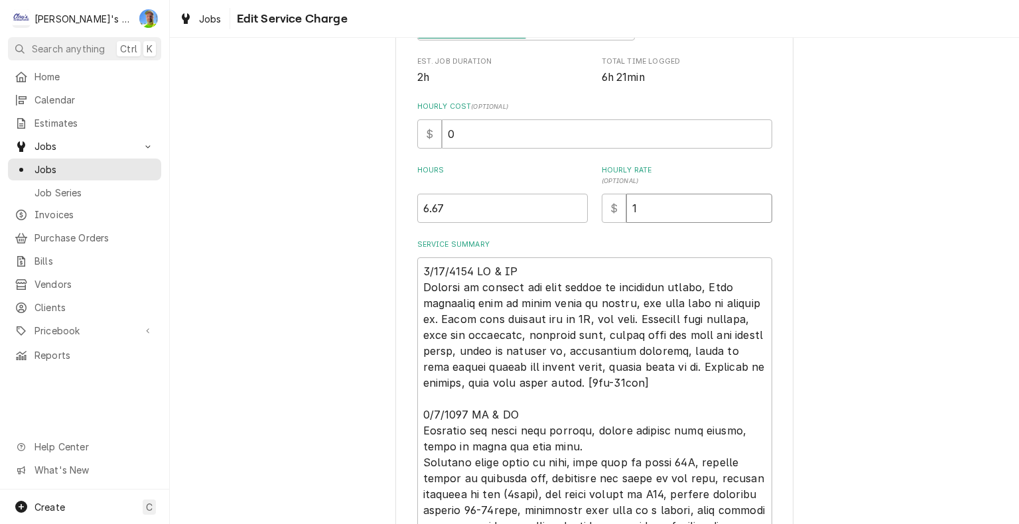
type input "12"
type textarea "x"
type input "126"
click at [560, 129] on input "0" at bounding box center [607, 133] width 330 height 29
type textarea "x"
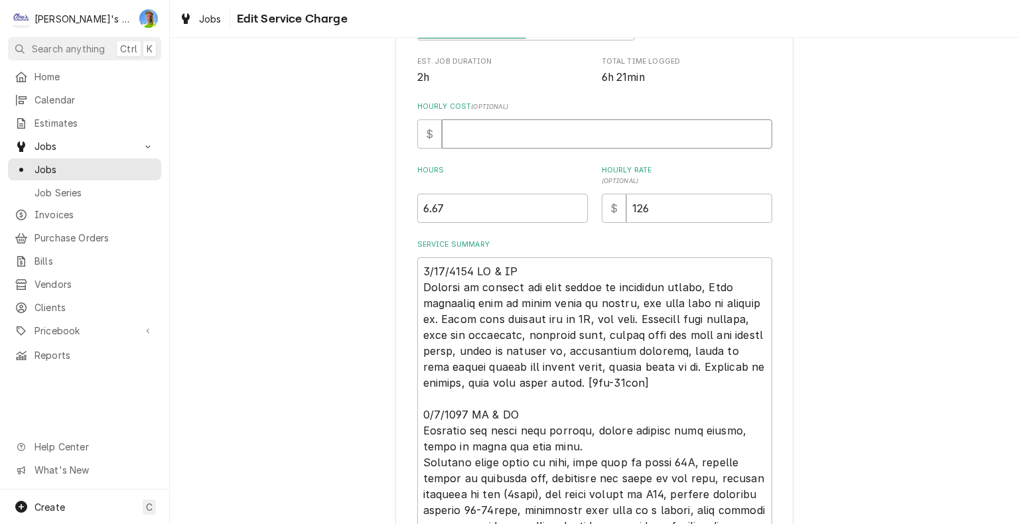
type textarea "x"
type input "6"
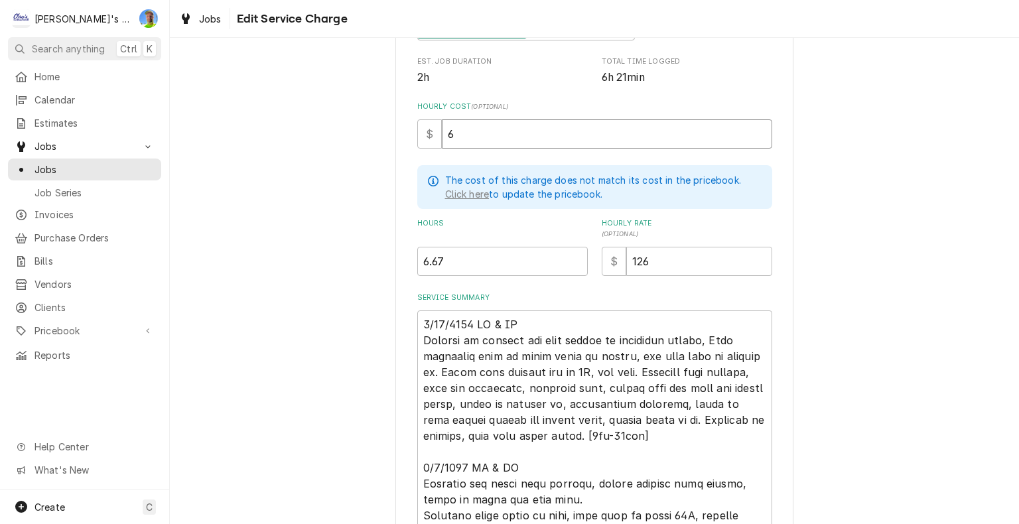
type textarea "x"
type input "60"
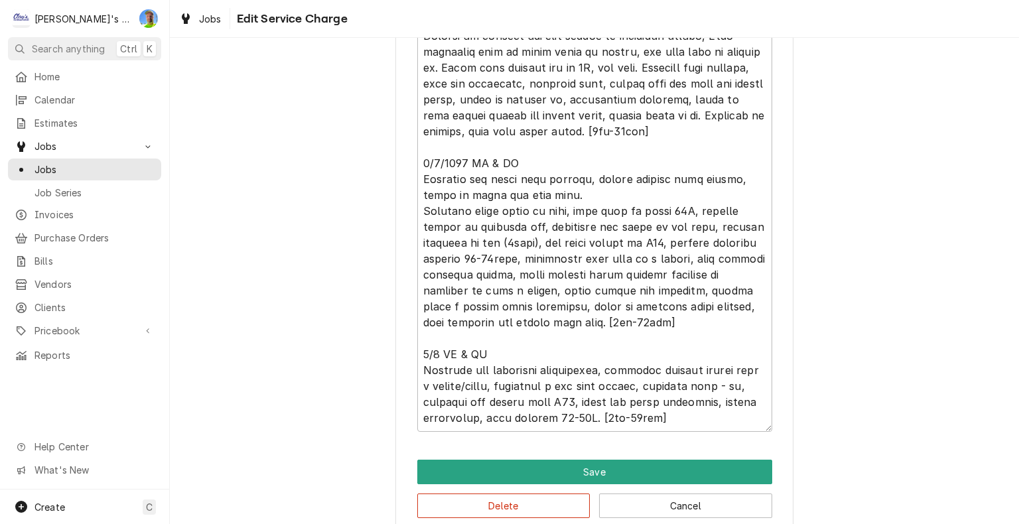
scroll to position [589, 0]
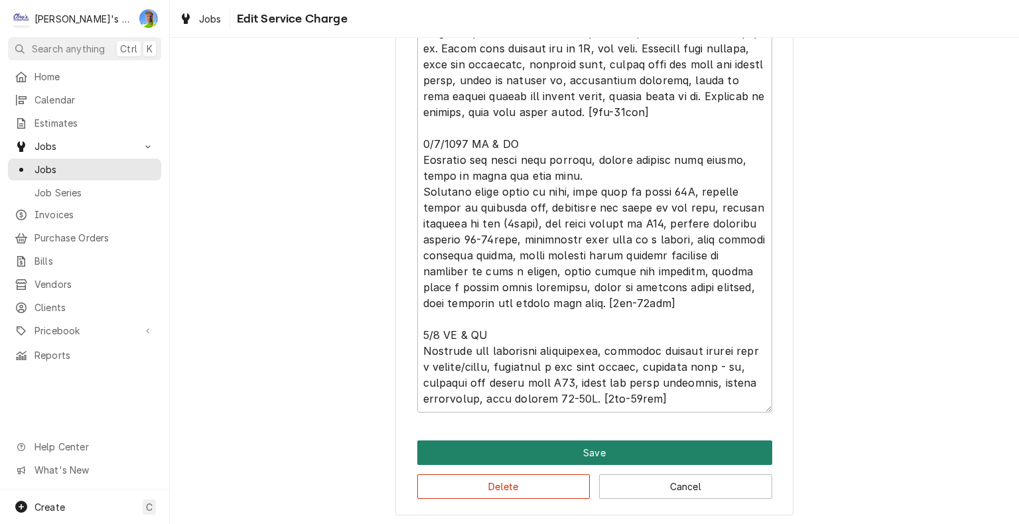
click at [623, 448] on button "Save" at bounding box center [594, 452] width 355 height 25
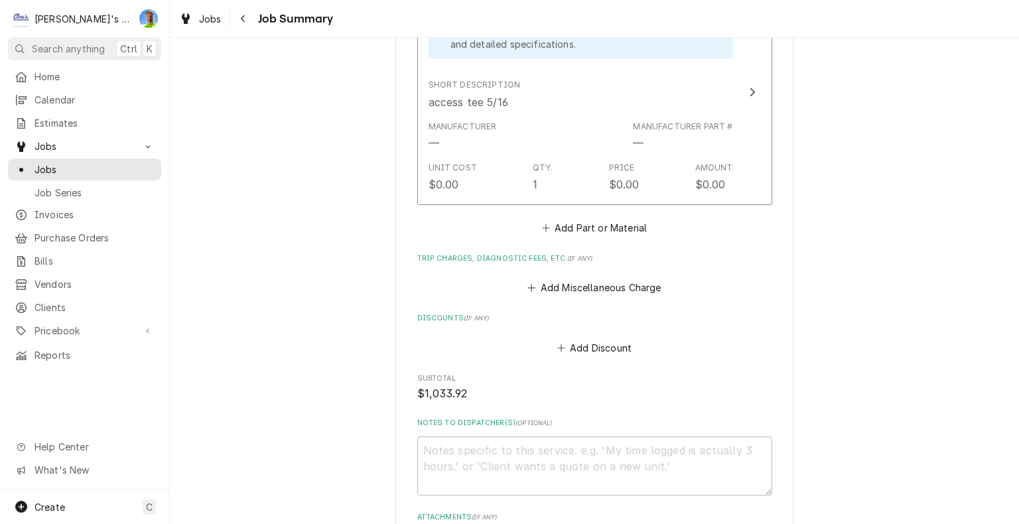
scroll to position [2170, 0]
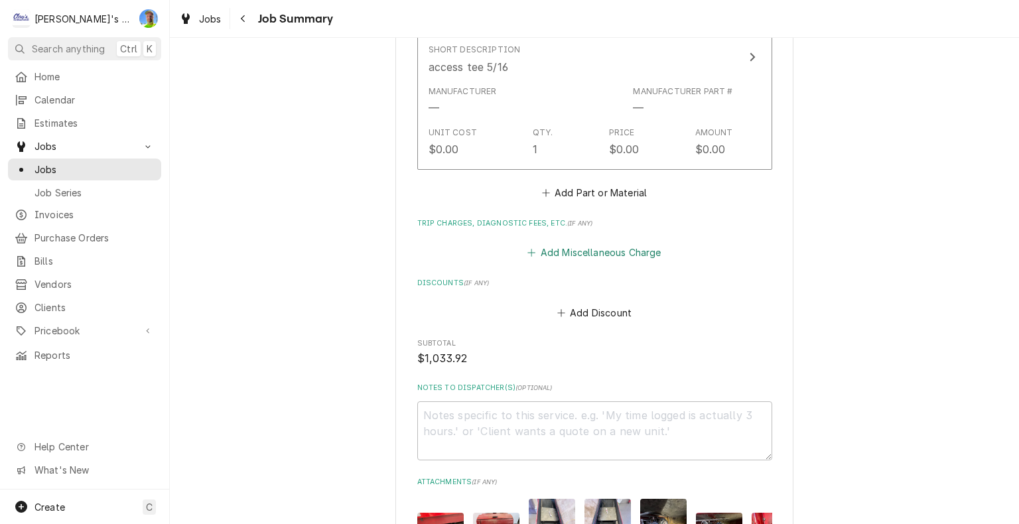
click at [583, 252] on button "Add Miscellaneous Charge" at bounding box center [594, 252] width 138 height 19
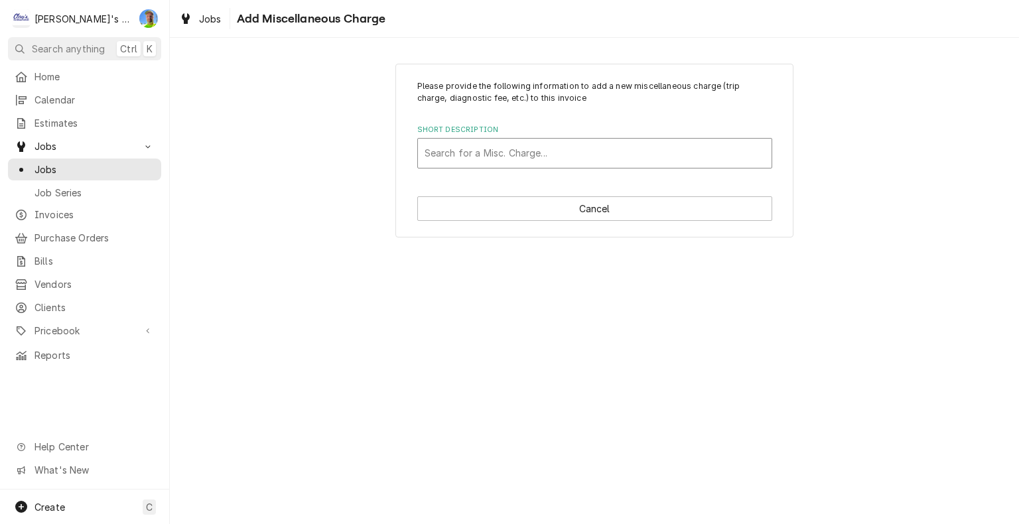
click at [527, 157] on div "Short Description" at bounding box center [594, 153] width 340 height 24
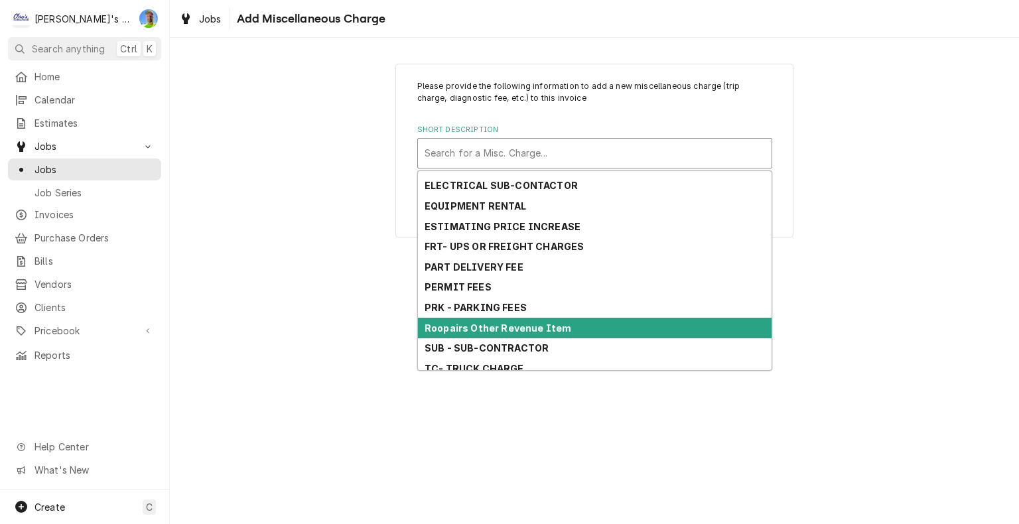
scroll to position [207, 0]
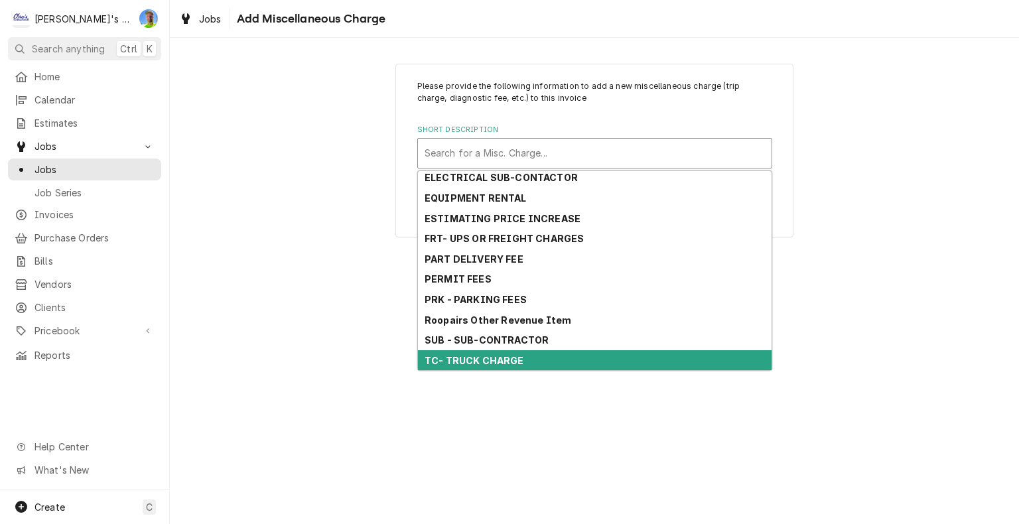
click at [528, 359] on div "TC- TRUCK CHARGE" at bounding box center [594, 360] width 353 height 21
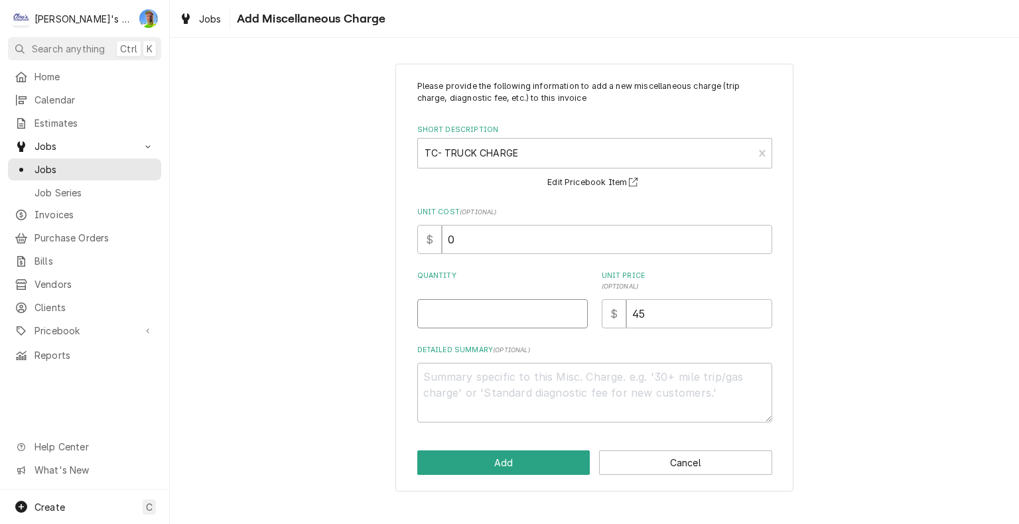
click at [467, 308] on input "Quantity" at bounding box center [502, 313] width 170 height 29
type textarea "x"
type input "1"
click at [512, 458] on button "Add" at bounding box center [503, 462] width 173 height 25
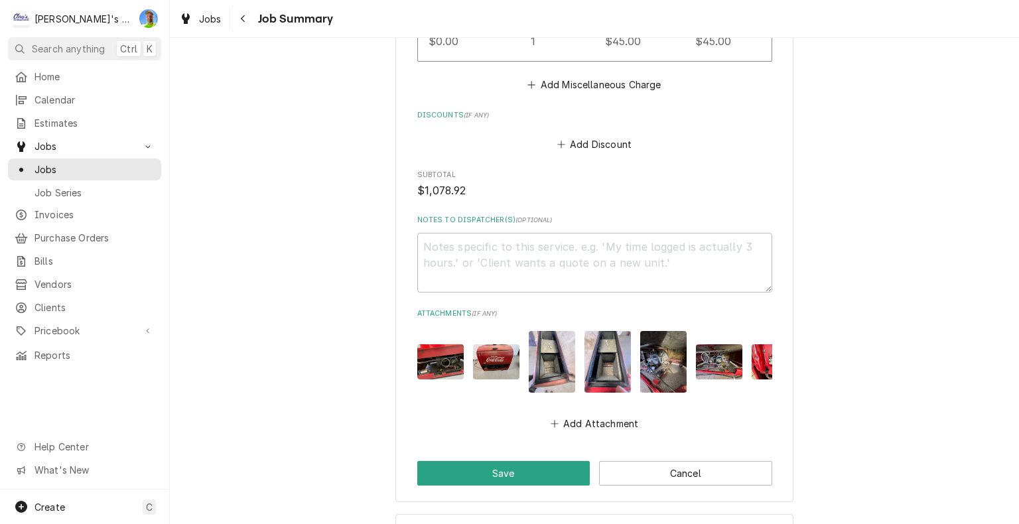
scroll to position [2451, 0]
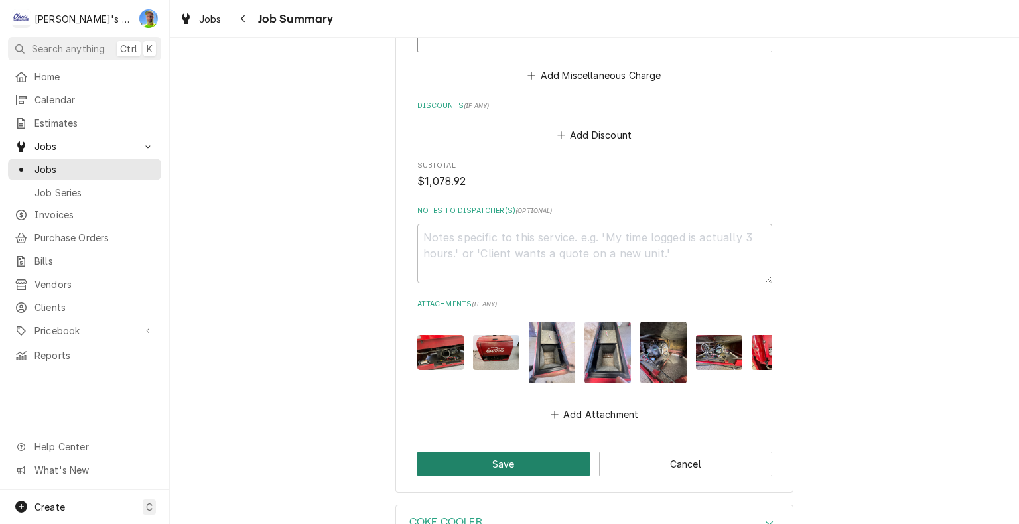
click at [531, 466] on button "Save" at bounding box center [503, 464] width 173 height 25
type textarea "x"
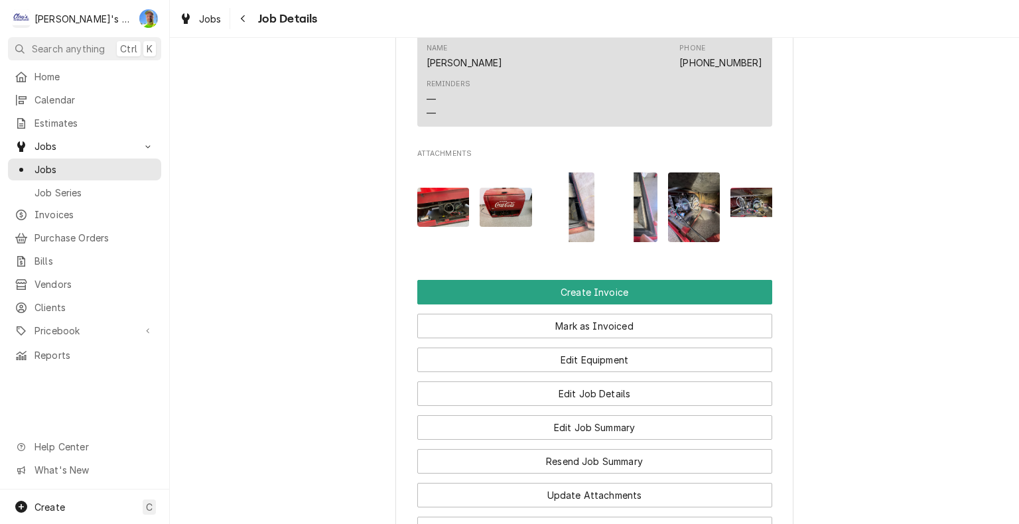
scroll to position [1326, 0]
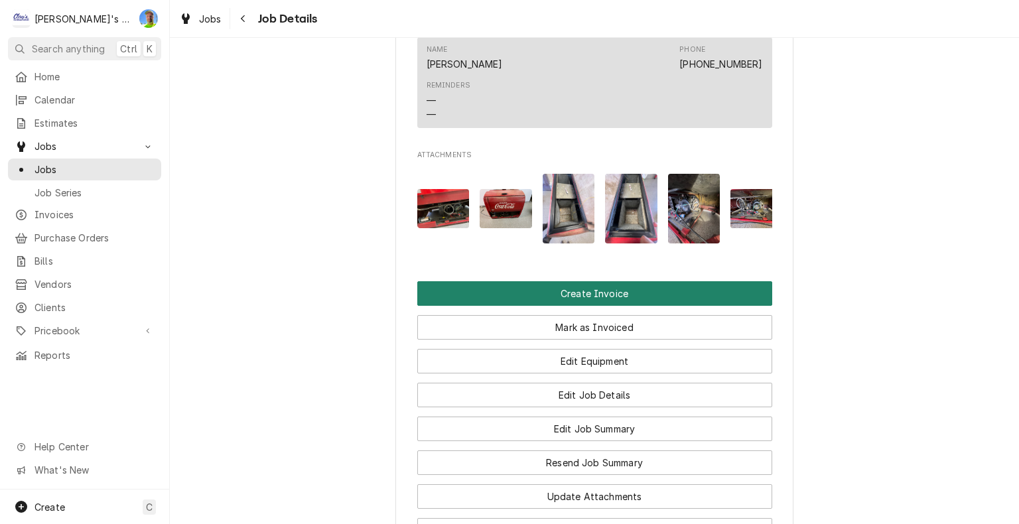
click at [705, 297] on button "Create Invoice" at bounding box center [594, 293] width 355 height 25
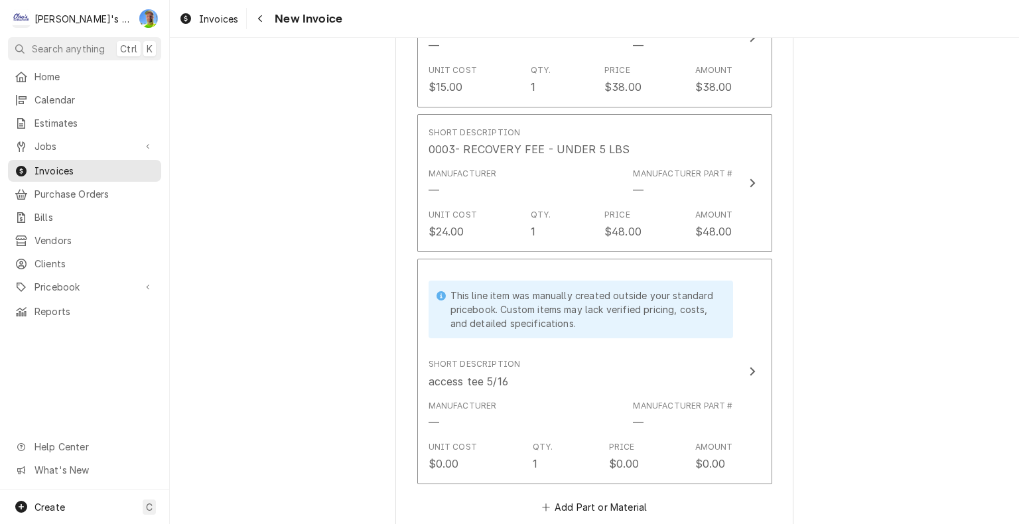
scroll to position [2586, 0]
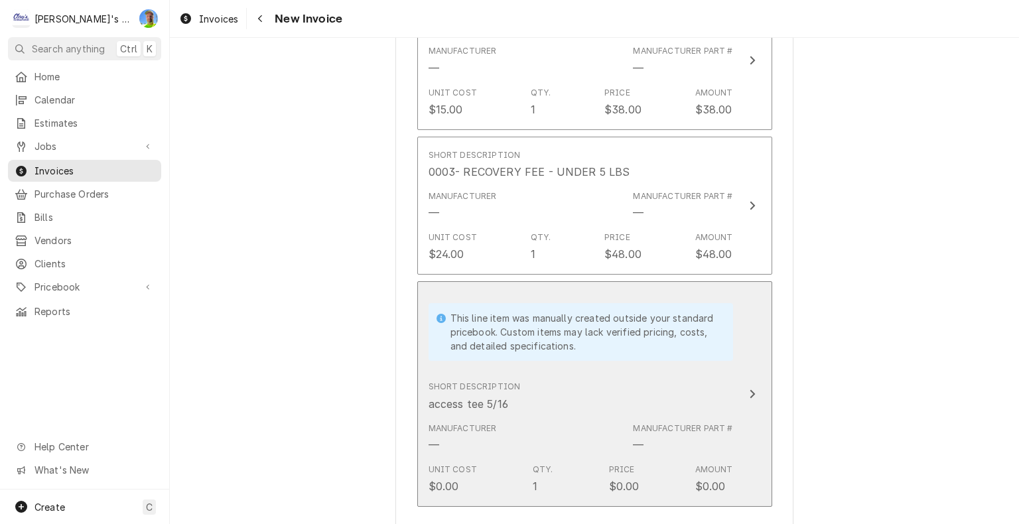
click at [710, 425] on div "Manufacturer Part #" at bounding box center [682, 428] width 99 height 12
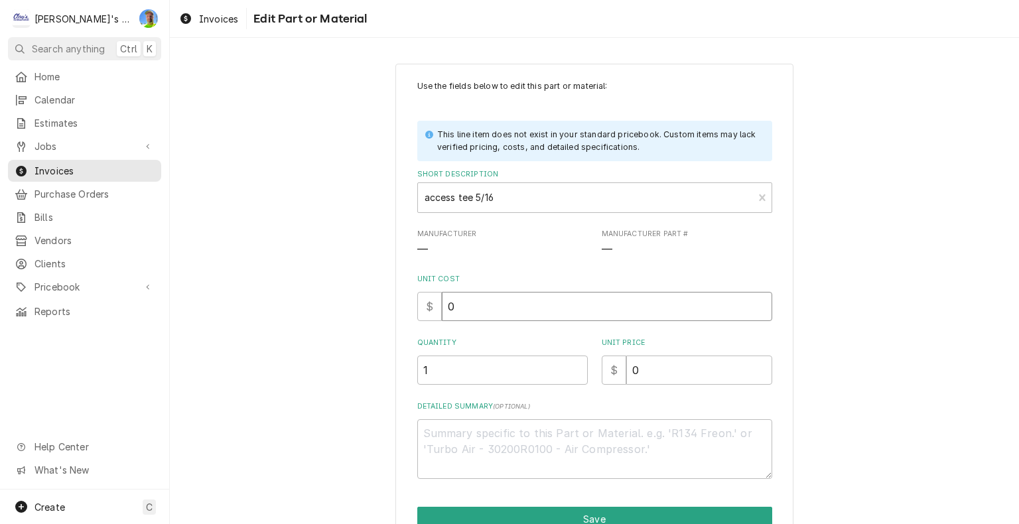
click at [462, 309] on input "0" at bounding box center [607, 306] width 330 height 29
type textarea "x"
type input "6"
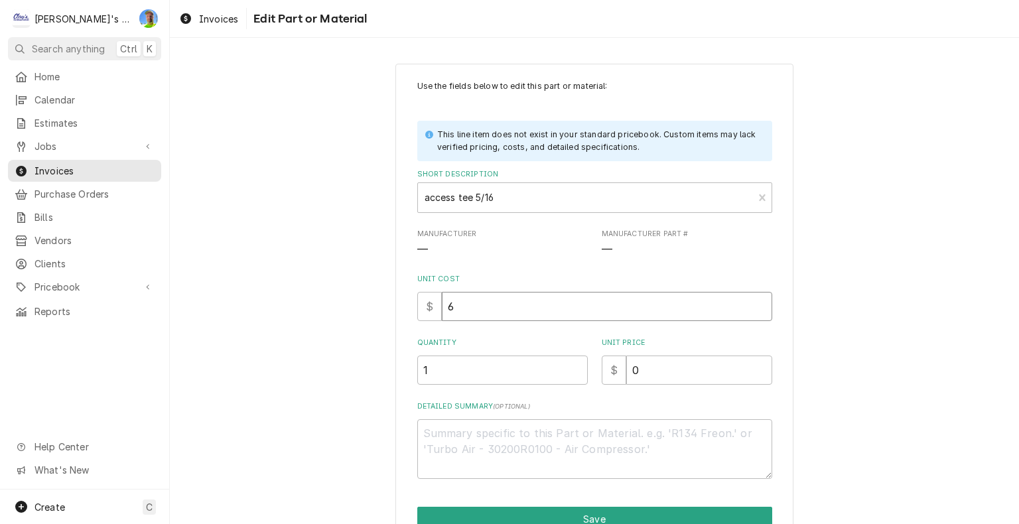
type textarea "x"
type input "6.7"
type textarea "x"
type input "6.75"
type textarea "x"
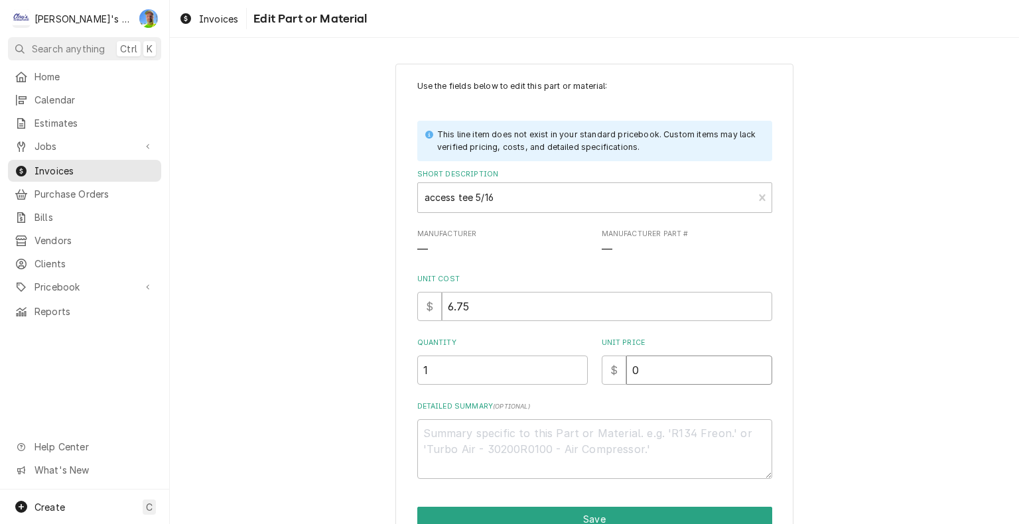
type input "1"
type textarea "x"
type input "16"
type textarea "x"
type input "16.8"
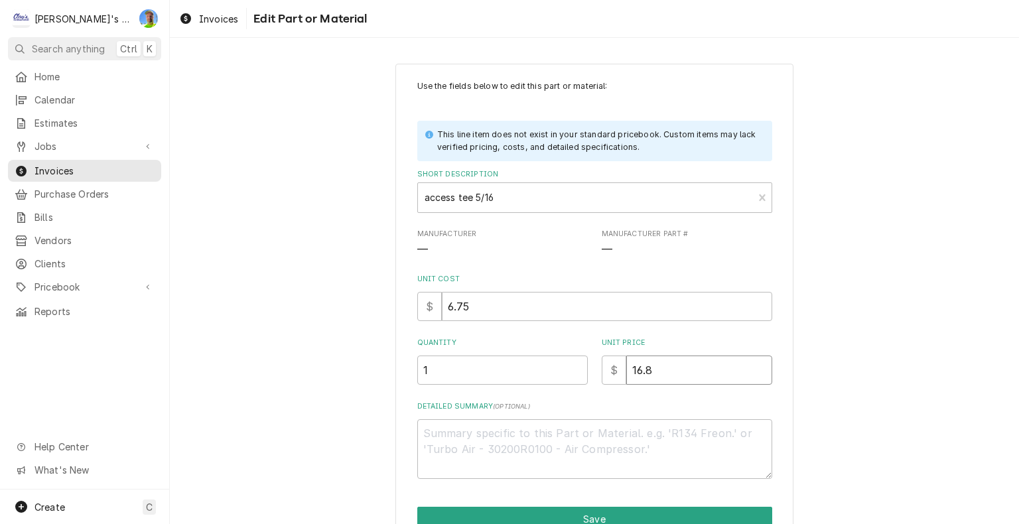
type textarea "x"
type input "16.88"
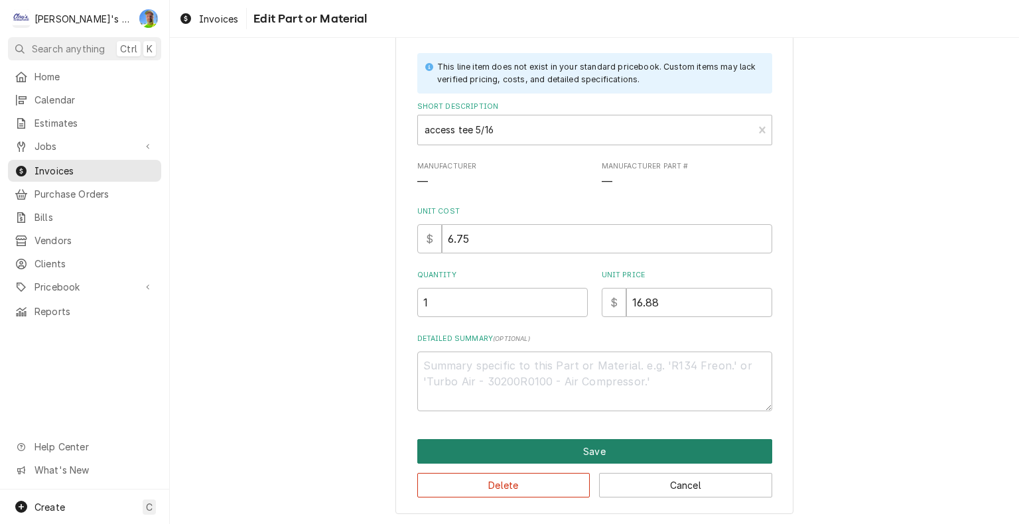
click at [572, 449] on button "Save" at bounding box center [594, 451] width 355 height 25
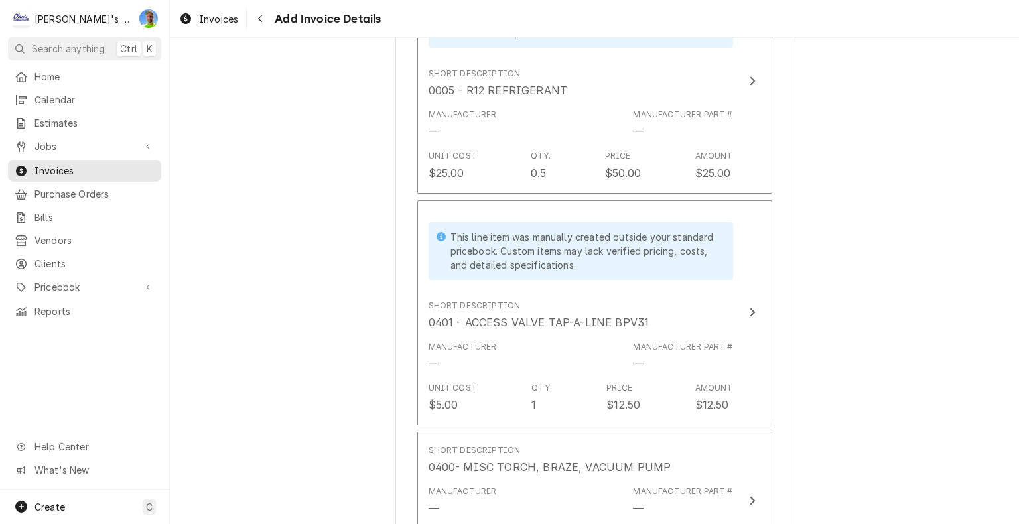
scroll to position [2122, 0]
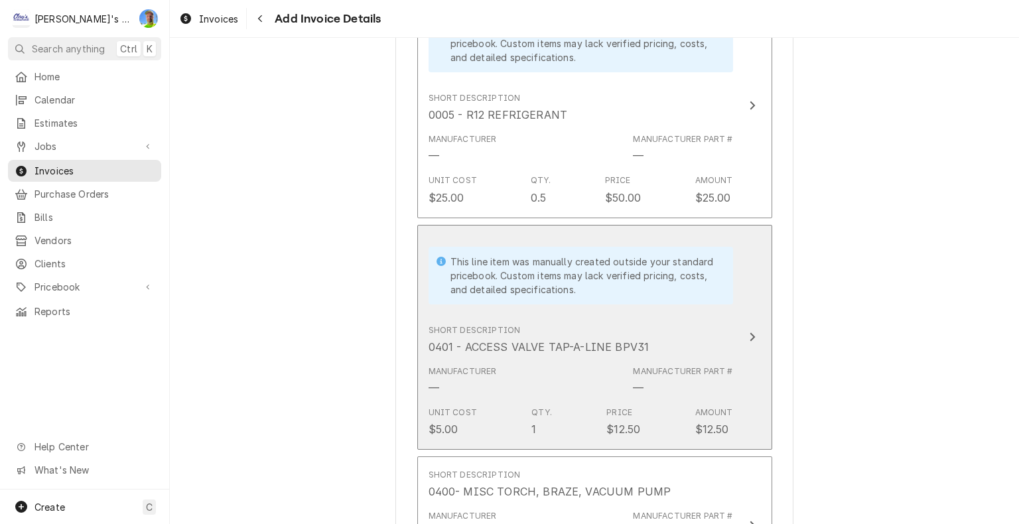
click at [756, 368] on button "This line item was manually created outside your standard pricebook. Custom ite…" at bounding box center [594, 337] width 355 height 225
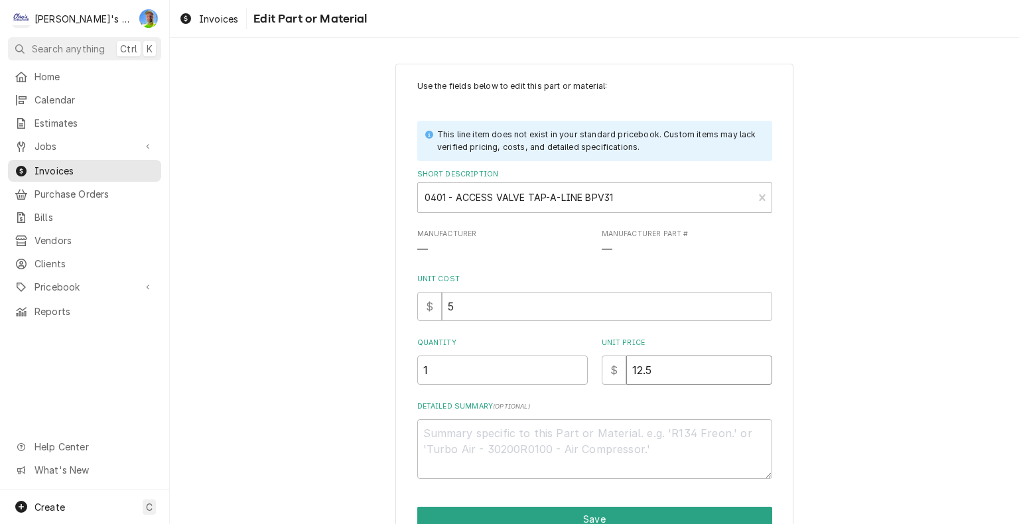
click at [674, 377] on input "12.5" at bounding box center [699, 369] width 146 height 29
type textarea "x"
type input "0"
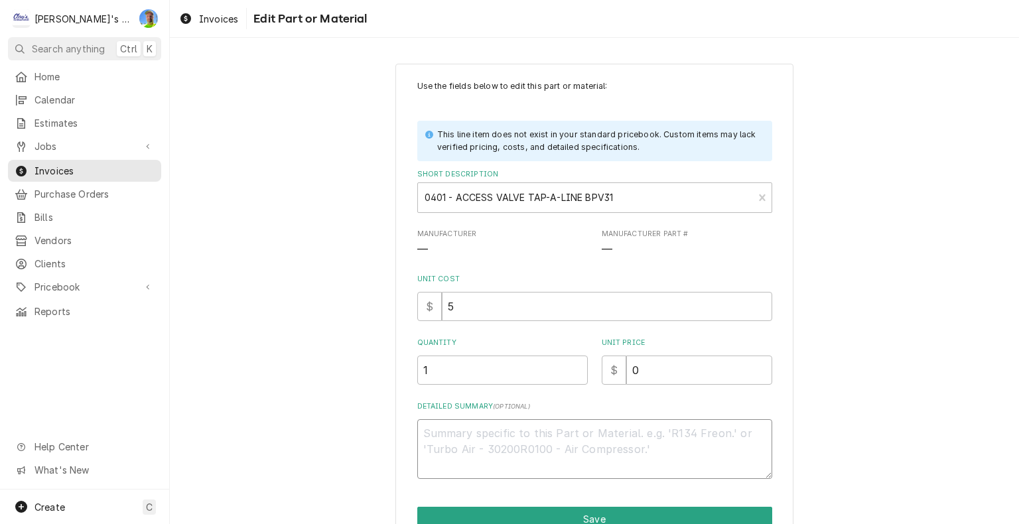
click at [643, 436] on textarea "Detailed Summary ( optional )" at bounding box center [594, 449] width 355 height 60
type textarea "x"
type textarea "*"
type textarea "x"
type textarea "*R"
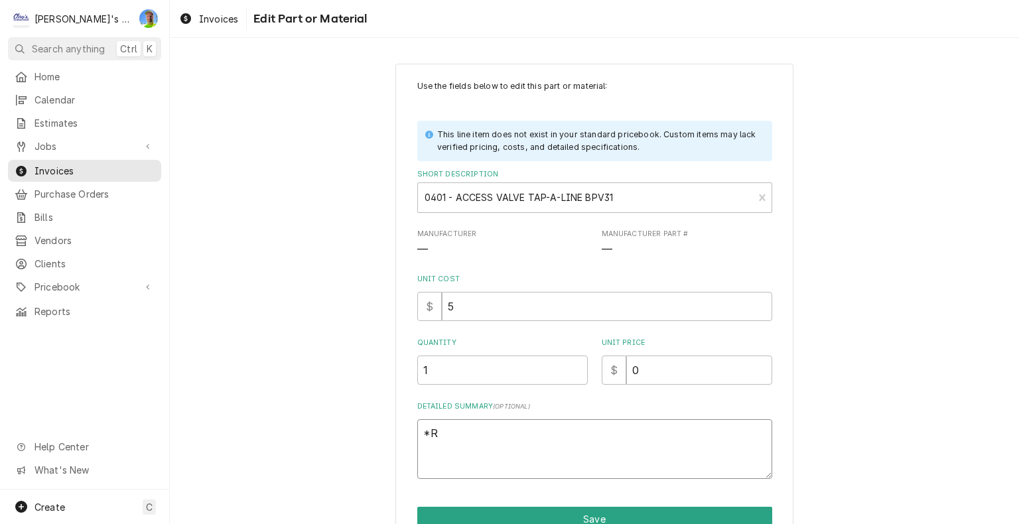
type textarea "x"
type textarea "*Re"
type textarea "x"
type textarea "*Rem"
type textarea "x"
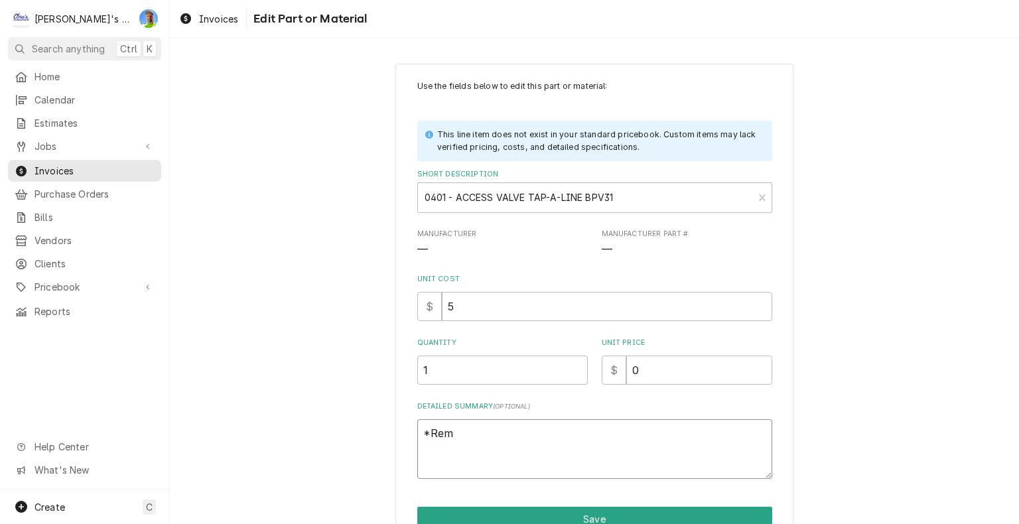
type textarea "*Remo"
type textarea "x"
type textarea "*Remov"
type textarea "x"
type textarea "*Remove"
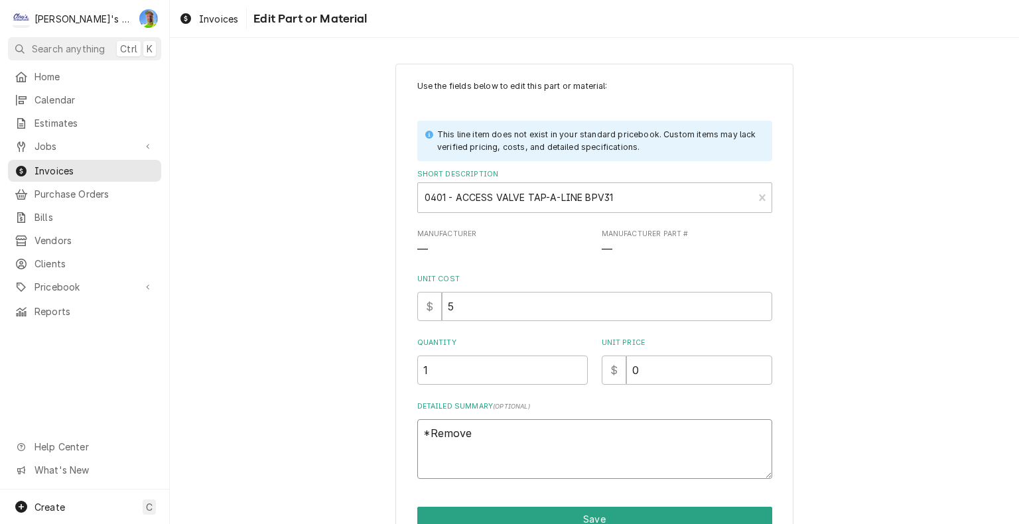
type textarea "x"
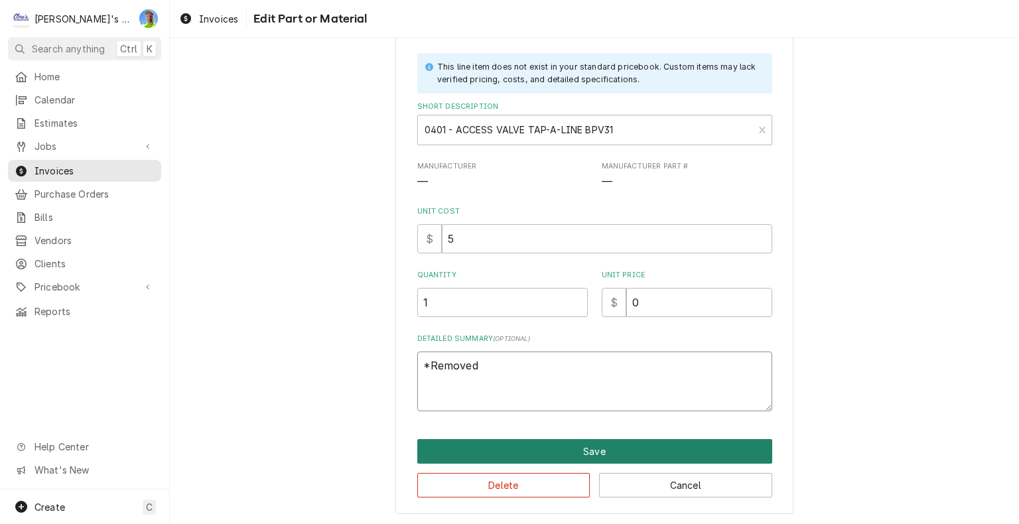
type textarea "*Removed"
click at [653, 447] on button "Save" at bounding box center [594, 451] width 355 height 25
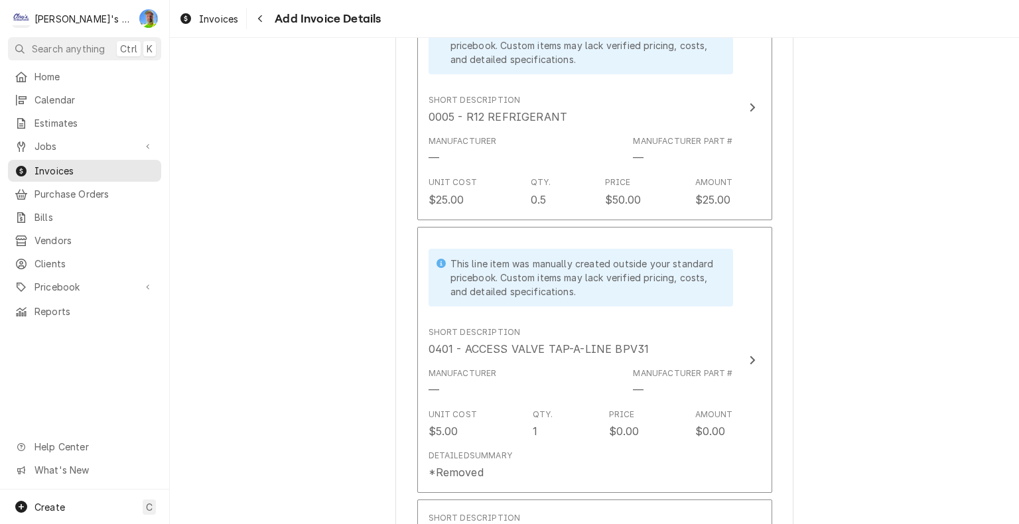
scroll to position [2122, 0]
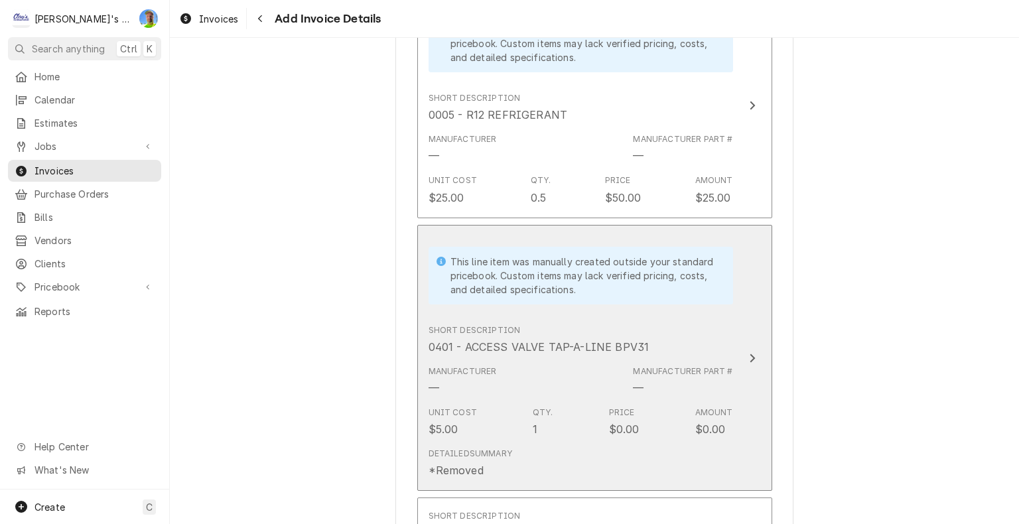
click at [752, 378] on button "This line item was manually created outside your standard pricebook. Custom ite…" at bounding box center [594, 358] width 355 height 267
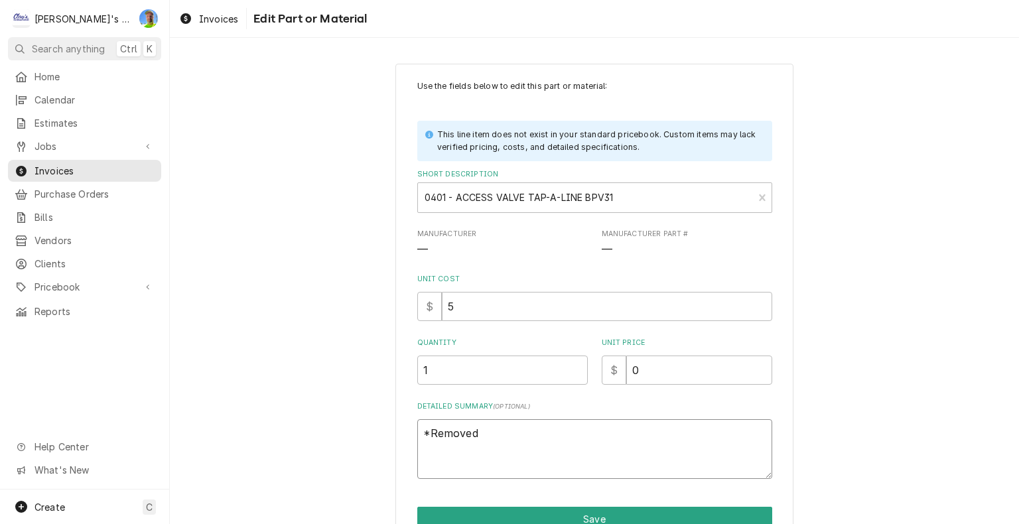
click at [534, 455] on textarea "*Removed" at bounding box center [594, 449] width 355 height 60
type textarea "x"
type textarea "*Removed"
type textarea "x"
type textarea "*Removed 8"
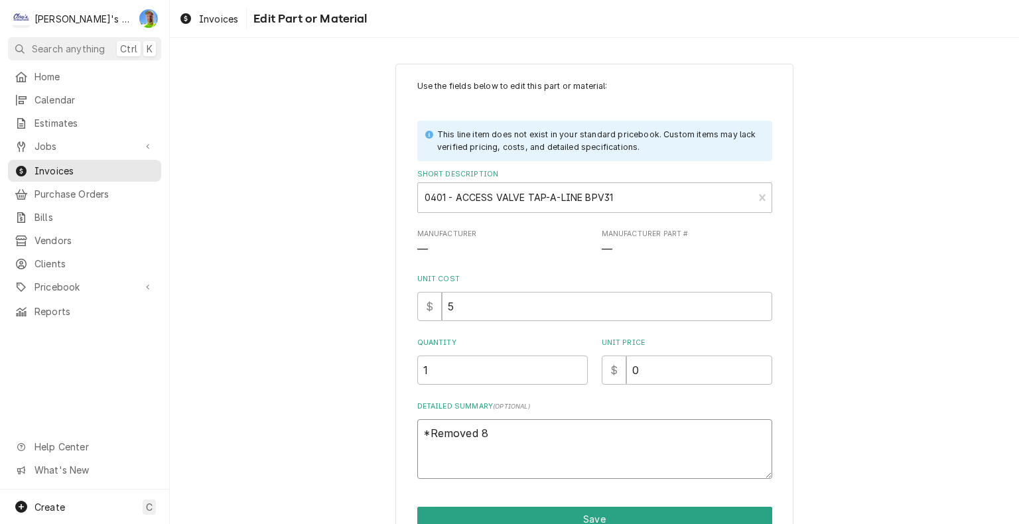
type textarea "x"
type textarea "*Removed 8/"
type textarea "x"
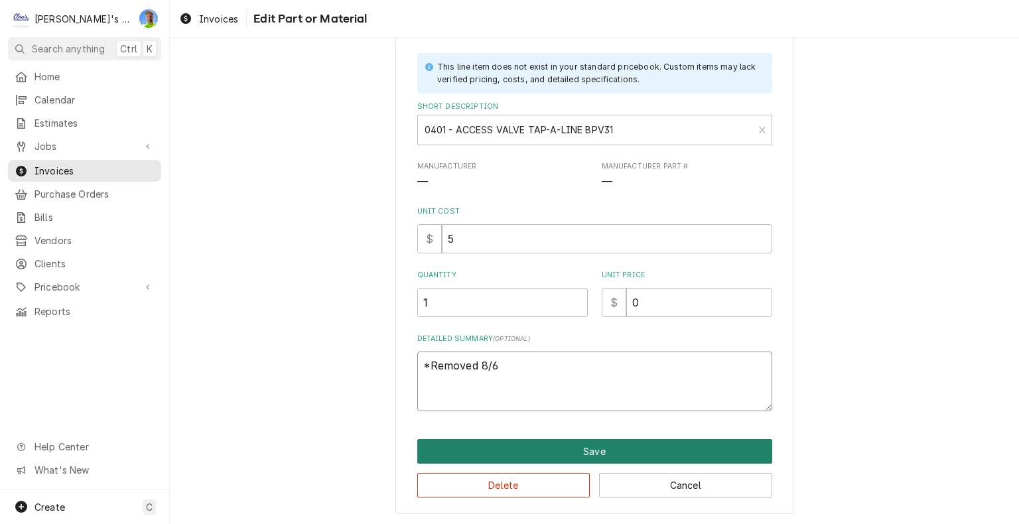
type textarea "*Removed 8/6"
click at [589, 450] on button "Save" at bounding box center [594, 451] width 355 height 25
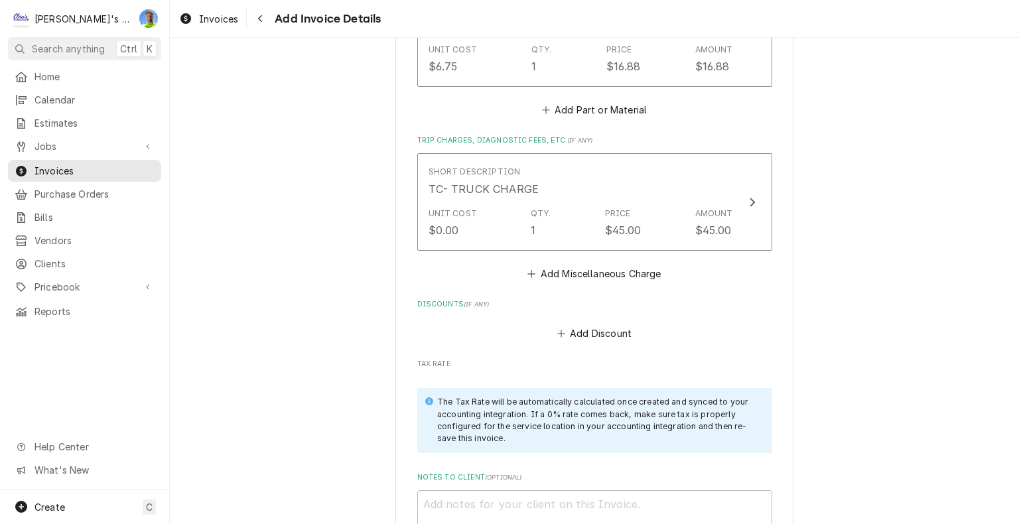
scroll to position [3050, 0]
click at [573, 322] on button "Add Discount" at bounding box center [593, 331] width 79 height 19
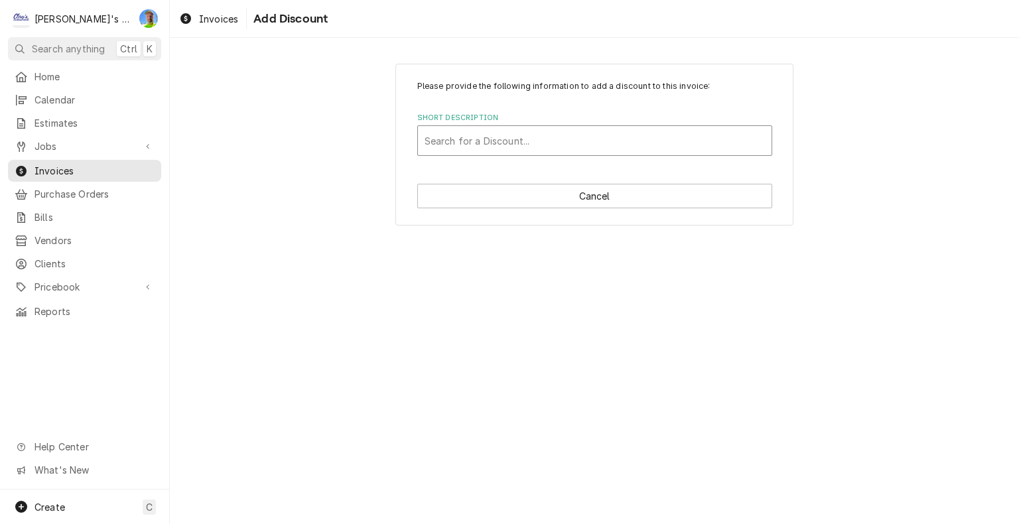
click at [523, 143] on div "Short Description" at bounding box center [594, 141] width 340 height 24
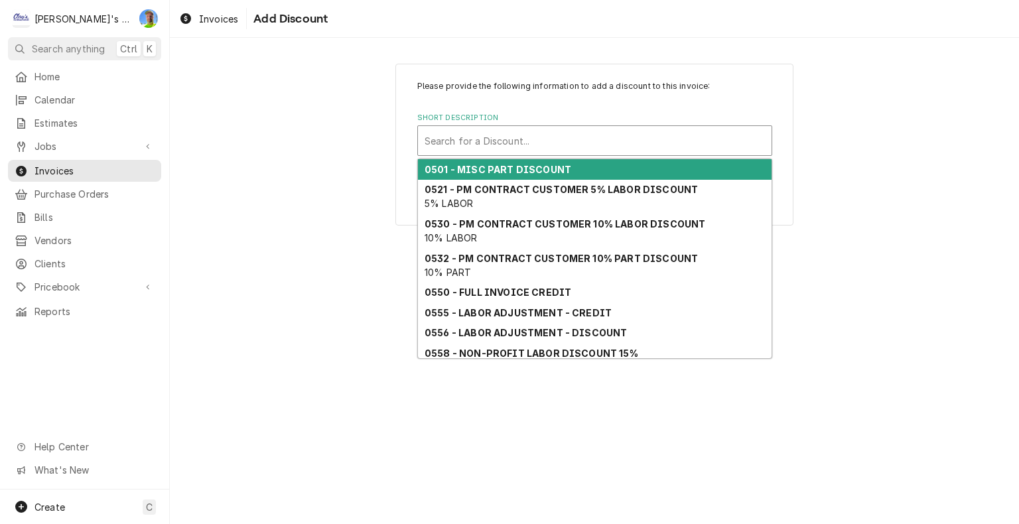
click at [525, 168] on strong "0501 - MISC PART DISCOUNT" at bounding box center [497, 169] width 147 height 11
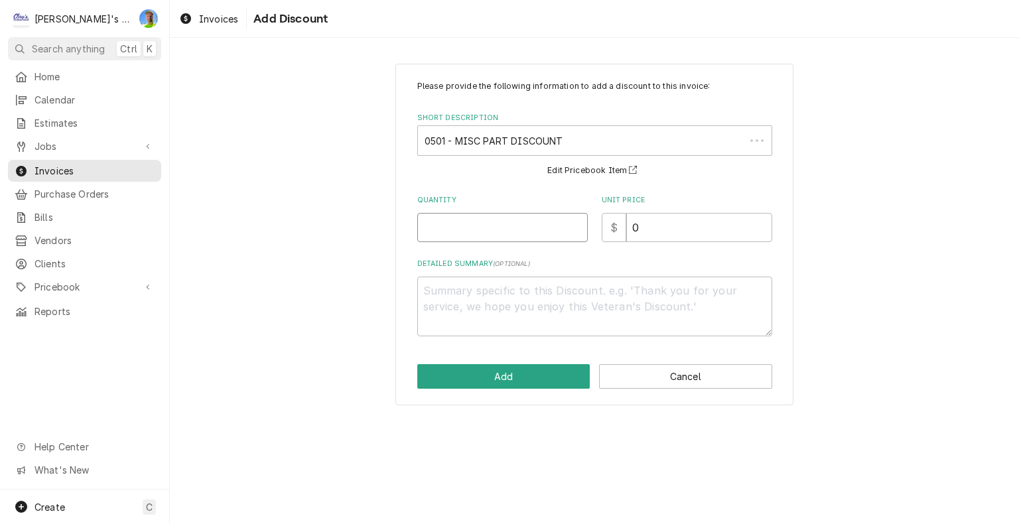
click at [517, 229] on input "Quantity" at bounding box center [502, 227] width 170 height 29
type textarea "x"
type input "1"
click at [549, 372] on button "Add" at bounding box center [503, 376] width 173 height 25
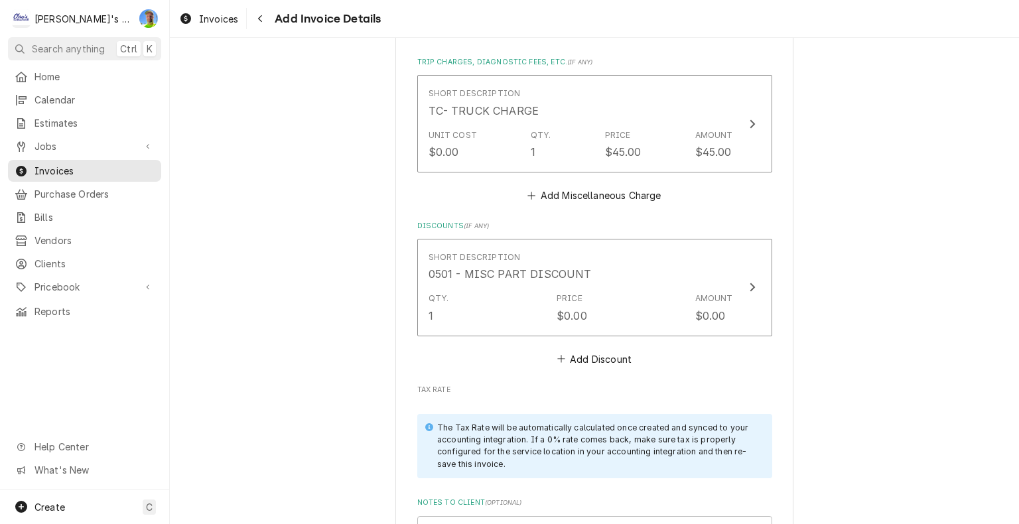
scroll to position [3183, 0]
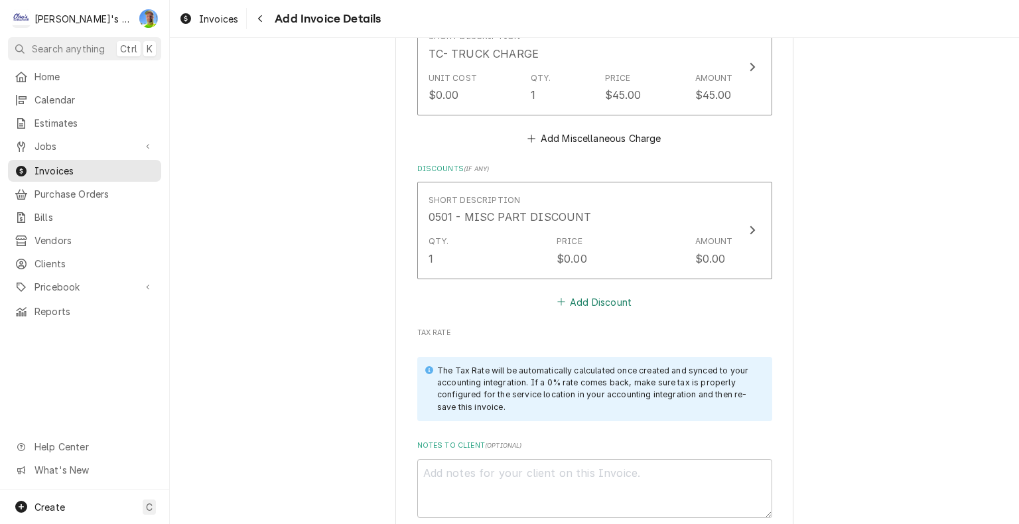
click at [584, 302] on button "Add Discount" at bounding box center [593, 301] width 79 height 19
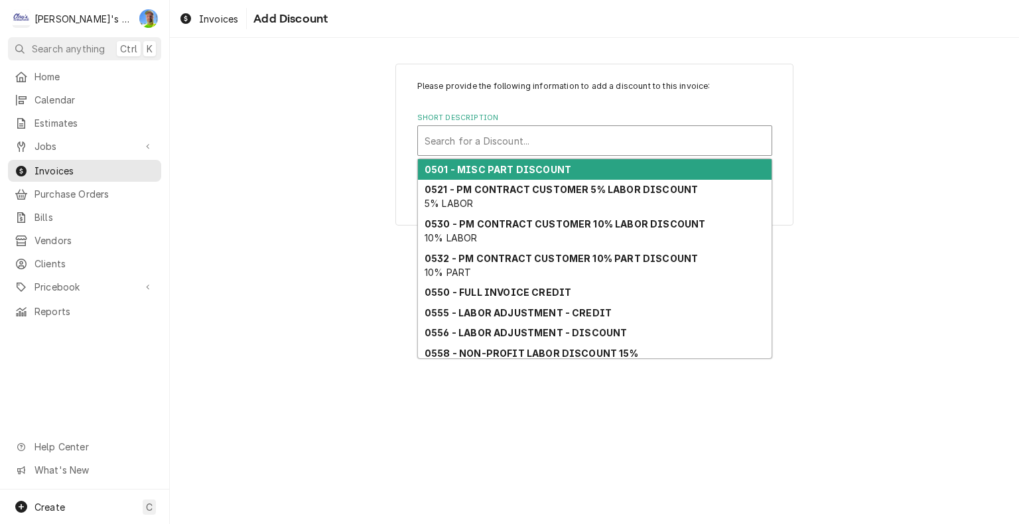
click at [507, 139] on div "Short Description" at bounding box center [594, 141] width 340 height 24
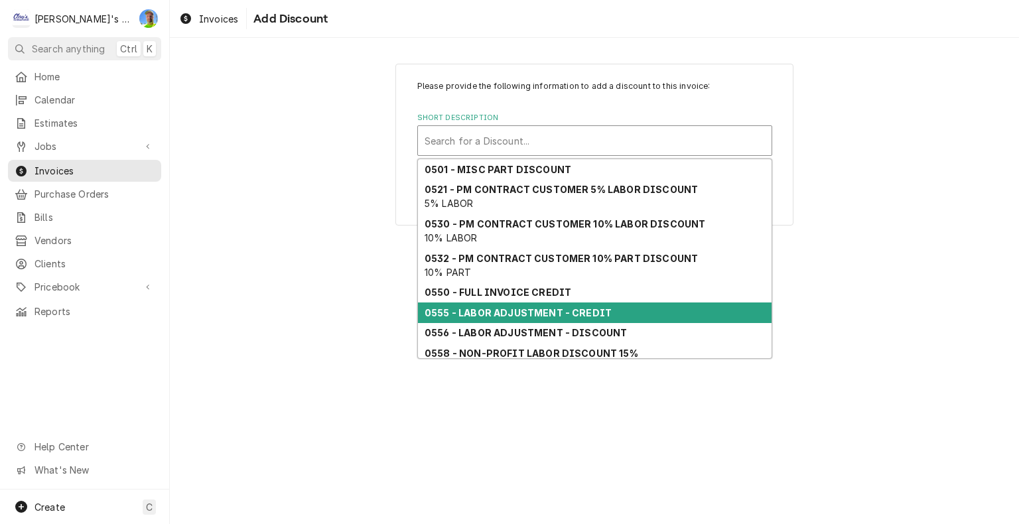
click at [594, 314] on strong "0555 - LABOR ADJUSTMENT - CREDIT" at bounding box center [517, 312] width 187 height 11
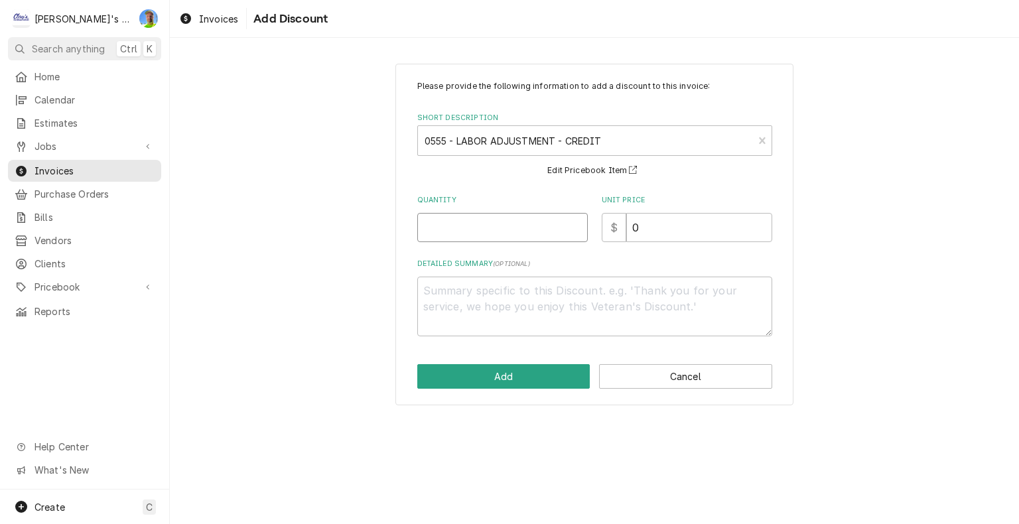
click at [446, 229] on input "Quantity" at bounding box center [502, 227] width 170 height 29
type textarea "x"
type input "1"
click at [528, 370] on button "Add" at bounding box center [503, 376] width 173 height 25
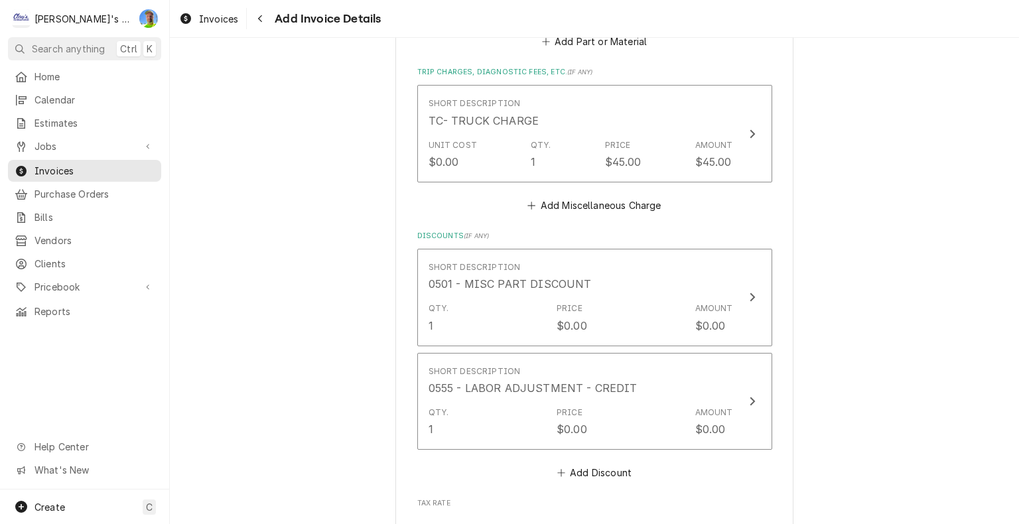
scroll to position [3315, 0]
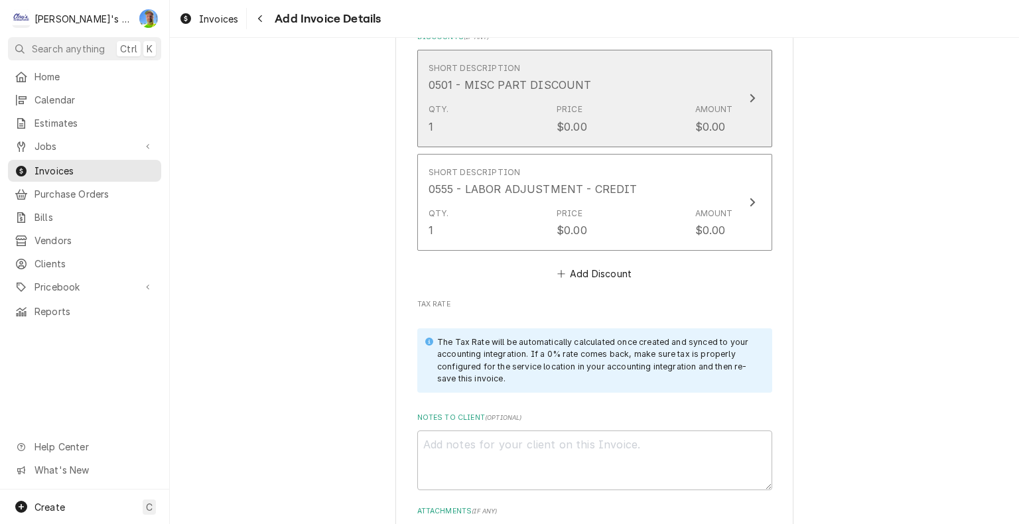
click at [747, 104] on button "Short Description 0501 - MISC PART DISCOUNT Qty. 1 Price $0.00 Amount $0.00" at bounding box center [594, 98] width 355 height 97
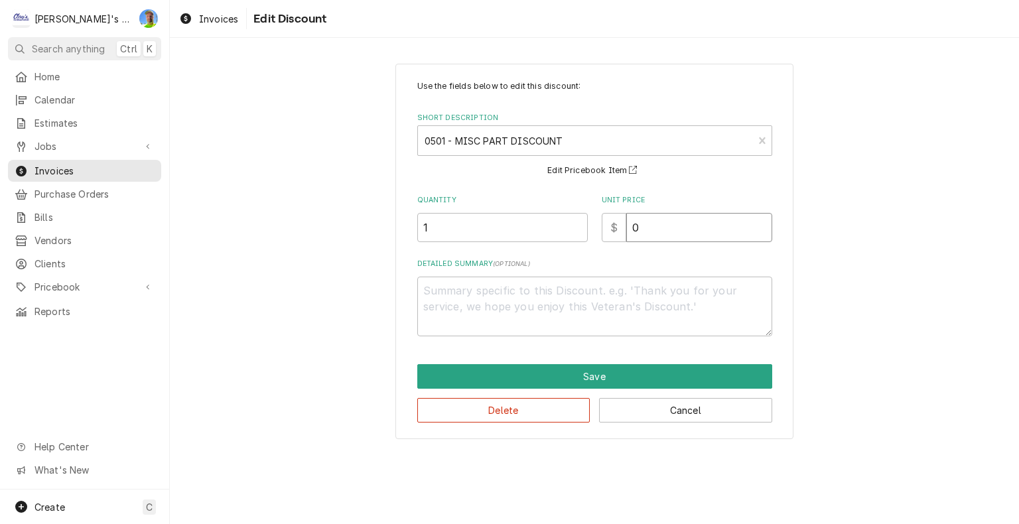
click at [658, 232] on input "0" at bounding box center [699, 227] width 146 height 29
click at [658, 231] on input "0" at bounding box center [699, 227] width 146 height 29
type textarea "x"
type input "2"
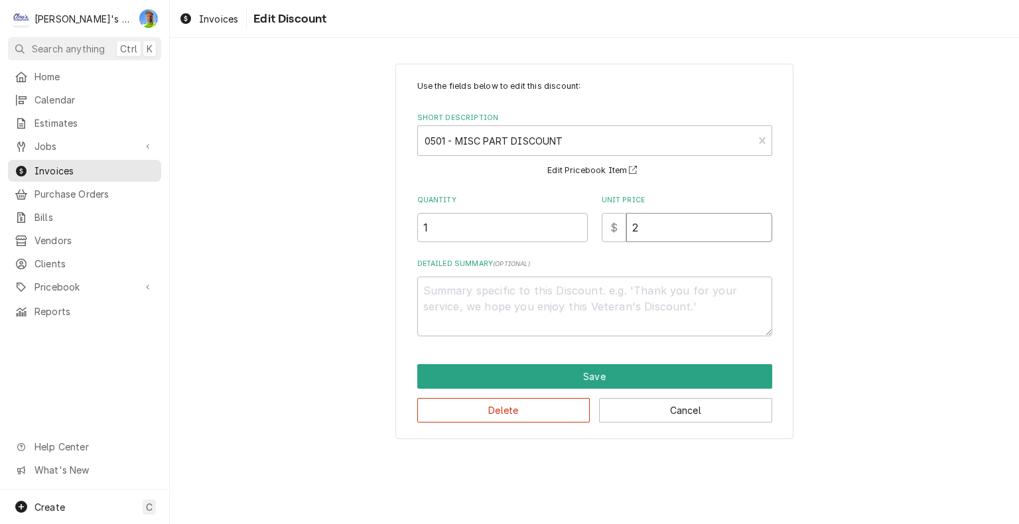
type textarea "x"
type input "22"
type textarea "x"
type input "22.3"
type textarea "x"
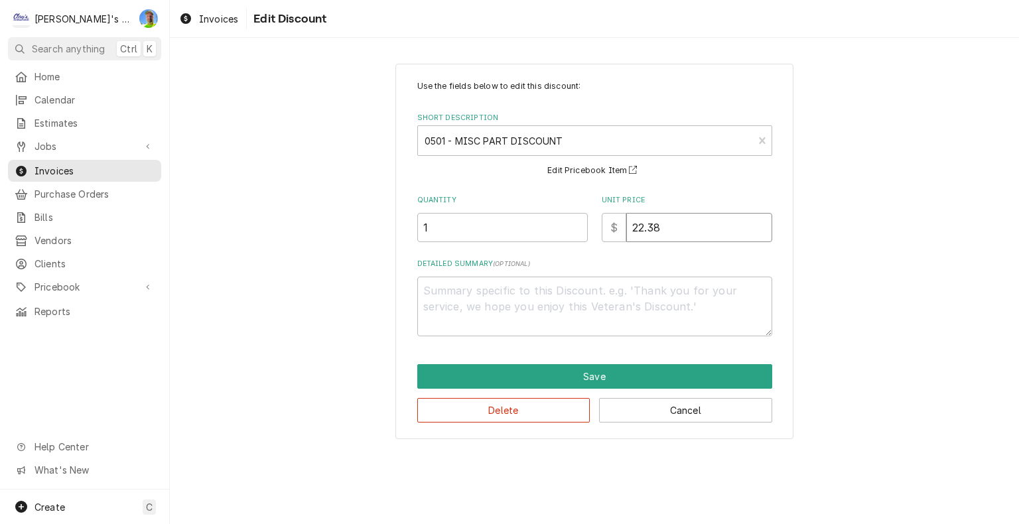
type input "22.38"
click at [645, 288] on textarea "Detailed Summary ( optional )" at bounding box center [594, 307] width 355 height 60
type textarea "x"
type textarea "2"
type textarea "x"
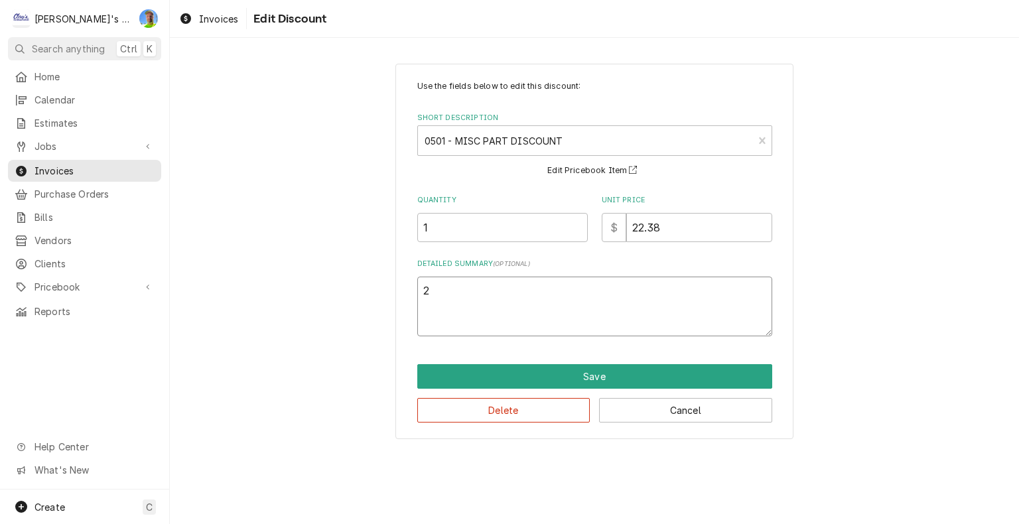
type textarea "20"
type textarea "x"
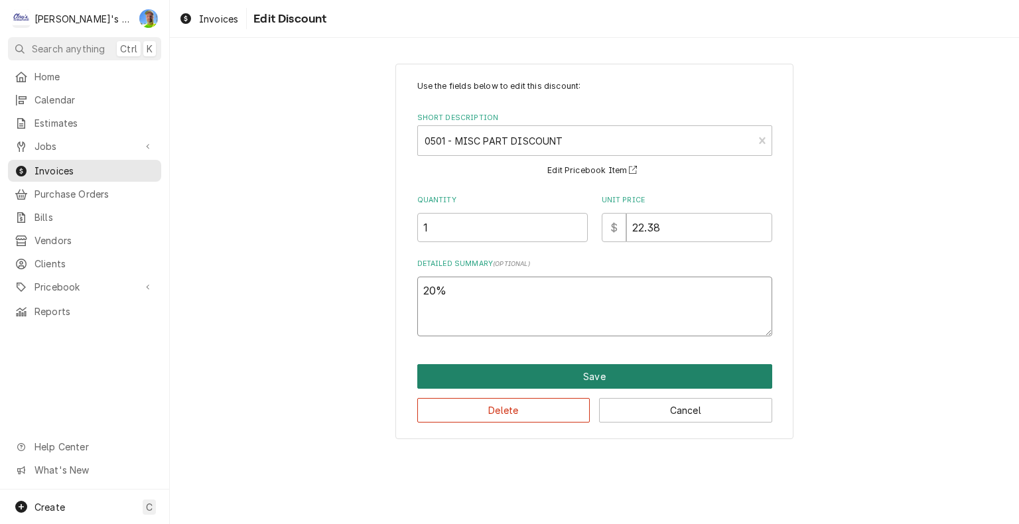
type textarea "20%"
click at [604, 375] on button "Save" at bounding box center [594, 376] width 355 height 25
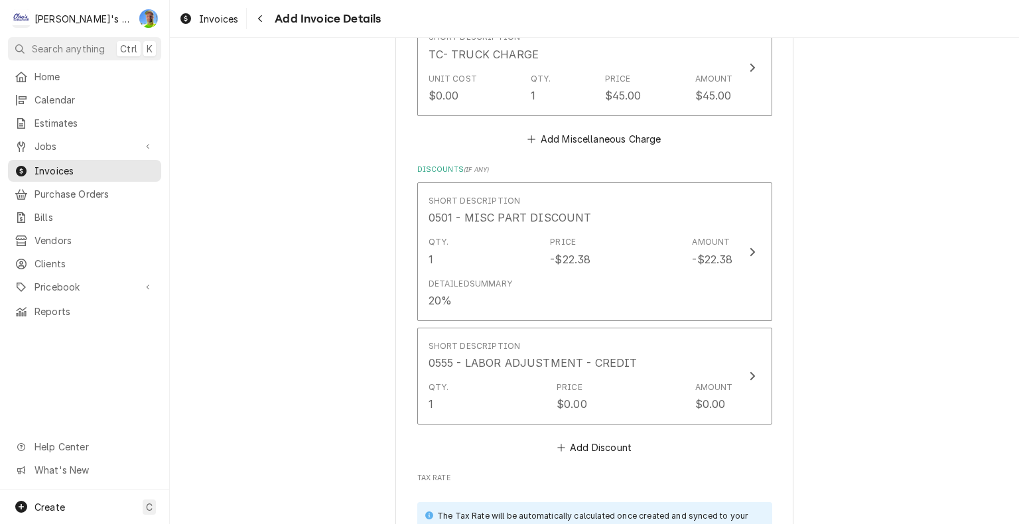
scroll to position [3248, 0]
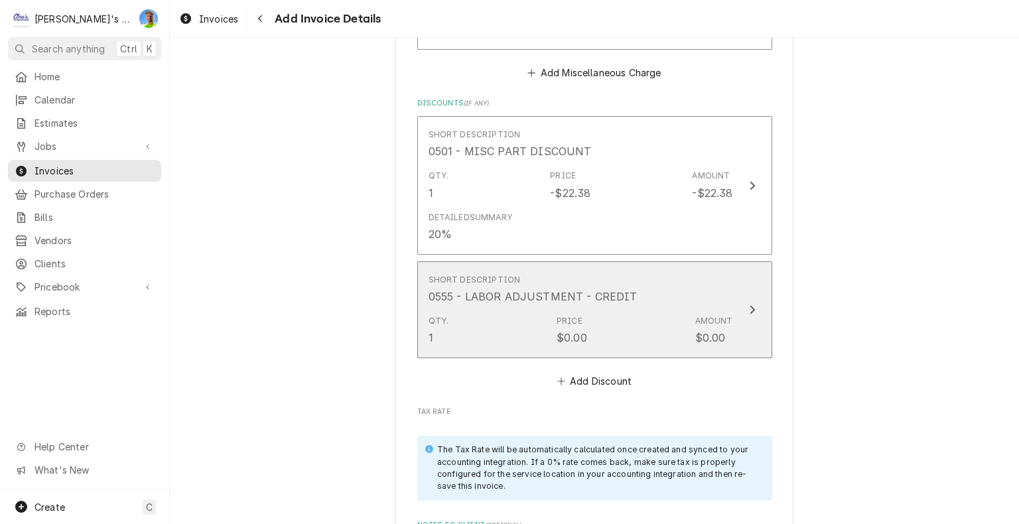
click at [743, 312] on div "Update Line Item" at bounding box center [751, 310] width 17 height 16
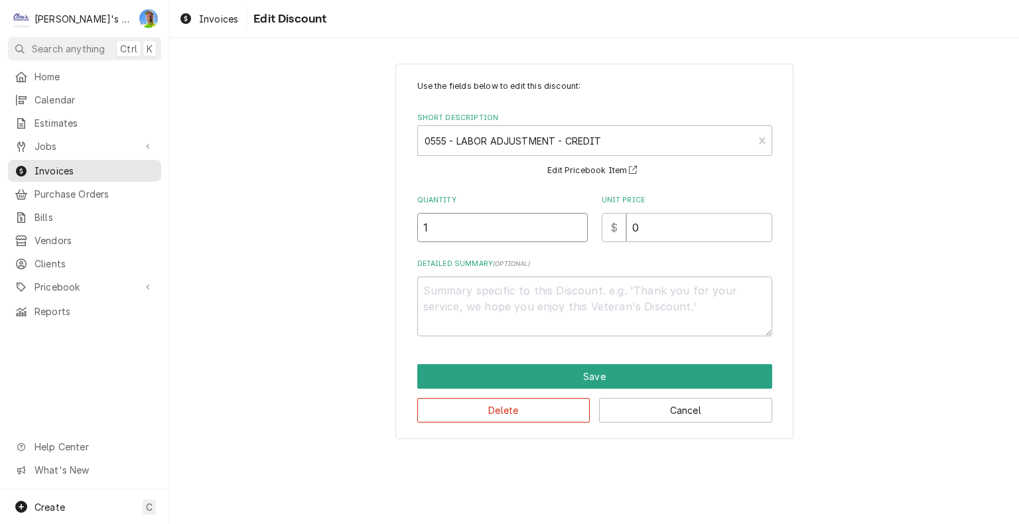
click at [457, 231] on input "1" at bounding box center [502, 227] width 170 height 29
type textarea "x"
type input "3"
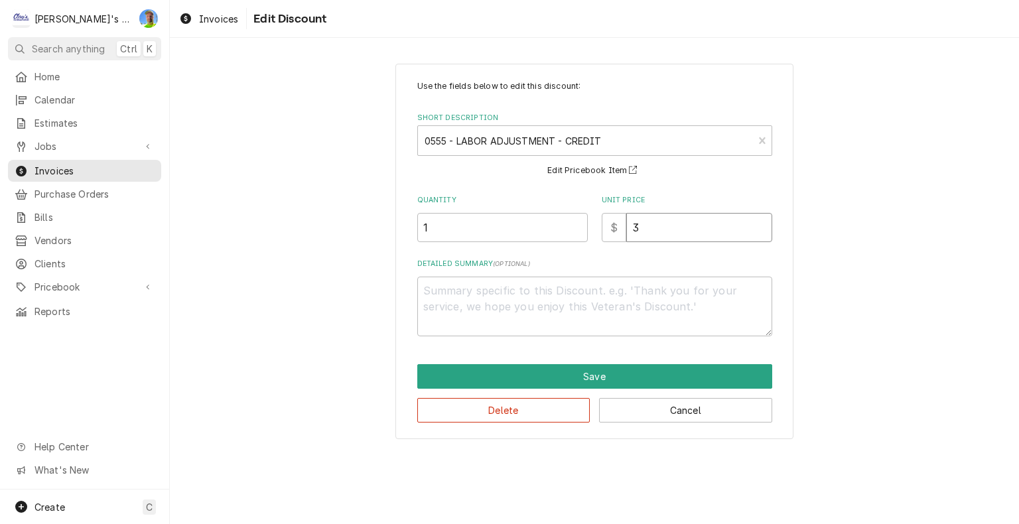
type textarea "x"
type input "37"
type textarea "x"
type input "378"
type textarea "x"
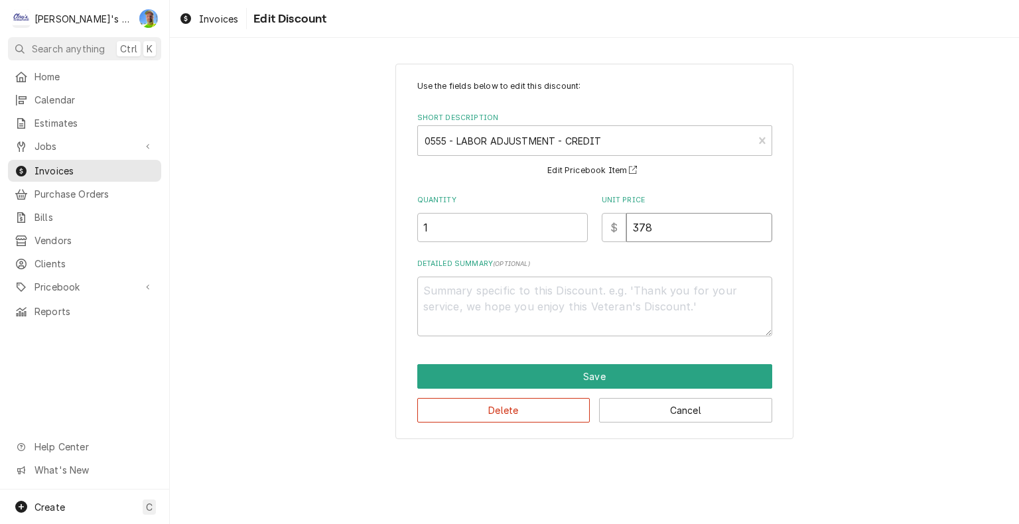
type input "37"
type textarea "x"
type input "3"
type textarea "x"
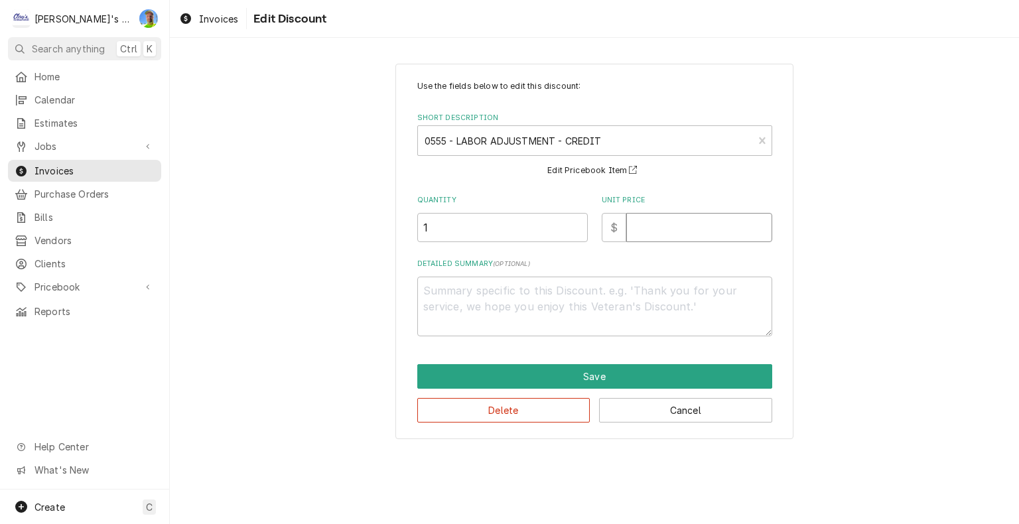
type input "1"
type textarea "x"
type input "12"
type textarea "x"
type input "126"
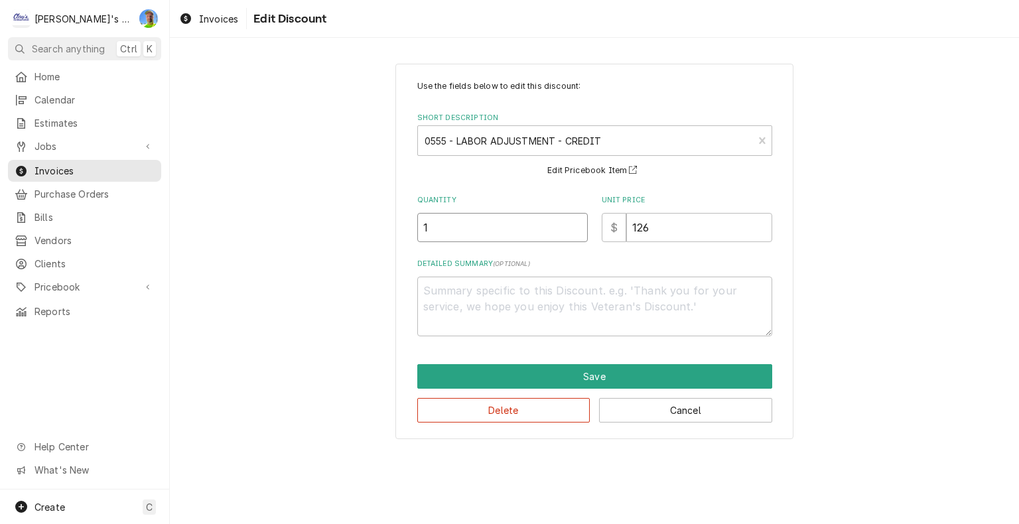
click at [457, 231] on input "1" at bounding box center [502, 227] width 170 height 29
click at [455, 233] on input "1" at bounding box center [502, 227] width 170 height 29
type textarea "x"
type input "3"
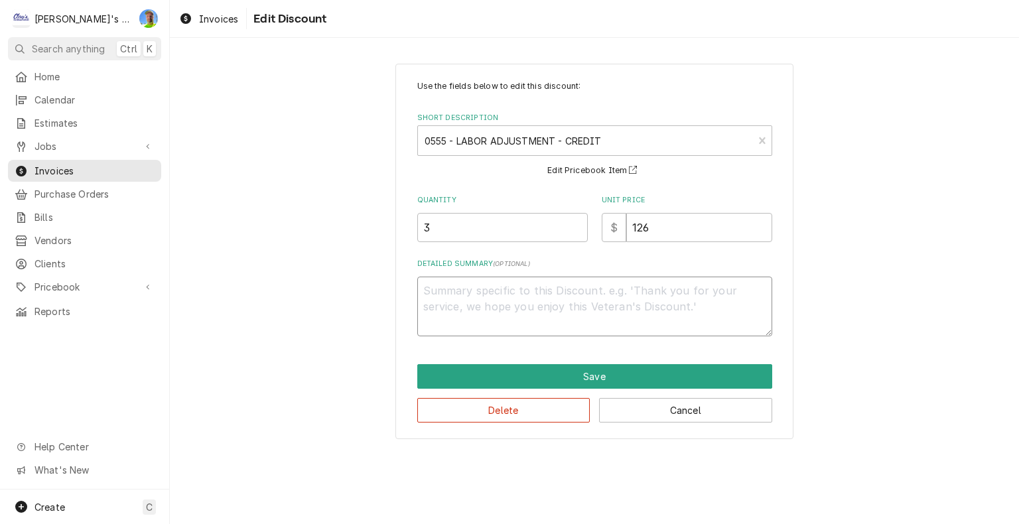
type textarea "x"
type textarea "7"
type textarea "x"
type textarea "7/"
type textarea "x"
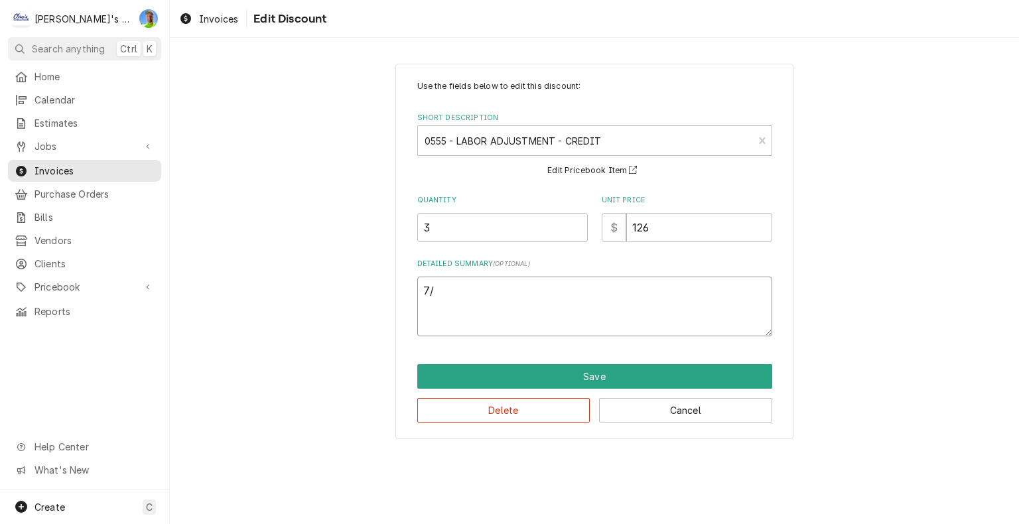
type textarea "7/2"
type textarea "x"
type textarea "7/25"
type textarea "x"
type textarea "7/25"
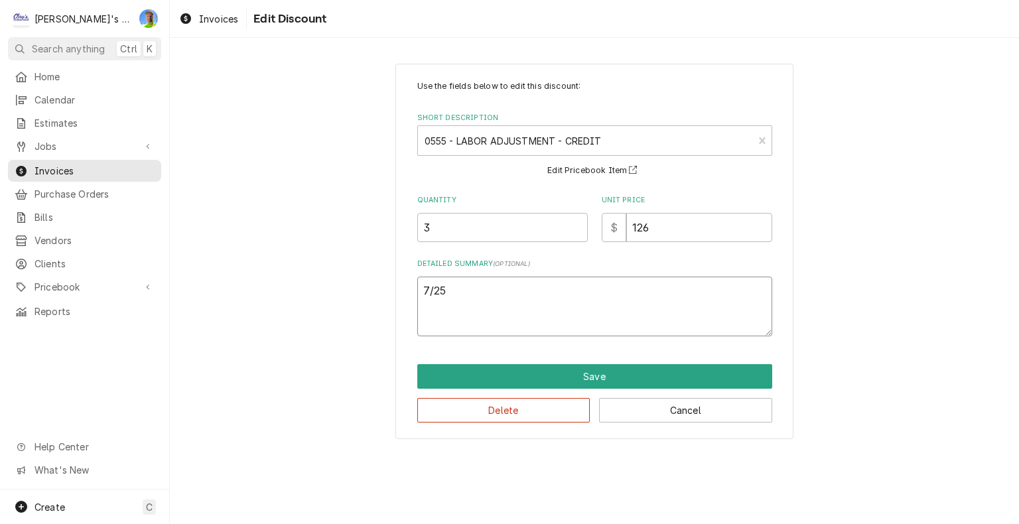
type textarea "x"
type textarea "7/25 c"
type textarea "x"
type textarea "7/25 cr"
type textarea "x"
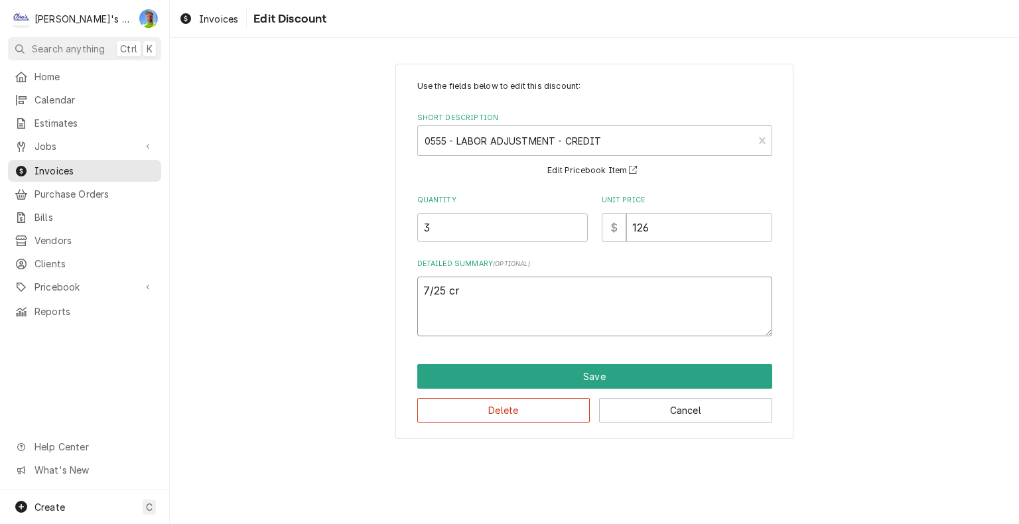
type textarea "7/25 cre"
type textarea "x"
type textarea "7/25 cred"
type textarea "x"
type textarea "7/25 credi"
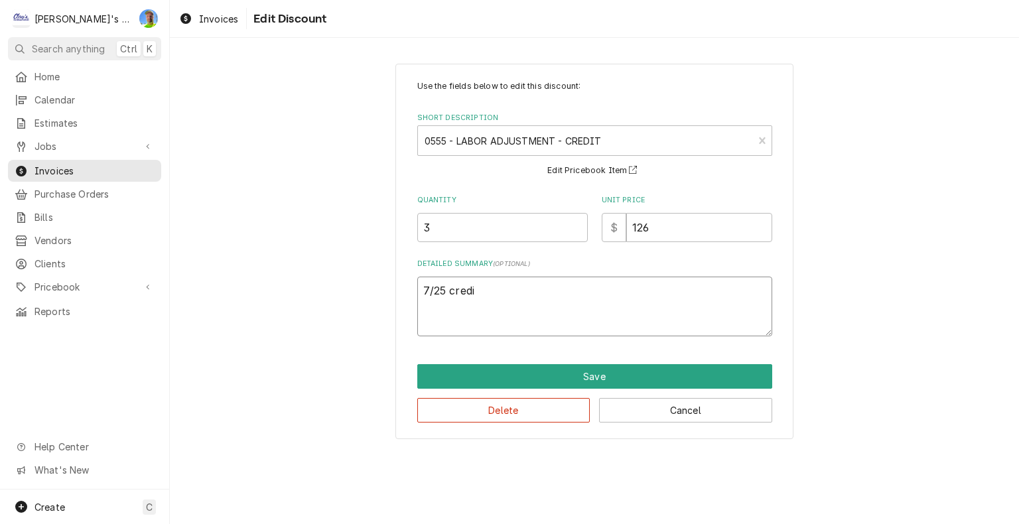
type textarea "x"
type textarea "7/25 credit"
type textarea "x"
type textarea "7/25 credit"
type textarea "x"
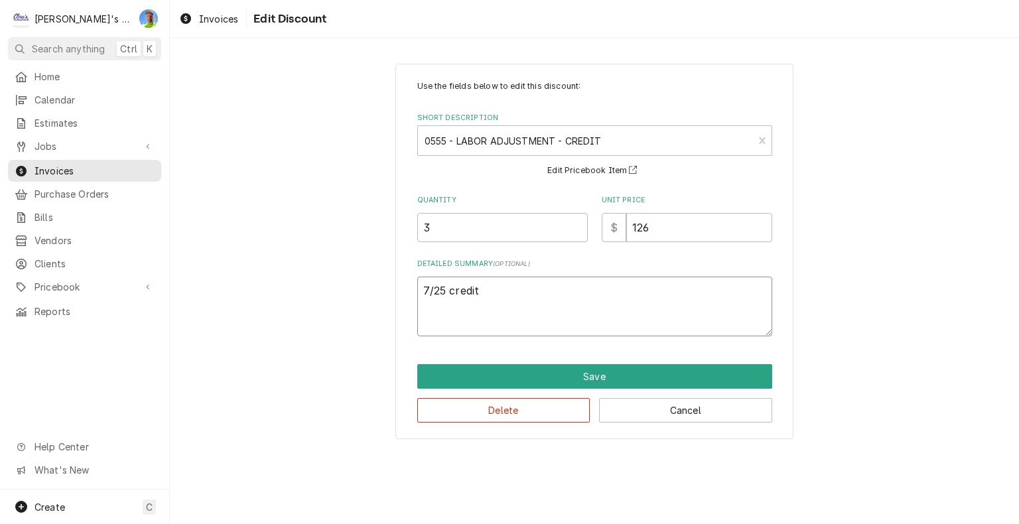
type textarea "7/25 credit 2"
type textarea "x"
type textarea "7/25 credit 20"
type textarea "x"
type textarea "7/25 credit 20m"
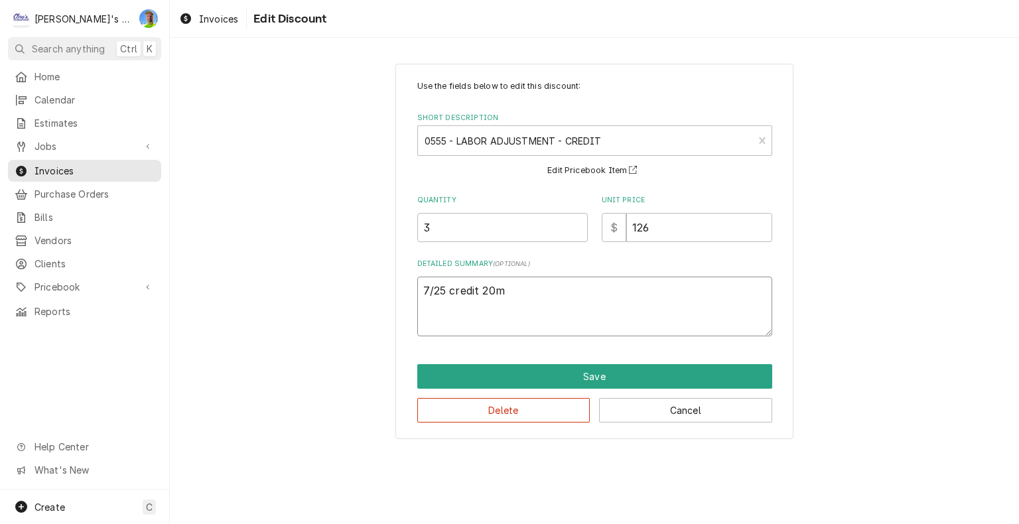
type textarea "x"
type textarea "7/25 credit 20mi"
type textarea "x"
type textarea "7/25 credit 20min"
type textarea "x"
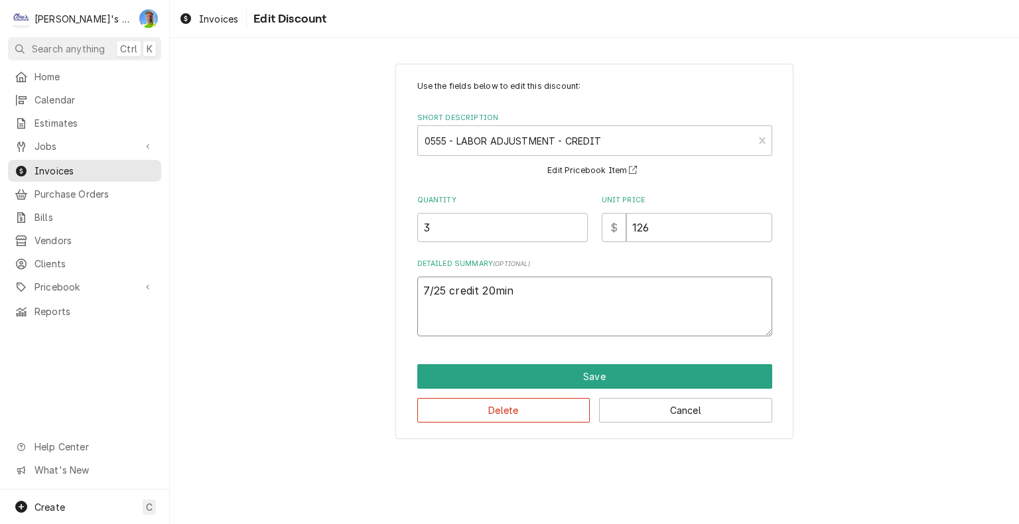
type textarea "7/25 credit 20min"
type textarea "x"
type textarea "7/25 credit 20min 8"
type textarea "x"
type textarea "7/25 credit 20min 8/"
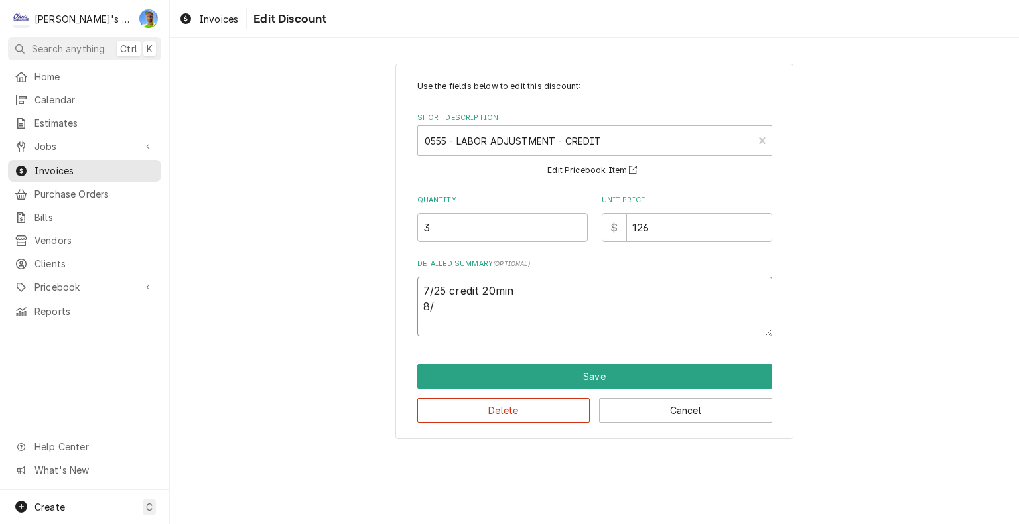
type textarea "x"
type textarea "7/25 credit 20min 8/1"
type textarea "x"
type textarea "7/25 credit 20min 8/1"
type textarea "x"
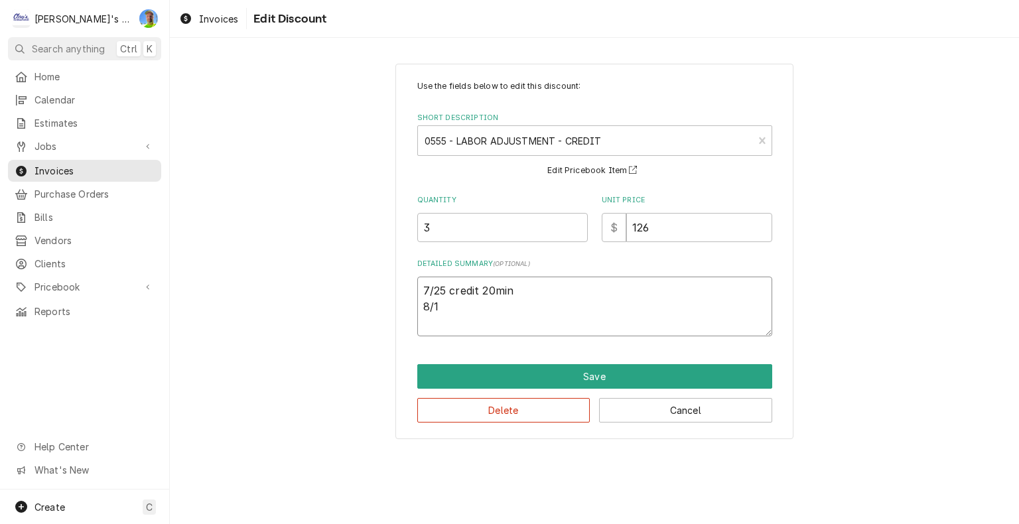
type textarea "7/25 credit 20min 8/1 c"
type textarea "x"
type textarea "7/25 credit 20min 8/1 cr"
type textarea "x"
type textarea "7/25 credit 20min 8/1 cre"
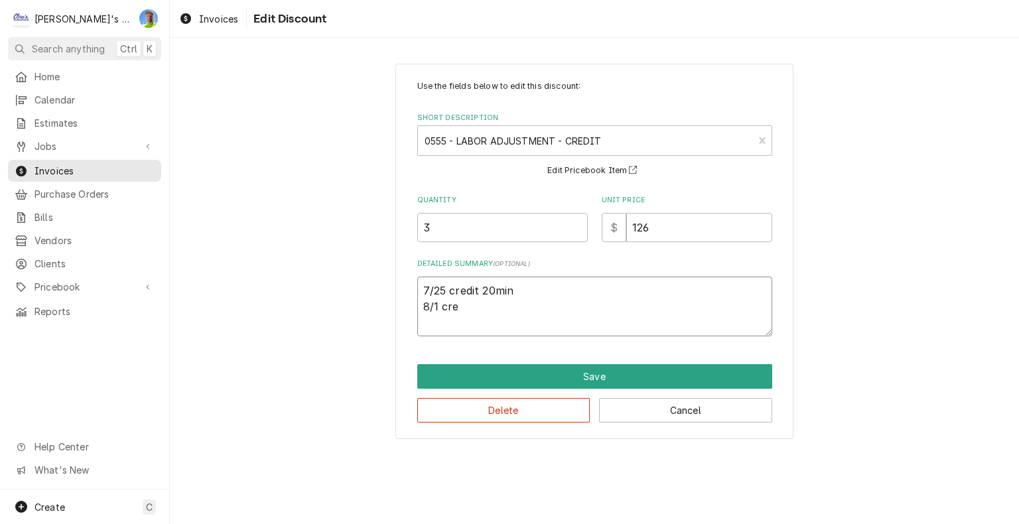
type textarea "x"
type textarea "7/25 credit 20min 8/1 cred"
type textarea "x"
type textarea "7/25 credit 20min 8/1 credi"
type textarea "x"
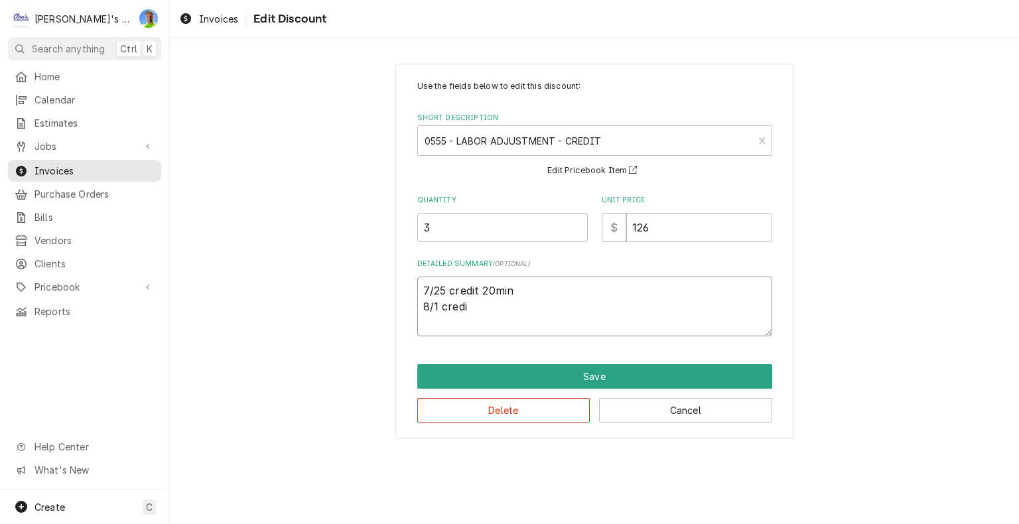
type textarea "7/25 credit 20min 8/1 credit"
type textarea "x"
type textarea "7/25 credit 20min 8/1 credit"
type textarea "x"
type textarea "7/25 credit 20min 8/1 credit 2"
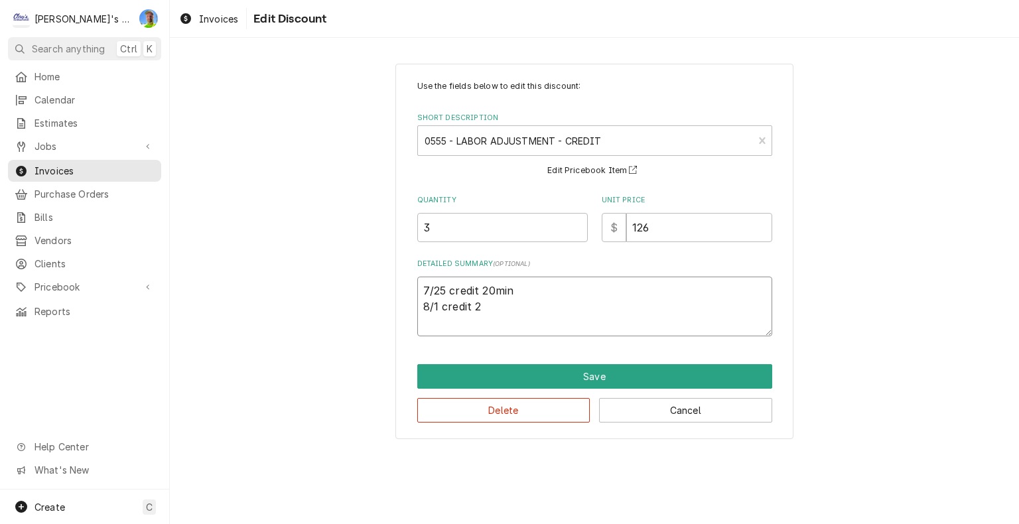
type textarea "x"
type textarea "7/25 credit 20min 8/1 credit 2h"
type textarea "x"
type textarea "7/25 credit 20min 8/1 credit 2hr"
type textarea "x"
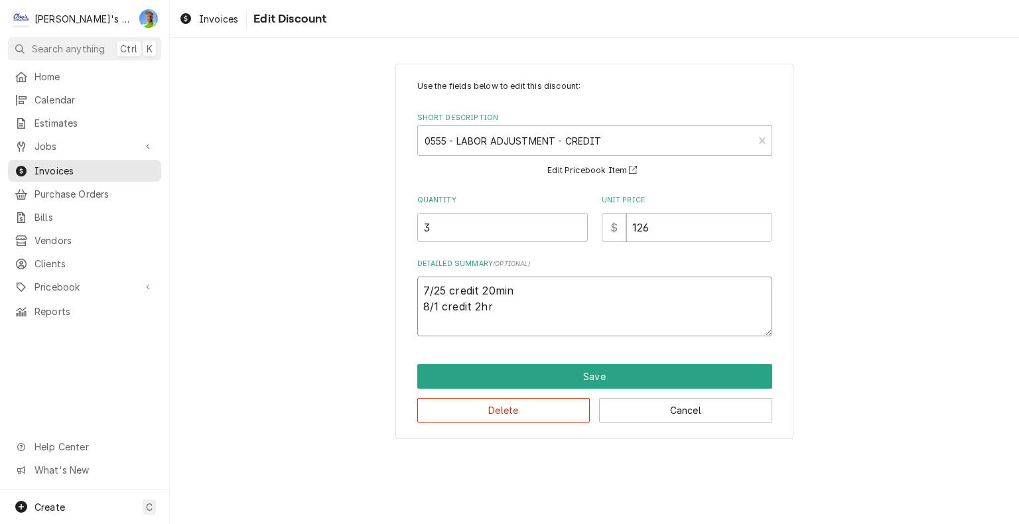
type textarea "7/25 credit 20min 8/1 credit 2hr"
type textarea "x"
type textarea "7/25 credit 20min 8/1 credit 2hr 4"
type textarea "x"
type textarea "7/25 credit 20min 8/1 credit 2hr 40"
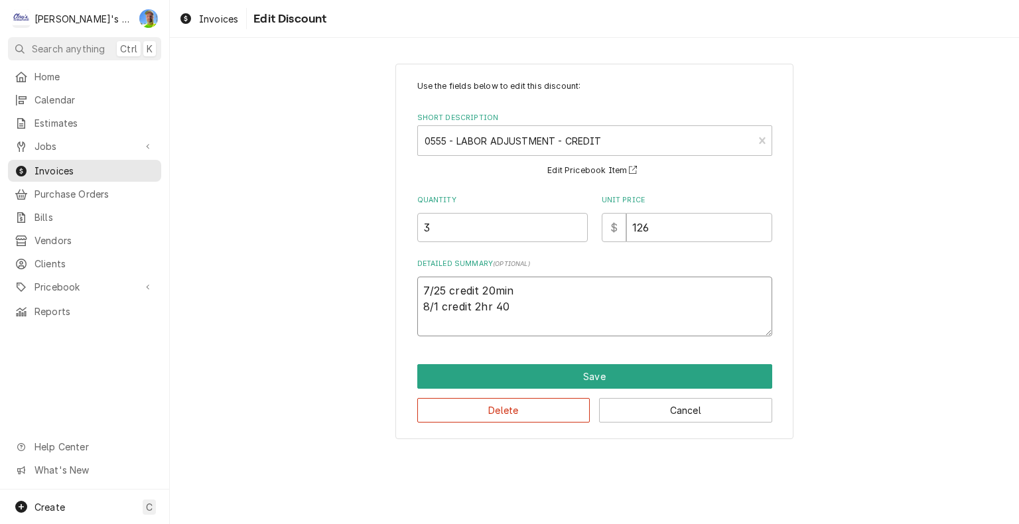
type textarea "x"
type textarea "7/25 credit 20min 8/1 credit 2hr 40m"
type textarea "x"
type textarea "7/25 credit 20min 8/1 credit 2hr 40mi"
type textarea "x"
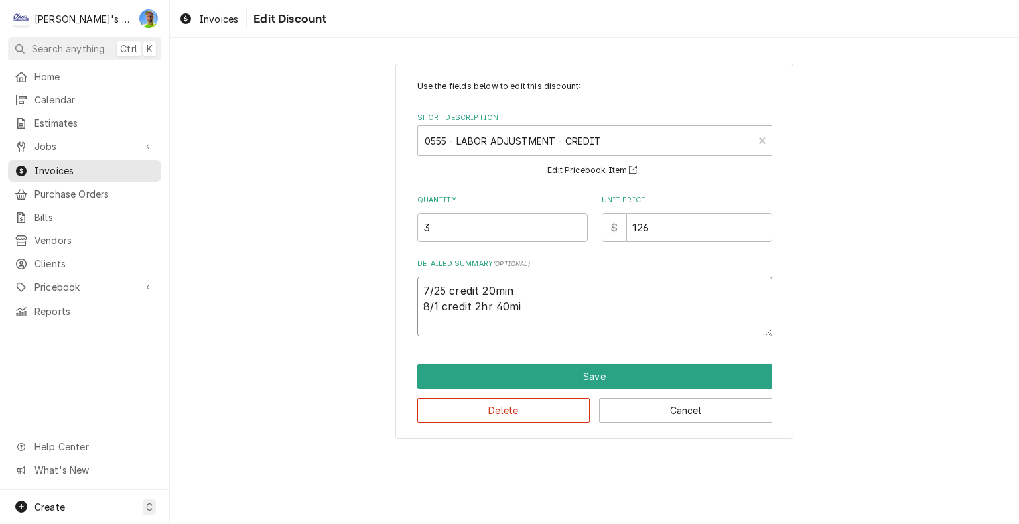
type textarea "7/25 credit 20min 8/1 credit 2hr 40min"
type textarea "x"
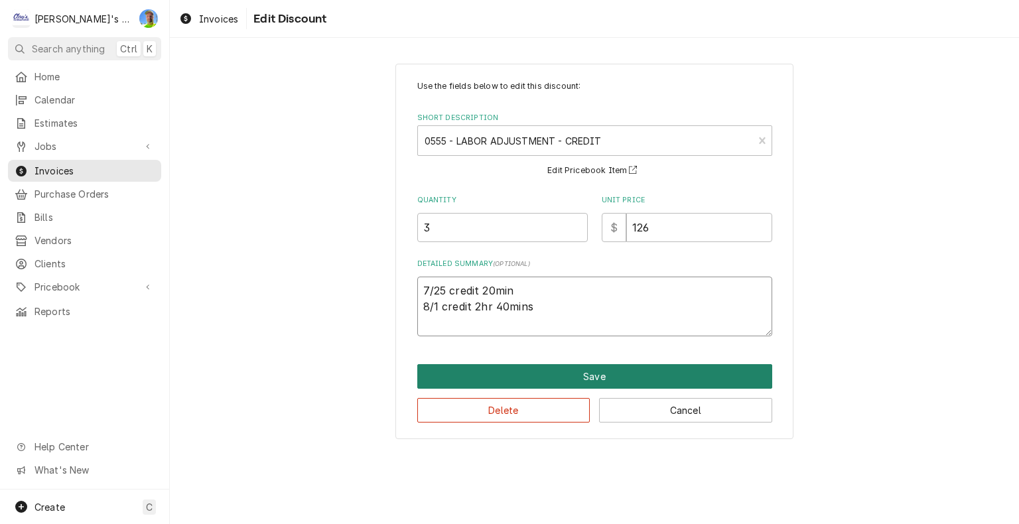
type textarea "7/25 credit 20min 8/1 credit 2hr 40mins"
click at [674, 375] on button "Save" at bounding box center [594, 376] width 355 height 25
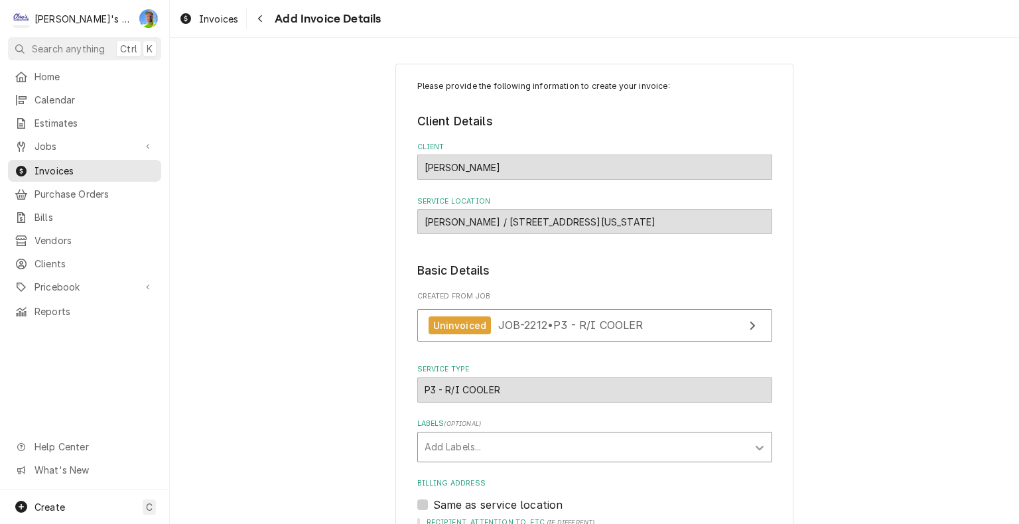
click at [759, 449] on icon "Labels" at bounding box center [759, 447] width 13 height 13
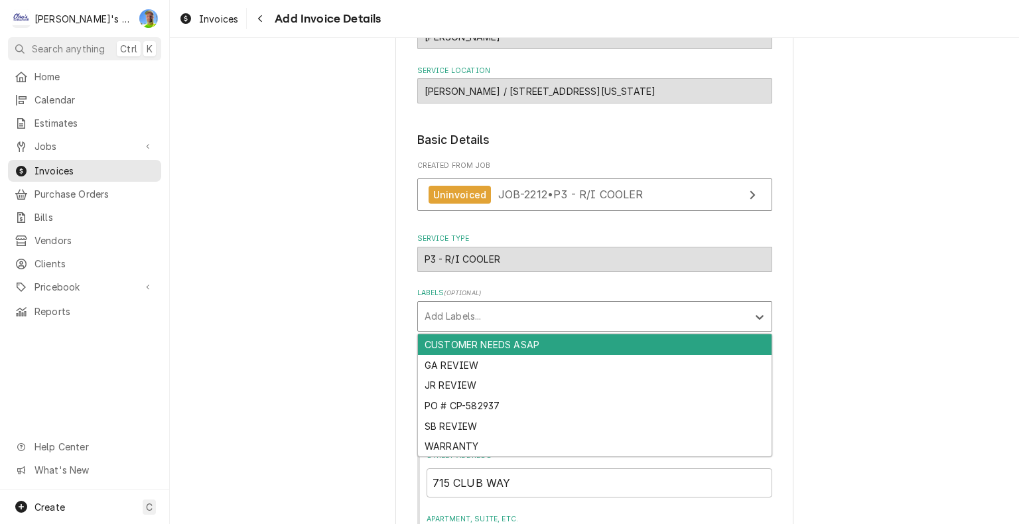
scroll to position [133, 0]
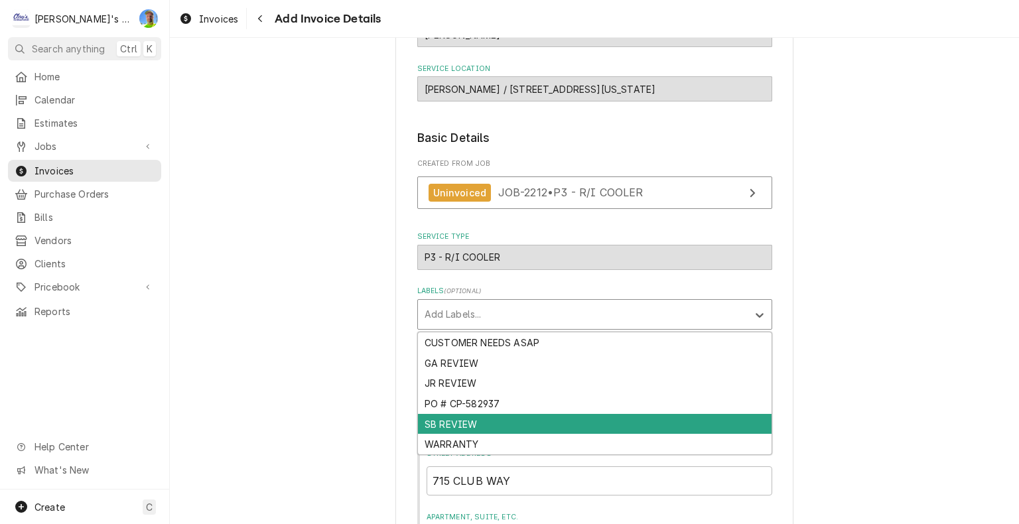
click at [747, 415] on div "SB REVIEW" at bounding box center [594, 424] width 353 height 21
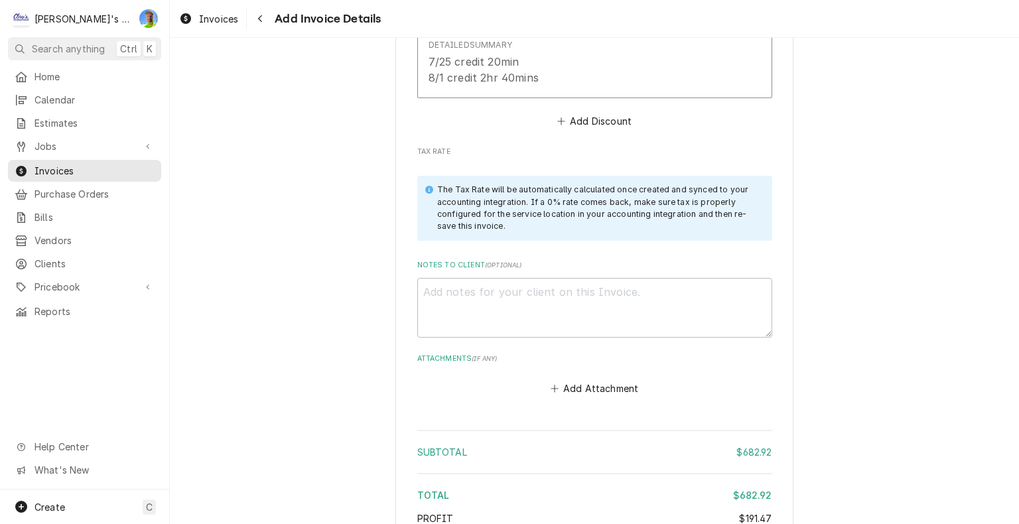
scroll to position [3648, 0]
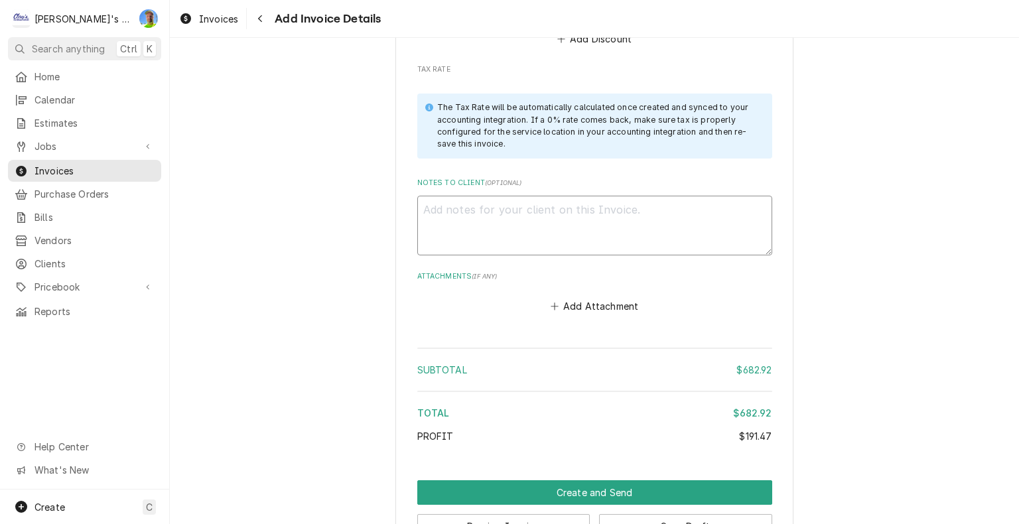
click at [743, 202] on textarea "Notes to Client ( optional )" at bounding box center [594, 226] width 355 height 60
type textarea "x"
type textarea "1"
type textarea "x"
type textarea "10"
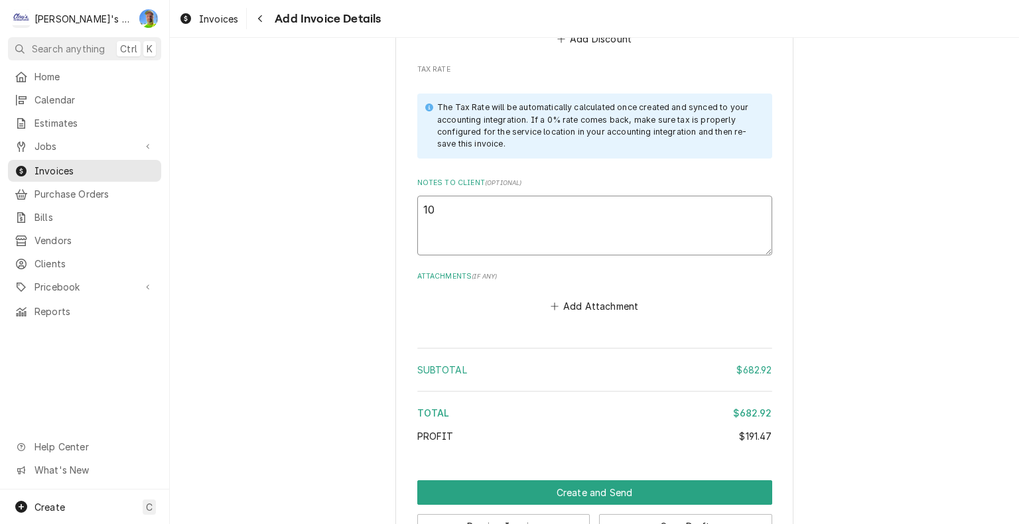
type textarea "x"
type textarea "10/"
type textarea "x"
type textarea "10/1"
type textarea "x"
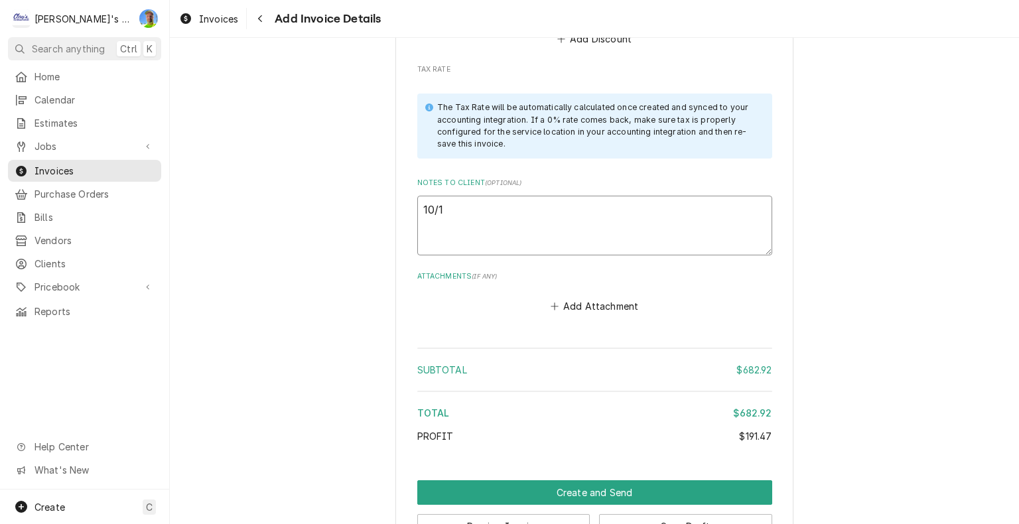
type textarea "10/11"
type textarea "x"
type textarea "10/11"
type textarea "x"
type textarea "10/11 G"
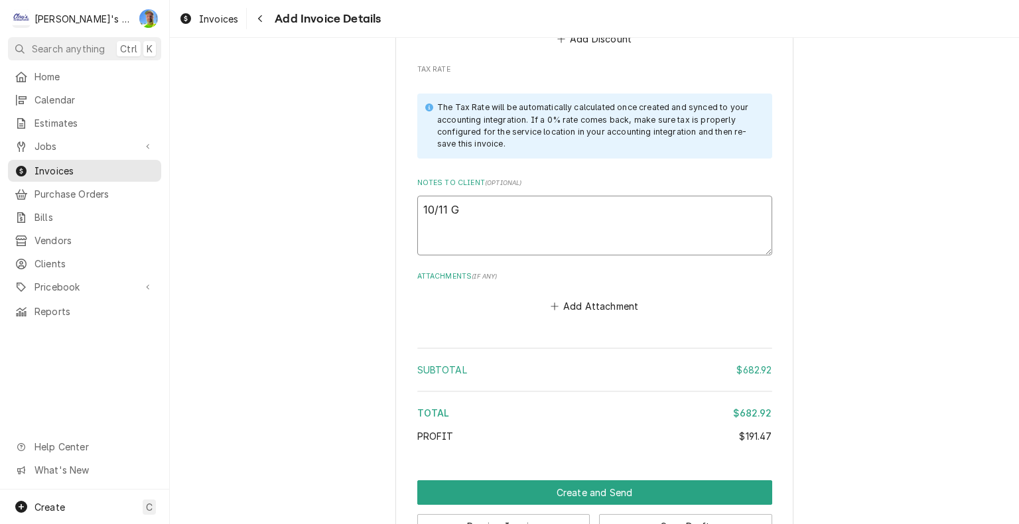
type textarea "x"
type textarea "10/11 GA"
type textarea "x"
type textarea "10/11 GA"
type textarea "x"
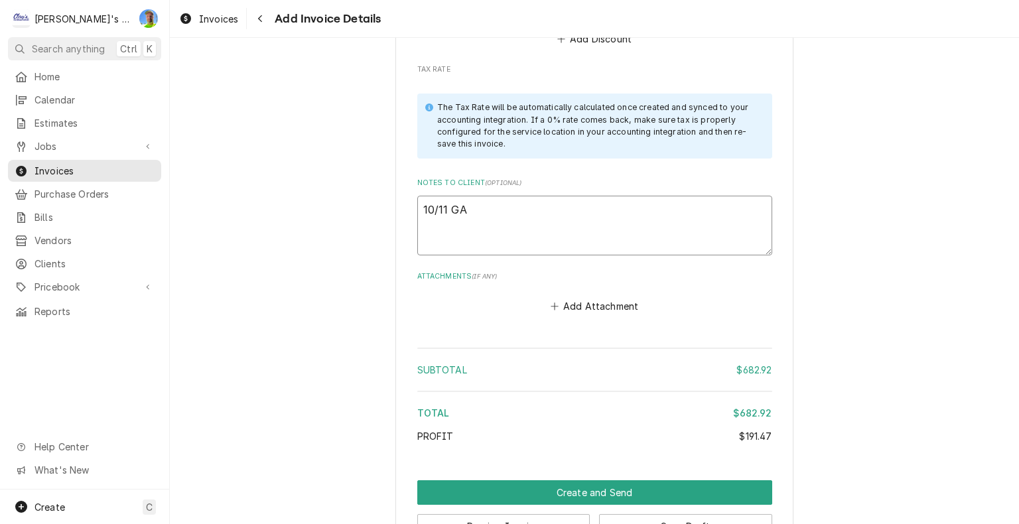
type textarea "10/11 GA l"
type textarea "x"
type textarea "10/11 GA lo"
type textarea "x"
type textarea "10/11 GA loo"
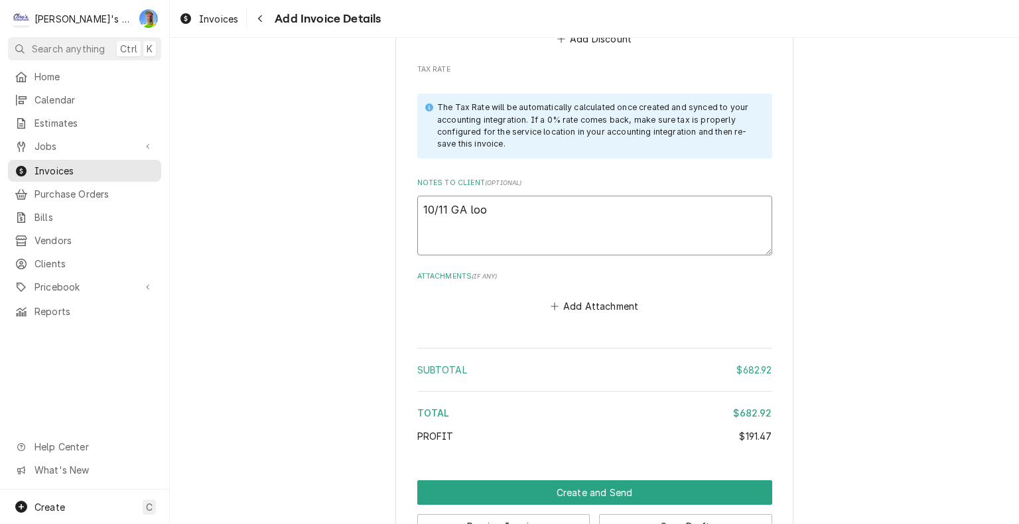
type textarea "x"
type textarea "10/11 GA look"
type textarea "x"
type textarea "10/11 GA look"
type textarea "x"
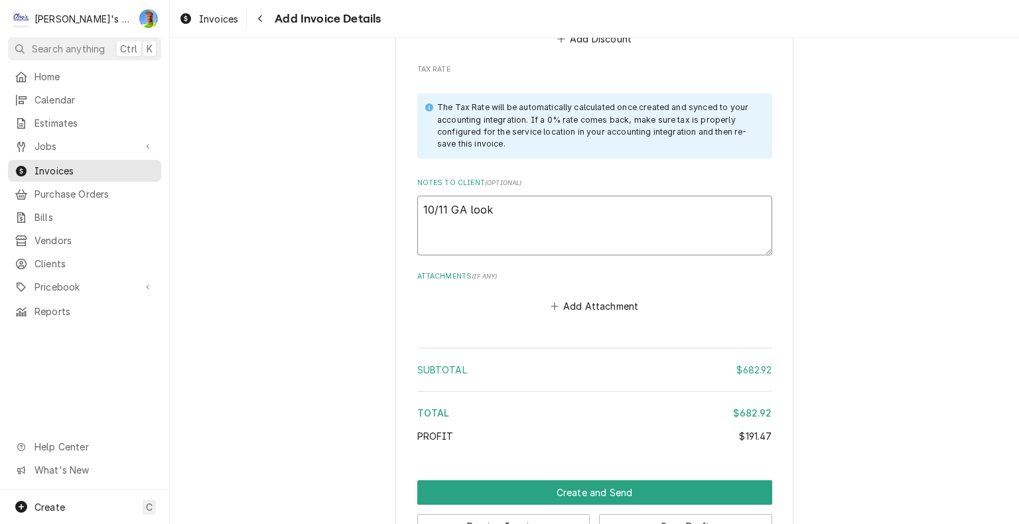
type textarea "10/11 GA look o"
type textarea "x"
type textarea "10/11 GA look ok"
type textarea "x"
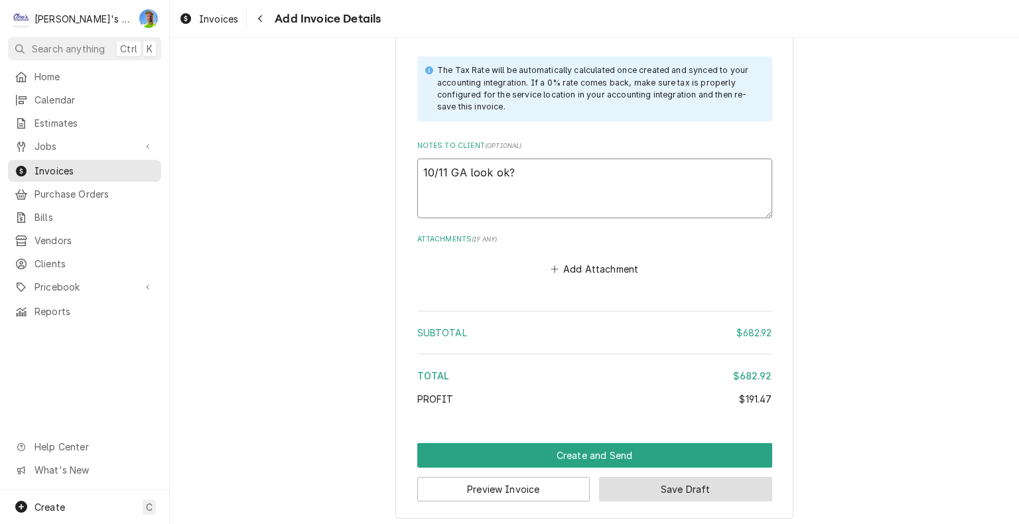
type textarea "10/11 GA look ok?"
click at [666, 479] on button "Save Draft" at bounding box center [685, 489] width 173 height 25
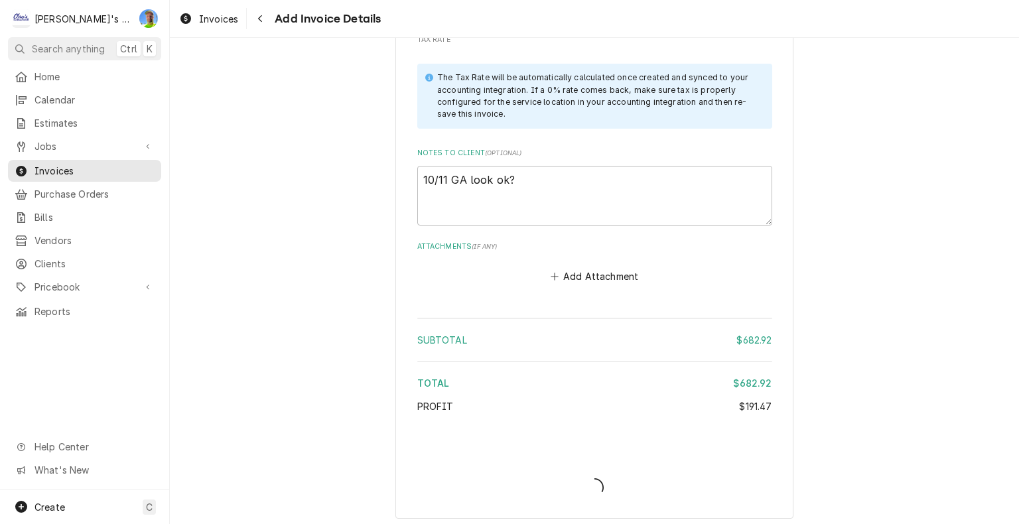
type textarea "x"
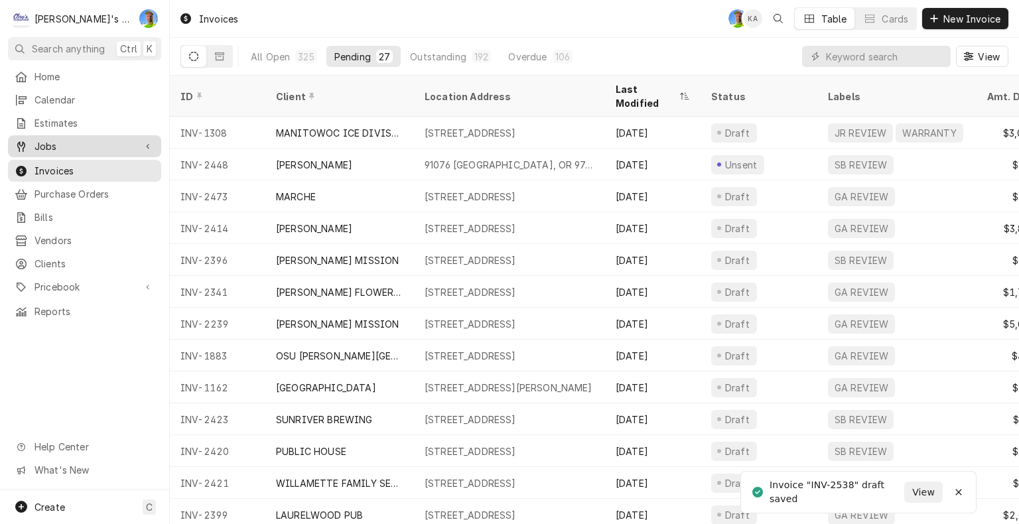
click at [53, 142] on span "Jobs" at bounding box center [84, 146] width 100 height 14
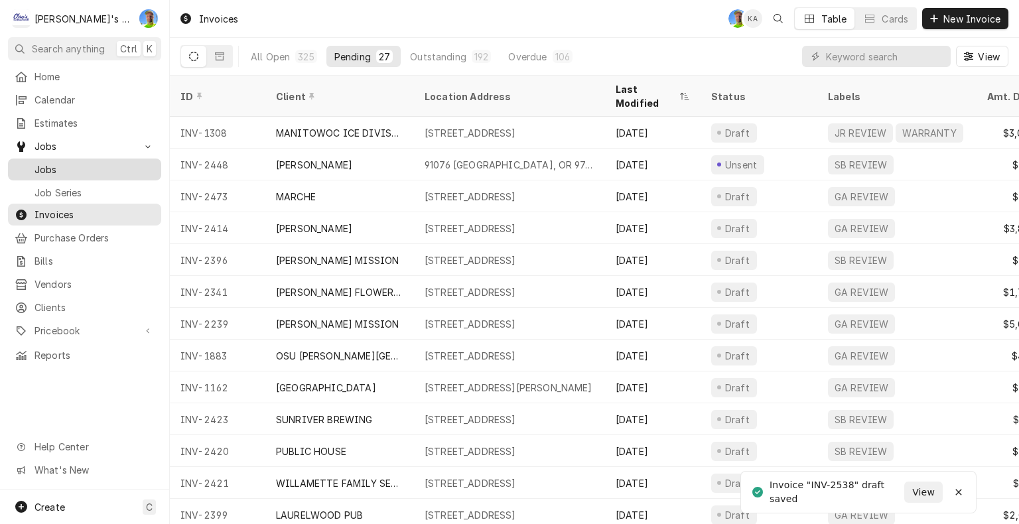
click at [69, 167] on span "Jobs" at bounding box center [94, 169] width 120 height 14
